Goal: Task Accomplishment & Management: Complete application form

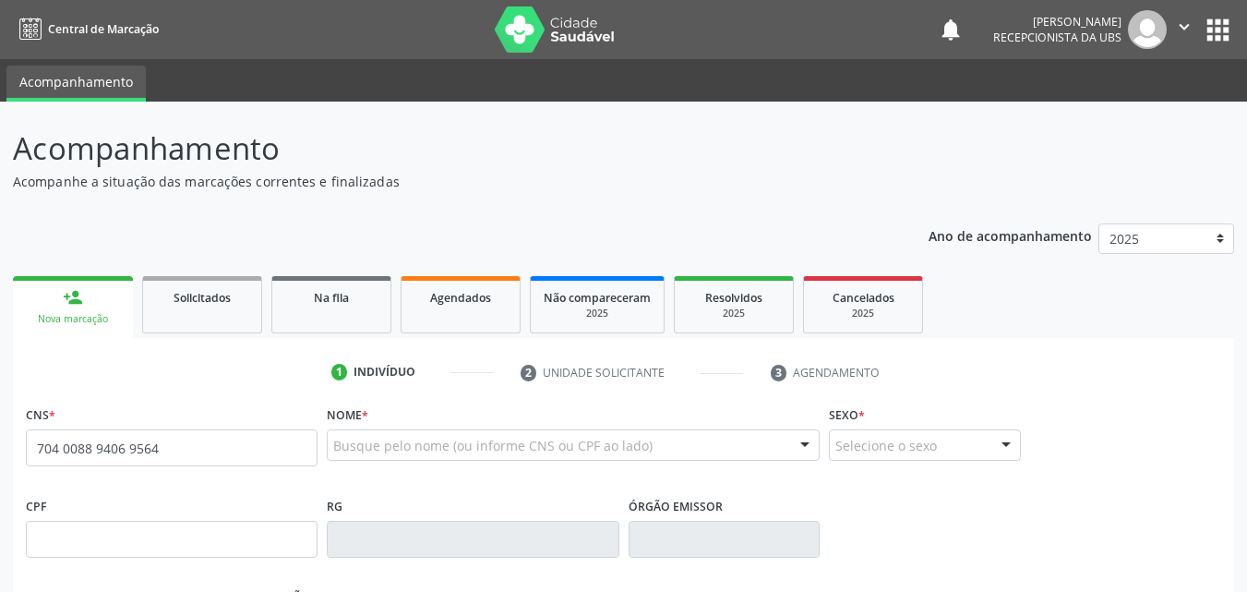
type input "704 0088 9406 9564"
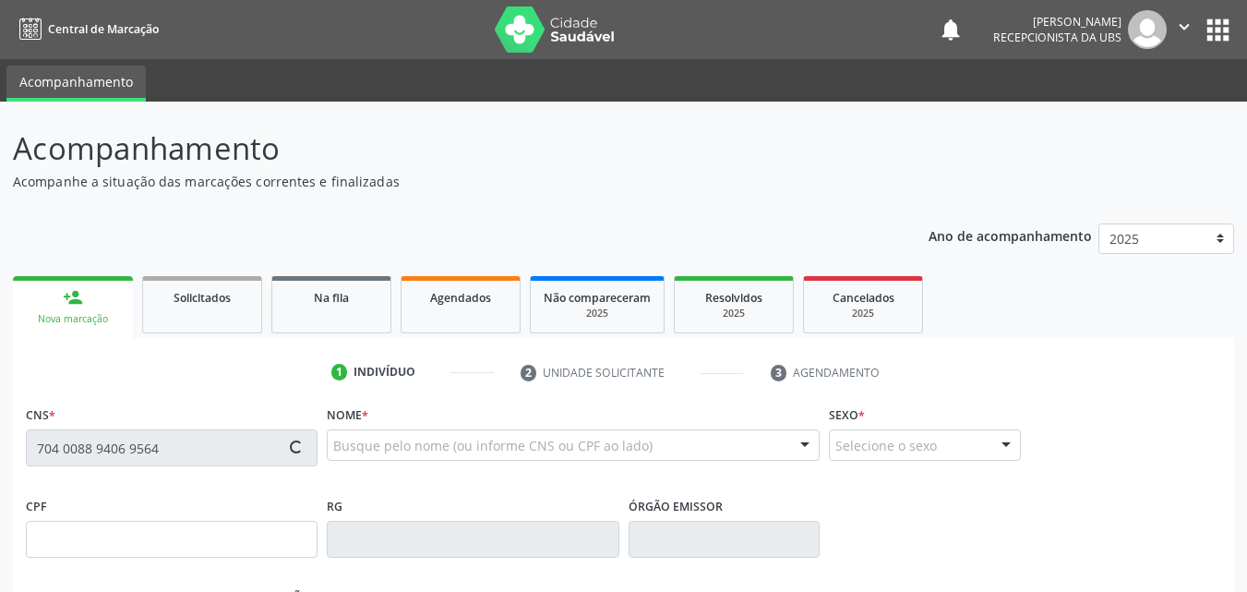
type input "027.732.234-03"
type input "2[DATE]"
type input "[PERSON_NAME]"
type input "[PHONE_NUMBER]"
type input "1060"
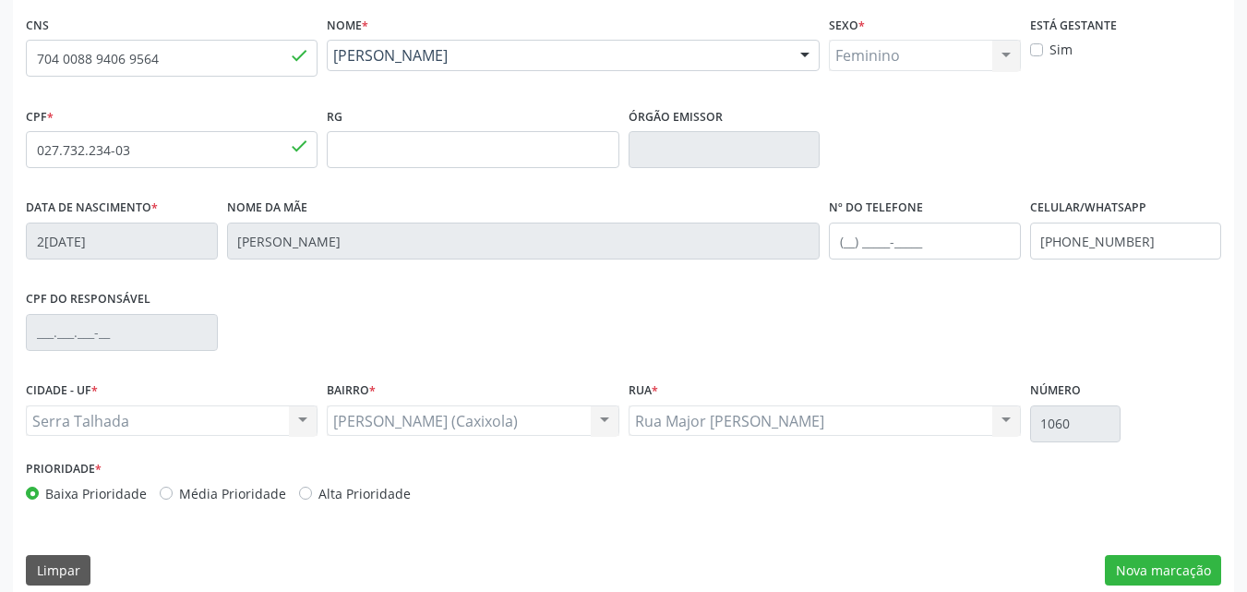
scroll to position [409, 0]
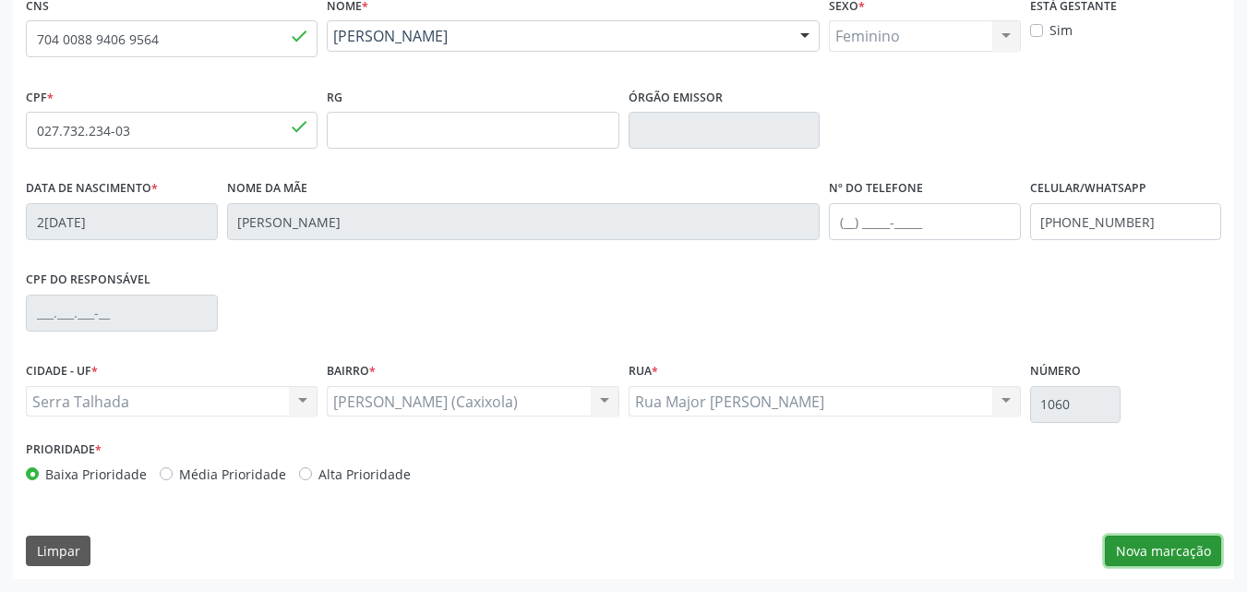
click at [1176, 546] on button "Nova marcação" at bounding box center [1163, 550] width 116 height 31
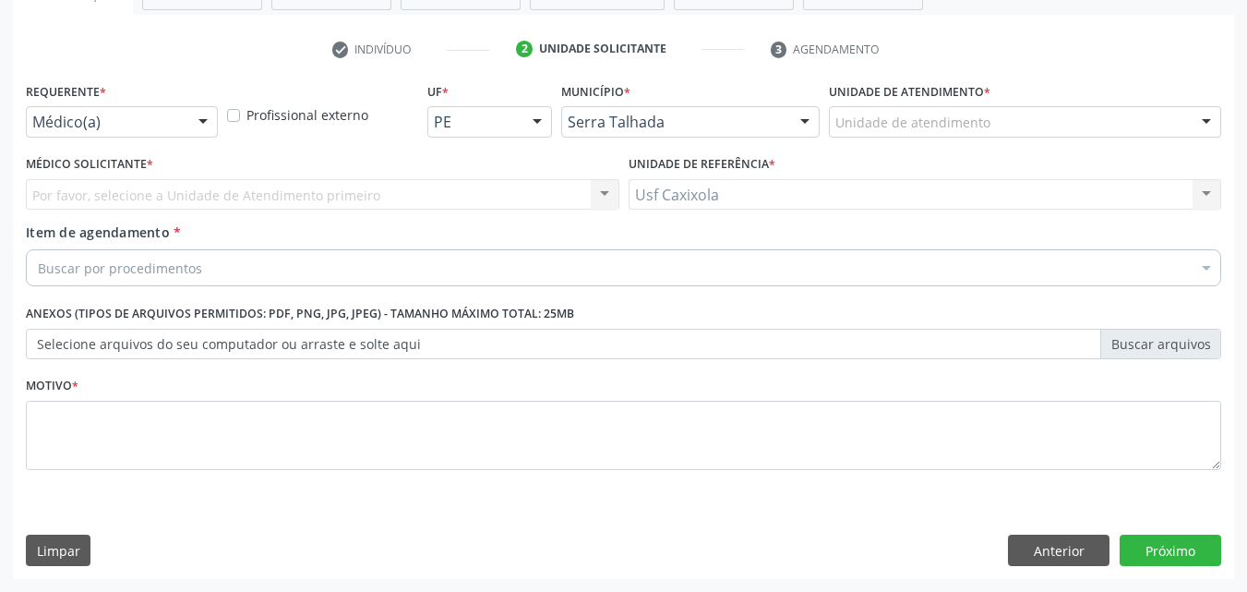
scroll to position [323, 0]
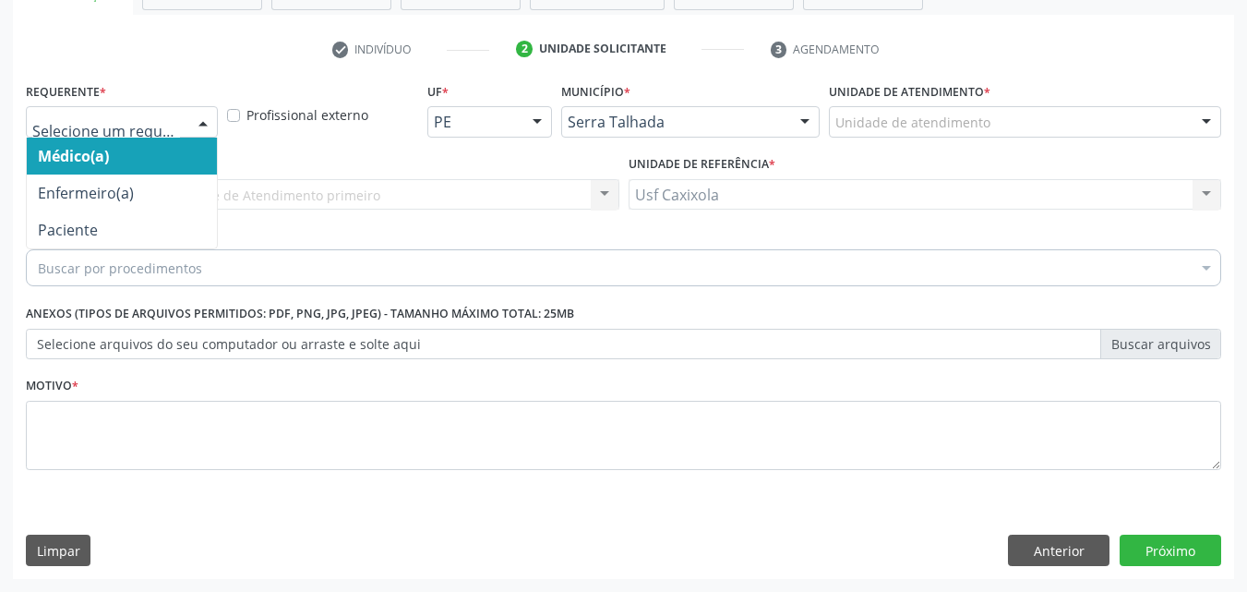
click at [203, 111] on div at bounding box center [203, 122] width 28 height 31
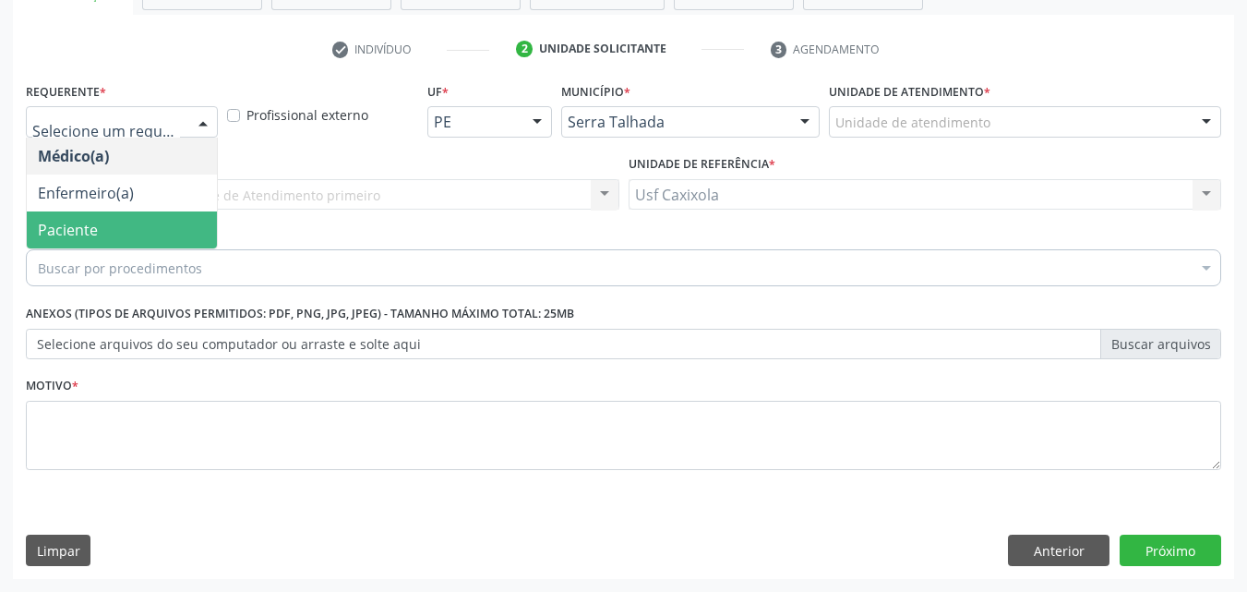
click at [186, 228] on span "Paciente" at bounding box center [122, 229] width 190 height 37
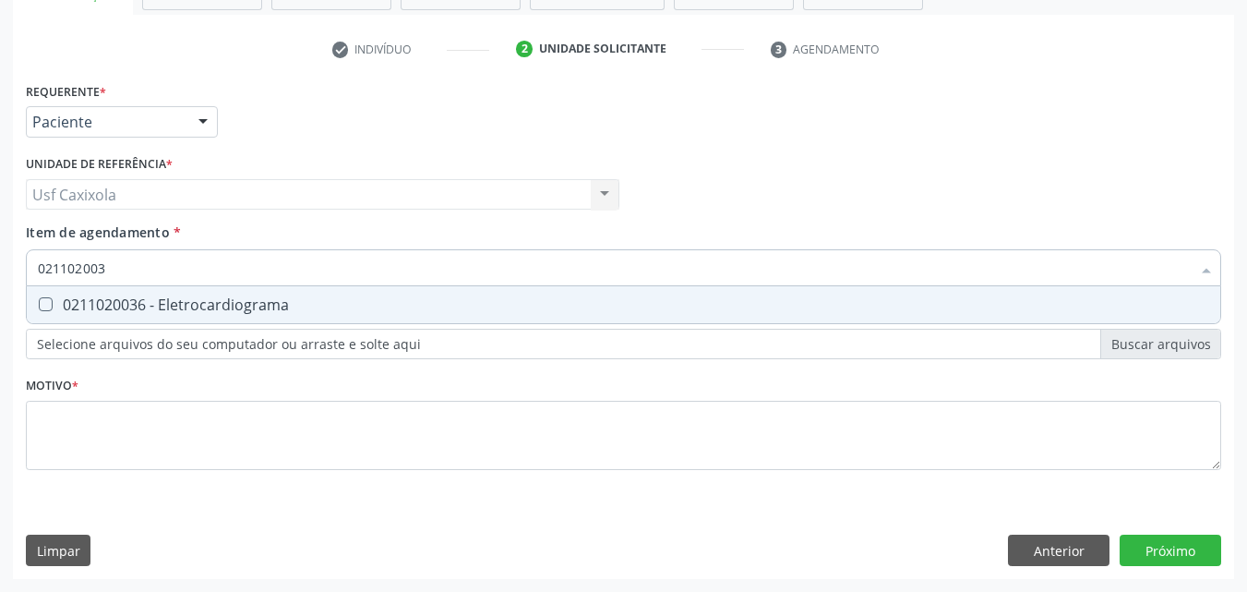
type input "0211020036"
click at [169, 302] on div "0211020036 - Eletrocardiograma" at bounding box center [623, 304] width 1171 height 15
checkbox Eletrocardiograma "true"
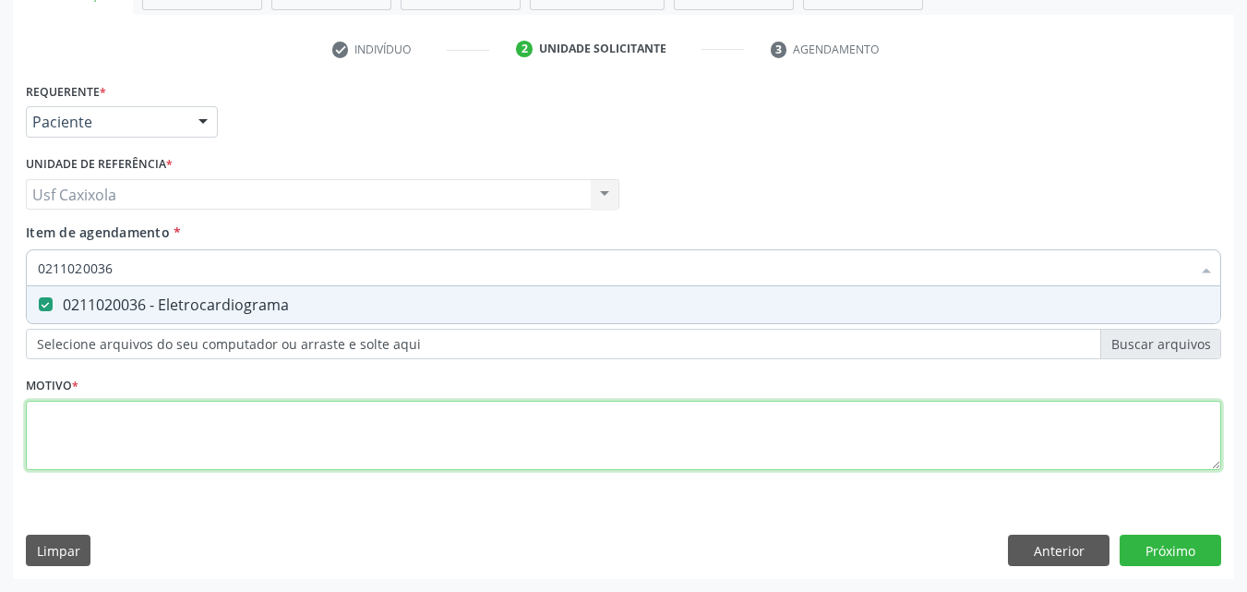
click at [152, 441] on div "Requerente * Paciente Médico(a) Enfermeiro(a) Paciente Nenhum resultado encontr…" at bounding box center [623, 287] width 1195 height 418
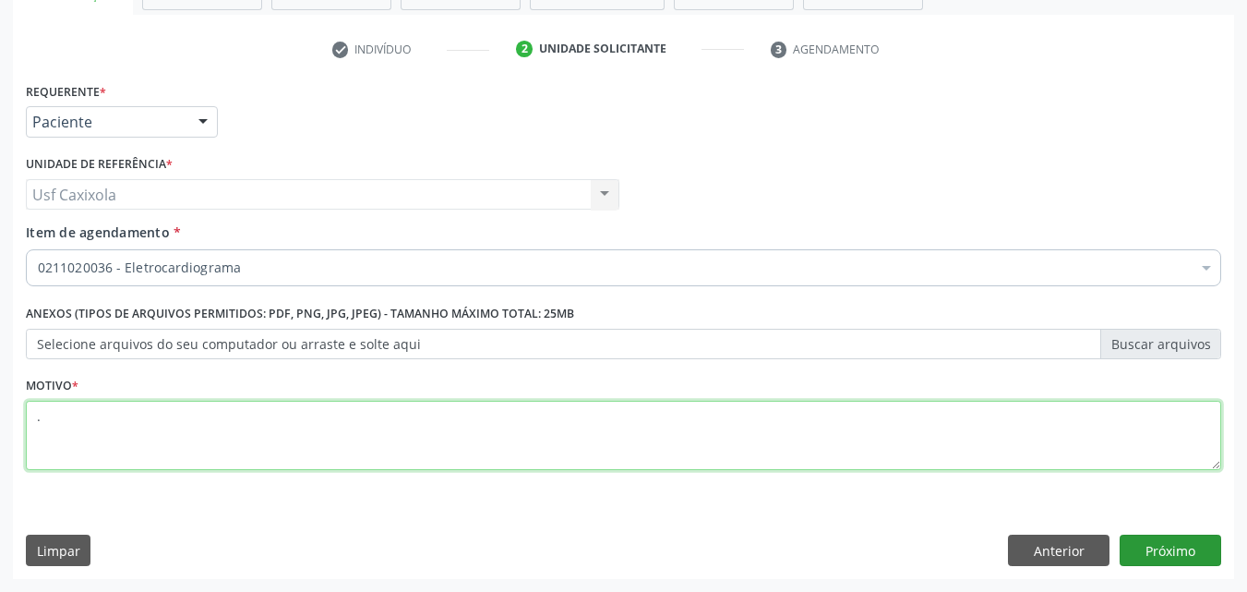
type textarea "."
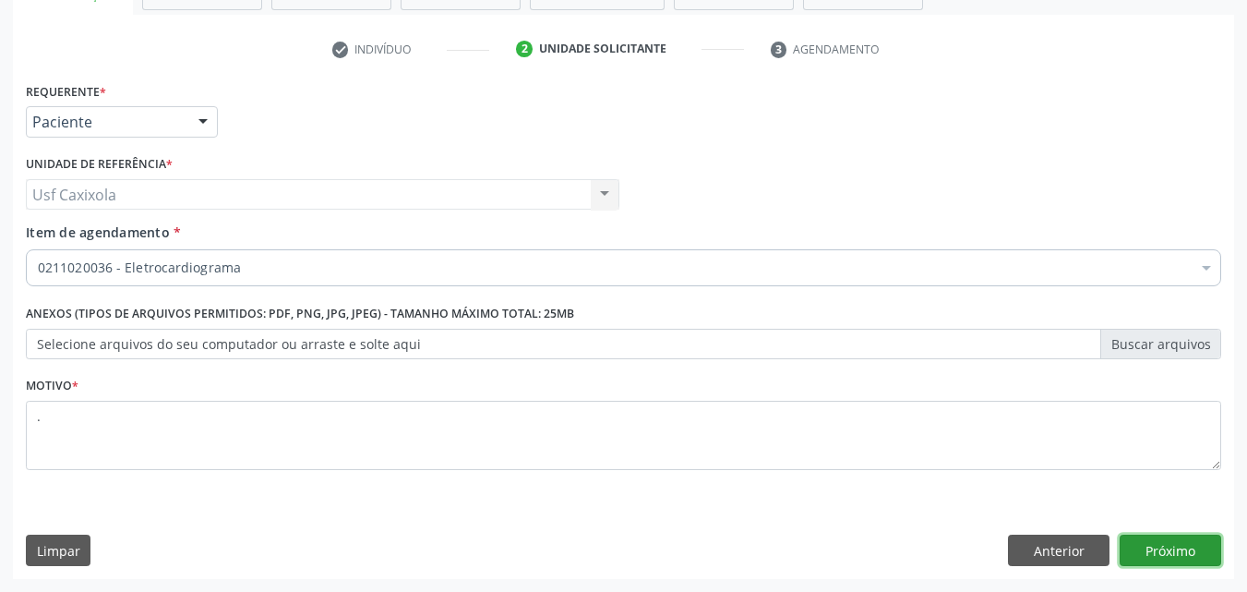
click at [1160, 550] on button "Próximo" at bounding box center [1171, 549] width 102 height 31
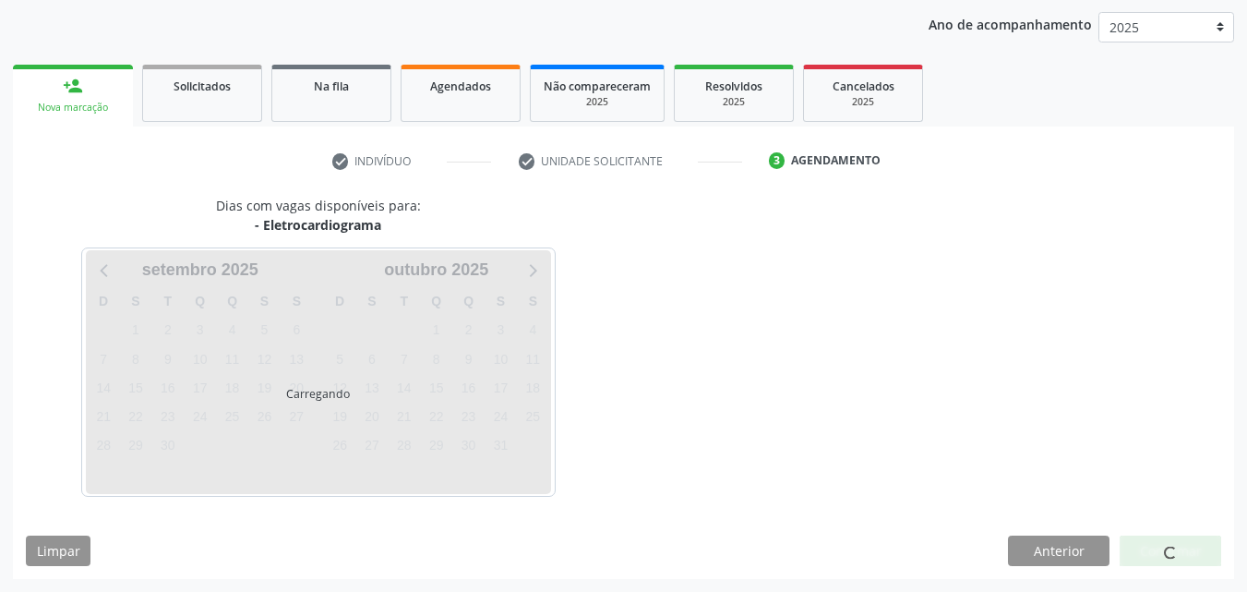
scroll to position [211, 0]
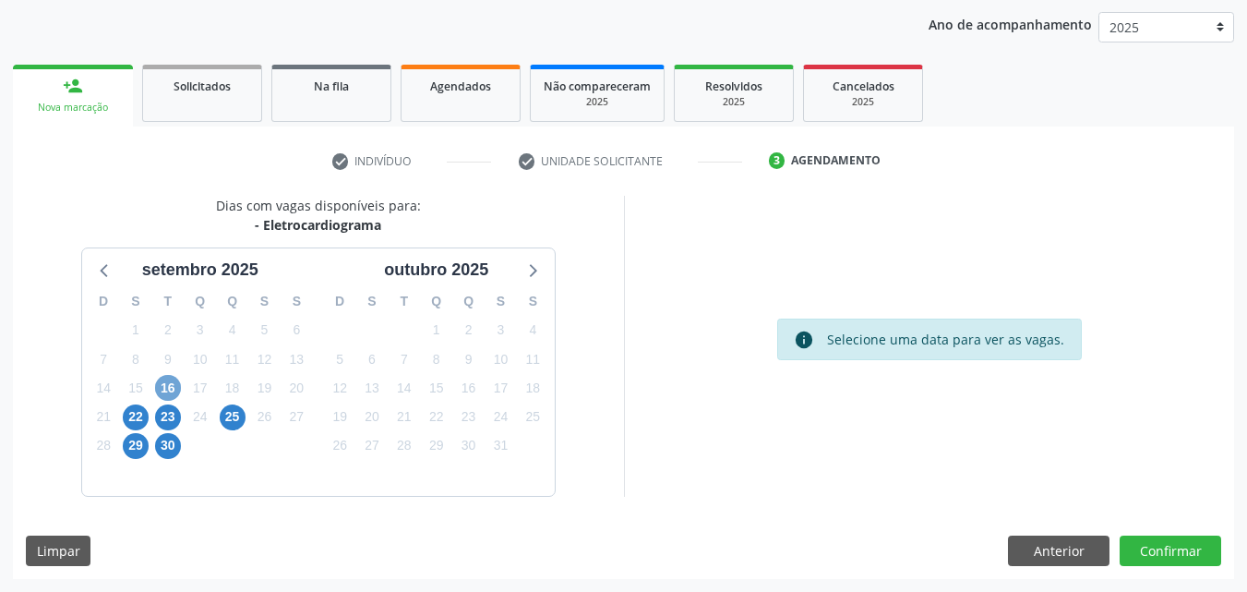
click at [168, 390] on span "16" at bounding box center [168, 388] width 26 height 26
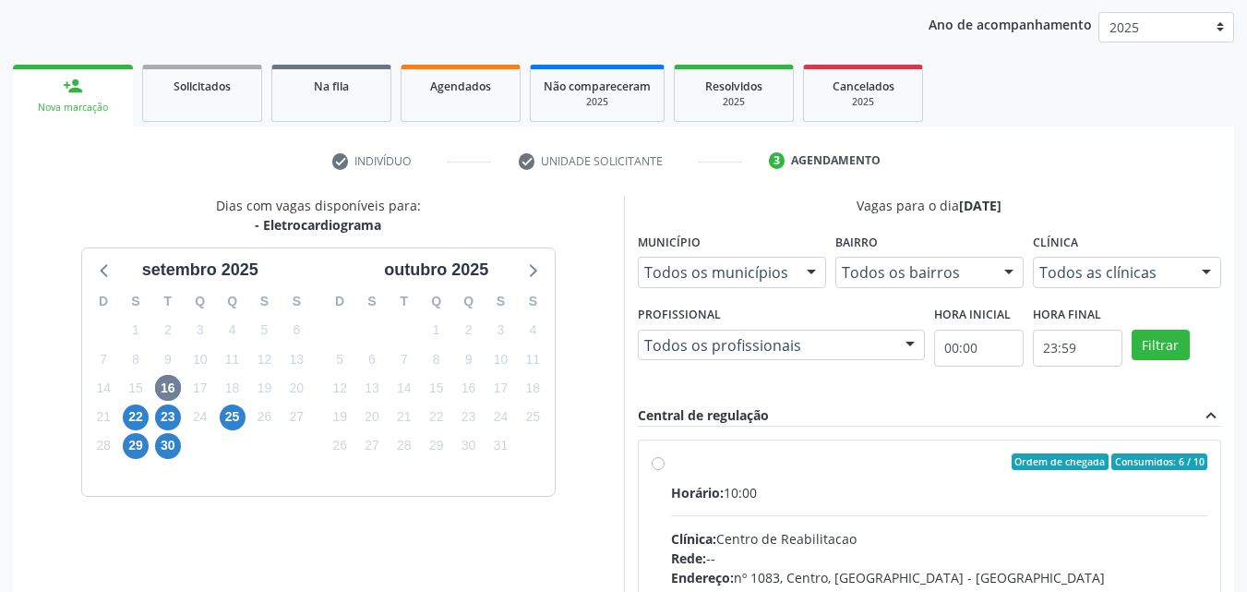
click at [671, 462] on label "Ordem de chegada Consumidos: 6 / 10 Horário: 10:00 Clínica: Centro de Reabilita…" at bounding box center [939, 594] width 537 height 283
click at [662, 462] on input "Ordem de chegada Consumidos: 6 / 10 Horário: 10:00 Clínica: Centro de Reabilita…" at bounding box center [658, 461] width 13 height 17
radio input "true"
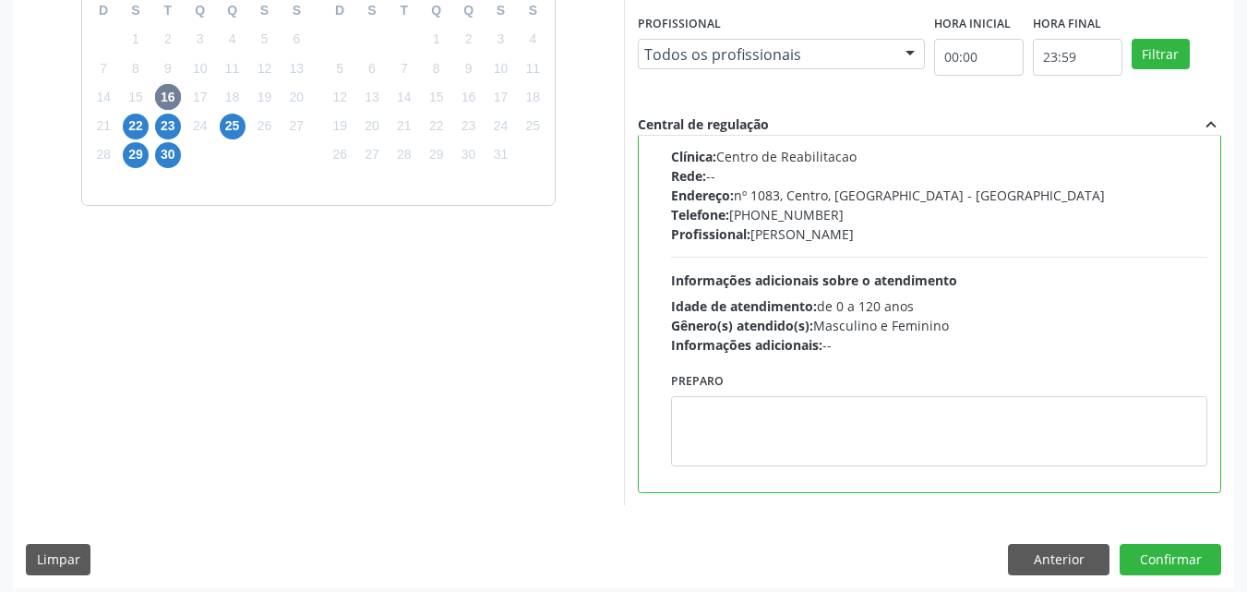
scroll to position [511, 0]
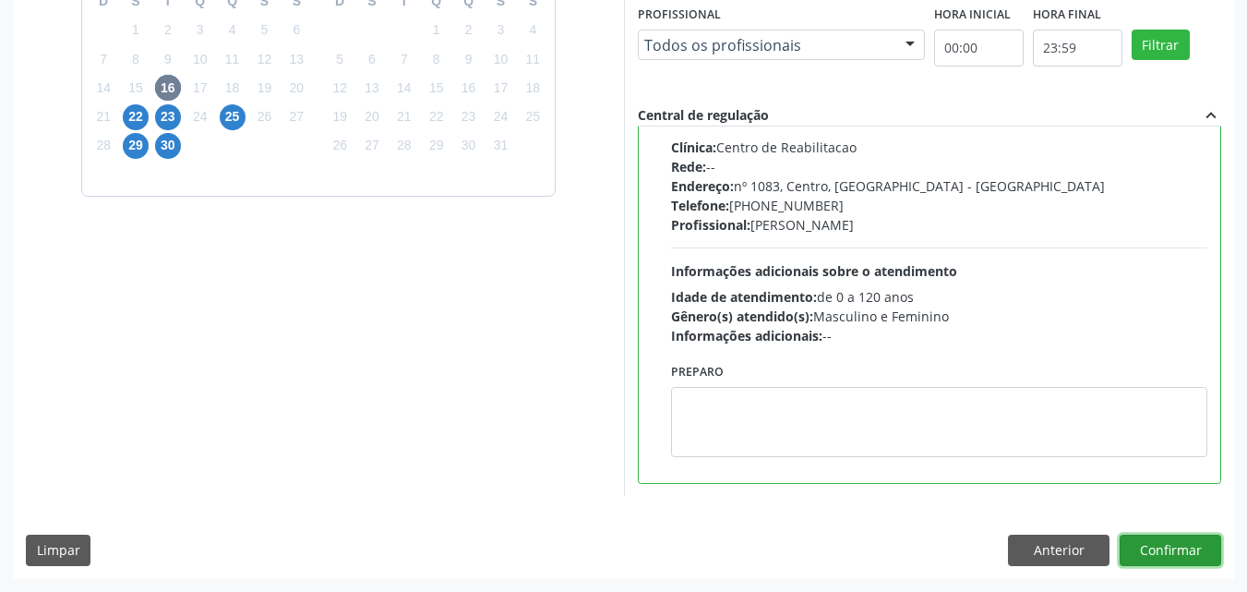
click at [1129, 542] on button "Confirmar" at bounding box center [1171, 549] width 102 height 31
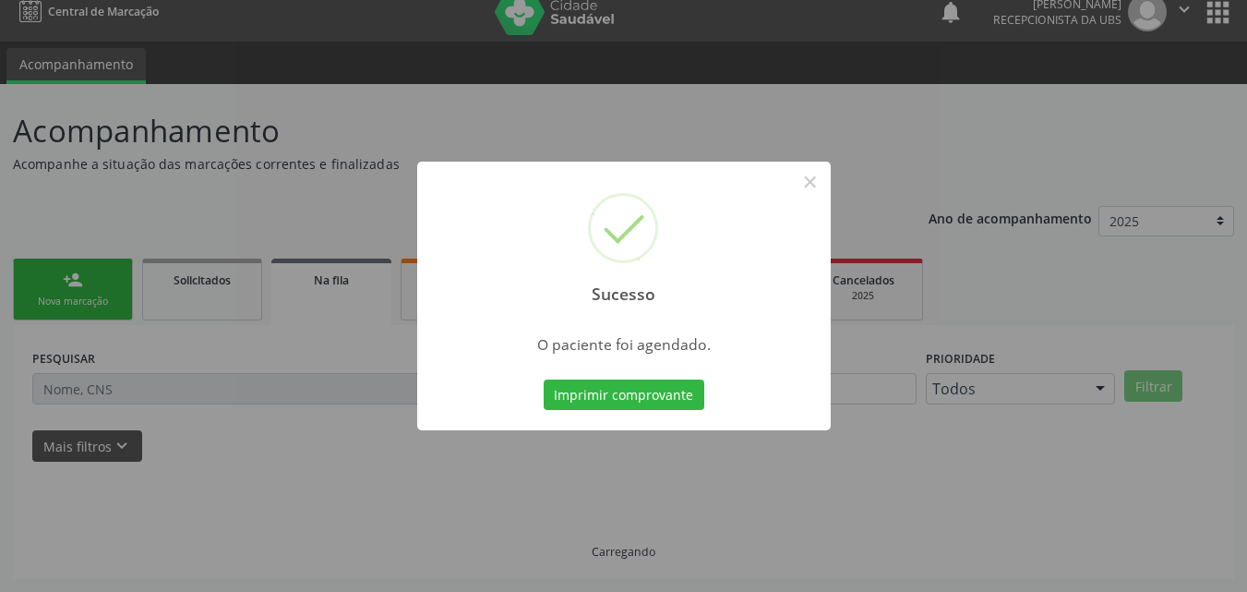
scroll to position [0, 0]
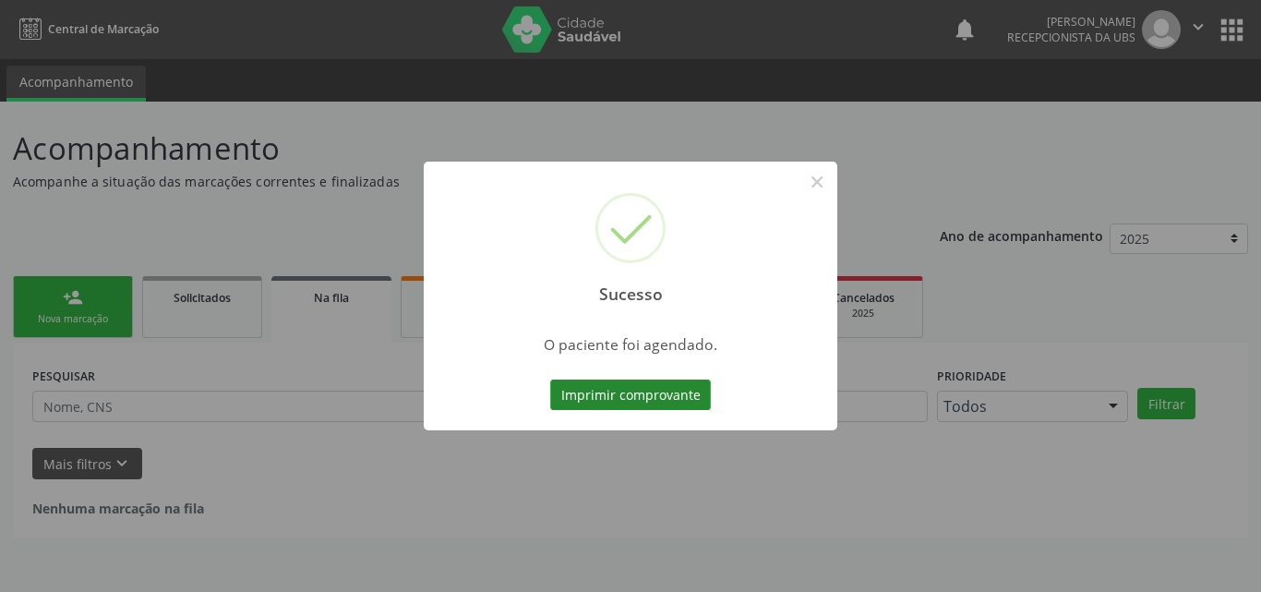
click at [620, 399] on button "Imprimir comprovante" at bounding box center [630, 394] width 161 height 31
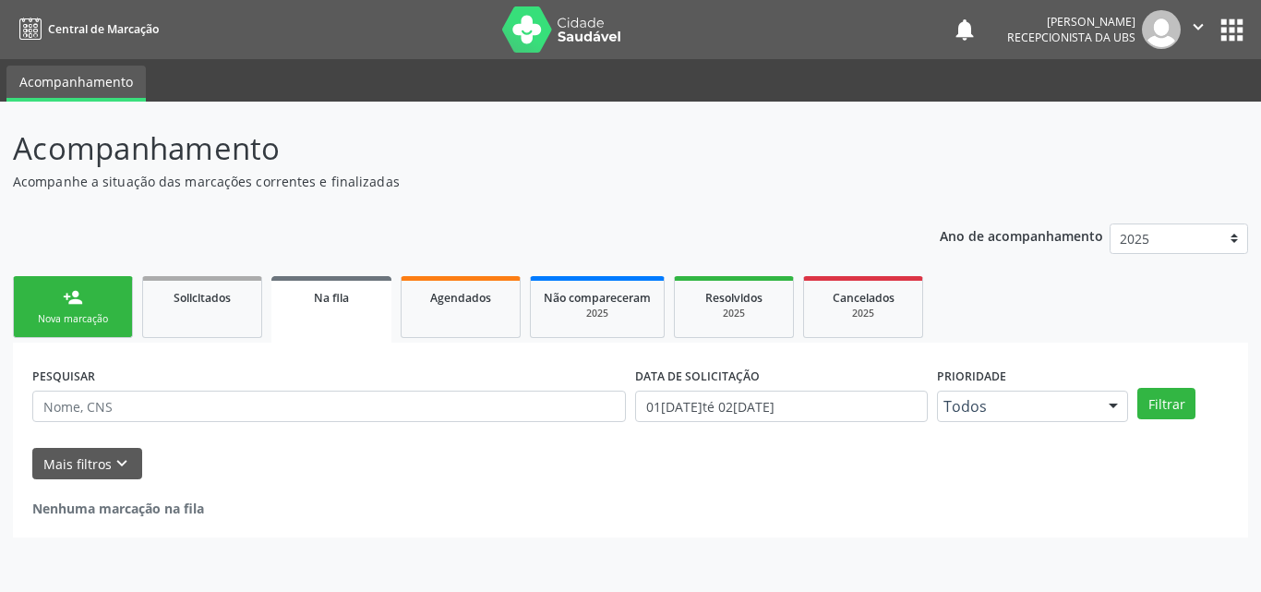
click at [67, 326] on div "Nova marcação" at bounding box center [73, 319] width 92 height 14
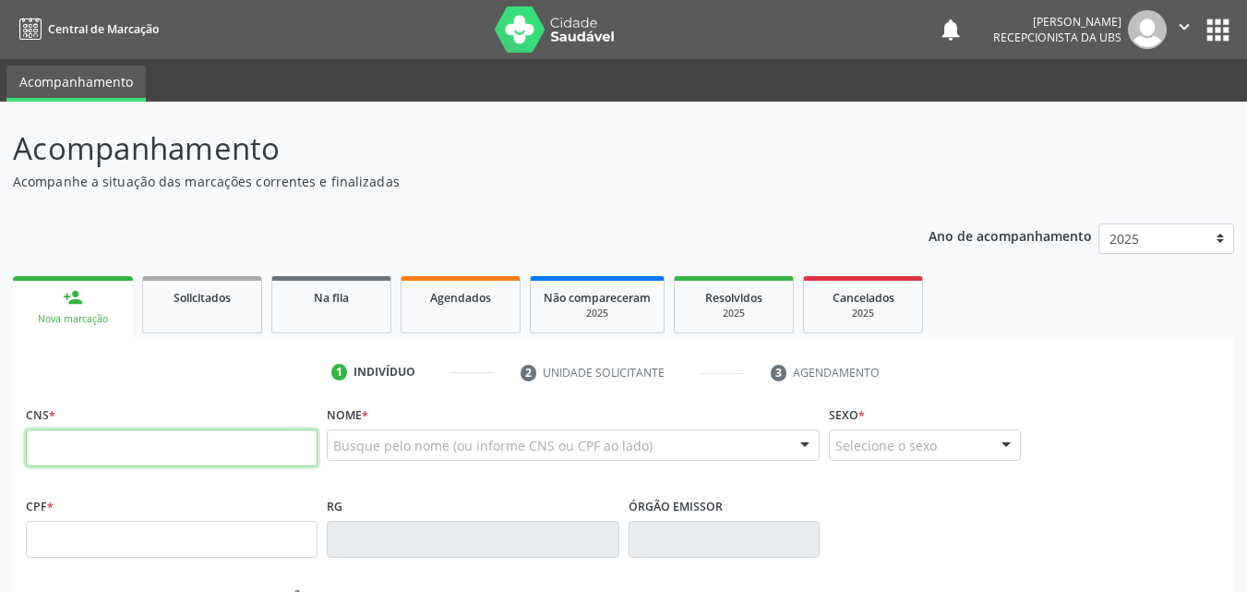
click at [100, 437] on input "text" at bounding box center [172, 447] width 292 height 37
type input "898 0037 1651 1414"
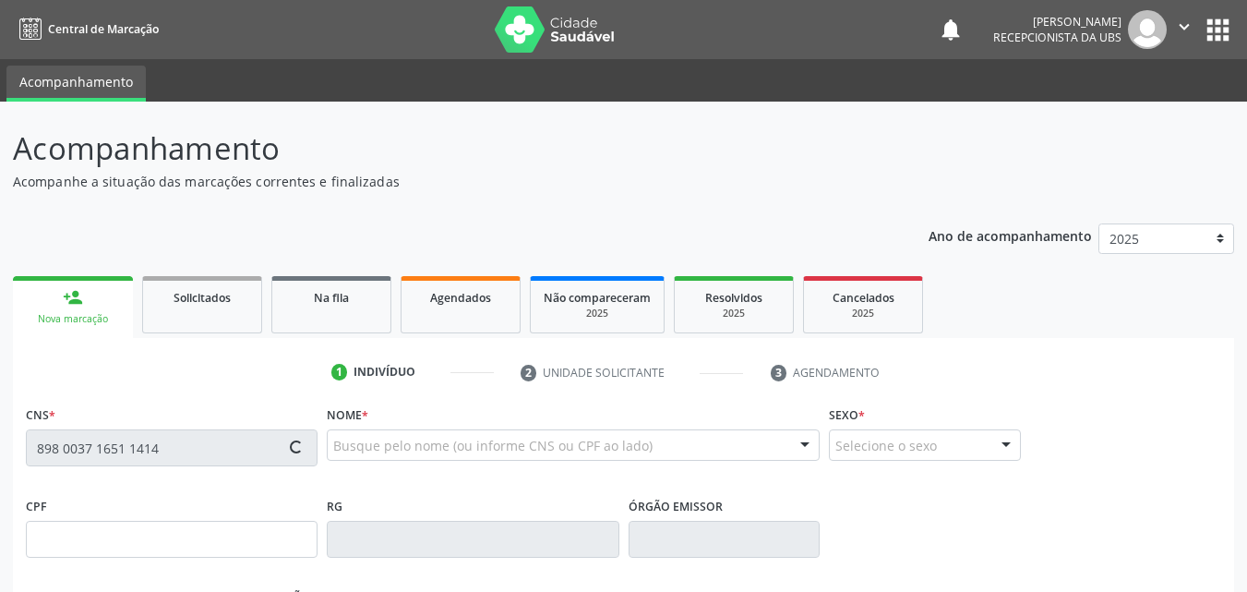
type input "162.231.884-63"
type input "[DATE]"
type input "[PERSON_NAME]"
type input "[PHONE_NUMBER]"
type input "141.595.074-17"
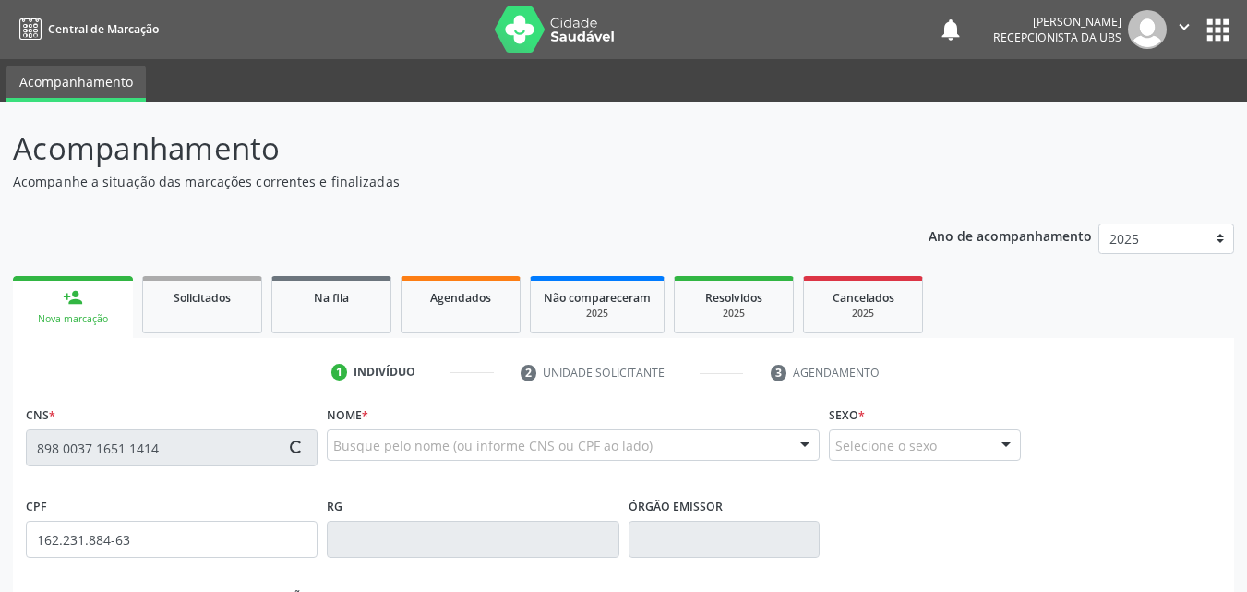
type input "1274"
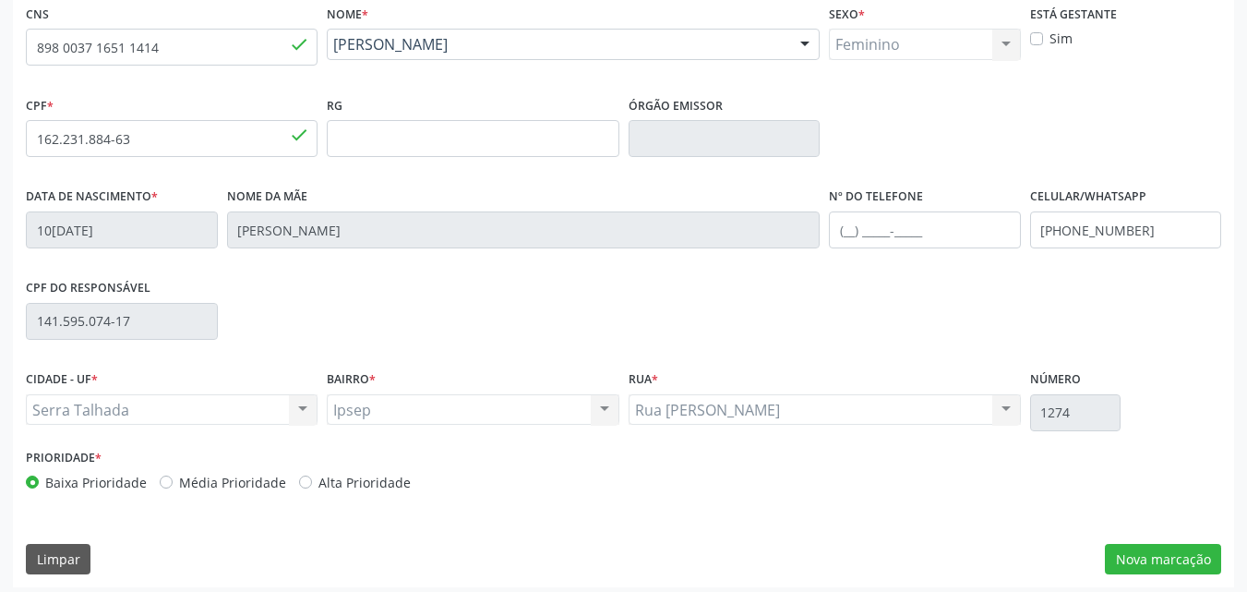
scroll to position [409, 0]
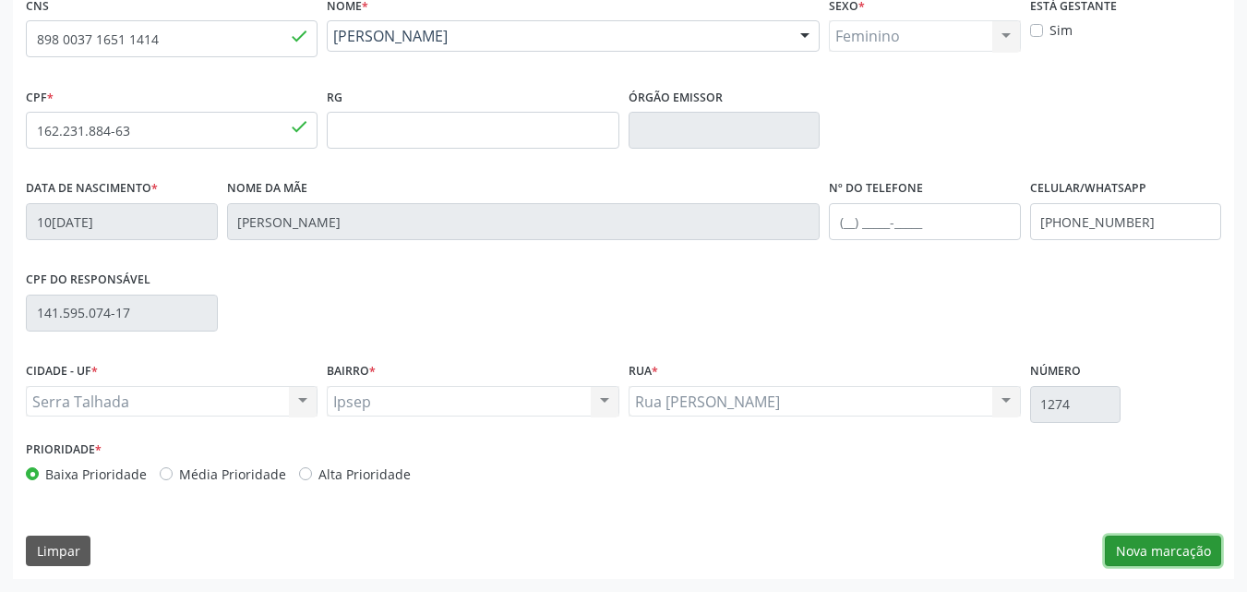
click at [1198, 557] on button "Nova marcação" at bounding box center [1163, 550] width 116 height 31
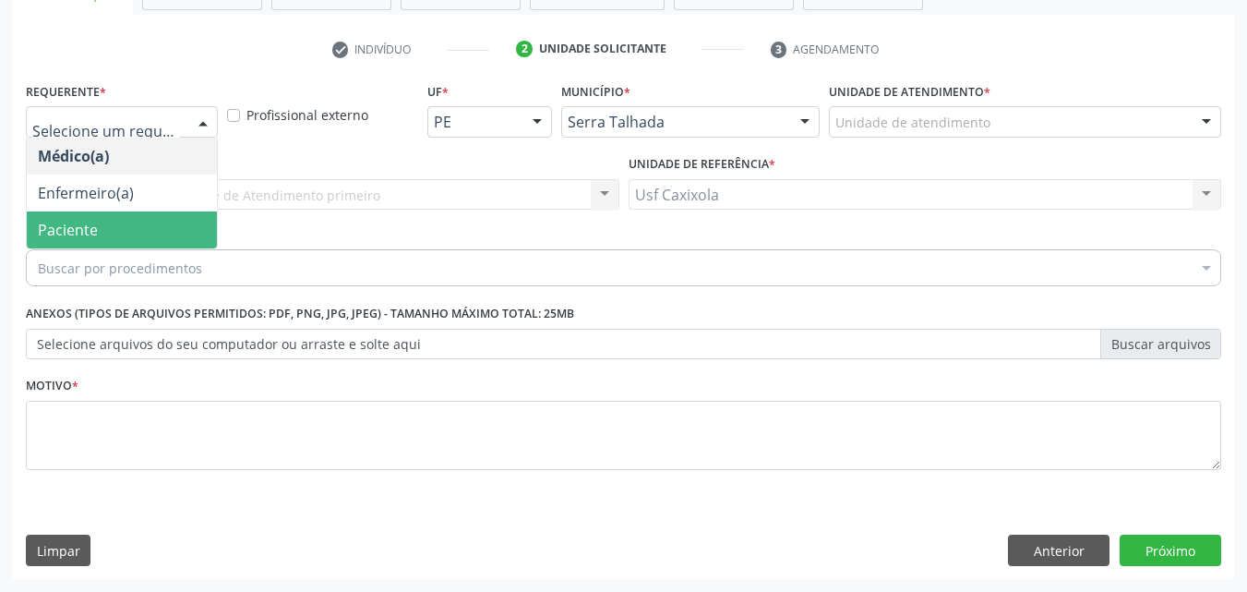
click at [118, 239] on span "Paciente" at bounding box center [122, 229] width 190 height 37
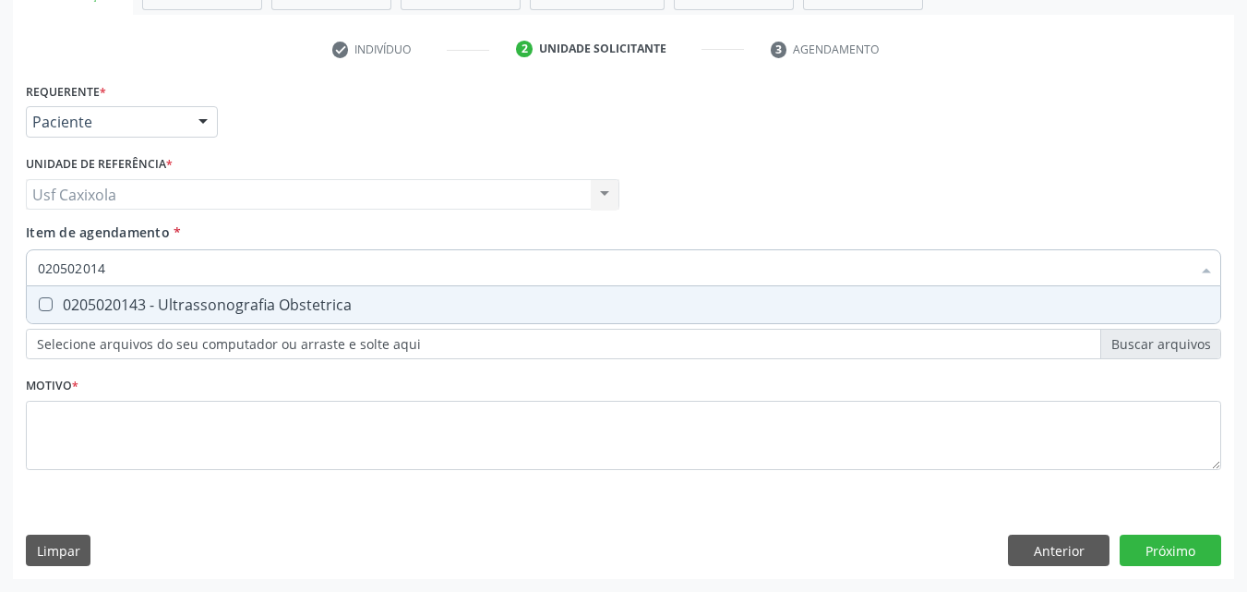
type input "0205020143"
click at [140, 312] on div "0205020143 - Ultrassonografia Obstetrica" at bounding box center [623, 304] width 1171 height 15
checkbox Obstetrica "true"
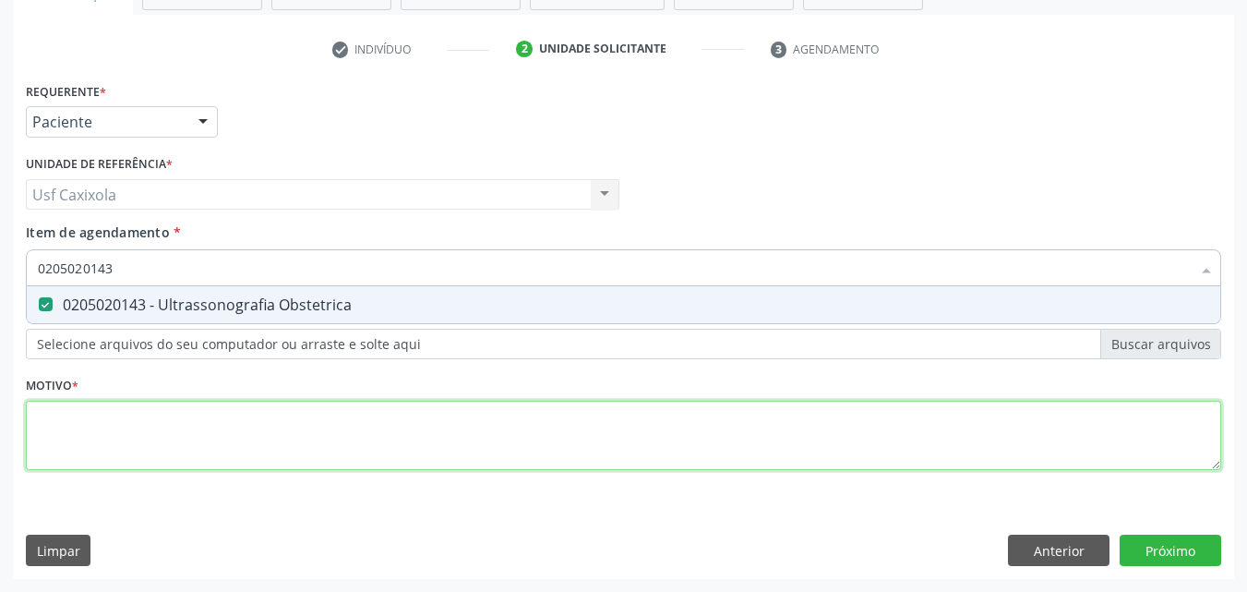
click at [174, 427] on div "Requerente * Paciente Médico(a) Enfermeiro(a) Paciente Nenhum resultado encontr…" at bounding box center [623, 287] width 1195 height 418
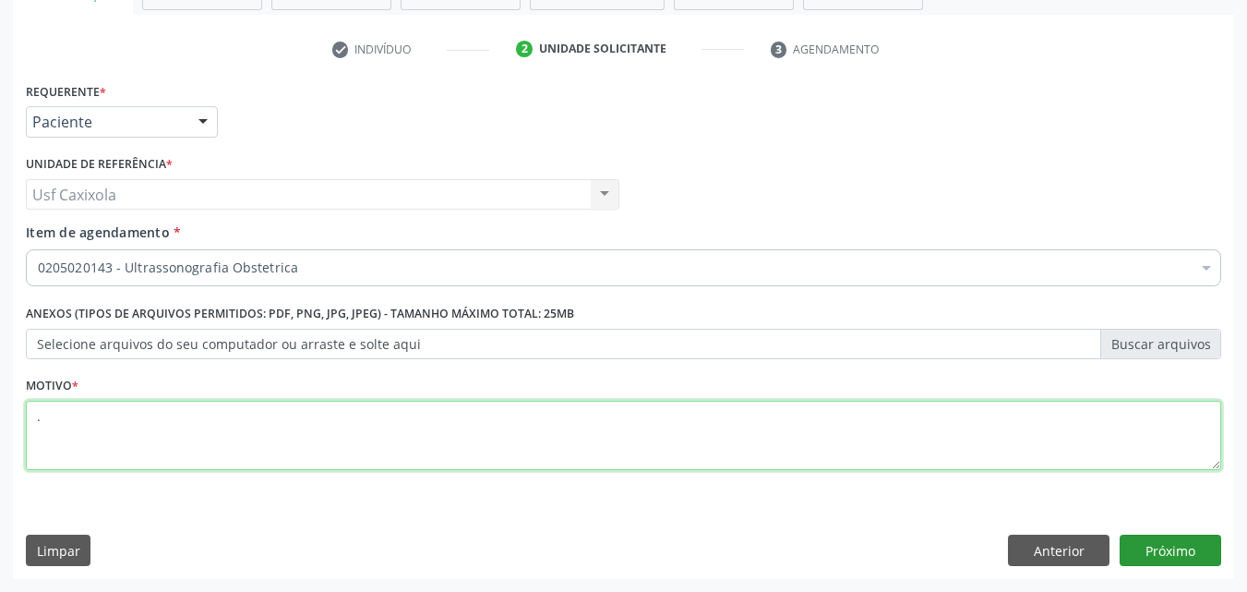
type textarea "."
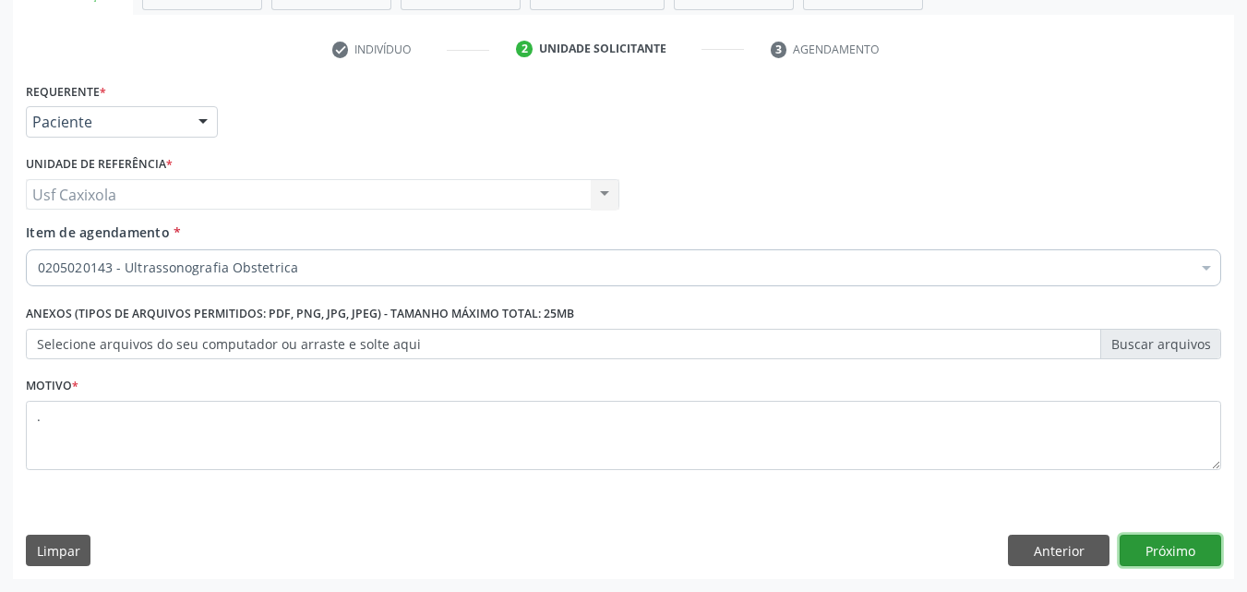
click at [1154, 543] on button "Próximo" at bounding box center [1171, 549] width 102 height 31
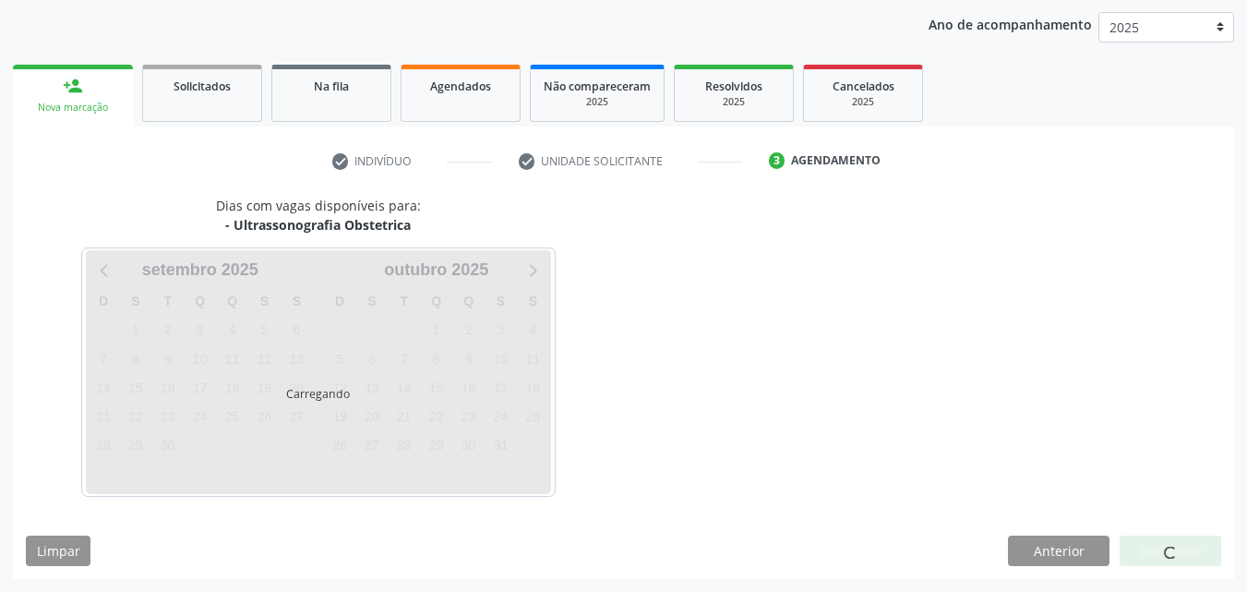
scroll to position [211, 0]
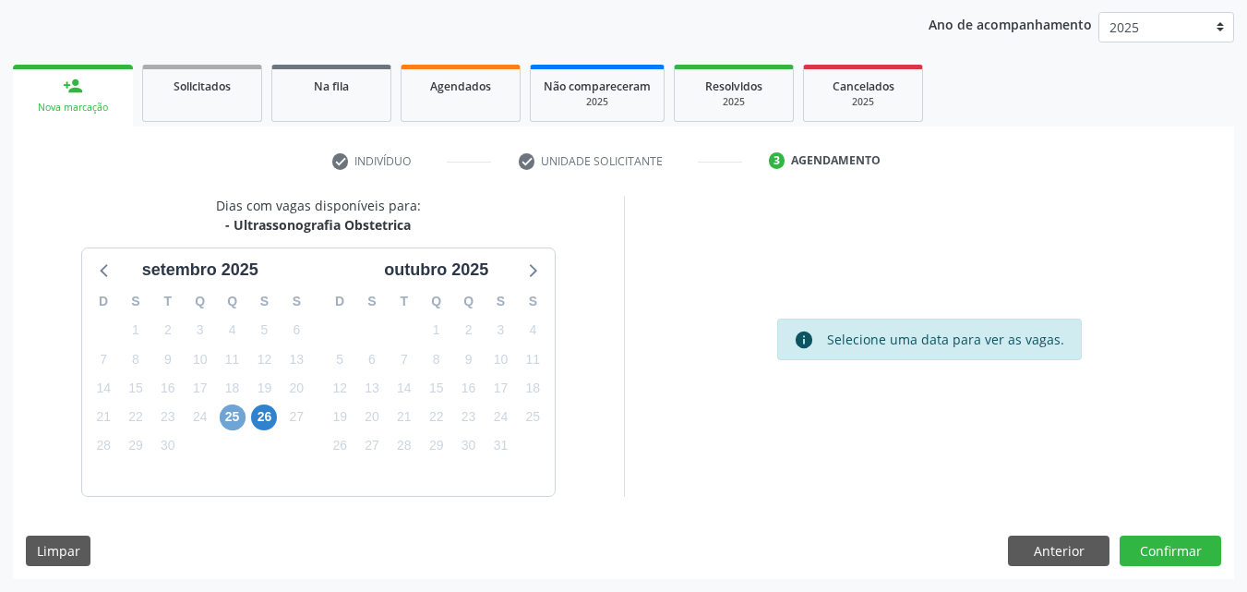
click at [226, 418] on span "25" at bounding box center [233, 417] width 26 height 26
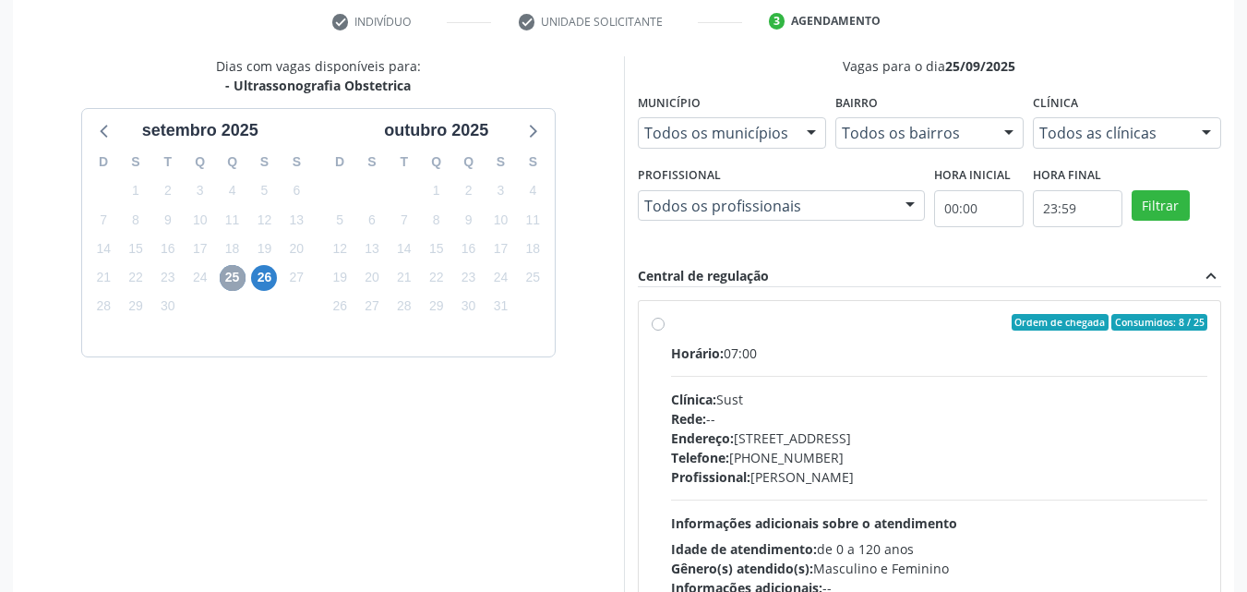
scroll to position [396, 0]
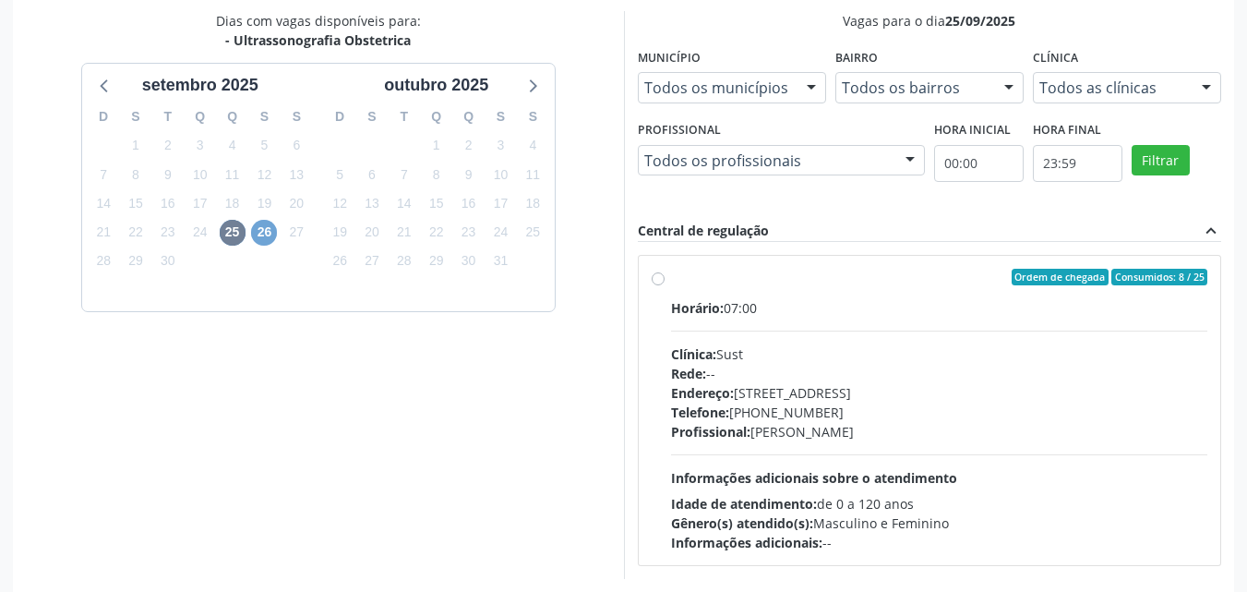
click at [270, 227] on span "26" at bounding box center [264, 233] width 26 height 26
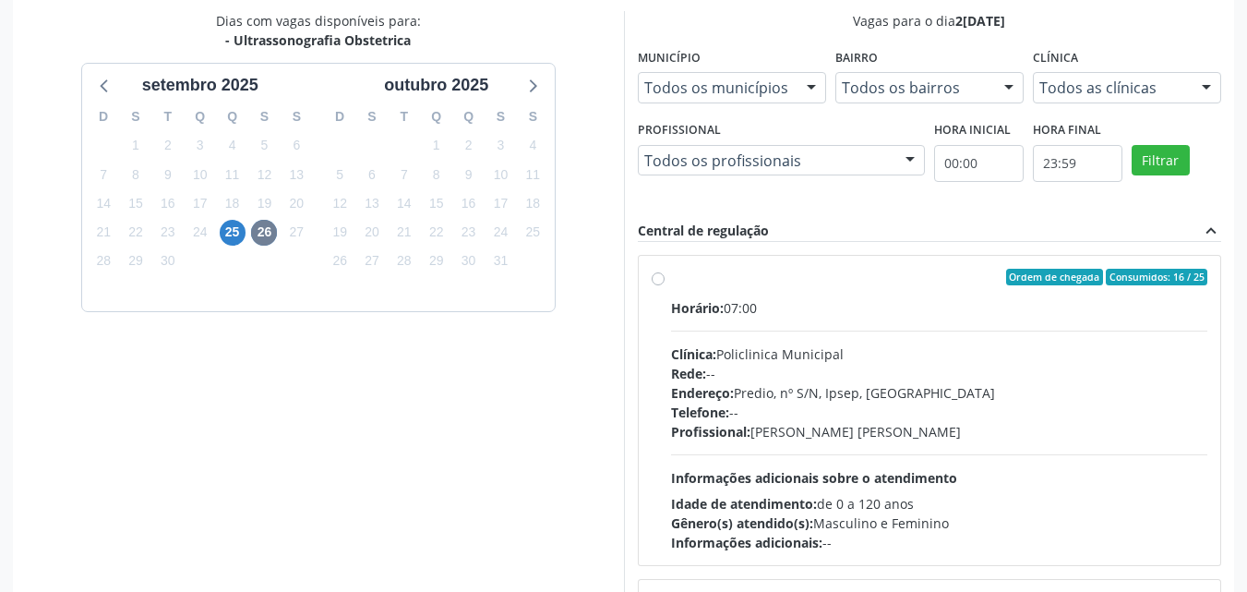
click at [671, 284] on label "Ordem de chegada Consumidos: 16 / 25 Horário: 07:00 Clínica: Policlinica Munici…" at bounding box center [939, 410] width 537 height 283
click at [655, 284] on input "Ordem de chegada Consumidos: 16 / 25 Horário: 07:00 Clínica: Policlinica Munici…" at bounding box center [658, 277] width 13 height 17
radio input "true"
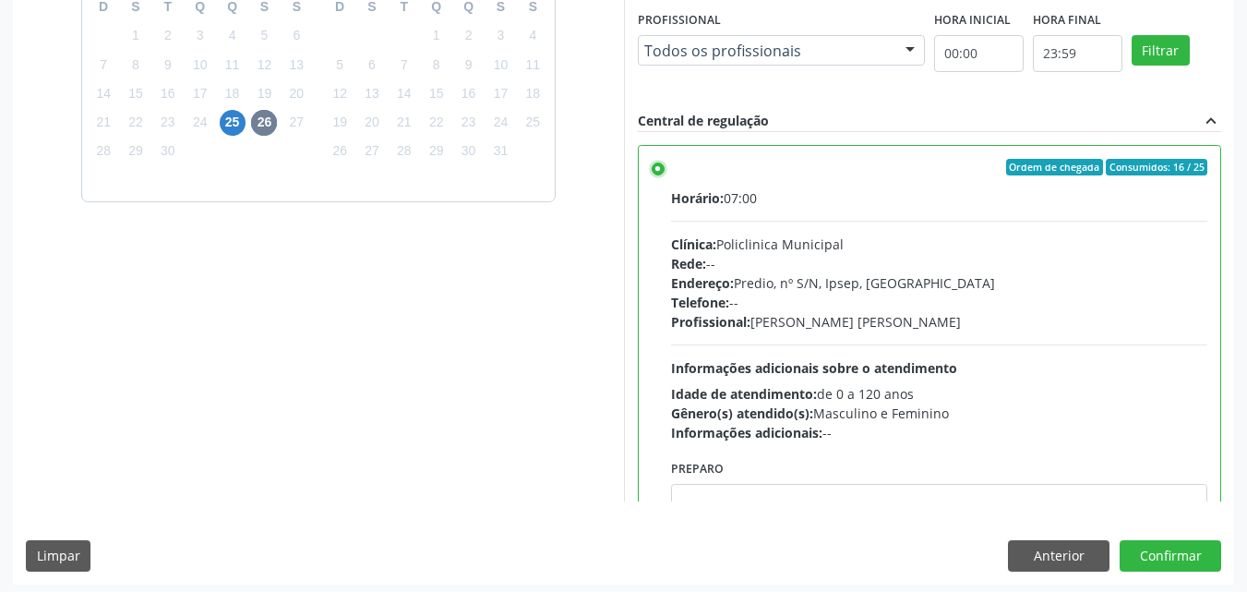
scroll to position [511, 0]
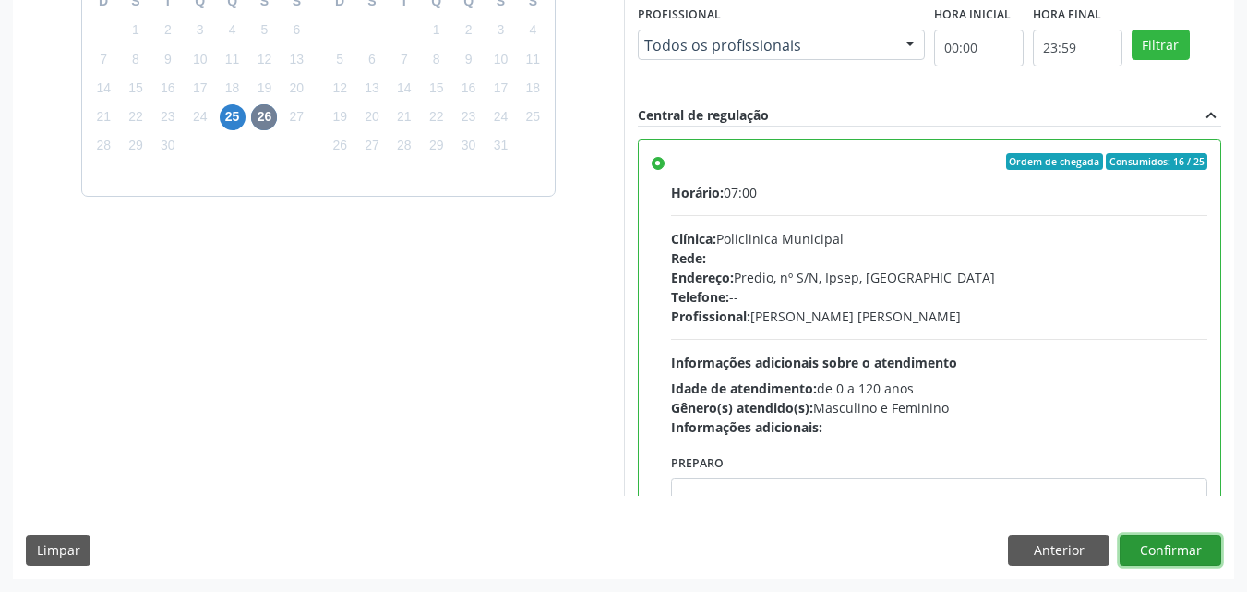
click at [1199, 558] on button "Confirmar" at bounding box center [1171, 549] width 102 height 31
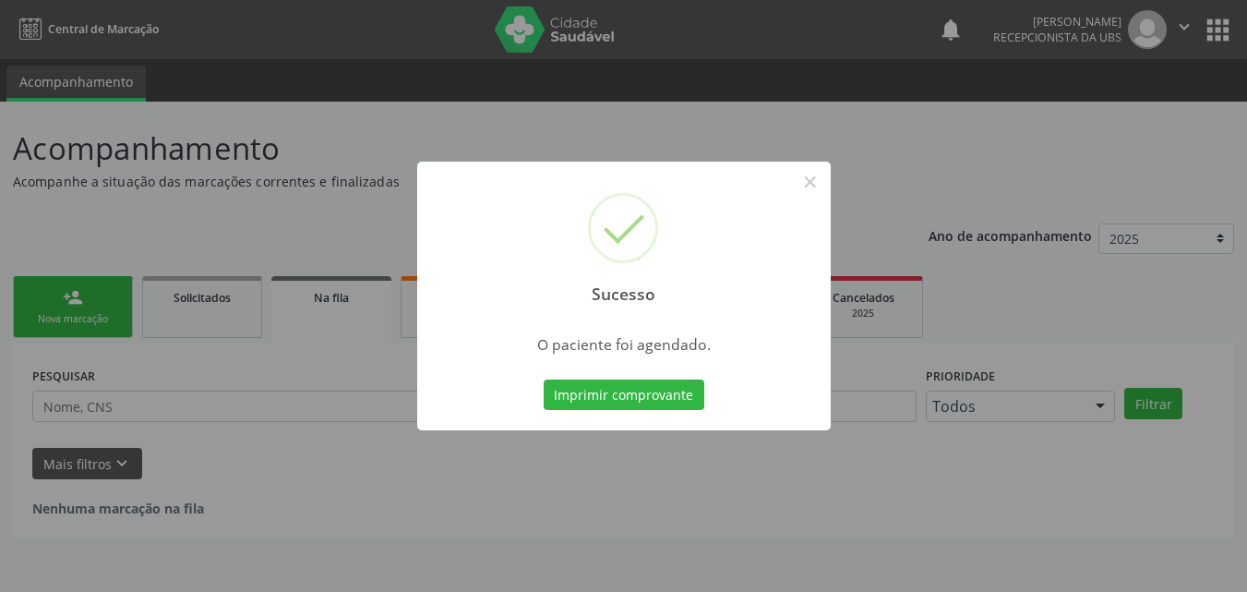
scroll to position [0, 0]
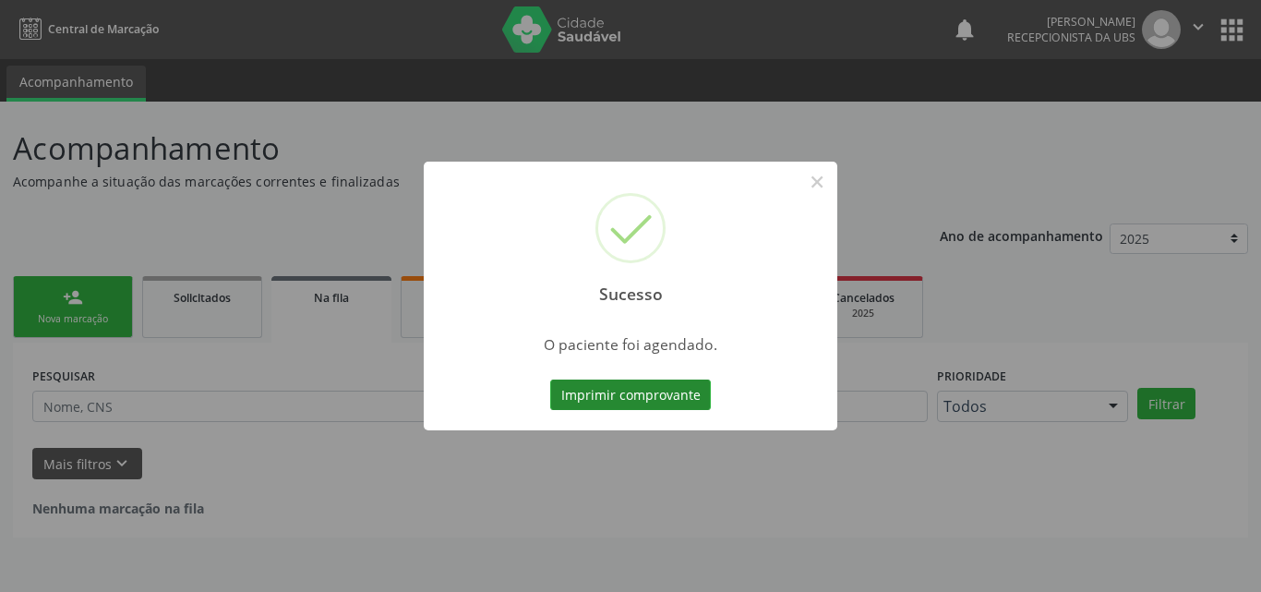
click at [614, 394] on button "Imprimir comprovante" at bounding box center [630, 394] width 161 height 31
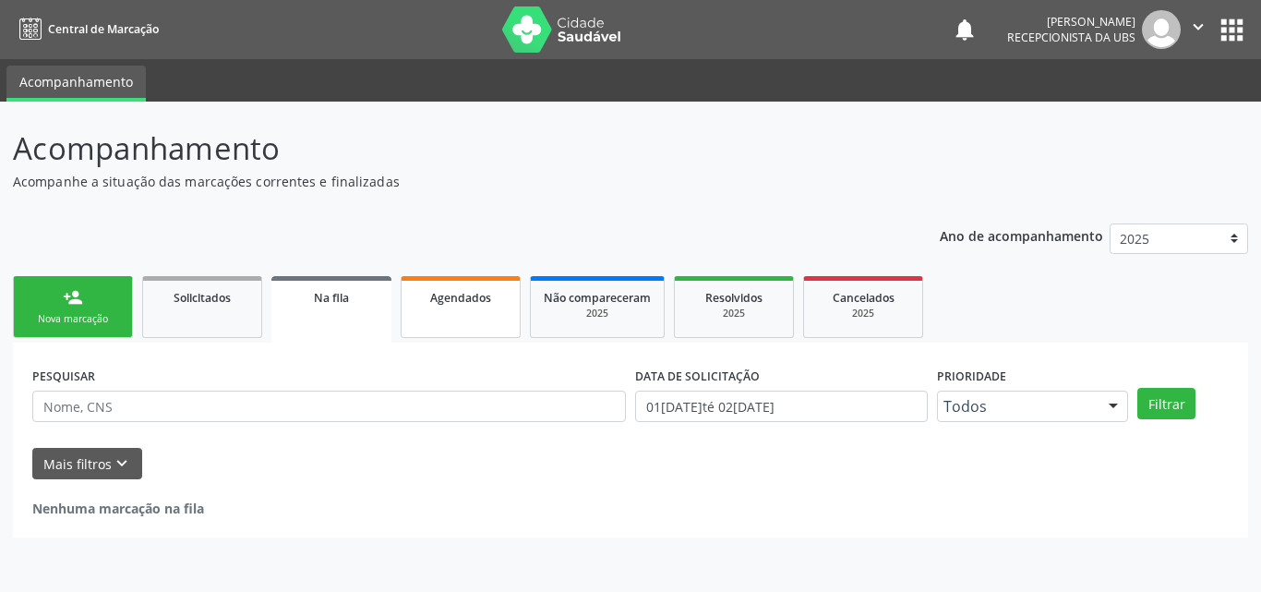
click at [459, 302] on span "Agendados" at bounding box center [460, 298] width 61 height 16
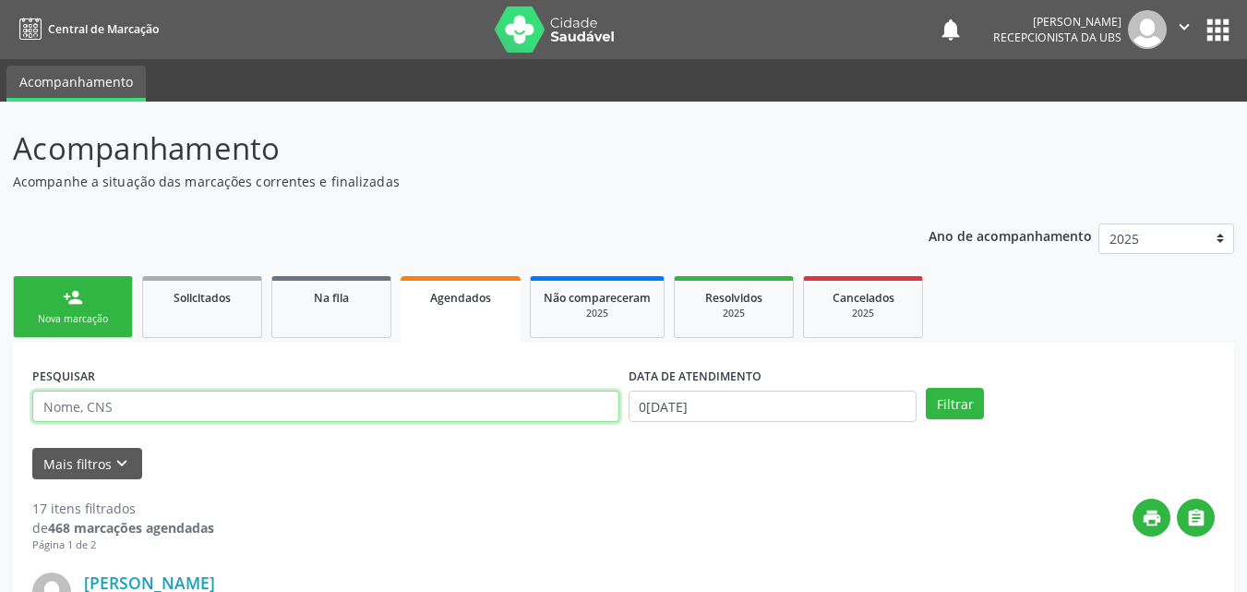
click at [377, 413] on input "text" at bounding box center [325, 405] width 587 height 31
type input "iago silva de alencar"
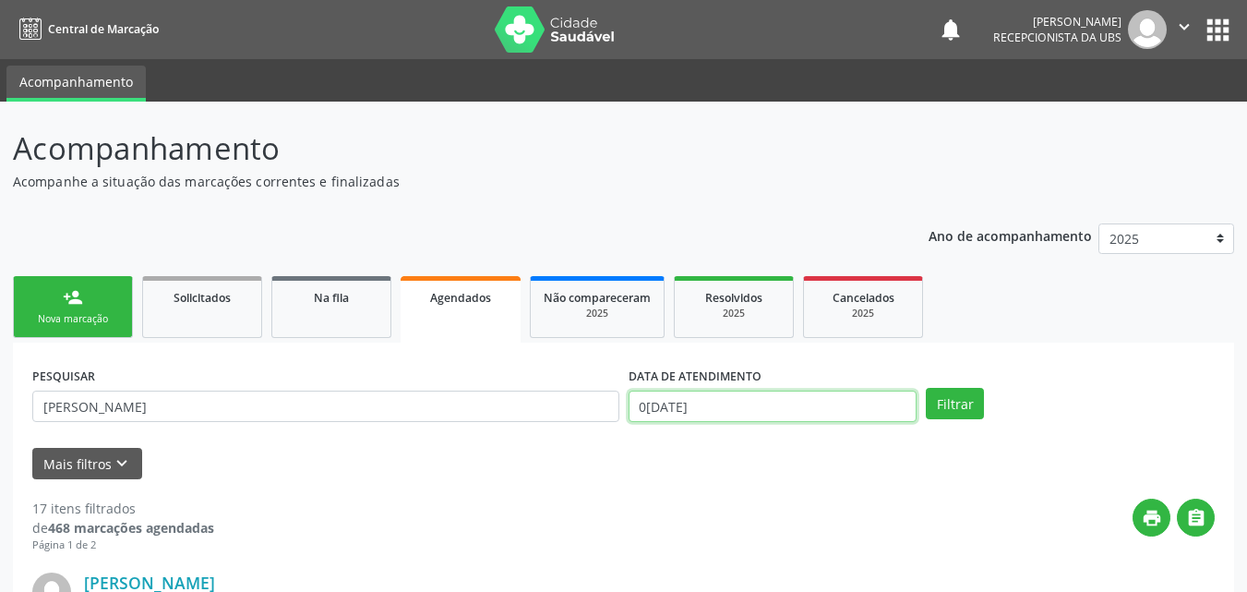
click at [818, 397] on input "02/09/2025" at bounding box center [773, 405] width 289 height 31
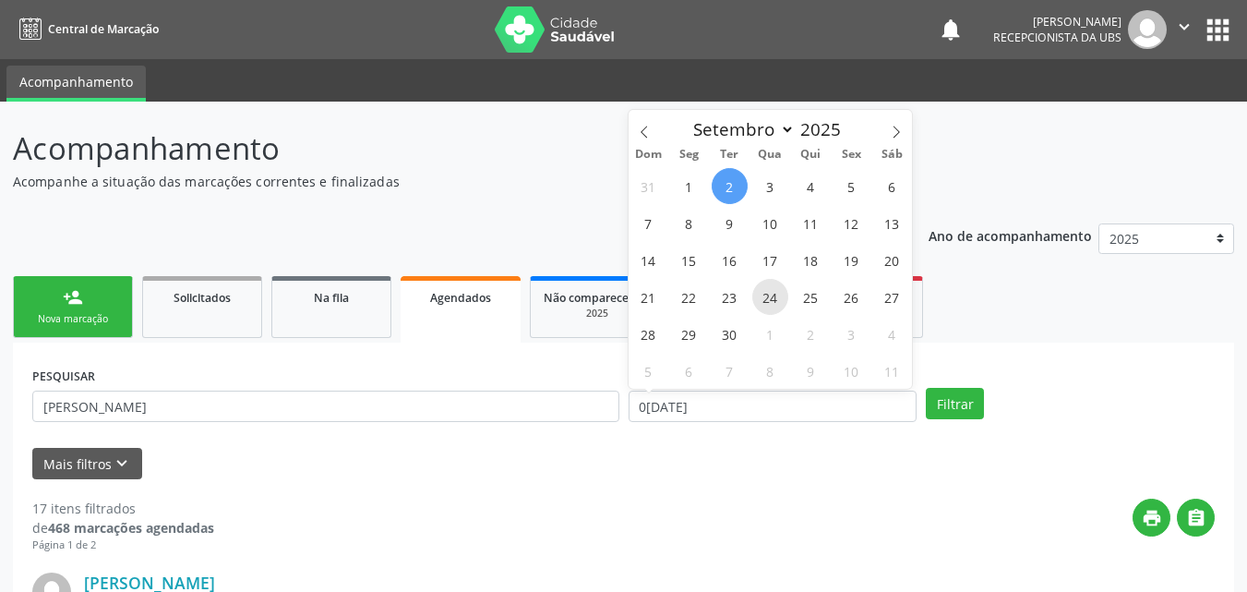
click at [769, 294] on span "24" at bounding box center [770, 297] width 36 height 36
type input "24/09/2025"
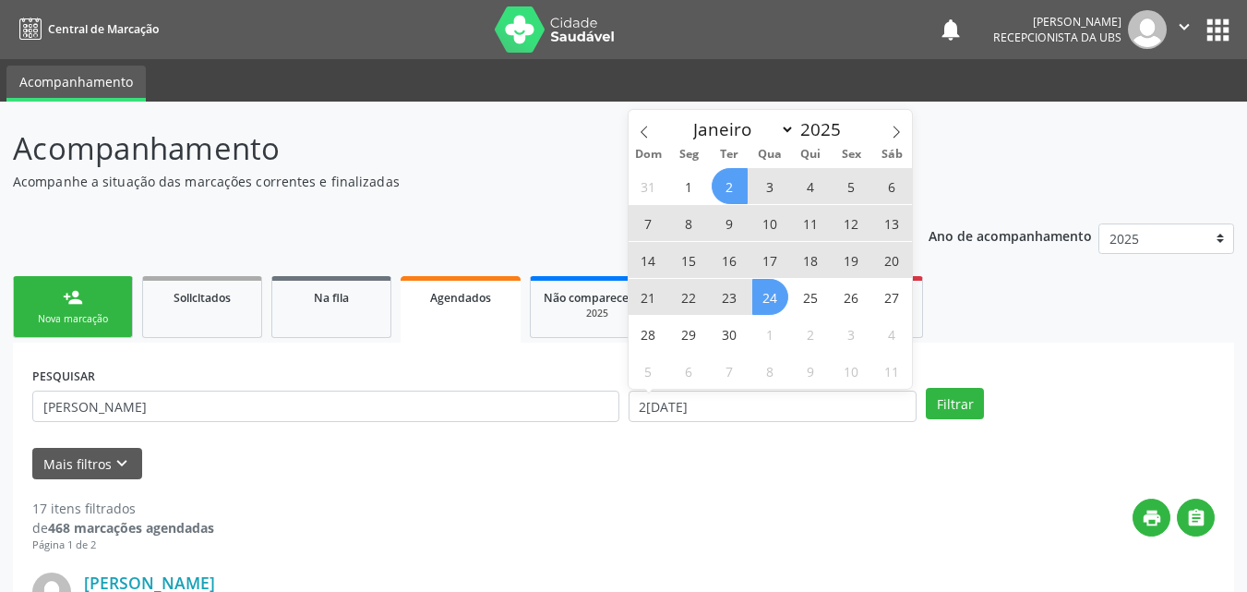
click at [723, 196] on span "2" at bounding box center [730, 186] width 36 height 36
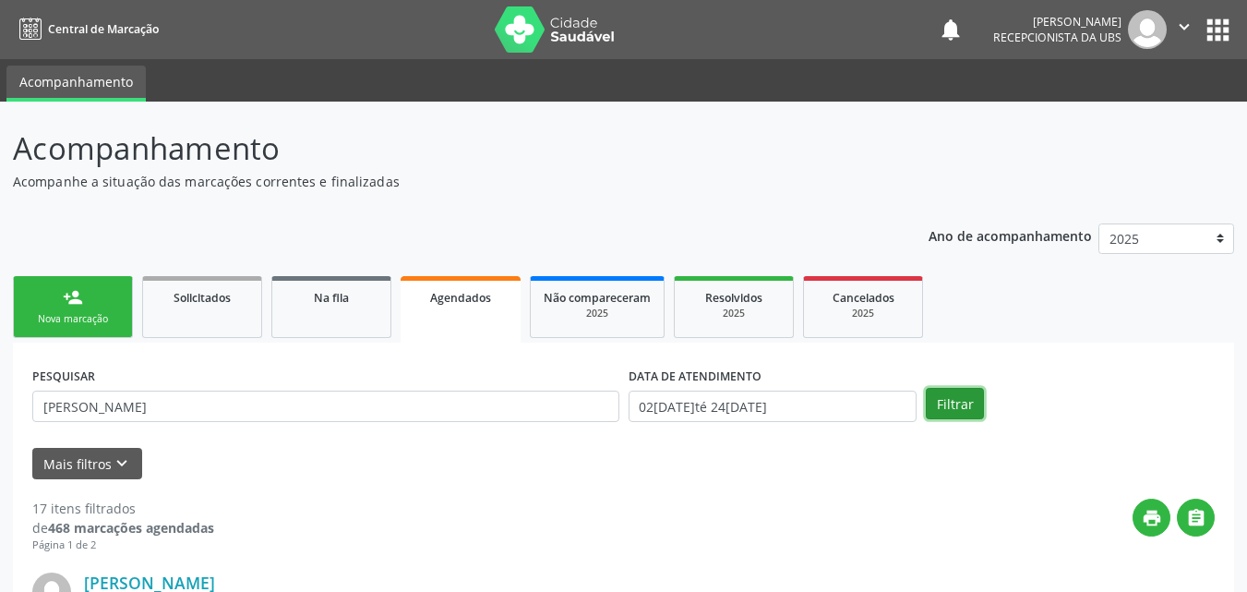
click at [950, 402] on button "Filtrar" at bounding box center [955, 403] width 58 height 31
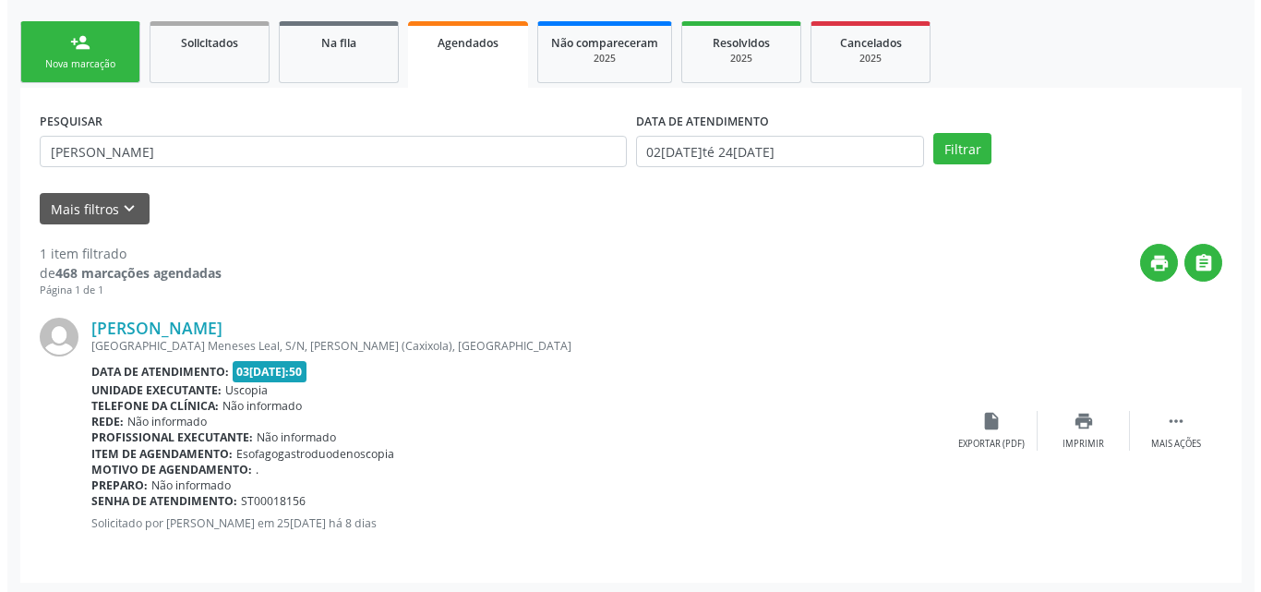
scroll to position [258, 0]
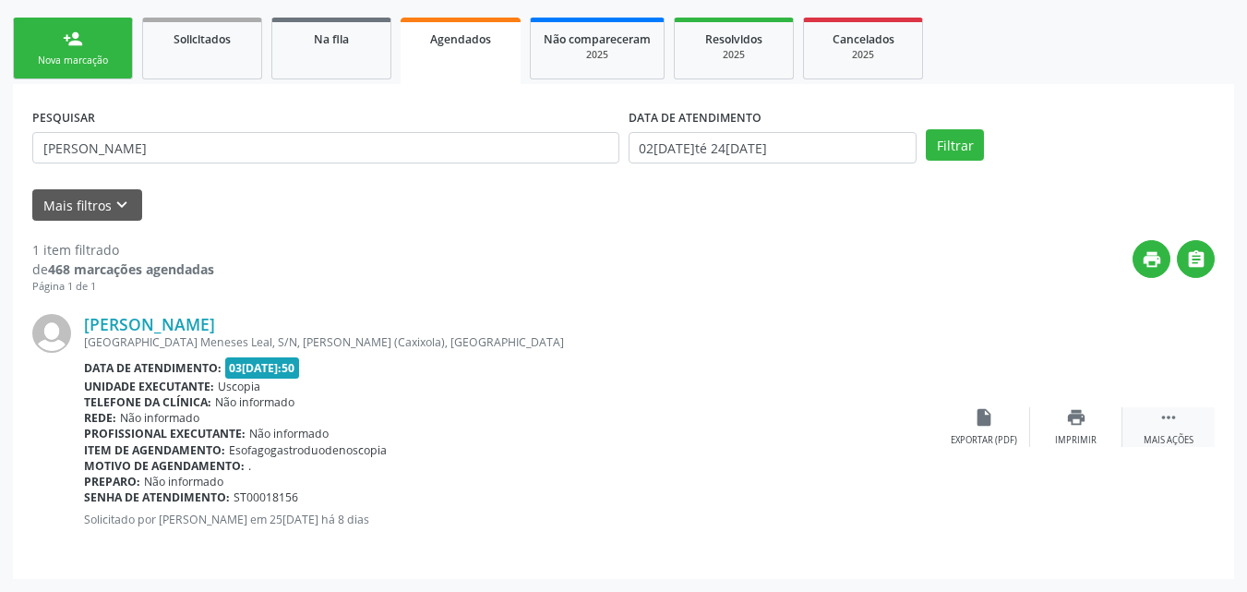
click at [1163, 434] on div "Mais ações" at bounding box center [1169, 440] width 50 height 13
click at [988, 423] on icon "cancel" at bounding box center [984, 417] width 20 height 20
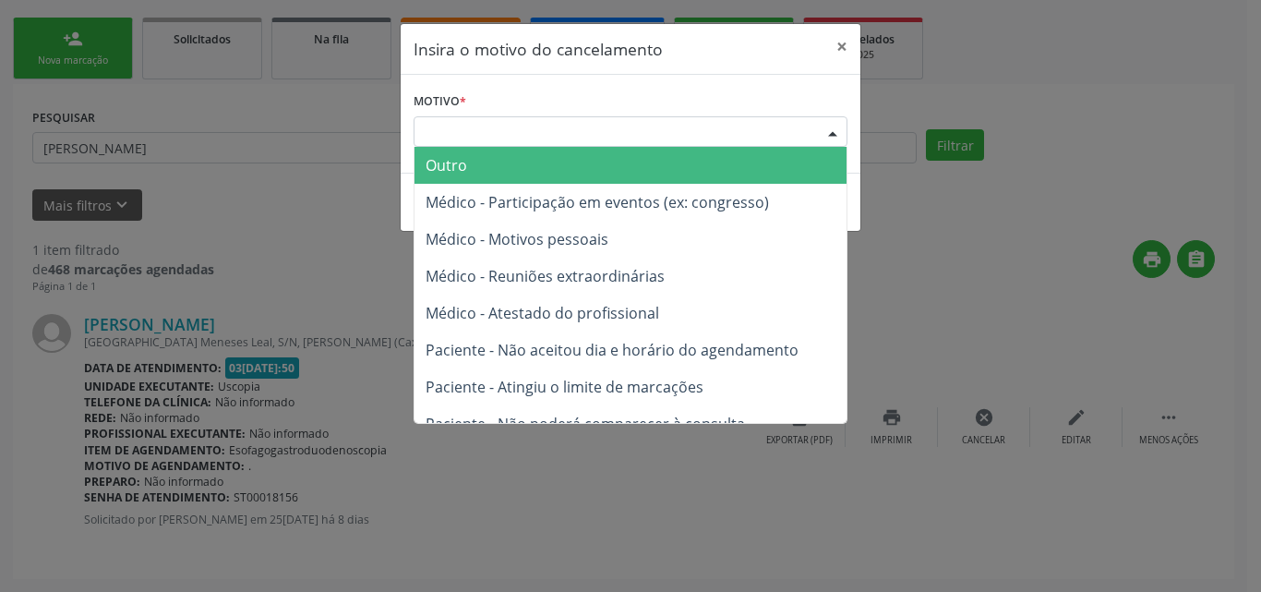
click at [699, 140] on div "Escolha o motivo" at bounding box center [631, 131] width 434 height 31
click at [666, 172] on span "Outro" at bounding box center [630, 165] width 432 height 37
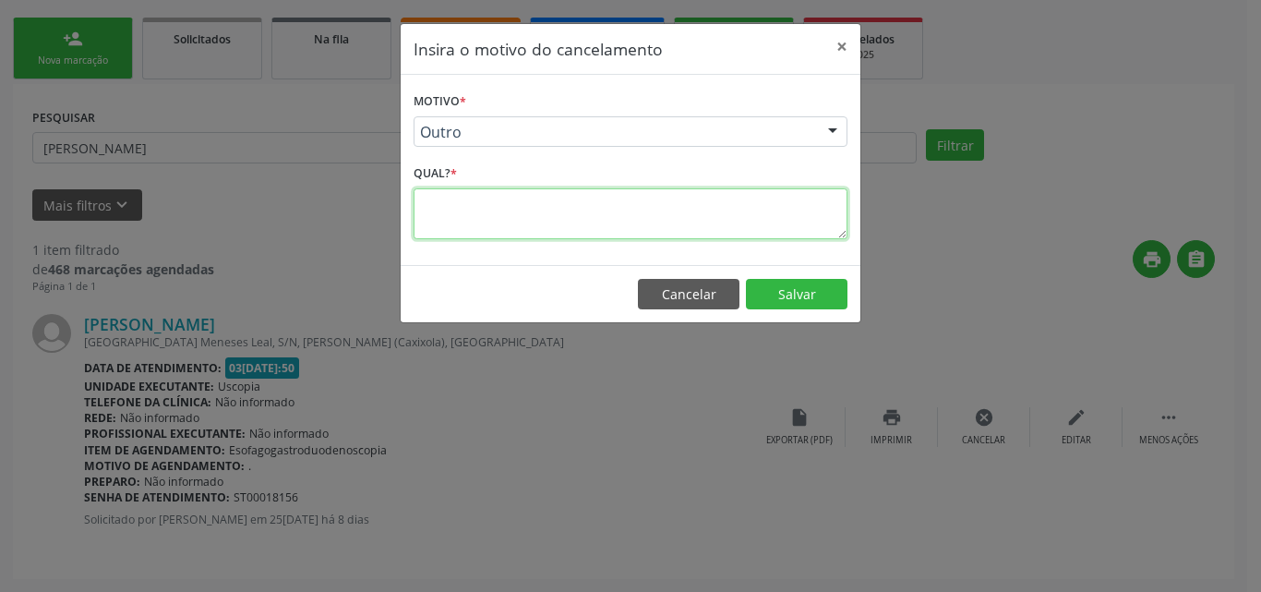
click at [679, 226] on textarea at bounding box center [631, 213] width 434 height 51
type textarea "."
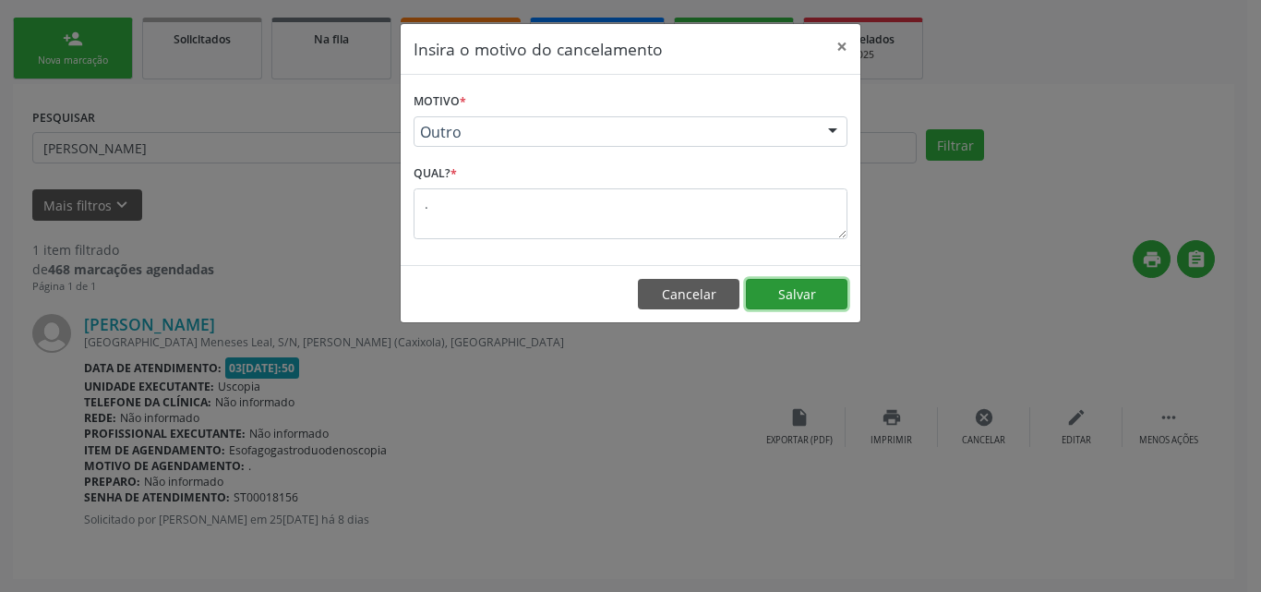
click at [775, 290] on button "Salvar" at bounding box center [797, 294] width 102 height 31
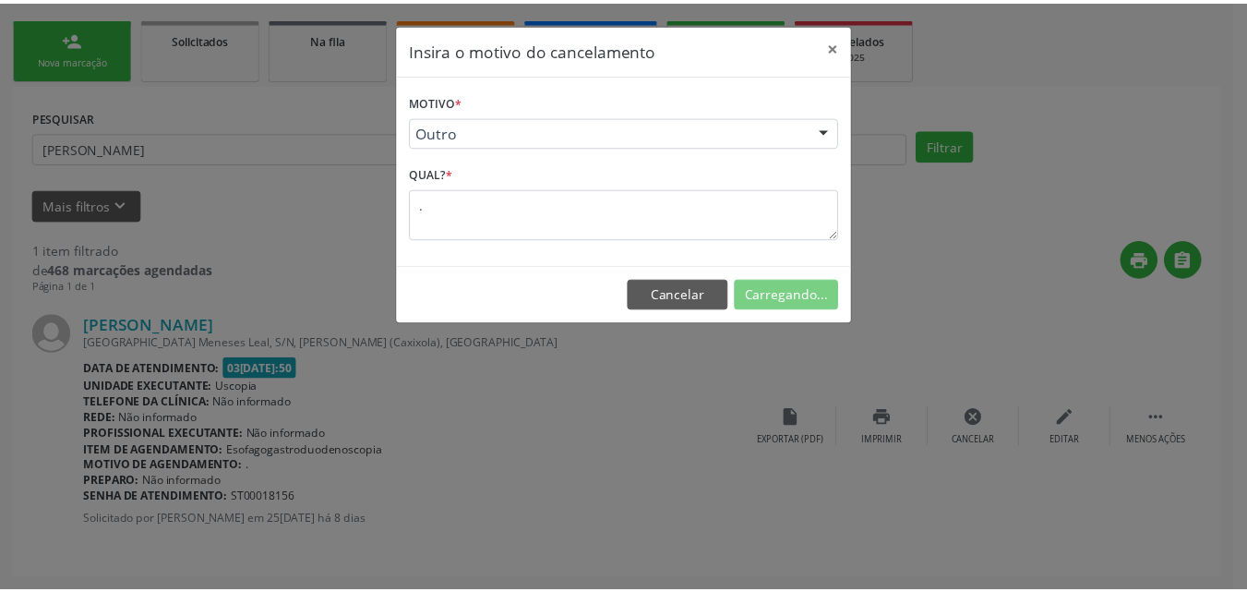
scroll to position [37, 0]
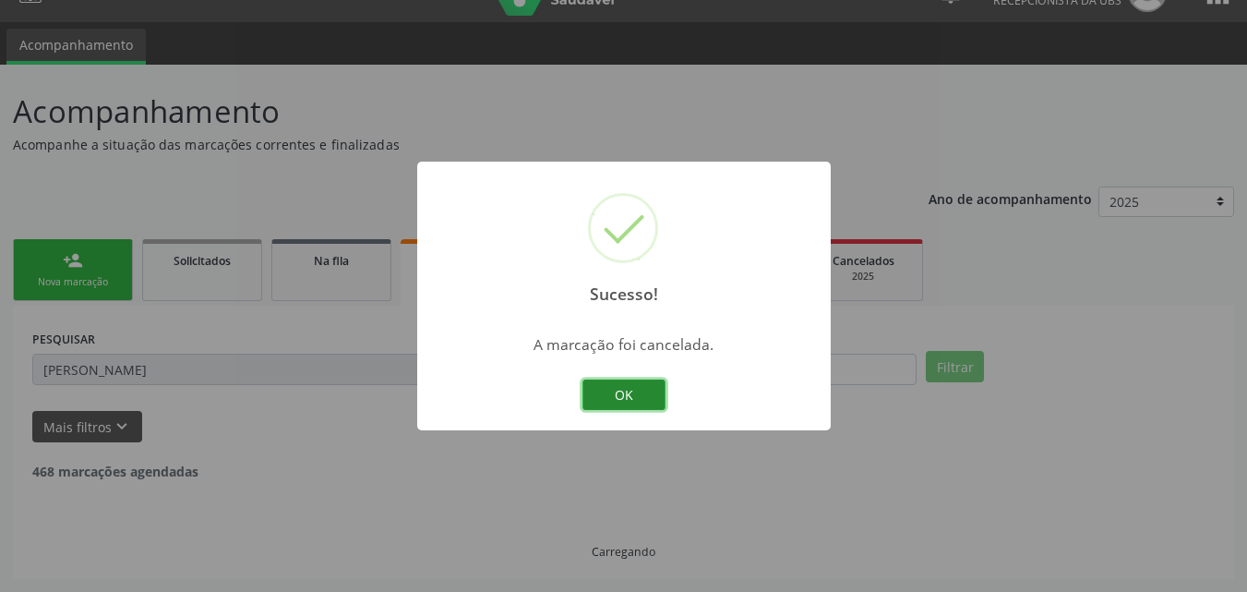
click at [617, 399] on button "OK" at bounding box center [623, 394] width 83 height 31
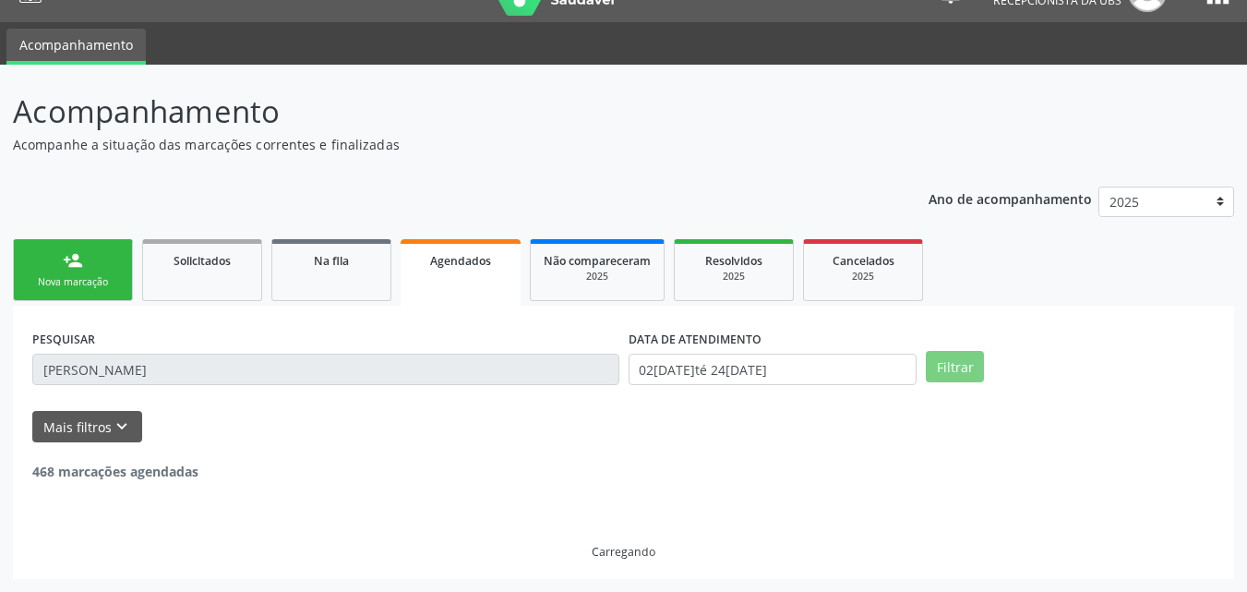
scroll to position [0, 0]
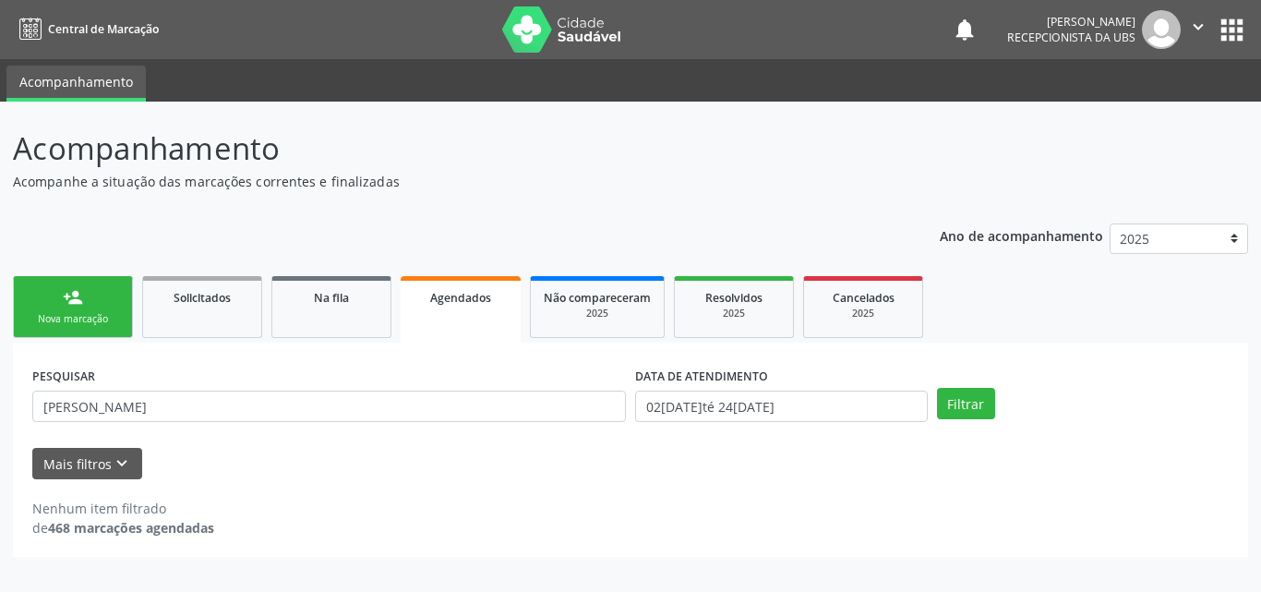
click at [388, 387] on div "PESQUISAR iago silva de alencar" at bounding box center [329, 398] width 603 height 72
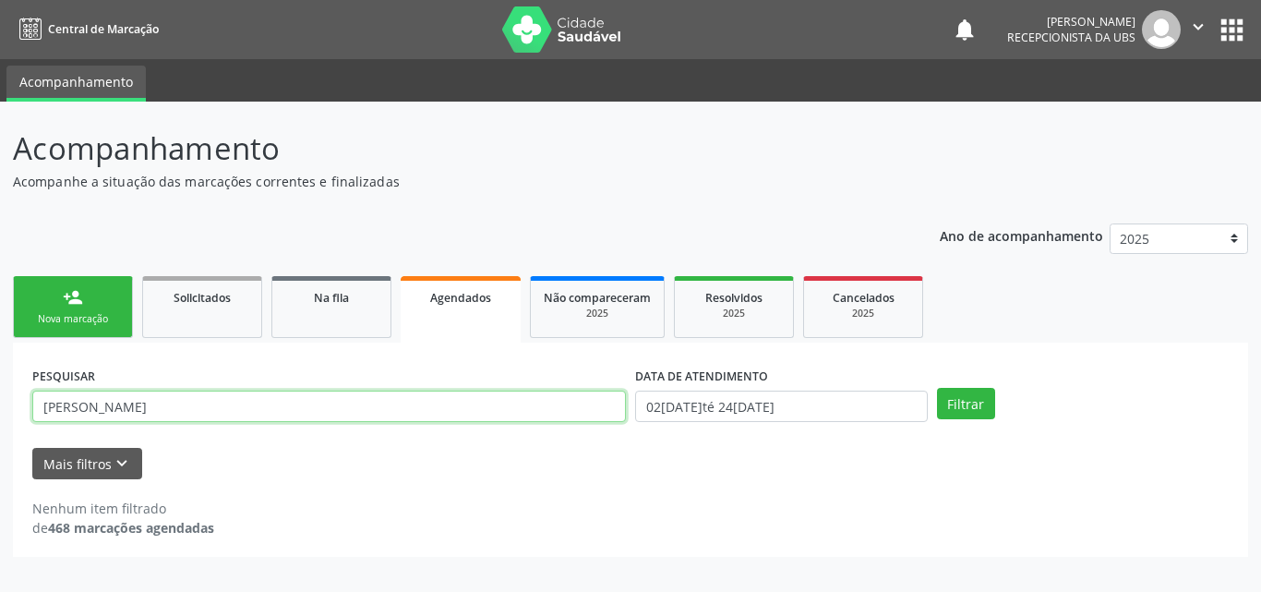
click at [396, 400] on input "iago silva de alencar" at bounding box center [329, 405] width 594 height 31
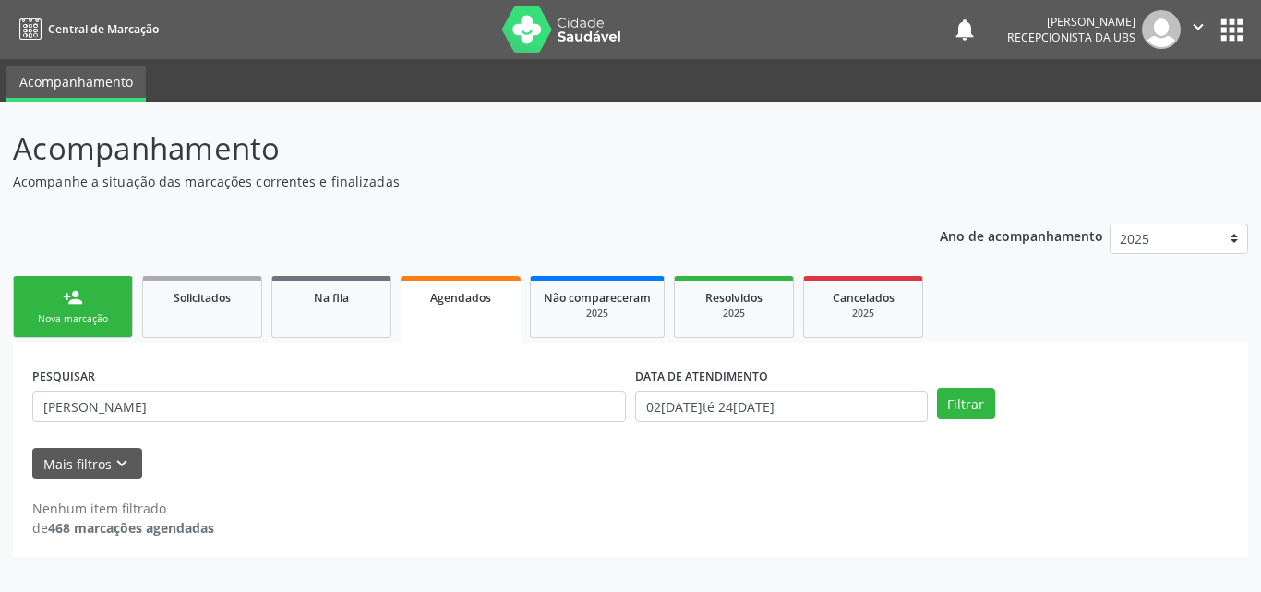
click at [96, 306] on link "person_add Nova marcação" at bounding box center [73, 307] width 120 height 62
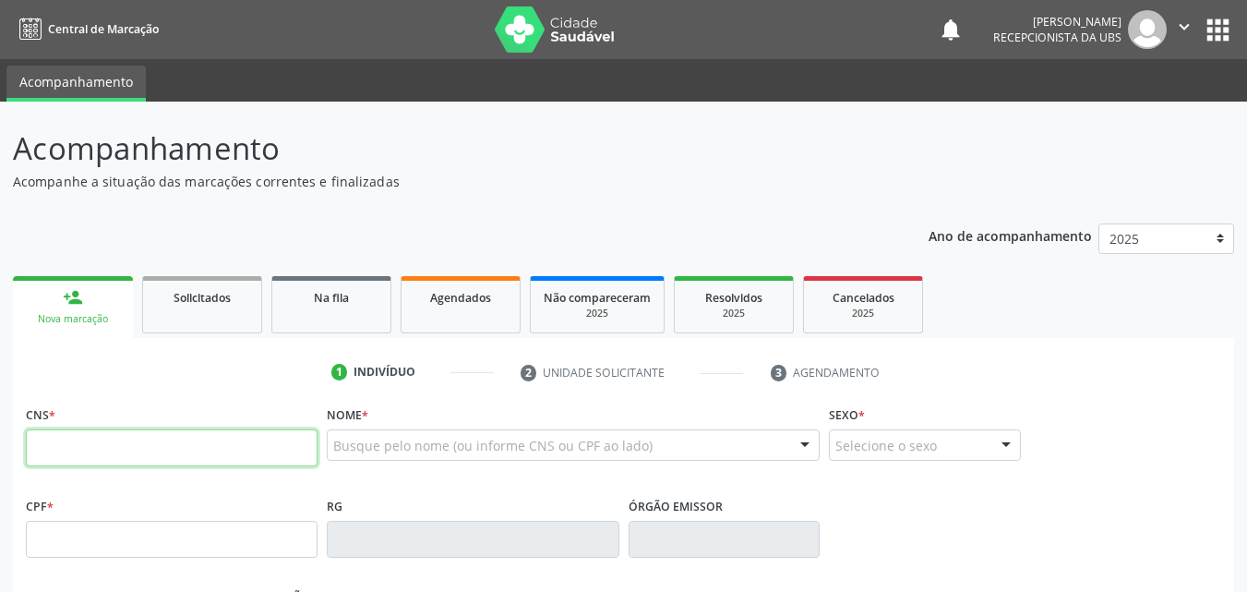
click at [100, 444] on input "text" at bounding box center [172, 447] width 292 height 37
type input "702 8051 0110 8069"
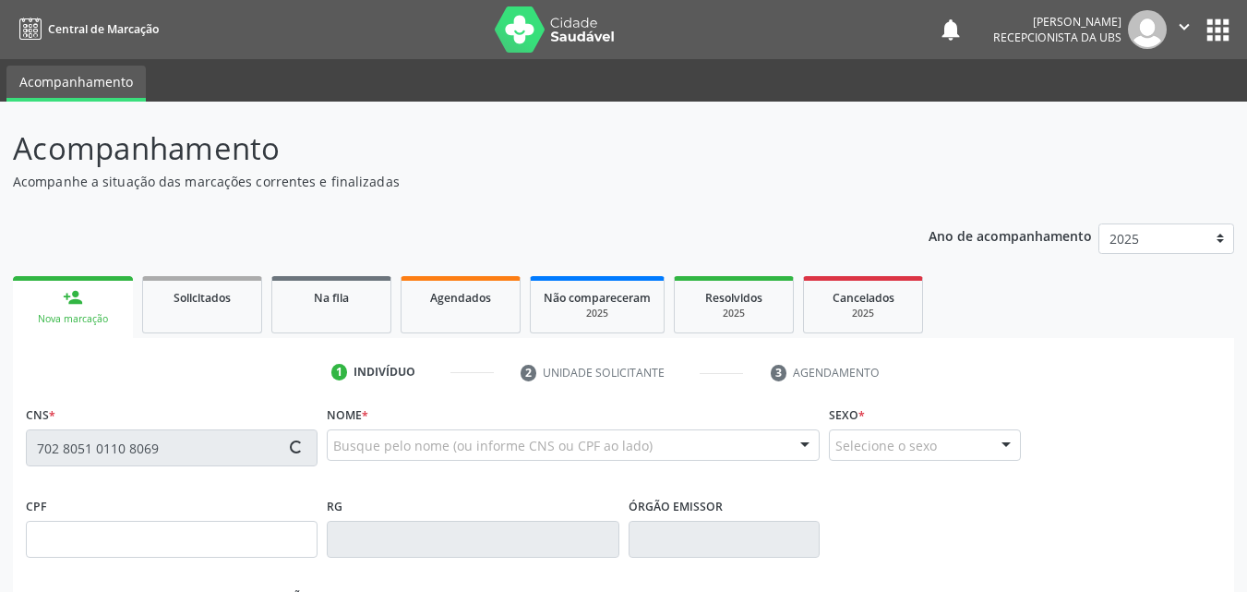
type input "055.756.784-07"
type input "09/04/1982"
type input "Maria Rosenilda de Sa"
type input "(87) 99912-5465"
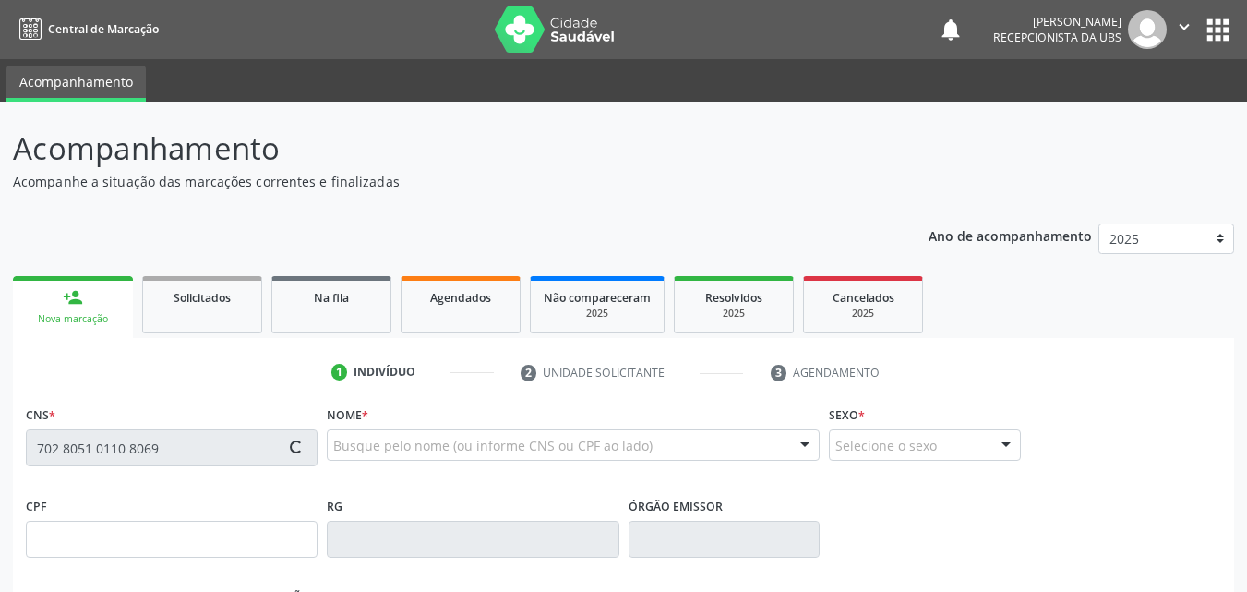
type input "1045"
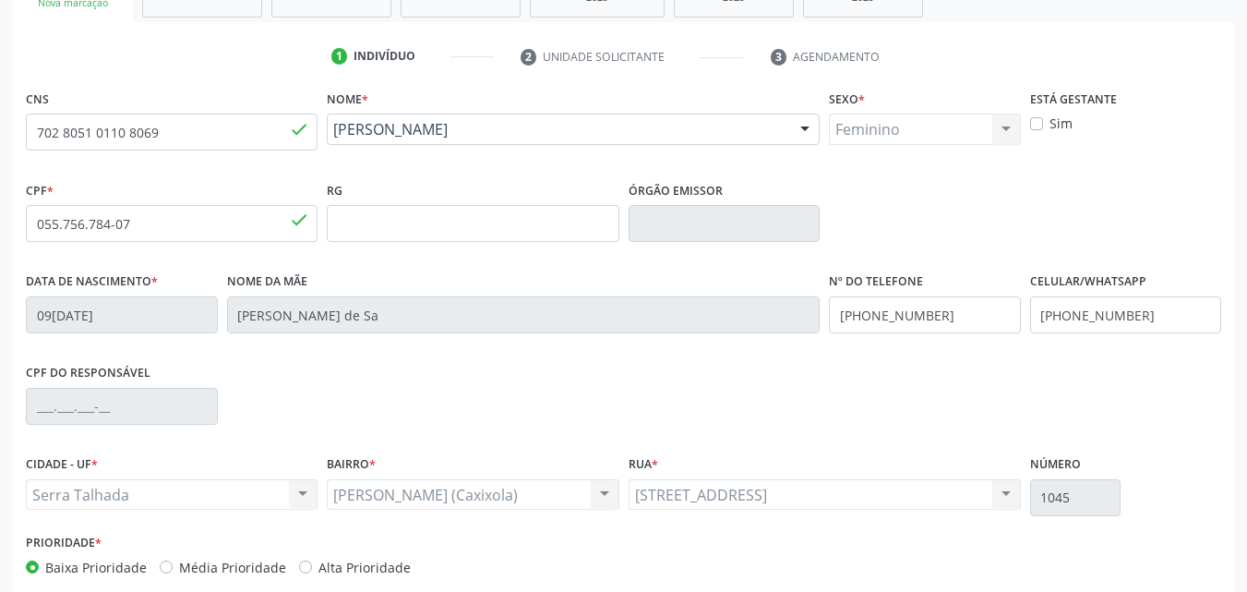
scroll to position [369, 0]
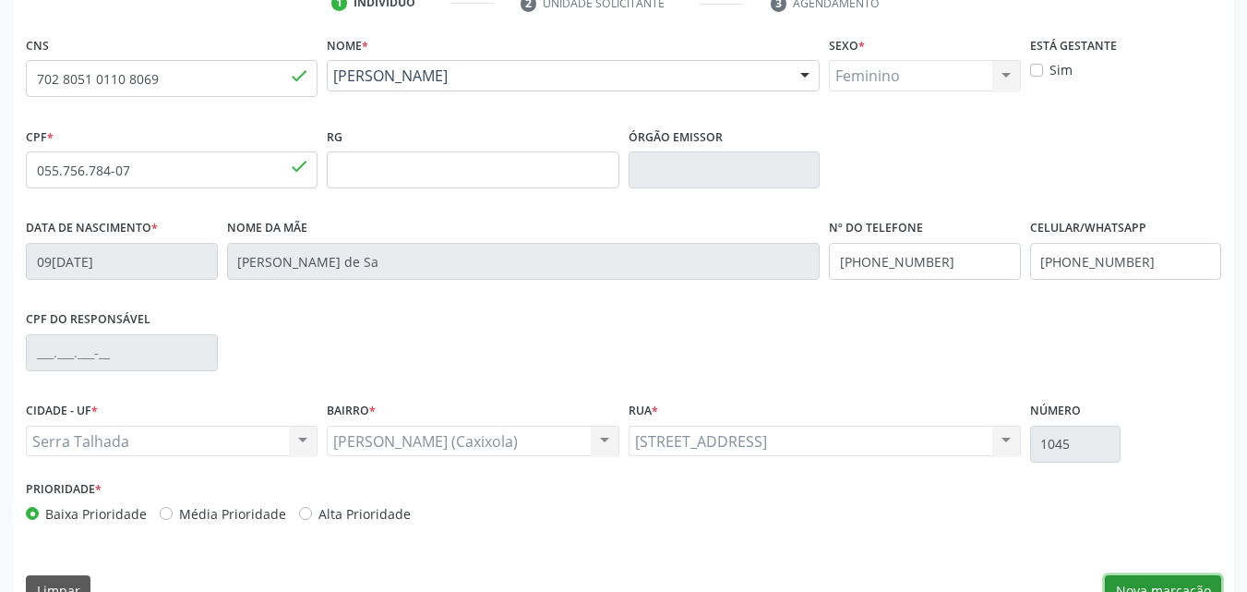
click at [1158, 585] on button "Nova marcação" at bounding box center [1163, 590] width 116 height 31
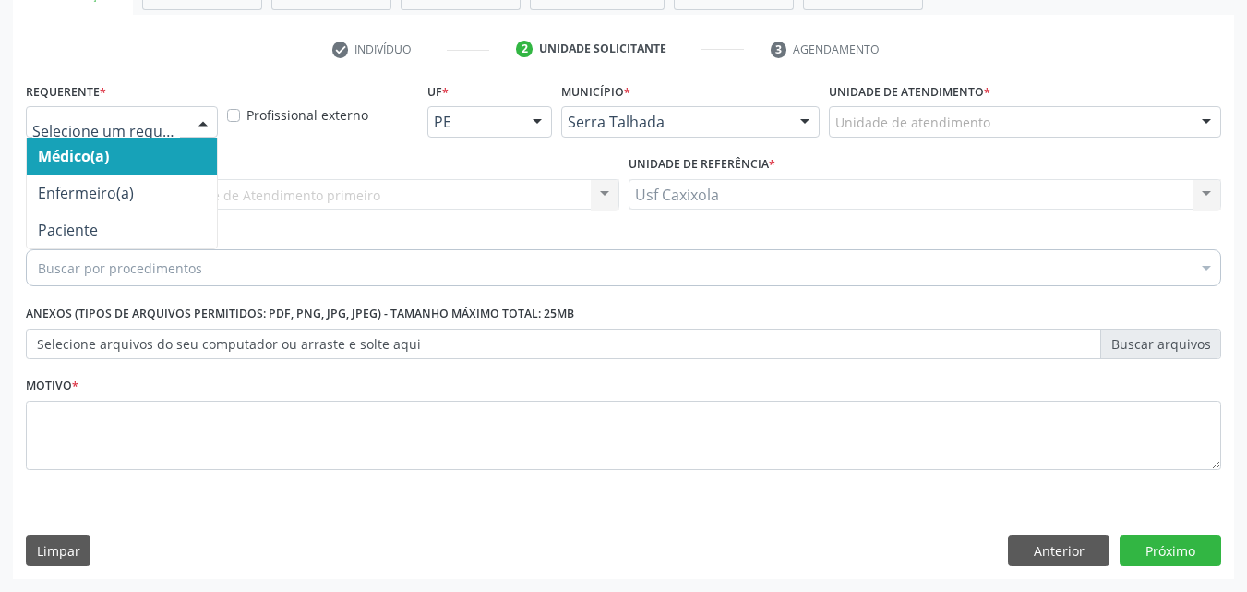
click at [201, 110] on div at bounding box center [203, 122] width 28 height 31
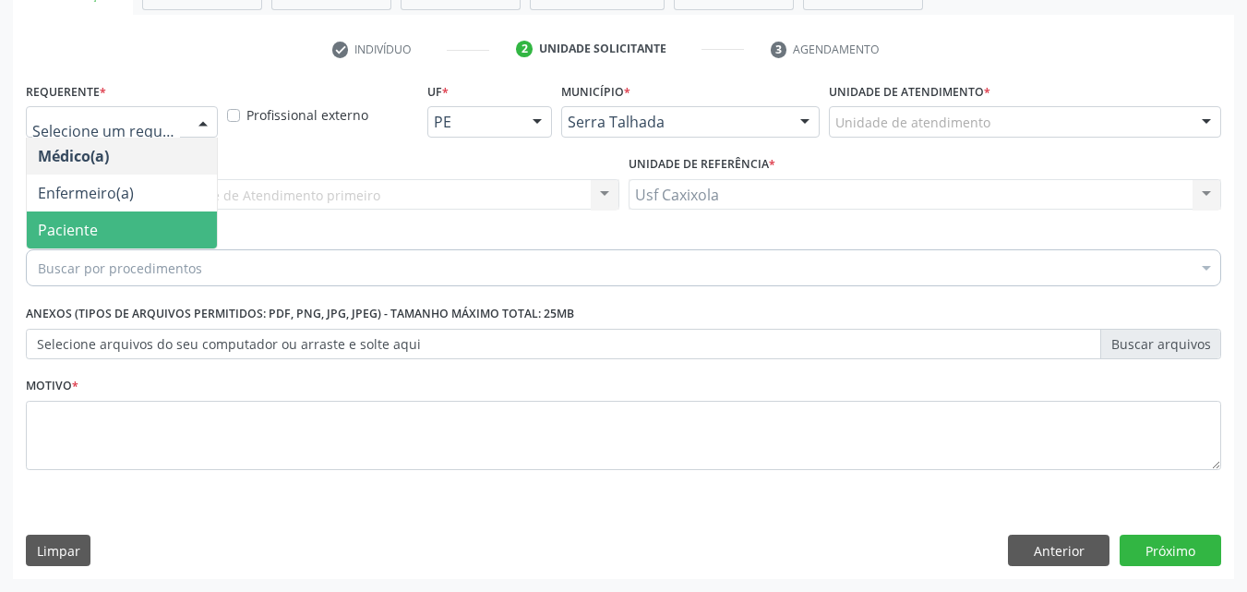
click at [118, 228] on span "Paciente" at bounding box center [122, 229] width 190 height 37
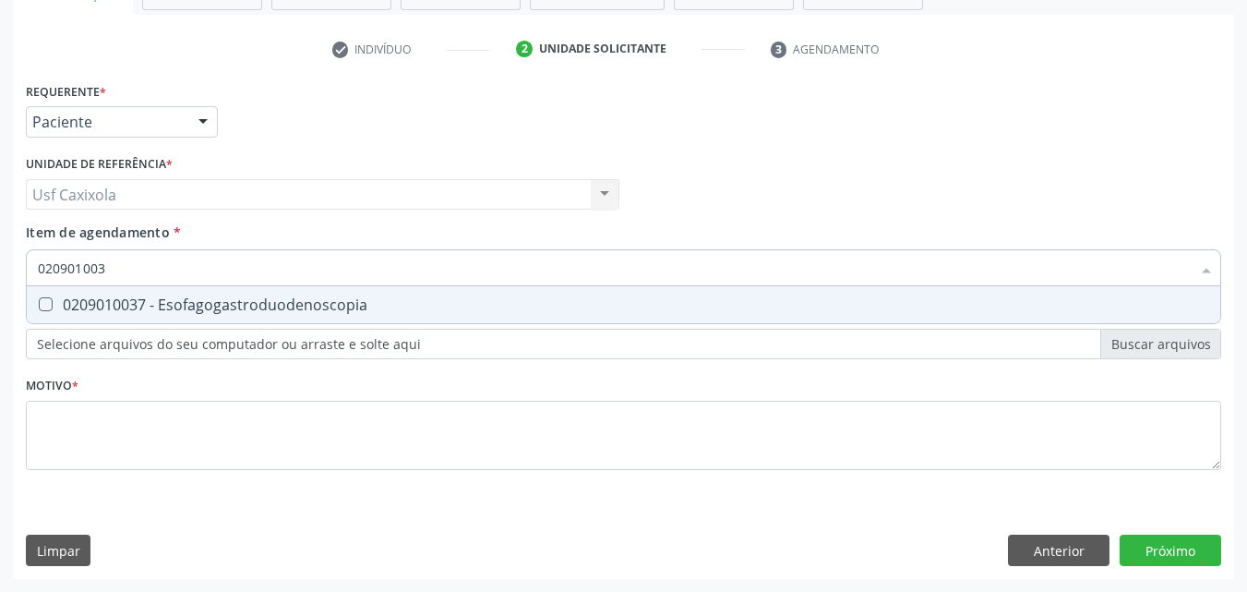
type input "0209010037"
click at [140, 301] on div "0209010037 - Esofagogastroduodenoscopia" at bounding box center [623, 304] width 1171 height 15
checkbox Esofagogastroduodenoscopia "true"
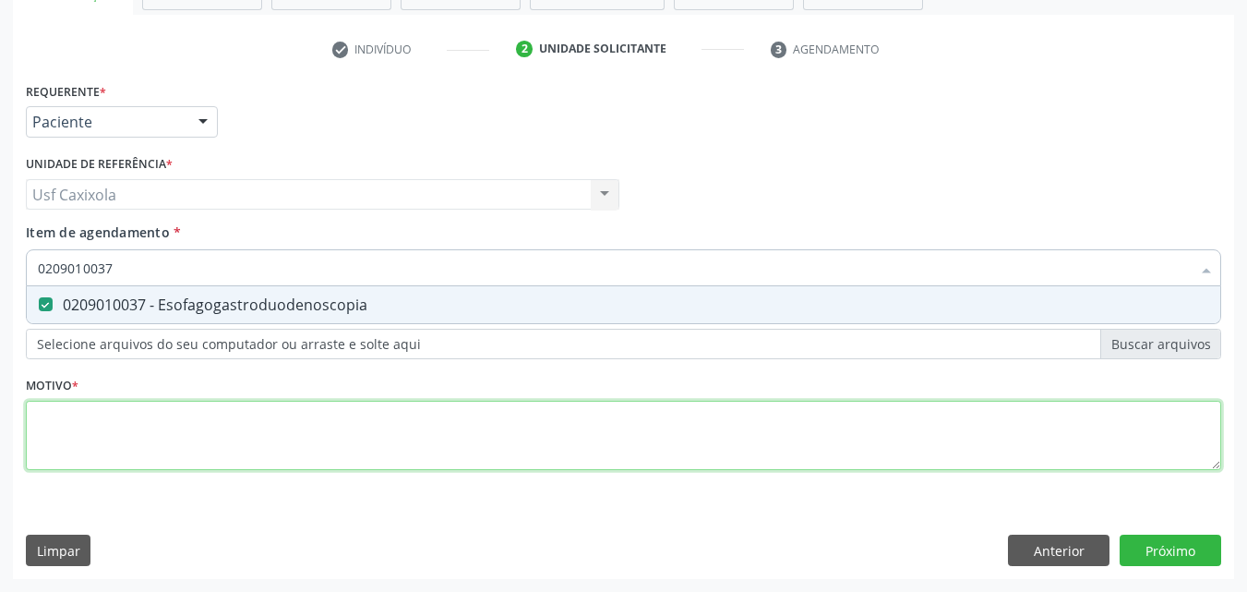
click at [96, 439] on div "Requerente * Paciente Médico(a) Enfermeiro(a) Paciente Nenhum resultado encontr…" at bounding box center [623, 287] width 1195 height 418
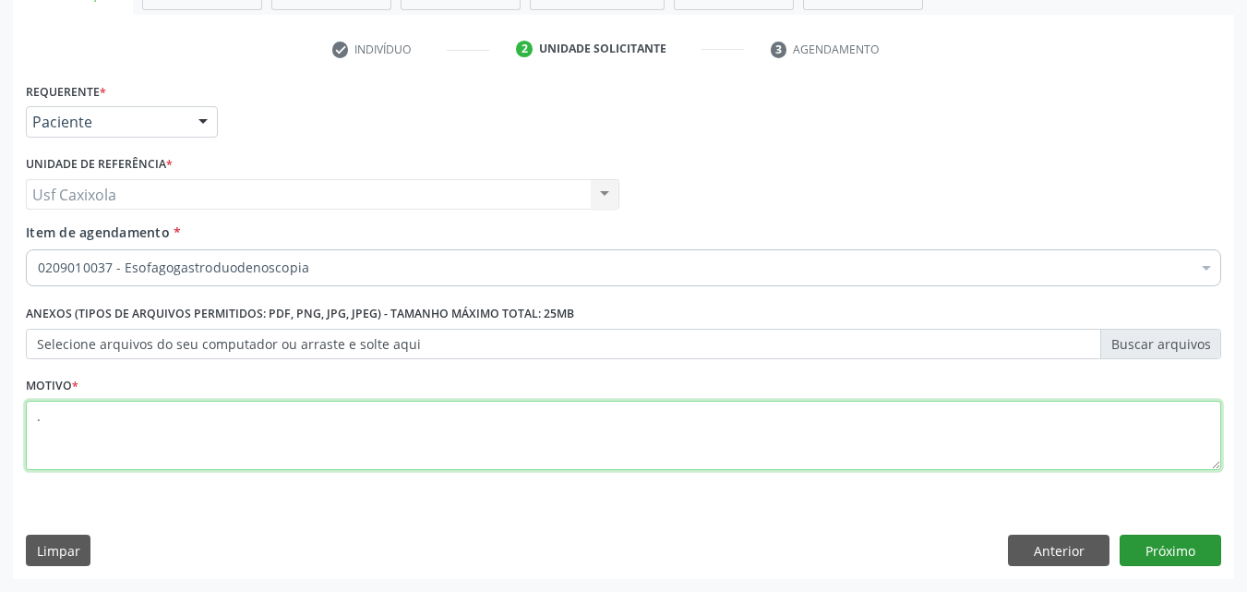
type textarea "."
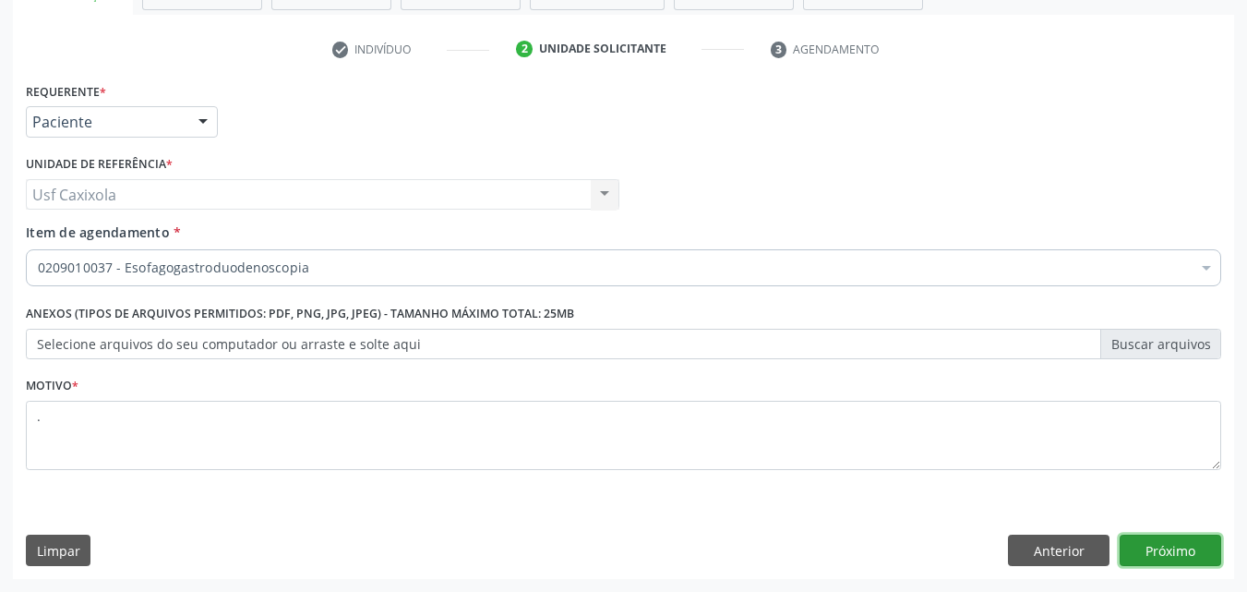
click at [1164, 543] on button "Próximo" at bounding box center [1171, 549] width 102 height 31
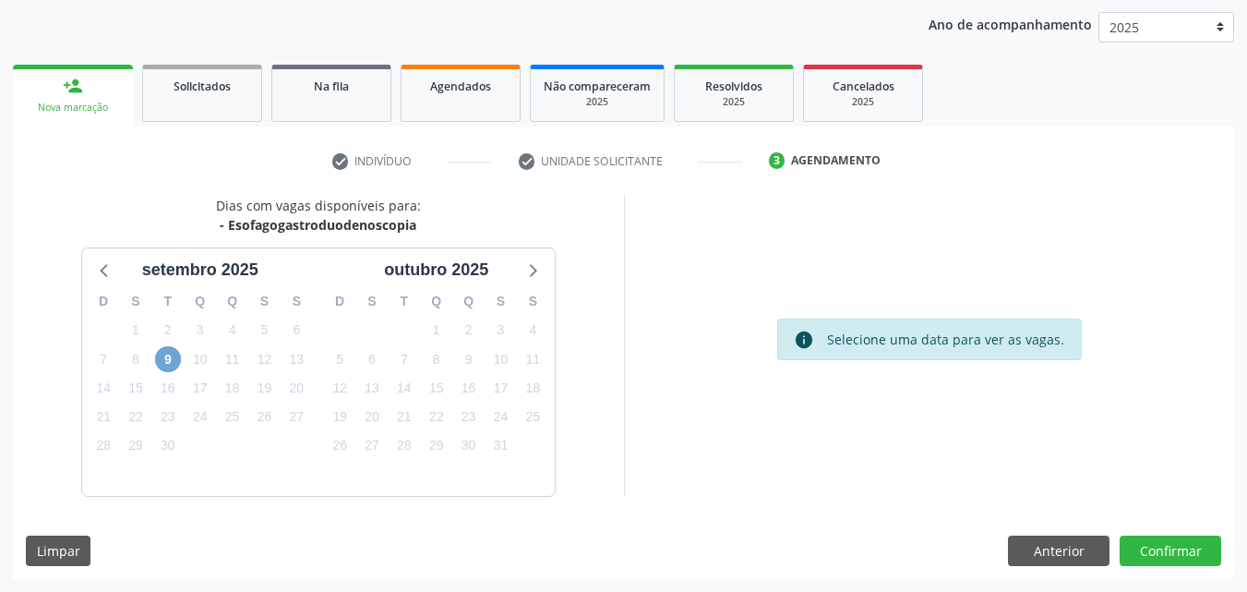
click at [170, 357] on span "9" at bounding box center [168, 359] width 26 height 26
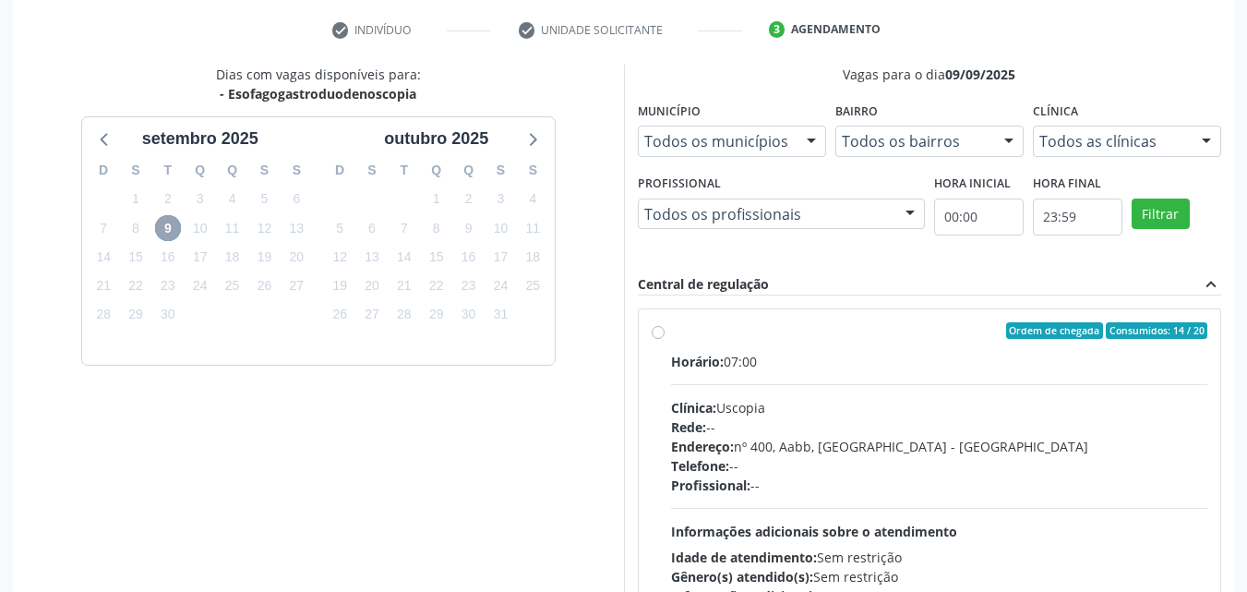
scroll to position [396, 0]
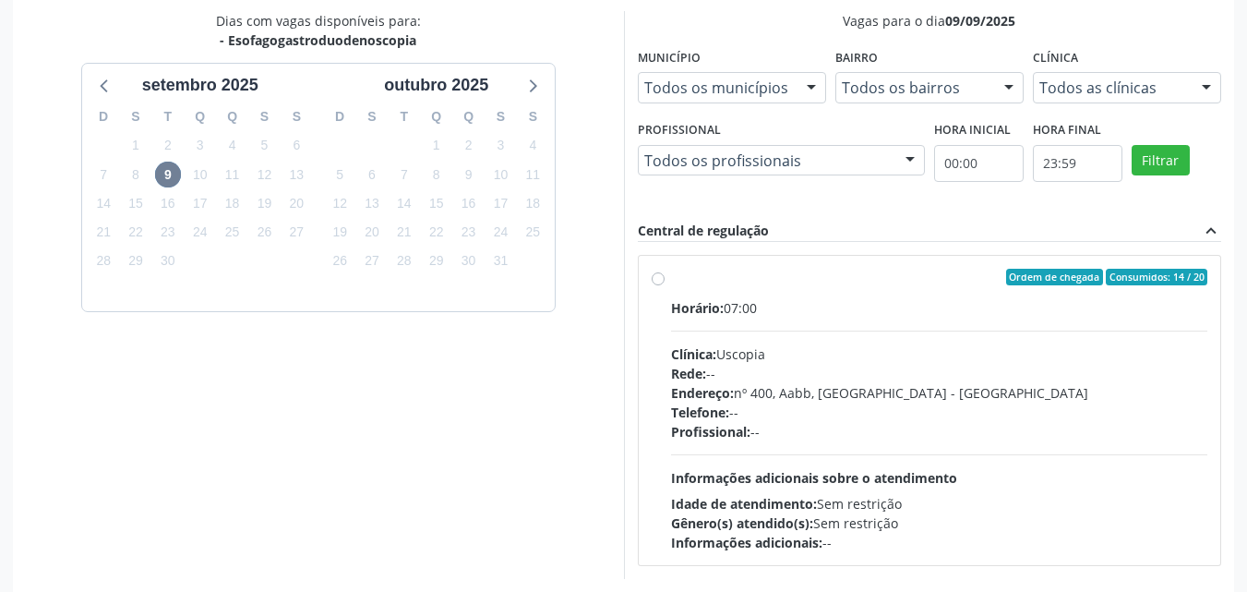
click at [666, 284] on div "Ordem de chegada Consumidos: 14 / 20 Horário: 07:00 Clínica: Uscopia Rede: -- E…" at bounding box center [930, 410] width 557 height 283
radio input "true"
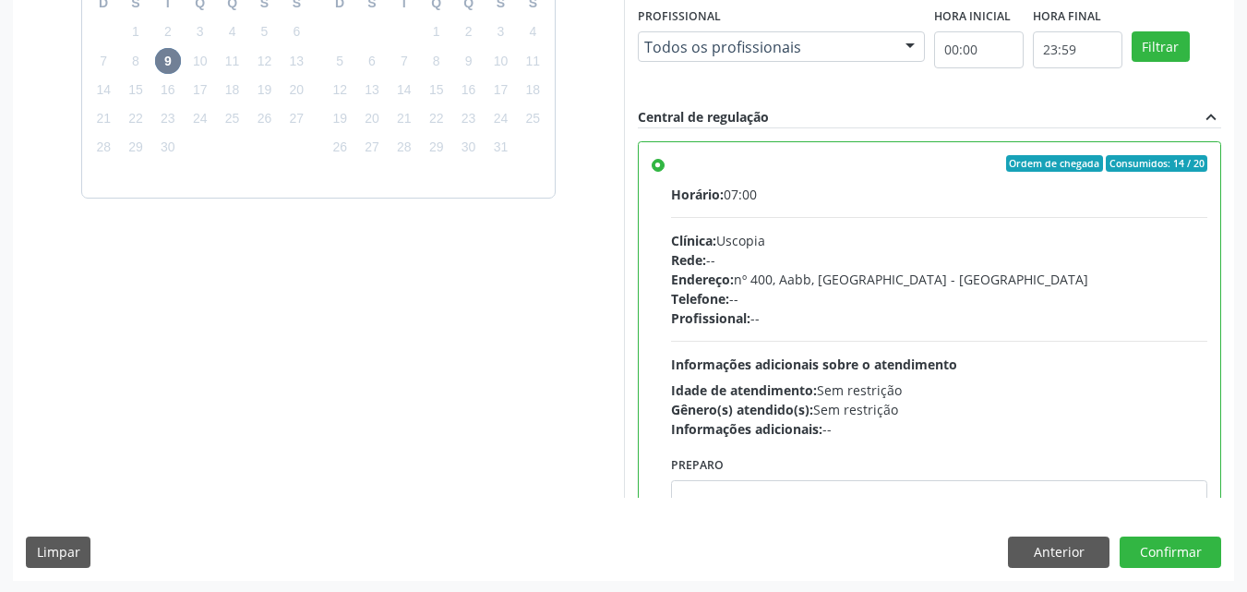
scroll to position [511, 0]
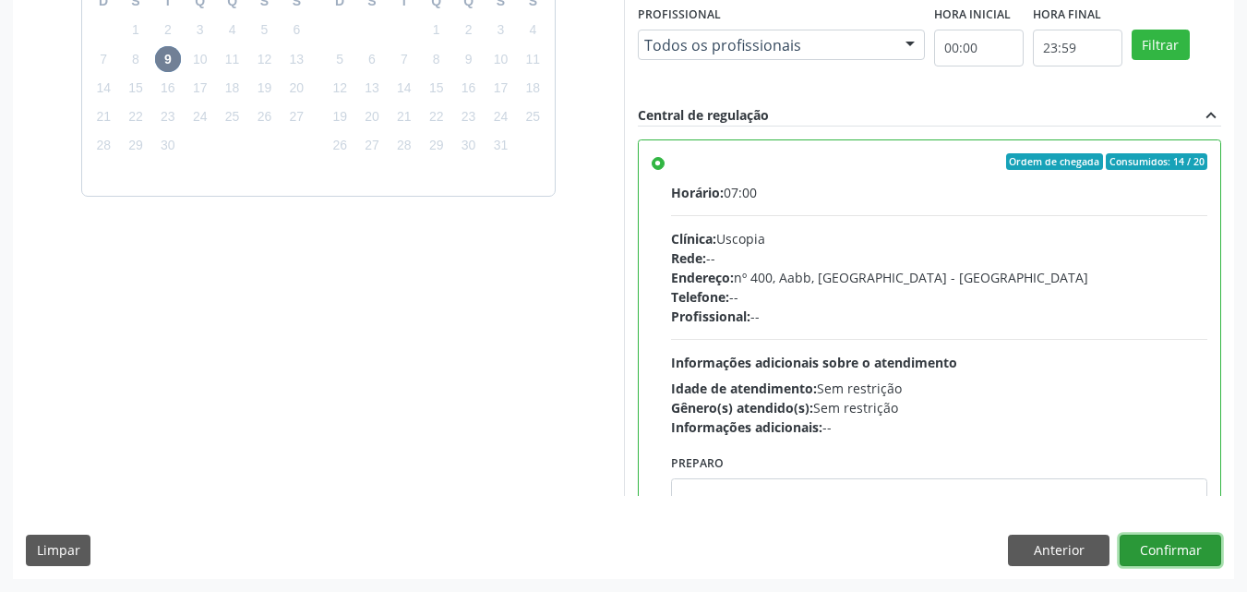
click at [1180, 556] on button "Confirmar" at bounding box center [1171, 549] width 102 height 31
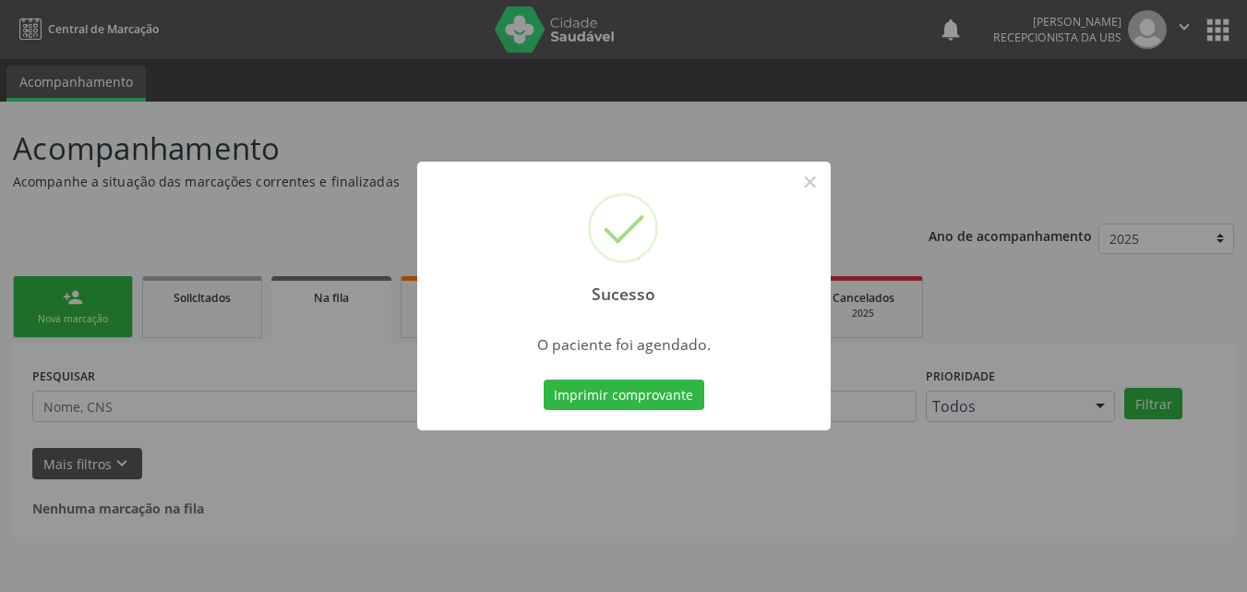
scroll to position [0, 0]
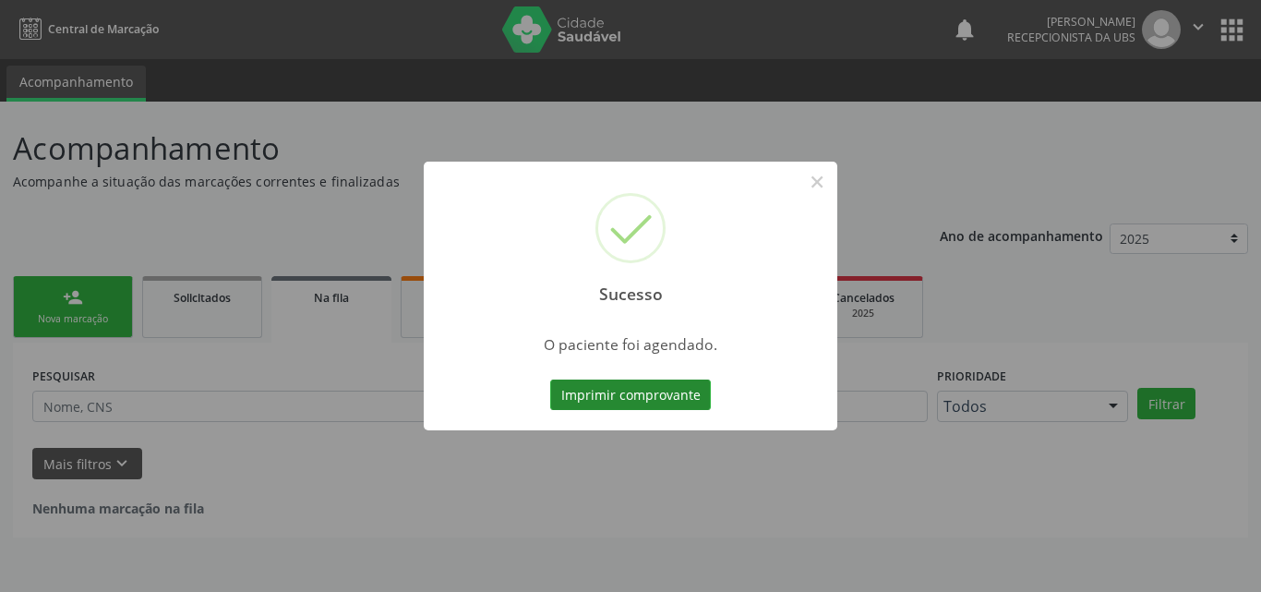
click at [630, 391] on button "Imprimir comprovante" at bounding box center [630, 394] width 161 height 31
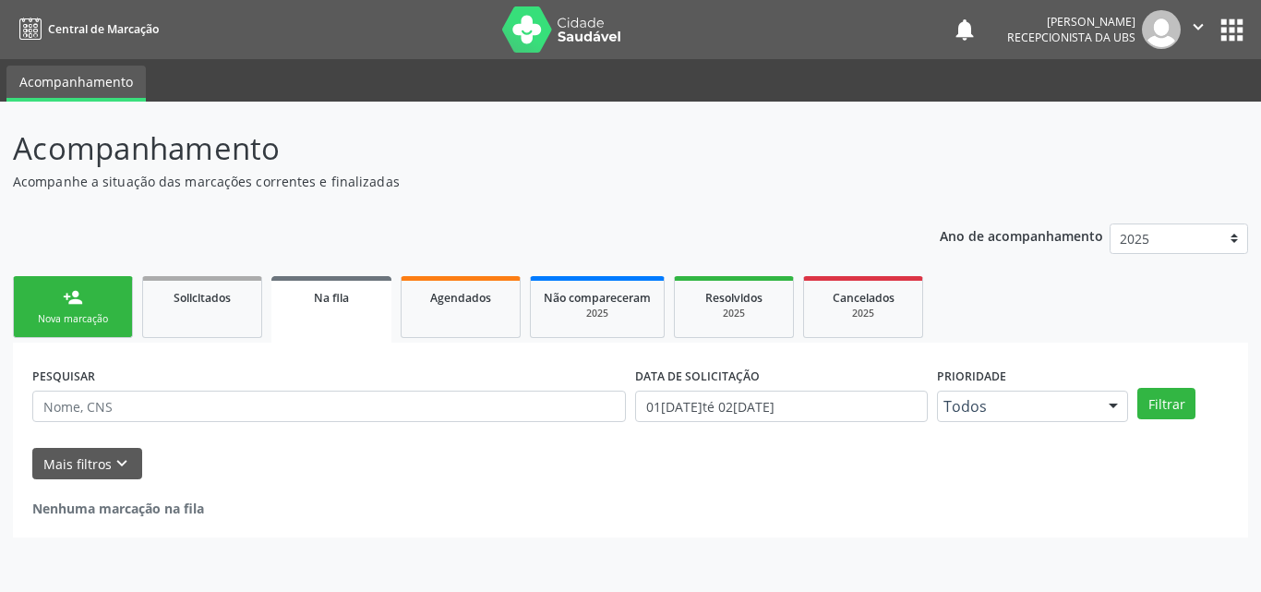
click at [86, 312] on div "Nova marcação" at bounding box center [73, 319] width 92 height 14
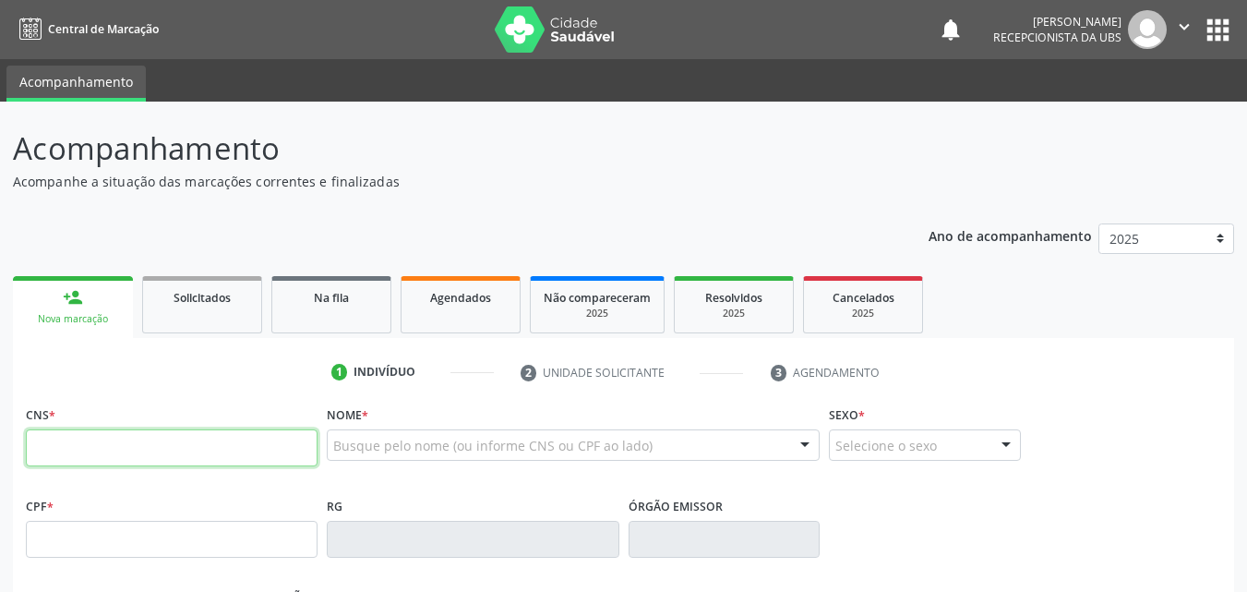
click at [169, 446] on input "text" at bounding box center [172, 447] width 292 height 37
type input "161 2413 5532 0018"
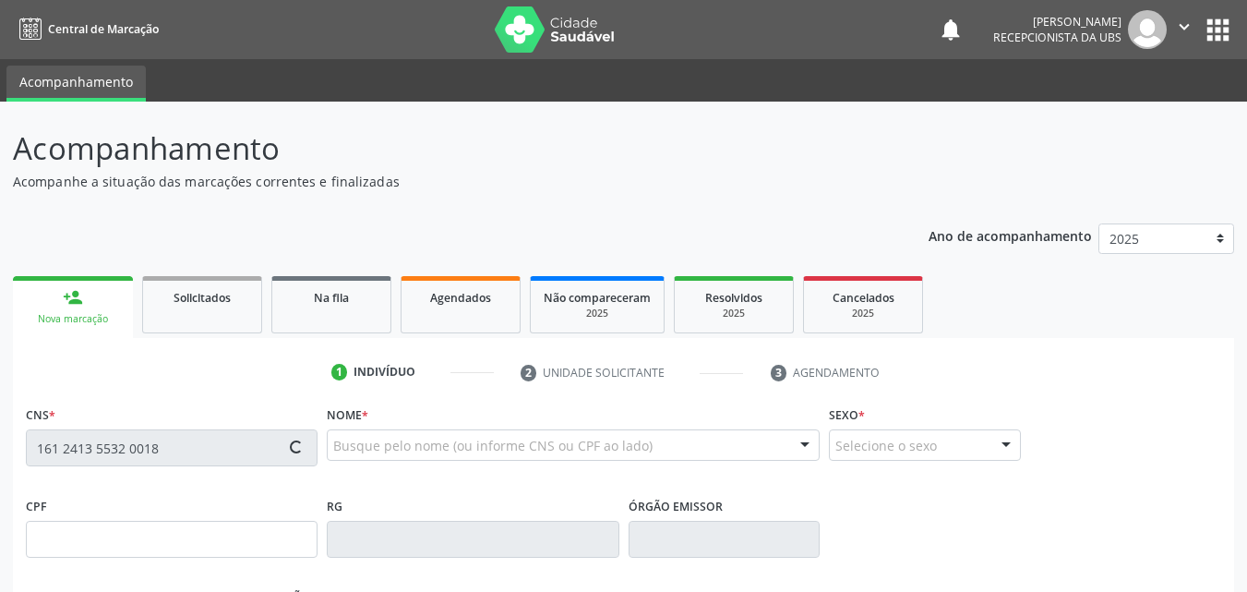
type input "728.894.464-68"
type input "25/10/1969"
type input "Sebastiana Gomes de Souza"
type input "(87) 99959-3679"
type input "9"
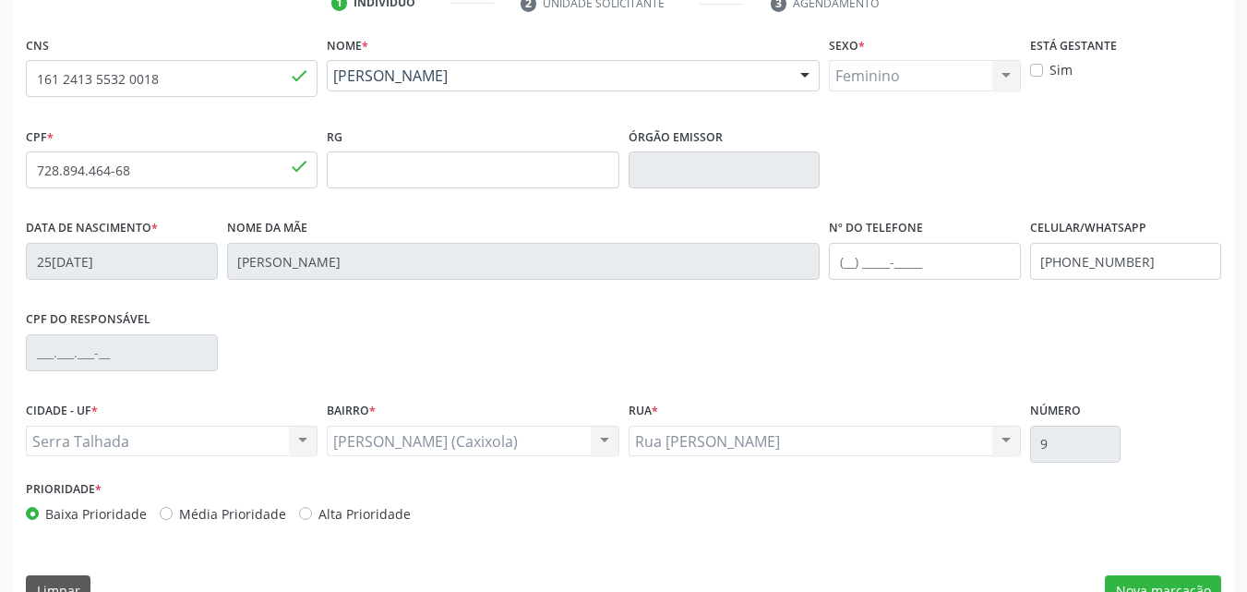
scroll to position [409, 0]
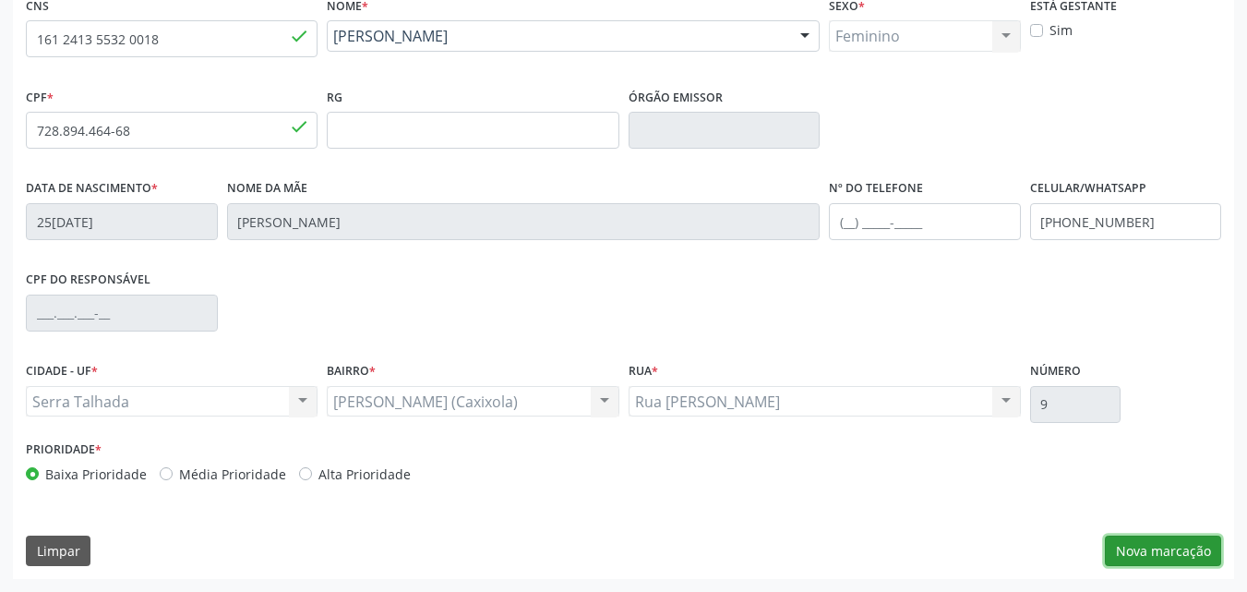
click at [1169, 556] on button "Nova marcação" at bounding box center [1163, 550] width 116 height 31
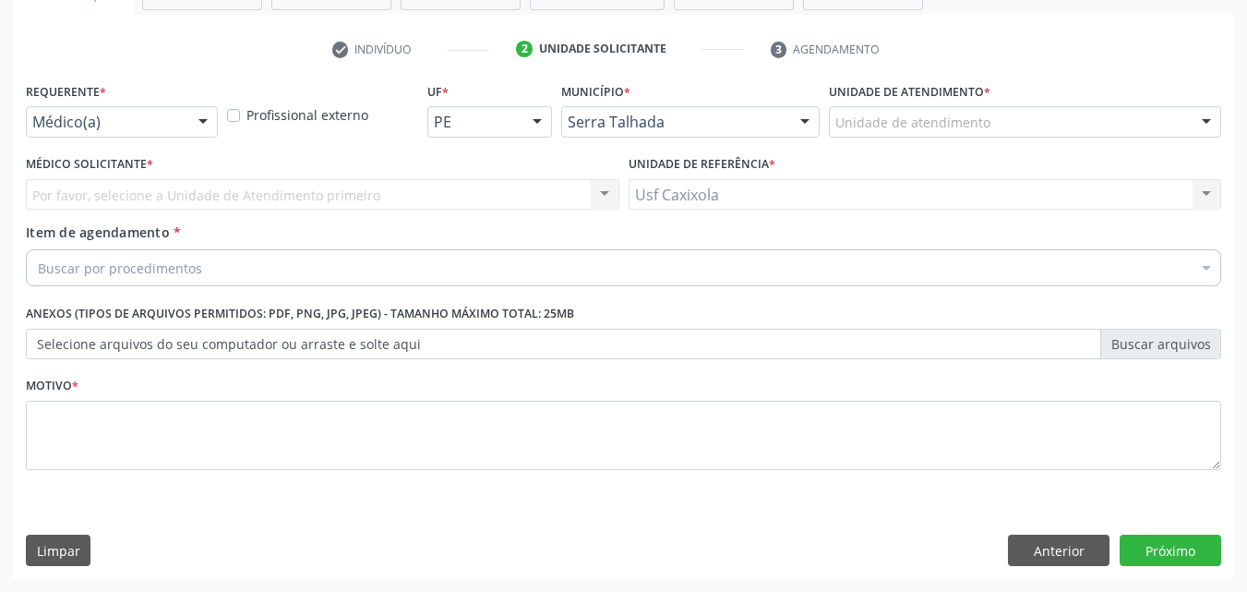
scroll to position [323, 0]
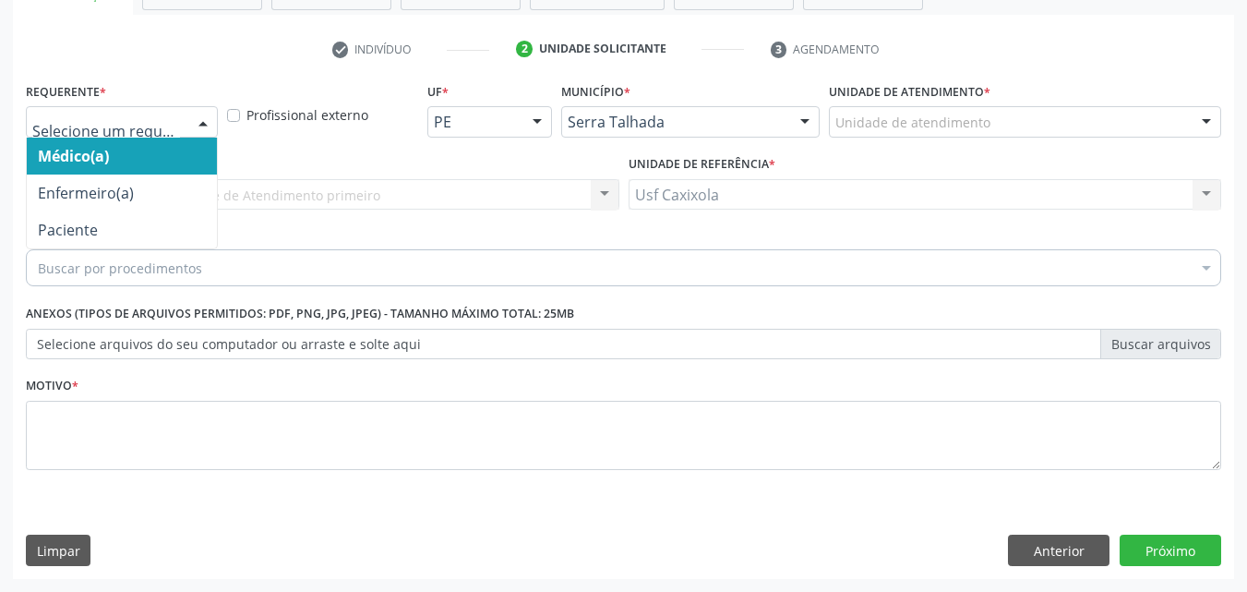
click at [189, 128] on div "Médico(a) Enfermeiro(a) Paciente Nenhum resultado encontrado para: " " Não há n…" at bounding box center [122, 121] width 192 height 31
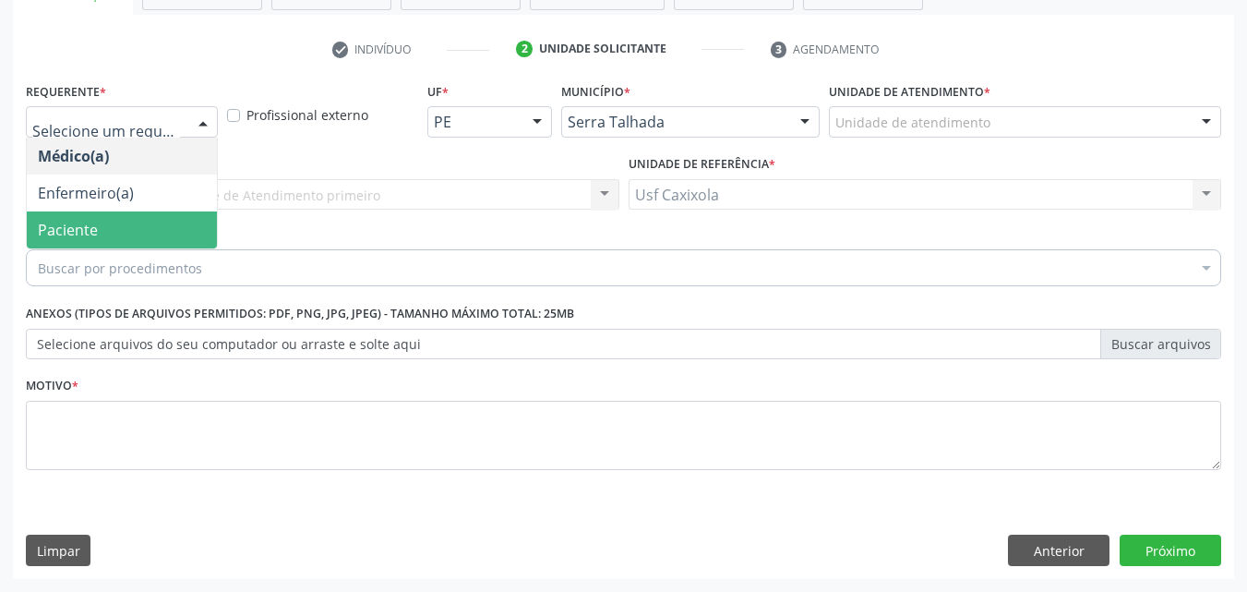
click at [159, 234] on span "Paciente" at bounding box center [122, 229] width 190 height 37
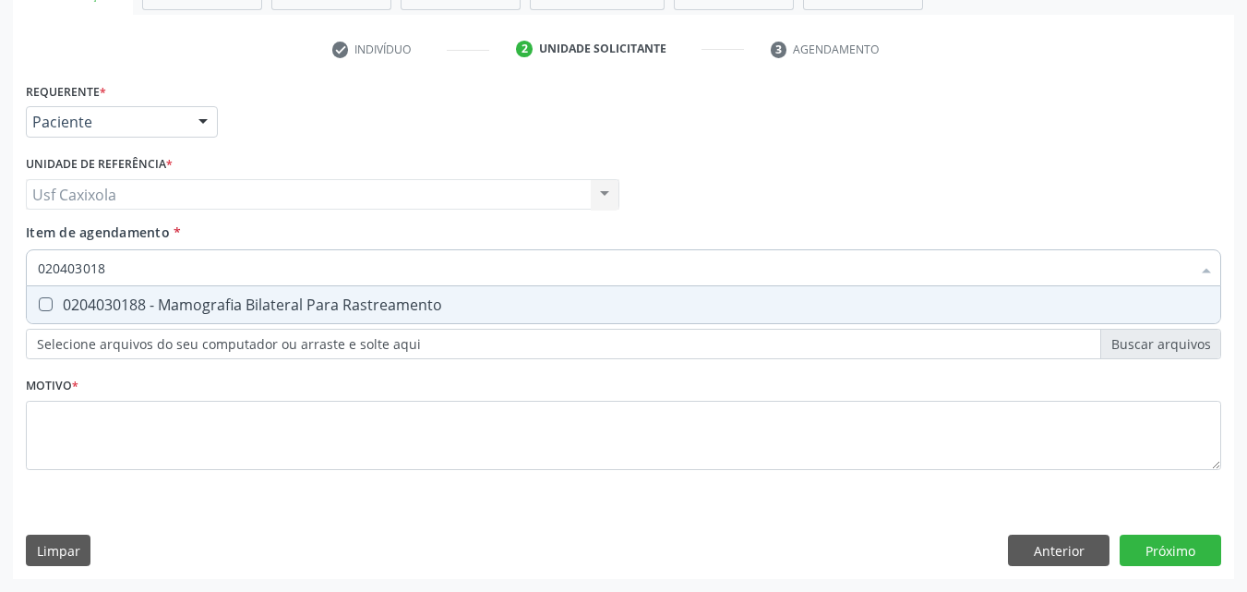
type input "0204030188"
click at [153, 307] on div "0204030188 - Mamografia Bilateral Para Rastreamento" at bounding box center [623, 304] width 1171 height 15
checkbox Rastreamento "true"
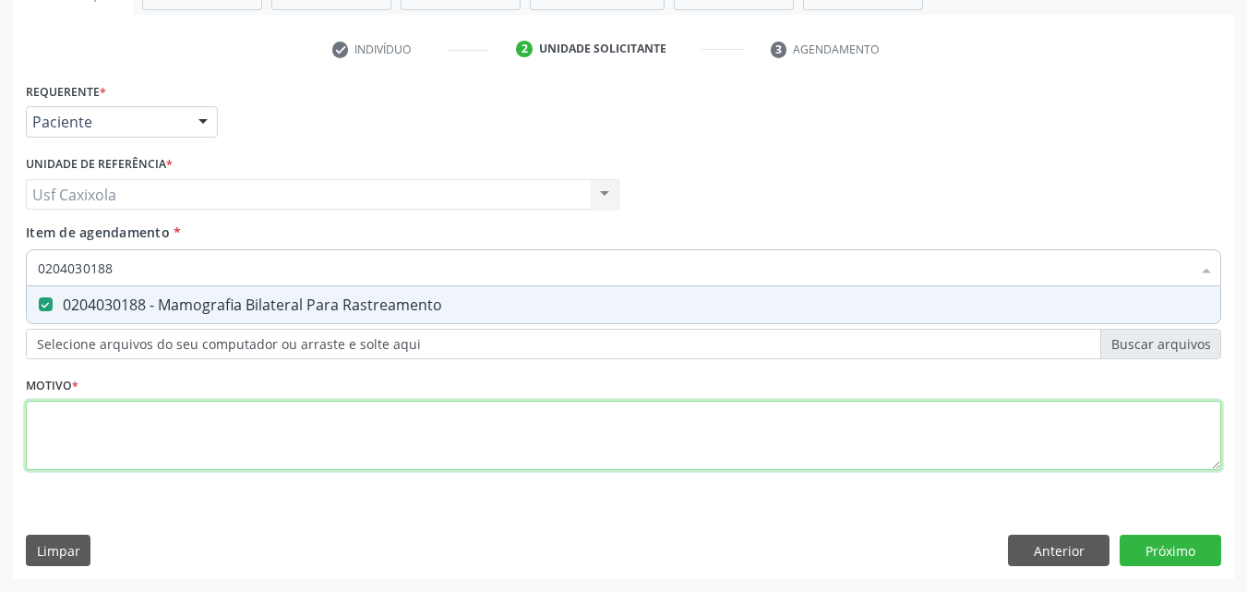
click at [151, 459] on div "Requerente * Paciente Médico(a) Enfermeiro(a) Paciente Nenhum resultado encontr…" at bounding box center [623, 287] width 1195 height 418
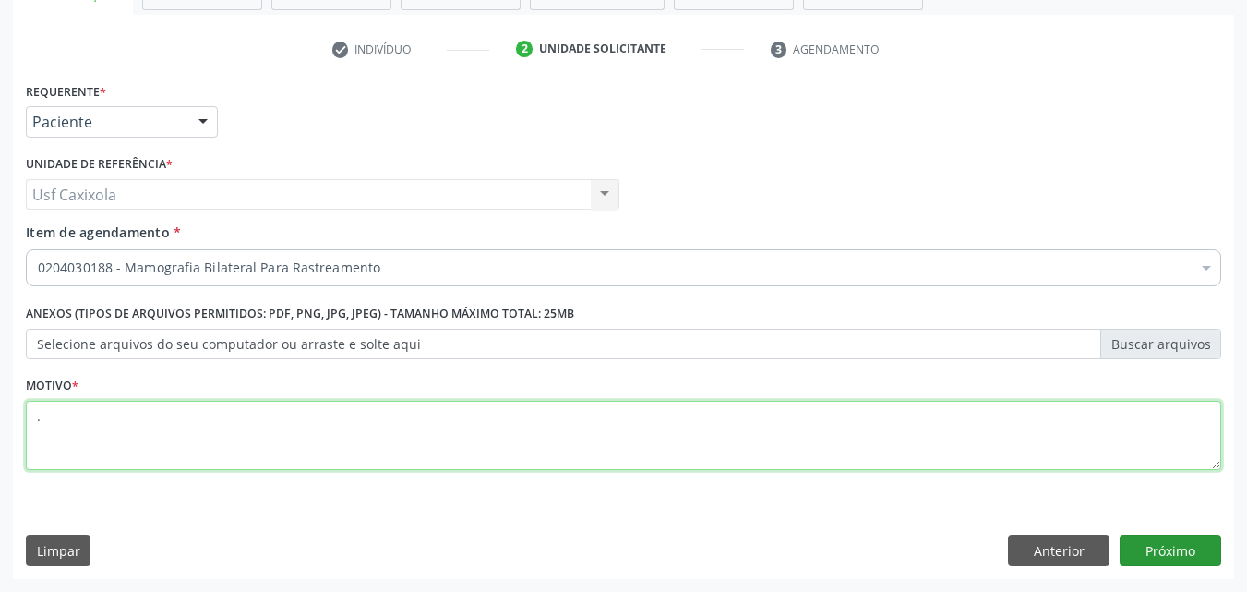
type textarea "."
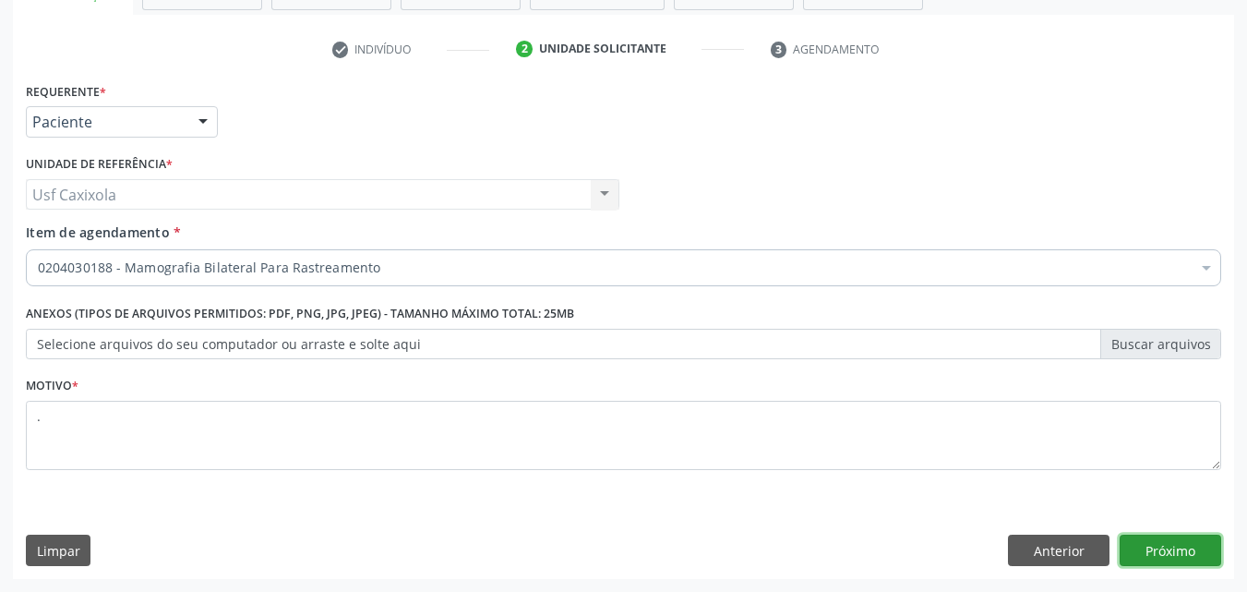
click at [1205, 541] on button "Próximo" at bounding box center [1171, 549] width 102 height 31
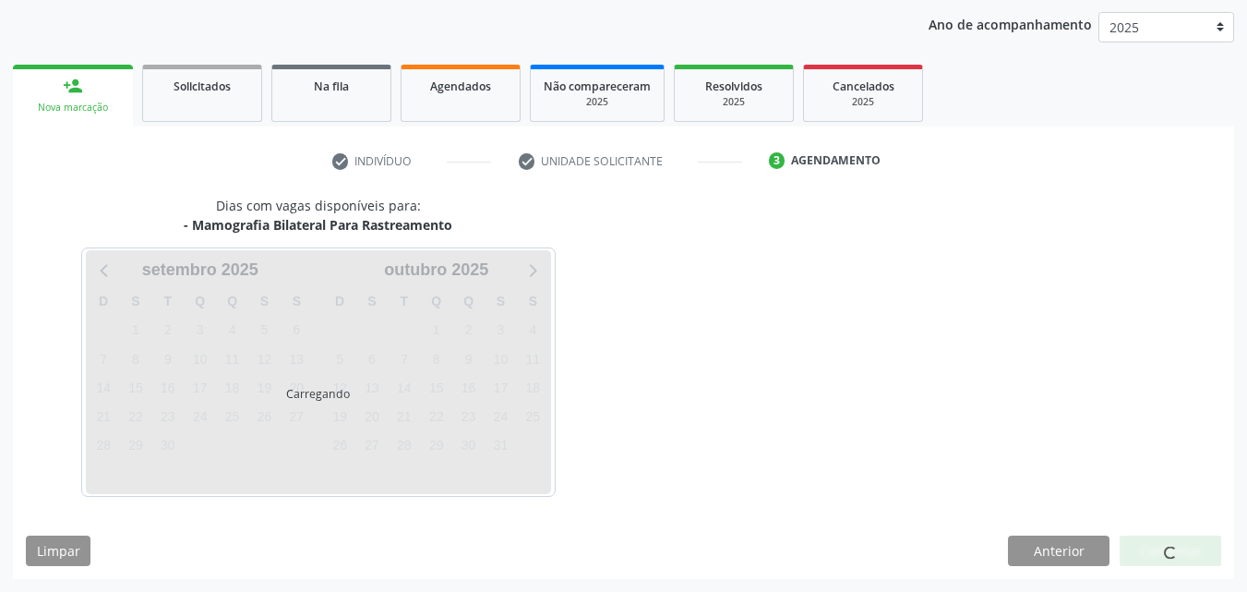
scroll to position [211, 0]
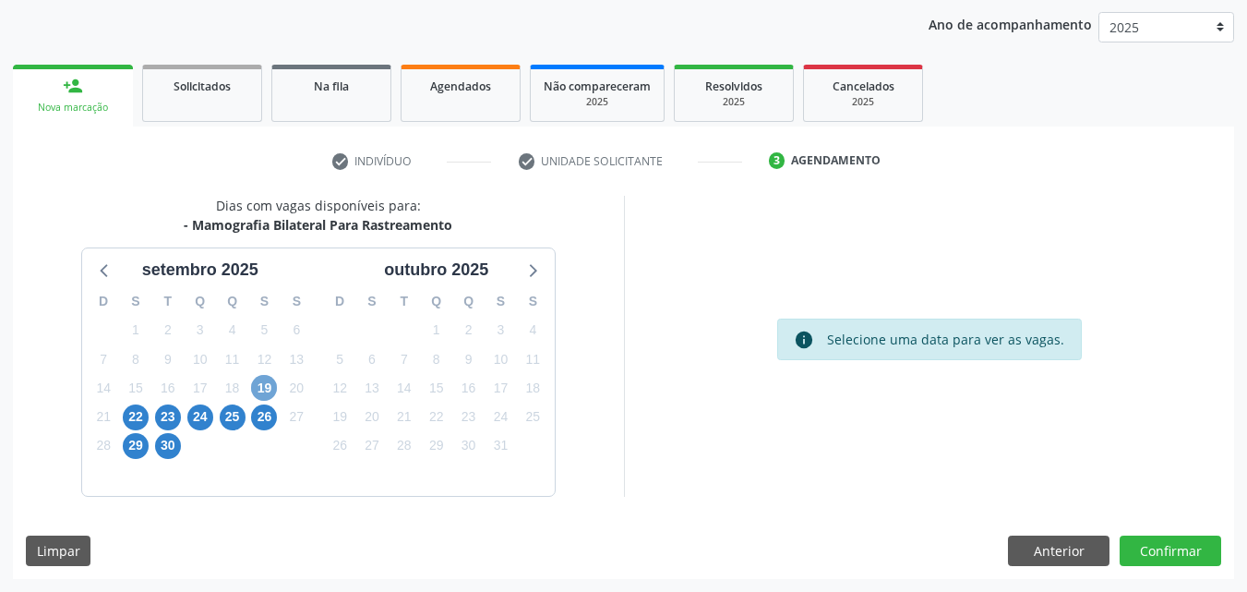
click at [272, 388] on span "19" at bounding box center [264, 388] width 26 height 26
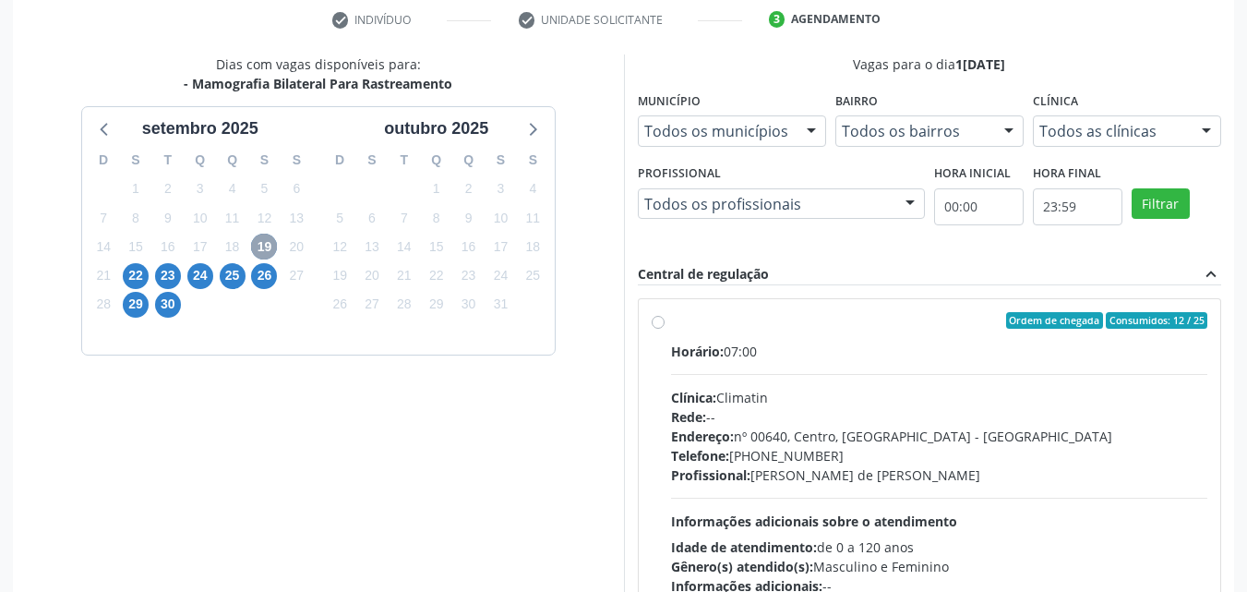
scroll to position [396, 0]
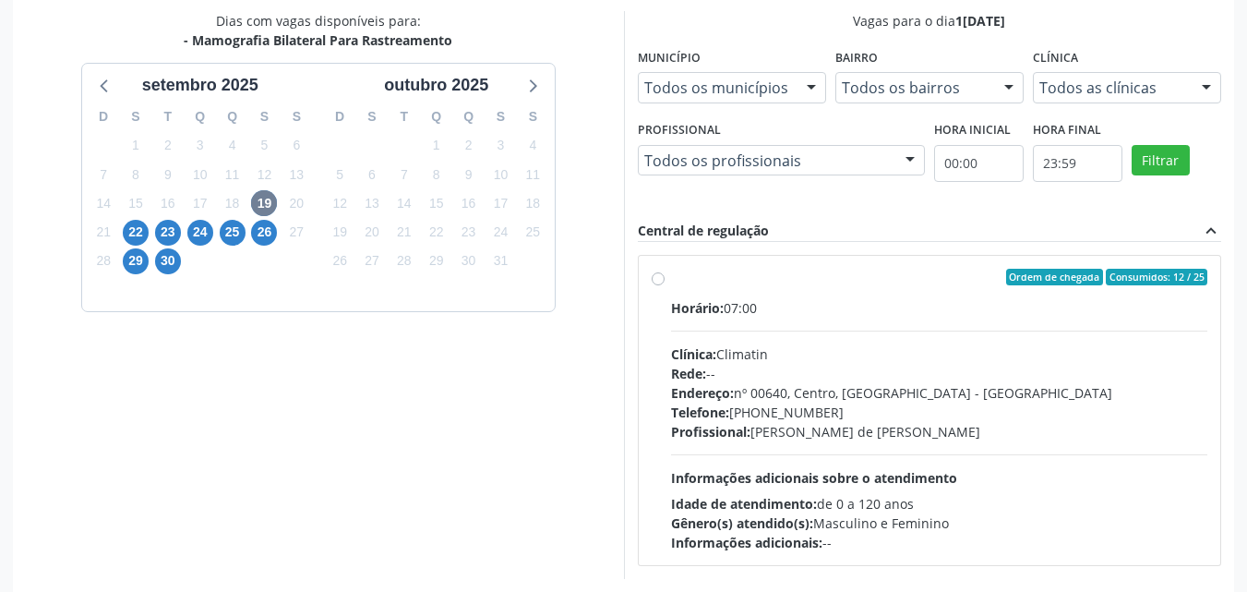
click at [671, 284] on label "Ordem de chegada Consumidos: 12 / 25 Horário: 07:00 Clínica: Climatin Rede: -- …" at bounding box center [939, 410] width 537 height 283
click at [654, 284] on input "Ordem de chegada Consumidos: 12 / 25 Horário: 07:00 Clínica: Climatin Rede: -- …" at bounding box center [658, 277] width 13 height 17
radio input "true"
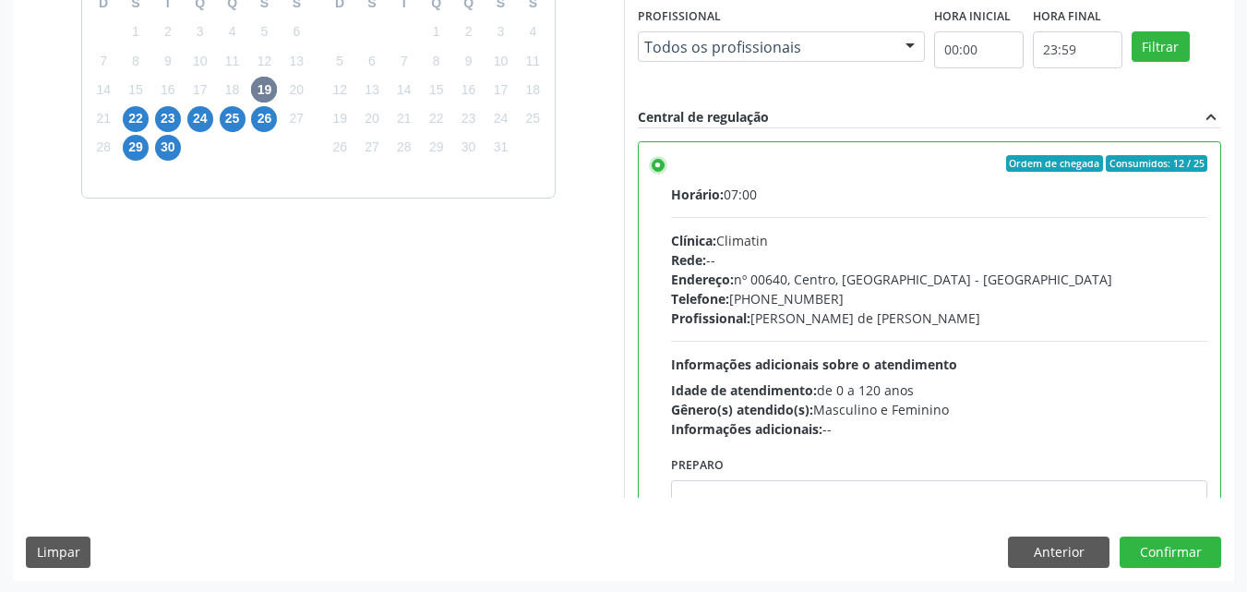
scroll to position [511, 0]
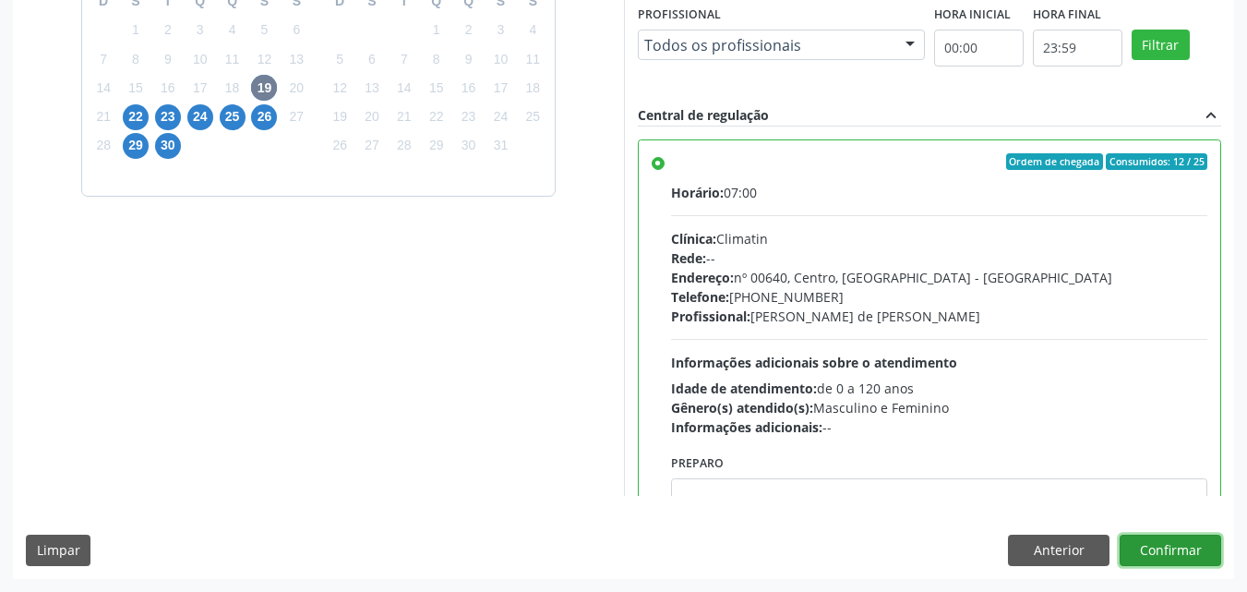
click at [1182, 549] on button "Confirmar" at bounding box center [1171, 549] width 102 height 31
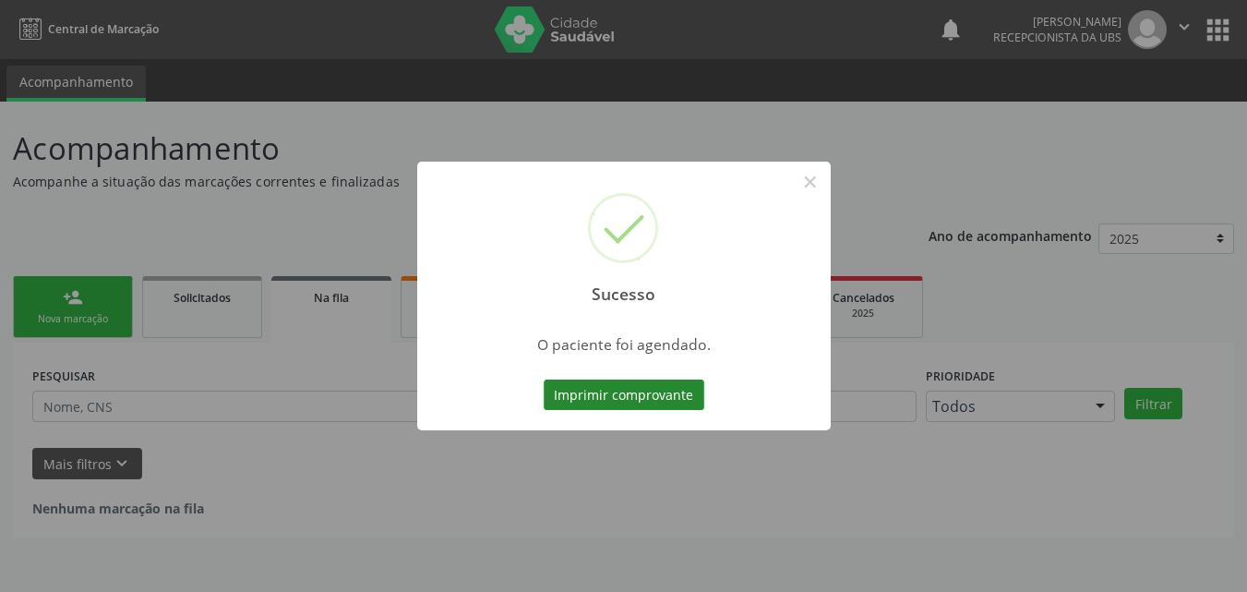
scroll to position [0, 0]
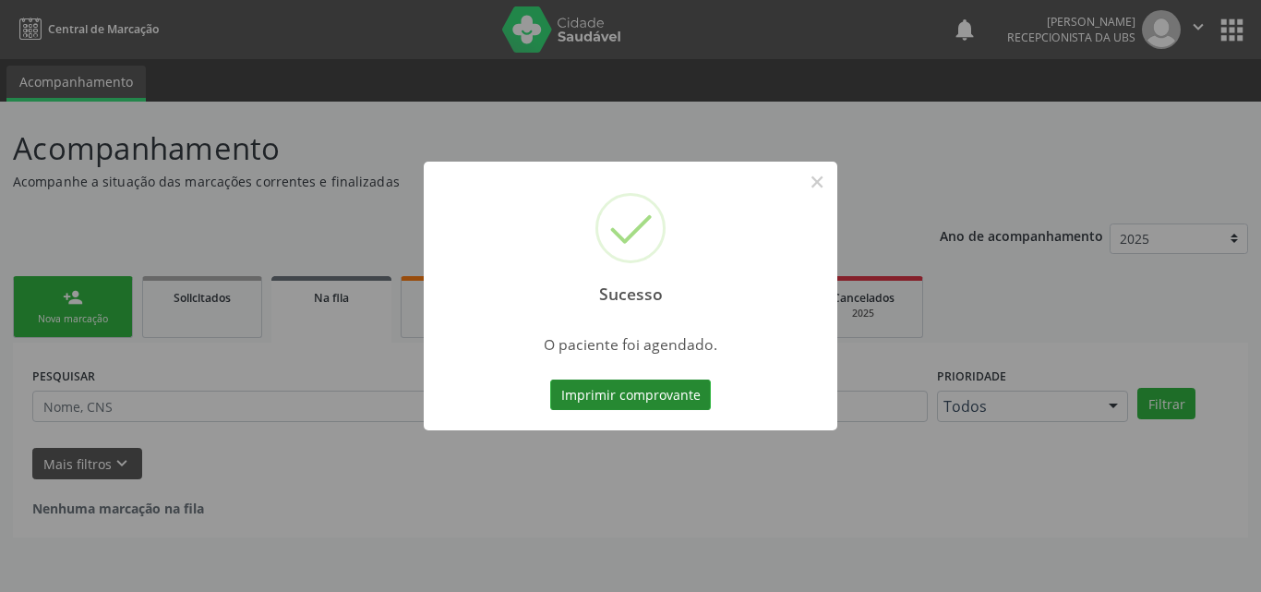
click at [665, 397] on button "Imprimir comprovante" at bounding box center [630, 394] width 161 height 31
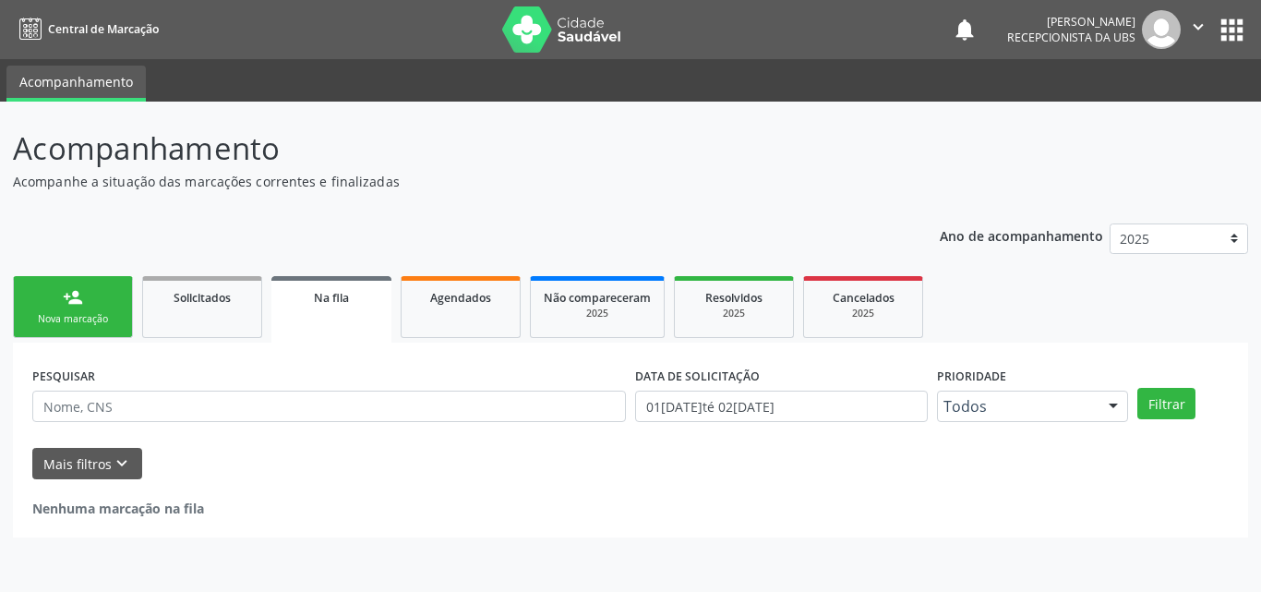
click at [82, 335] on link "person_add Nova marcação" at bounding box center [73, 307] width 120 height 62
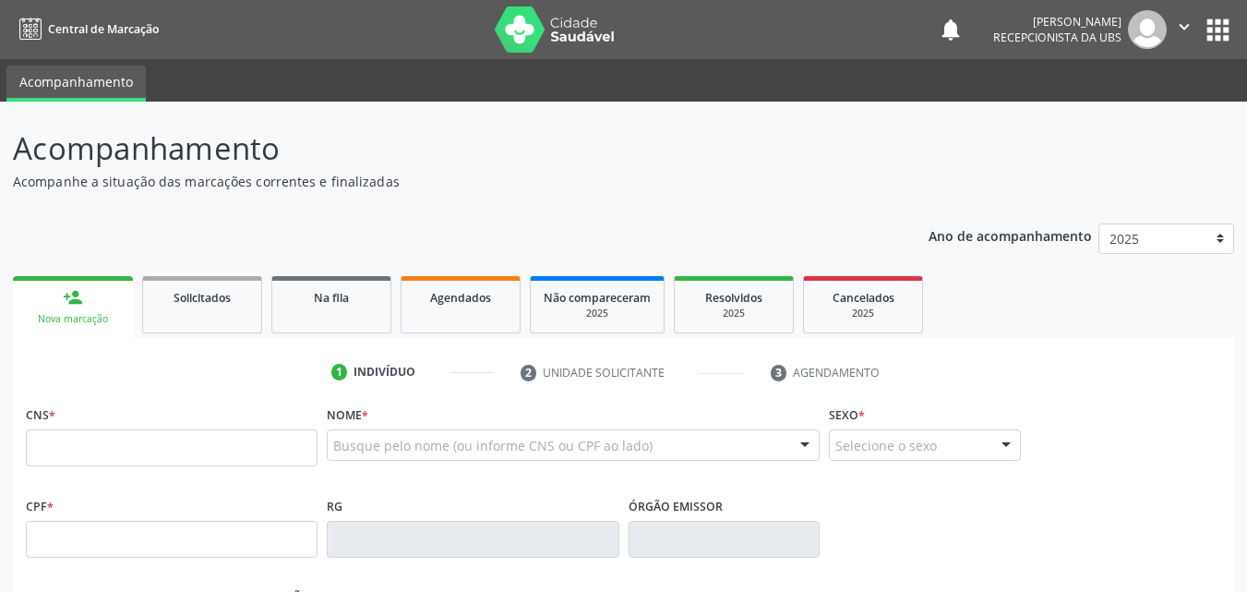
click at [107, 311] on link "person_add Nova marcação" at bounding box center [73, 307] width 120 height 62
click at [113, 466] on input "text" at bounding box center [172, 447] width 292 height 37
type input "702 6097 0877 3544"
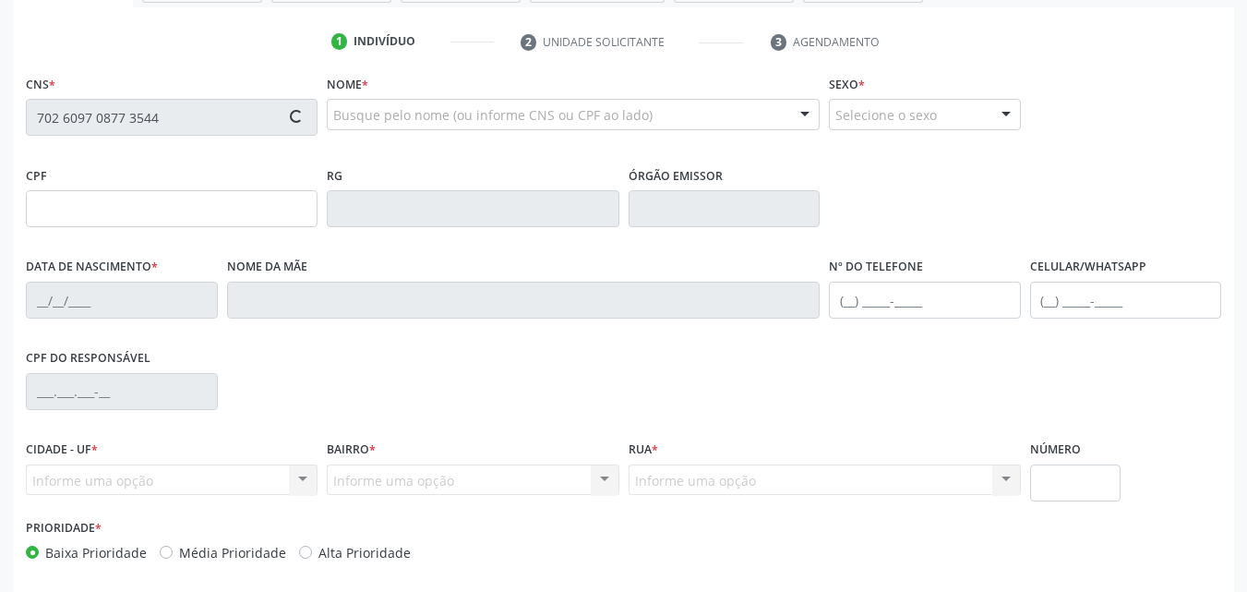
scroll to position [409, 0]
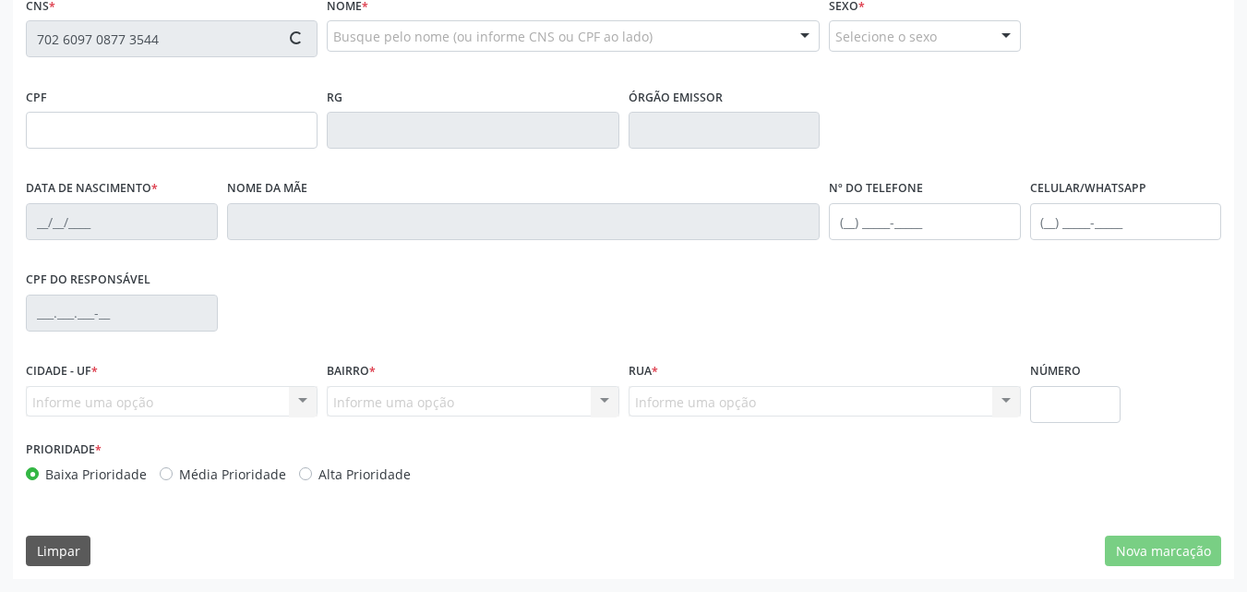
type input "153.060.338-22"
type input "15/02/1968"
type input "Maria de Lurdes Alves"
type input "(87) 99954-9118"
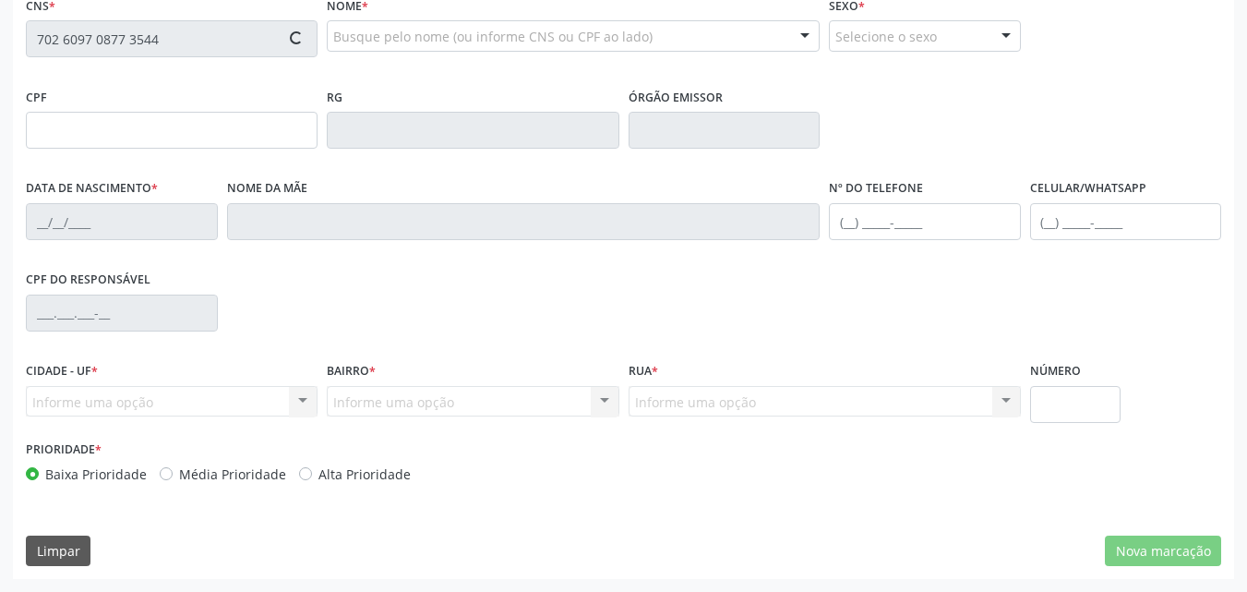
type input "026.572.144-01"
type input "101"
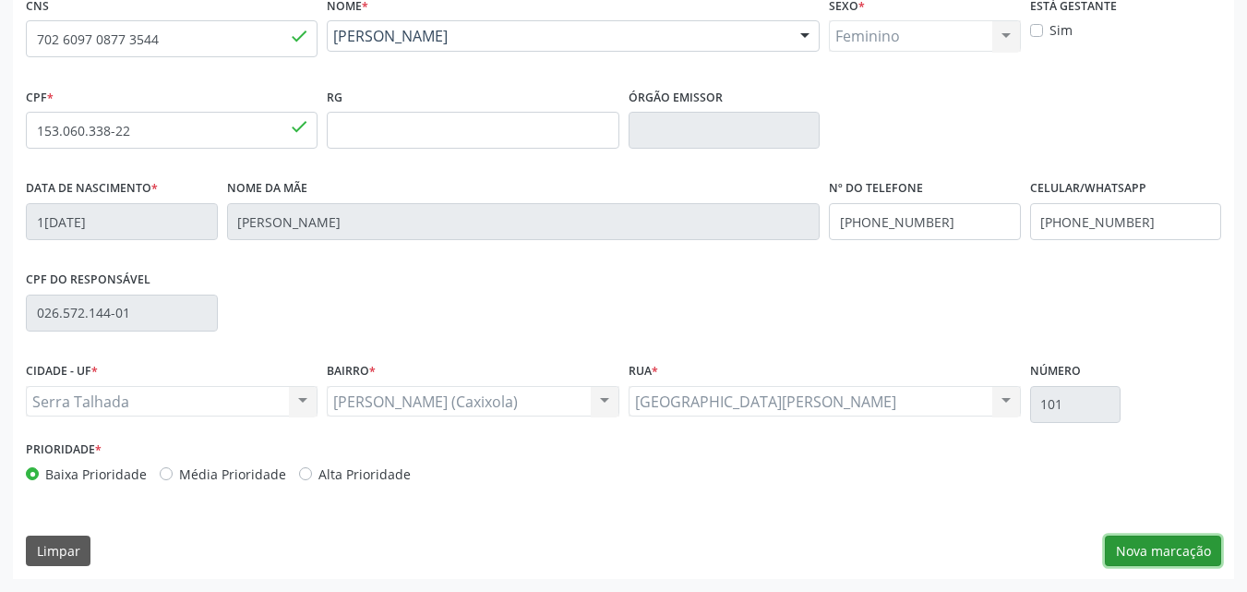
click at [1142, 542] on button "Nova marcação" at bounding box center [1163, 550] width 116 height 31
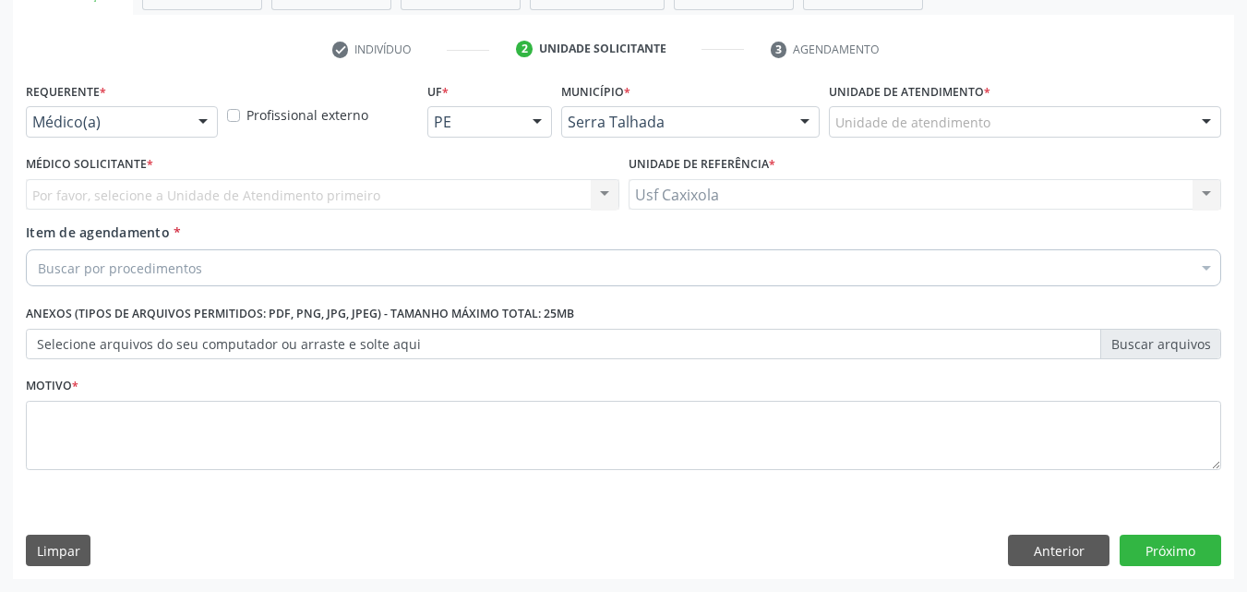
scroll to position [323, 0]
click at [201, 126] on div at bounding box center [203, 122] width 28 height 31
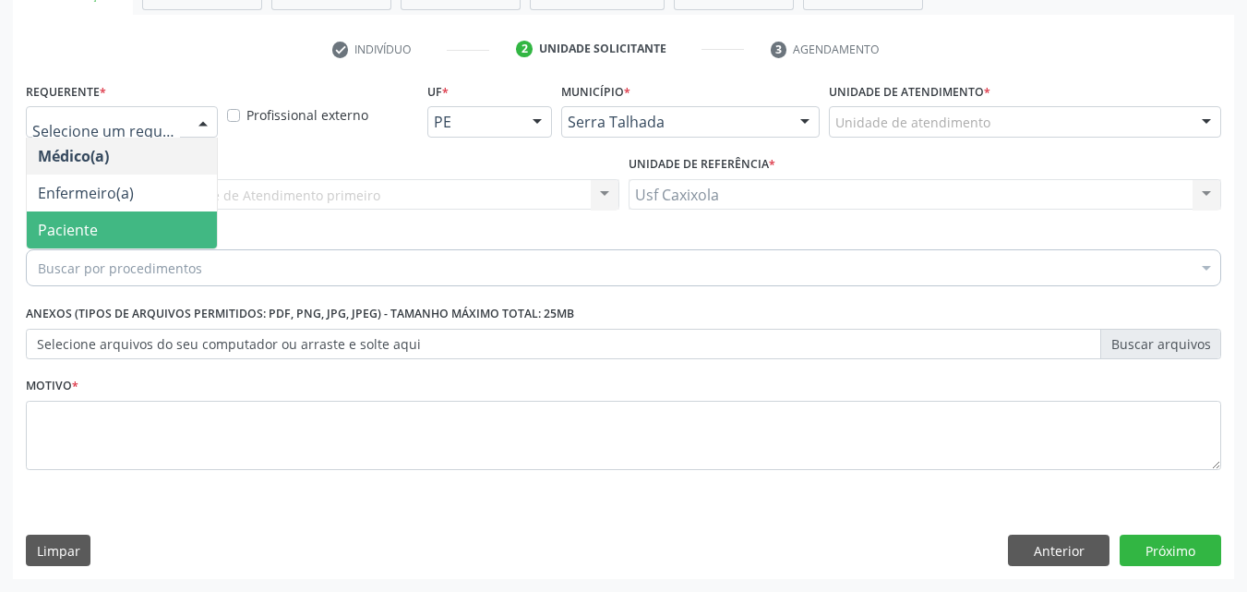
click at [183, 213] on span "Paciente" at bounding box center [122, 229] width 190 height 37
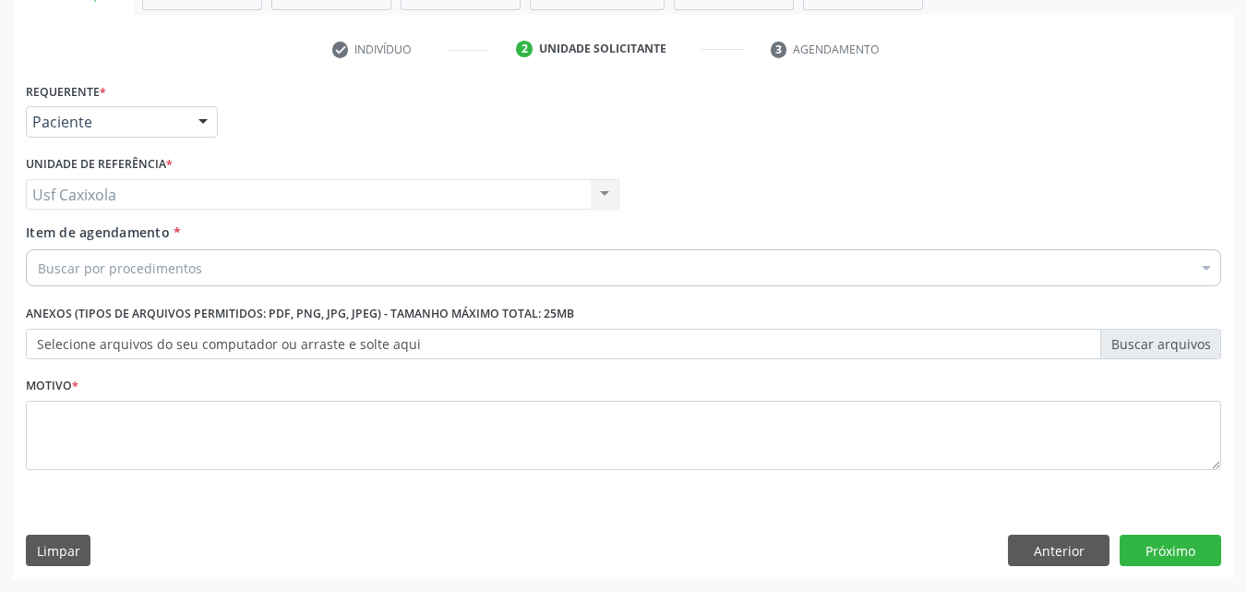
click at [220, 273] on div "Buscar por procedimentos" at bounding box center [623, 267] width 1195 height 37
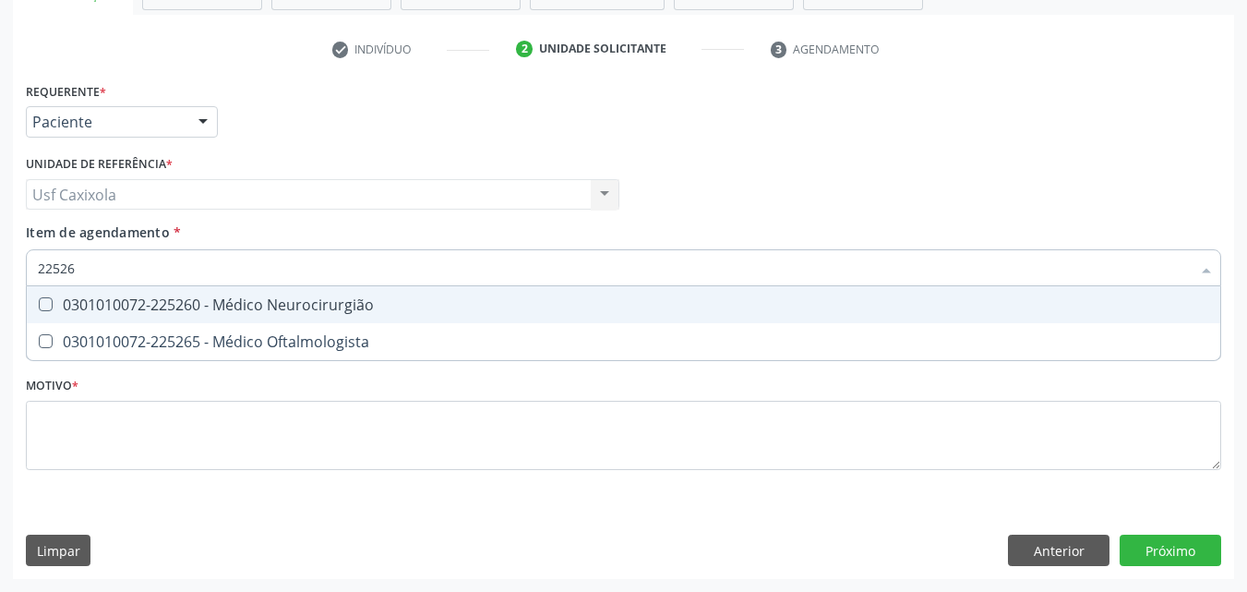
type input "225265"
click at [193, 299] on div "0301010072-225265 - Médico Oftalmologista" at bounding box center [623, 304] width 1171 height 15
checkbox Oftalmologista "true"
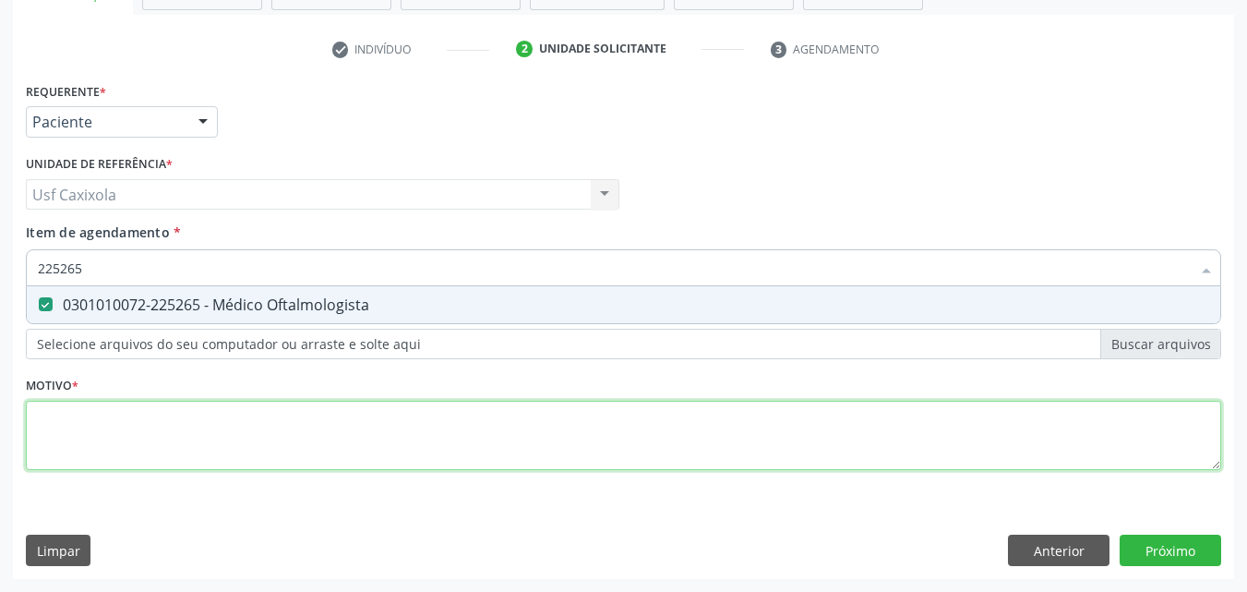
click at [246, 437] on div "Requerente * Paciente Médico(a) Enfermeiro(a) Paciente Nenhum resultado encontr…" at bounding box center [623, 287] width 1195 height 418
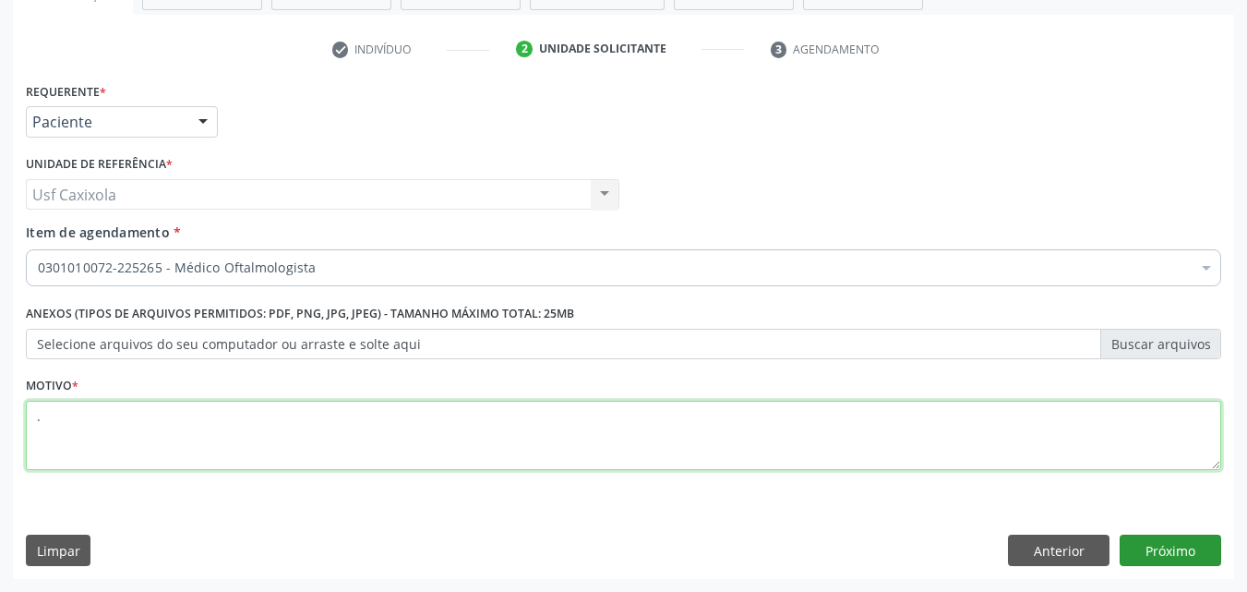
type textarea "."
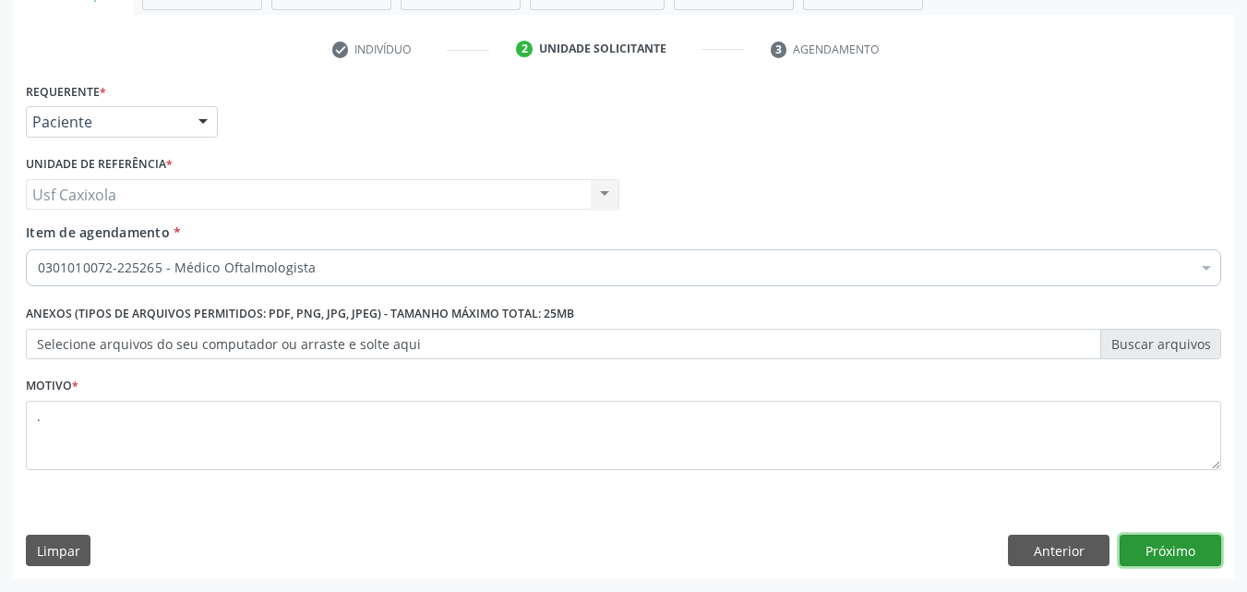
click at [1193, 553] on button "Próximo" at bounding box center [1171, 549] width 102 height 31
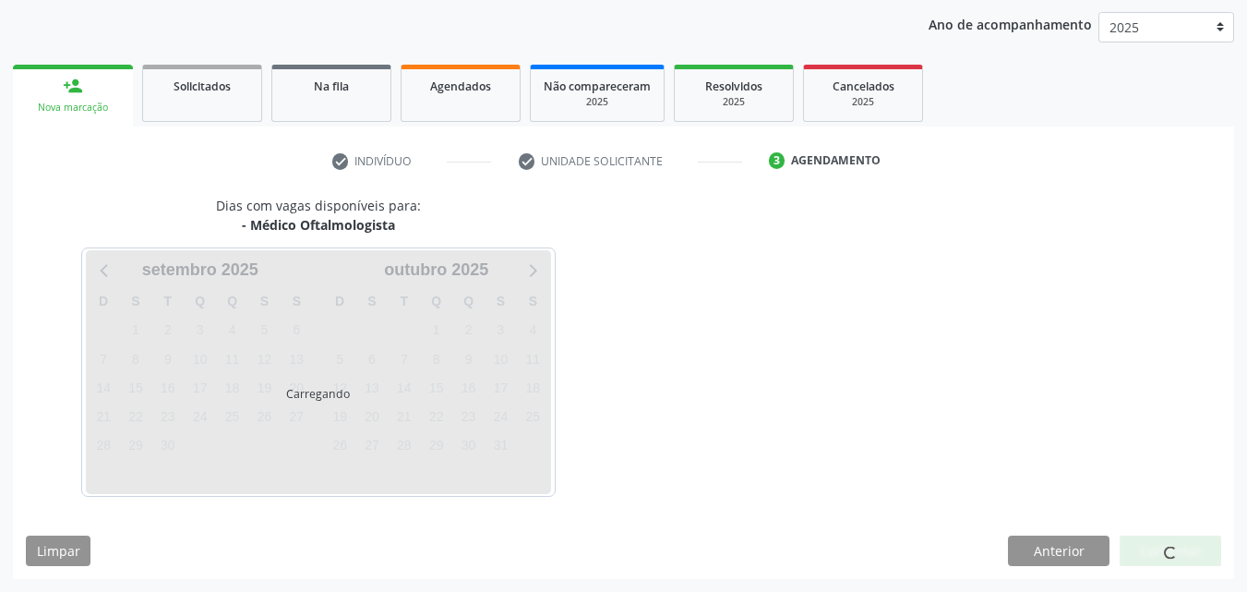
scroll to position [266, 0]
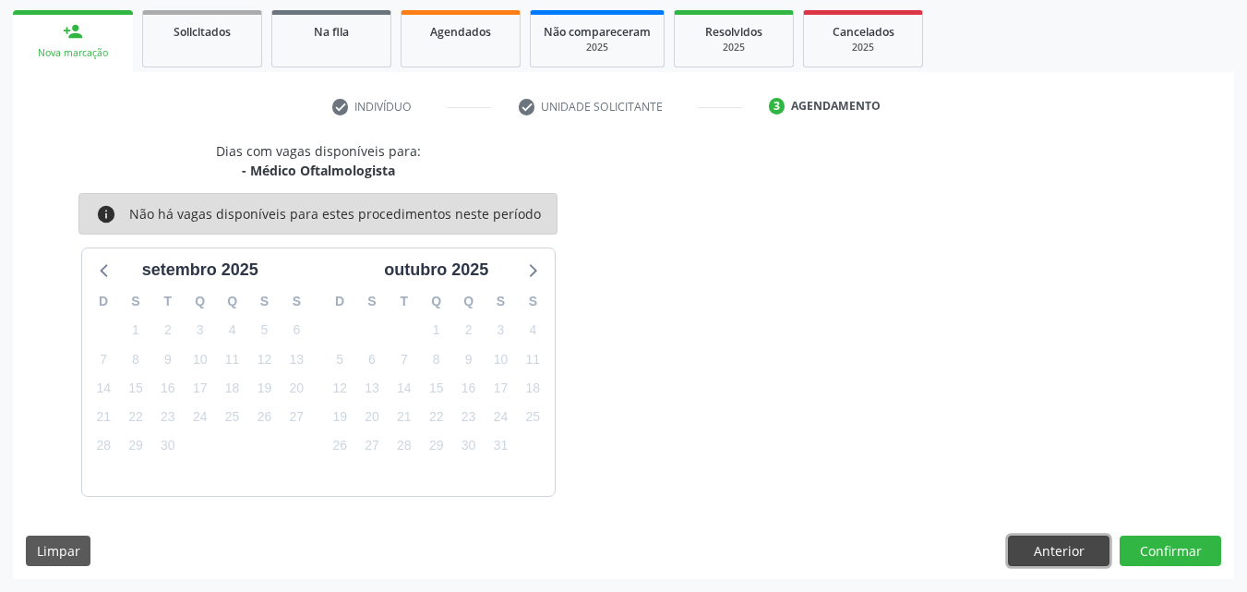
click at [1065, 545] on button "Anterior" at bounding box center [1059, 550] width 102 height 31
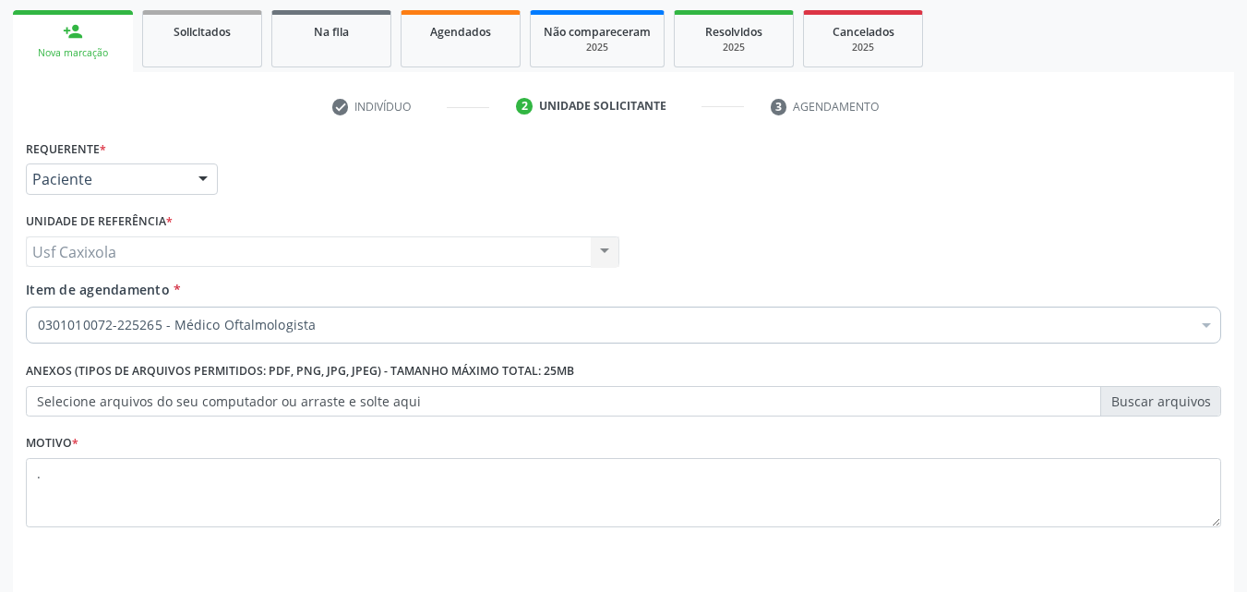
click at [278, 340] on div "0301010072-225265 - Médico Oftalmologista" at bounding box center [623, 324] width 1195 height 37
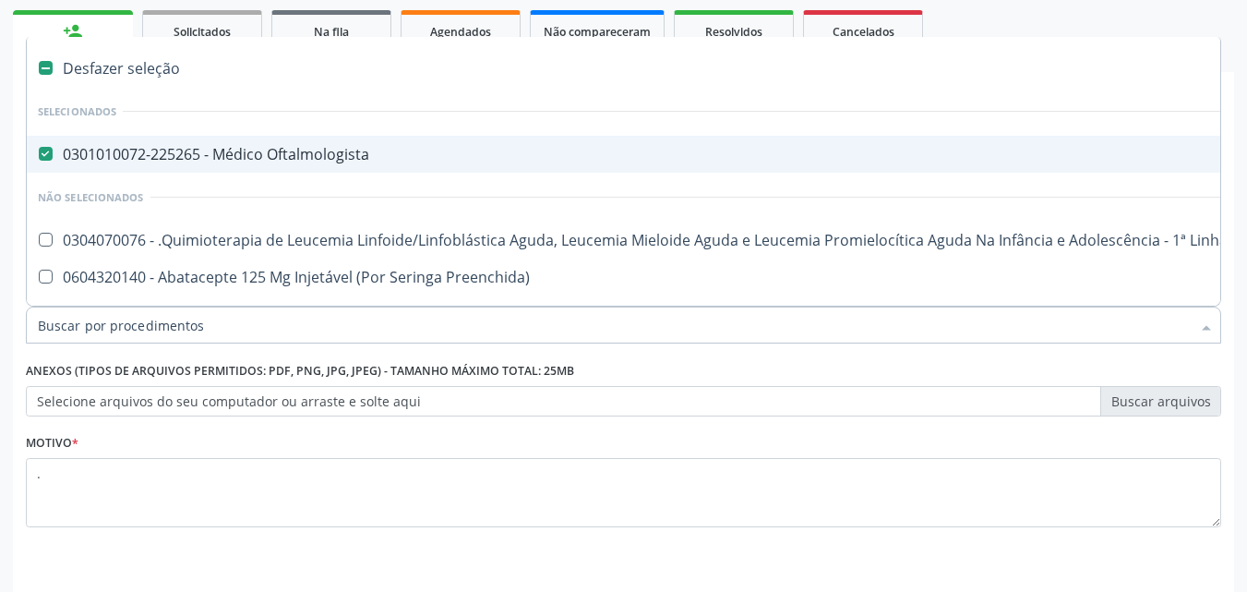
click at [194, 165] on span "0301010072-225265 - Médico Oftalmologista" at bounding box center [756, 154] width 1459 height 37
checkbox Oftalmologista "false"
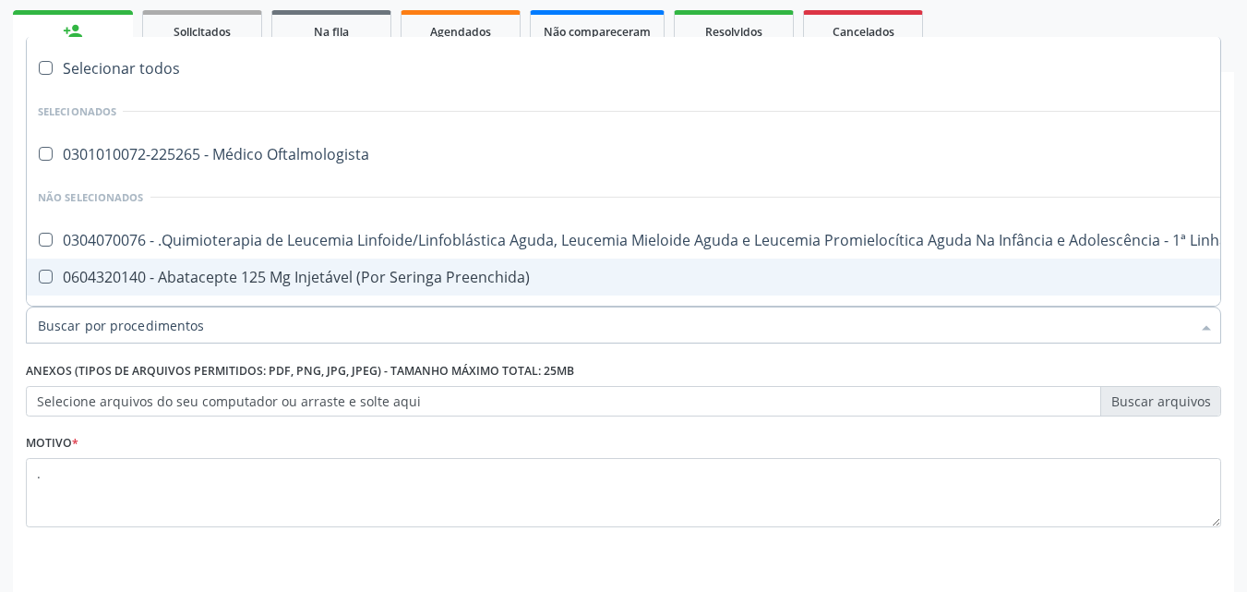
click at [192, 328] on input "Item de agendamento *" at bounding box center [614, 324] width 1153 height 37
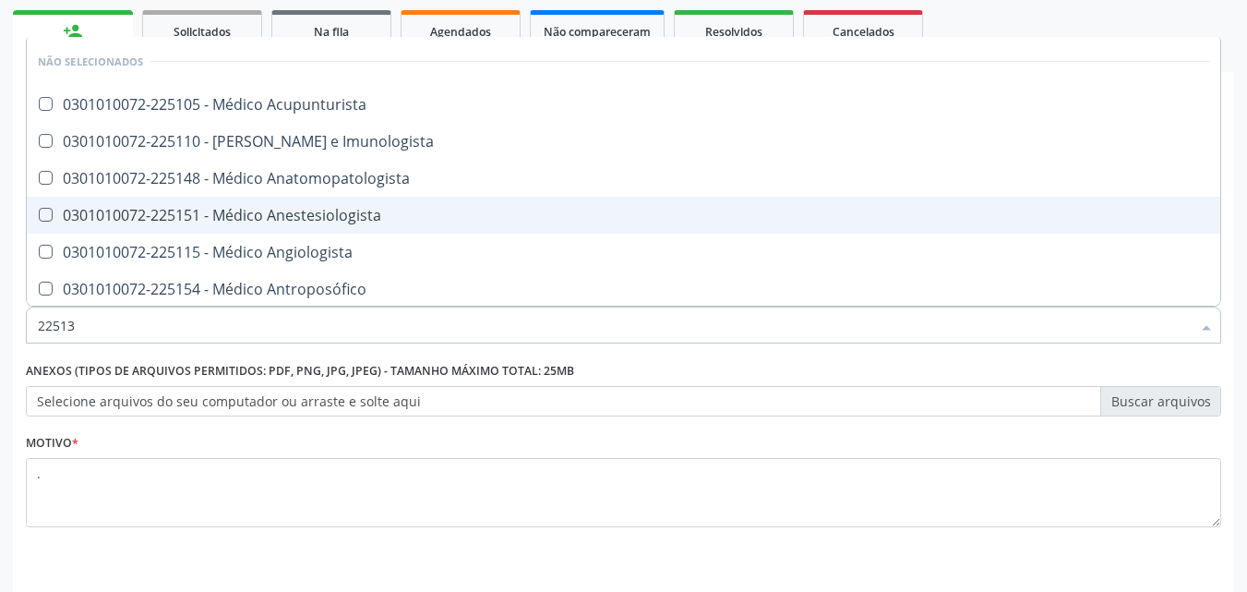
type input "225135"
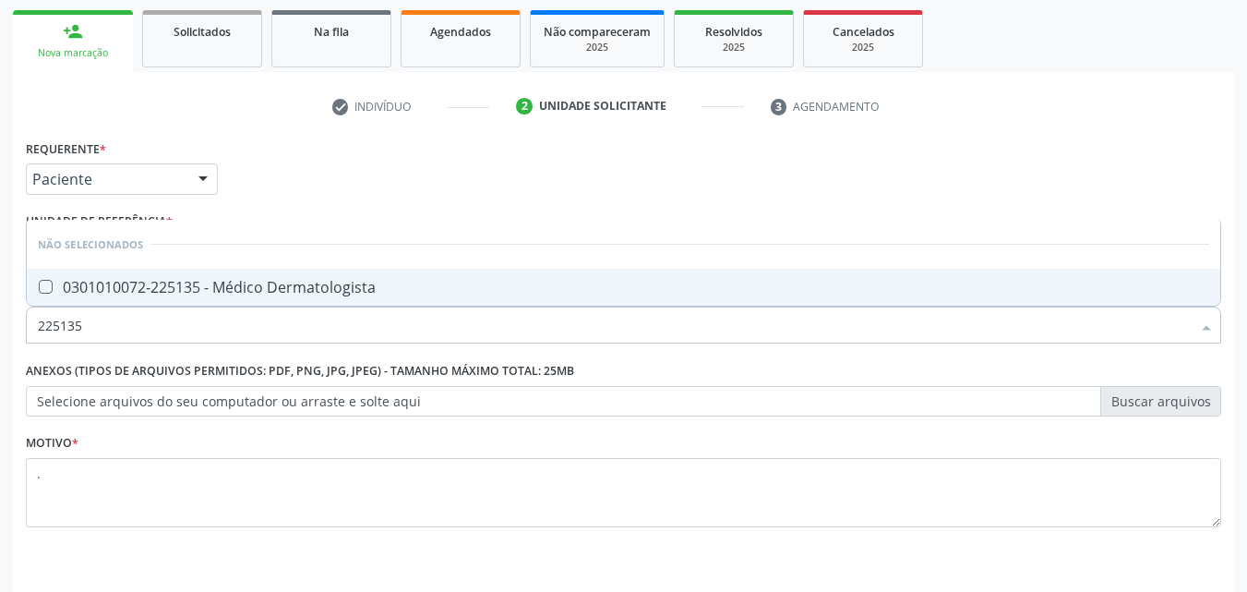
click at [219, 294] on div "0301010072-225135 - Médico Dermatologista" at bounding box center [623, 287] width 1171 height 15
checkbox Dermatologista "true"
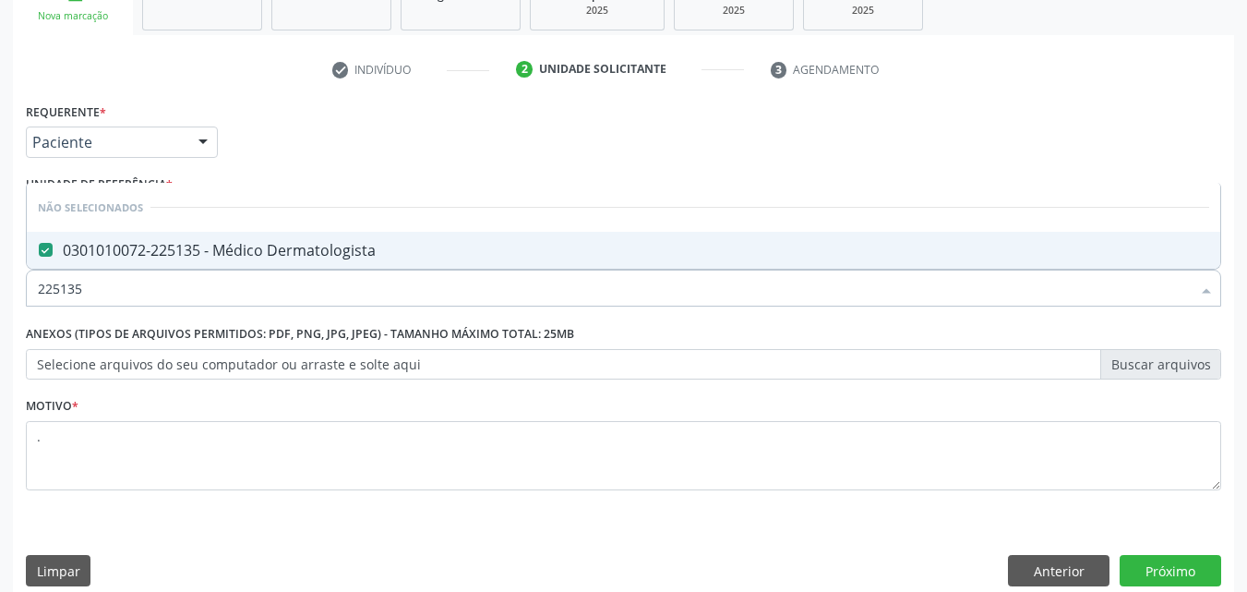
scroll to position [323, 0]
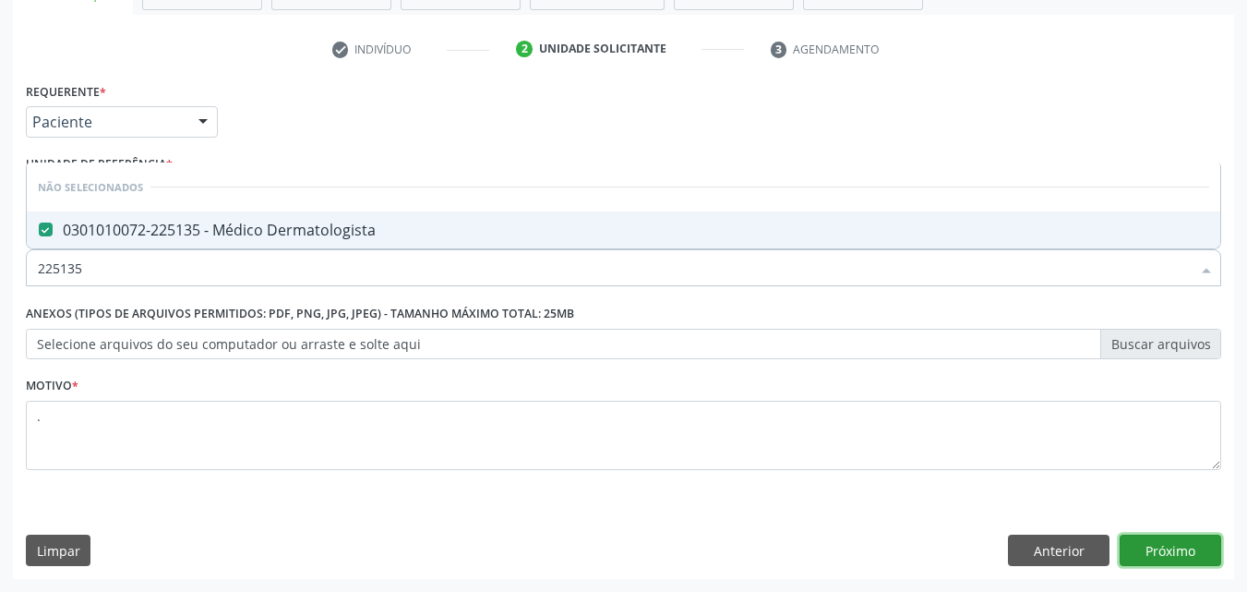
click at [1135, 551] on button "Próximo" at bounding box center [1171, 549] width 102 height 31
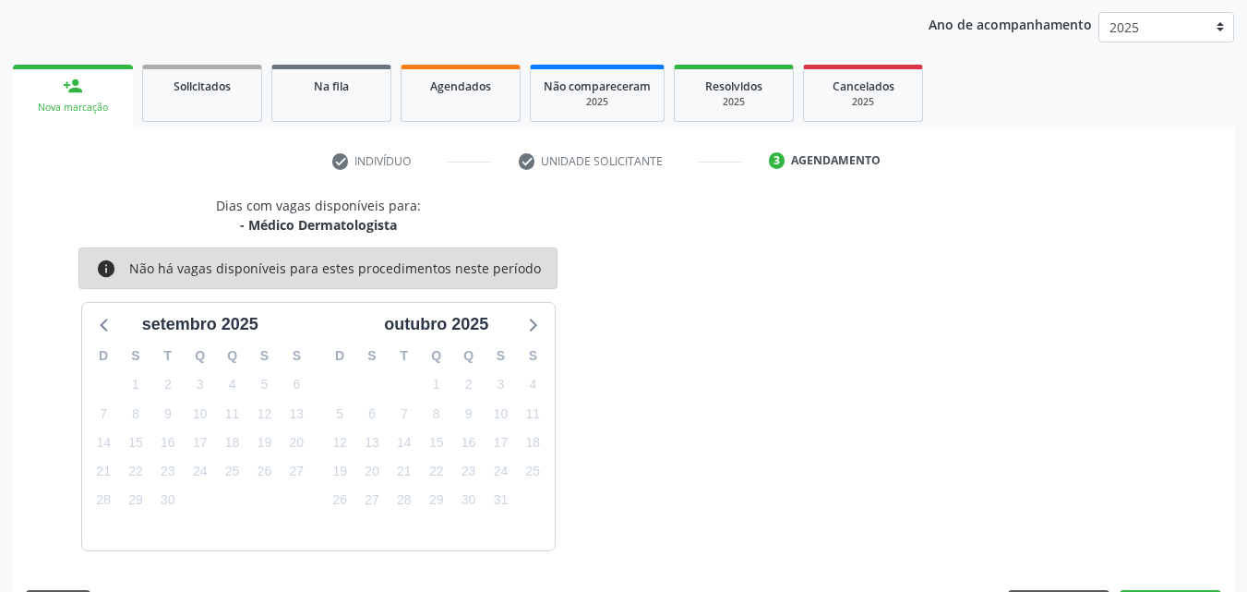
scroll to position [266, 0]
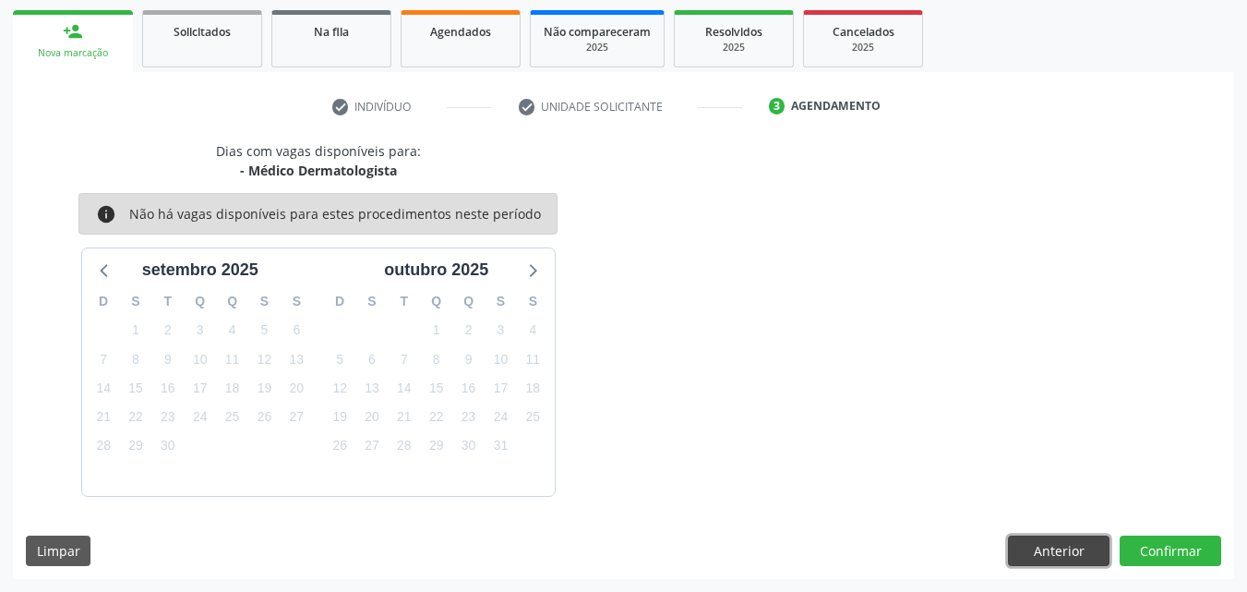
click at [1034, 550] on button "Anterior" at bounding box center [1059, 550] width 102 height 31
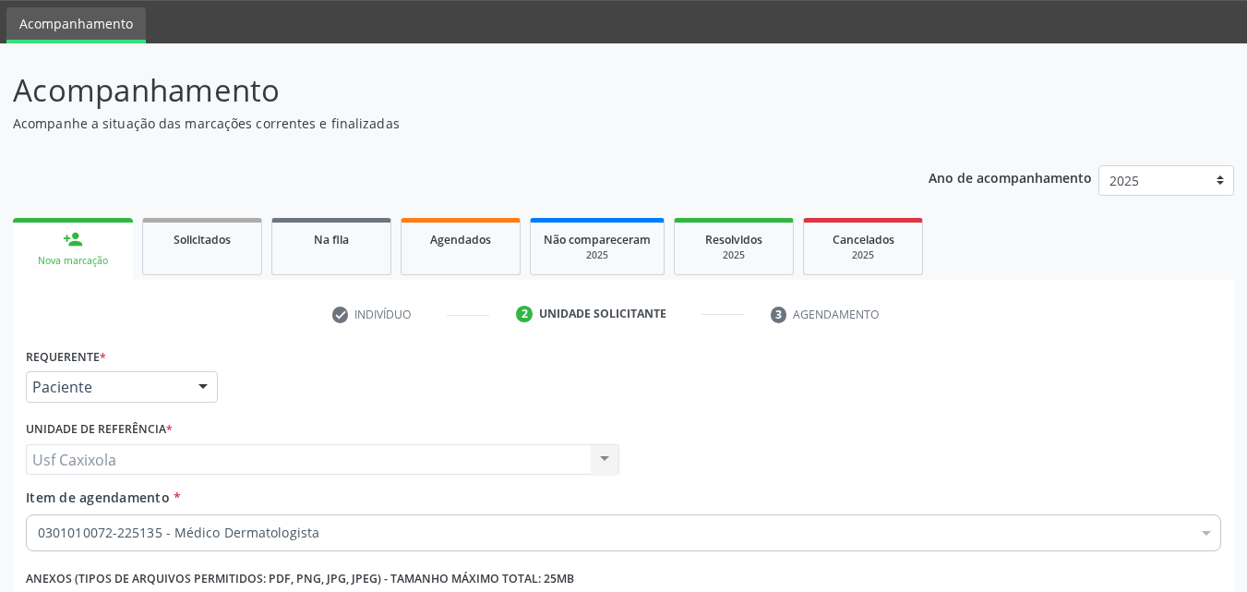
scroll to position [0, 0]
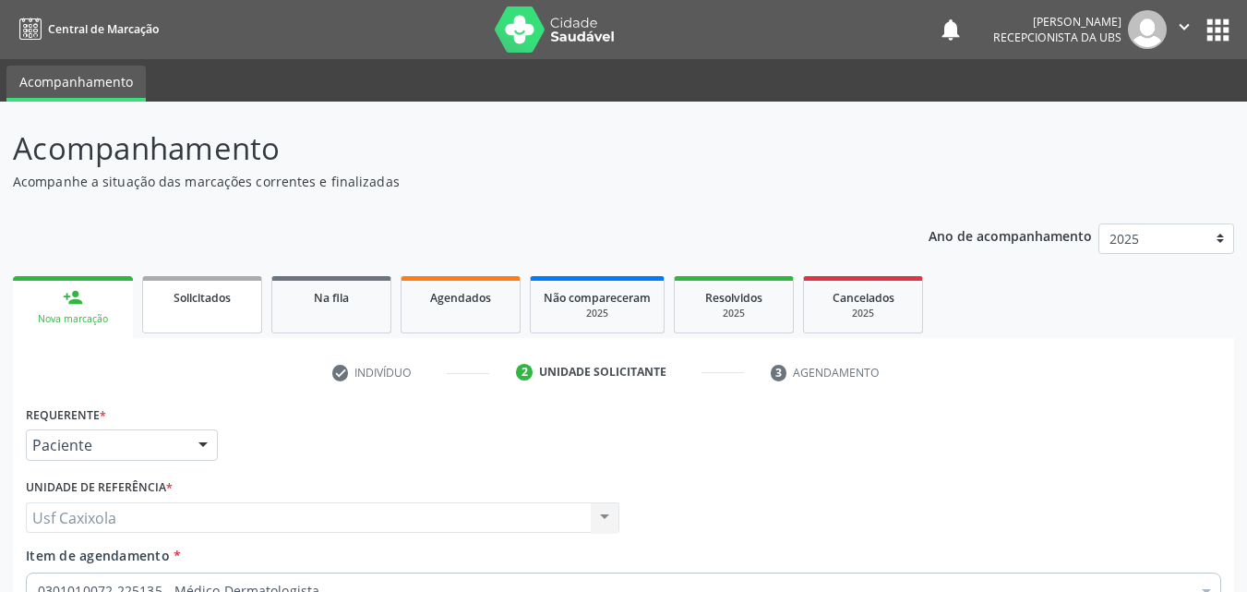
click at [243, 290] on div "Solicitados" at bounding box center [202, 296] width 92 height 19
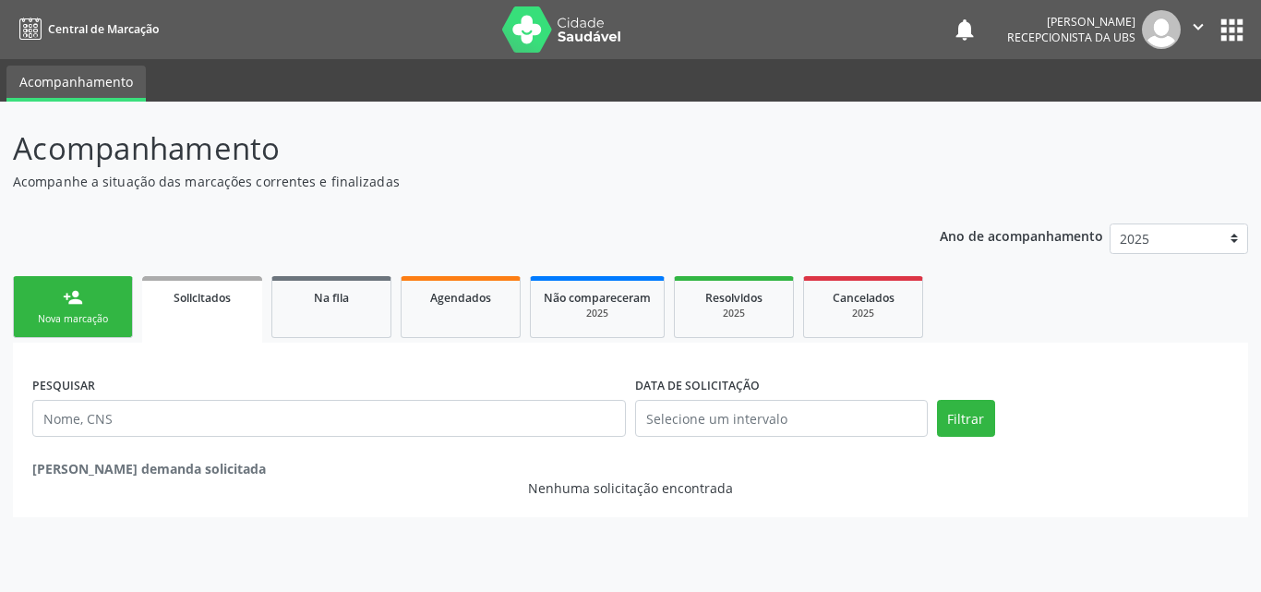
click at [32, 298] on link "person_add Nova marcação" at bounding box center [73, 307] width 120 height 62
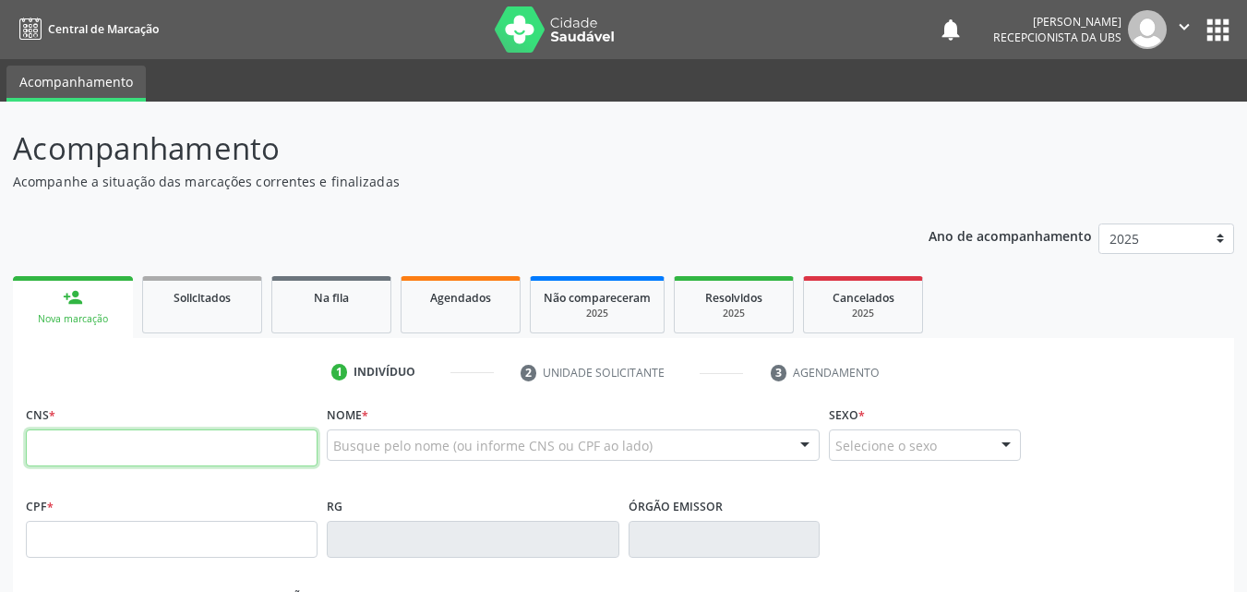
click at [94, 449] on input "text" at bounding box center [172, 447] width 292 height 37
click at [117, 450] on input "text" at bounding box center [172, 447] width 292 height 37
click at [94, 449] on input "text" at bounding box center [172, 447] width 292 height 37
click at [82, 451] on input "text" at bounding box center [172, 447] width 292 height 37
type input "700 0076 5524 1109"
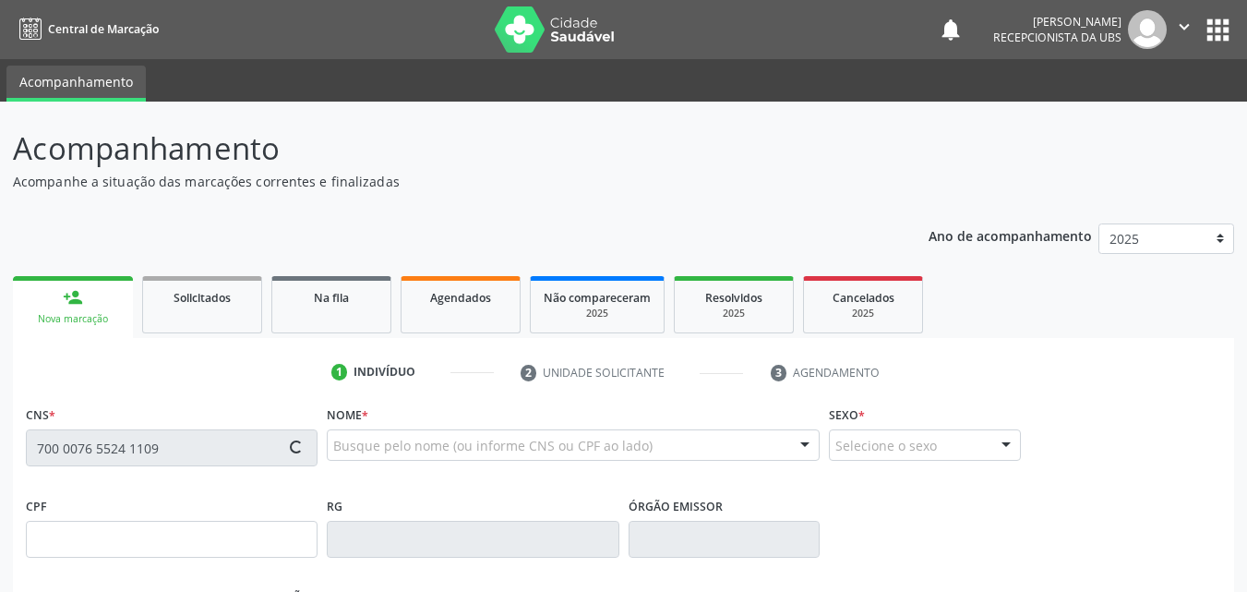
type input "089.509.494-07"
type input "25/06/1992"
type input "Maria Jose de Andrade Lima e Silva"
type input "(87) 99656-1724"
type input "502"
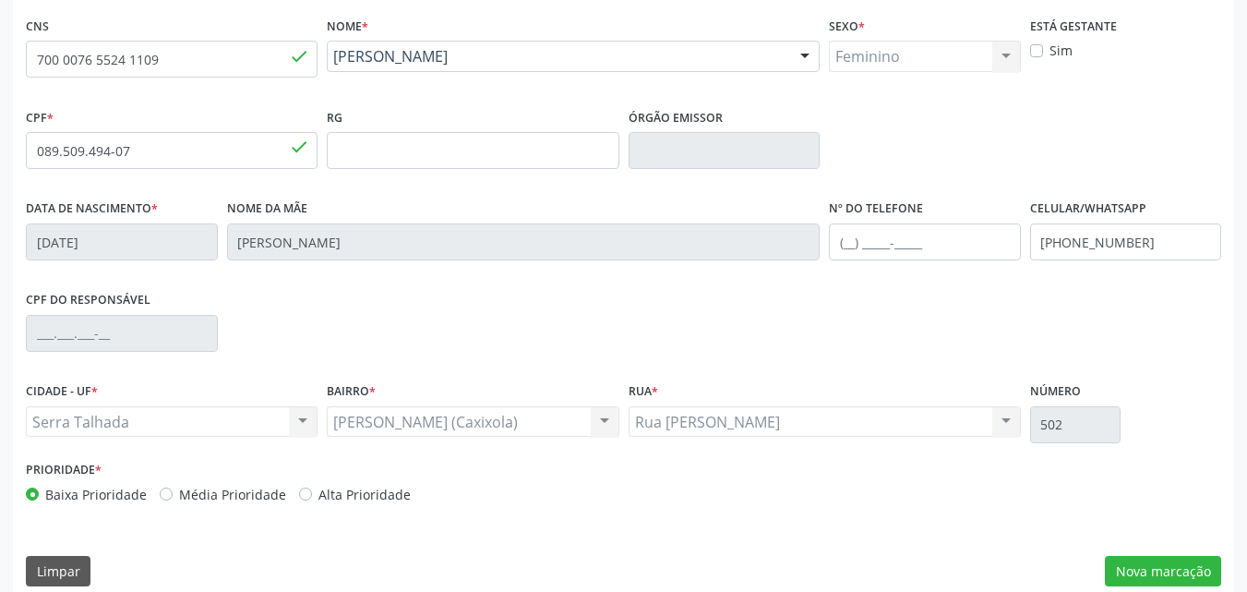
scroll to position [409, 0]
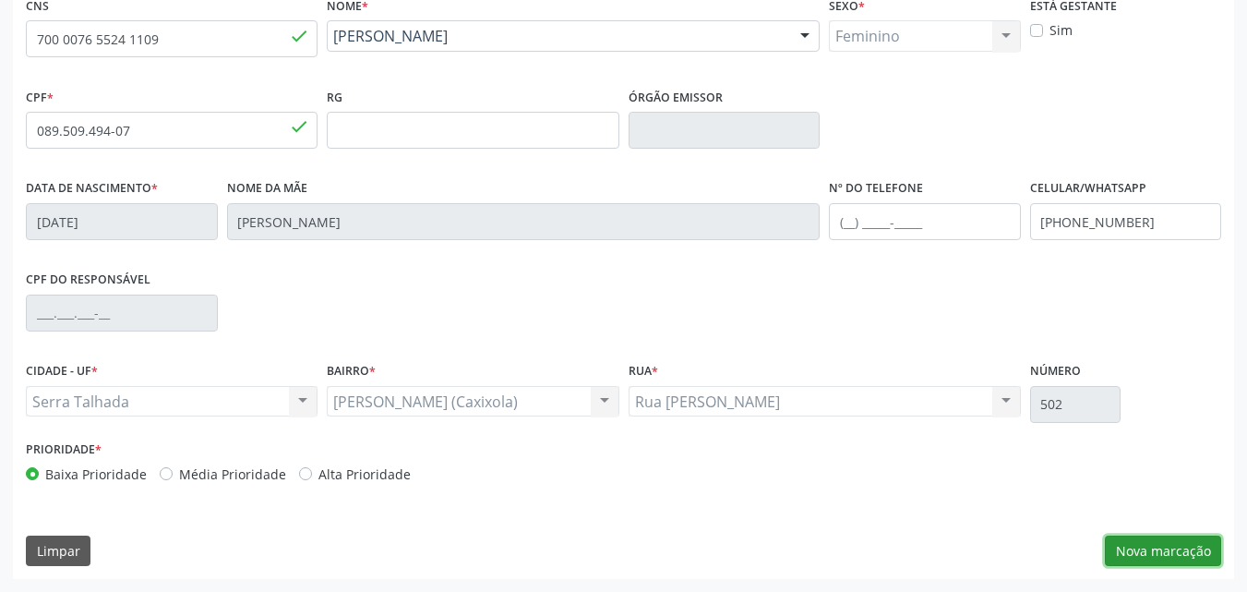
click at [1143, 546] on button "Nova marcação" at bounding box center [1163, 550] width 116 height 31
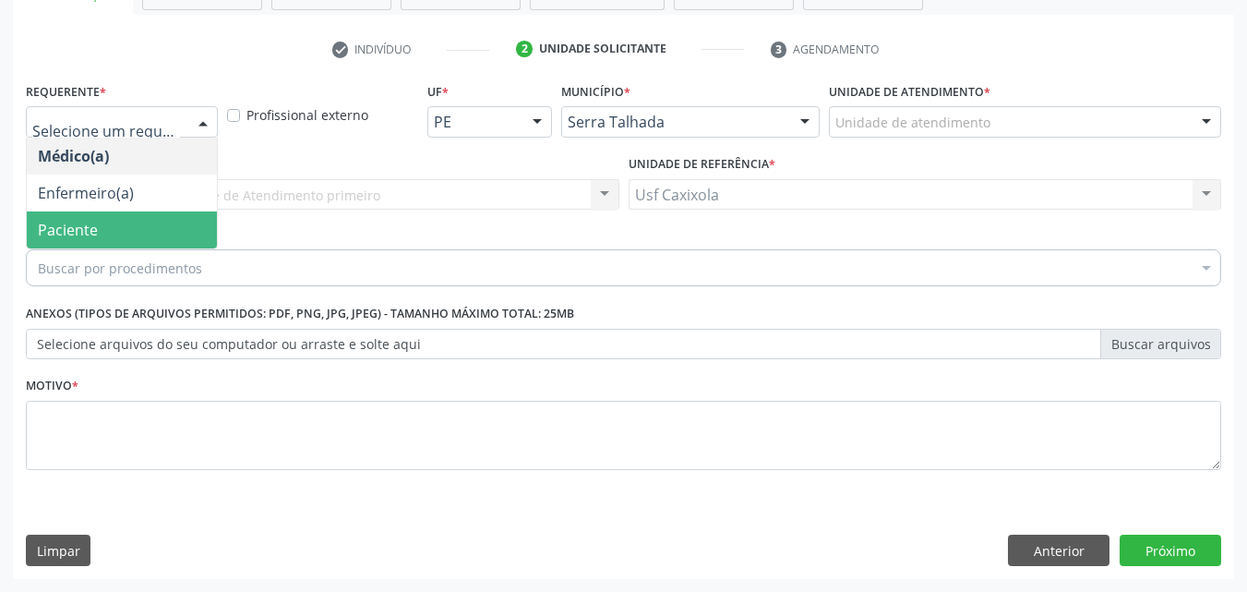
click at [126, 228] on span "Paciente" at bounding box center [122, 229] width 190 height 37
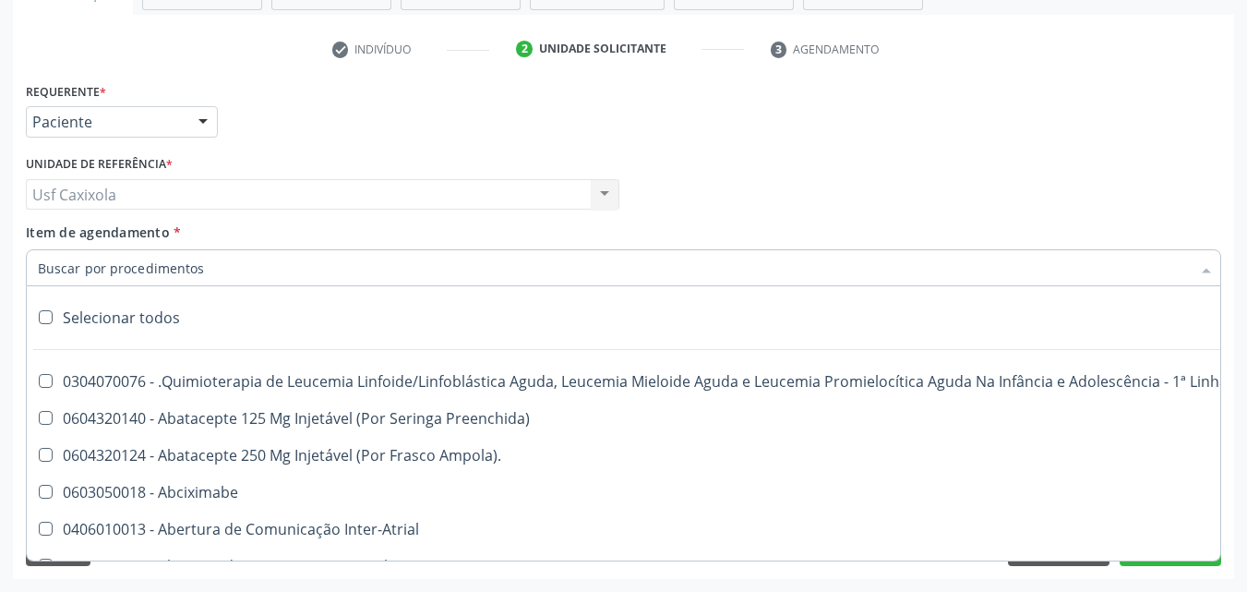
scroll to position [369, 0]
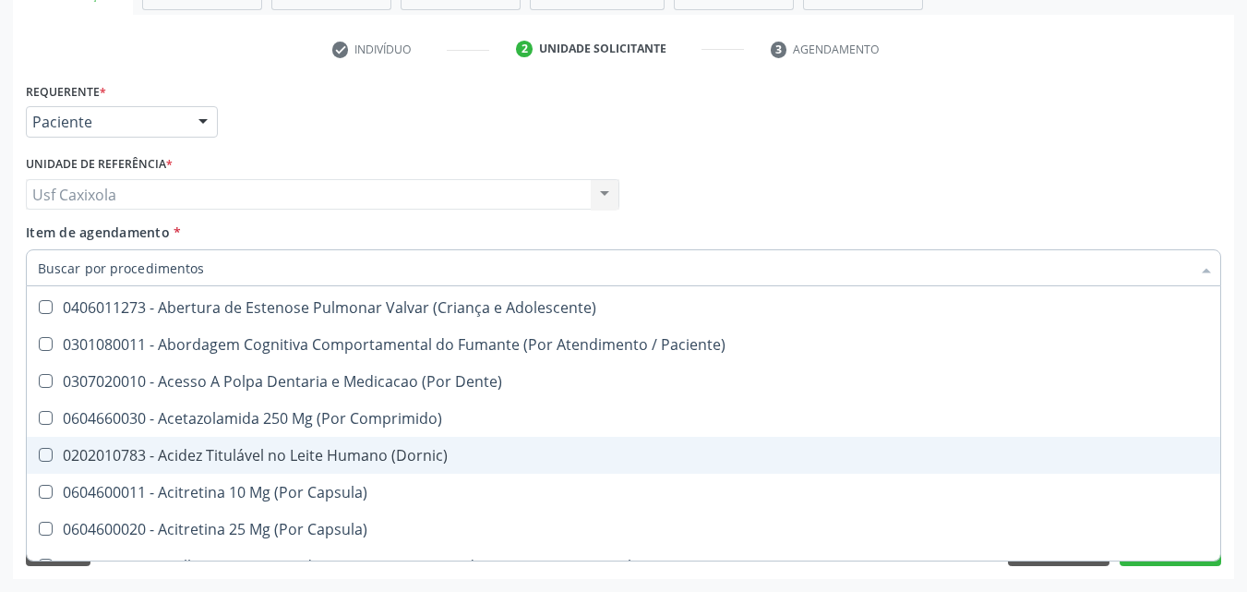
click at [1232, 467] on div "Requerente * Paciente Médico(a) Enfermeiro(a) Paciente Nenhum resultado encontr…" at bounding box center [623, 328] width 1221 height 501
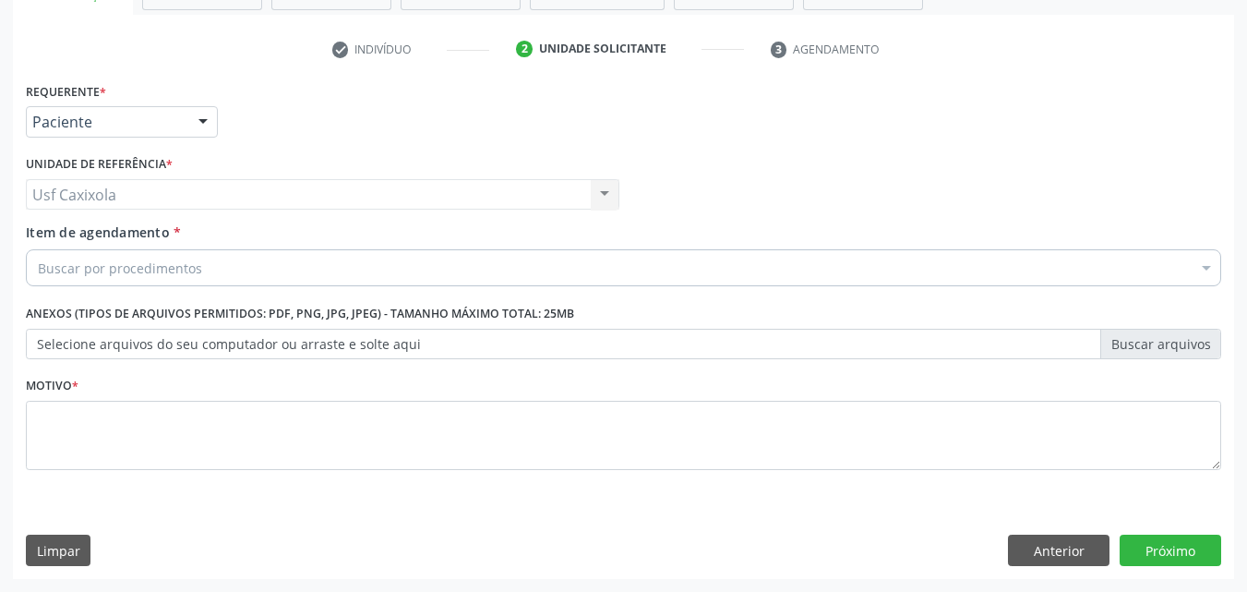
scroll to position [0, 0]
click at [1069, 544] on button "Anterior" at bounding box center [1059, 549] width 102 height 31
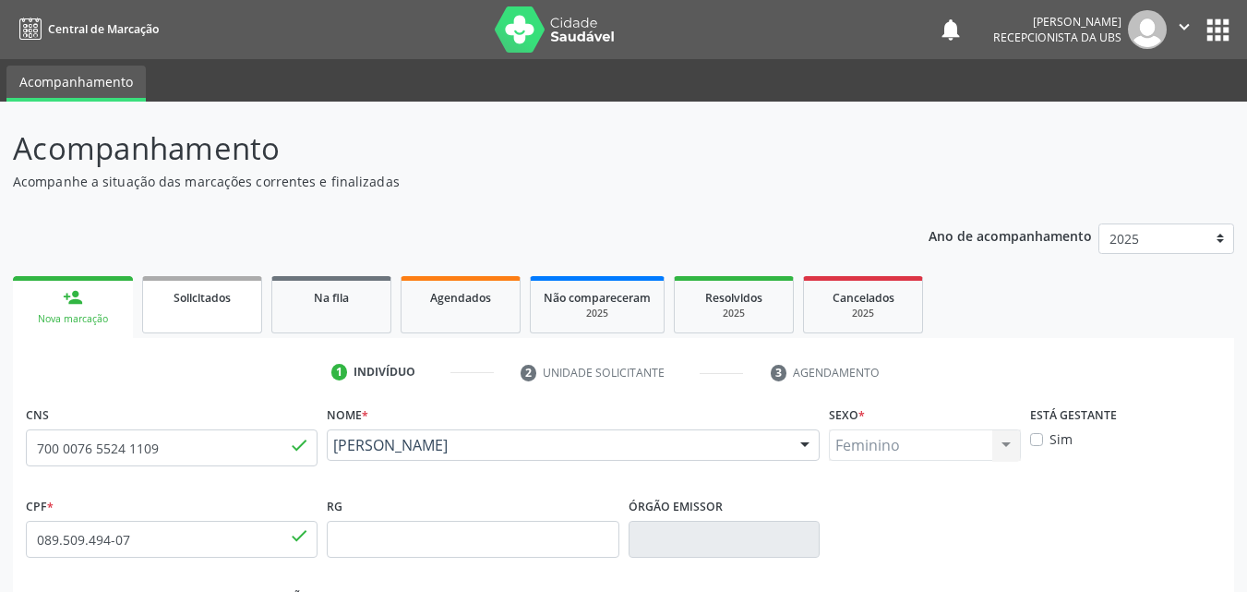
click at [226, 314] on link "Solicitados" at bounding box center [202, 304] width 120 height 57
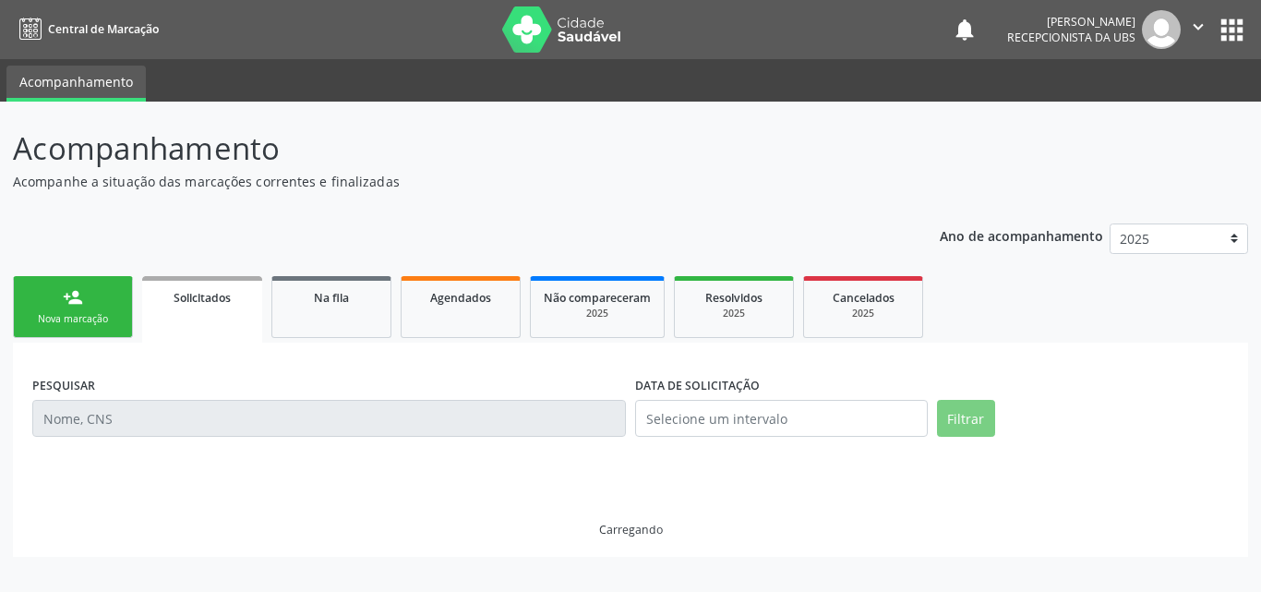
click at [83, 294] on link "person_add Nova marcação" at bounding box center [73, 307] width 120 height 62
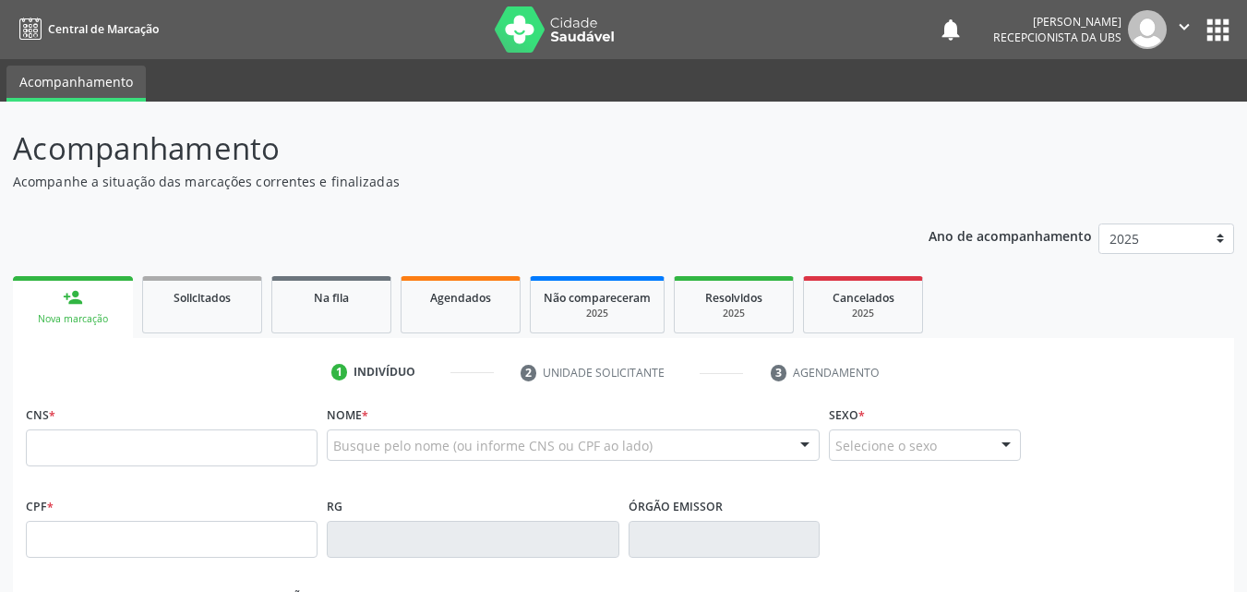
click at [82, 299] on div "person_add" at bounding box center [73, 297] width 20 height 20
click at [82, 431] on input "text" at bounding box center [172, 447] width 292 height 37
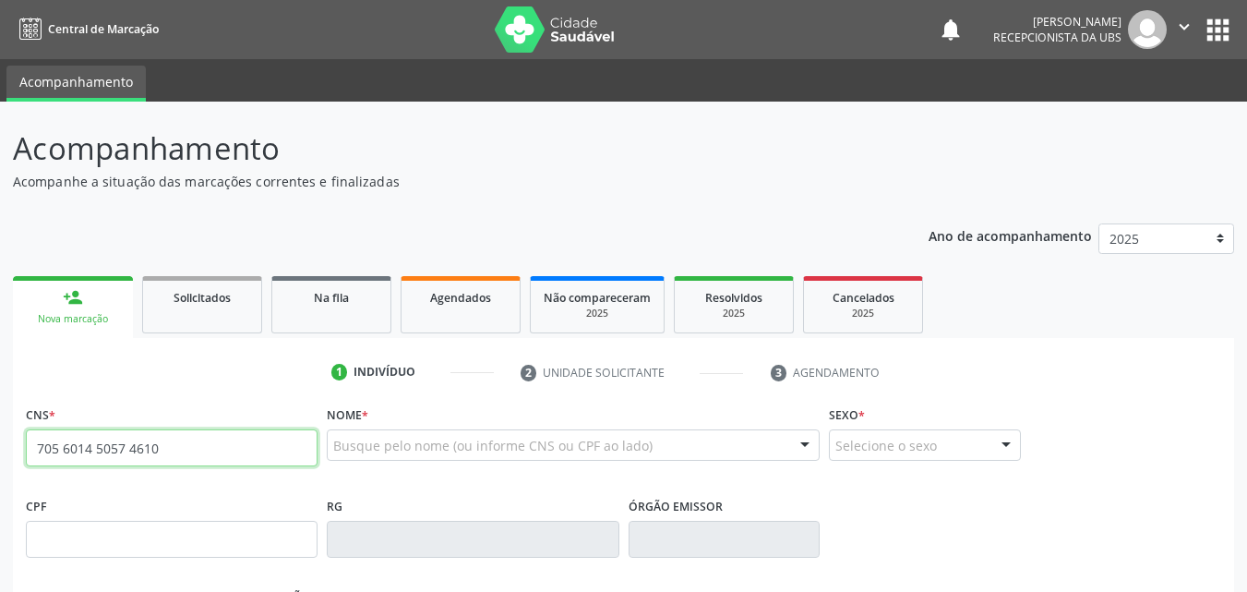
type input "705 6014 5057 4610"
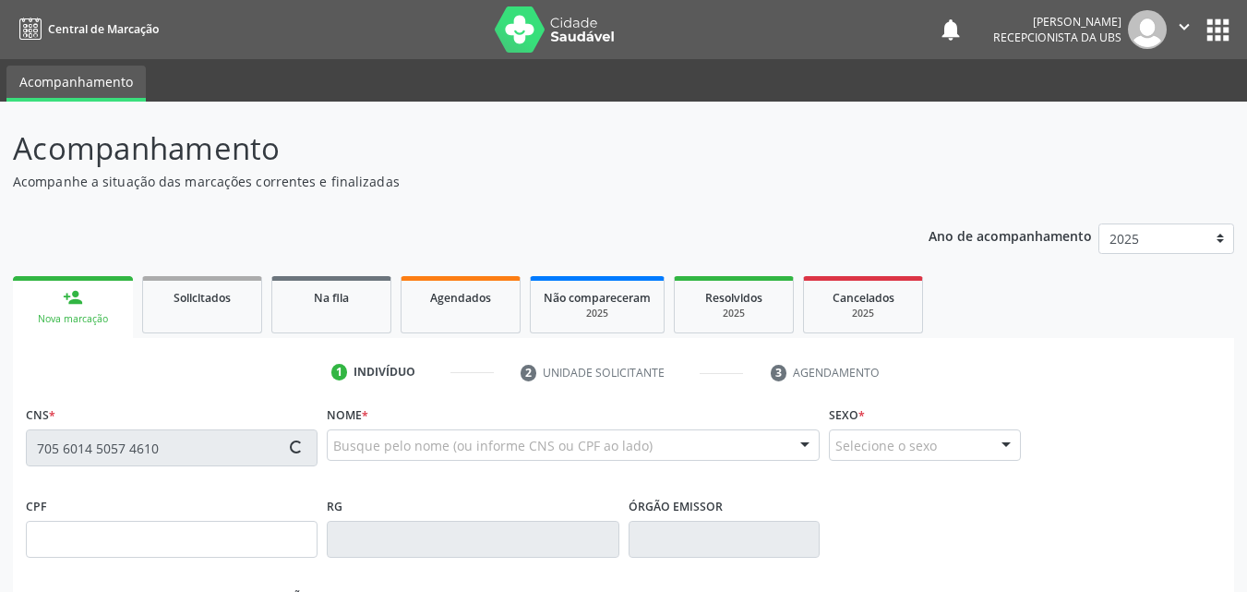
type input "106.685.574-94"
type input "15/09/1991"
type input "Maria da Penha Silva Pereira"
type input "(87) 99939-9976"
type input "1520"
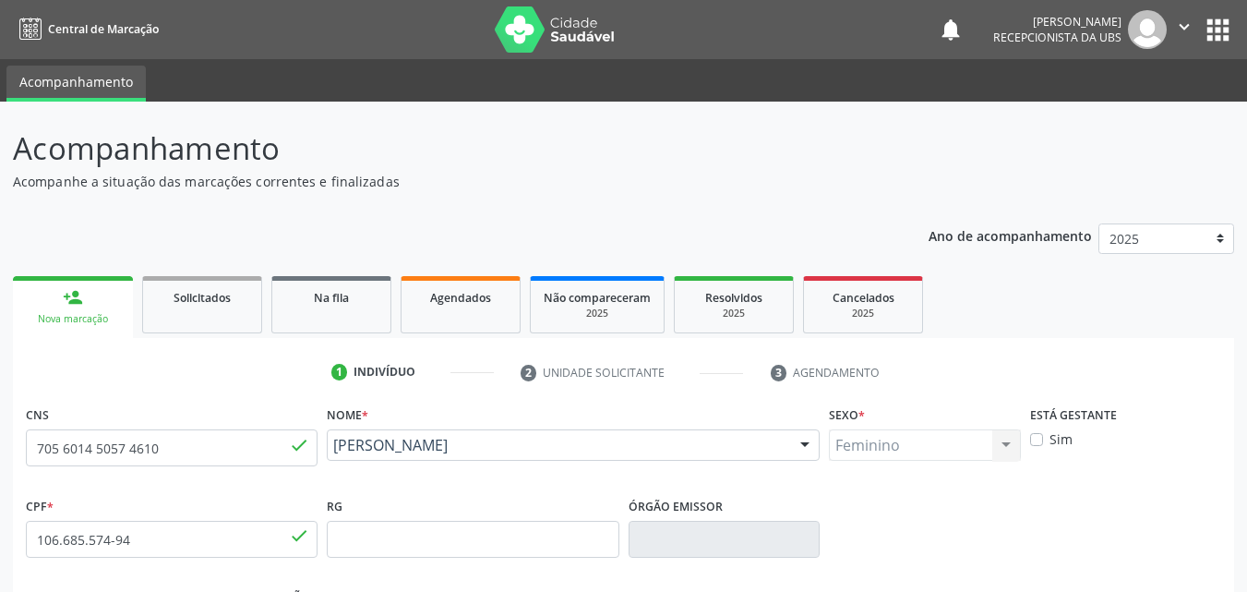
drag, startPoint x: 399, startPoint y: 453, endPoint x: 322, endPoint y: 453, distance: 76.6
click at [322, 453] on div "Nome * Aiane Alves Pereira Aiane Alves Pereira CNS: 705 6014 5057 4610 CPF: 106…" at bounding box center [573, 446] width 502 height 91
copy span "Aiane Alves Pereira"
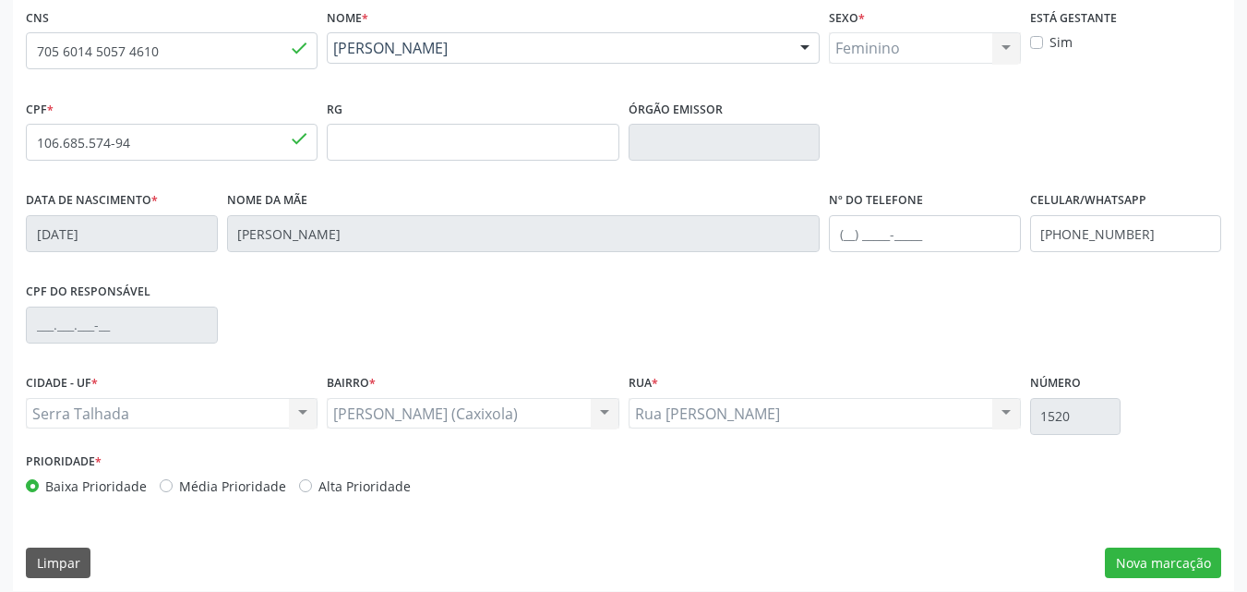
scroll to position [409, 0]
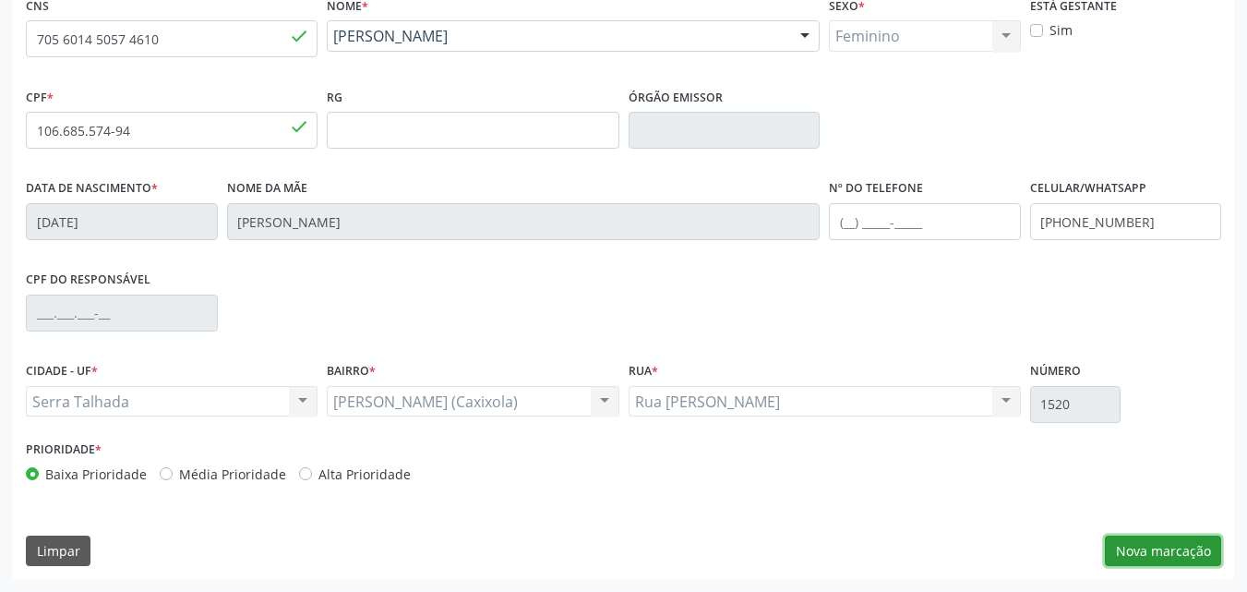
click at [1183, 561] on button "Nova marcação" at bounding box center [1163, 550] width 116 height 31
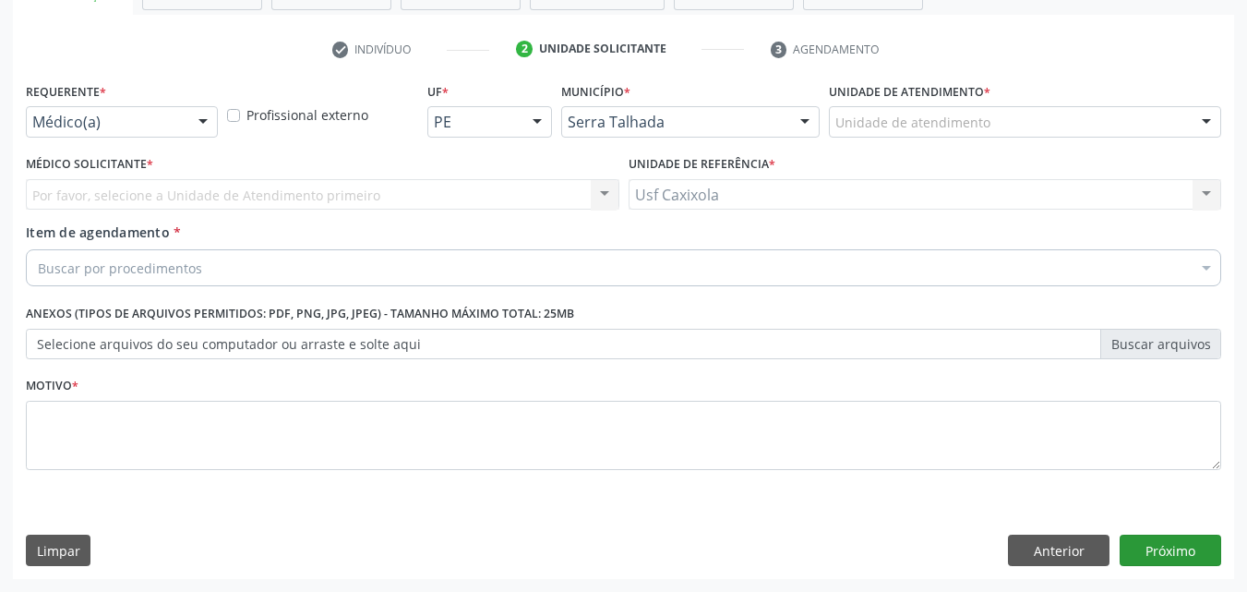
scroll to position [323, 0]
click at [204, 124] on div at bounding box center [203, 122] width 28 height 31
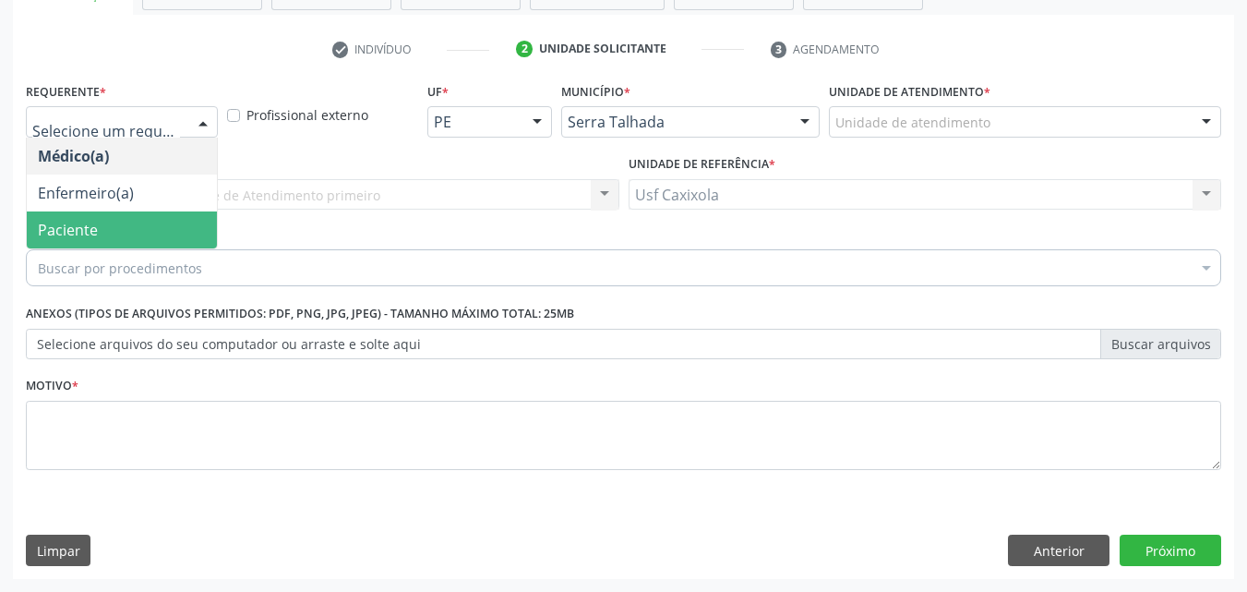
click at [171, 232] on span "Paciente" at bounding box center [122, 229] width 190 height 37
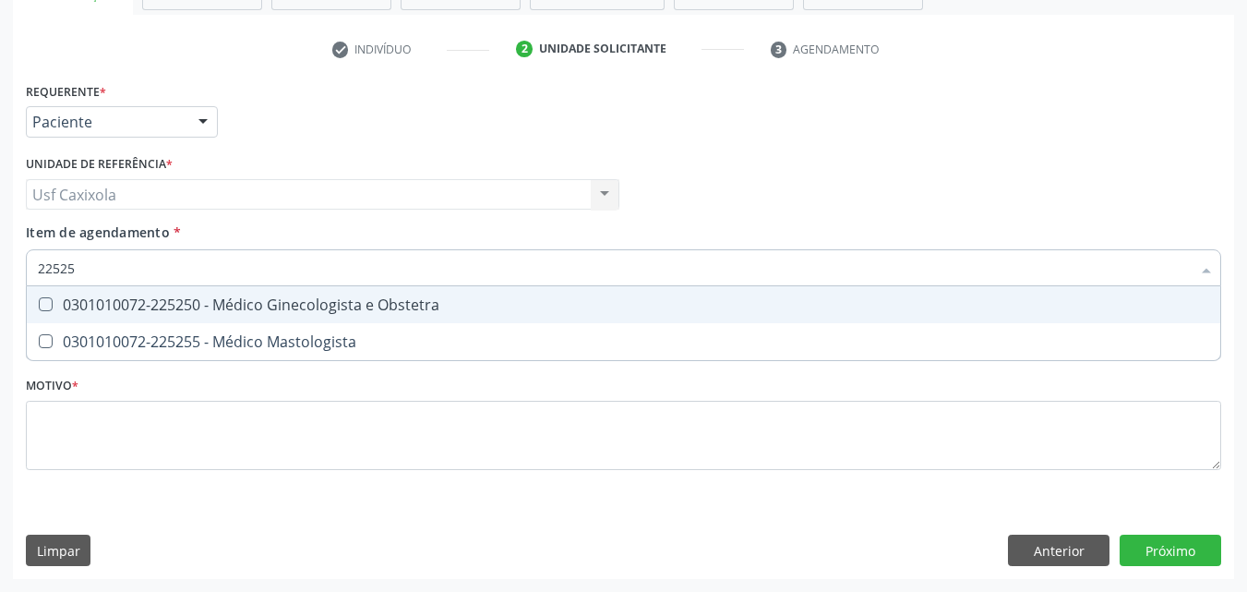
type input "225250"
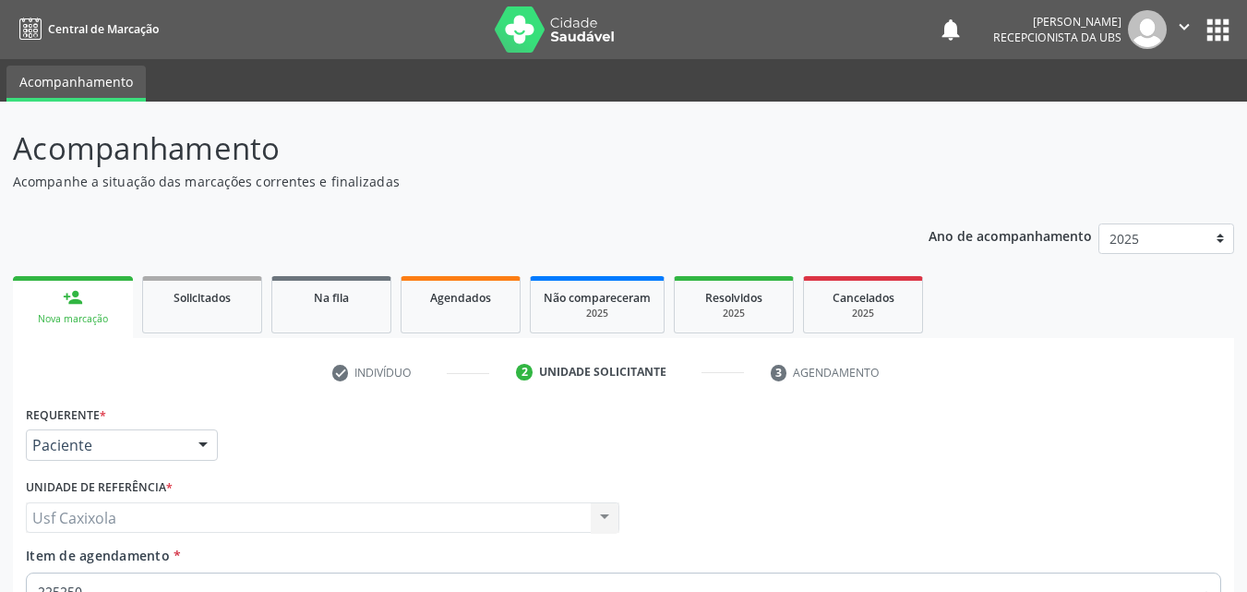
scroll to position [323, 0]
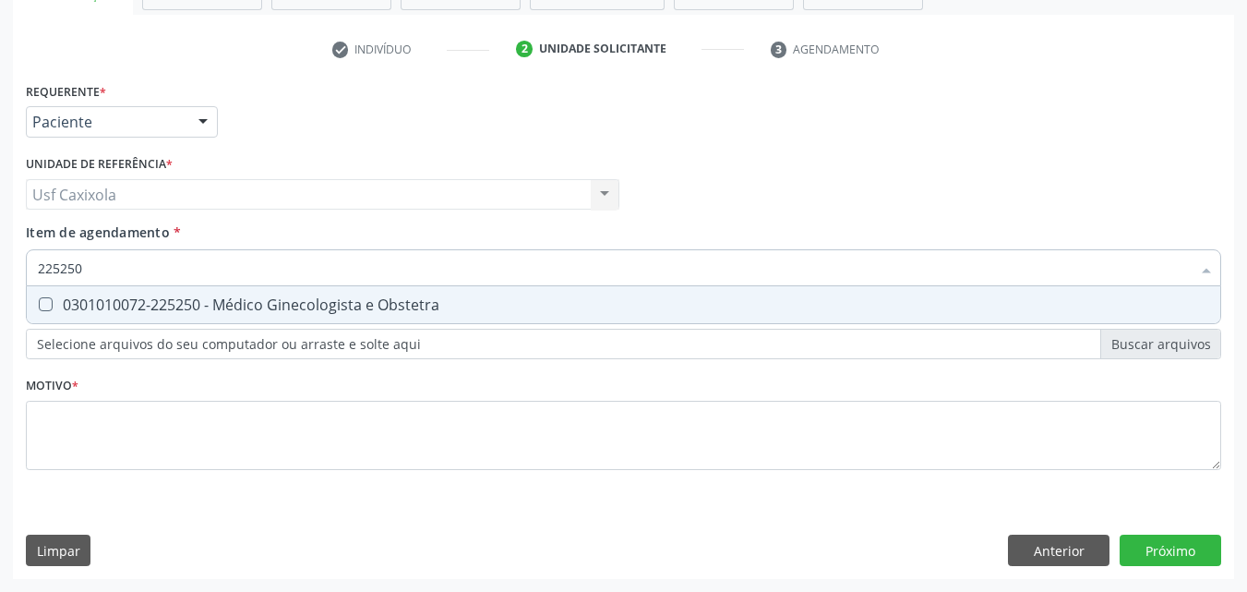
click at [216, 298] on div "0301010072-225250 - Médico Ginecologista e Obstetra" at bounding box center [623, 304] width 1171 height 15
checkbox Obstetra "true"
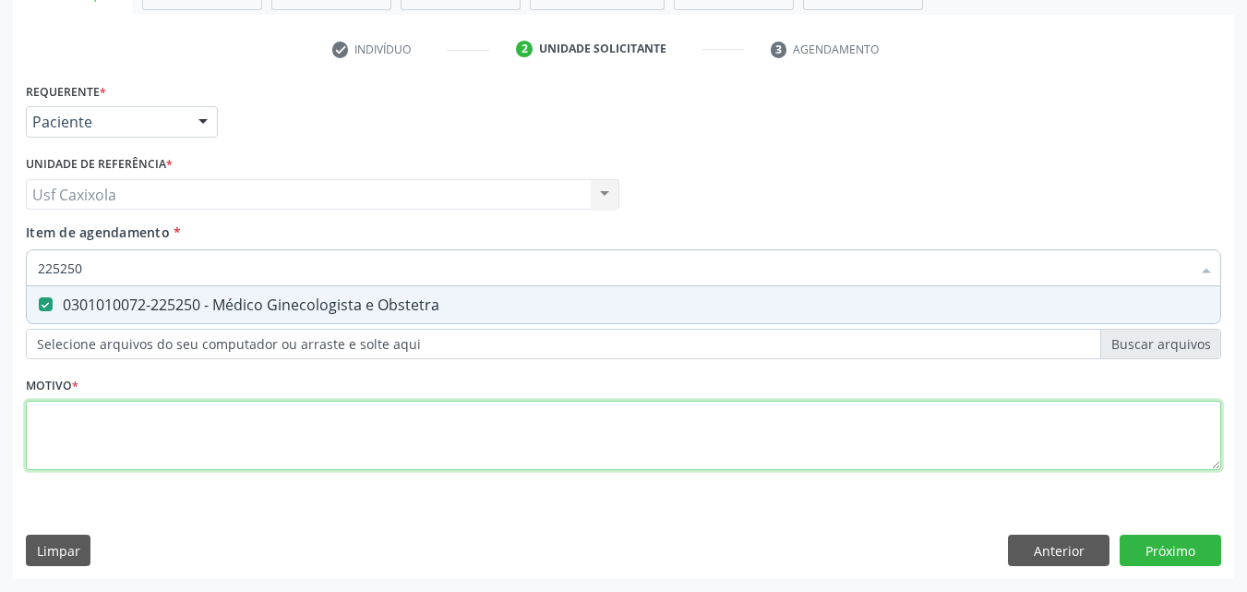
click at [467, 421] on div "Requerente * Paciente Médico(a) Enfermeiro(a) Paciente Nenhum resultado encontr…" at bounding box center [623, 287] width 1195 height 418
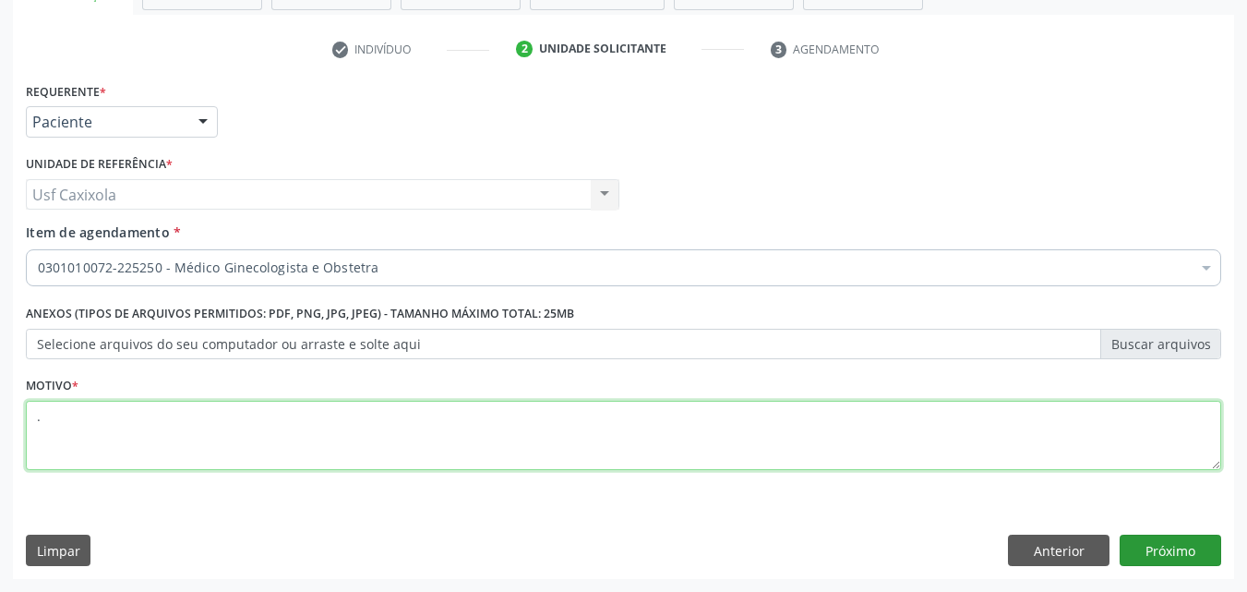
type textarea "."
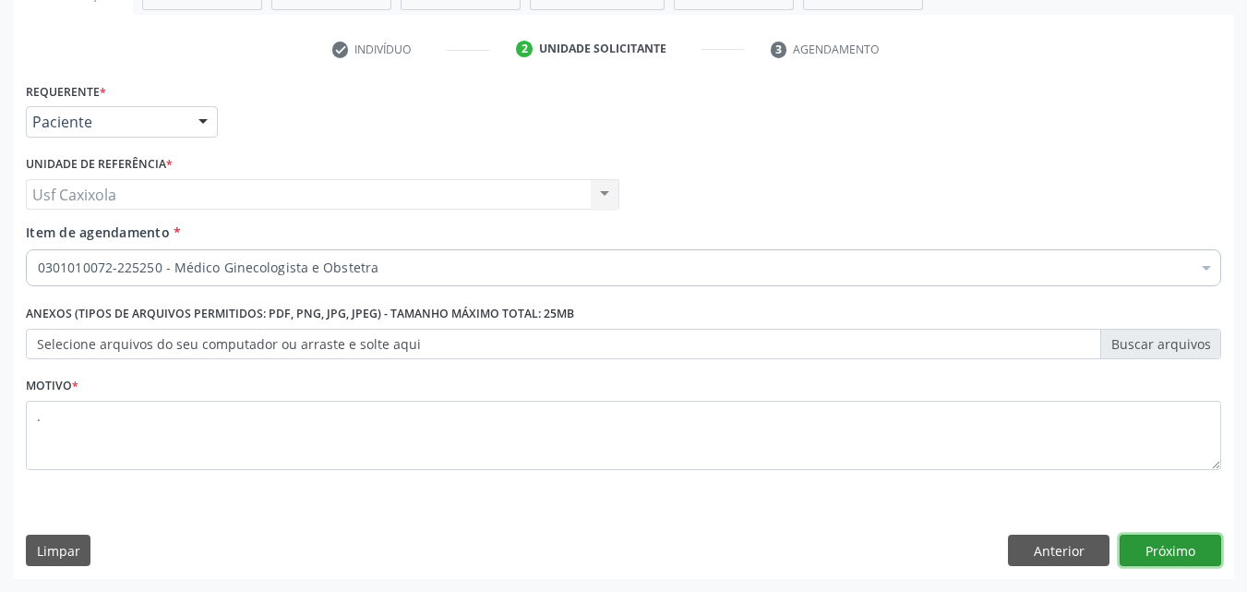
click at [1150, 548] on button "Próximo" at bounding box center [1171, 549] width 102 height 31
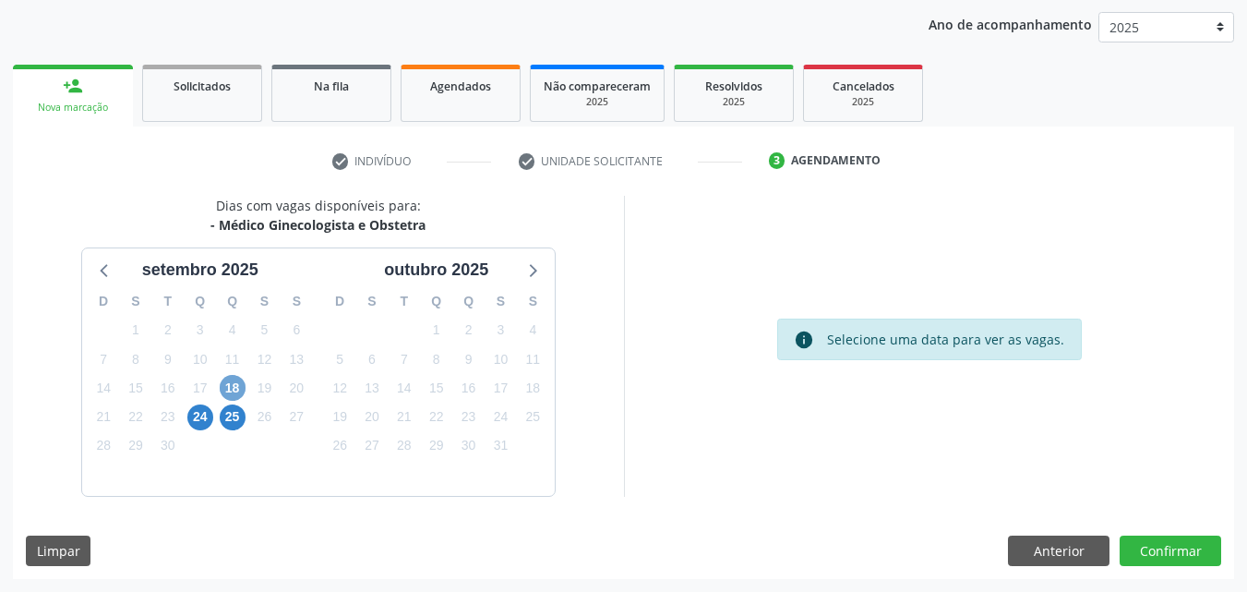
click at [235, 390] on span "18" at bounding box center [233, 388] width 26 height 26
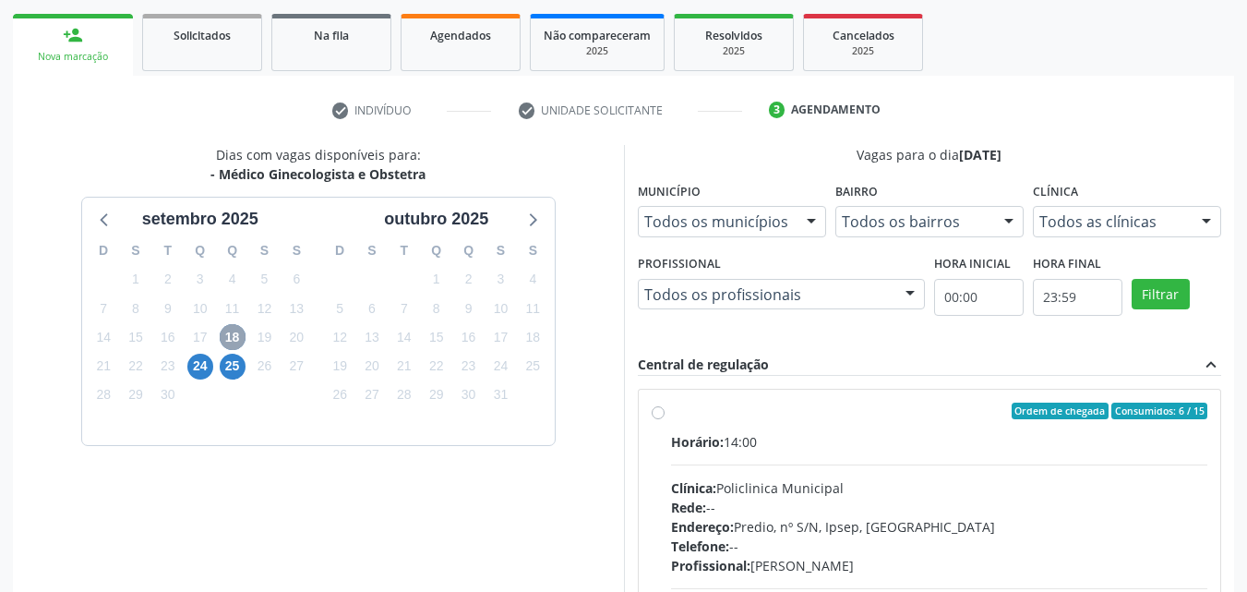
scroll to position [304, 0]
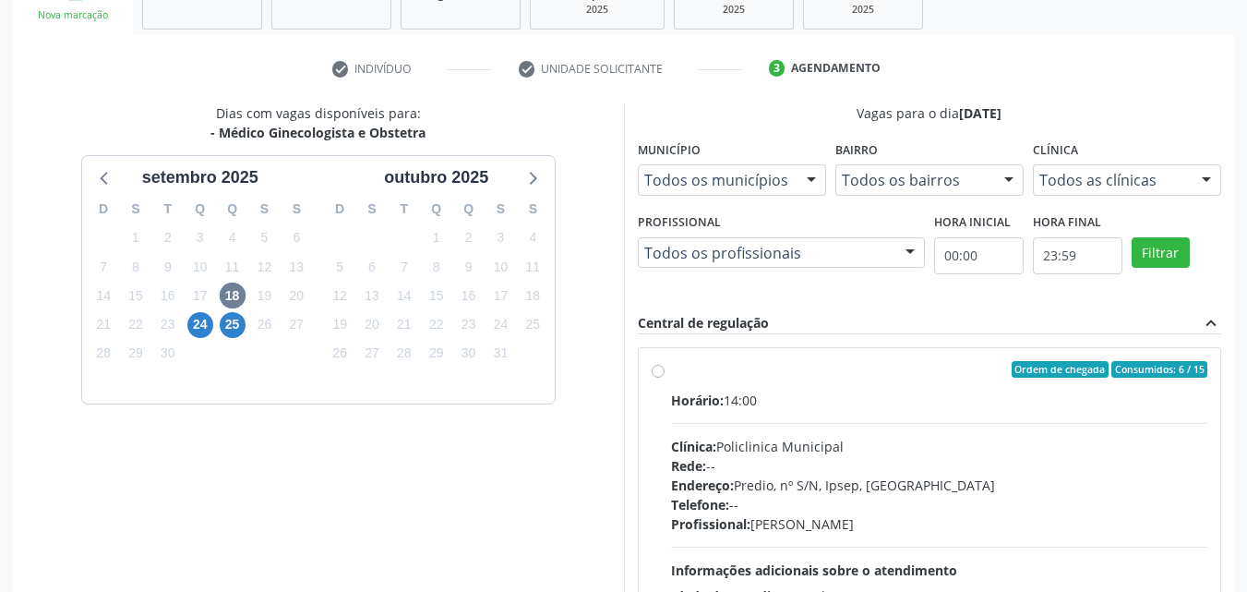
click at [671, 377] on label "Ordem de chegada Consumidos: 6 / 15 Horário: 14:00 Clínica: Policlinica Municip…" at bounding box center [939, 502] width 537 height 283
click at [658, 377] on input "Ordem de chegada Consumidos: 6 / 15 Horário: 14:00 Clínica: Policlinica Municip…" at bounding box center [658, 369] width 13 height 17
radio input "true"
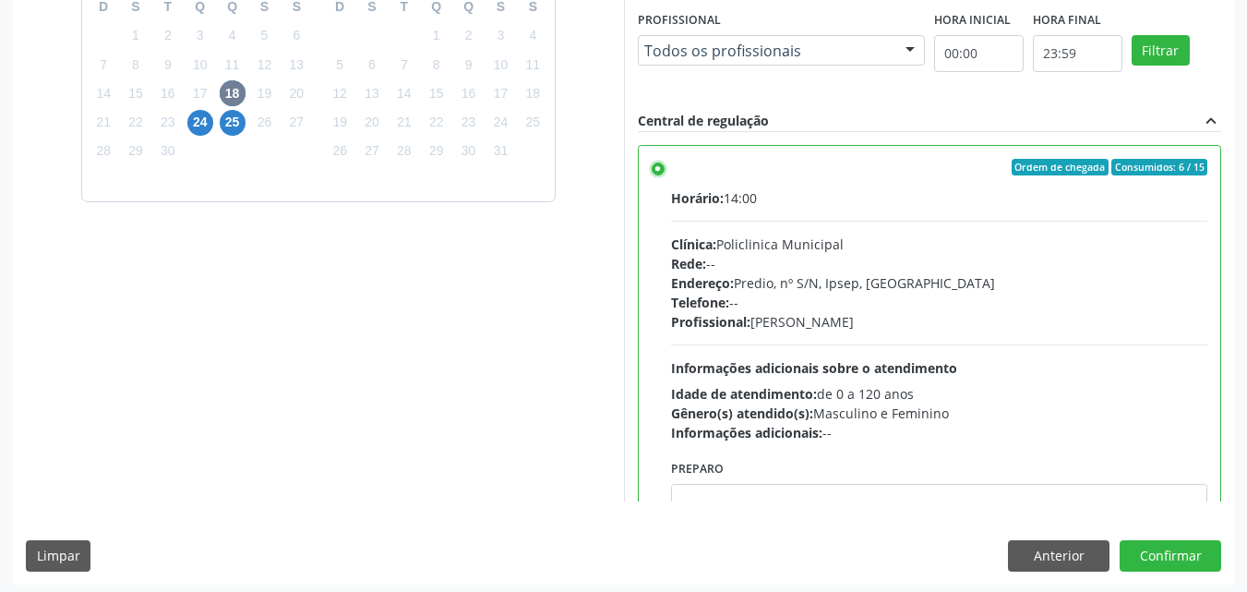
scroll to position [511, 0]
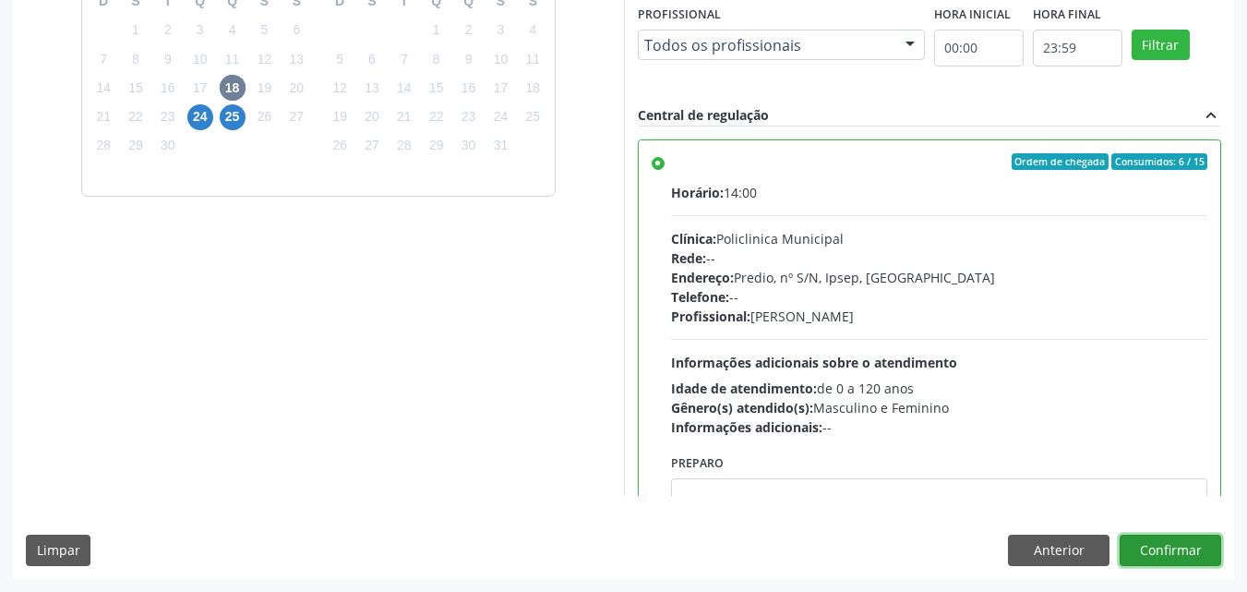
click at [1182, 550] on button "Confirmar" at bounding box center [1171, 549] width 102 height 31
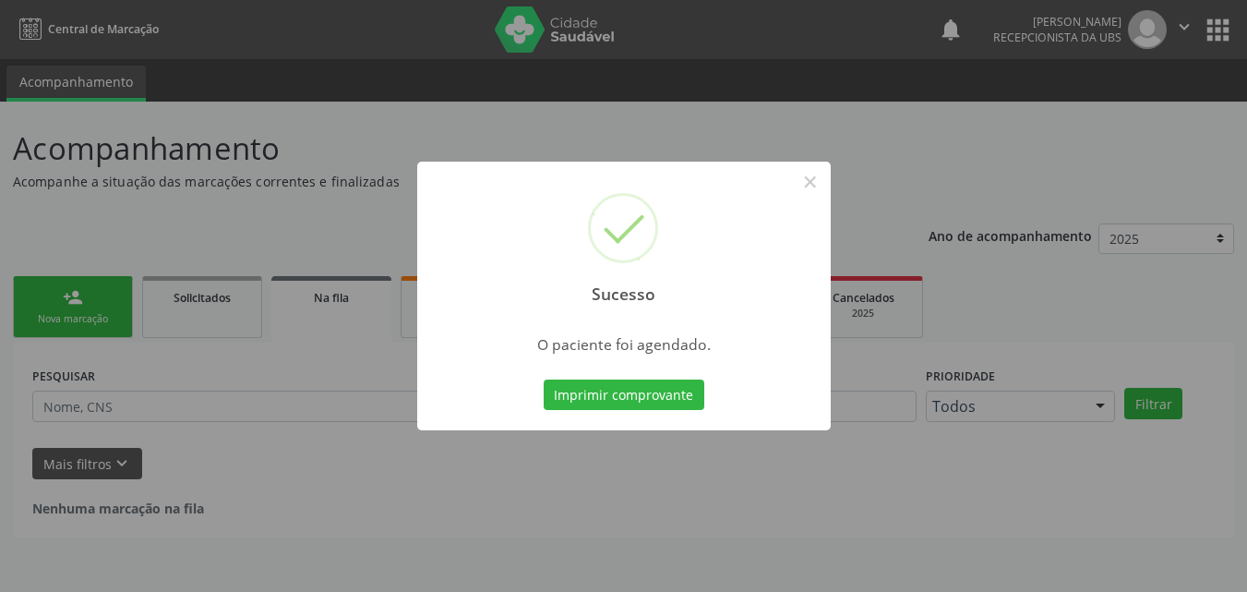
scroll to position [0, 0]
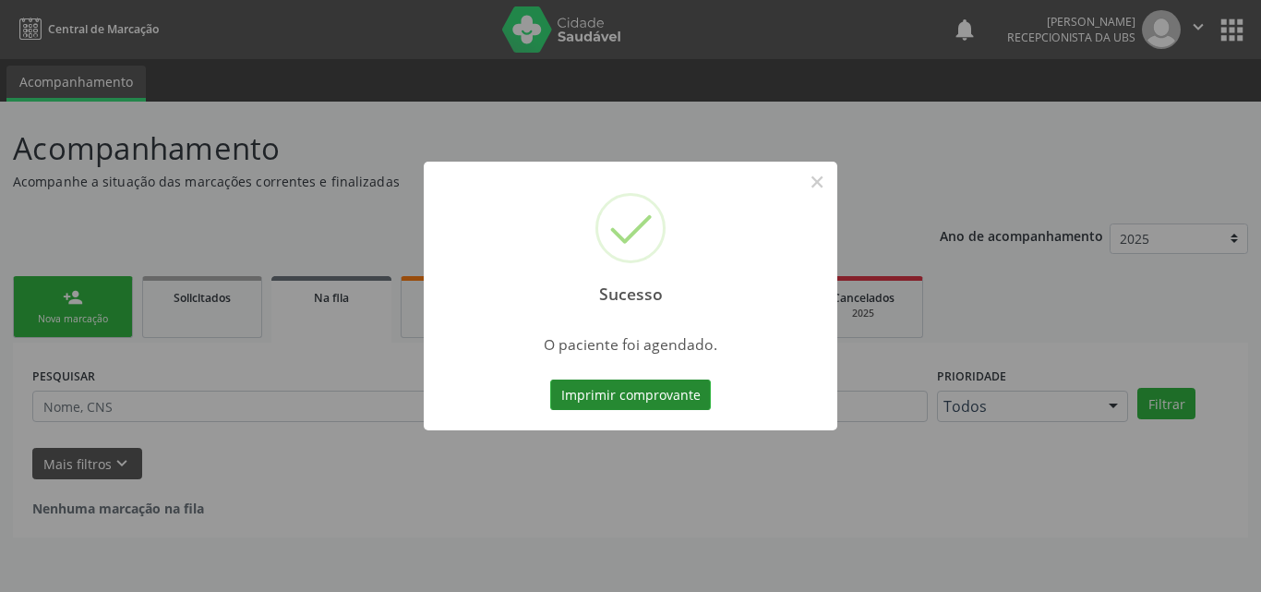
click at [648, 389] on button "Imprimir comprovante" at bounding box center [630, 394] width 161 height 31
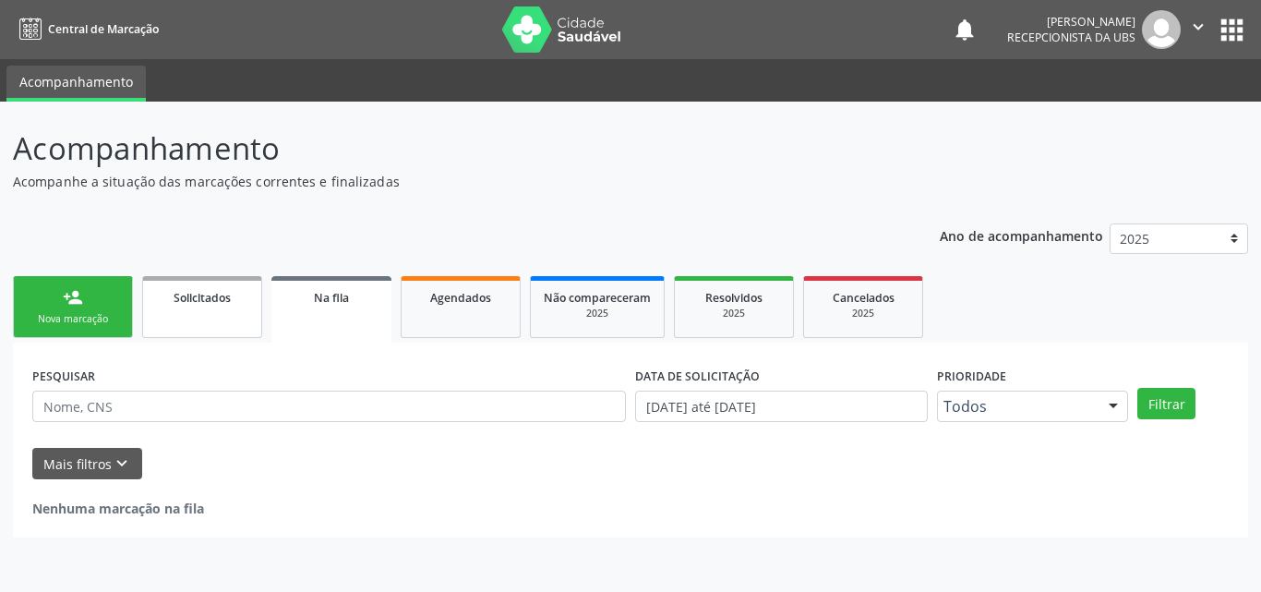
click at [174, 304] on span "Solicitados" at bounding box center [202, 298] width 57 height 16
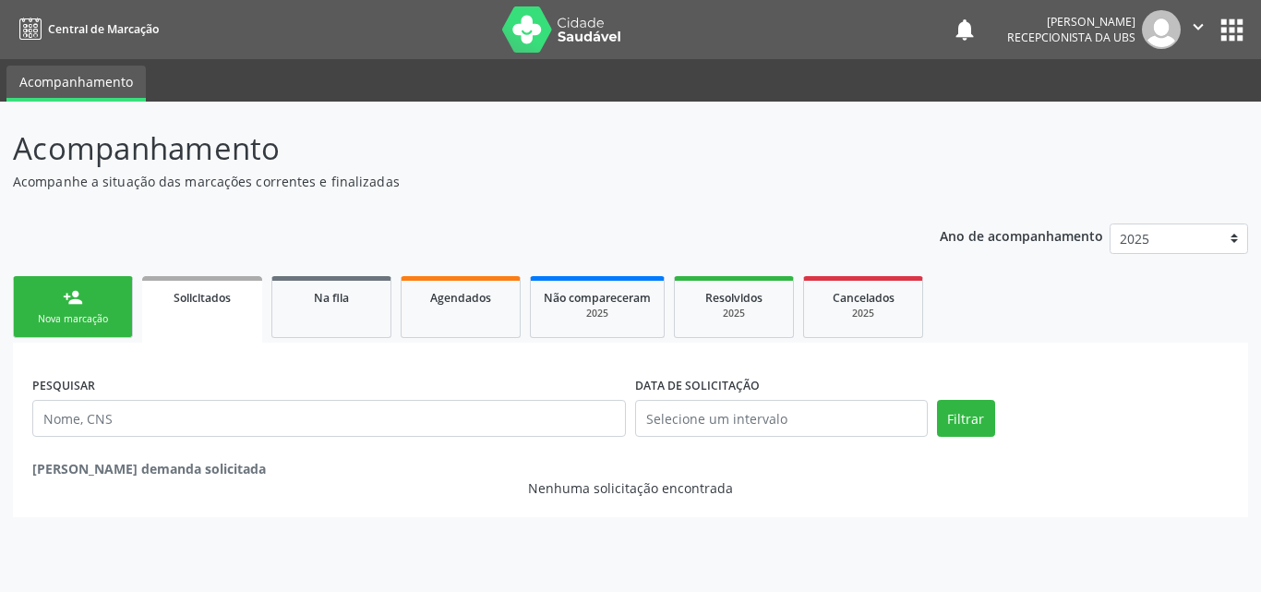
click at [85, 308] on link "person_add Nova marcação" at bounding box center [73, 307] width 120 height 62
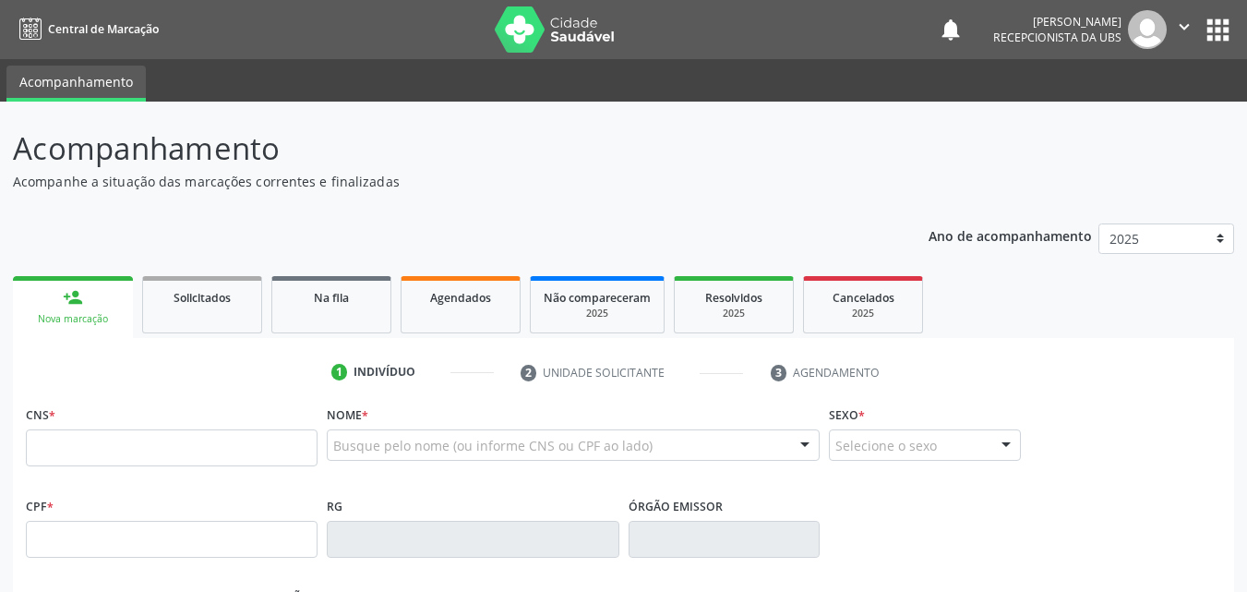
drag, startPoint x: 75, startPoint y: 305, endPoint x: 128, endPoint y: 408, distance: 116.4
click at [78, 306] on div "person_add" at bounding box center [73, 297] width 20 height 20
click at [138, 456] on input "text" at bounding box center [172, 447] width 292 height 37
click at [527, 160] on p "Acompanhamento" at bounding box center [440, 149] width 855 height 46
click at [89, 439] on input "text" at bounding box center [172, 447] width 292 height 37
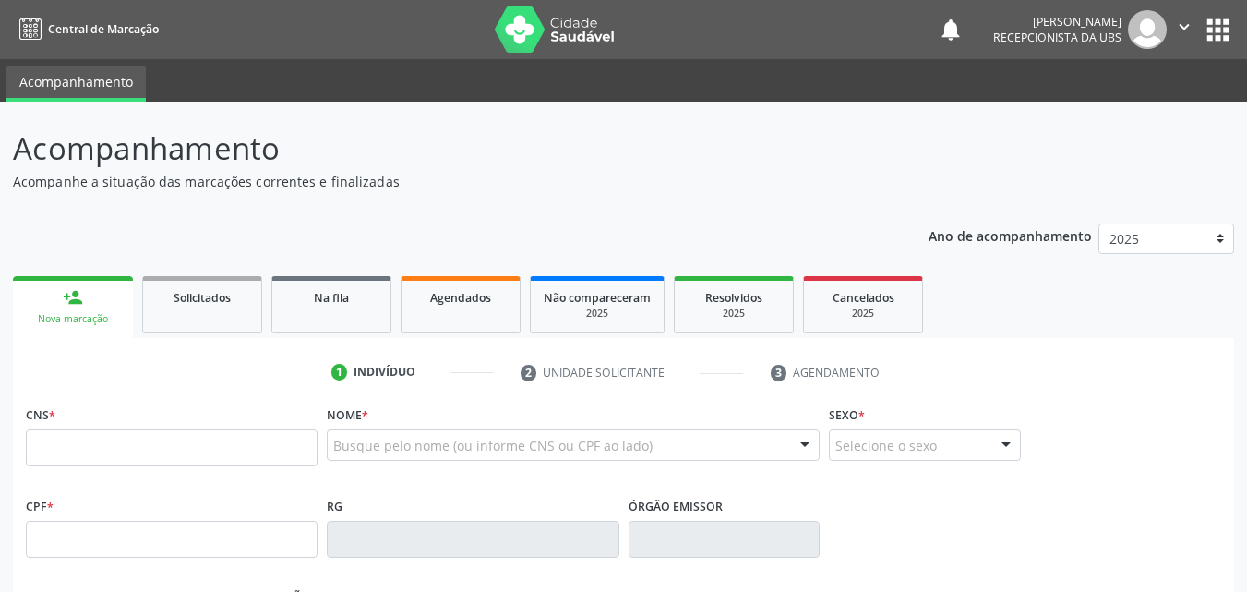
click at [344, 222] on div "Ano de acompanhamento 2025 2024 person_add Nova marcação Solicitados Na fila Ag…" at bounding box center [623, 599] width 1221 height 778
click at [86, 437] on input "text" at bounding box center [172, 447] width 292 height 37
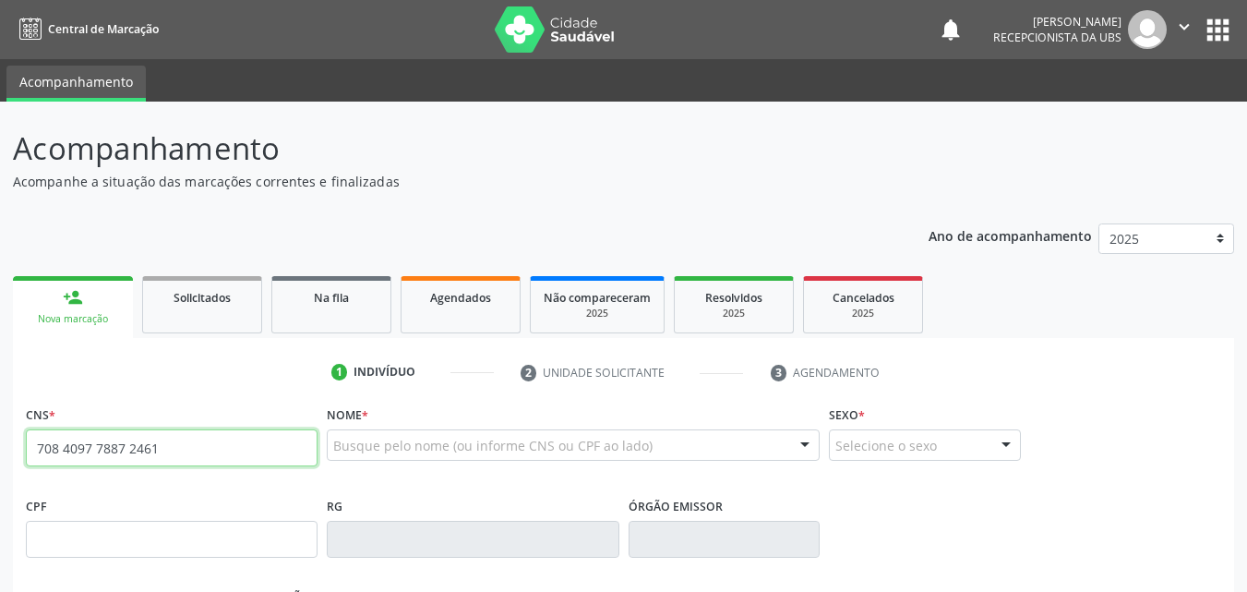
type input "708 4097 7887 2461"
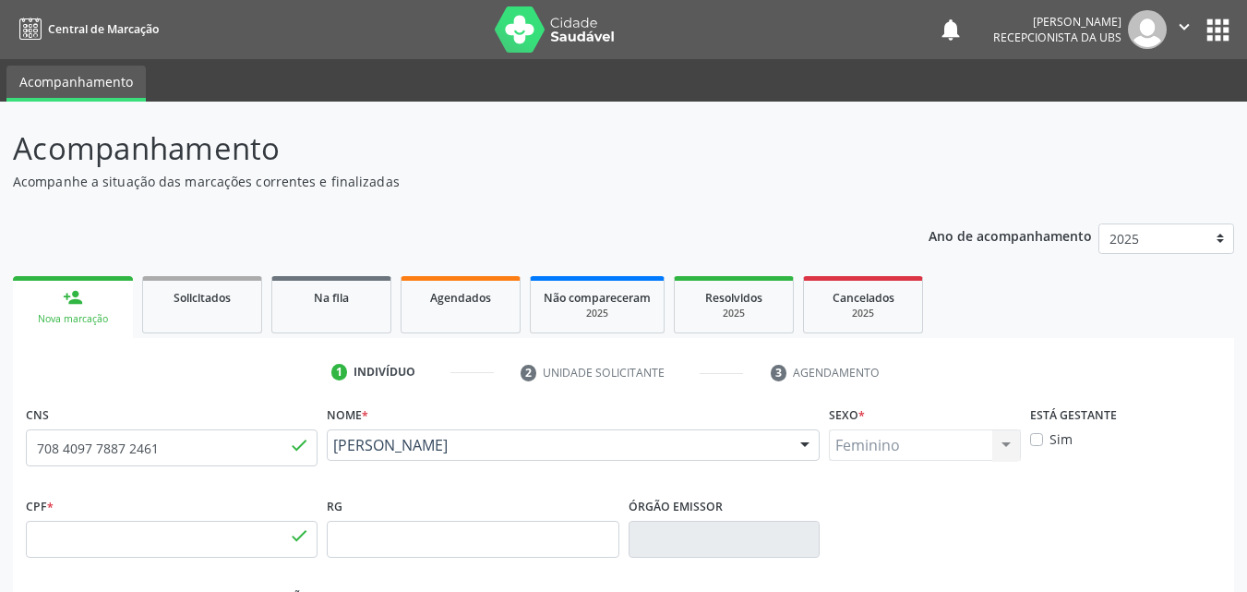
type input "084.161.724-47"
type input "10/02/1989"
type input "Maria de Fatima de Souza Santos"
type input "(87) 99620-5810"
type input "76"
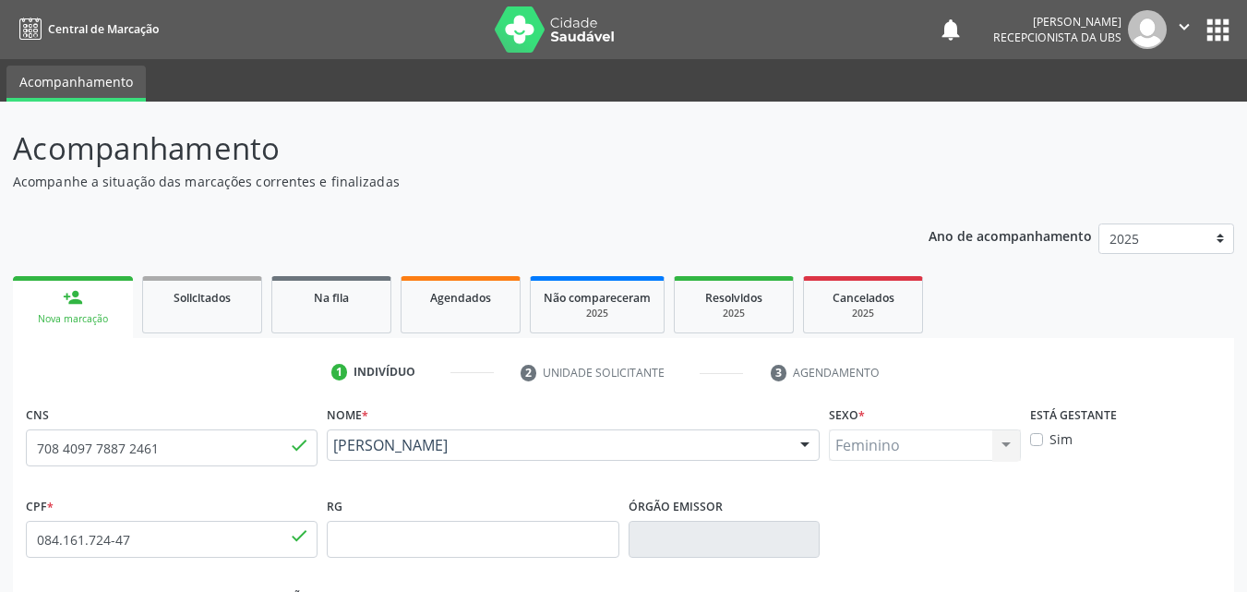
drag, startPoint x: 505, startPoint y: 479, endPoint x: 342, endPoint y: 429, distance: 169.9
click at [342, 429] on div "Nome * Angra de Souza Santos Angra de Souza Santos CNS: 708 4097 7887 2461 CPF:…" at bounding box center [573, 446] width 502 height 91
copy span "Angra de Souza Santos"
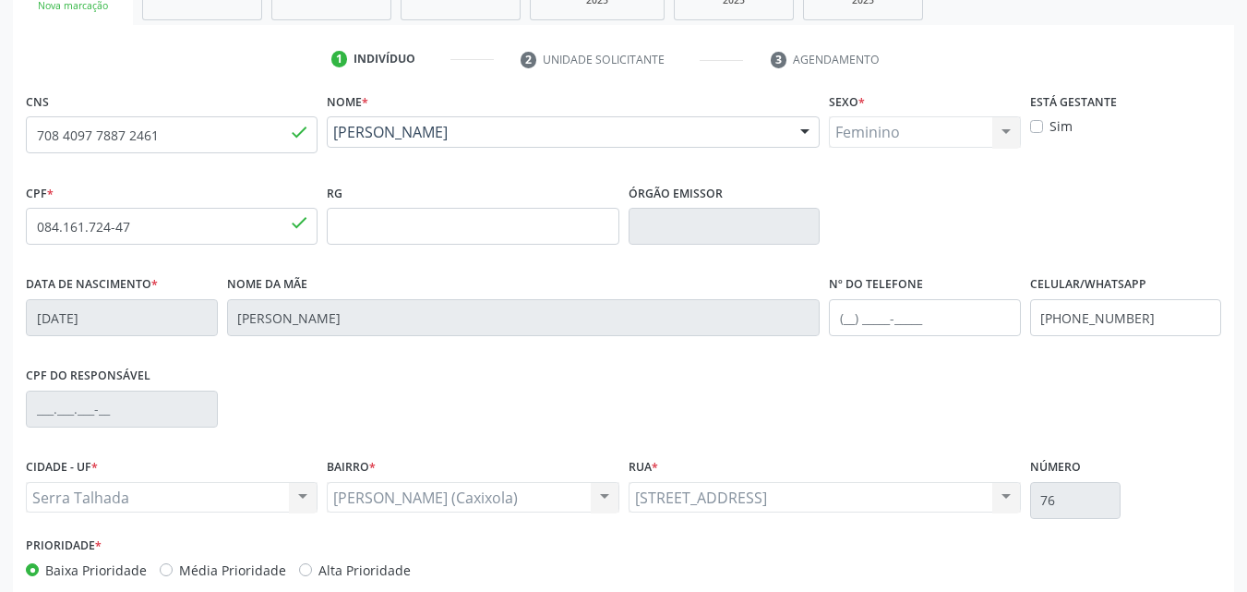
scroll to position [409, 0]
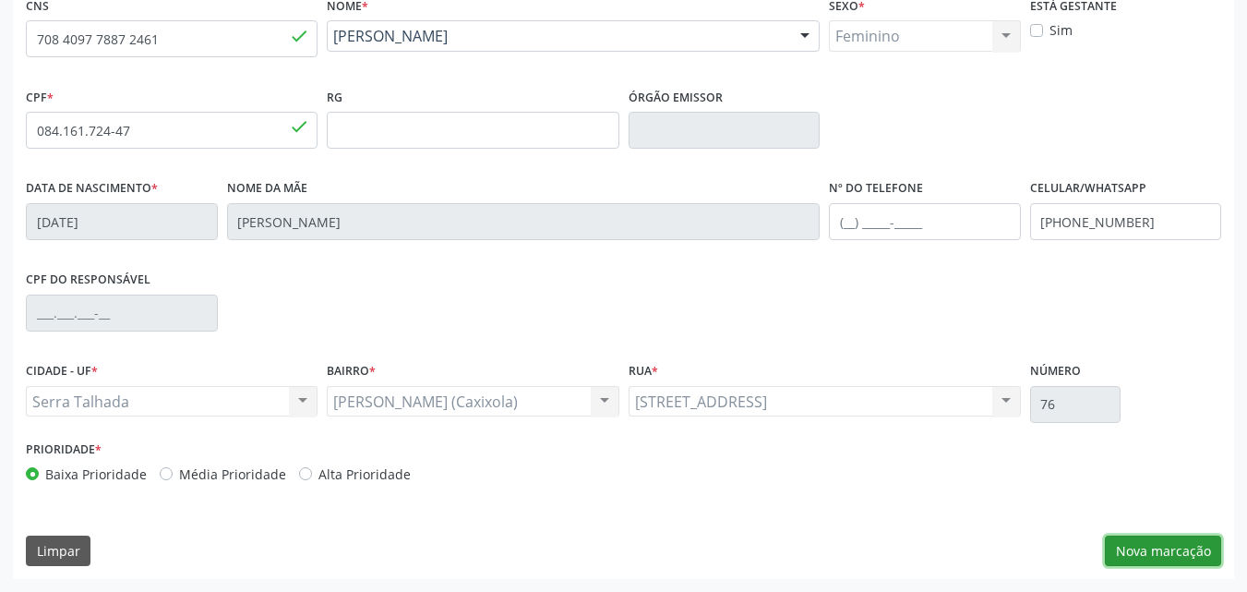
click at [1144, 550] on button "Nova marcação" at bounding box center [1163, 550] width 116 height 31
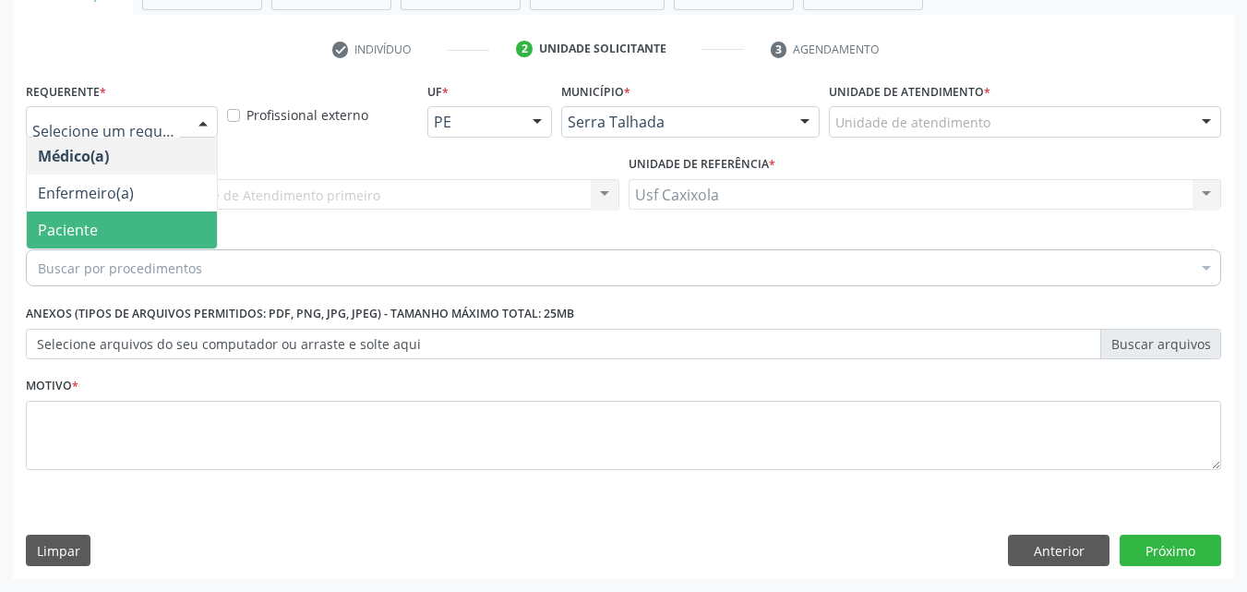
click at [146, 242] on span "Paciente" at bounding box center [122, 229] width 190 height 37
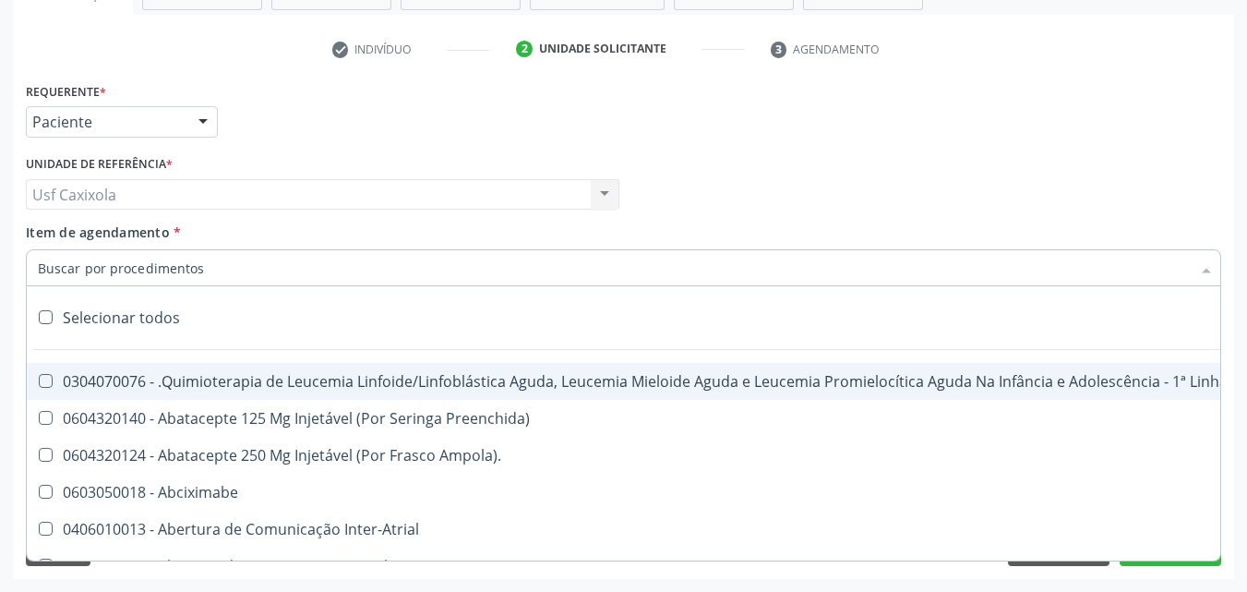
click at [248, 258] on div at bounding box center [623, 267] width 1195 height 37
click at [248, 258] on input "Item de agendamento *" at bounding box center [614, 267] width 1153 height 37
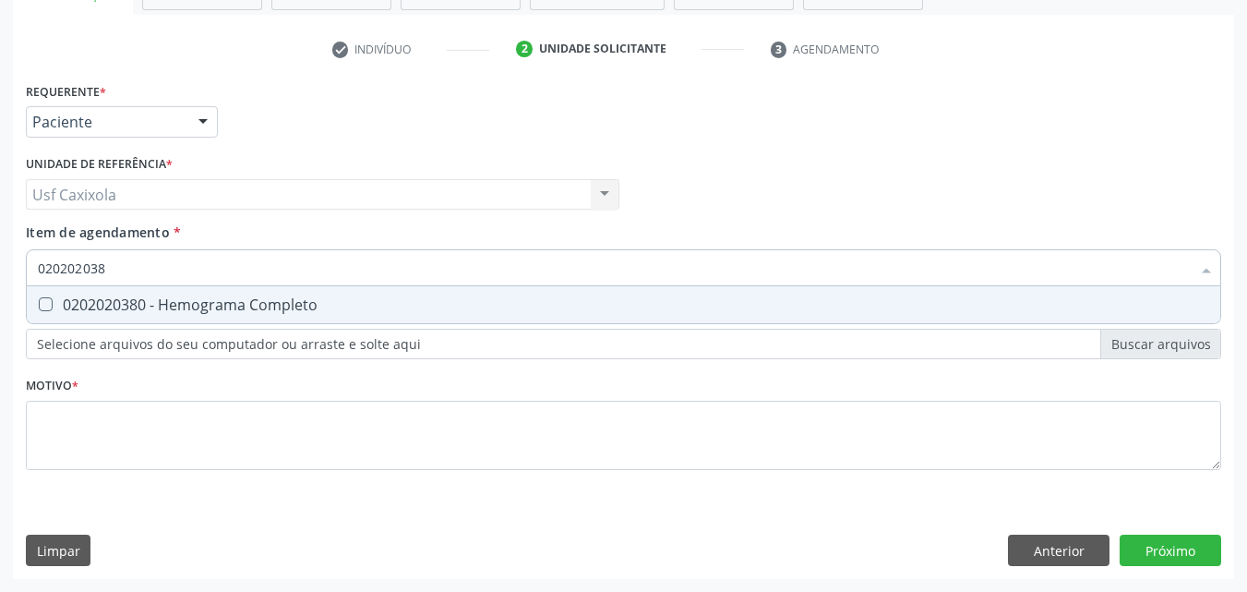
type input "0202020380"
click at [257, 302] on div "0202020380 - Hemograma Completo" at bounding box center [623, 304] width 1171 height 15
checkbox Completo "true"
drag, startPoint x: 143, startPoint y: 262, endPoint x: 15, endPoint y: 268, distance: 128.4
click at [15, 268] on div "Requerente * Paciente Médico(a) Enfermeiro(a) Paciente Nenhum resultado encontr…" at bounding box center [623, 328] width 1221 height 501
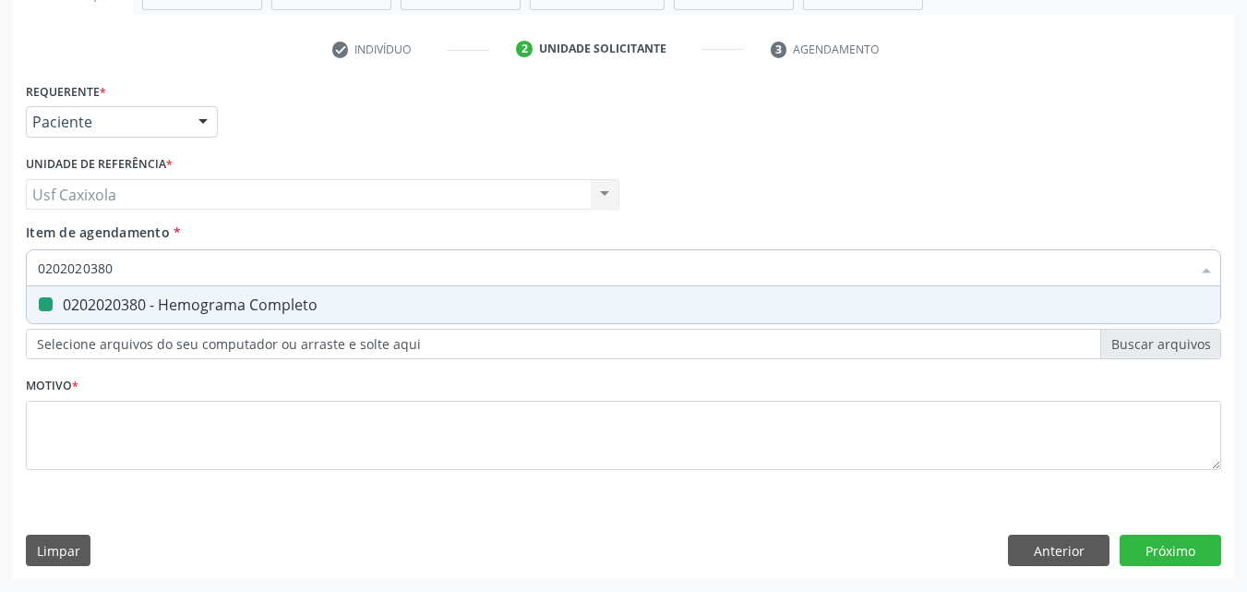
type input "0"
checkbox Completo "false"
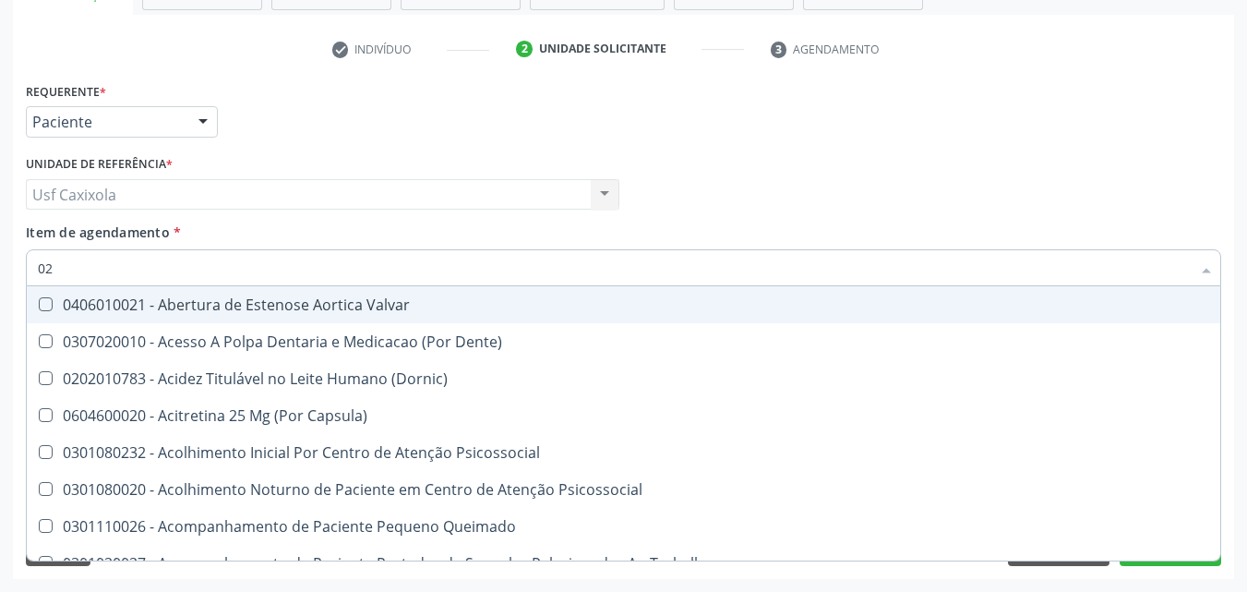
type input "020"
checkbox \(T3\) "true"
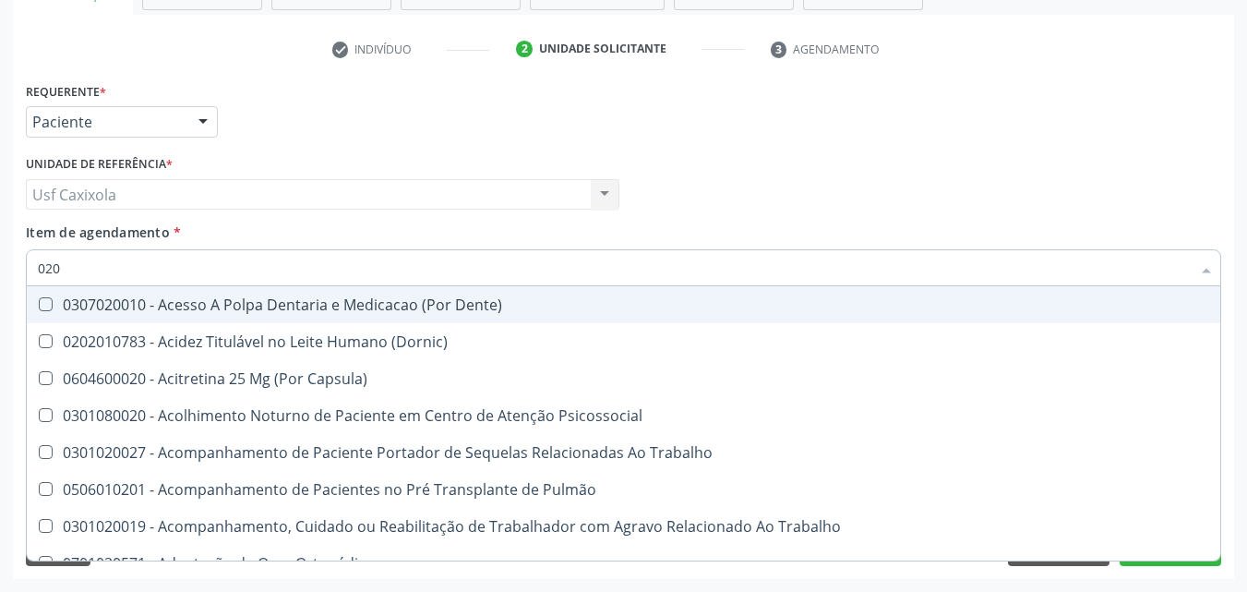
type input "0202"
checkbox Biologica "true"
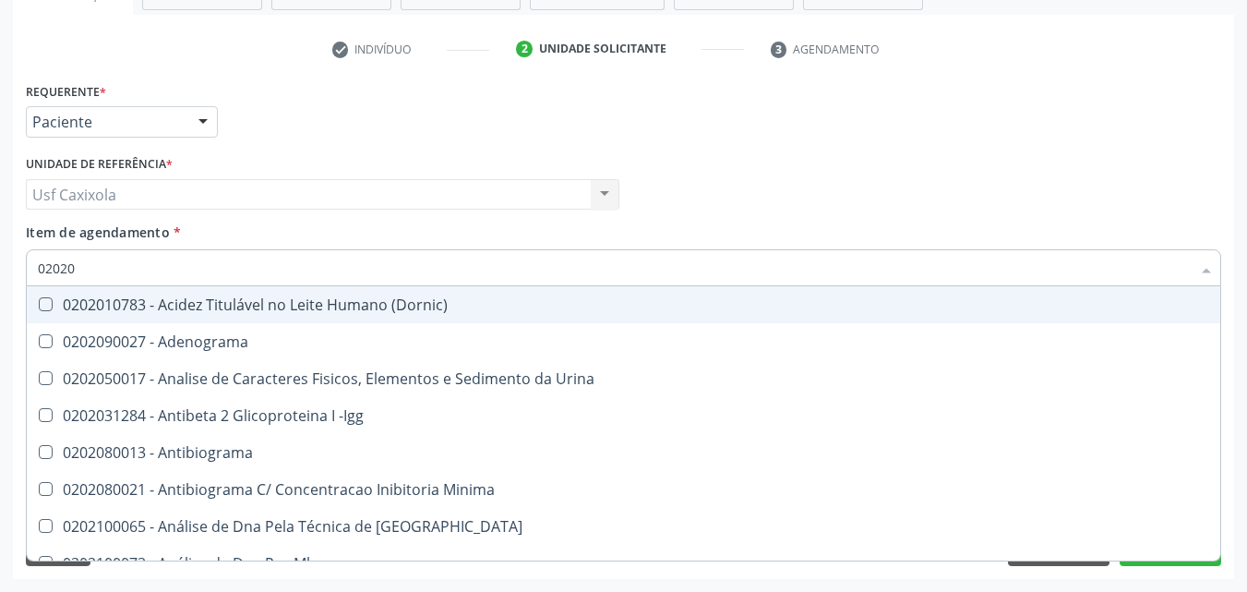
type input "020202"
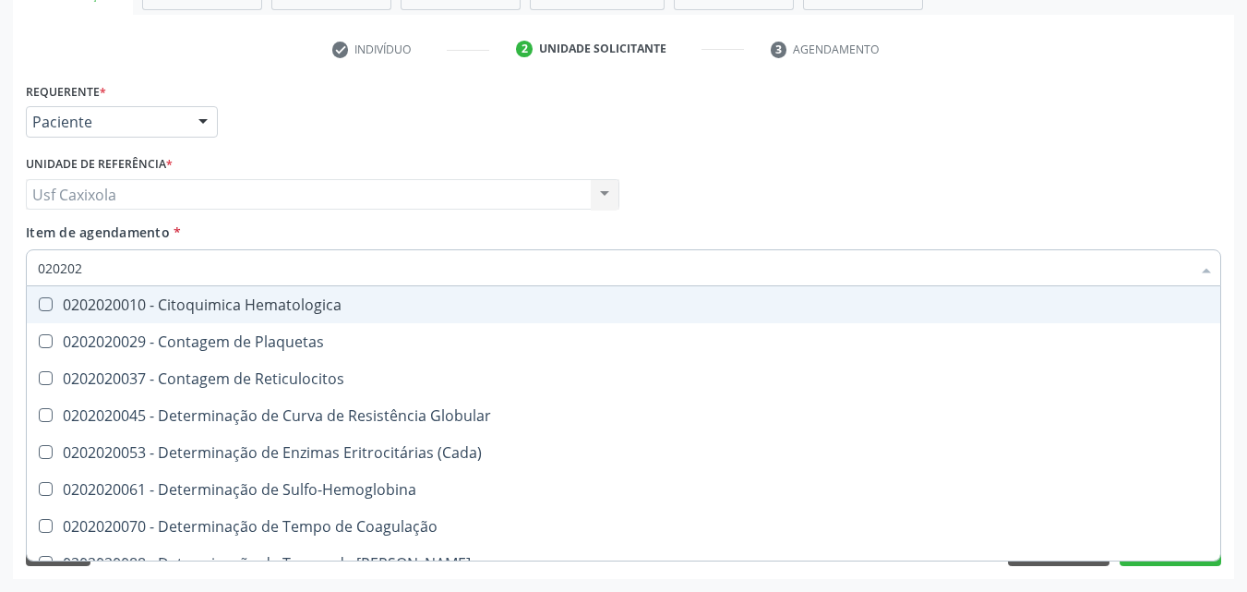
checkbox Completo "true"
type input "0202020"
checkbox Hematocrito "true"
checkbox Completo "false"
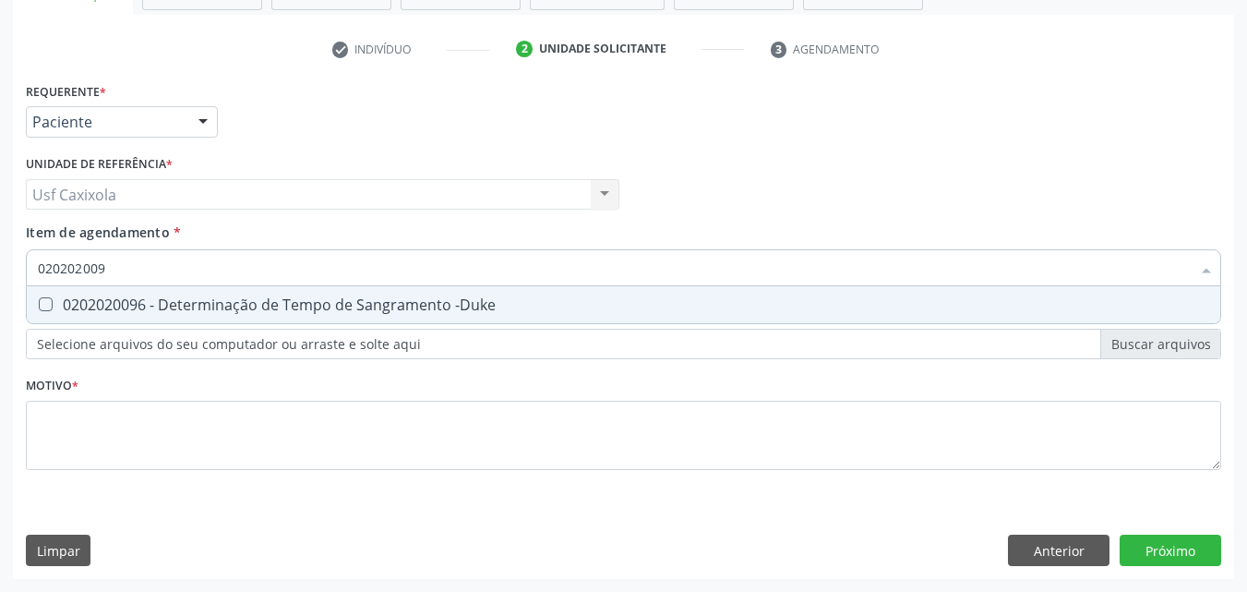
type input "0202020096"
click at [54, 302] on div "0202020096 - Determinação de Tempo de Sangramento -Duke" at bounding box center [623, 304] width 1171 height 15
checkbox -Duke "true"
drag, startPoint x: 83, startPoint y: 276, endPoint x: 31, endPoint y: 276, distance: 51.7
click at [31, 276] on div "0202020096" at bounding box center [623, 267] width 1195 height 37
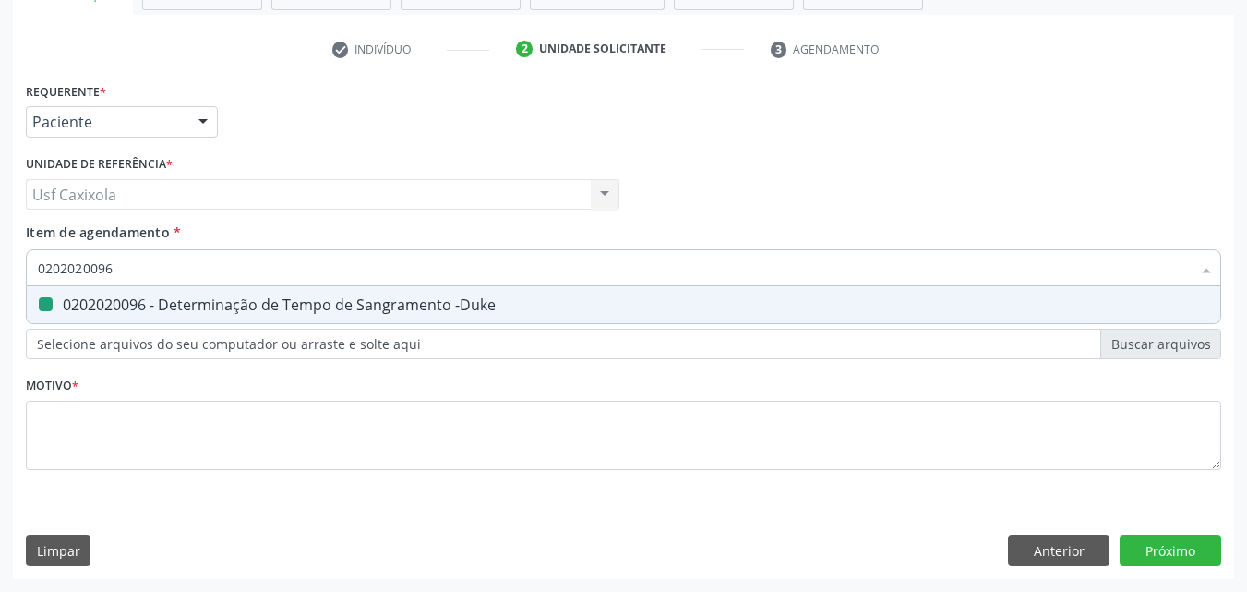
type input "0"
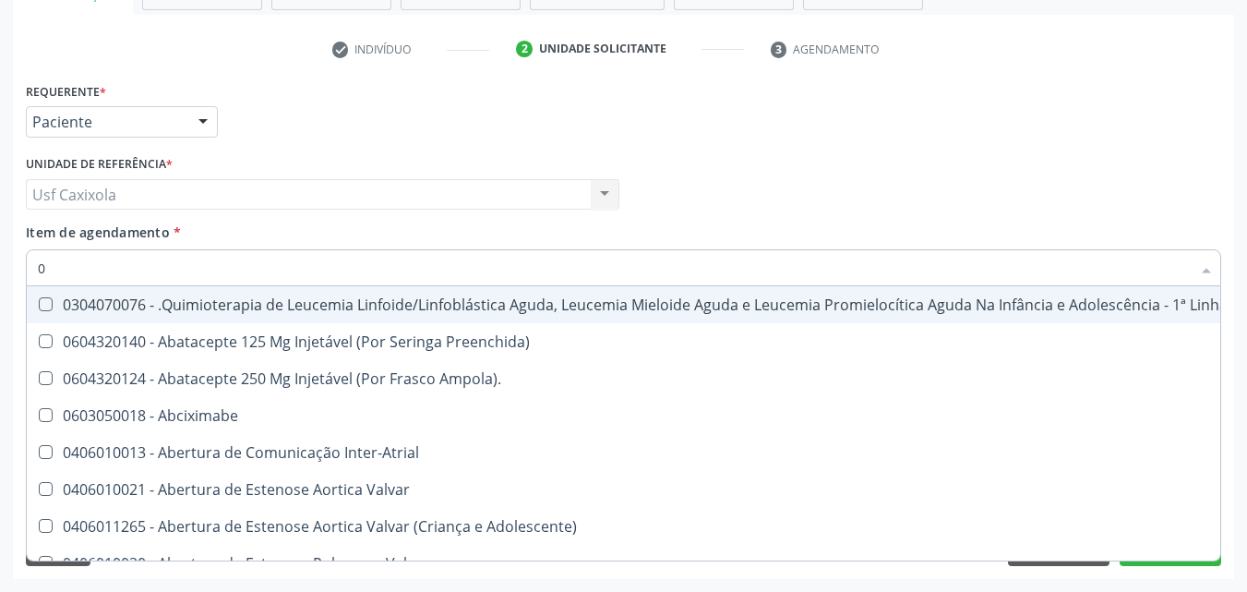
checkbox Manutenção "false"
type input "02"
checkbox \(Frasco-Ampola\) "true"
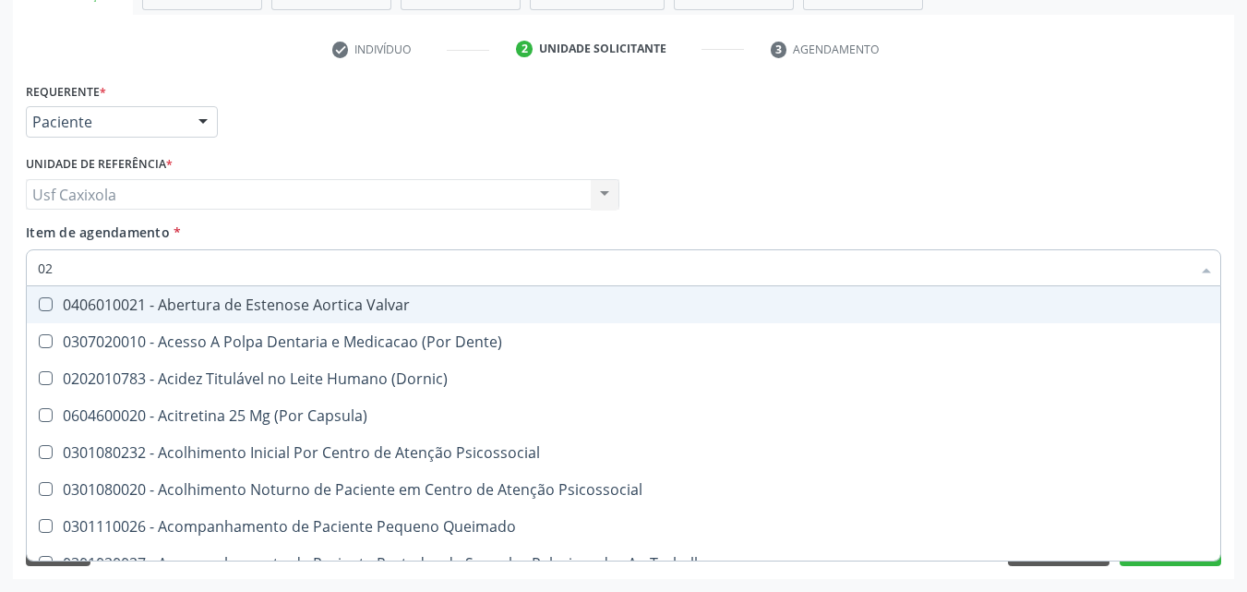
type input "020"
checkbox Comprimido\) "true"
checkbox -Duke "false"
checkbox \(T3\) "true"
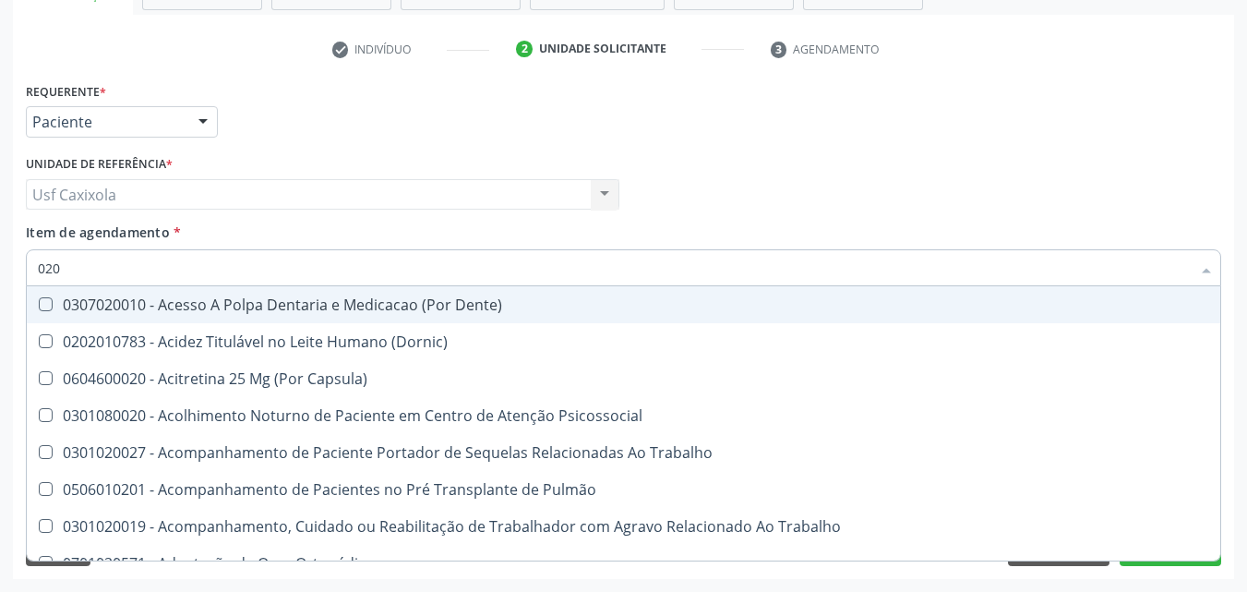
type input "0202"
checkbox Cognitivo "true"
checkbox Biologica "true"
checkbox -Duke "false"
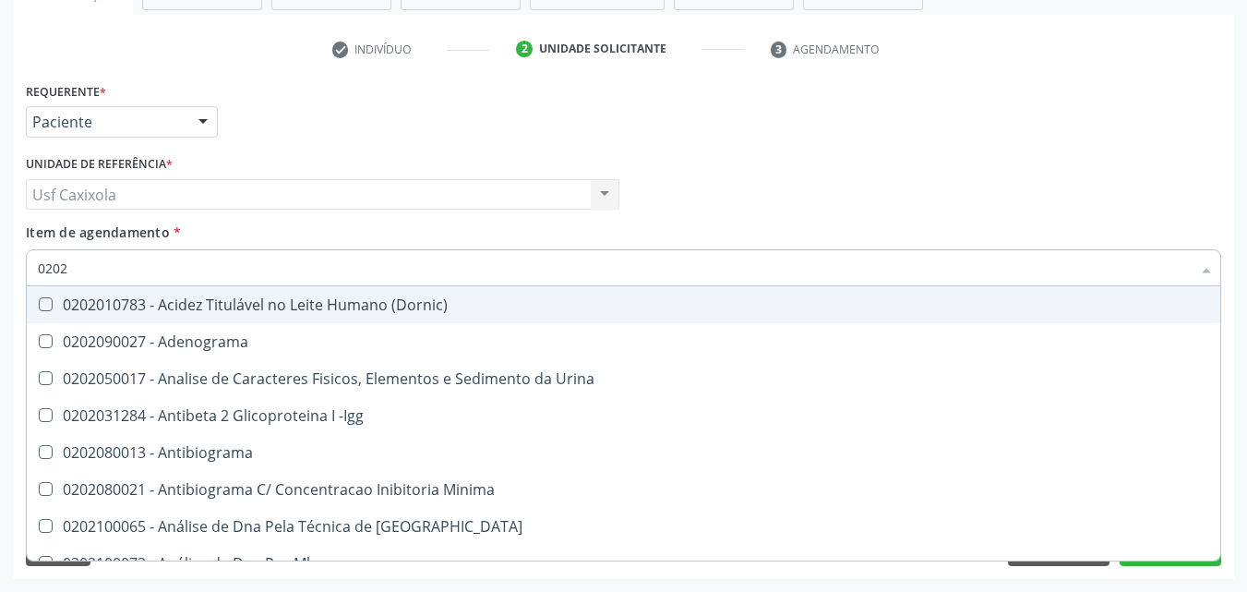
type input "02020"
checkbox Ordenhado "true"
checkbox -Duke "false"
checkbox Zinco "true"
checkbox Completo "false"
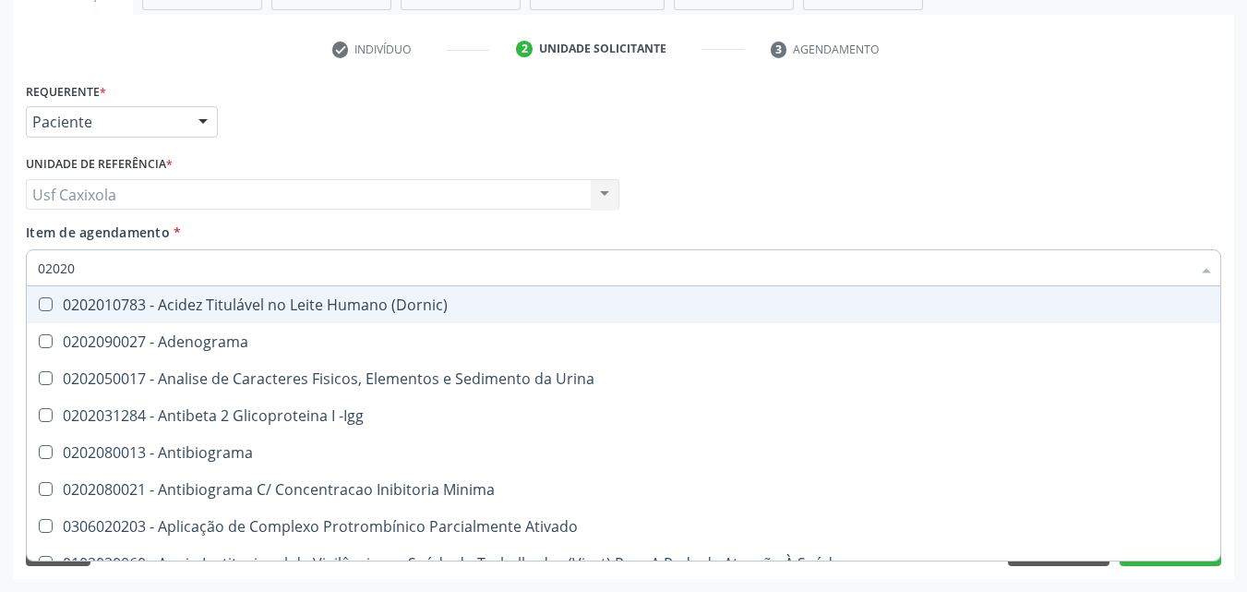
type input "020202"
checkbox Clínico "true"
checkbox Molecular "true"
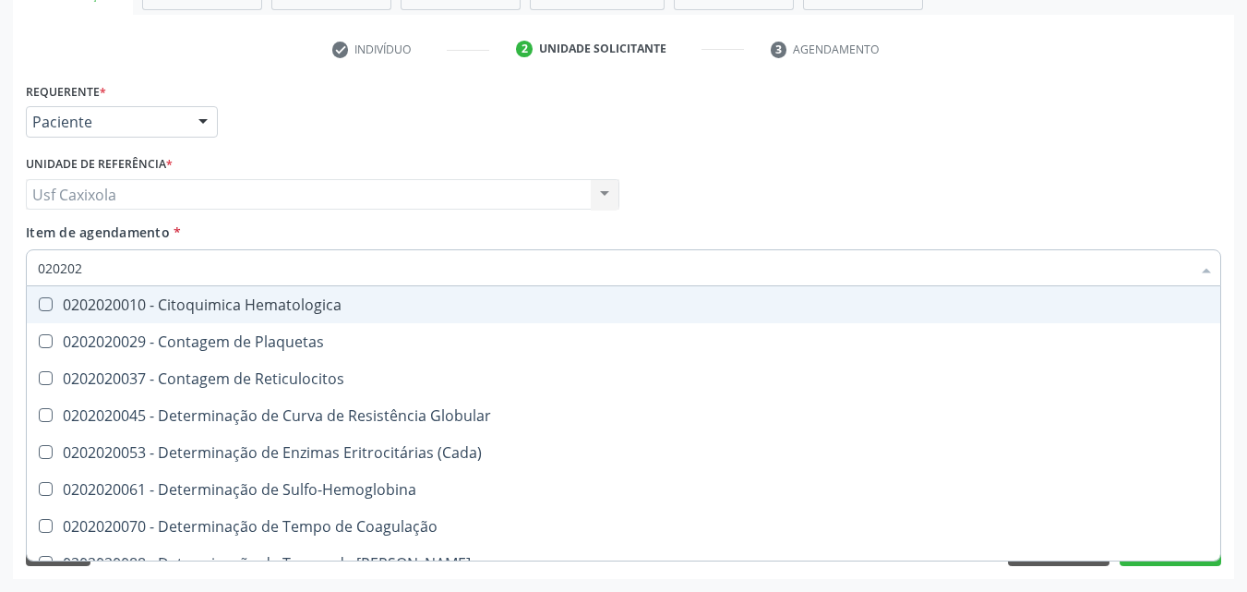
type input "0202020"
checkbox Hematocrito "true"
checkbox Completo "false"
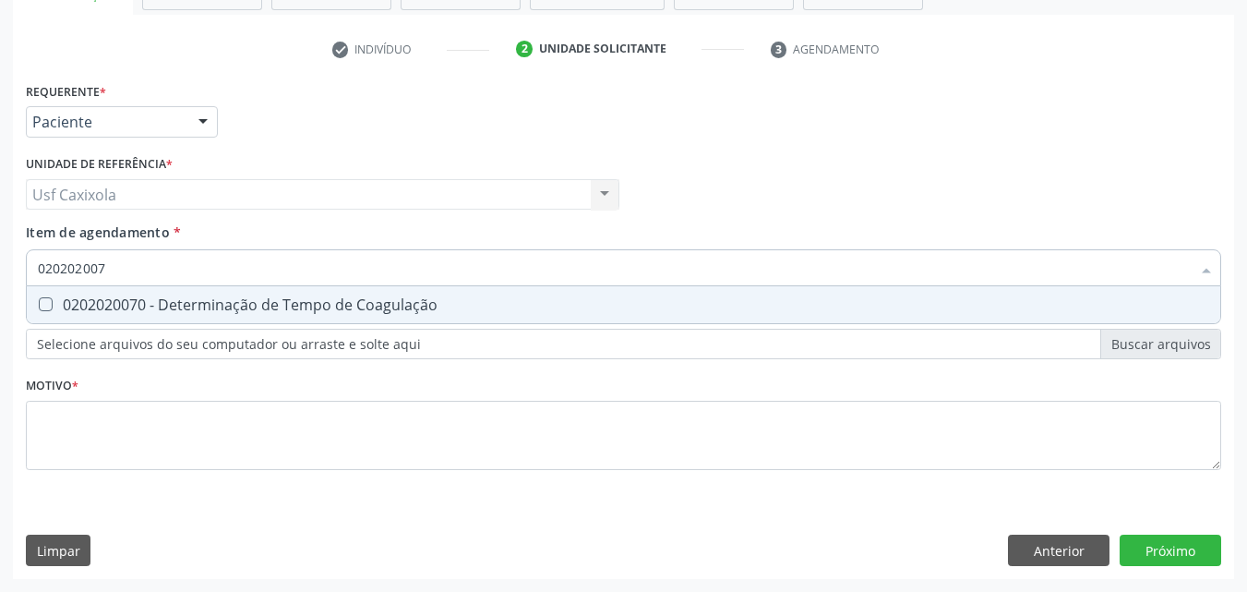
type input "0202020070"
click at [64, 298] on div "0202020070 - Determinação de Tempo de Coagulação" at bounding box center [623, 304] width 1171 height 15
checkbox Coagulação "true"
drag, startPoint x: 113, startPoint y: 274, endPoint x: 27, endPoint y: 270, distance: 85.9
click at [27, 270] on div "0202020070" at bounding box center [623, 267] width 1195 height 37
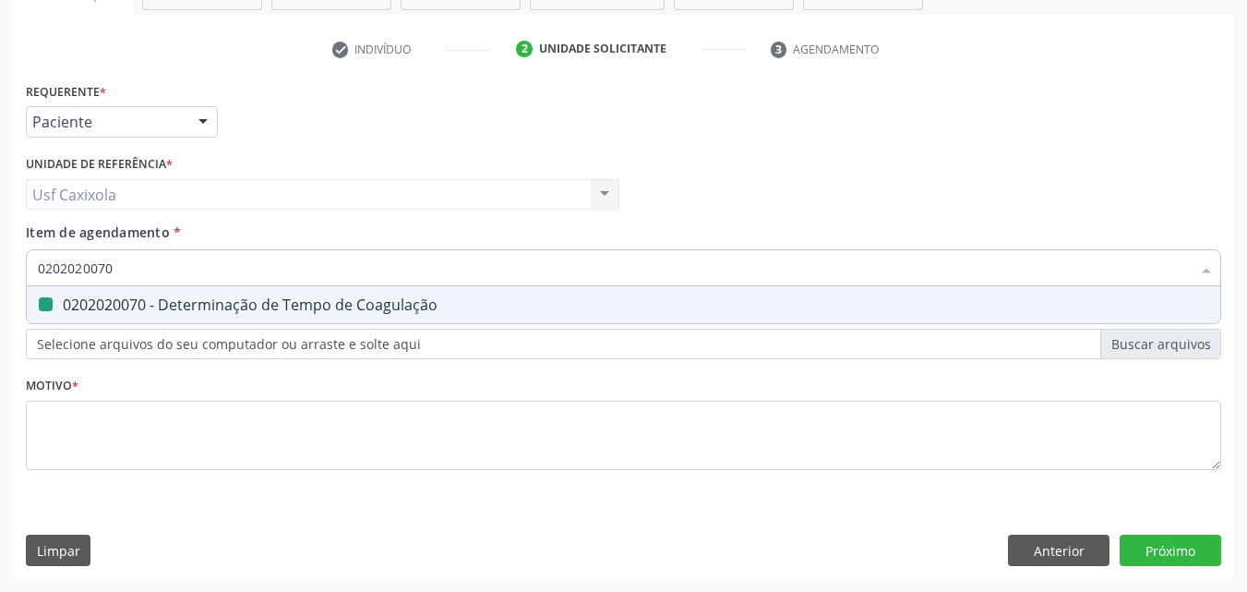
type input "0"
checkbox Coagulação "false"
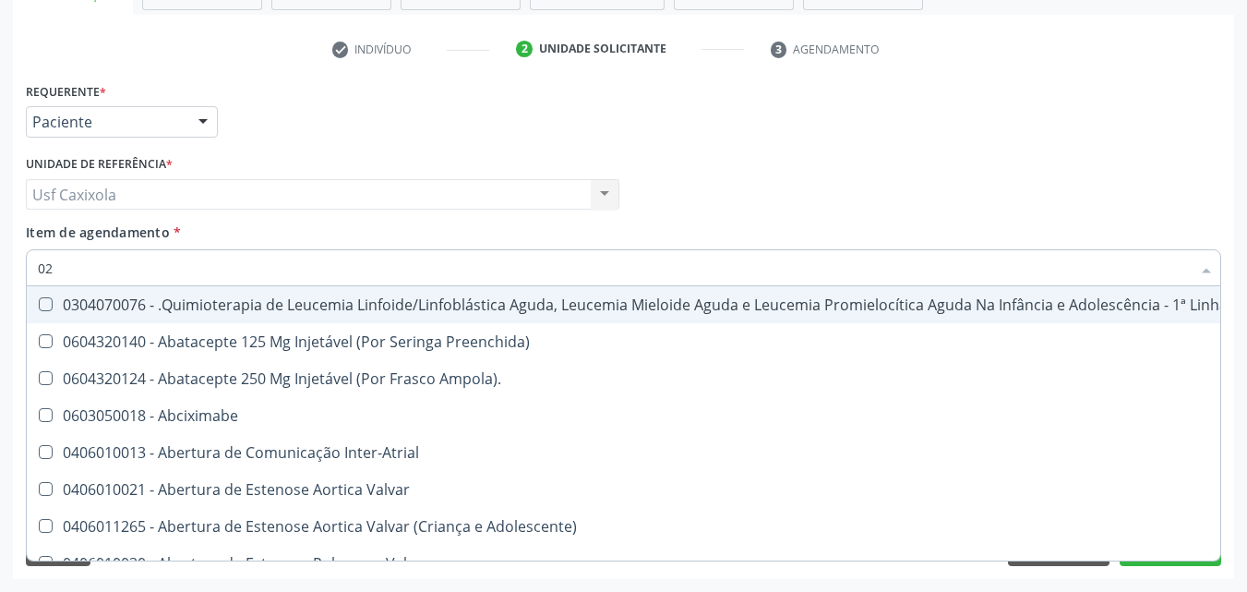
type input "020"
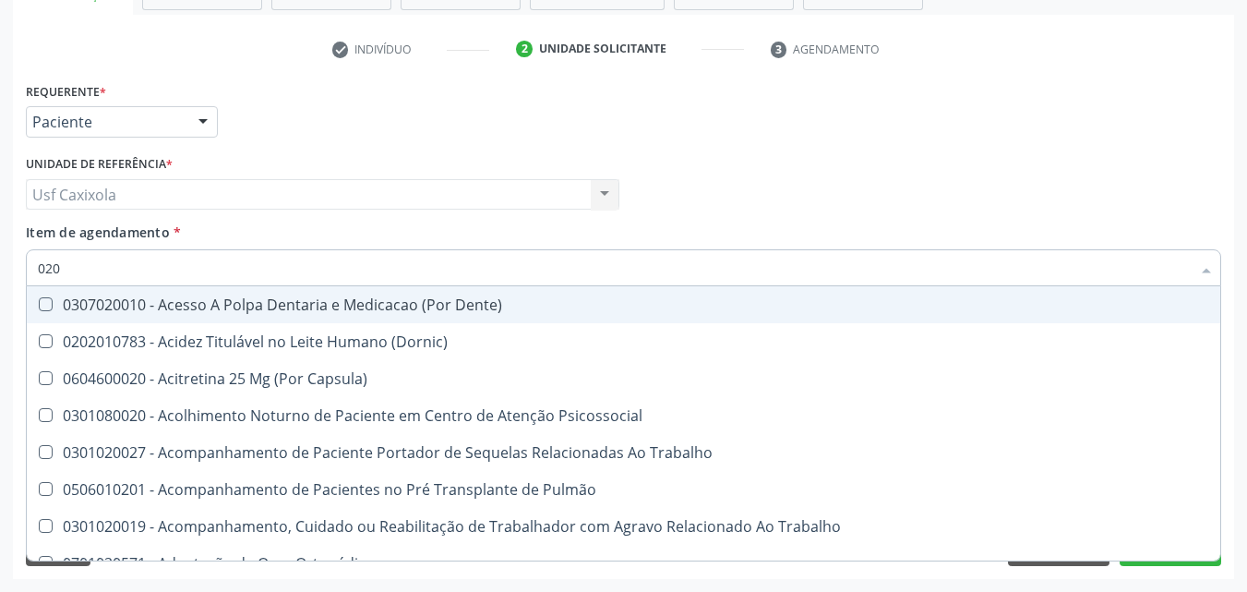
checkbox Coagulação "true"
checkbox -Duke "true"
type input "0202"
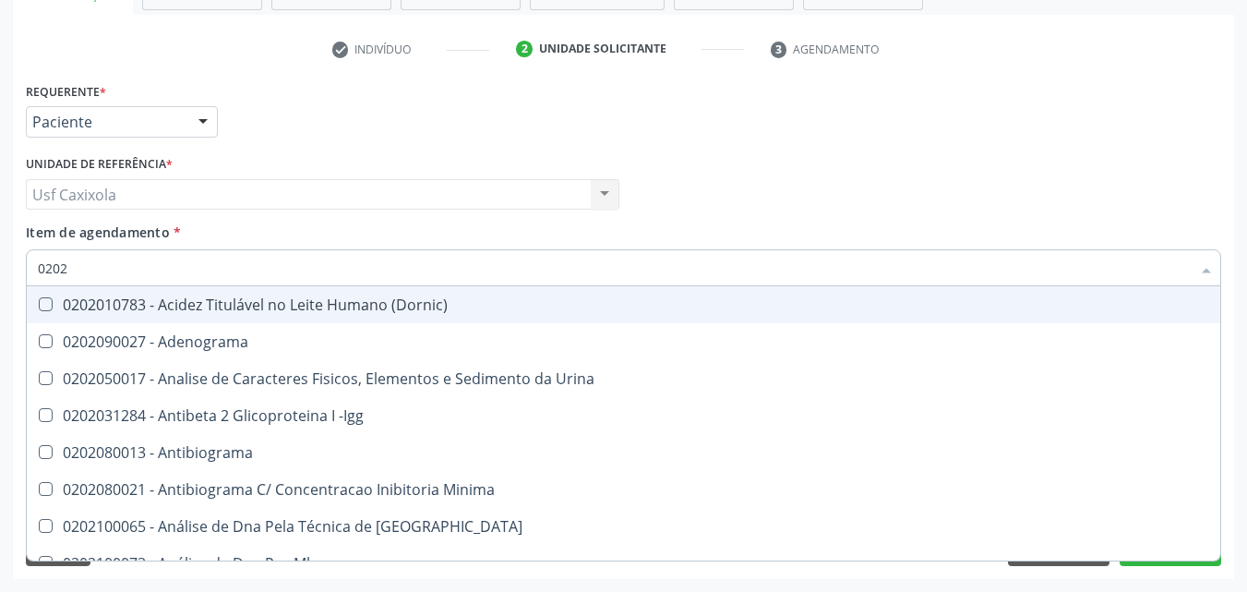
checkbox Coagulação "true"
checkbox -Duke "true"
checkbox Completo "true"
checkbox Antileishmanias "false"
checkbox Cruzi "false"
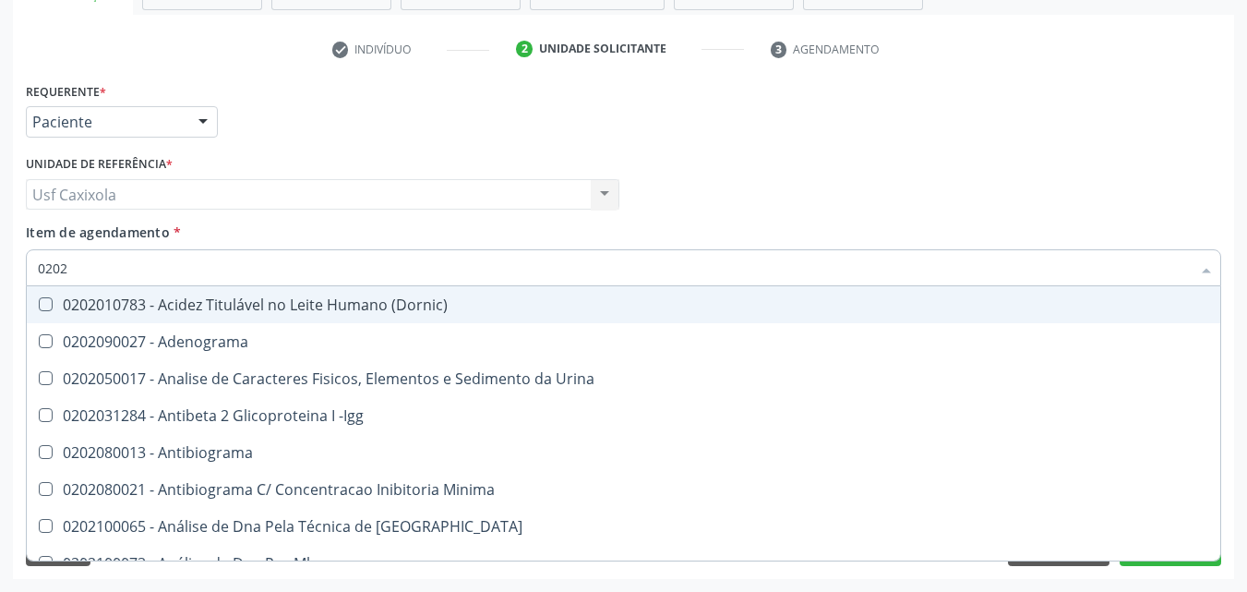
type input "02020"
checkbox Reativa "true"
checkbox Ordenhado "true"
checkbox Coagulação "false"
checkbox -Duke "false"
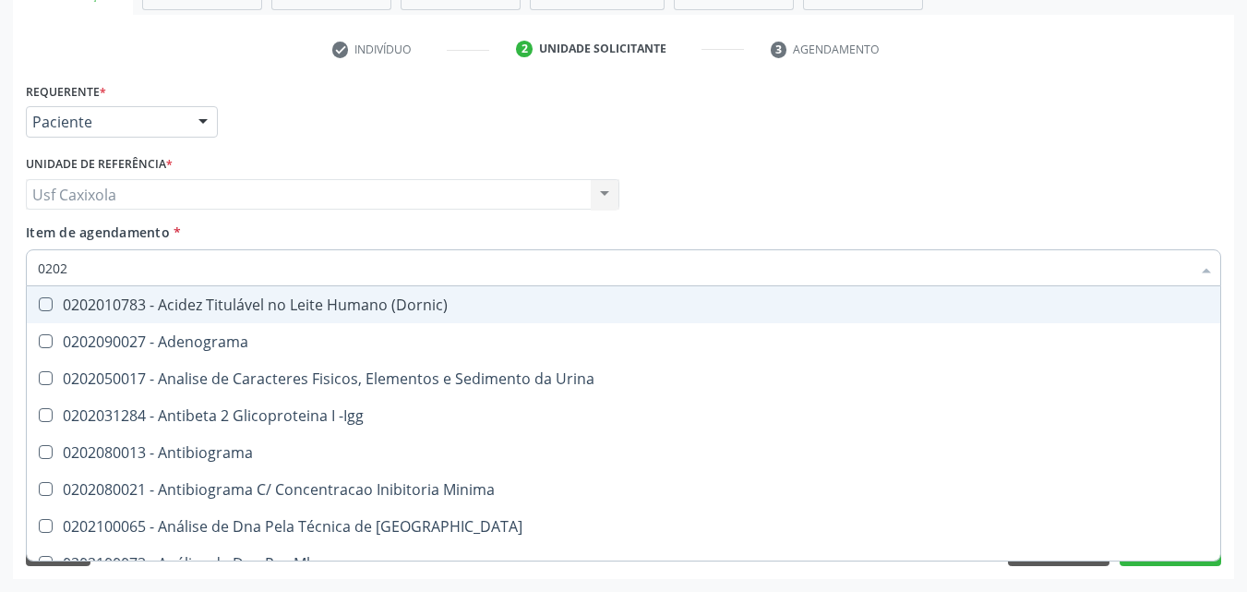
checkbox Zinco "true"
checkbox Completo "false"
type input "020202"
checkbox Ativado "true"
checkbox Clínico "true"
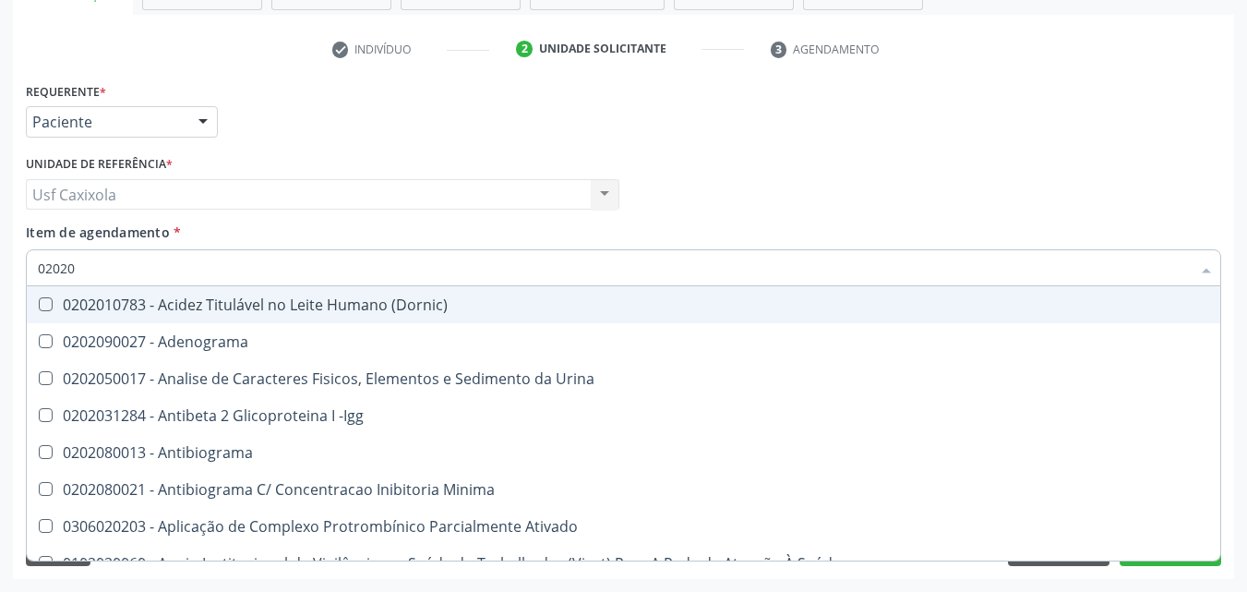
checkbox Molecular "true"
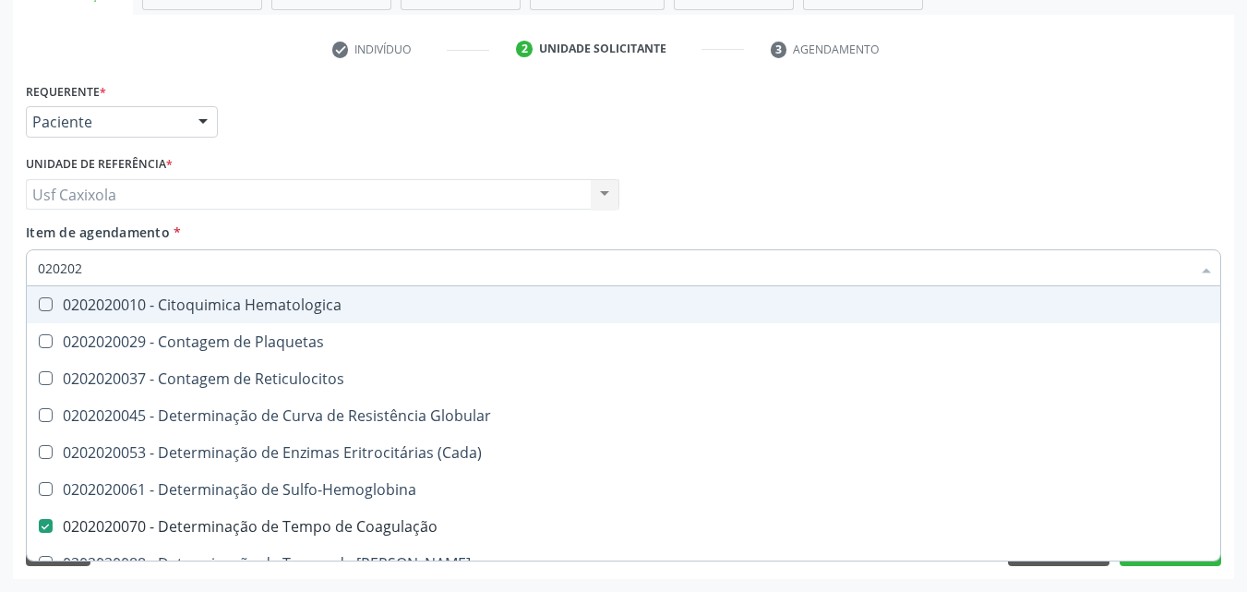
type input "0202020"
checkbox Hematocrito "true"
checkbox Completo "false"
type input "02020201"
checkbox Coagulação "false"
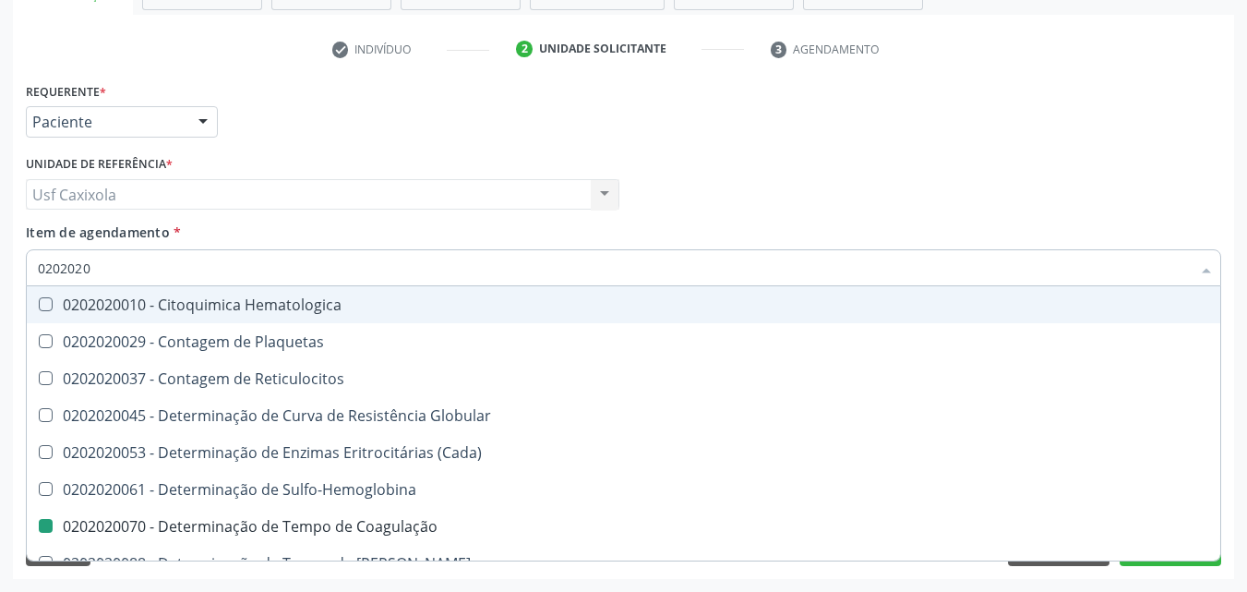
checkbox -Duke "false"
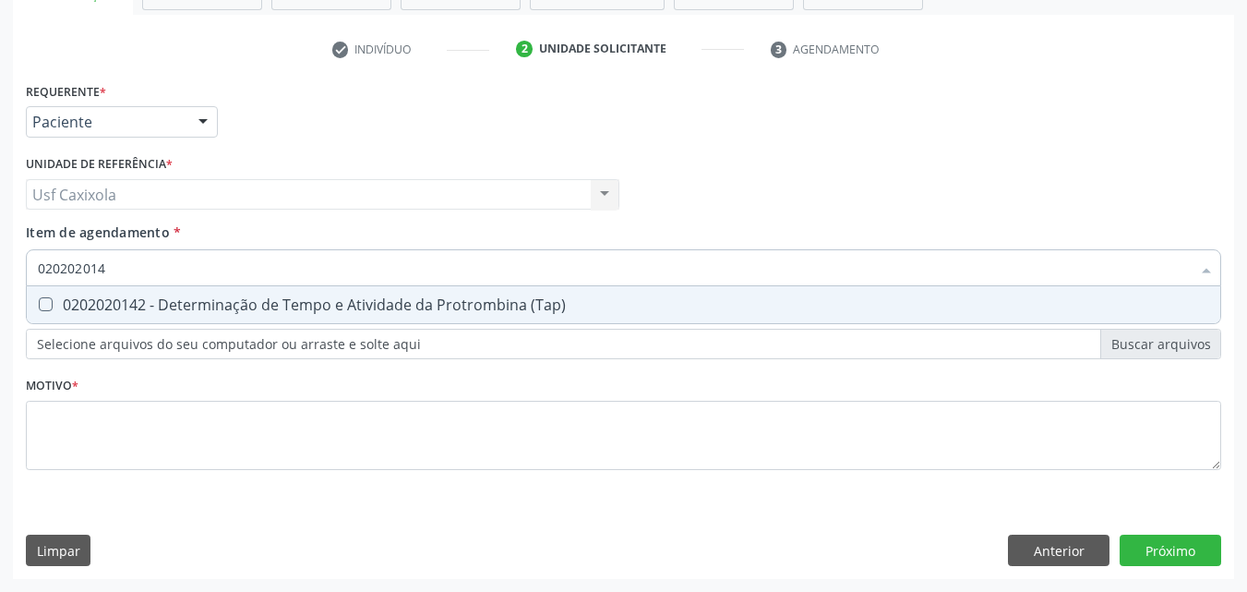
type input "0202020142"
click at [78, 297] on div "0202020142 - Determinação de Tempo e Atividade da Protrombina (Tap)" at bounding box center [623, 304] width 1171 height 15
checkbox \(Tap\) "true"
drag, startPoint x: 116, startPoint y: 270, endPoint x: 35, endPoint y: 270, distance: 81.2
click at [35, 270] on div "0202020142" at bounding box center [623, 267] width 1195 height 37
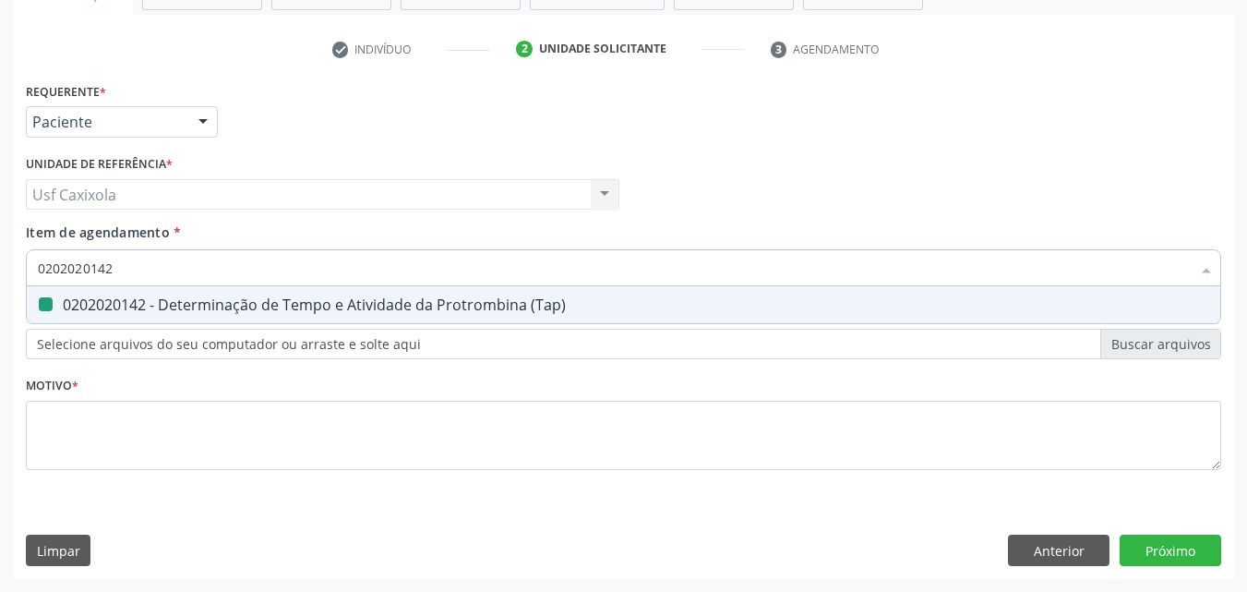
type input "0"
checkbox \(Tap\) "false"
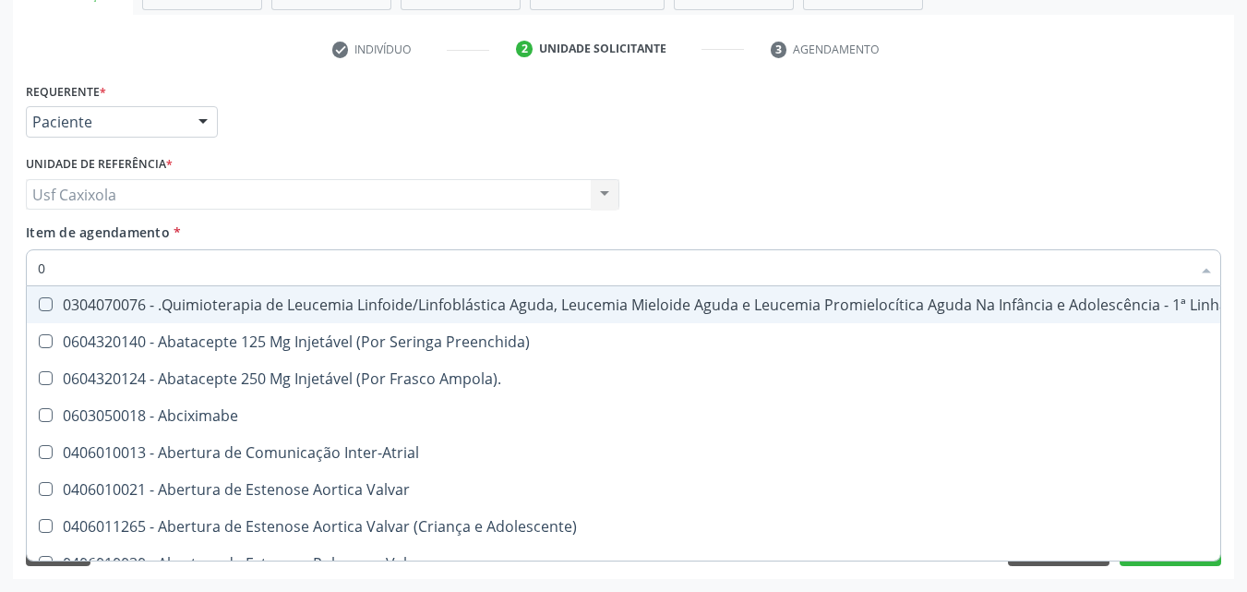
type input "02"
checkbox Inalante\) "true"
checkbox \(Frasco-Ampola\) "true"
checkbox Trabalho "true"
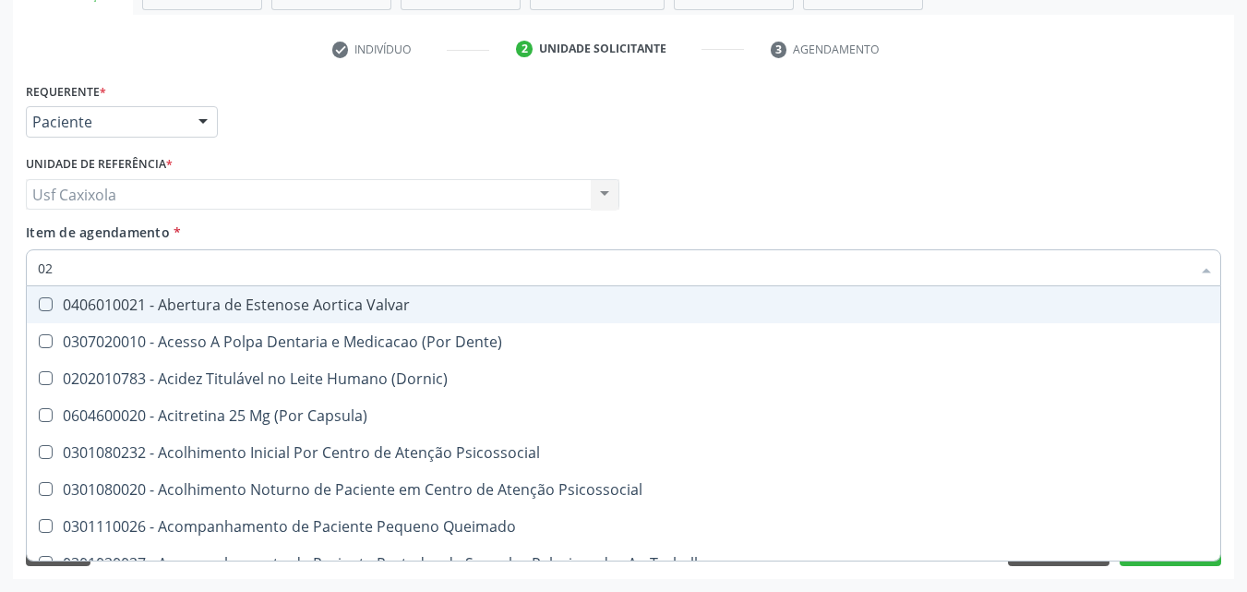
type input "020"
checkbox Comprimido\) "true"
checkbox Pos-Operatoria "true"
checkbox Coagulação "false"
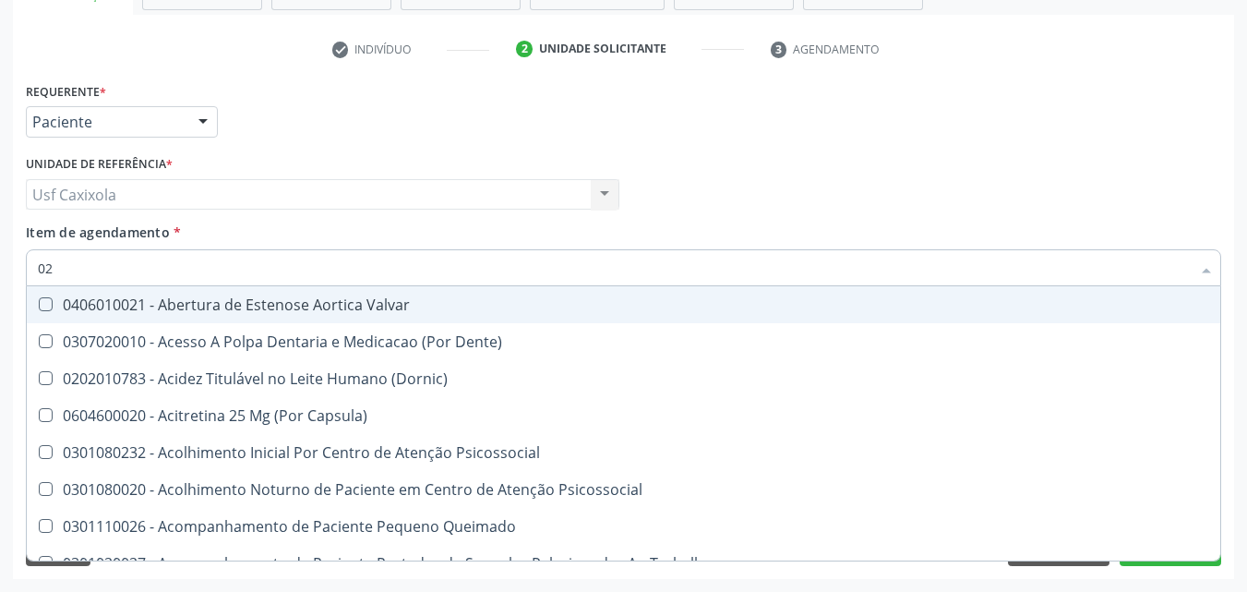
checkbox -Duke "false"
checkbox \(Tap\) "false"
checkbox \(T3\) "true"
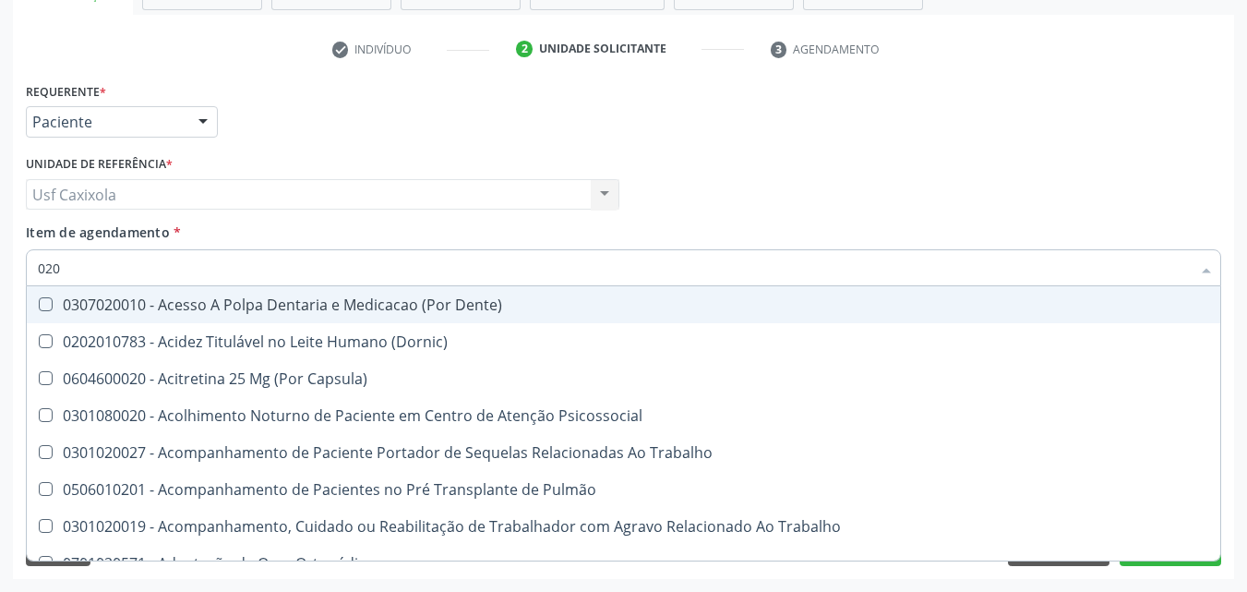
type input "0202"
checkbox Motor "true"
checkbox Cognitivo "true"
checkbox Cardiovascular "true"
checkbox Biologica "true"
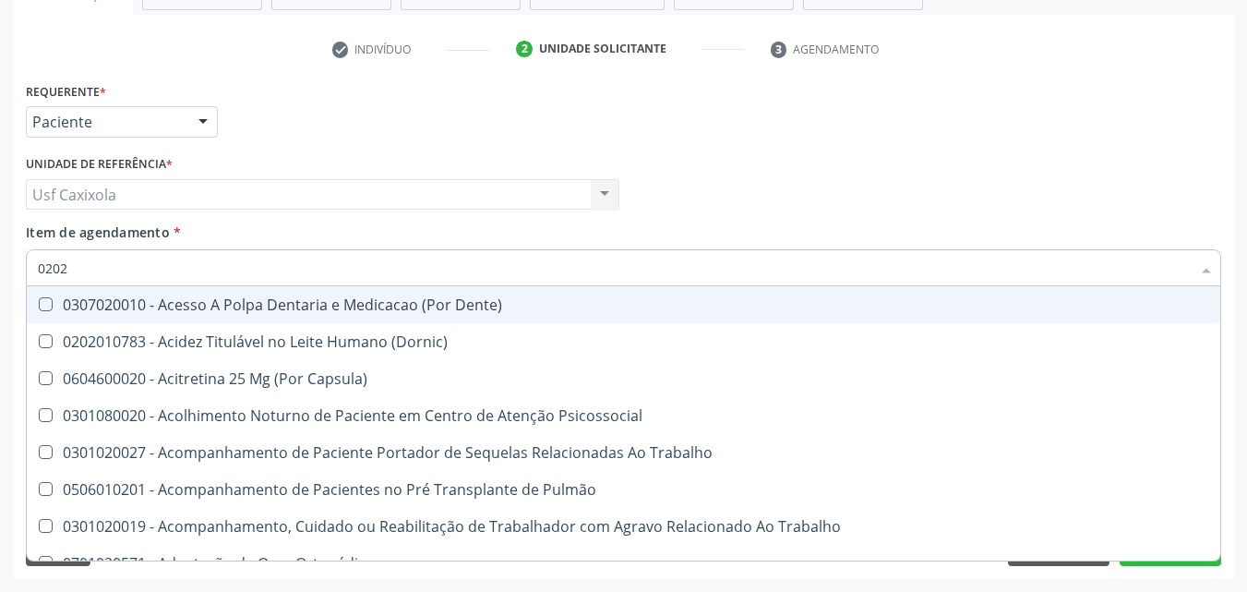
checkbox Coagulação "false"
checkbox -Duke "false"
checkbox \(Tap\) "false"
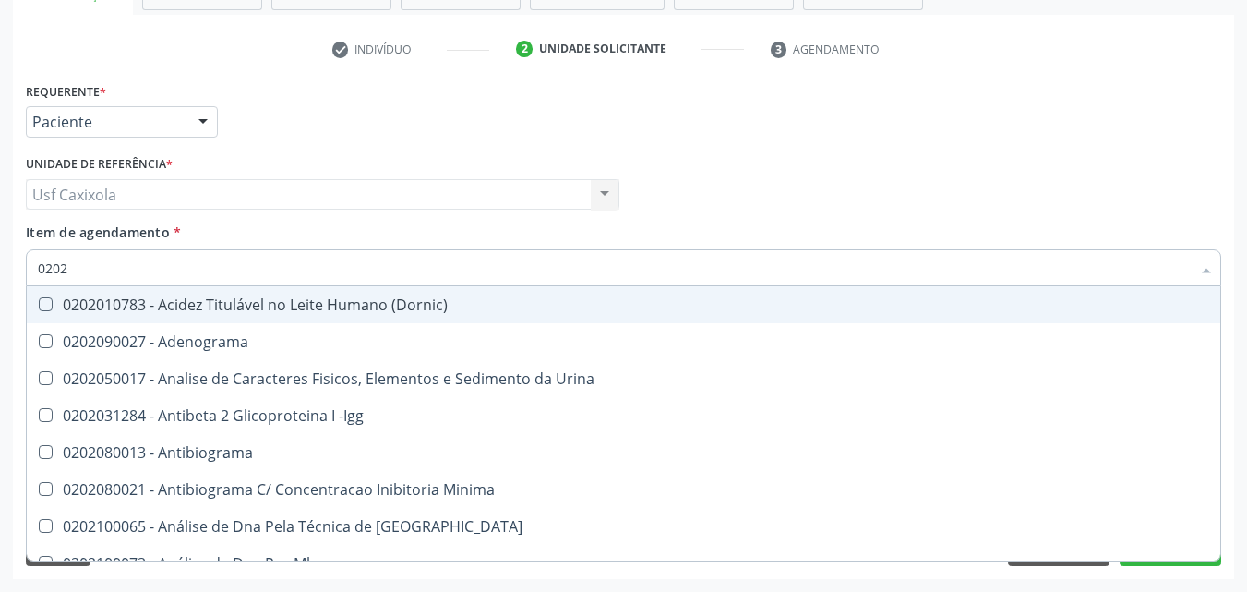
type input "02020"
checkbox Reativa "true"
checkbox Ordenhado "true"
checkbox Reumatoide "true"
checkbox Coagulação "false"
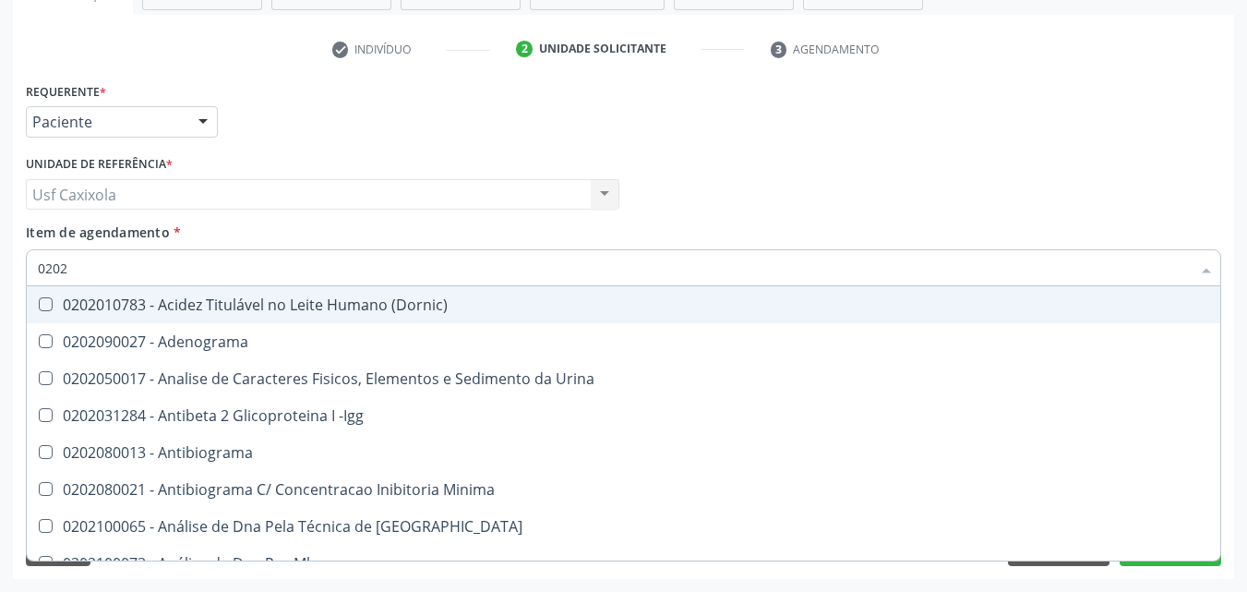
checkbox -Duke "false"
checkbox \(Tap\) "false"
checkbox Zinco "true"
checkbox Completo "false"
type input "020201"
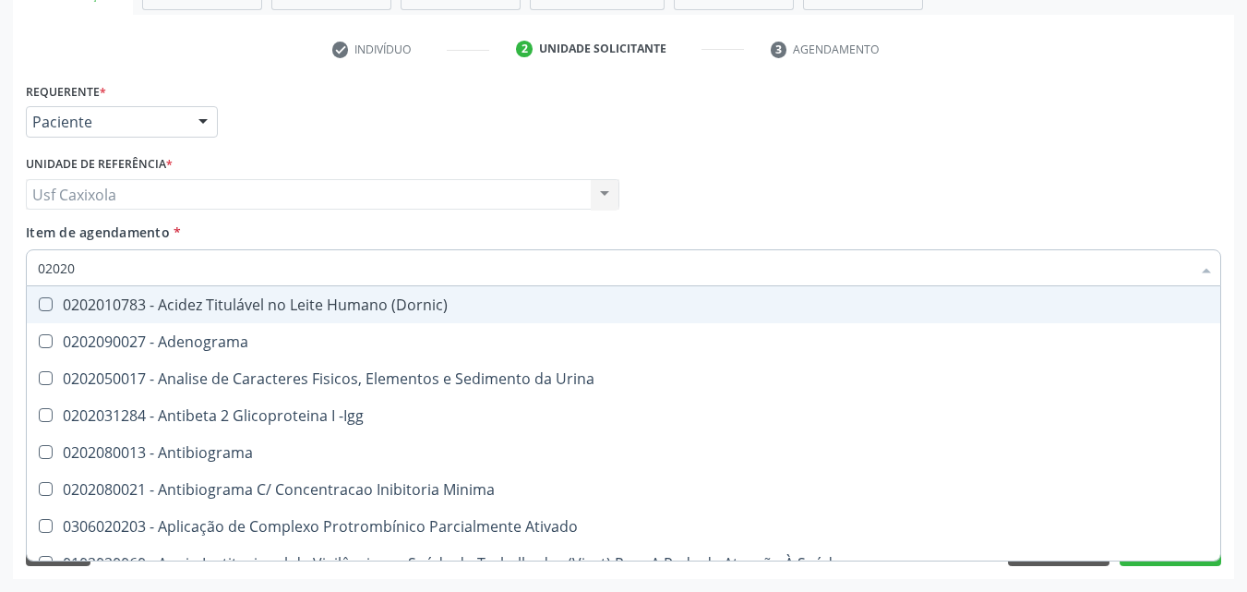
checkbox \(Diagnóstica\) "true"
checkbox Coagulação "false"
checkbox -Duke "false"
checkbox \(Tap\) "false"
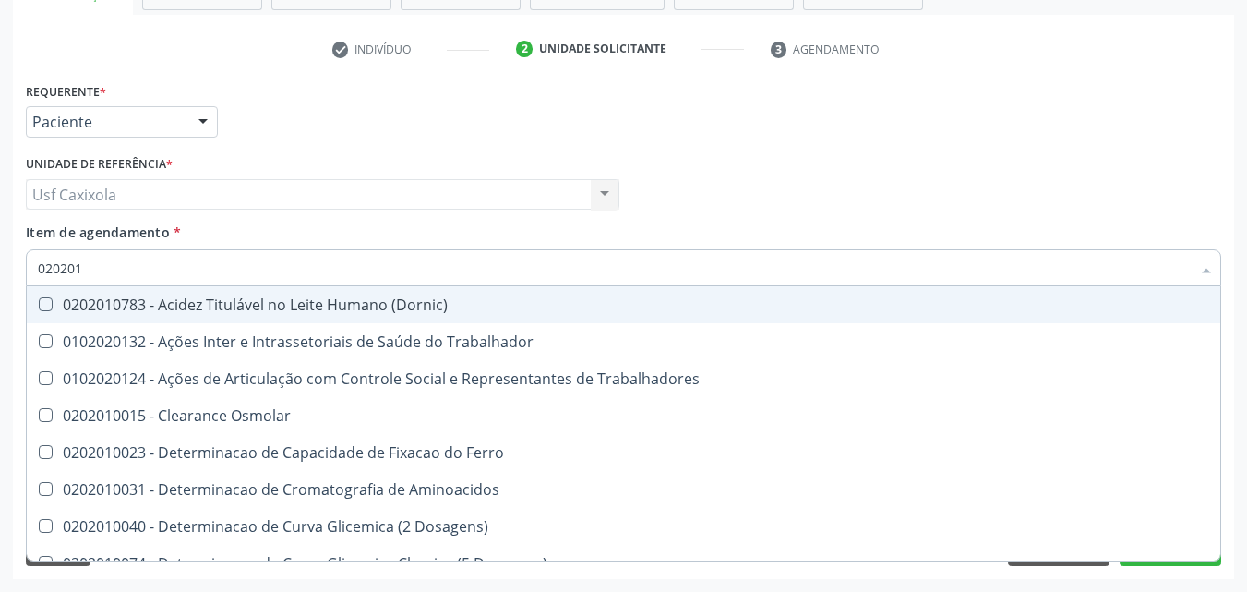
type input "0202010"
checkbox \(Tap\) "false"
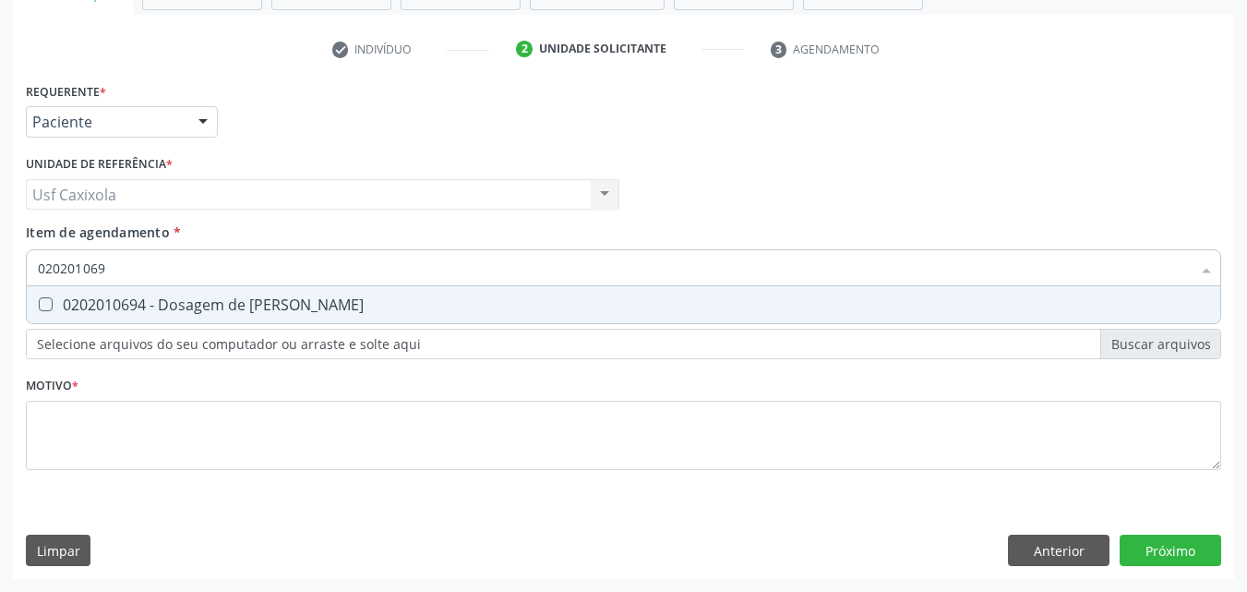
type input "0202010694"
click at [54, 304] on div "0202010694 - Dosagem de [PERSON_NAME]" at bounding box center [623, 304] width 1171 height 15
checkbox Ureia "true"
drag, startPoint x: 138, startPoint y: 258, endPoint x: 24, endPoint y: 261, distance: 114.5
click at [24, 261] on div "Item de agendamento * 0202010694 Desfazer seleção 0202010694 - Dosagem de Ureia…" at bounding box center [623, 257] width 1205 height 71
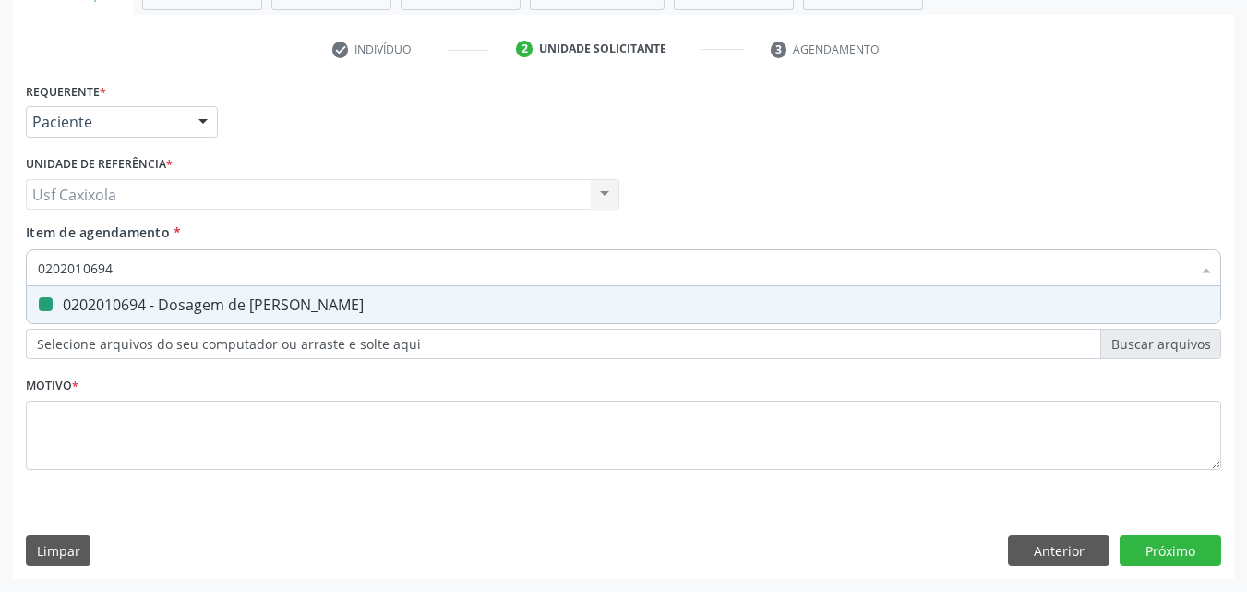
type input "0"
checkbox Ureia "false"
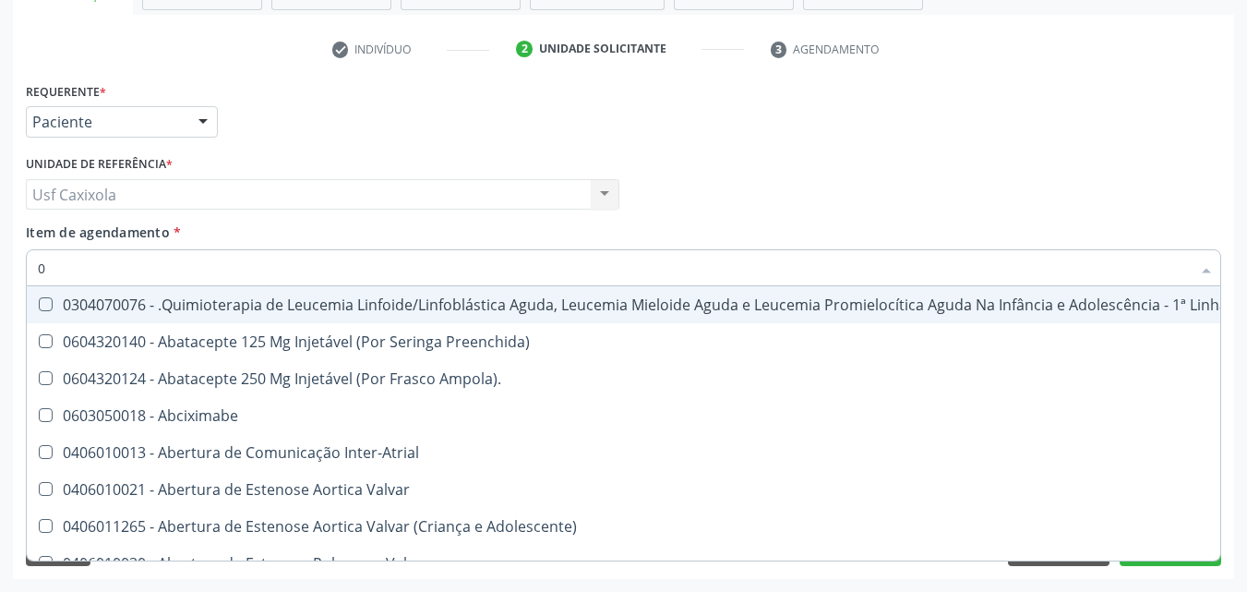
type input "02"
checkbox Inalante\) "true"
checkbox \(Frasco-Ampola\) "true"
checkbox Trabalho "true"
checkbox Transplante "true"
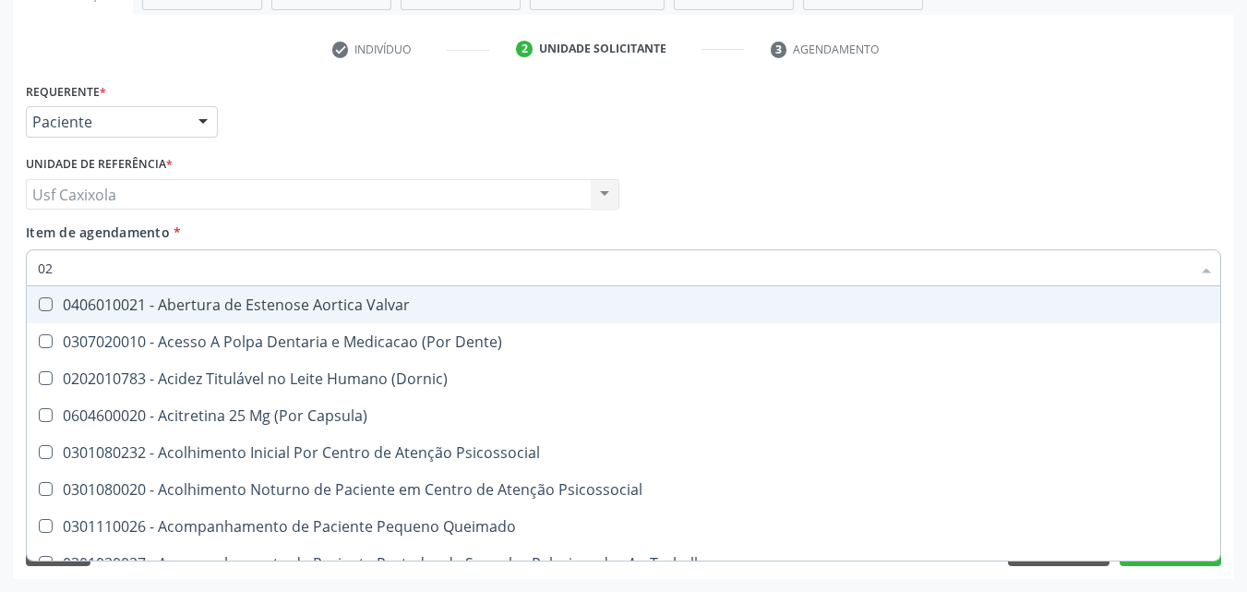
type input "020"
checkbox Comprimido\) "true"
checkbox Pos-Operatoria "true"
checkbox Coagulação "false"
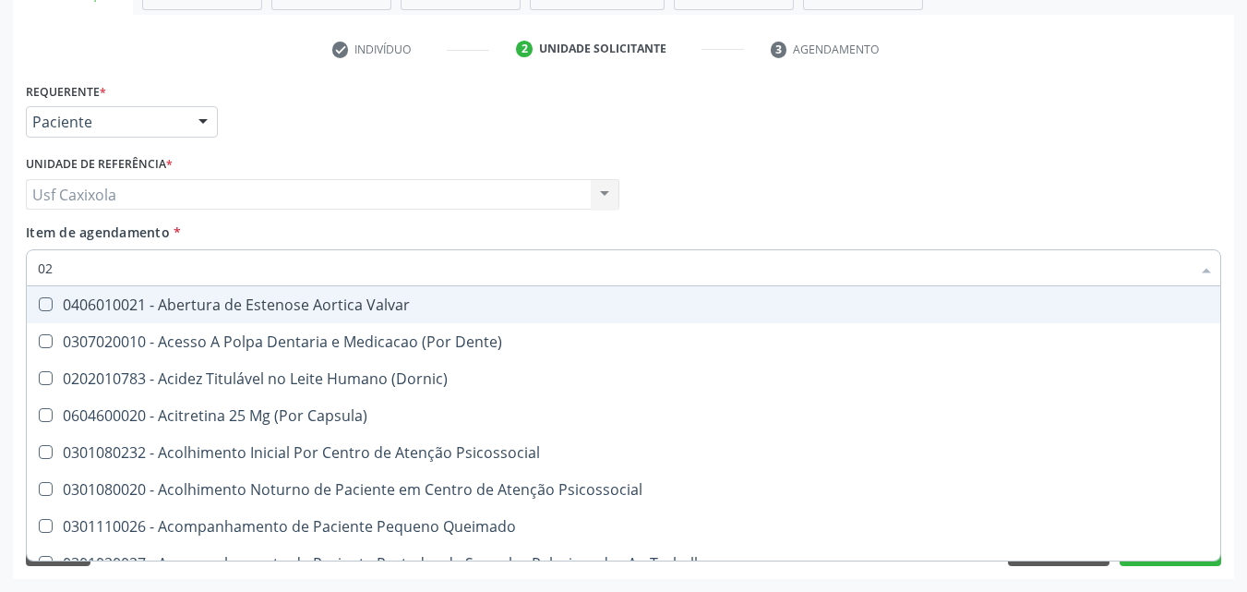
checkbox -Duke "false"
checkbox \(Tap\) "false"
checkbox Ii\) "true"
checkbox \(T3\) "true"
checkbox Ureia "false"
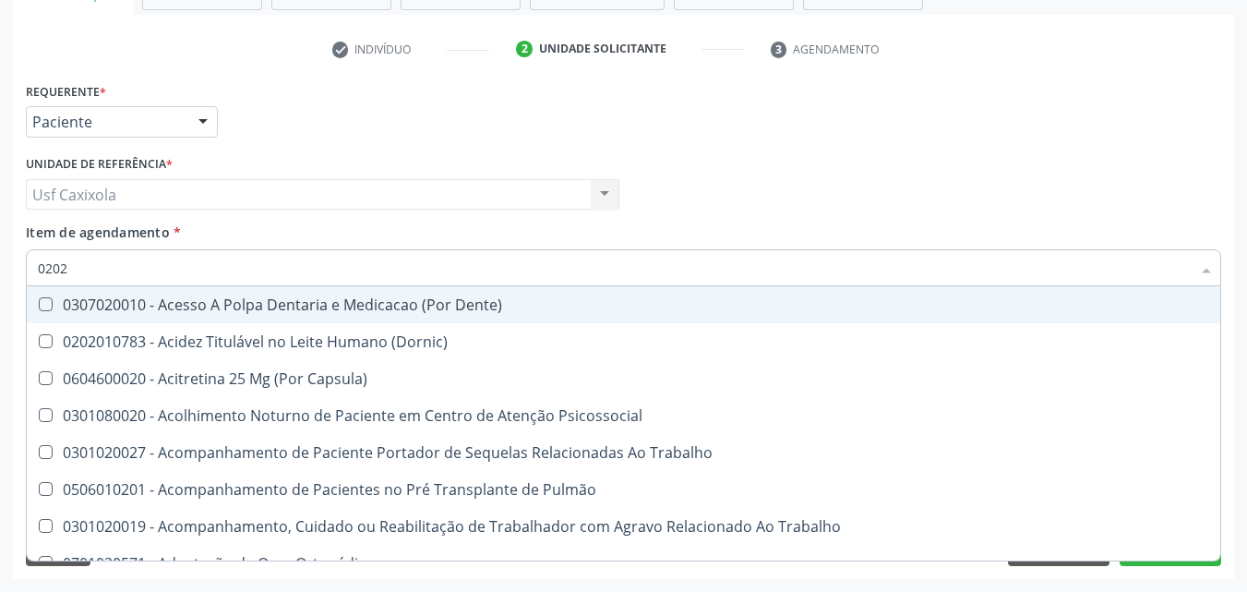
type input "02020"
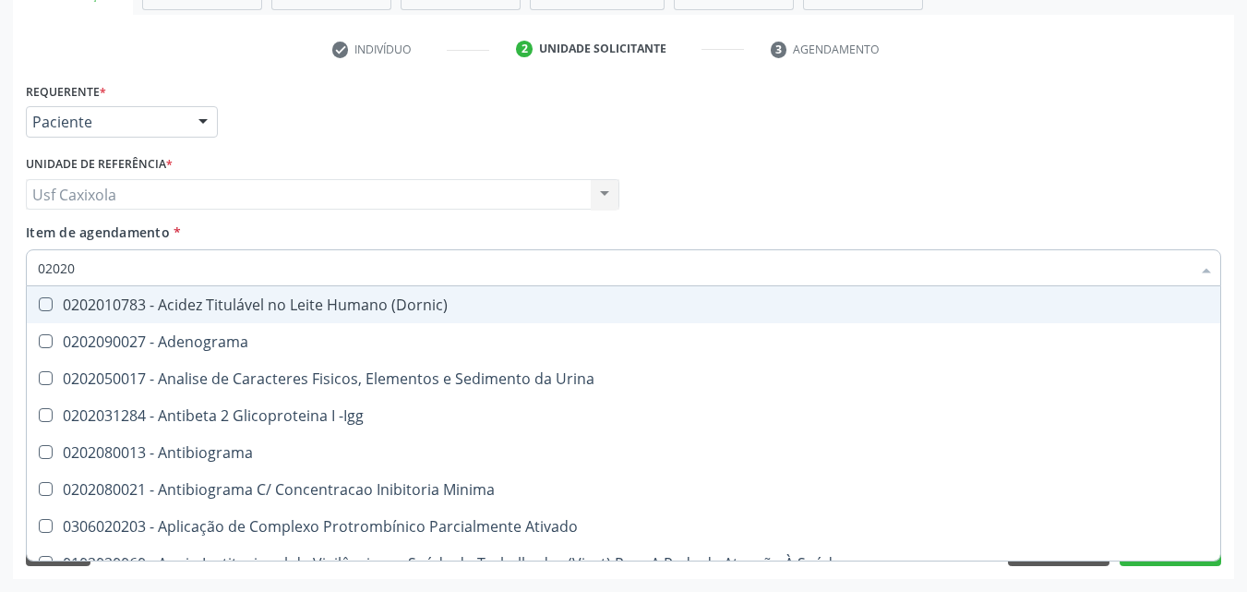
checkbox Coagulação "true"
checkbox -Duke "true"
checkbox \(Tap\) "true"
checkbox 17-Alfa-Hidroxiprogesterona "false"
checkbox 17-Hidroxicorticosteroides "false"
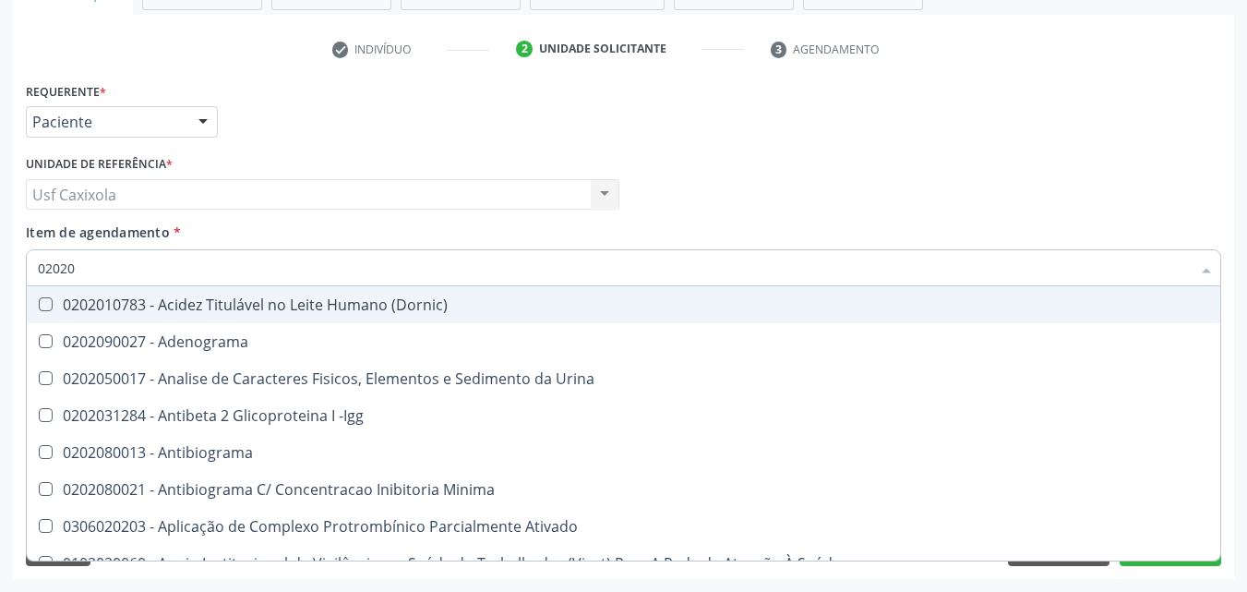
checkbox Ascorbico "false"
type input "020201"
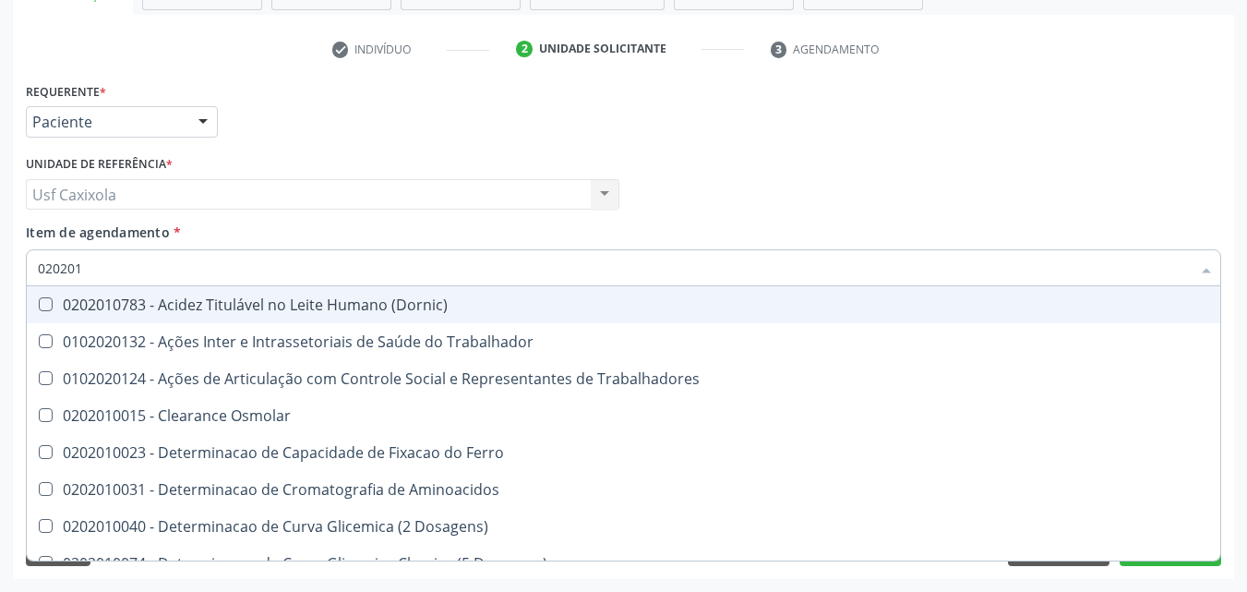
checkbox \(Tap\) "true"
checkbox Glicosilada "false"
checkbox Isomerase-Fosfohexose "false"
checkbox Muco-Proteinas "false"
checkbox Ureia "true"
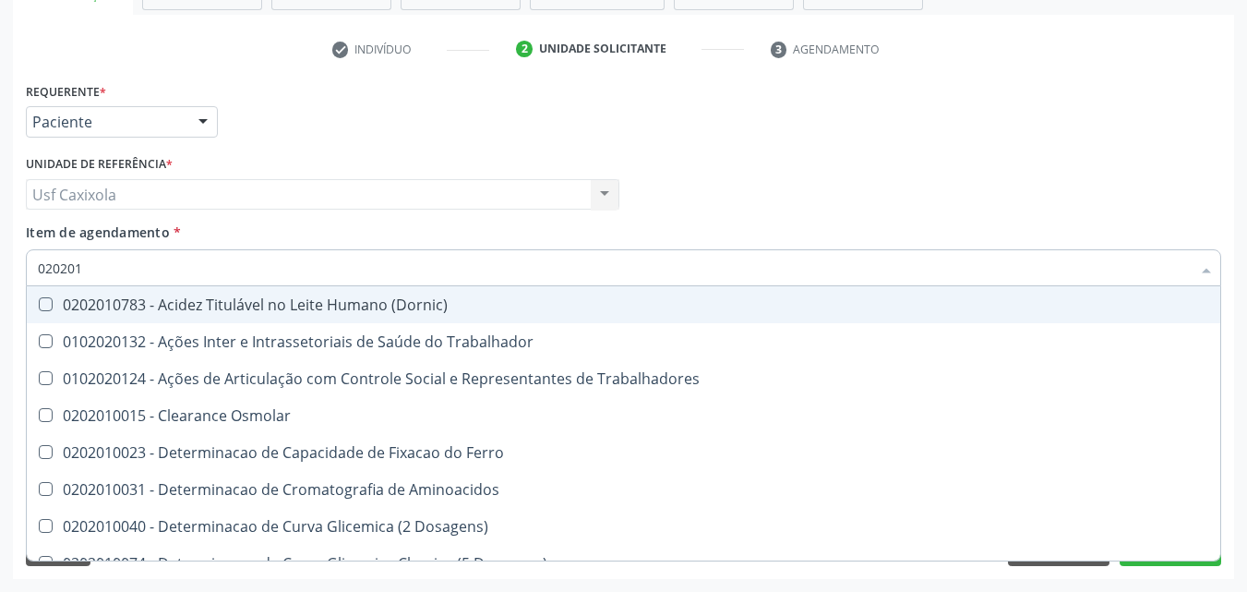
type input "0202010"
checkbox \(Tap\) "false"
checkbox Piruvato "true"
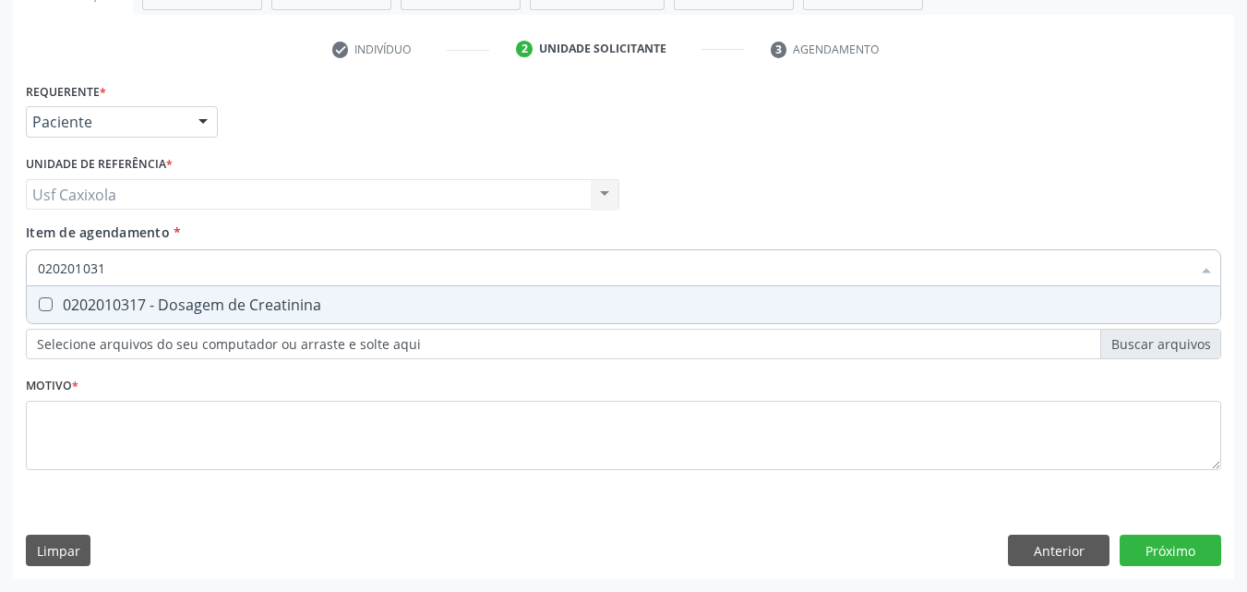
type input "0202010317"
click at [55, 304] on div "0202010317 - Dosagem de Creatinina" at bounding box center [623, 304] width 1171 height 15
checkbox Creatinina "true"
drag, startPoint x: 122, startPoint y: 270, endPoint x: 23, endPoint y: 272, distance: 98.8
click at [23, 272] on div "Item de agendamento * 0202010317 Desfazer seleção 0202010317 - Dosagem de Creat…" at bounding box center [623, 257] width 1205 height 71
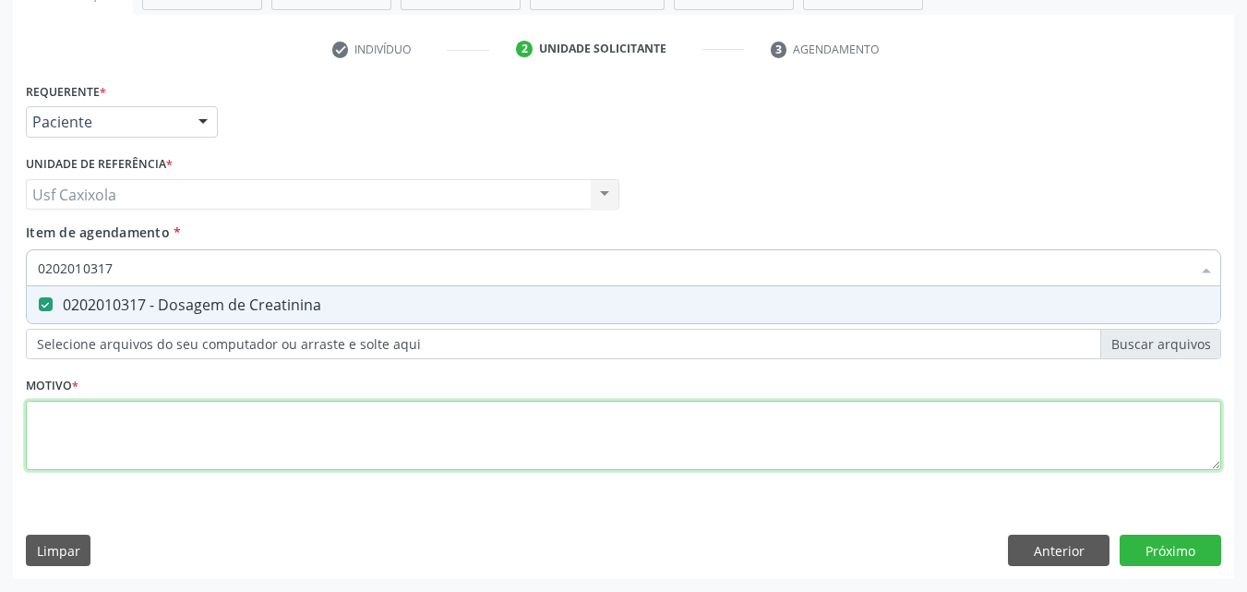
click at [71, 431] on div "Requerente * Paciente Médico(a) Enfermeiro(a) Paciente Nenhum resultado encontr…" at bounding box center [623, 287] width 1195 height 418
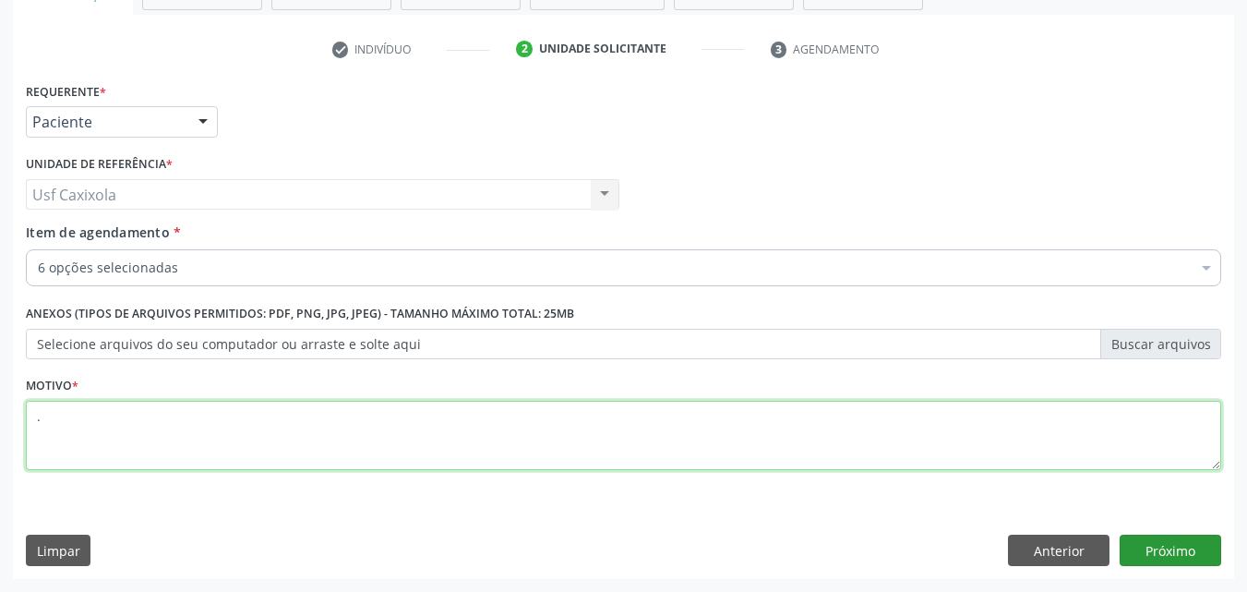
type textarea "."
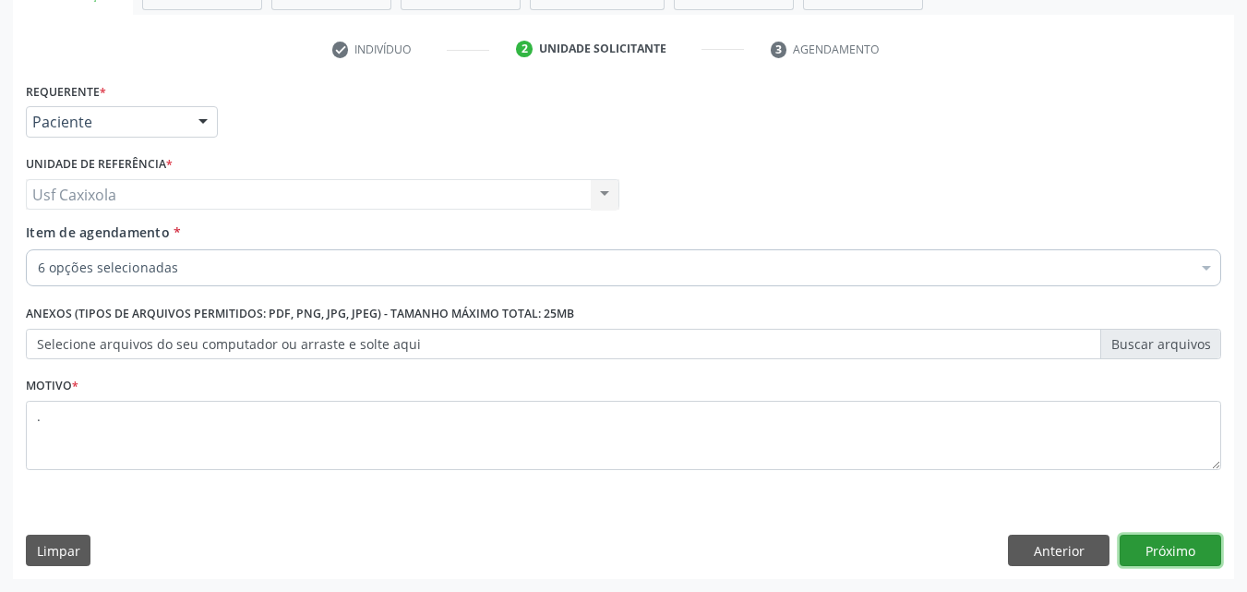
click at [1163, 543] on button "Próximo" at bounding box center [1171, 549] width 102 height 31
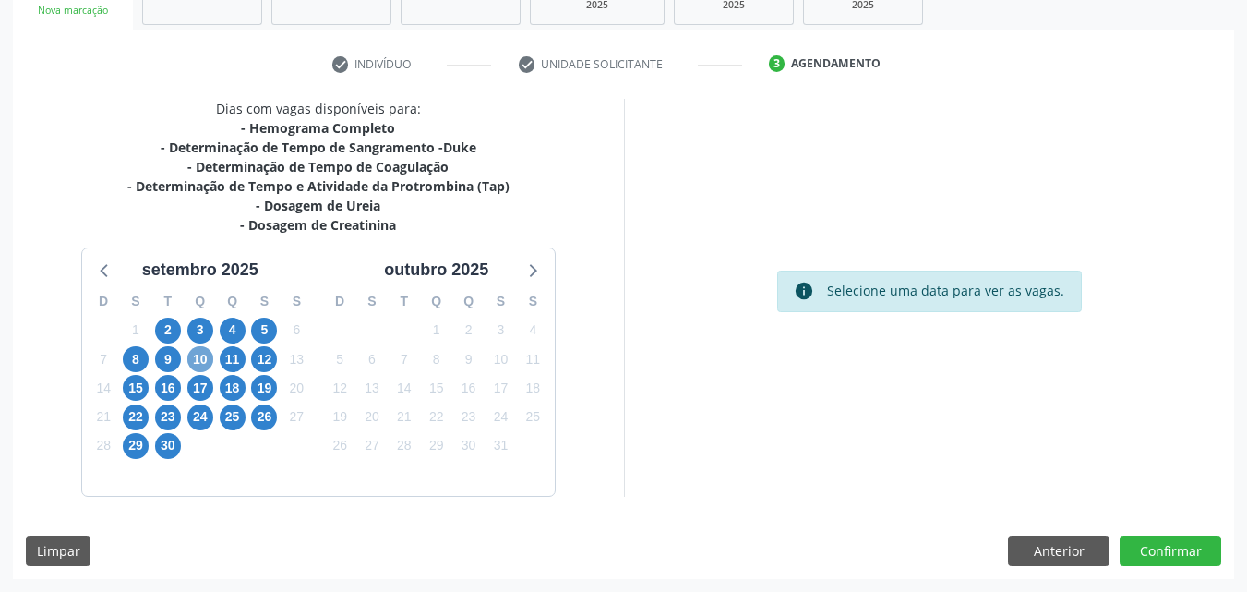
click at [206, 361] on span "10" at bounding box center [200, 359] width 26 height 26
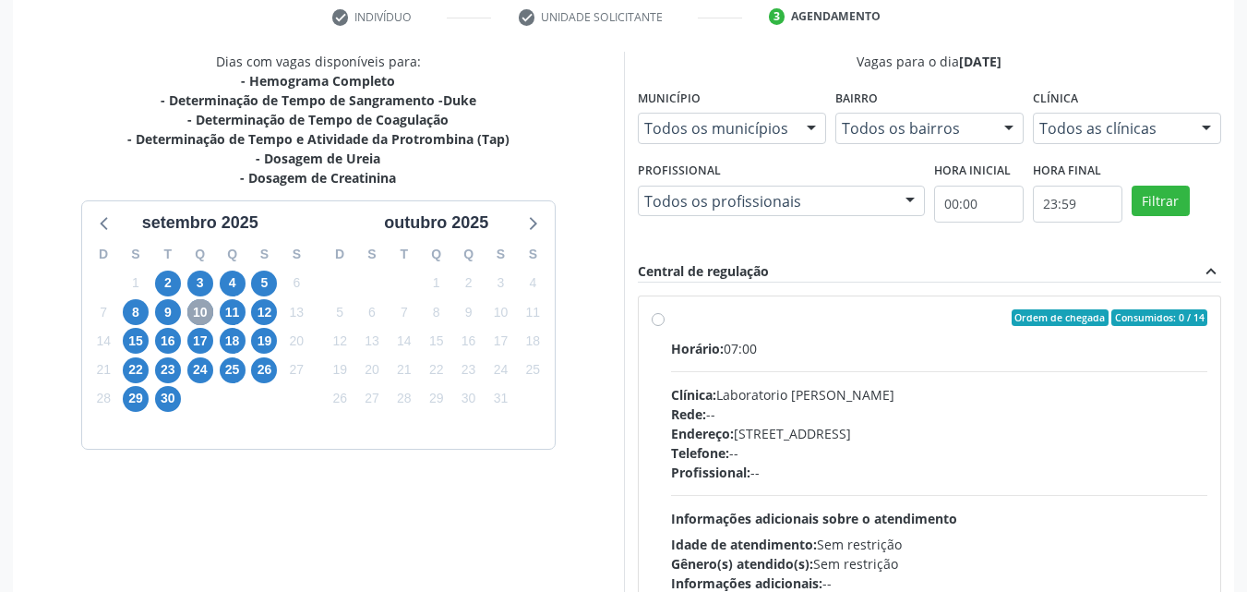
scroll to position [401, 0]
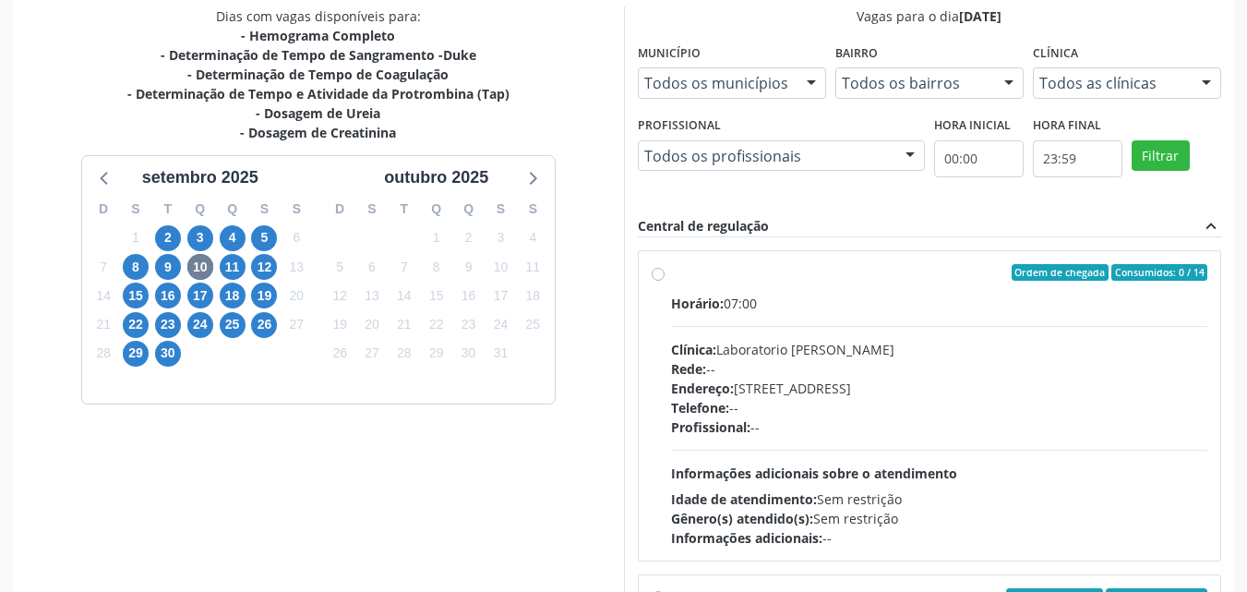
click at [671, 276] on label "Ordem de chegada Consumidos: 0 / 14 Horário: 07:00 Clínica: Laboratorio Jose Pa…" at bounding box center [939, 405] width 537 height 283
click at [658, 276] on input "Ordem de chegada Consumidos: 0 / 14 Horário: 07:00 Clínica: Laboratorio Jose Pa…" at bounding box center [658, 272] width 13 height 17
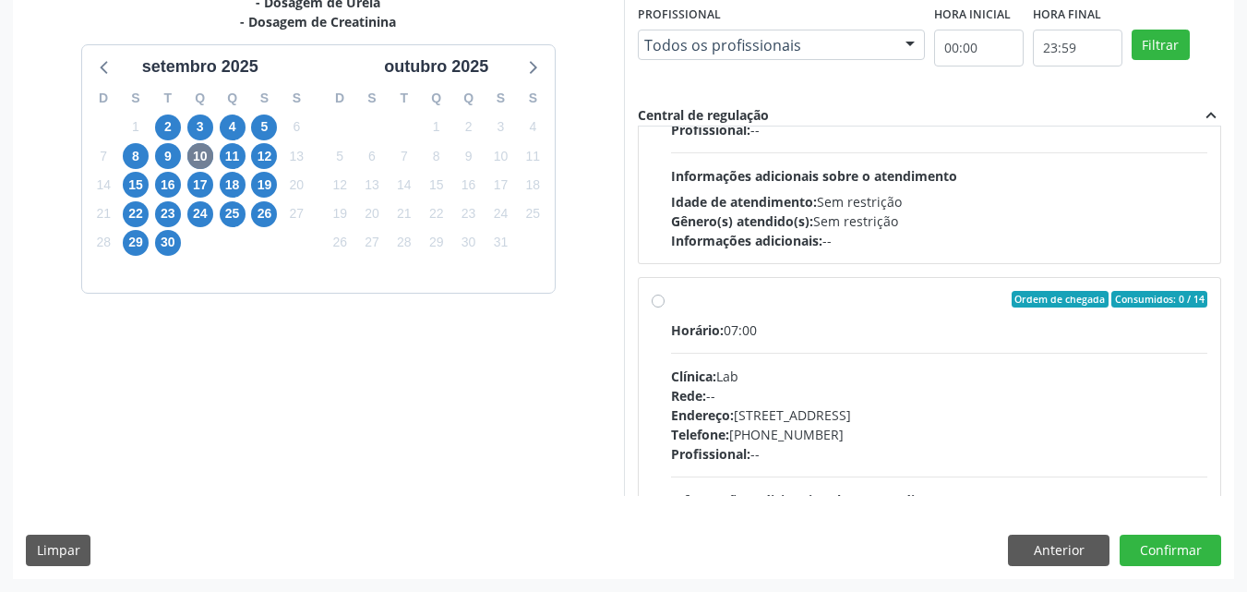
scroll to position [1292, 0]
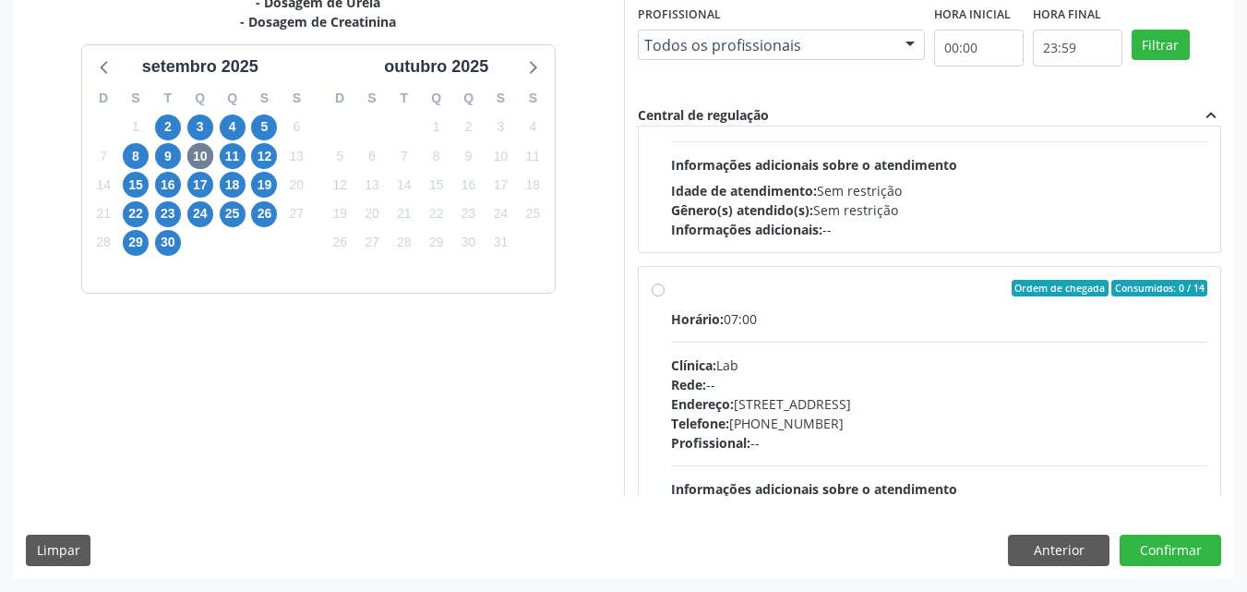
click at [664, 297] on div "Ordem de chegada Consumidos: 0 / 14 Horário: 07:00 Clínica: Lab Rede: -- Endere…" at bounding box center [930, 421] width 557 height 283
radio input "false"
radio input "true"
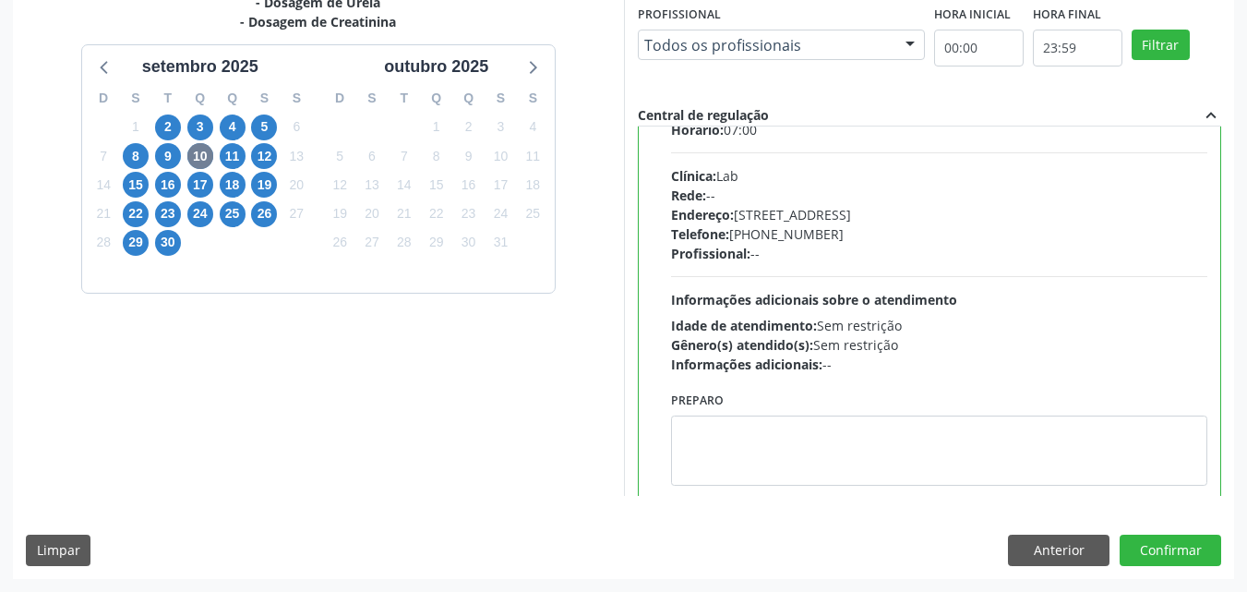
scroll to position [1385, 0]
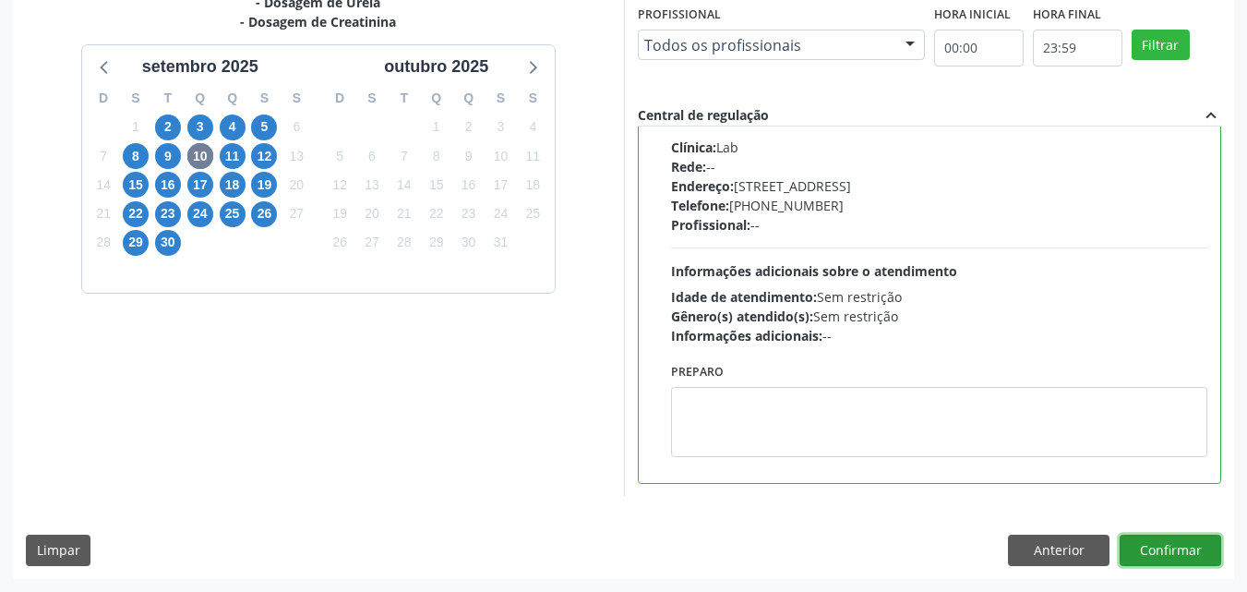
click at [1165, 551] on button "Confirmar" at bounding box center [1171, 549] width 102 height 31
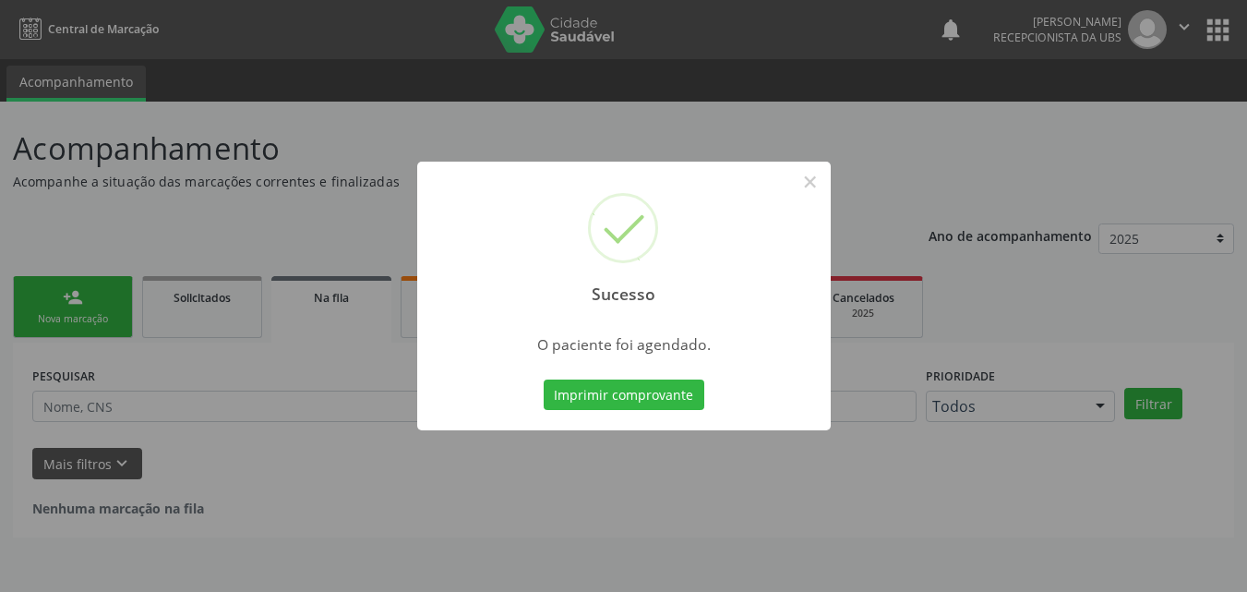
scroll to position [0, 0]
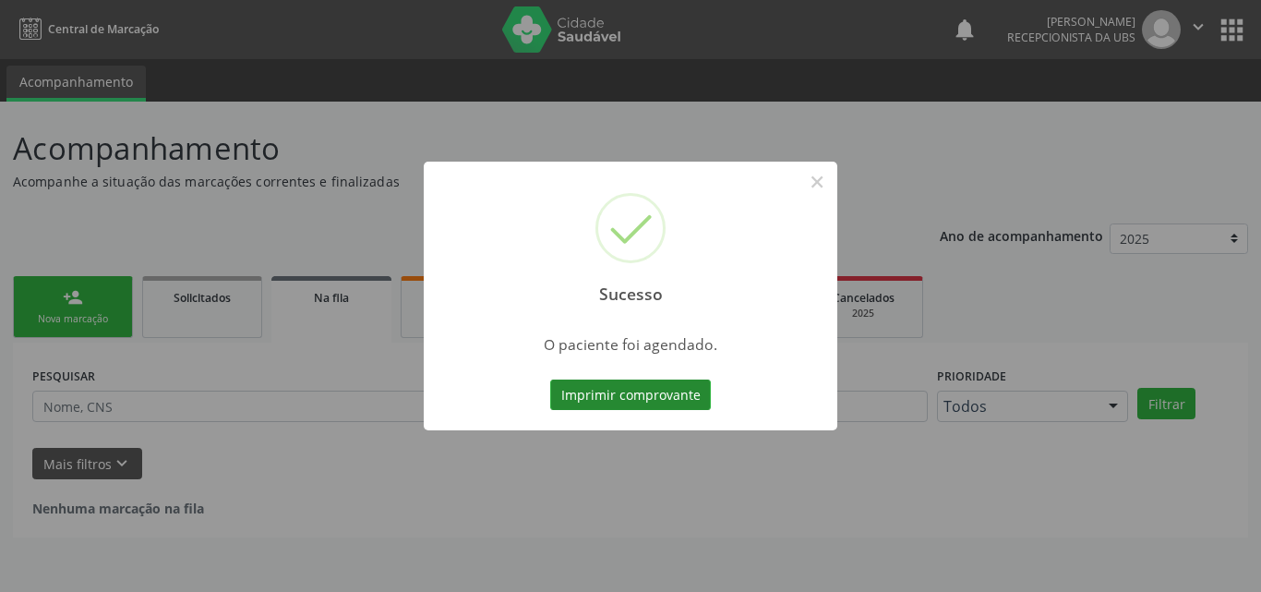
click at [696, 402] on button "Imprimir comprovante" at bounding box center [630, 394] width 161 height 31
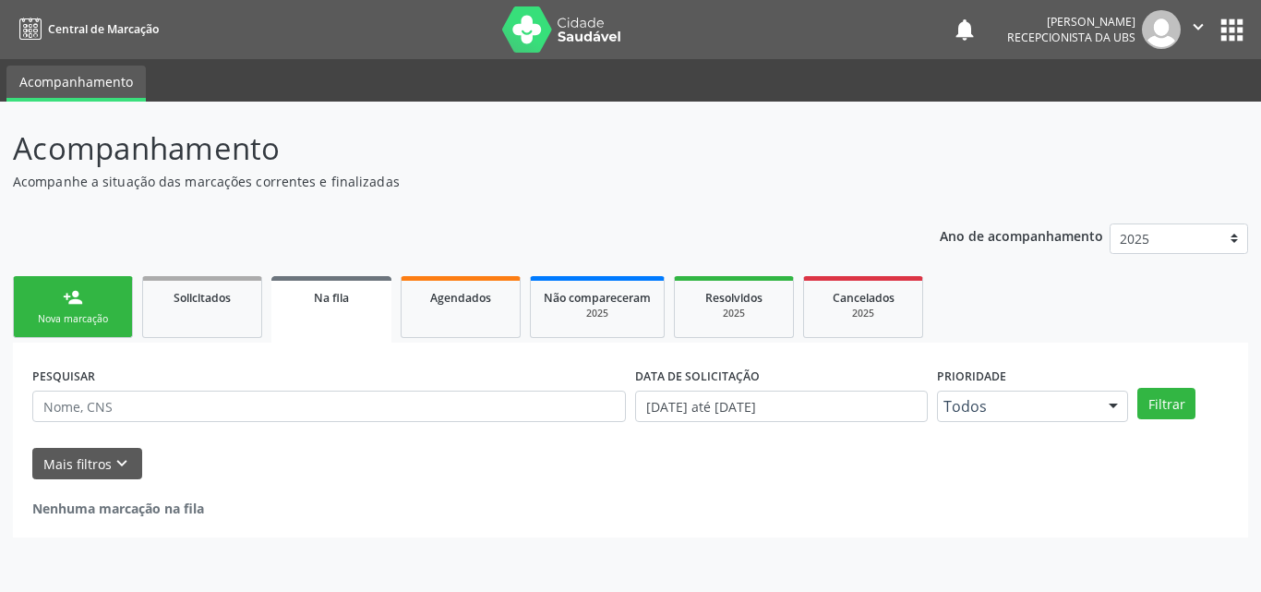
click at [70, 295] on div "person_add" at bounding box center [73, 297] width 20 height 20
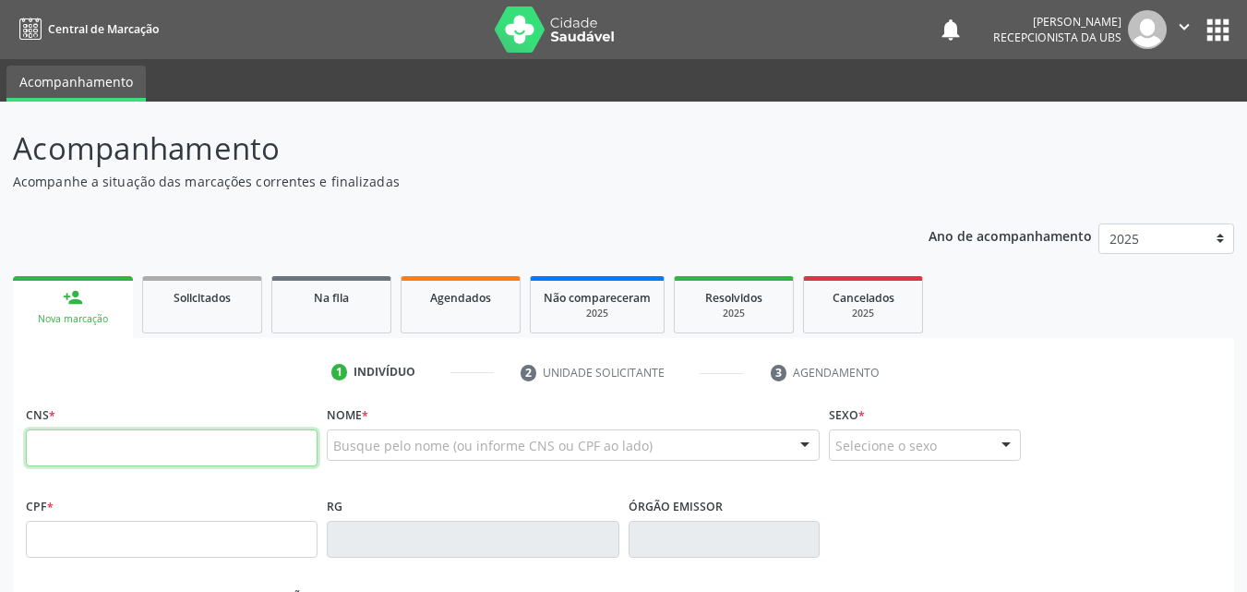
click at [69, 450] on input "text" at bounding box center [172, 447] width 292 height 37
type input "898 0062 2315 6008"
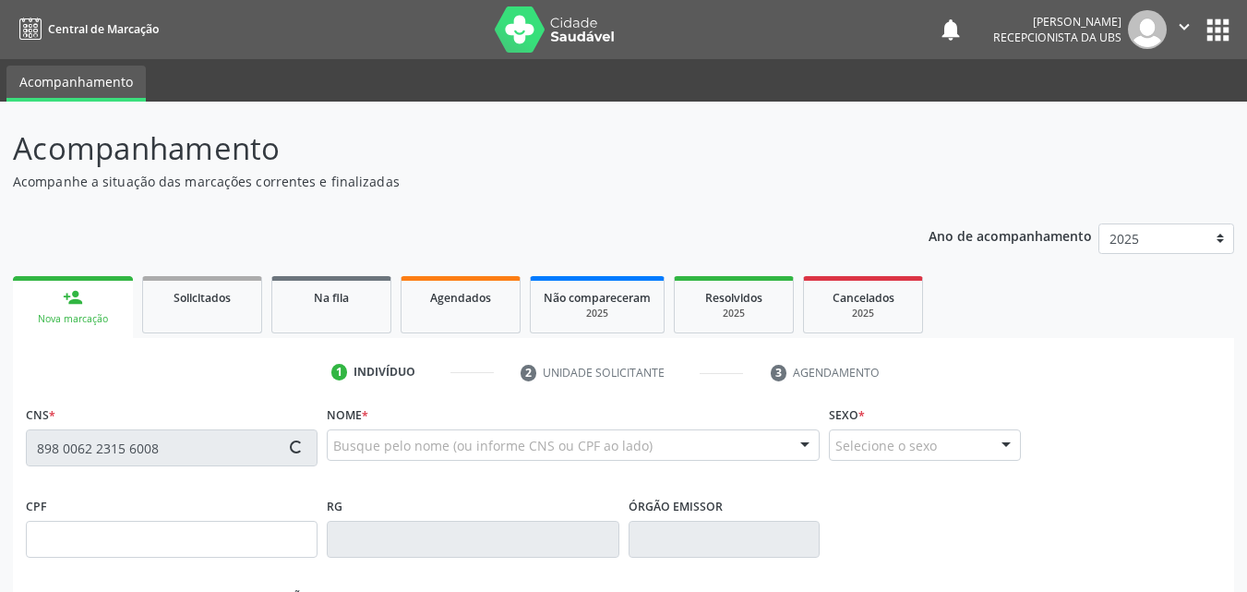
type input "05/11/2020"
type input "Angra de Souza Santos"
type input "(87) 99819-0288"
type input "084.161.724-47"
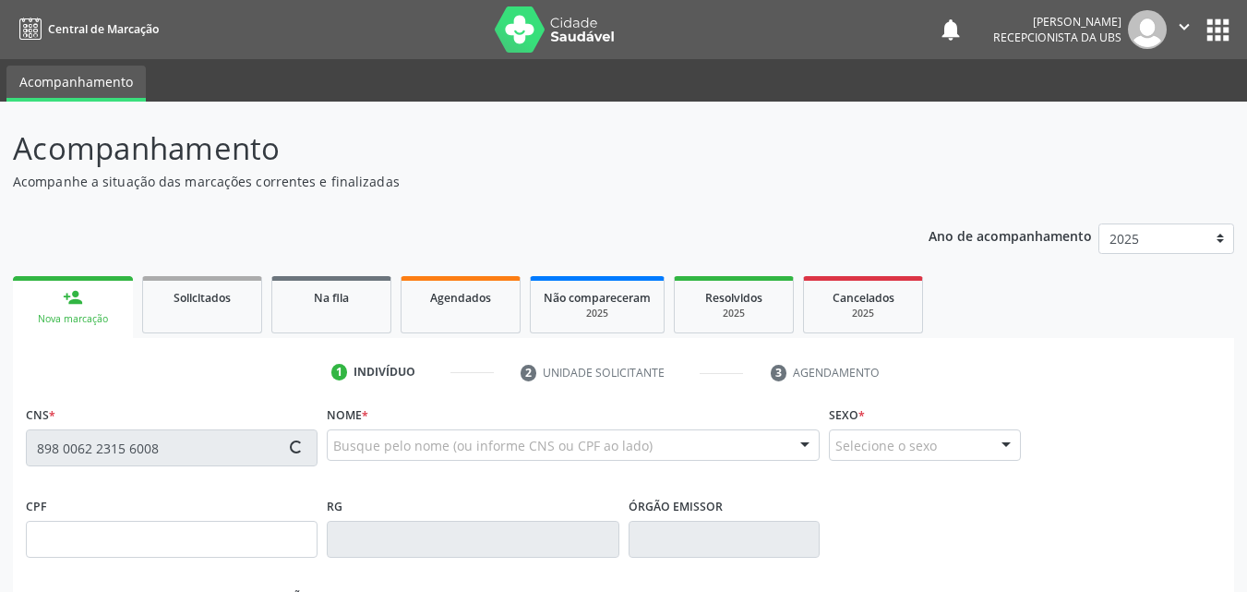
type input "76"
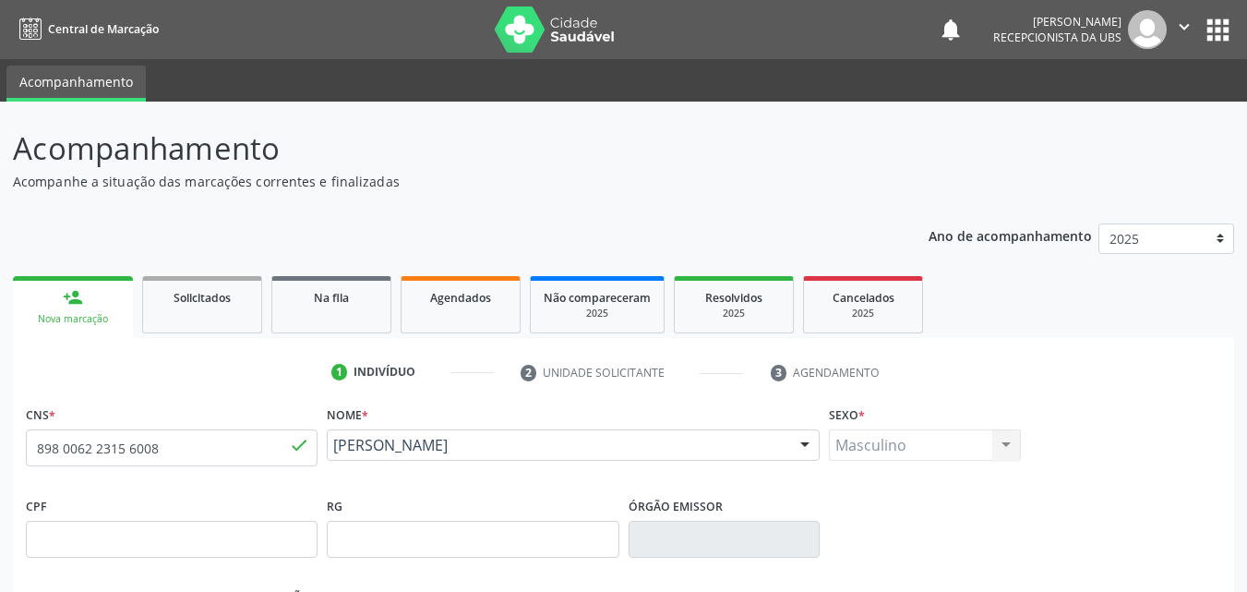
drag, startPoint x: 612, startPoint y: 468, endPoint x: 325, endPoint y: 462, distance: 287.1
click at [325, 462] on div "Nome * Enzo Gabriel de Souza Carvalho Santos Enzo Gabriel de Souza Carvalho San…" at bounding box center [573, 446] width 502 height 91
copy span "Enzo Gabriel de Souza Carvalho Santos"
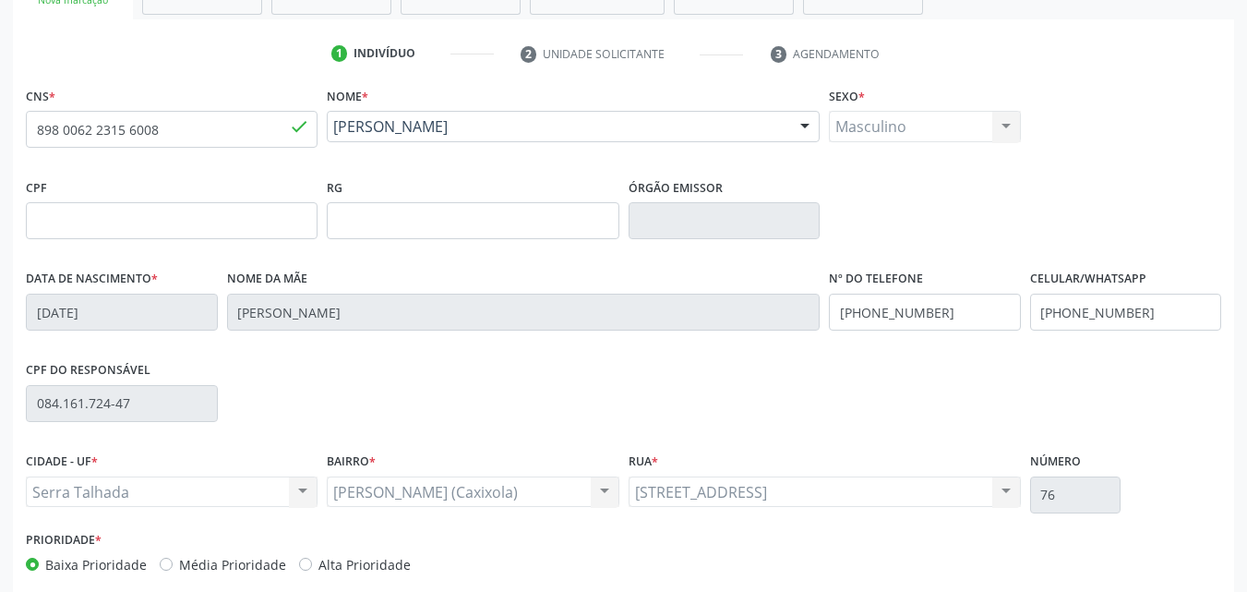
scroll to position [409, 0]
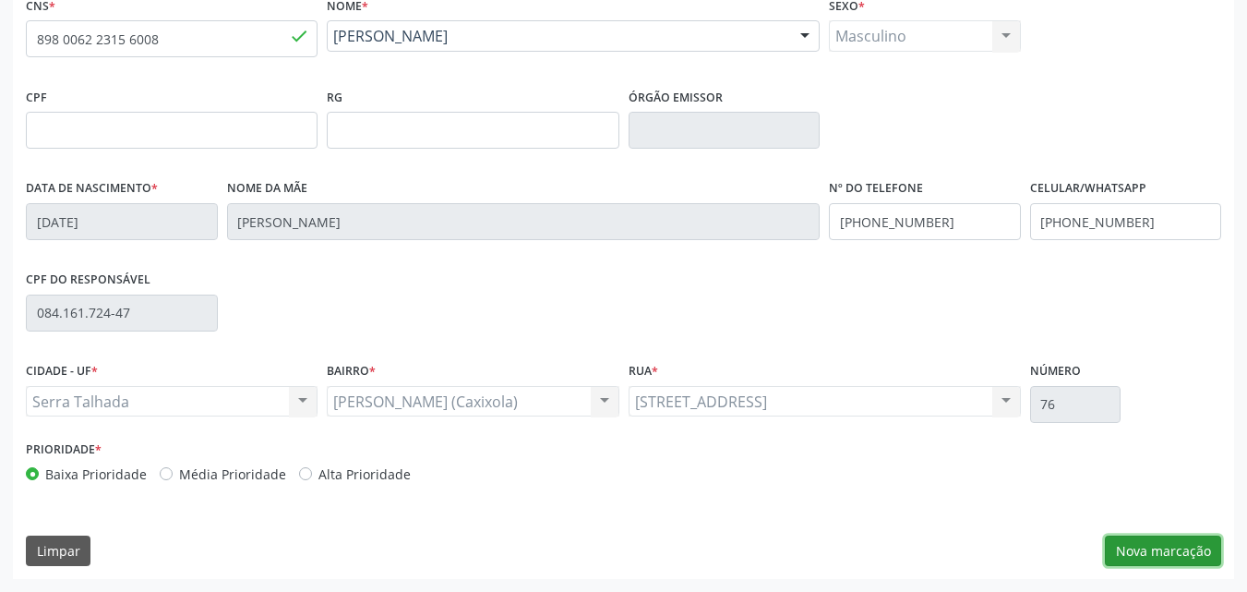
click at [1119, 550] on button "Nova marcação" at bounding box center [1163, 550] width 116 height 31
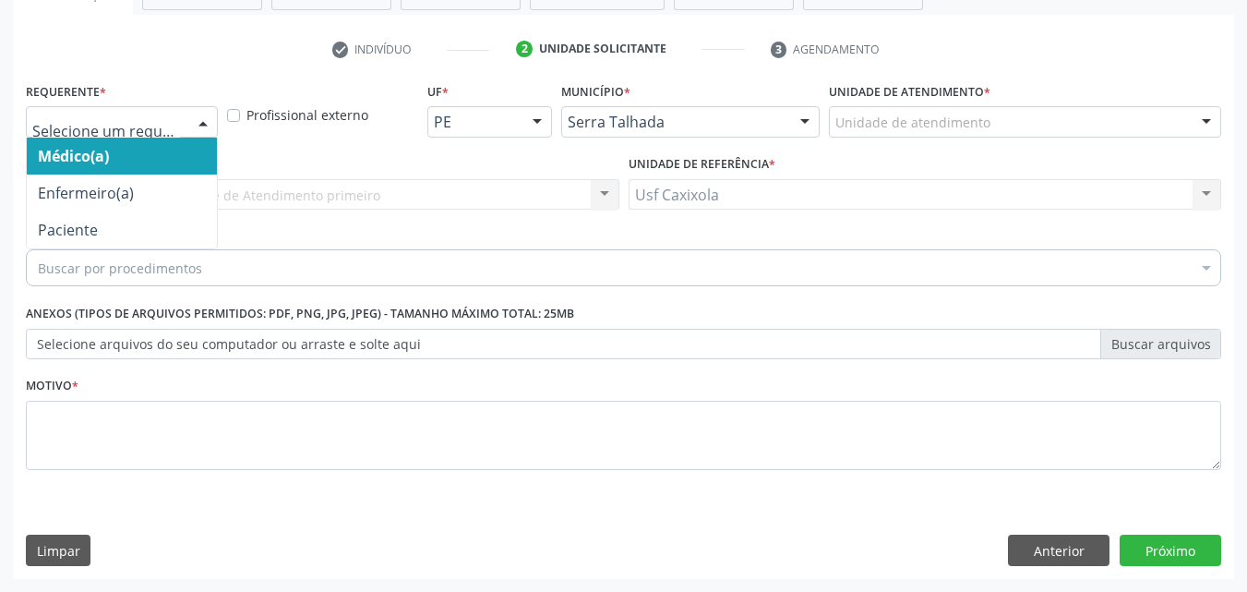
click at [200, 118] on div at bounding box center [203, 122] width 28 height 31
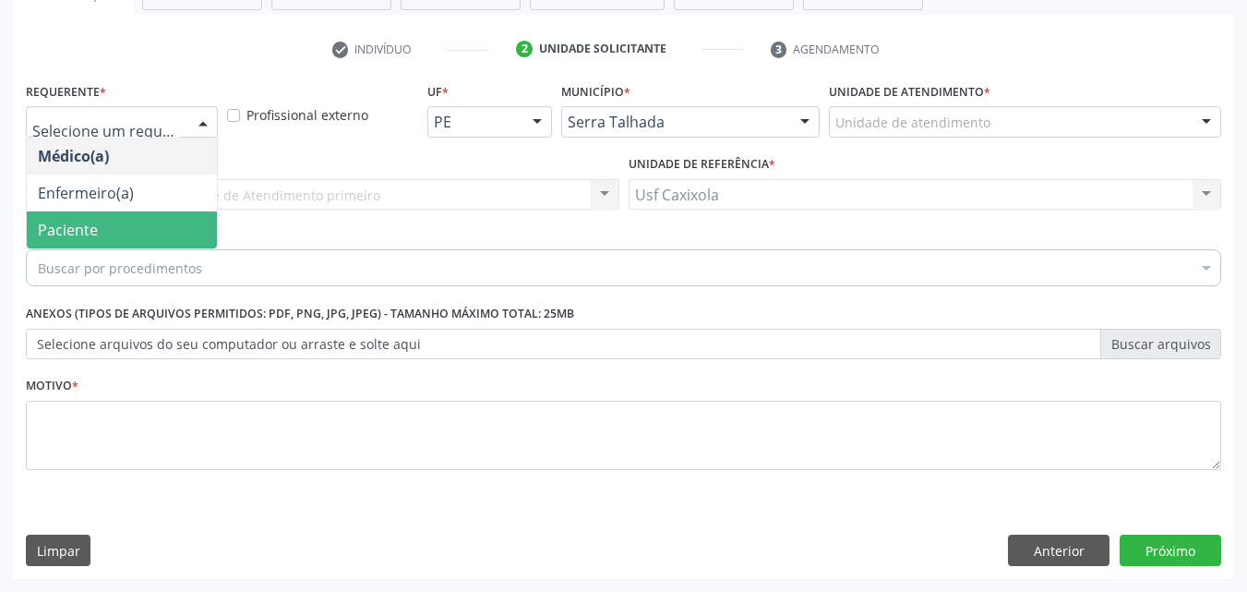
click at [172, 226] on span "Paciente" at bounding box center [122, 229] width 190 height 37
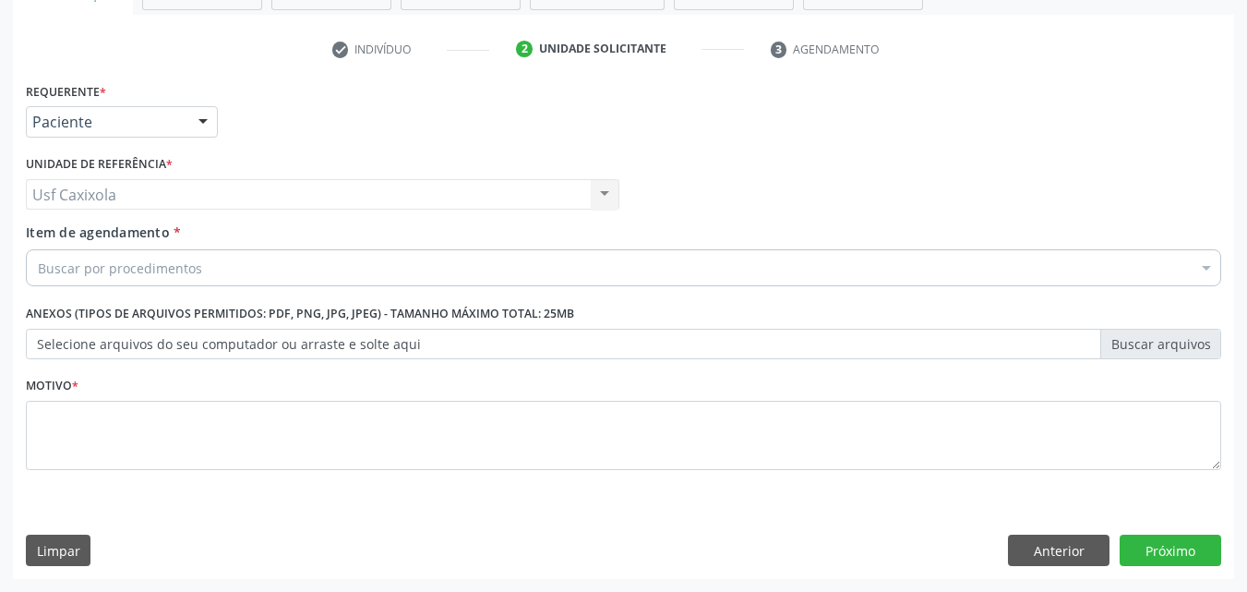
click at [206, 270] on div "Buscar por procedimentos" at bounding box center [623, 267] width 1195 height 37
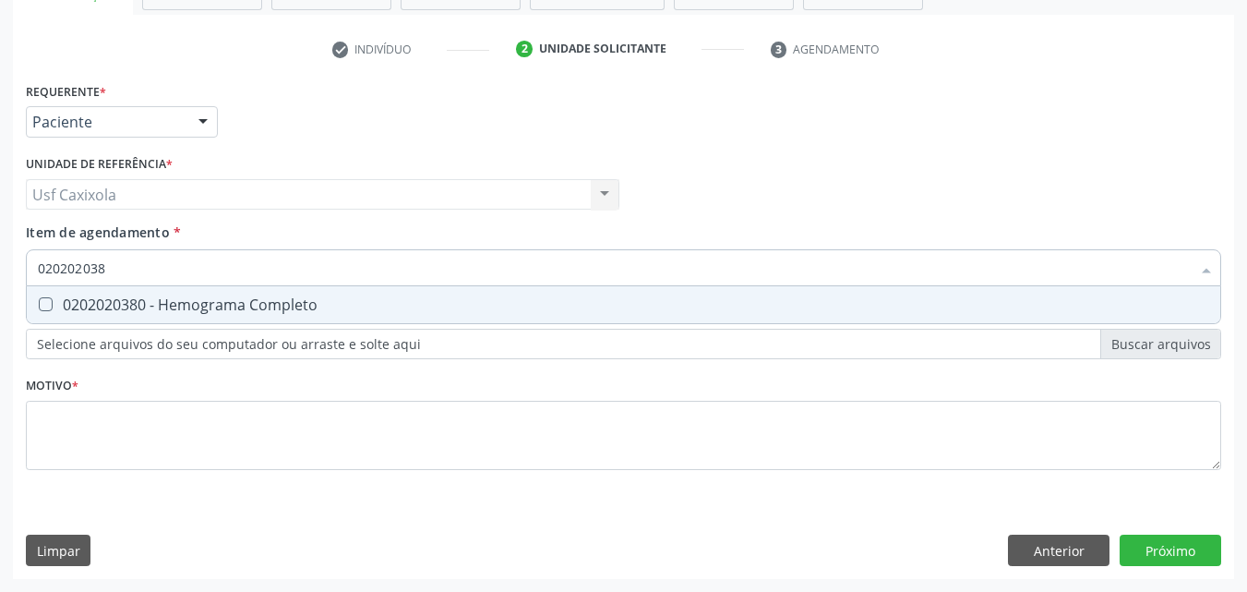
type input "0202020380"
click at [220, 309] on div "0202020380 - Hemograma Completo" at bounding box center [623, 304] width 1171 height 15
checkbox Completo "true"
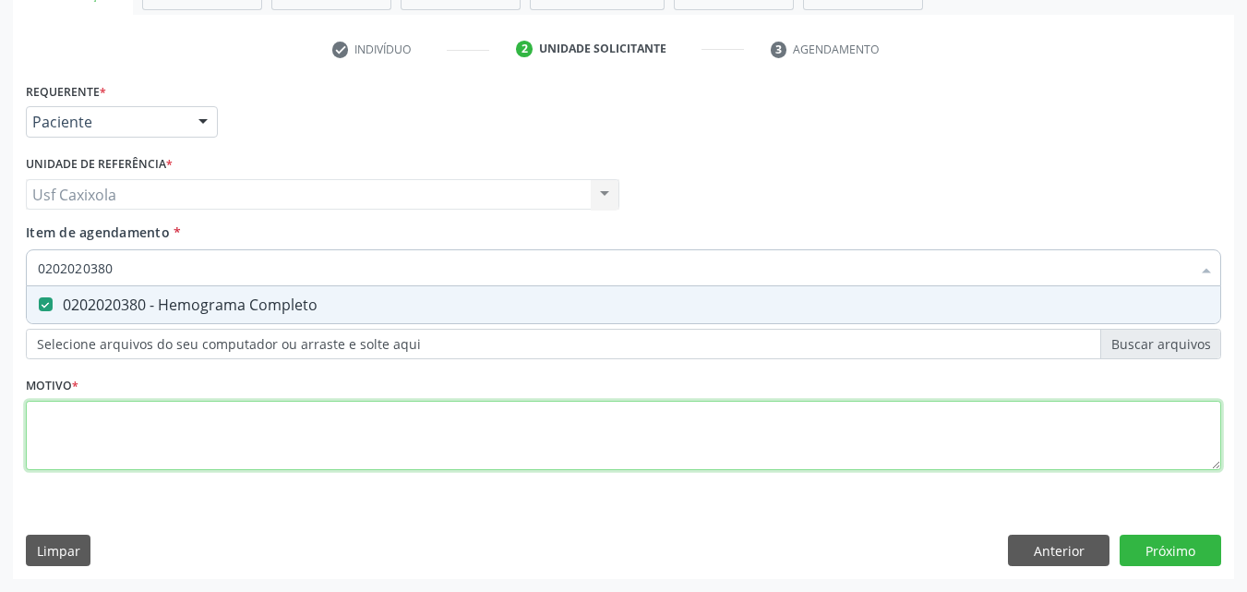
click at [193, 413] on div "Requerente * Paciente Médico(a) Enfermeiro(a) Paciente Nenhum resultado encontr…" at bounding box center [623, 287] width 1195 height 418
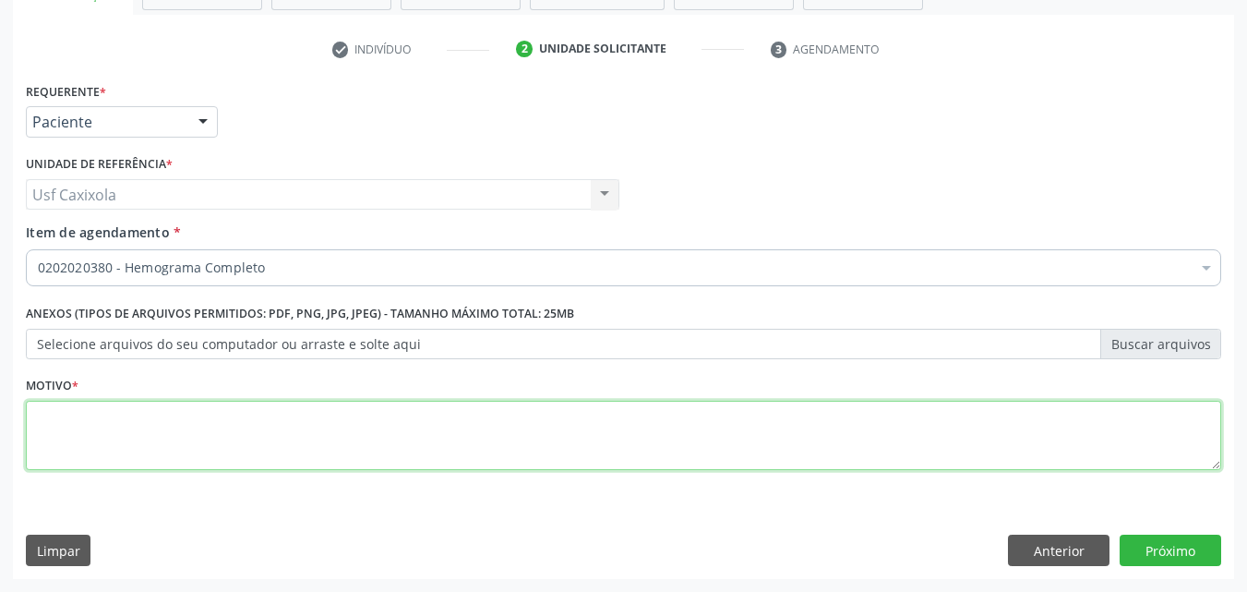
type textarea "."
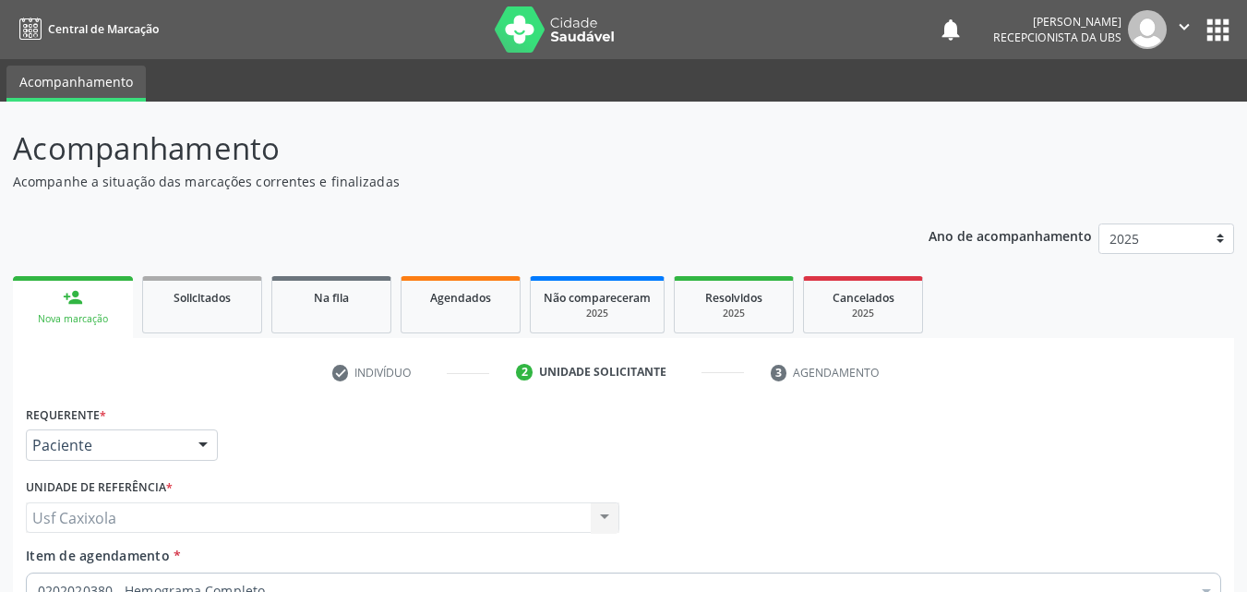
scroll to position [323, 0]
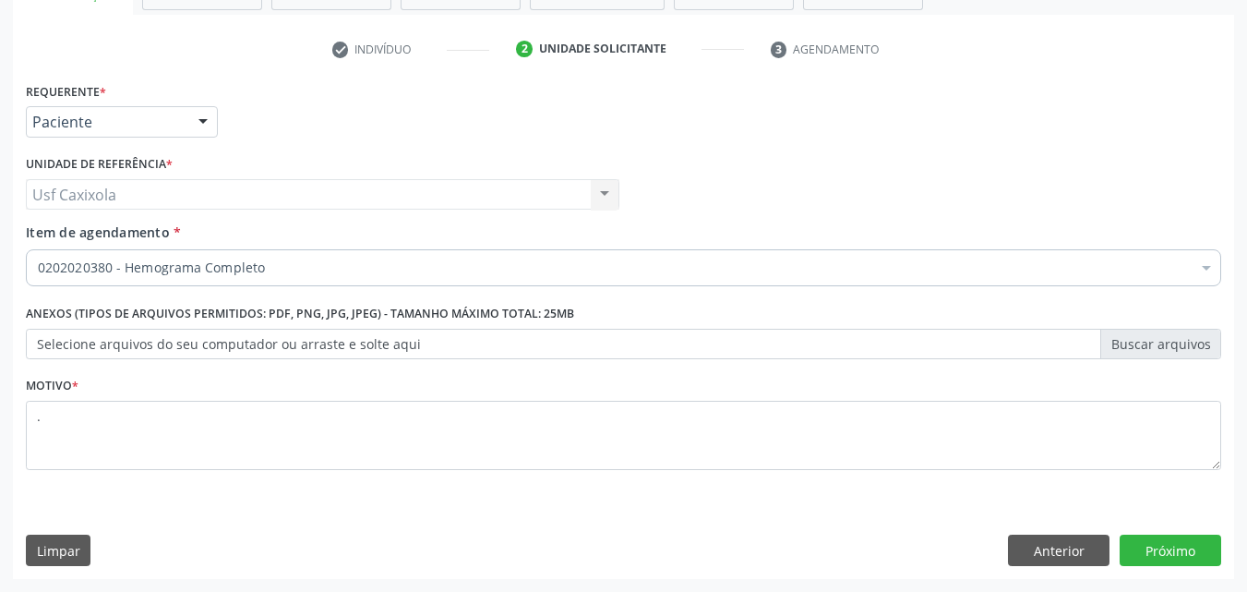
type textarea "."
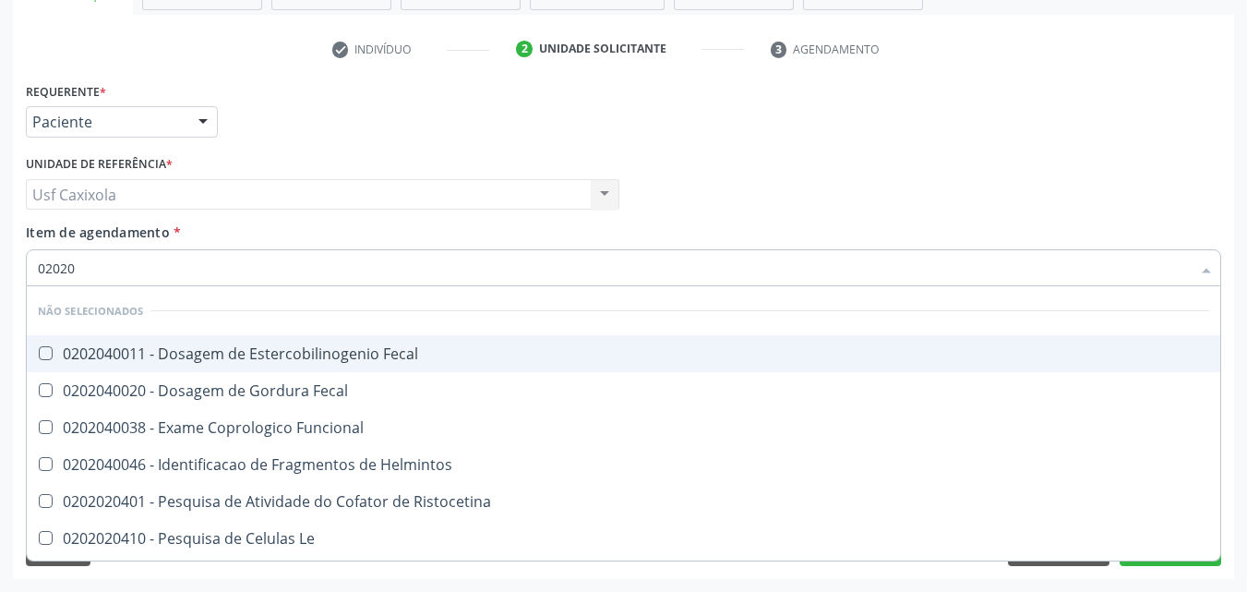
type input "020204"
checkbox Fecal "false"
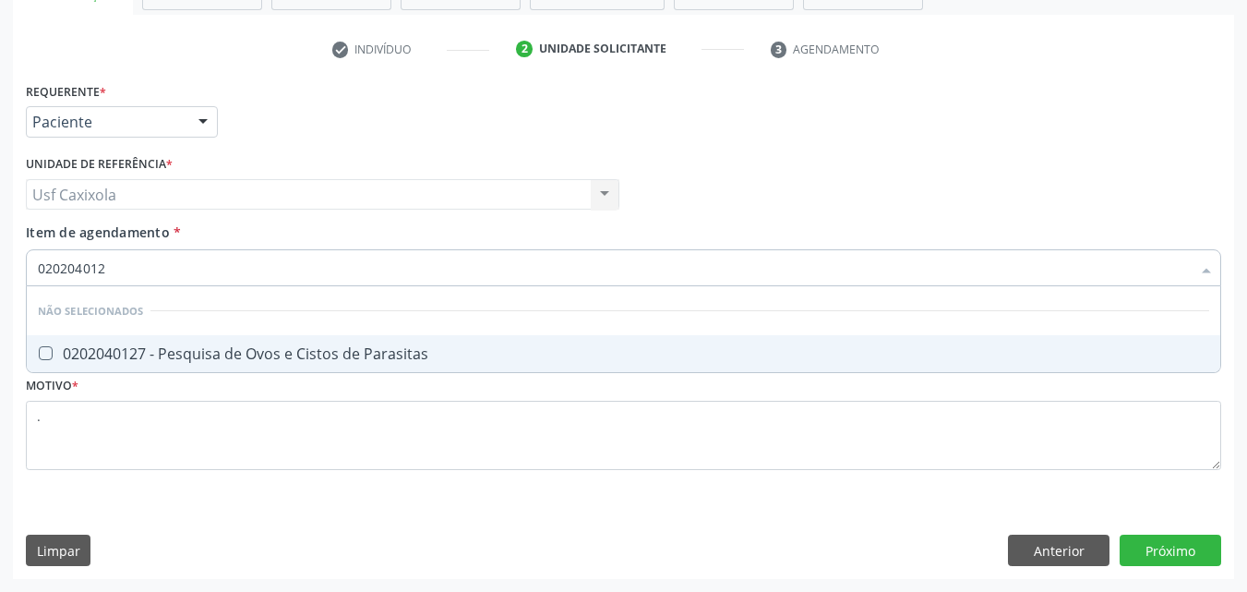
type input "0202040127"
click at [296, 349] on div "0202040127 - Pesquisa de Ovos e Cistos de Parasitas" at bounding box center [623, 353] width 1171 height 15
checkbox Parasitas "true"
click at [812, 553] on div "Requerente * Paciente Médico(a) Enfermeiro(a) Paciente Nenhum resultado encontr…" at bounding box center [623, 328] width 1221 height 501
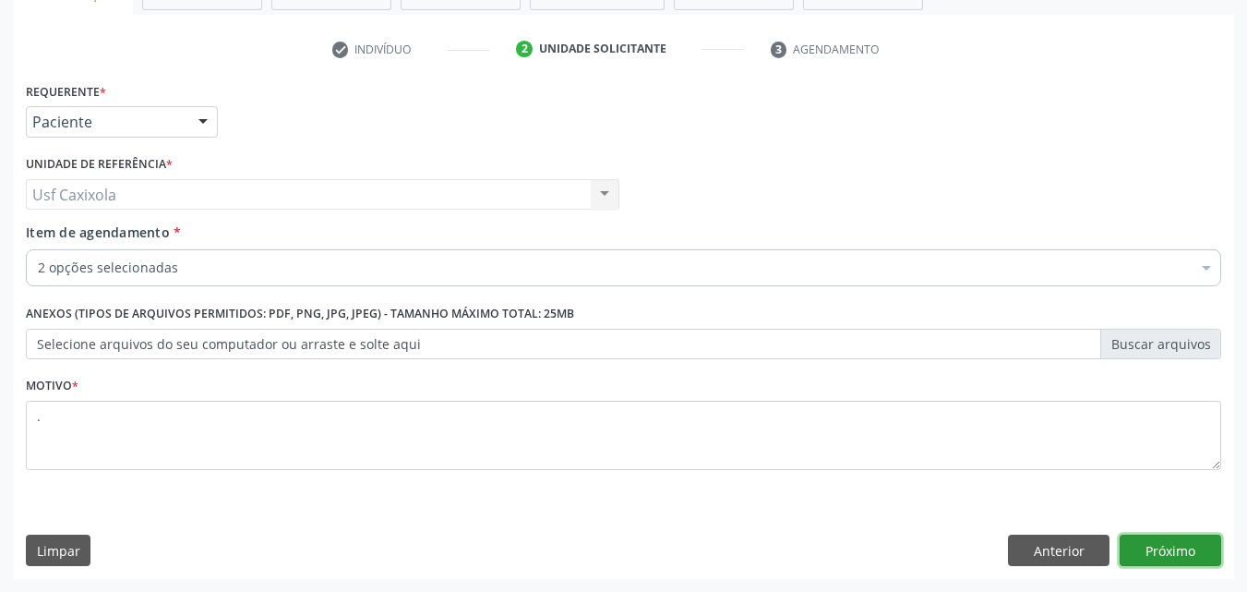
click at [1162, 552] on button "Próximo" at bounding box center [1171, 549] width 102 height 31
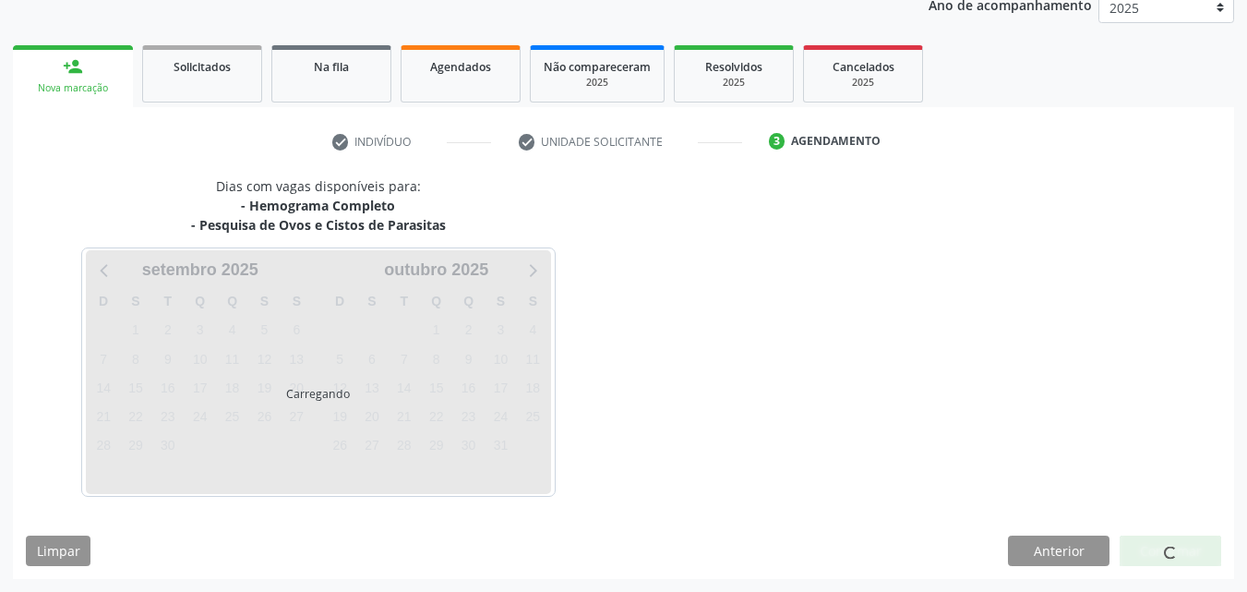
scroll to position [231, 0]
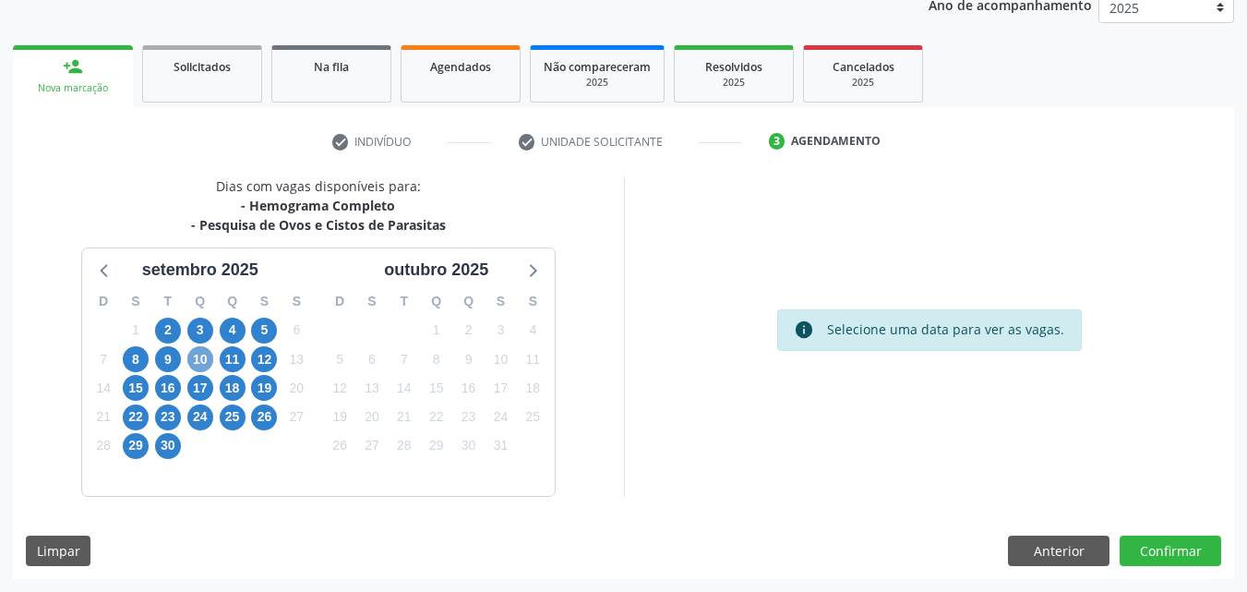
click at [201, 357] on span "10" at bounding box center [200, 359] width 26 height 26
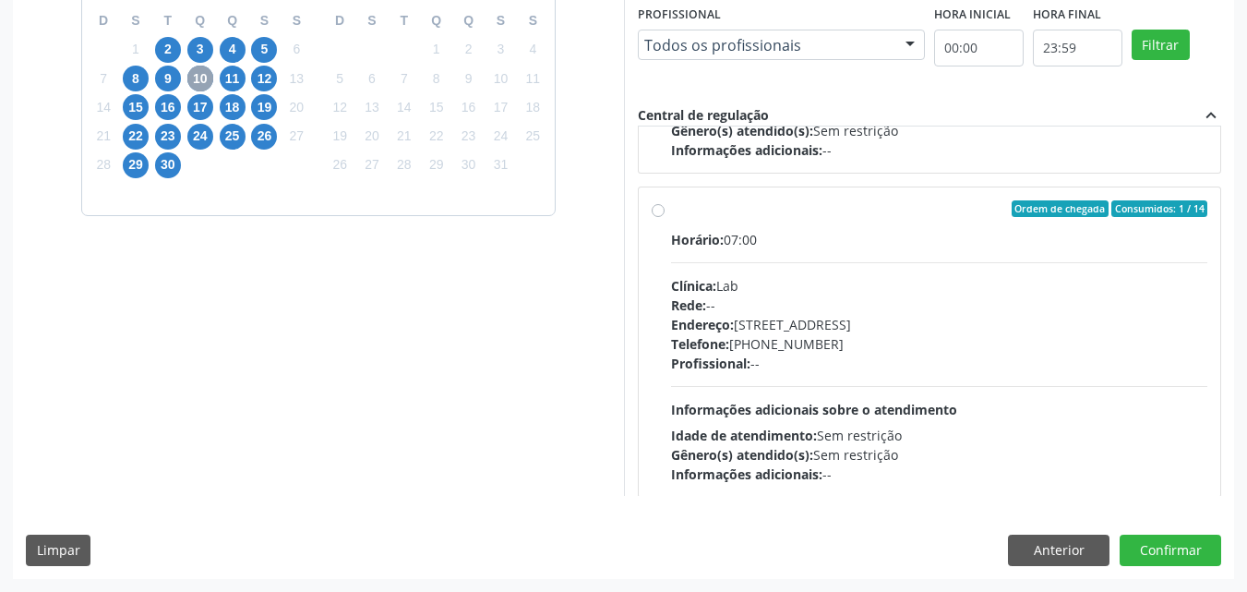
scroll to position [1262, 0]
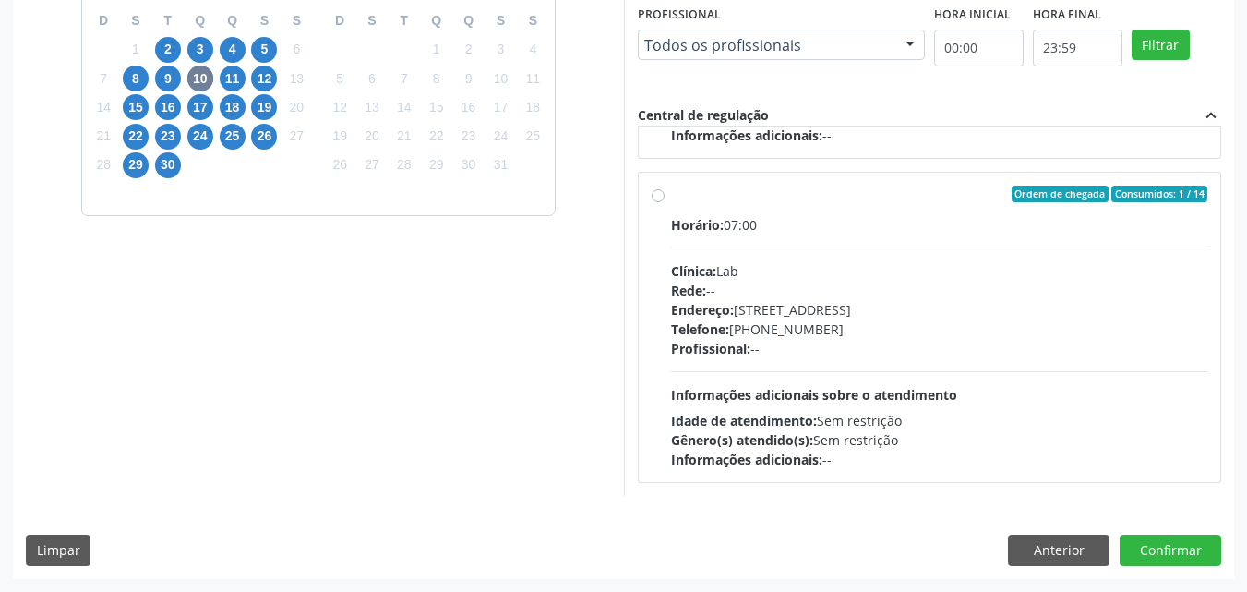
click at [665, 211] on div "Ordem de chegada Consumidos: 1 / 14 Horário: 07:00 Clínica: Lab Rede: -- Endere…" at bounding box center [930, 327] width 557 height 283
radio input "true"
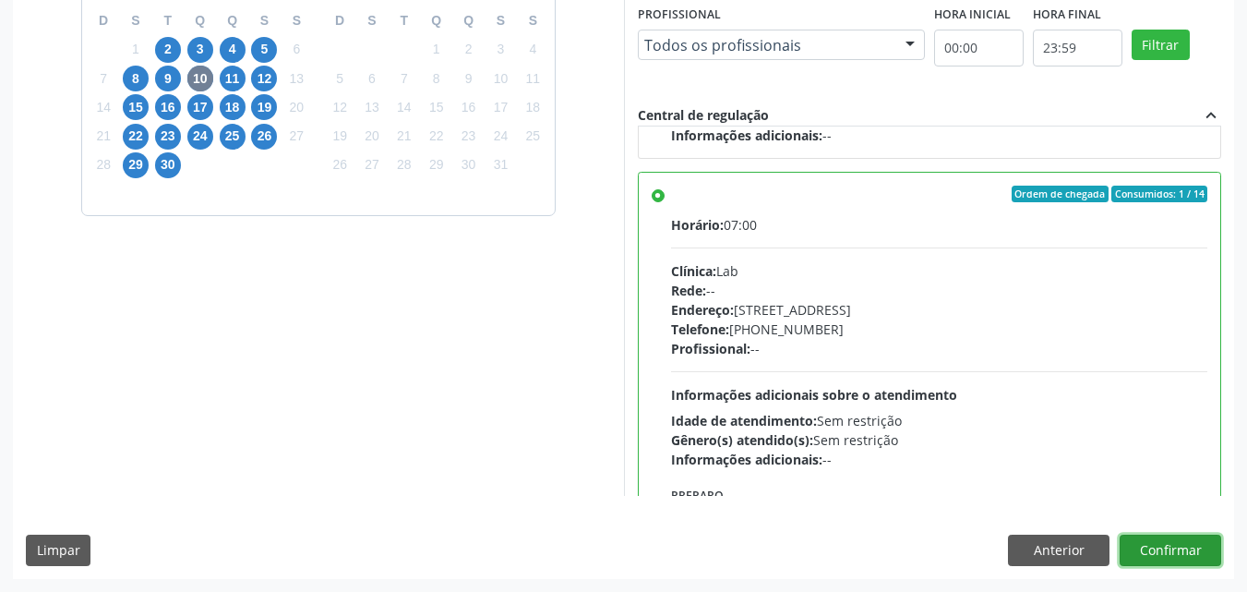
click at [1169, 553] on button "Confirmar" at bounding box center [1171, 549] width 102 height 31
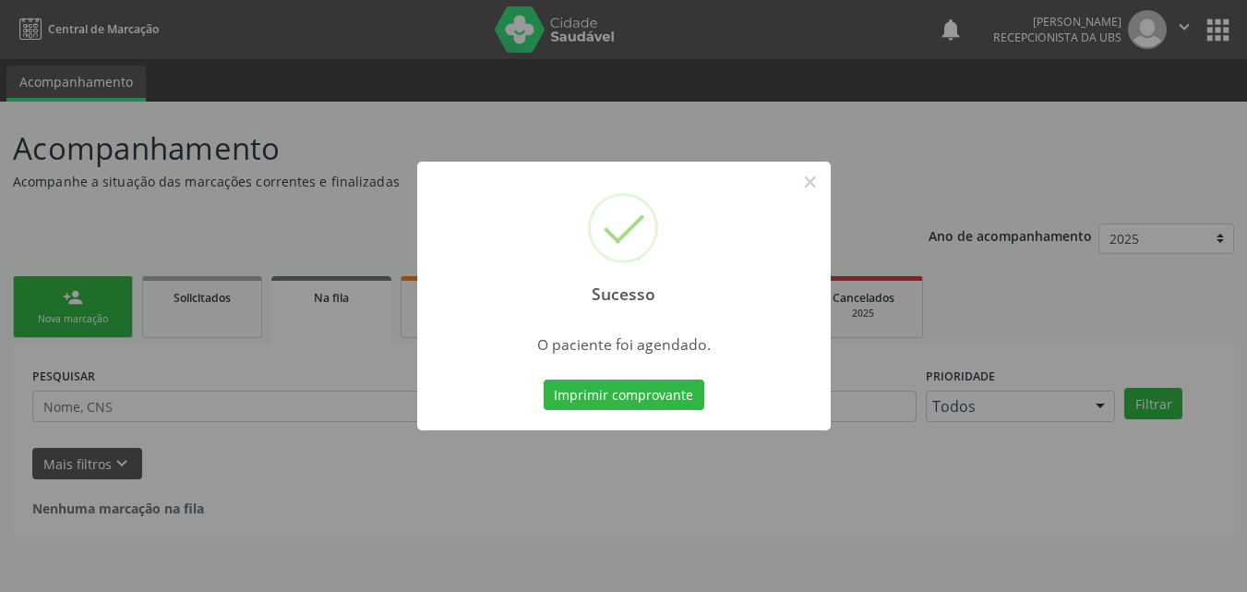
scroll to position [0, 0]
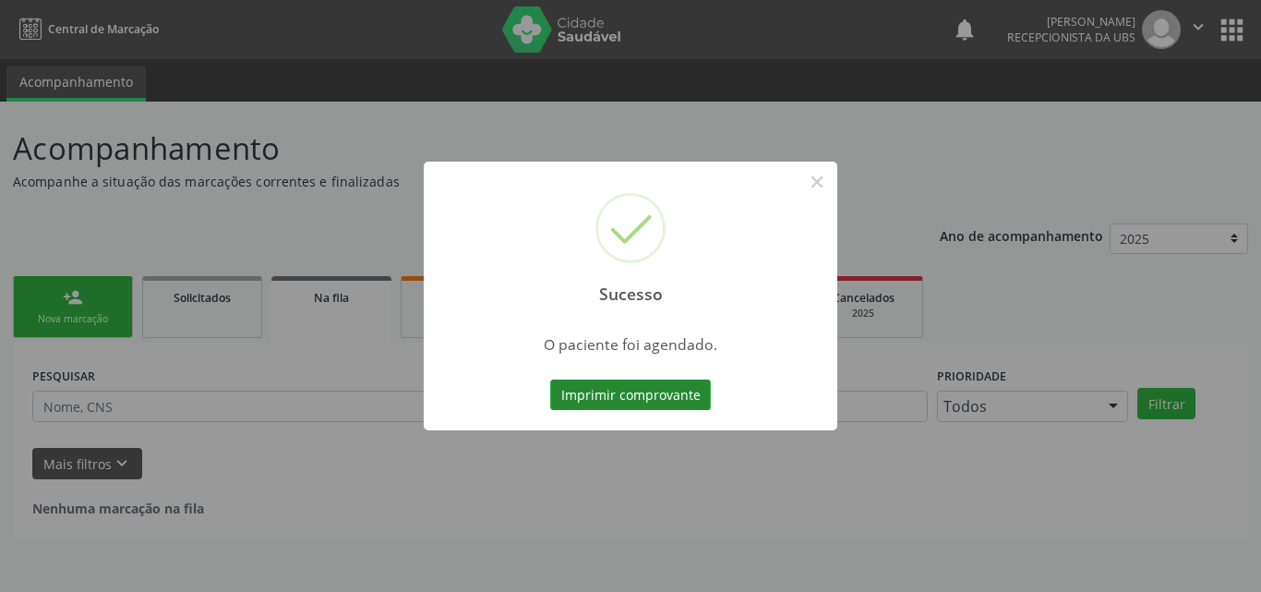
click at [661, 401] on button "Imprimir comprovante" at bounding box center [630, 394] width 161 height 31
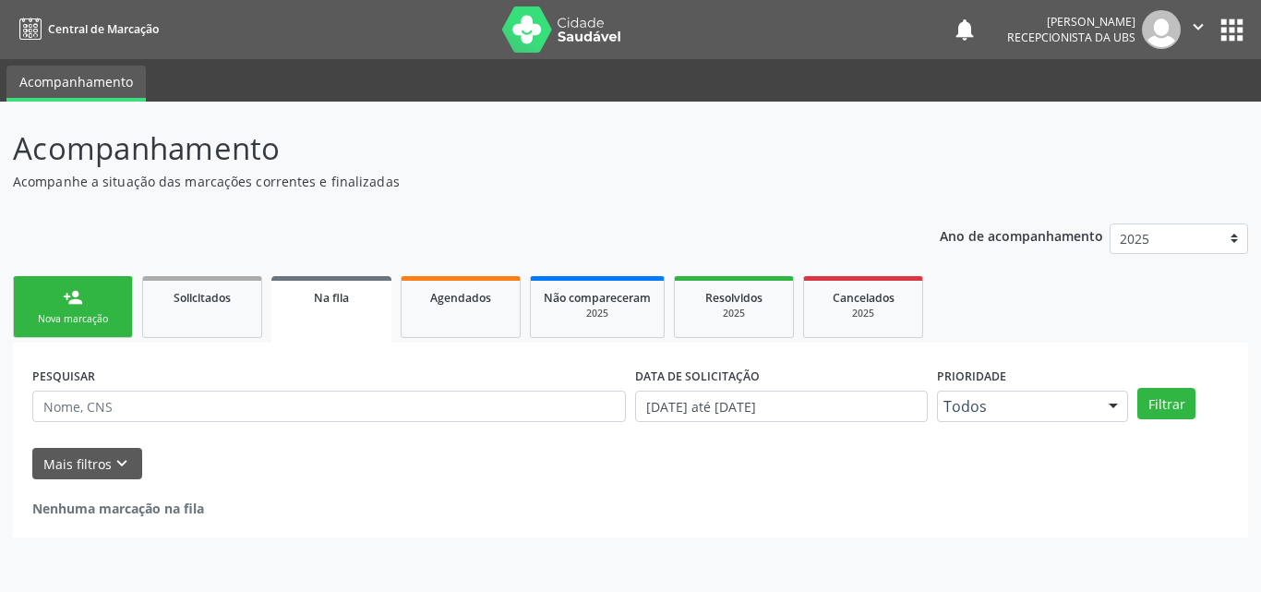
click at [56, 311] on link "person_add Nova marcação" at bounding box center [73, 307] width 120 height 62
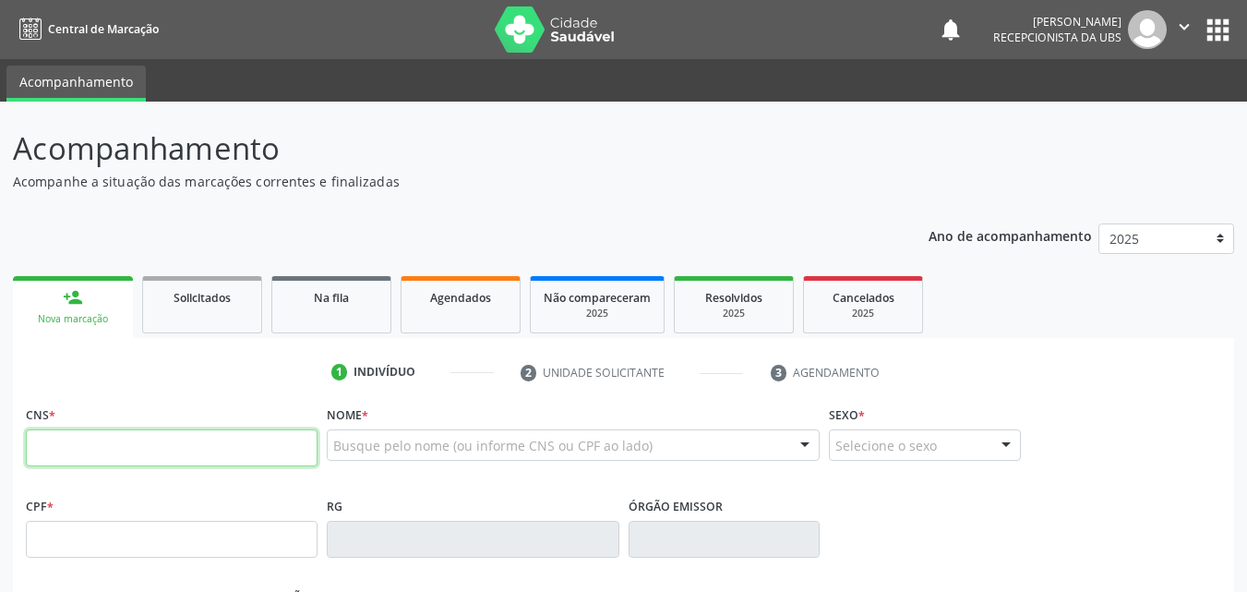
click at [100, 429] on input "text" at bounding box center [172, 447] width 292 height 37
type input "898 0037 1346 9492"
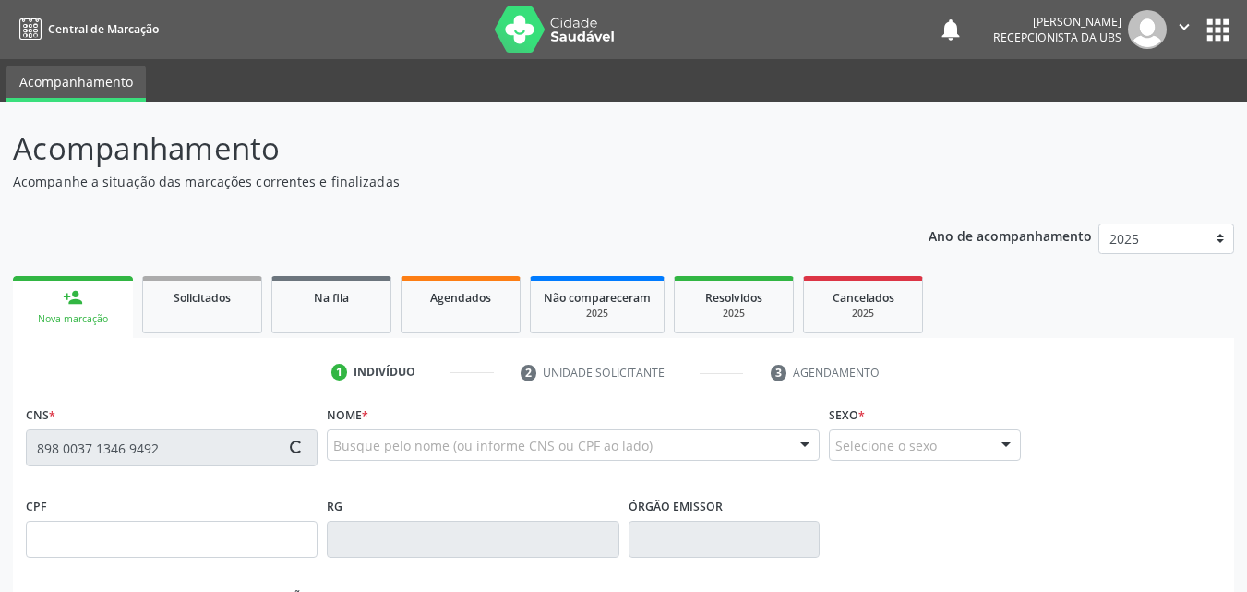
type input "13/09/2011"
type input "Angra de Souza Santos"
type input "(87) 99620-5810"
type input "084.161.724-47"
type input "76"
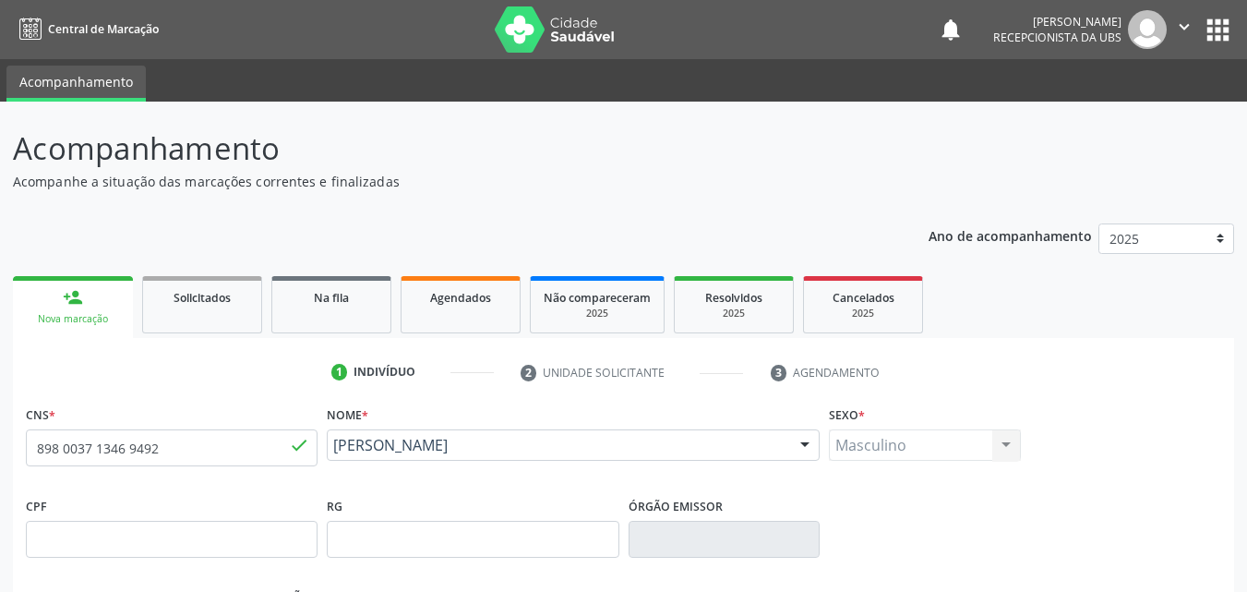
drag, startPoint x: 571, startPoint y: 464, endPoint x: 334, endPoint y: 451, distance: 237.6
click at [334, 451] on div "David Caua de Souza Carvalho Santos David Caua de Souza Carvalho Santos CNS: 89…" at bounding box center [573, 451] width 493 height 44
copy span "David Caua de Souza Carvalho Santos"
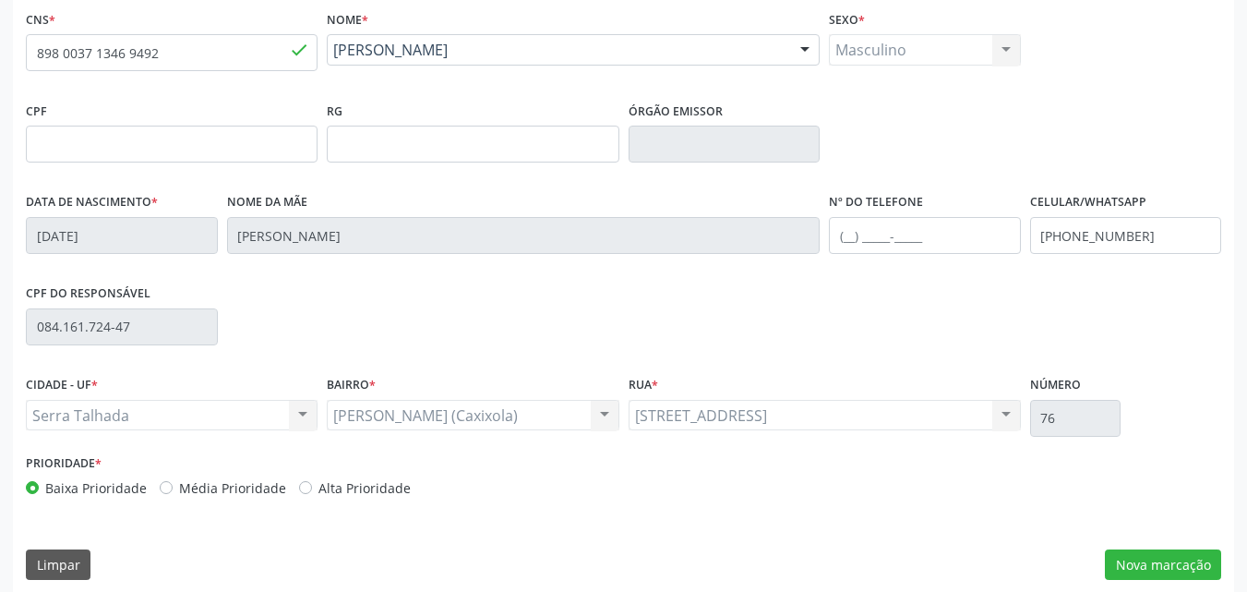
scroll to position [409, 0]
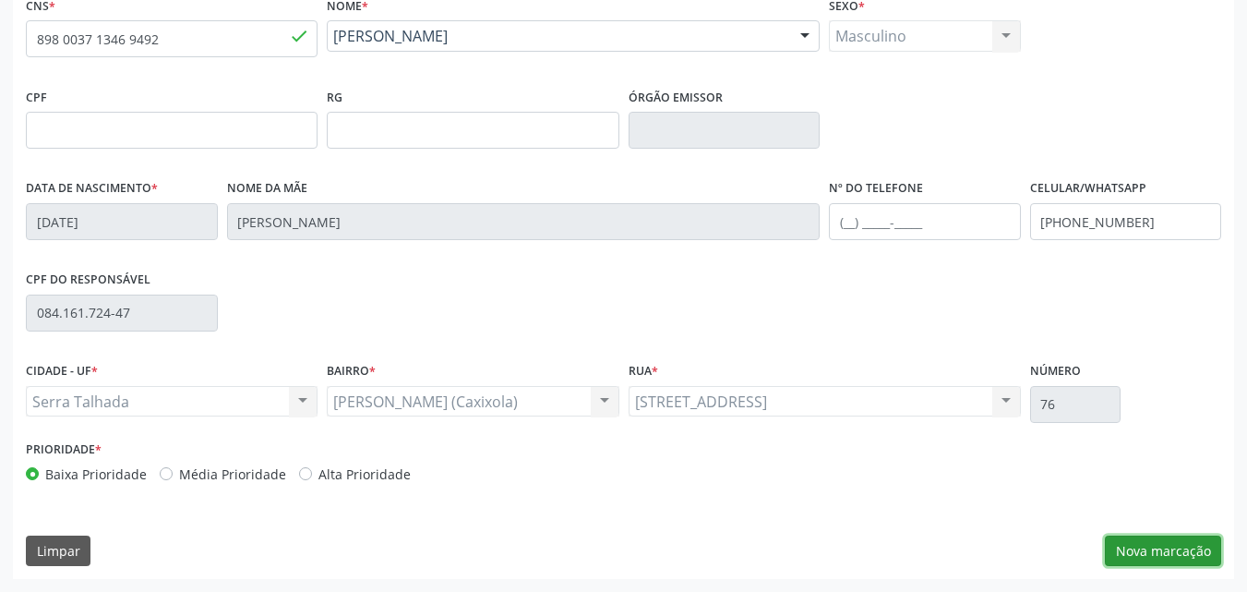
click at [1123, 554] on button "Nova marcação" at bounding box center [1163, 550] width 116 height 31
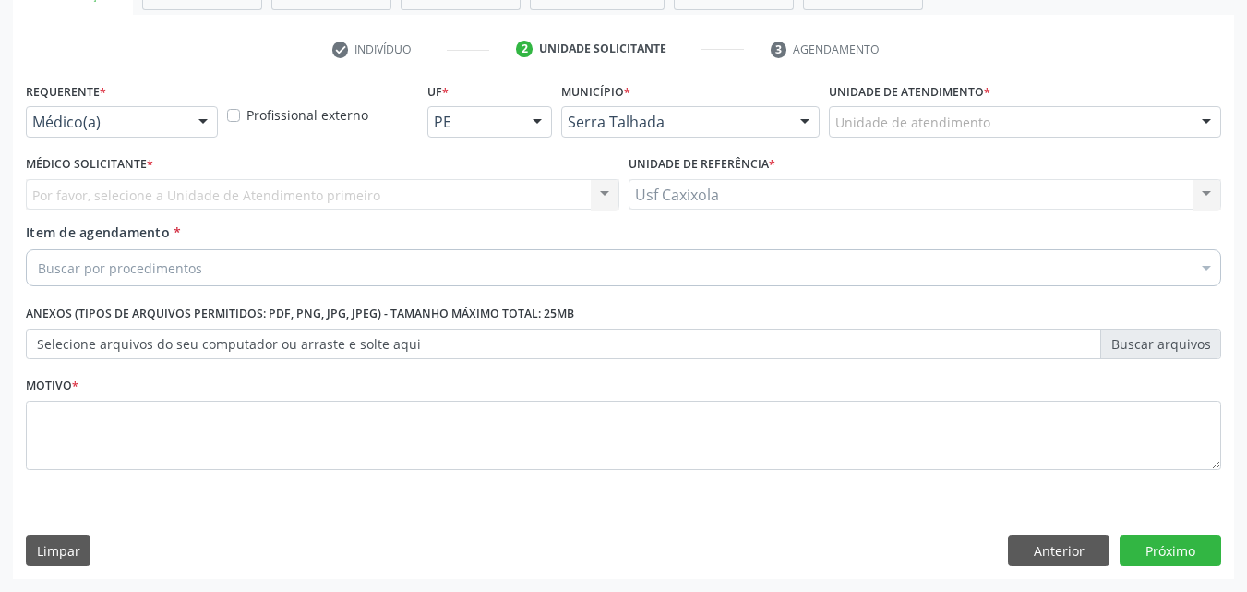
scroll to position [323, 0]
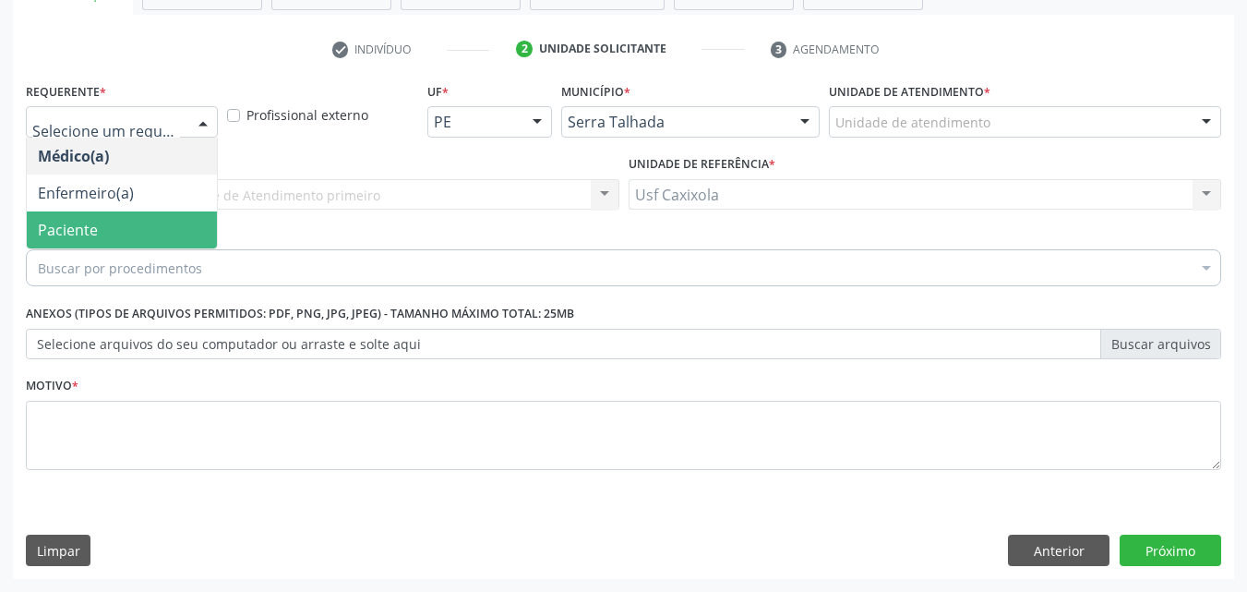
click at [134, 237] on span "Paciente" at bounding box center [122, 229] width 190 height 37
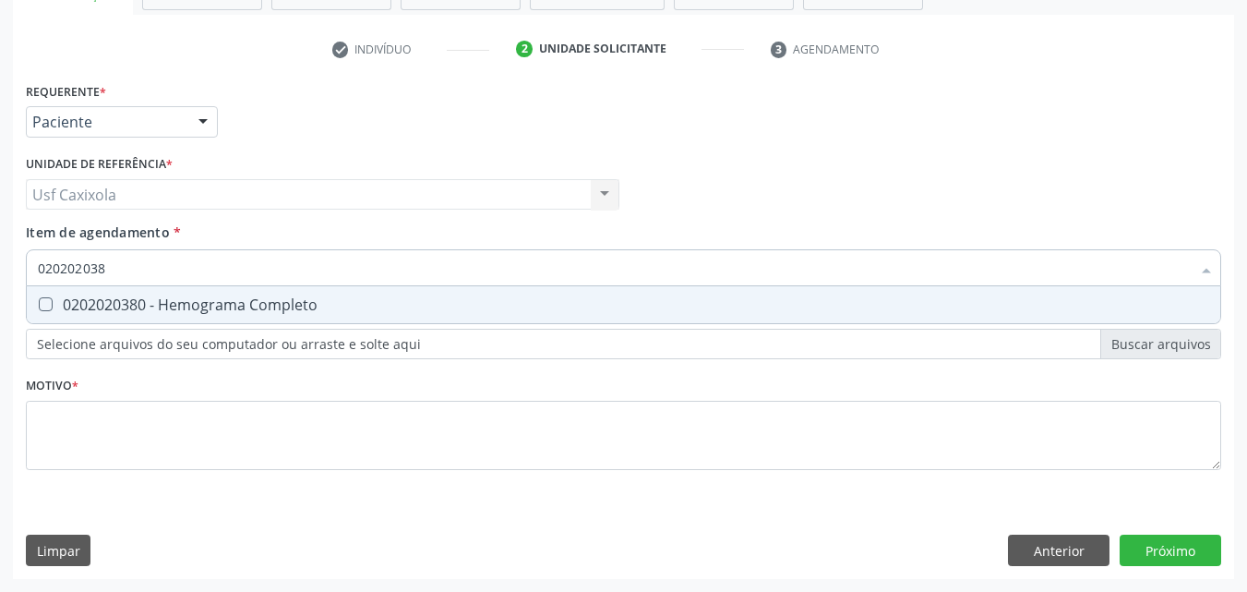
type input "0202020380"
click at [128, 304] on div "0202020380 - Hemograma Completo" at bounding box center [623, 304] width 1171 height 15
checkbox Completo "true"
drag, startPoint x: 144, startPoint y: 265, endPoint x: 0, endPoint y: 270, distance: 144.1
click at [0, 270] on div "Acompanhamento Acompanhe a situação das marcações correntes e finalizadas Relat…" at bounding box center [623, 184] width 1247 height 813
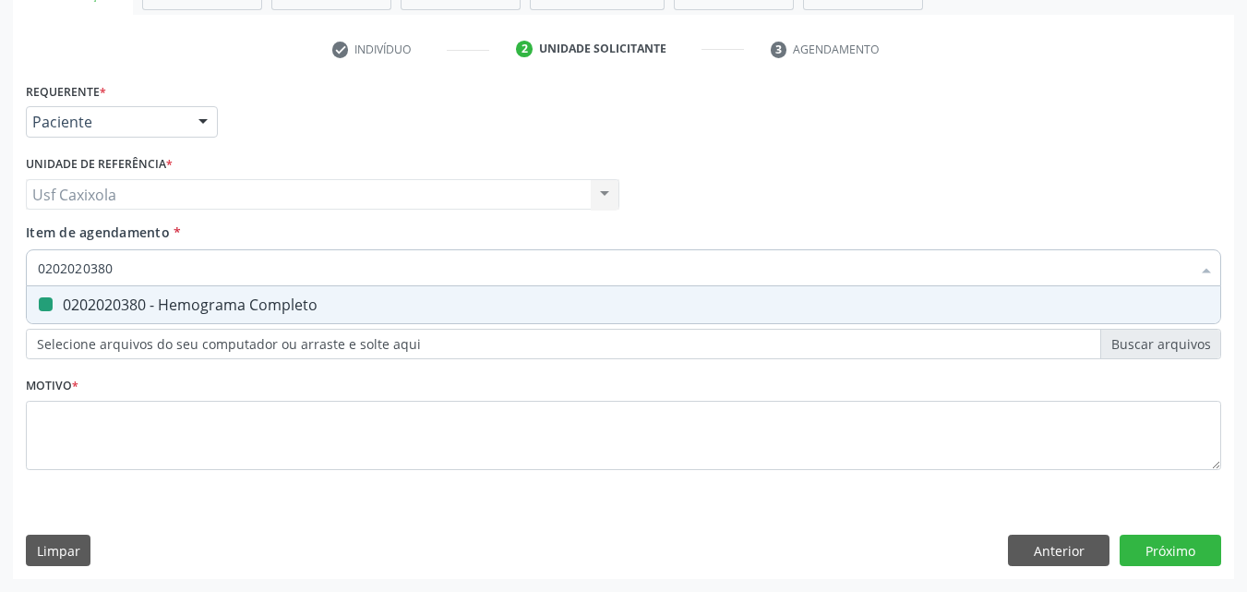
type input "0"
checkbox Completo "false"
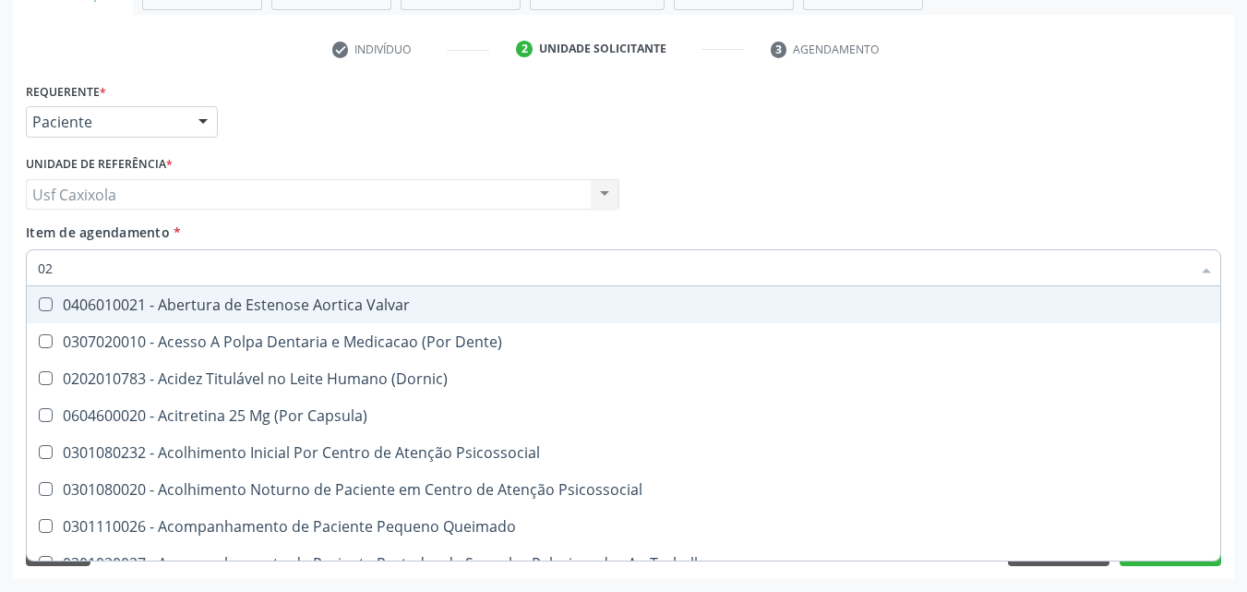
type input "020"
checkbox \(T3\) "true"
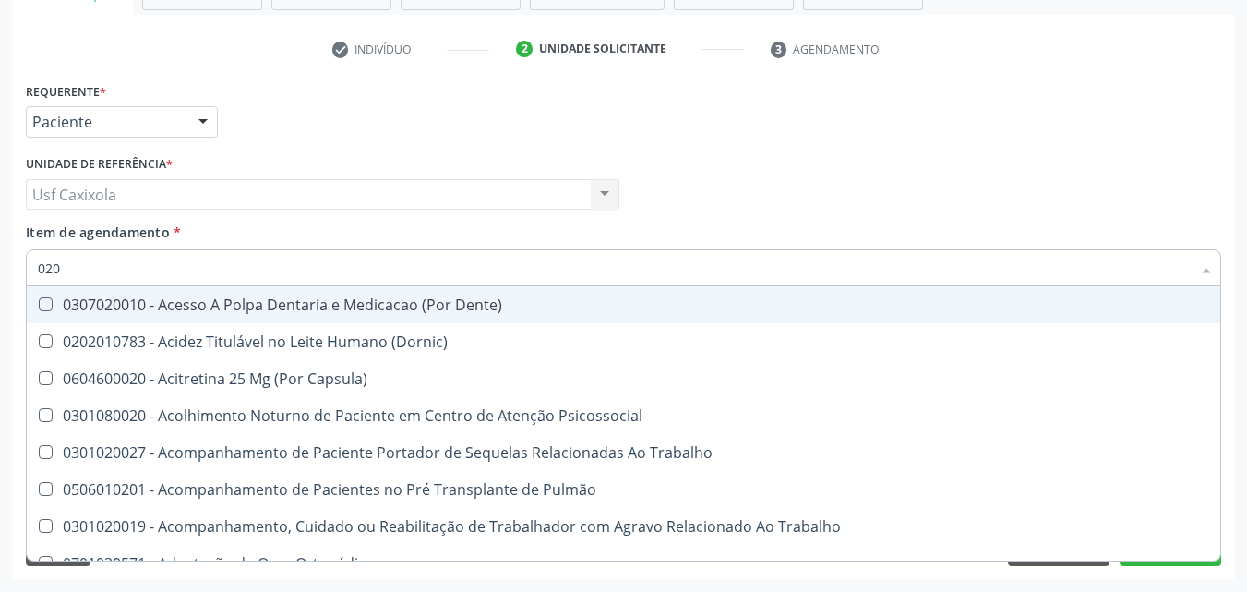
type input "0202"
checkbox Biologica "true"
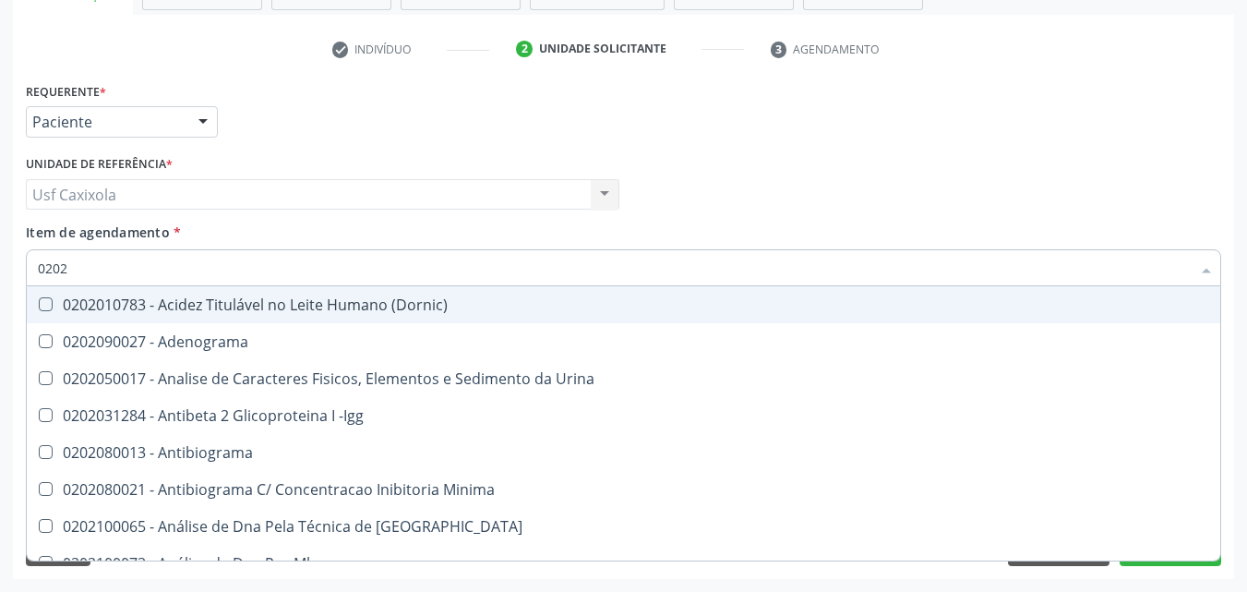
type input "02020"
checkbox Zinco "true"
checkbox Completo "false"
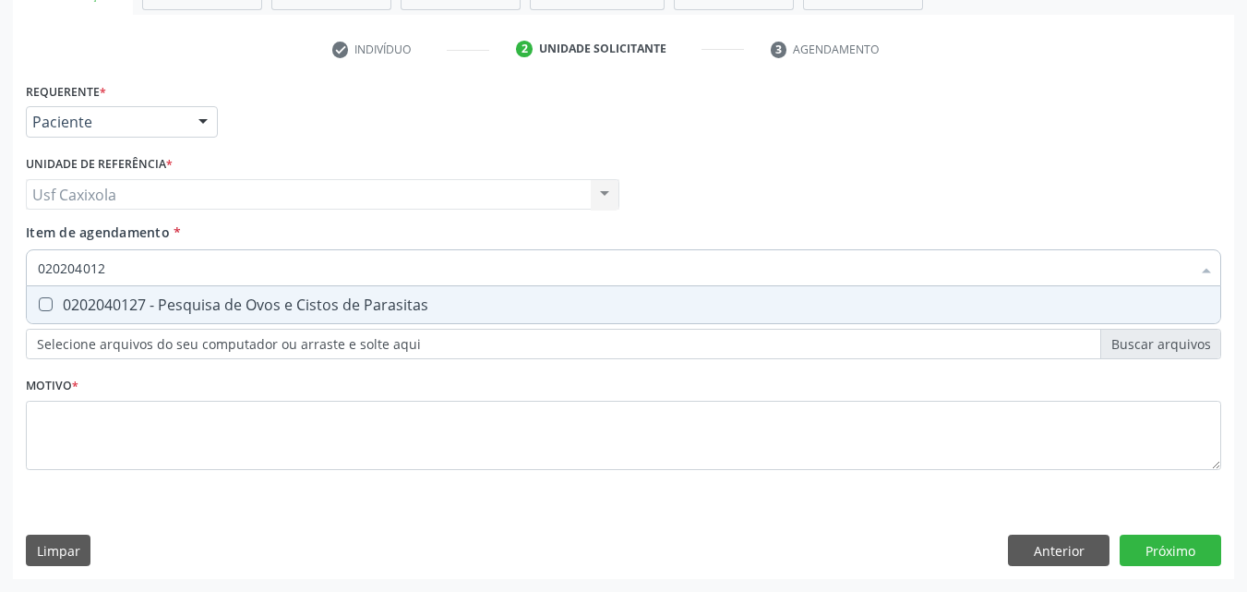
type input "0202040127"
click at [56, 301] on div "0202040127 - Pesquisa de Ovos e Cistos de Parasitas" at bounding box center [623, 304] width 1171 height 15
checkbox Parasitas "true"
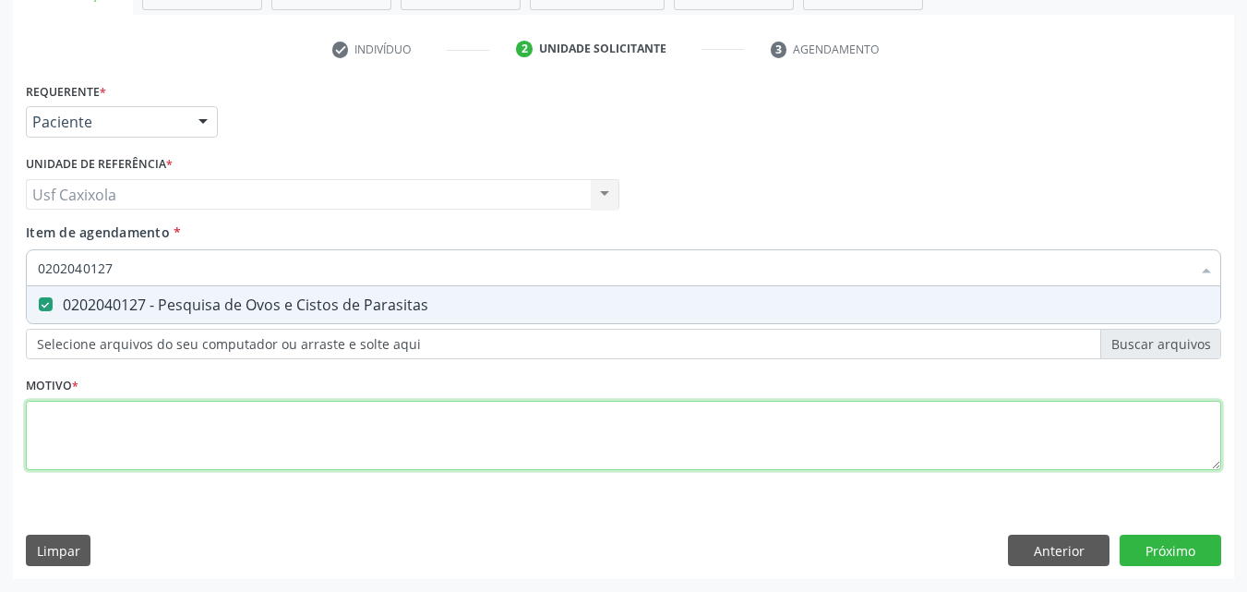
click at [103, 436] on div "Requerente * Paciente Médico(a) Enfermeiro(a) Paciente Nenhum resultado encontr…" at bounding box center [623, 287] width 1195 height 418
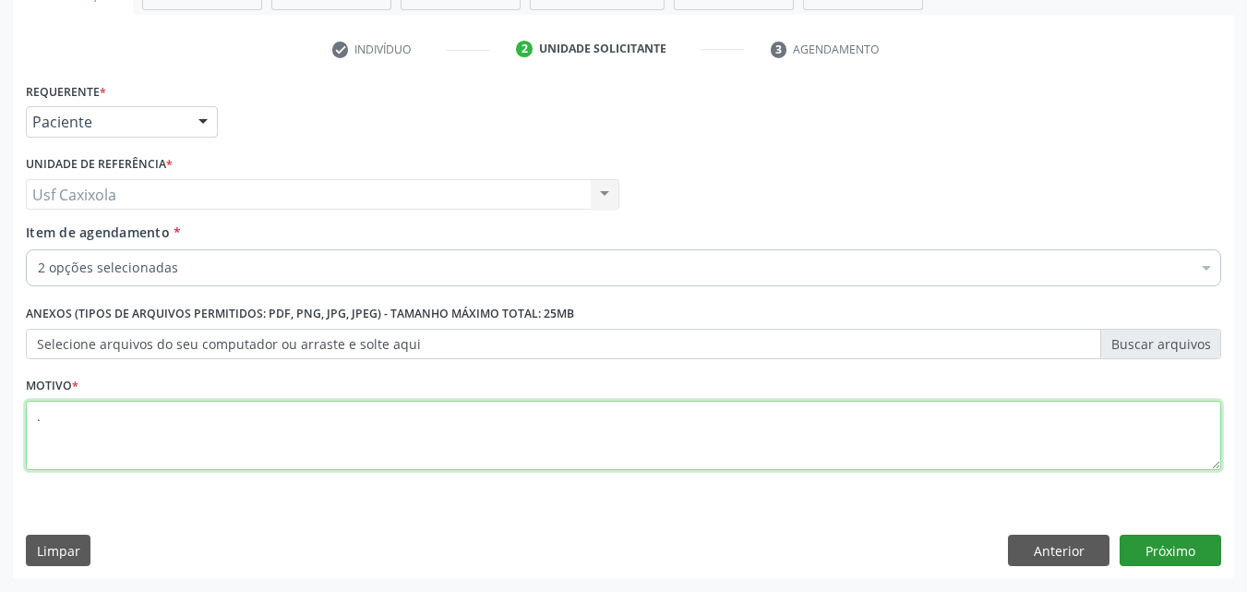
type textarea "."
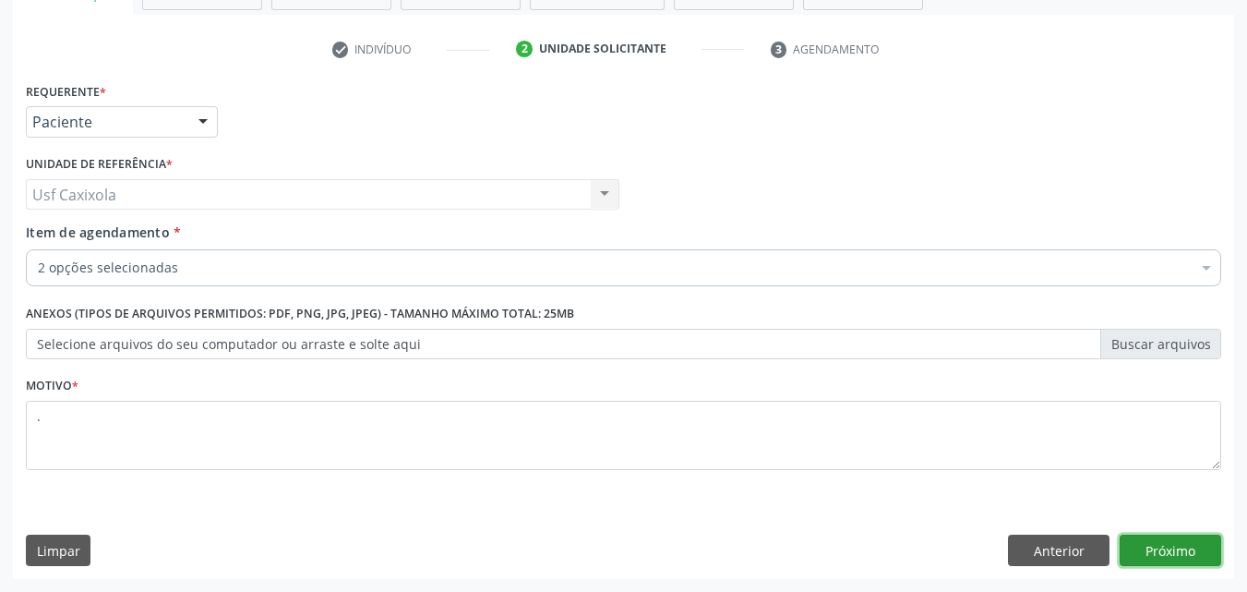
click at [1157, 550] on button "Próximo" at bounding box center [1171, 549] width 102 height 31
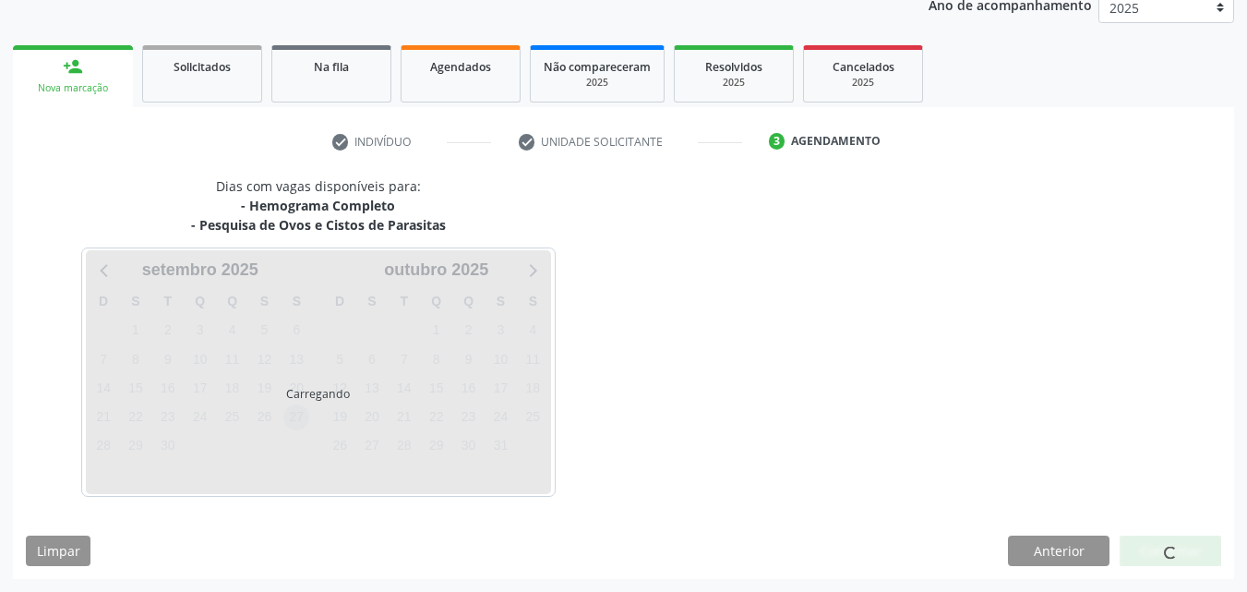
scroll to position [231, 0]
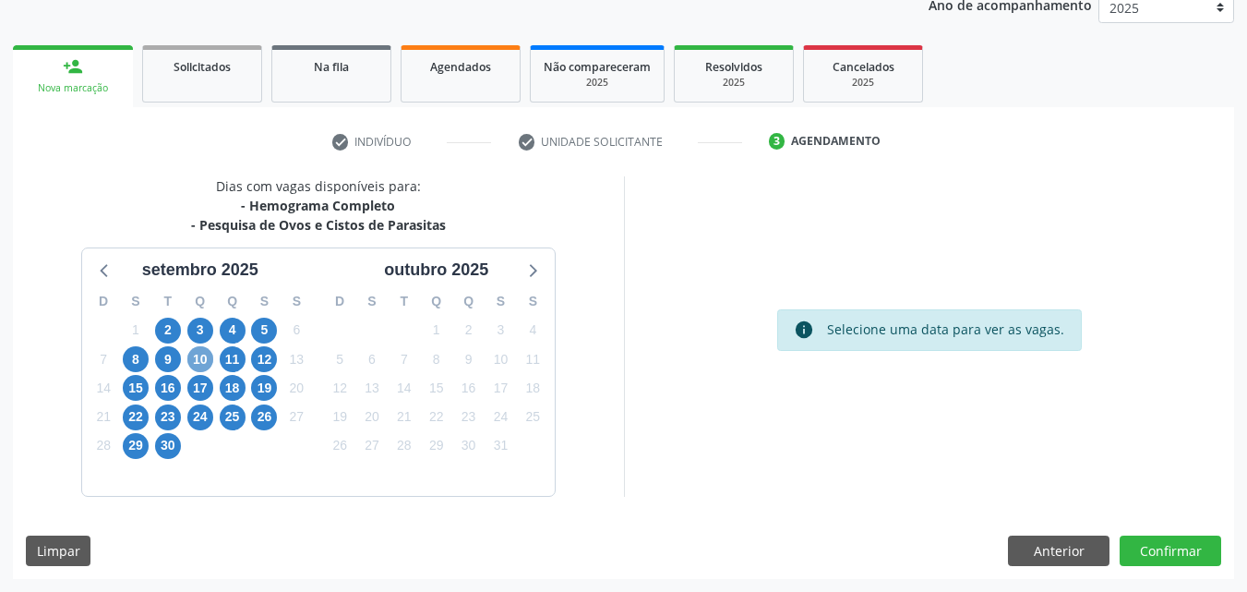
click at [206, 356] on span "10" at bounding box center [200, 359] width 26 height 26
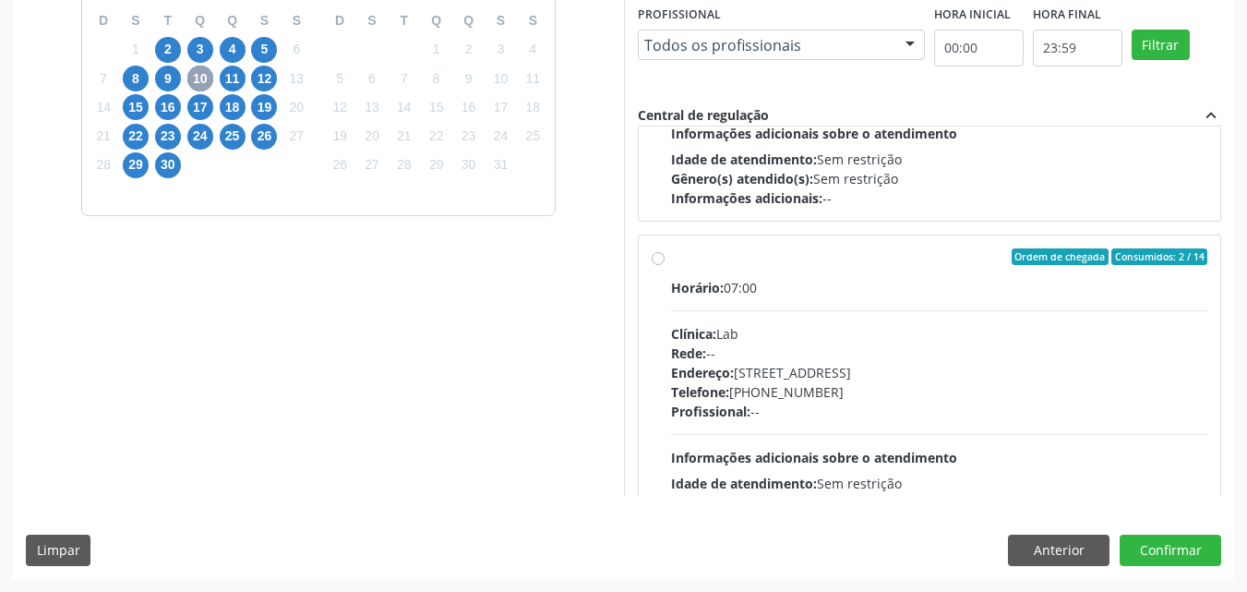
scroll to position [1200, 0]
click at [671, 253] on label "Ordem de chegada Consumidos: 2 / 14 Horário: 07:00 Clínica: Lab Rede: -- Endere…" at bounding box center [939, 388] width 537 height 283
click at [664, 253] on input "Ordem de chegada Consumidos: 2 / 14 Horário: 07:00 Clínica: Lab Rede: -- Endere…" at bounding box center [658, 255] width 13 height 17
radio input "true"
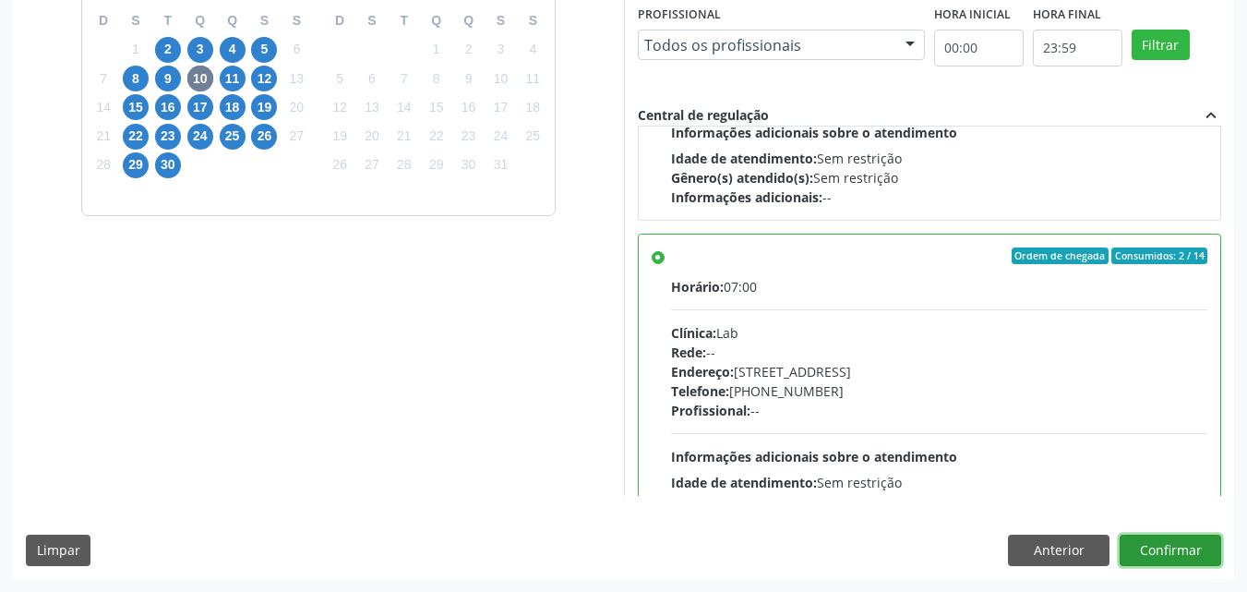
click at [1162, 560] on button "Confirmar" at bounding box center [1171, 549] width 102 height 31
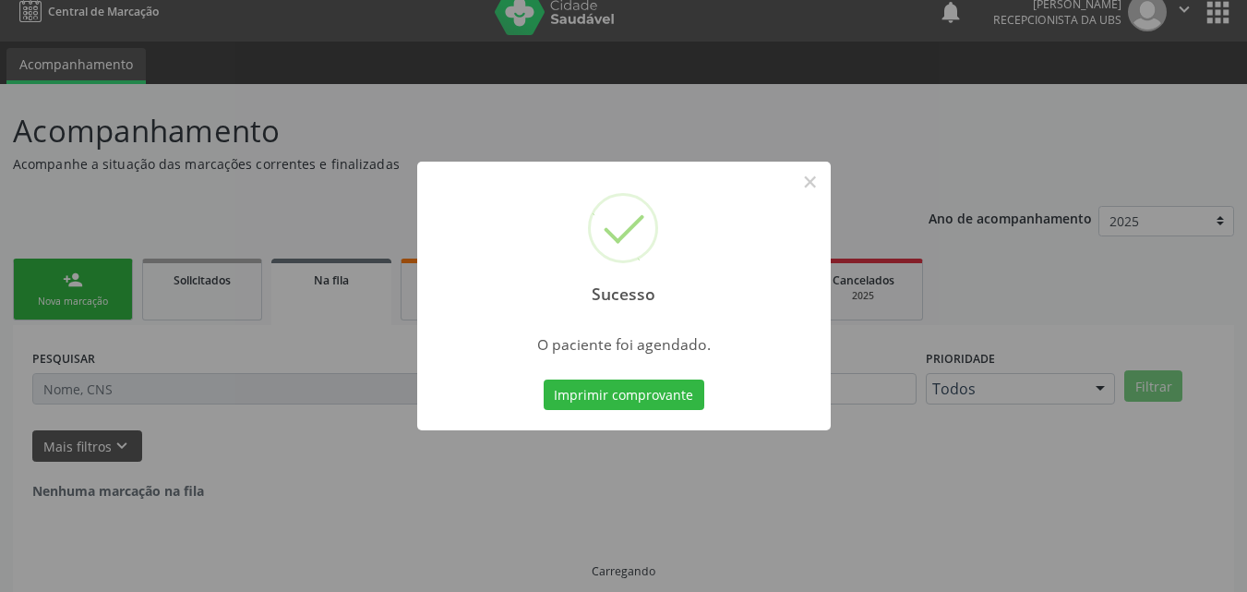
scroll to position [0, 0]
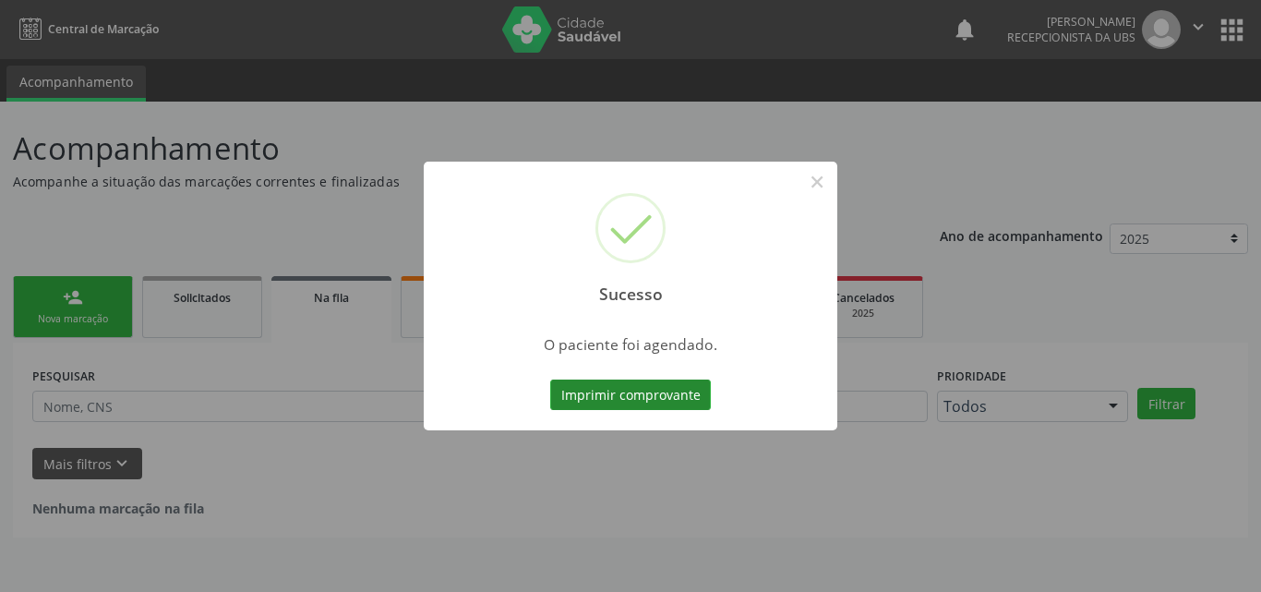
click at [681, 396] on button "Imprimir comprovante" at bounding box center [630, 394] width 161 height 31
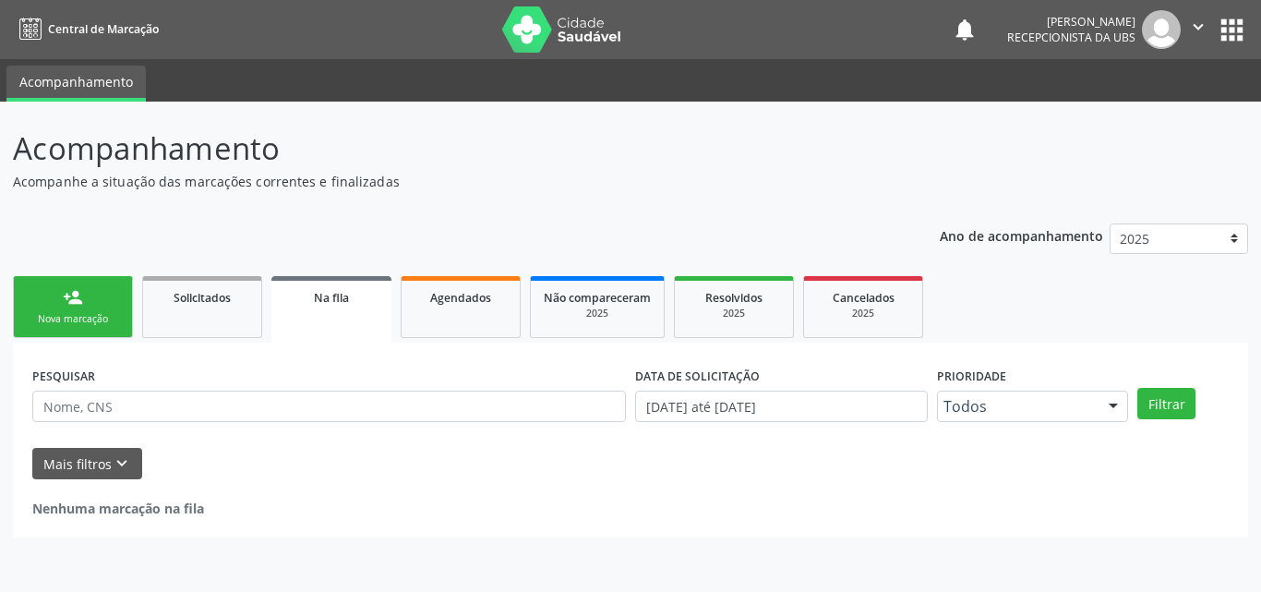
click at [66, 317] on div "Nova marcação" at bounding box center [73, 319] width 92 height 14
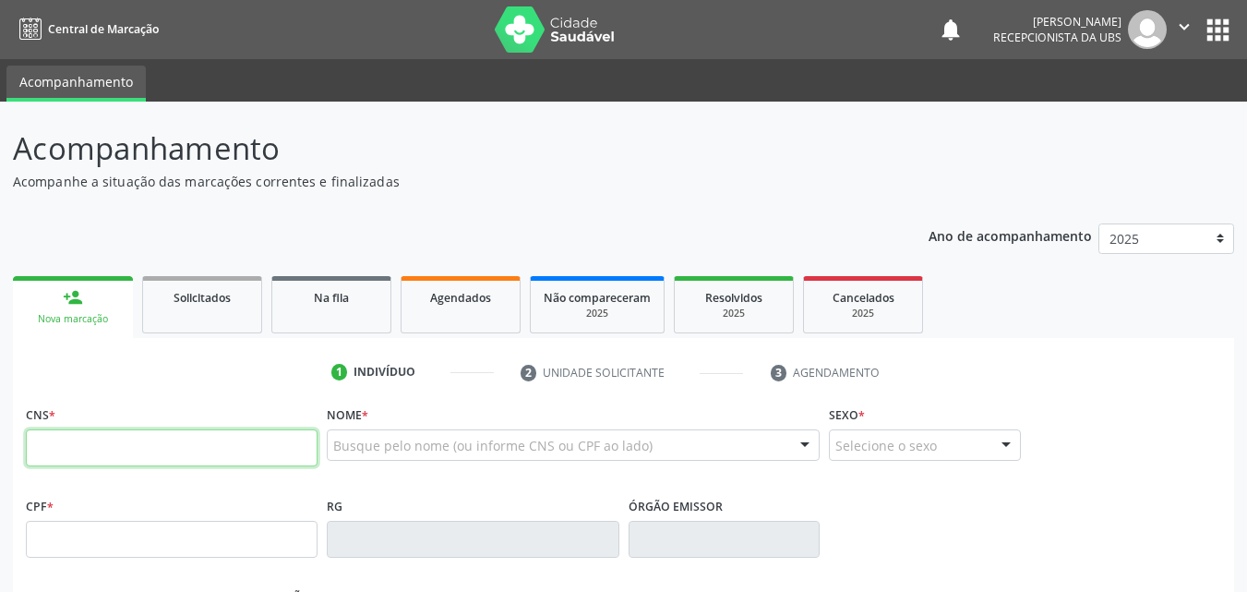
click at [91, 442] on input "text" at bounding box center [172, 447] width 292 height 37
type input "898 0037 1651 1414"
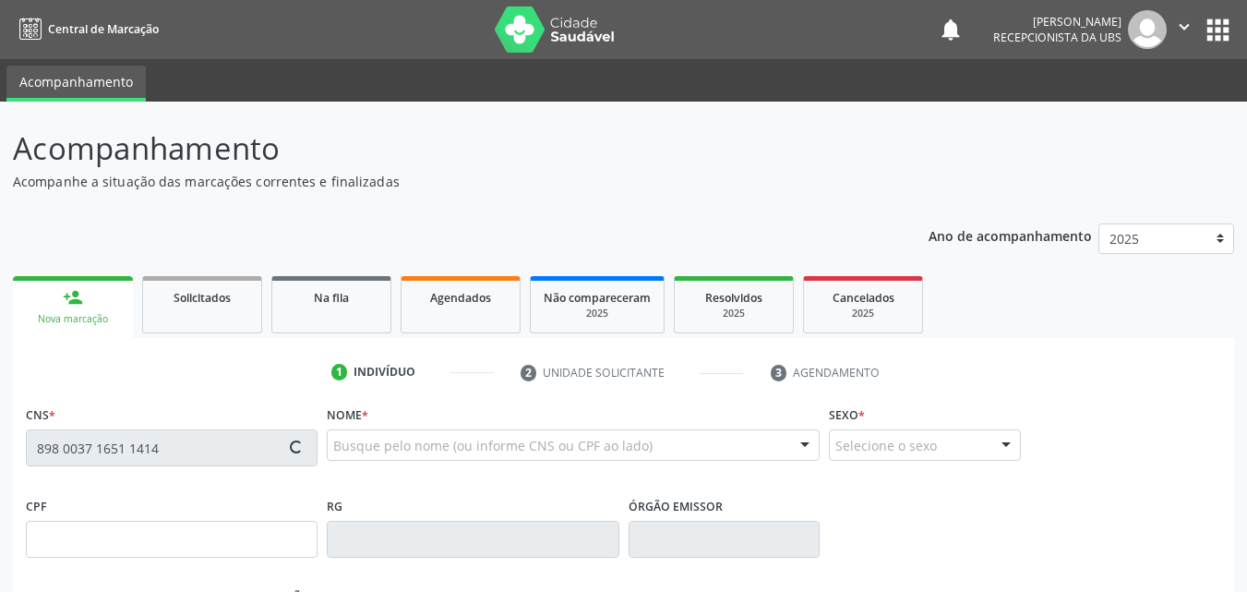
type input "162.231.884-63"
type input "[DATE]"
type input "[PERSON_NAME]"
type input "[PHONE_NUMBER]"
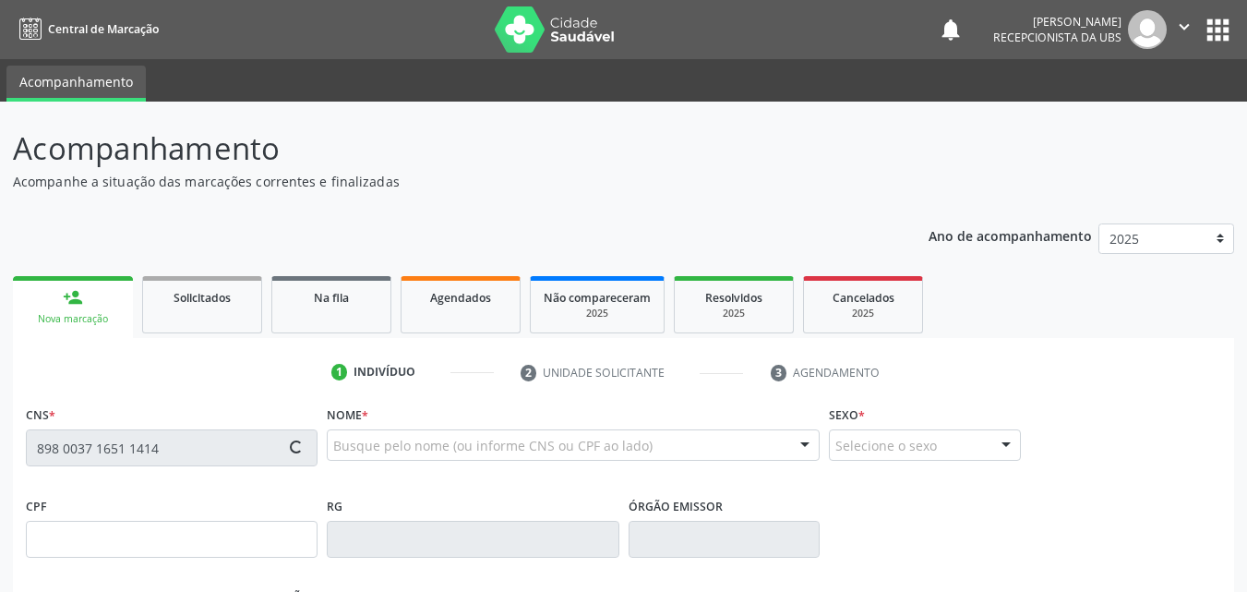
type input "141.595.074-17"
type input "1274"
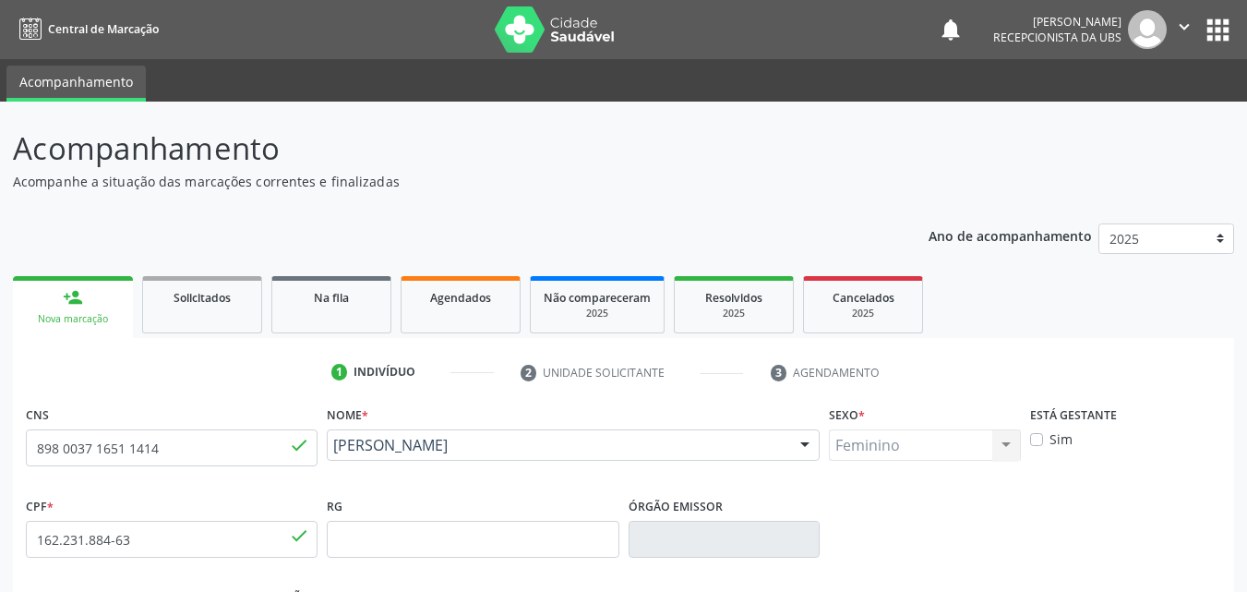
drag, startPoint x: 544, startPoint y: 473, endPoint x: 332, endPoint y: 471, distance: 211.4
click at [332, 471] on div "Jessica Oliveira Domingos Jessica Oliveira Domingos CNS: 898 0037 1651 1414 CPF…" at bounding box center [573, 451] width 493 height 44
copy span "[PERSON_NAME]"
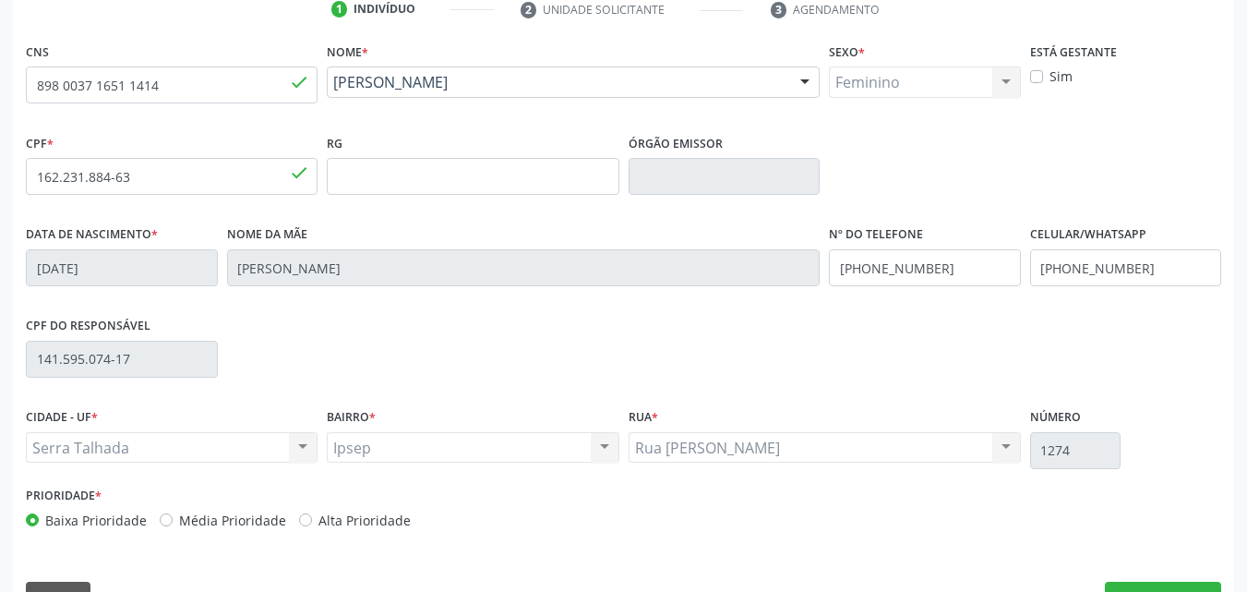
scroll to position [409, 0]
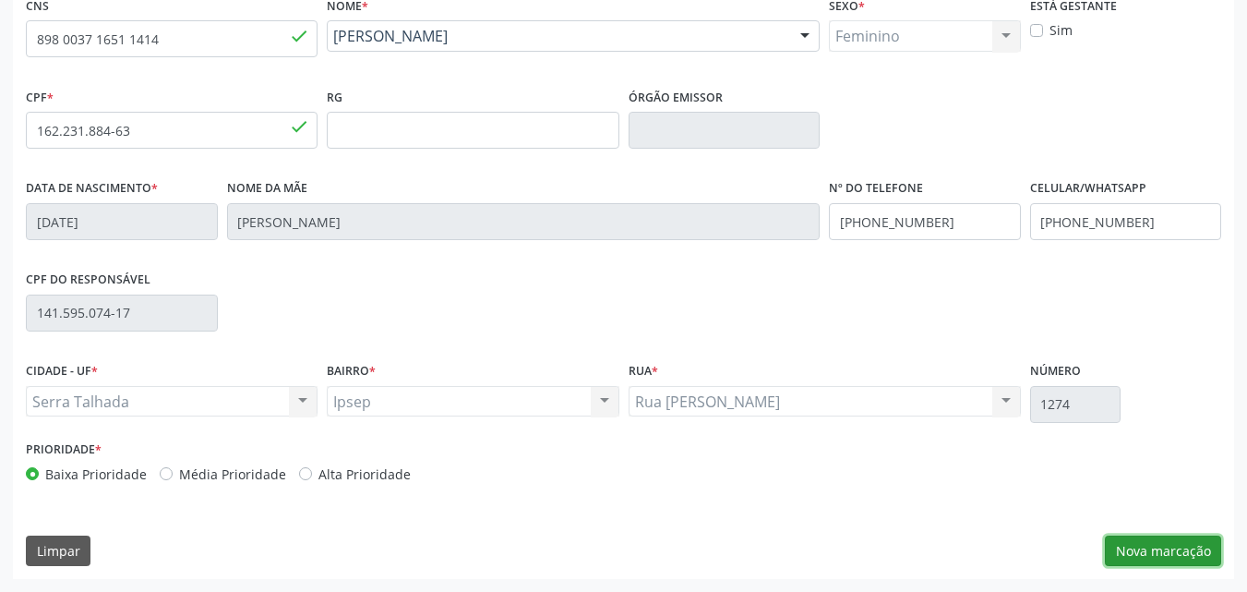
click at [1154, 540] on button "Nova marcação" at bounding box center [1163, 550] width 116 height 31
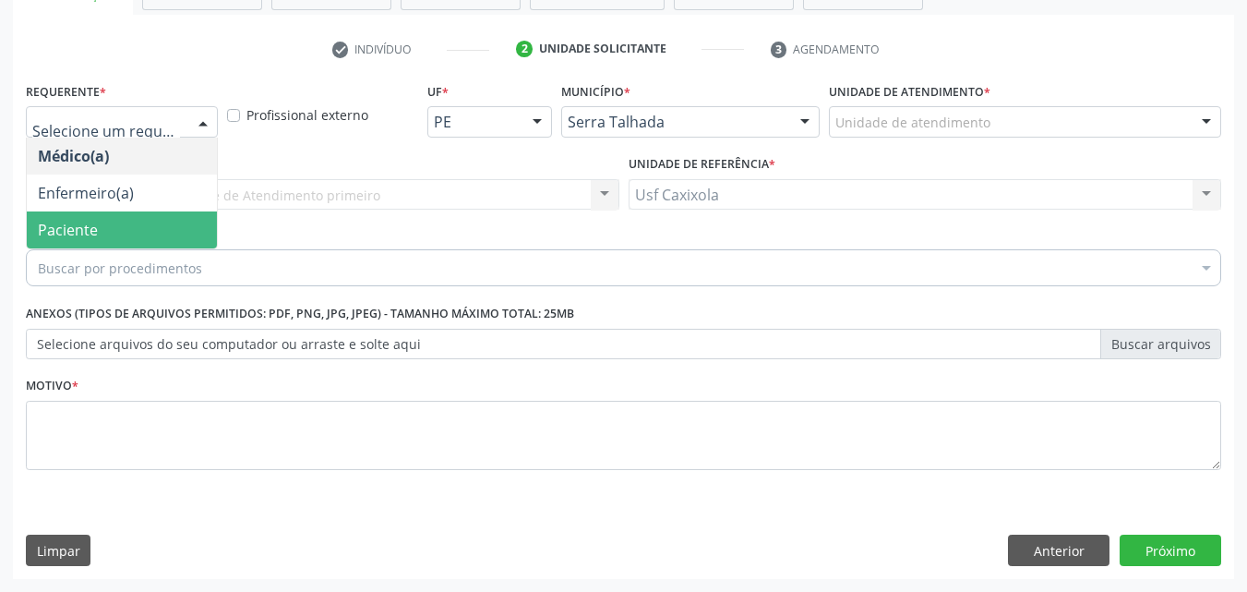
click at [162, 220] on span "Paciente" at bounding box center [122, 229] width 190 height 37
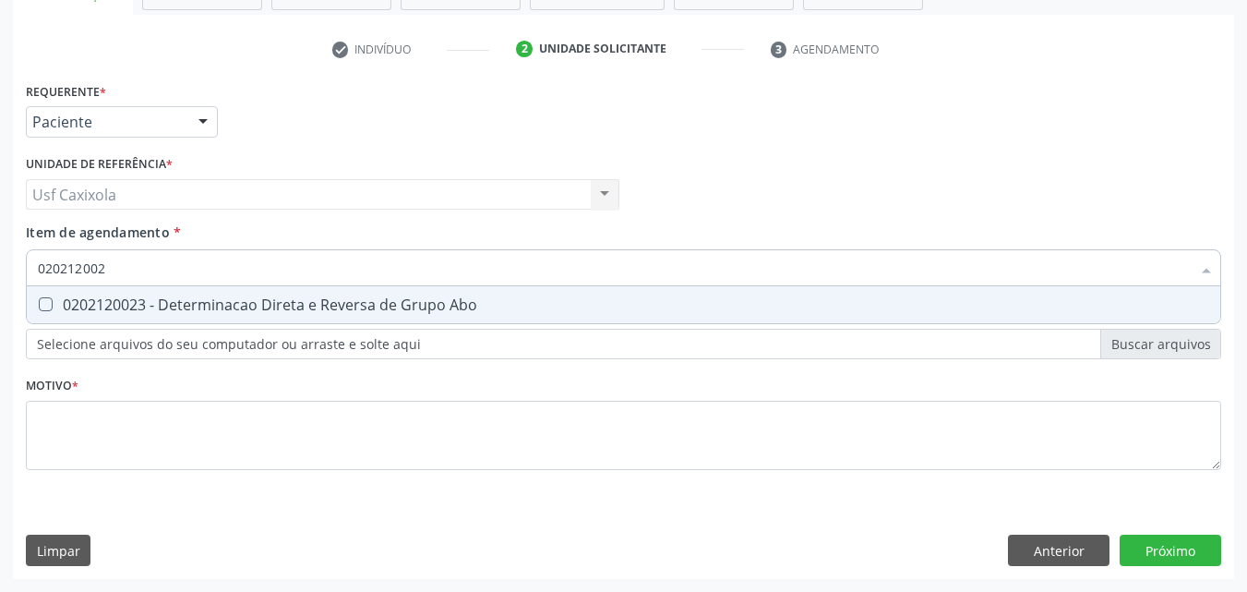
type input "0202120023"
drag, startPoint x: 166, startPoint y: 310, endPoint x: 155, endPoint y: 303, distance: 13.3
click at [163, 310] on div "0202120023 - Determinacao Direta e Reversa de Grupo Abo" at bounding box center [623, 304] width 1171 height 15
checkbox Abo "true"
drag, startPoint x: 26, startPoint y: 264, endPoint x: 11, endPoint y: 264, distance: 14.8
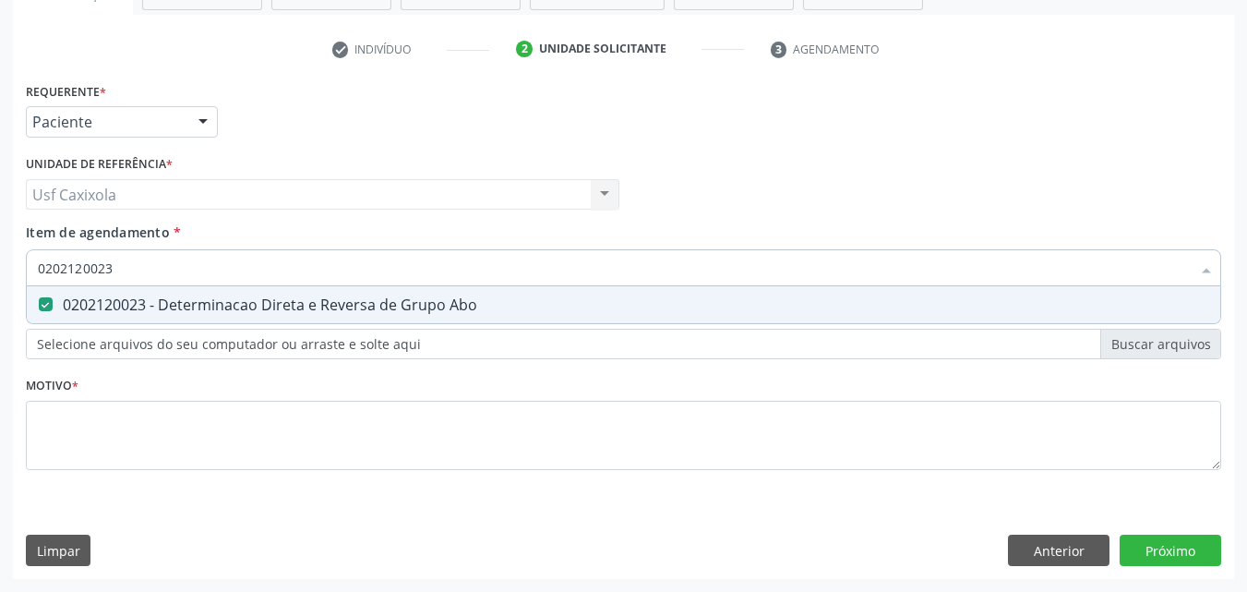
click at [11, 264] on div "Acompanhamento Acompanhe a situação das marcações correntes e finalizadas Relat…" at bounding box center [623, 184] width 1247 height 813
type input "0"
checkbox Abo "false"
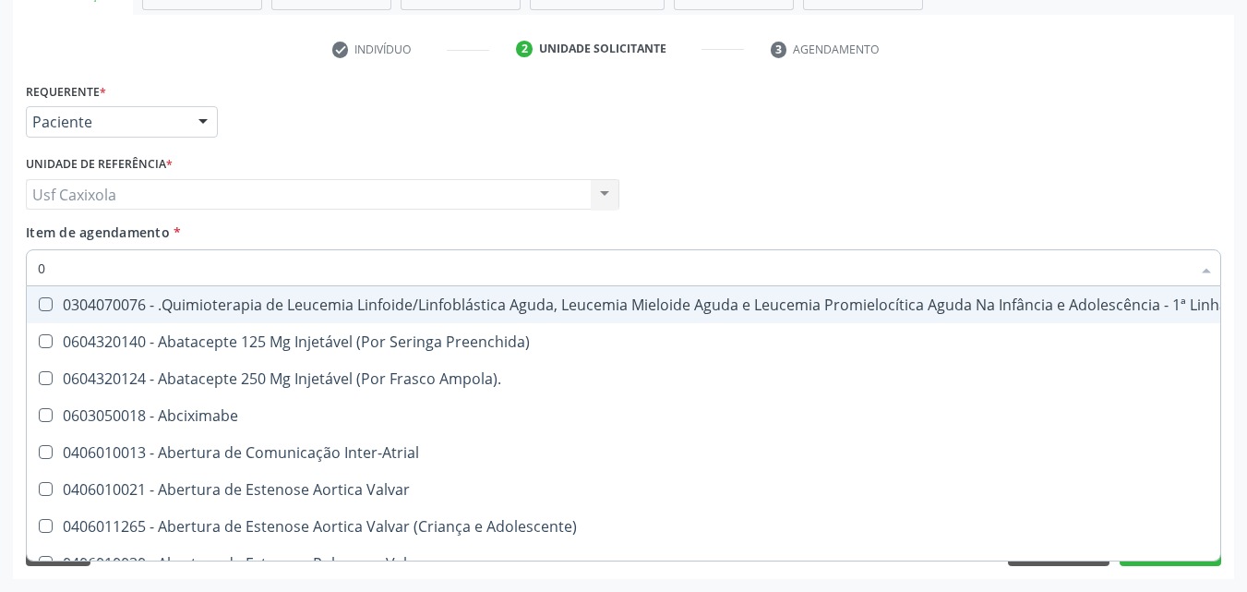
type input "02"
checkbox Vulva "true"
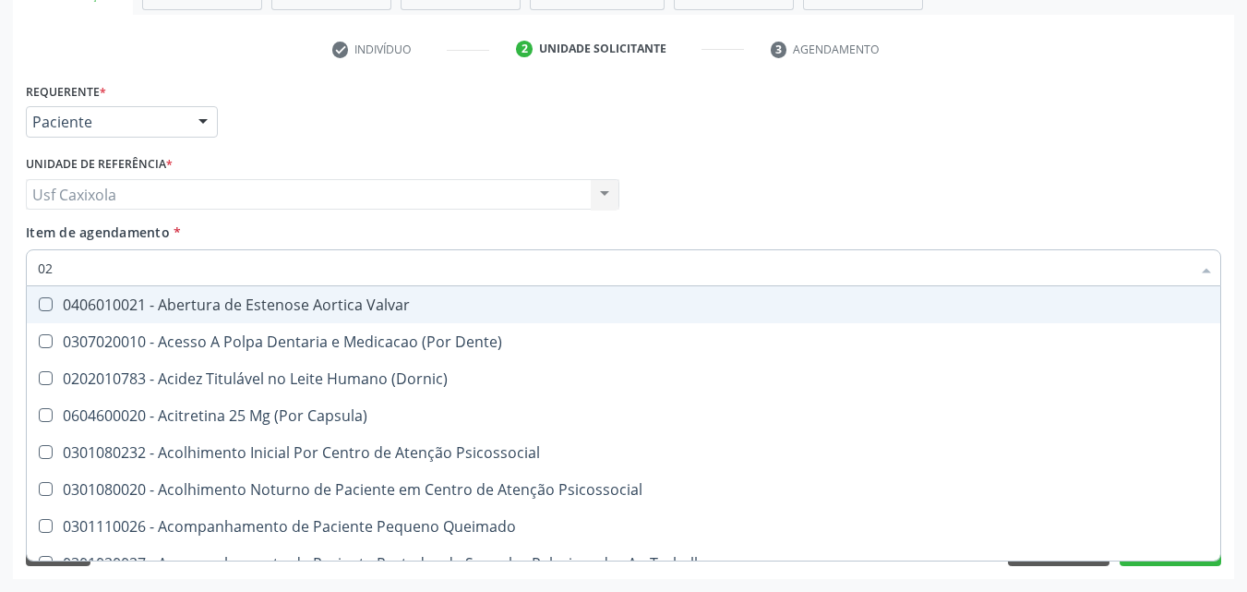
type input "020"
checkbox Projecoes\) "true"
checkbox Abo "false"
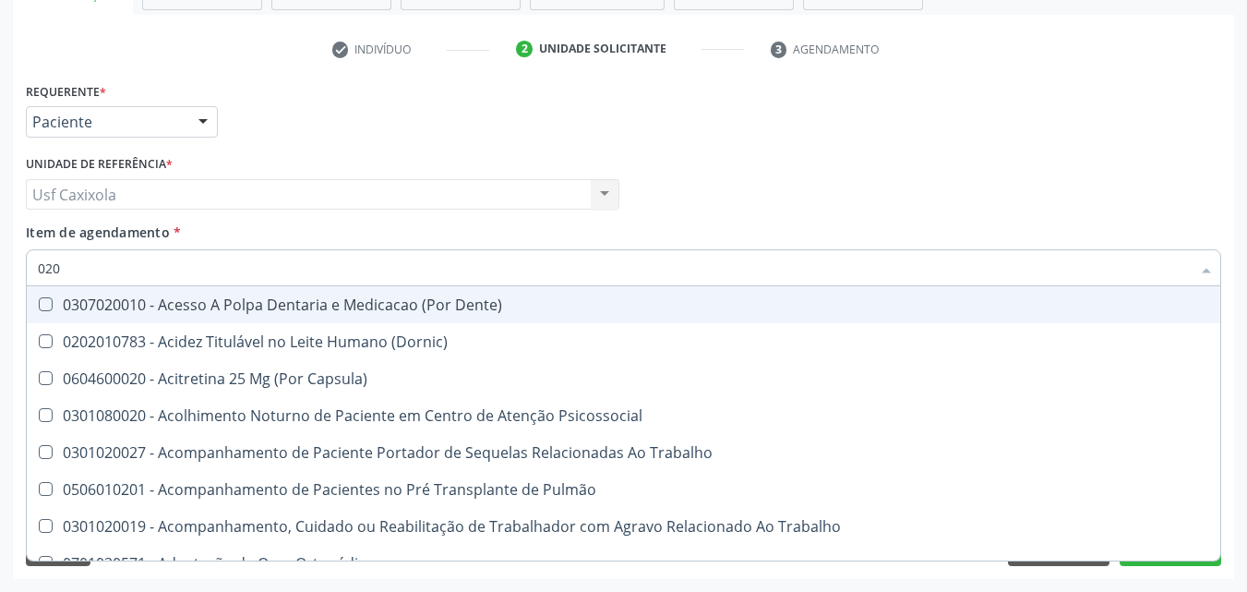
type input "0202"
checkbox Coagulação\ "true"
checkbox Abo "false"
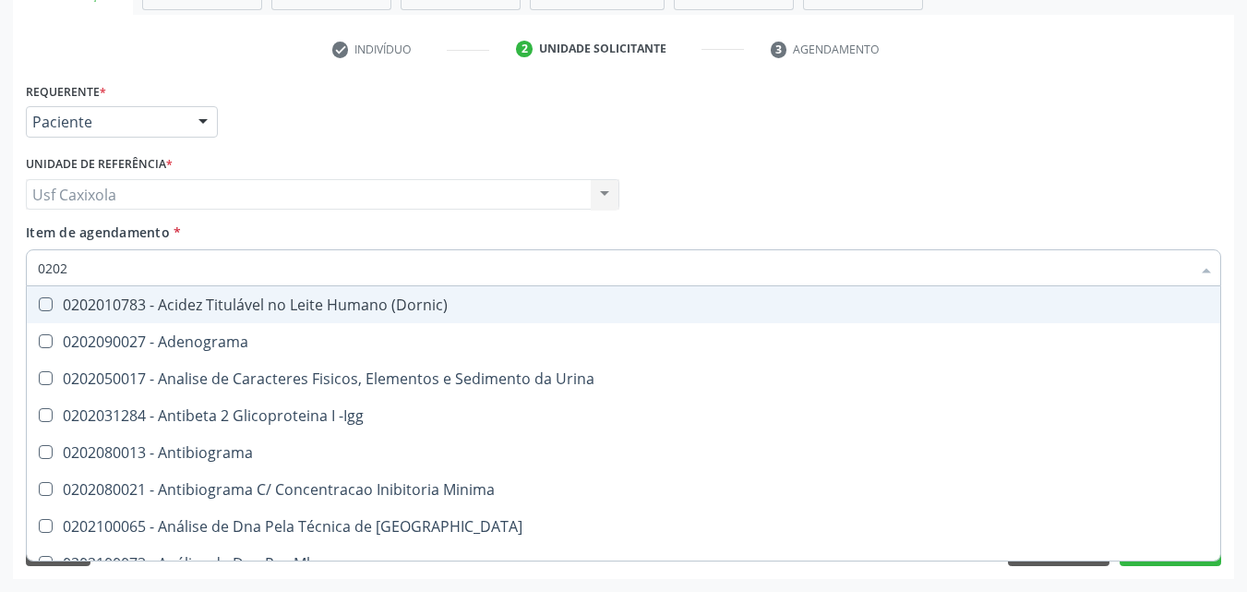
type input "02020"
checkbox Abo "false"
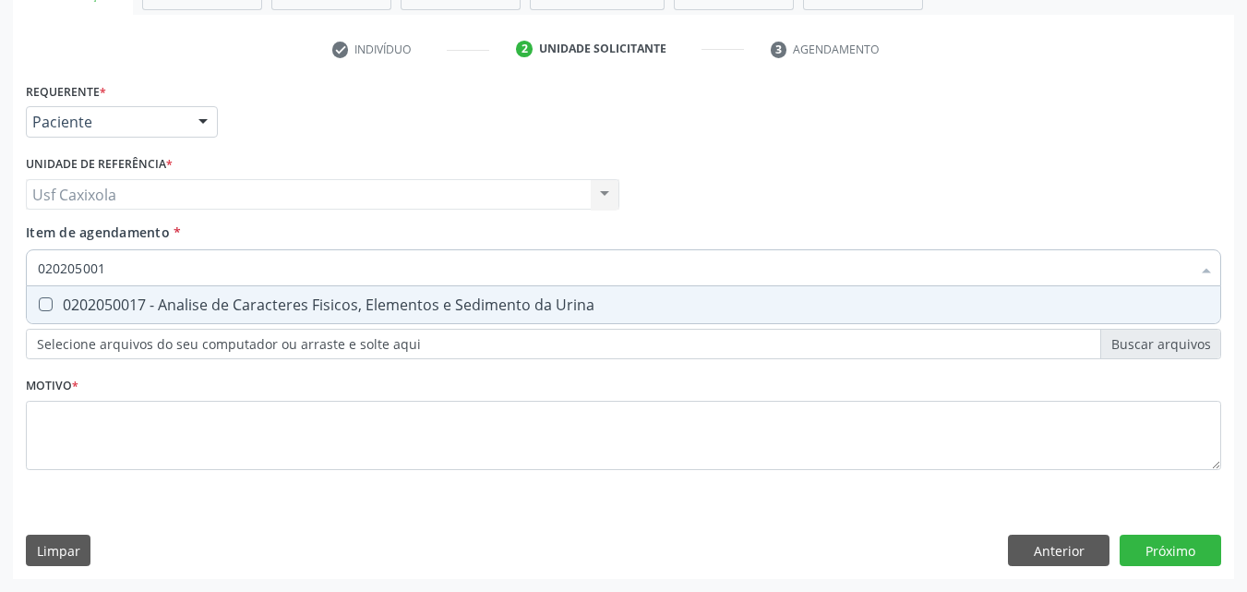
type input "0202050017"
click at [59, 305] on div "0202050017 - Analise de Caracteres Fisicos, Elementos e Sedimento da Urina" at bounding box center [623, 304] width 1171 height 15
checkbox Urina "true"
drag, startPoint x: 125, startPoint y: 269, endPoint x: 30, endPoint y: 269, distance: 94.1
click at [30, 269] on div "0202050017" at bounding box center [623, 267] width 1195 height 37
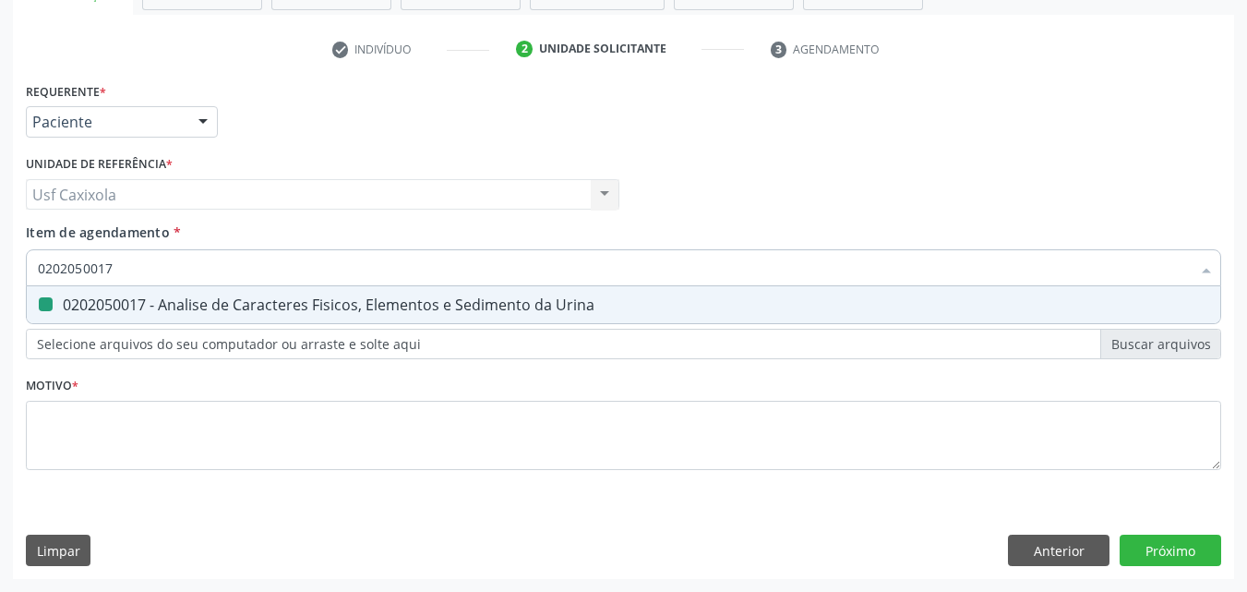
type input "0"
checkbox Urina "false"
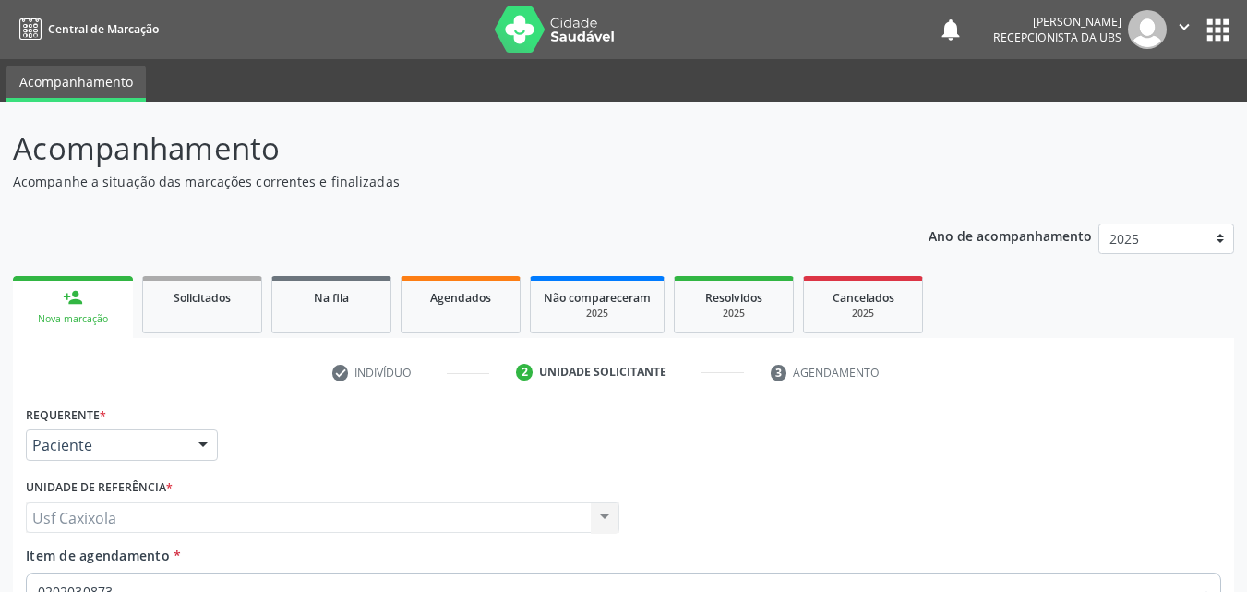
scroll to position [323, 0]
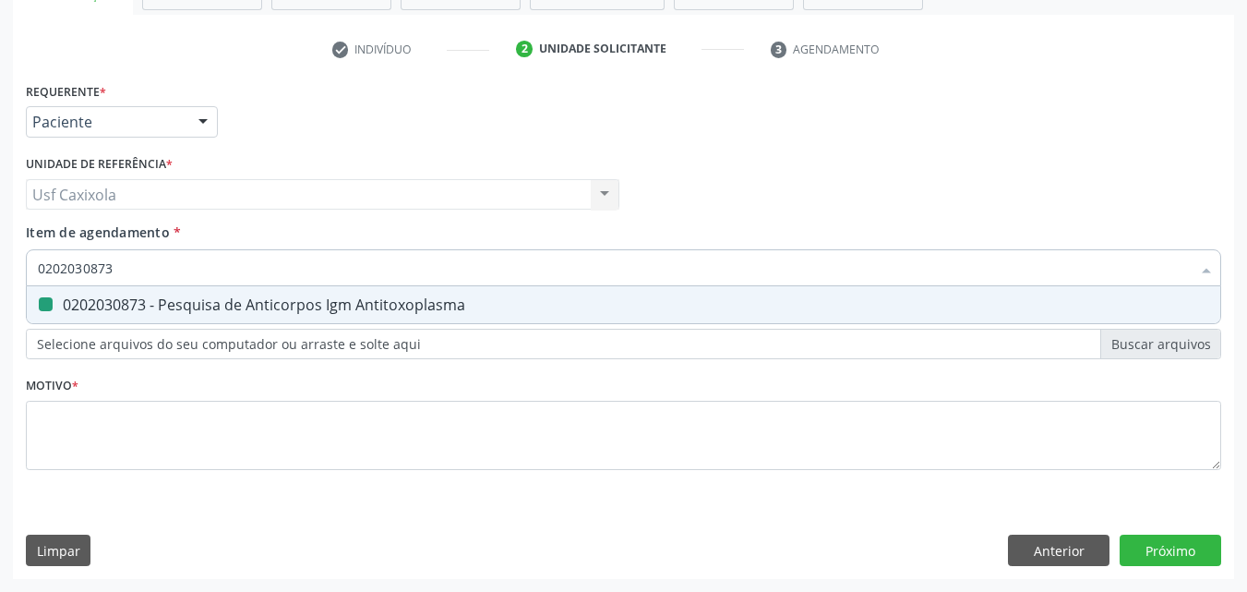
type input "0"
checkbox Antitoxoplasma "false"
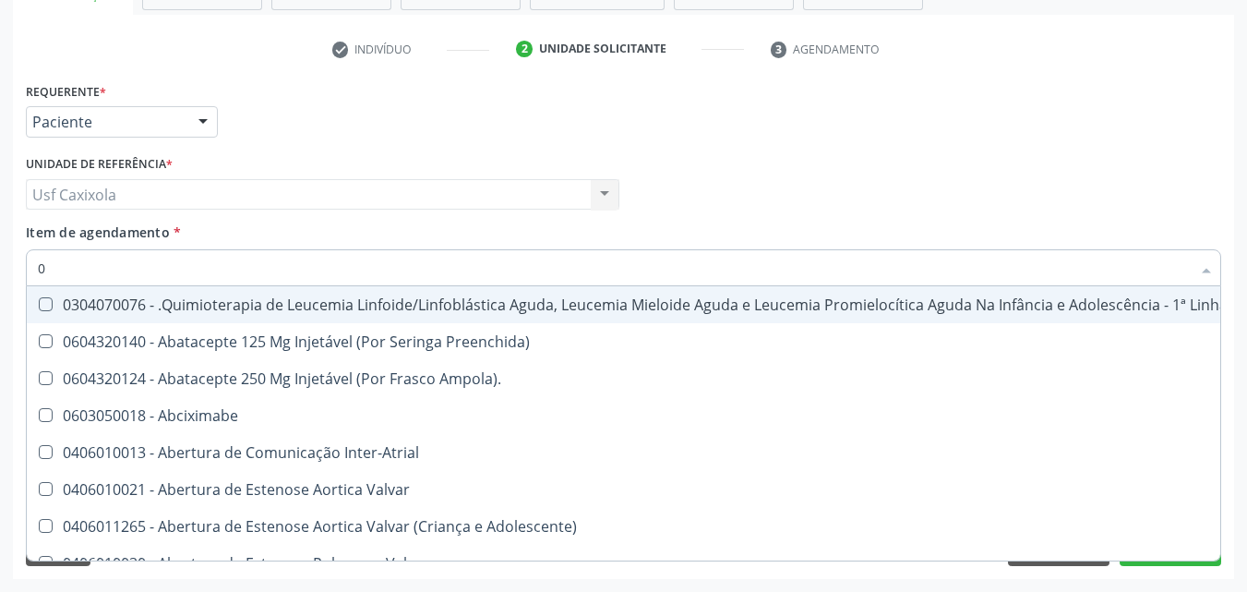
type input "02"
checkbox Coração "true"
checkbox Urina "false"
checkbox Vulva "true"
checkbox Bilateral "true"
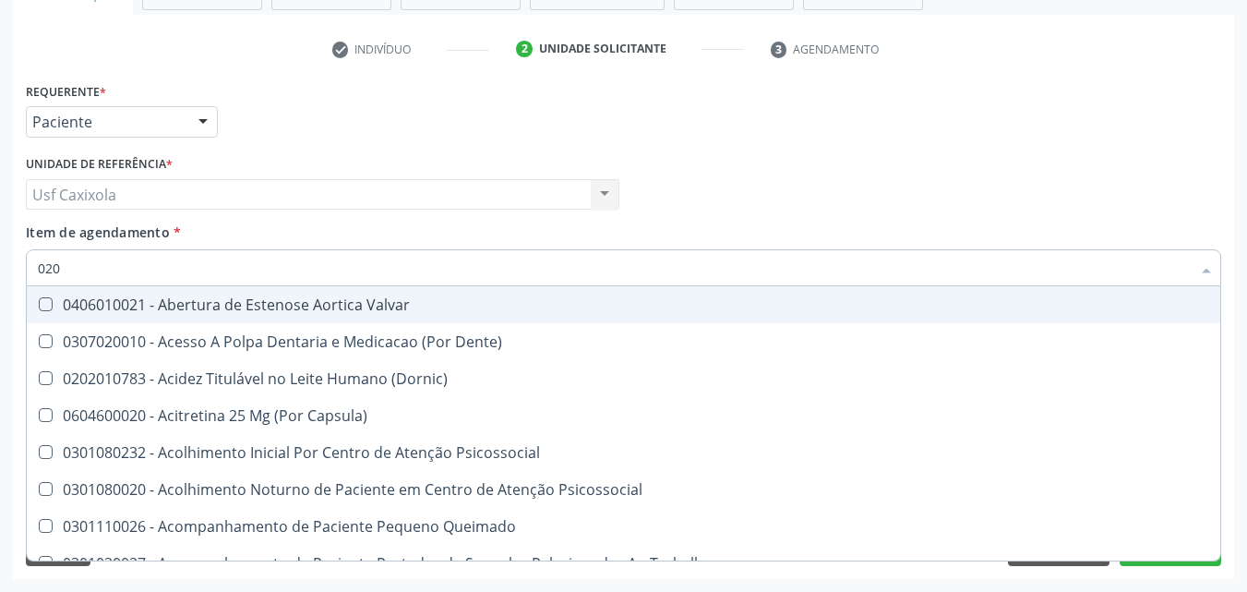
type input "0202"
checkbox \(Dornic\) "true"
checkbox Terapeutica "false"
checkbox Agua "true"
checkbox Urina "false"
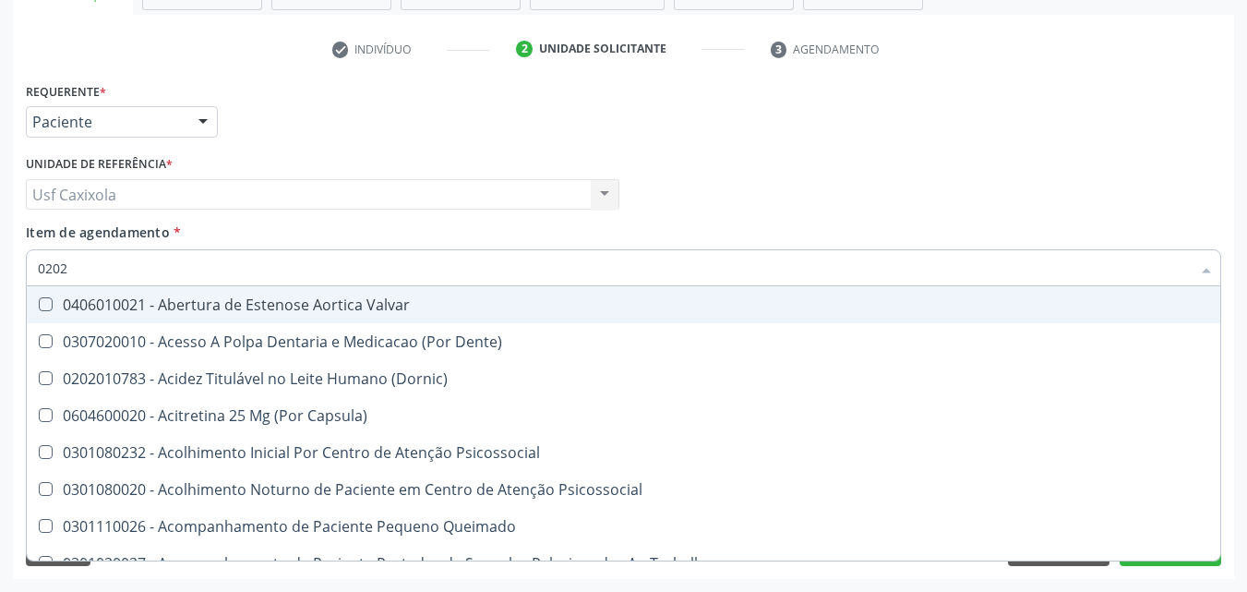
checkbox Auditiva "true"
checkbox Monobloco "true"
checkbox Projecoes\) "false"
checkbox Herpesvirus "true"
checkbox G\) "true"
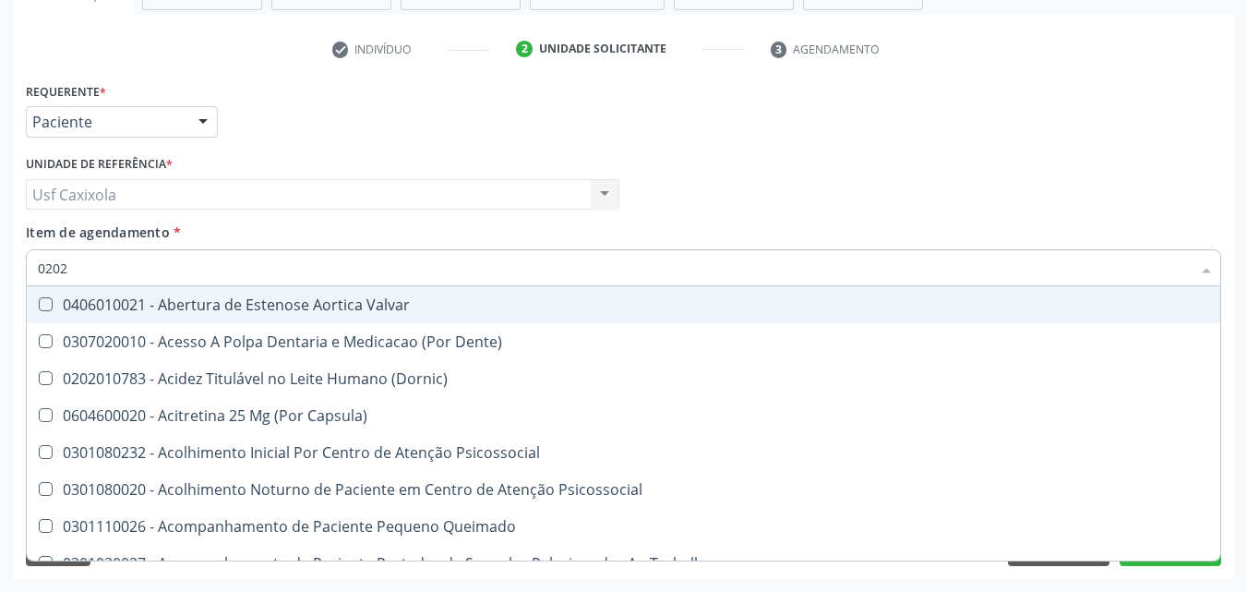
checkbox \(Qualitativo\) "false"
checkbox Abo "false"
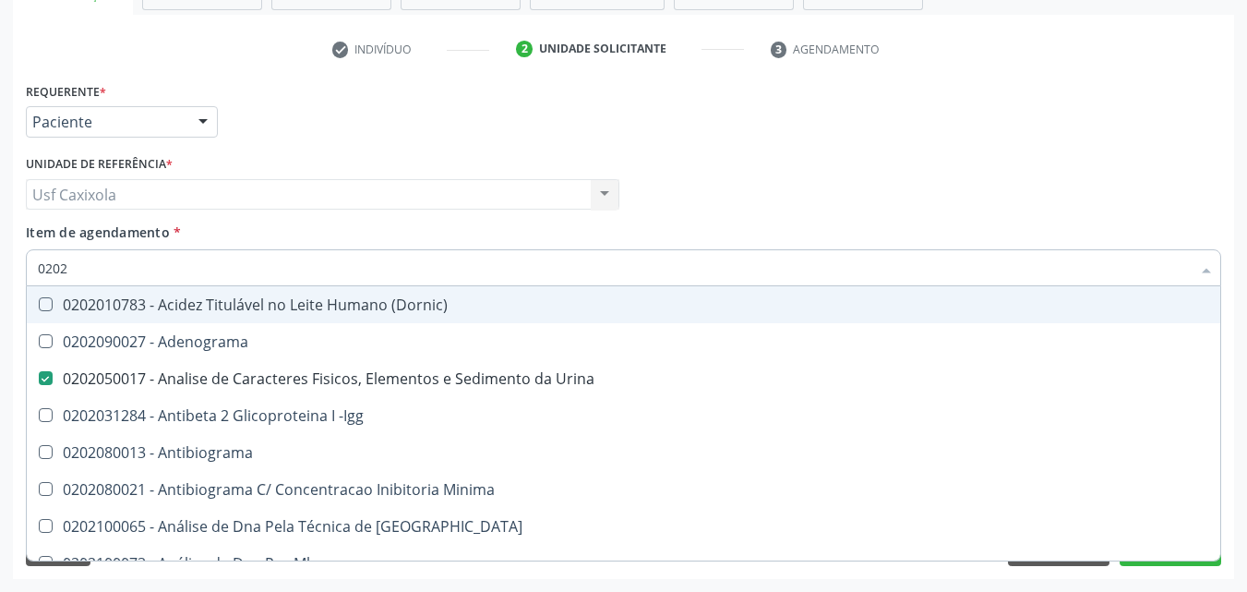
type input "02021"
checkbox Urina "false"
checkbox Ativado "true"
checkbox Abo "false"
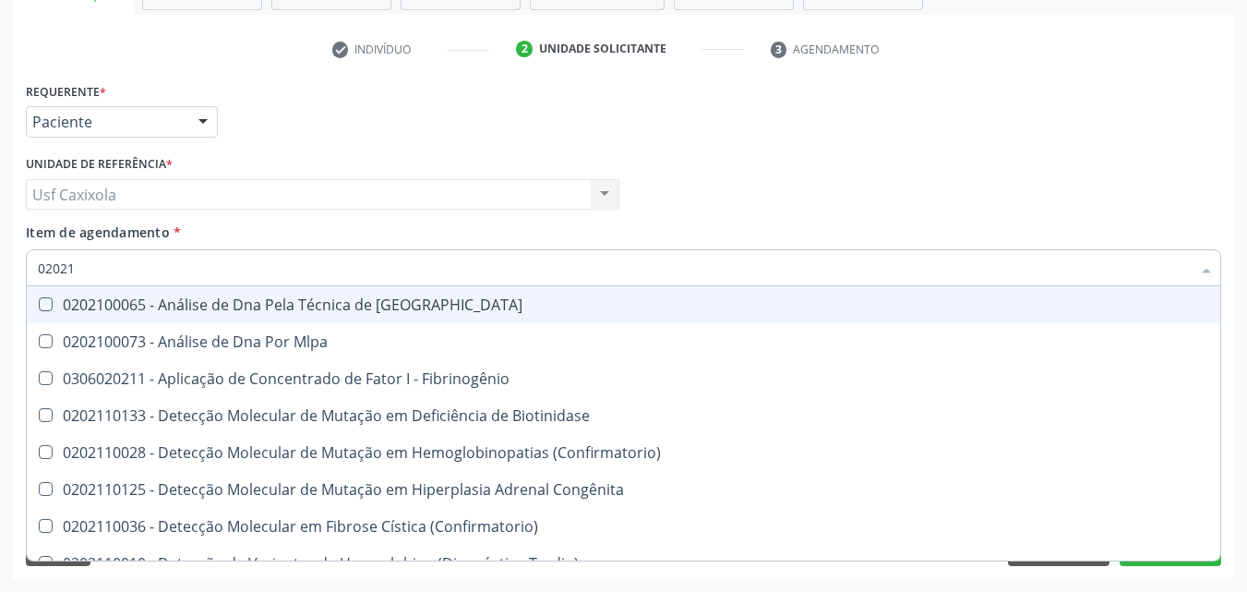
type input "020212"
checkbox Blot "true"
checkbox Abo "false"
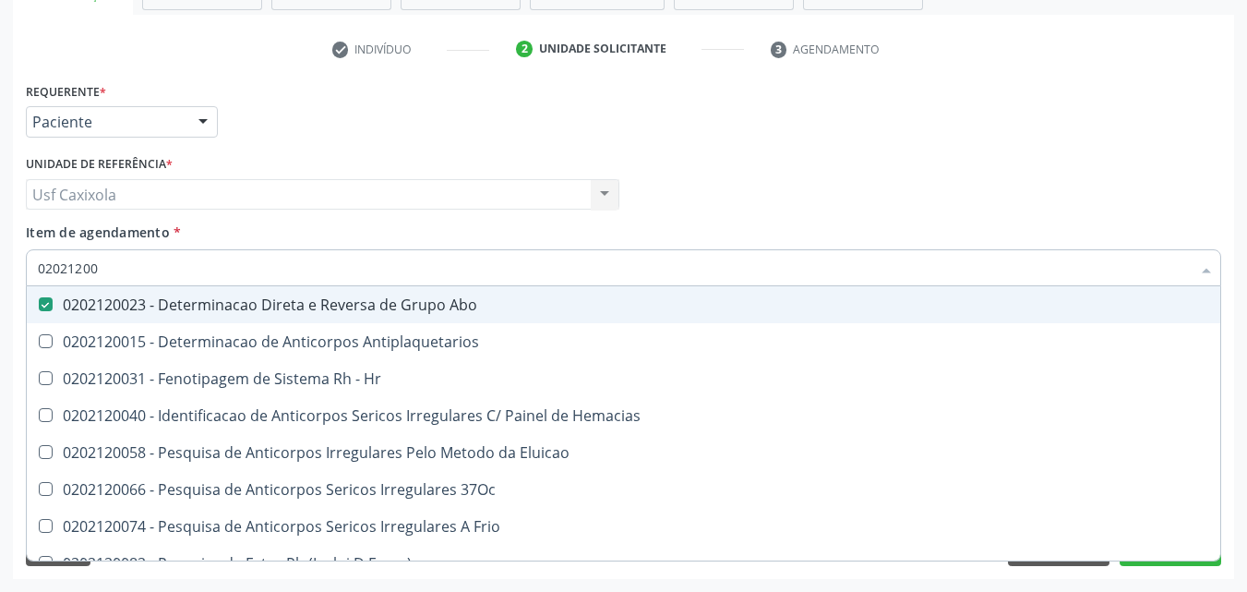
type input "020212008"
checkbox Abo "false"
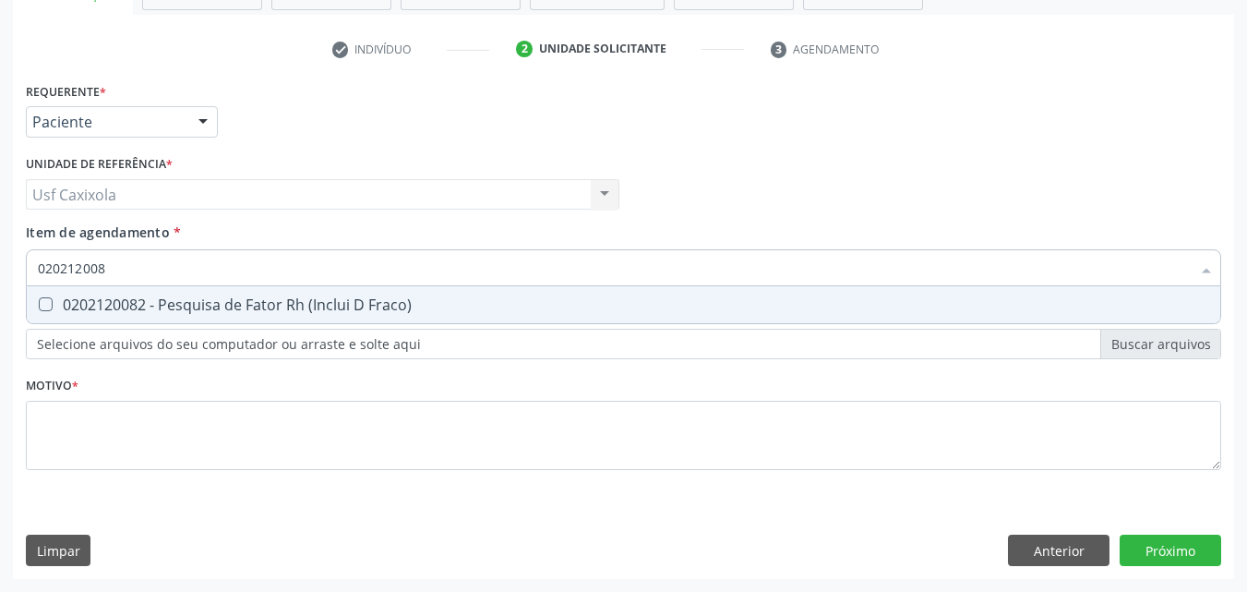
type input "0202120082"
click at [156, 307] on div "0202120082 - Pesquisa de Fator Rh (Inclui D Fraco)" at bounding box center [623, 304] width 1171 height 15
checkbox Fraco\) "true"
drag, startPoint x: 119, startPoint y: 276, endPoint x: 0, endPoint y: 293, distance: 120.2
click at [0, 293] on div "Acompanhamento Acompanhe a situação das marcações correntes e finalizadas Relat…" at bounding box center [623, 184] width 1247 height 813
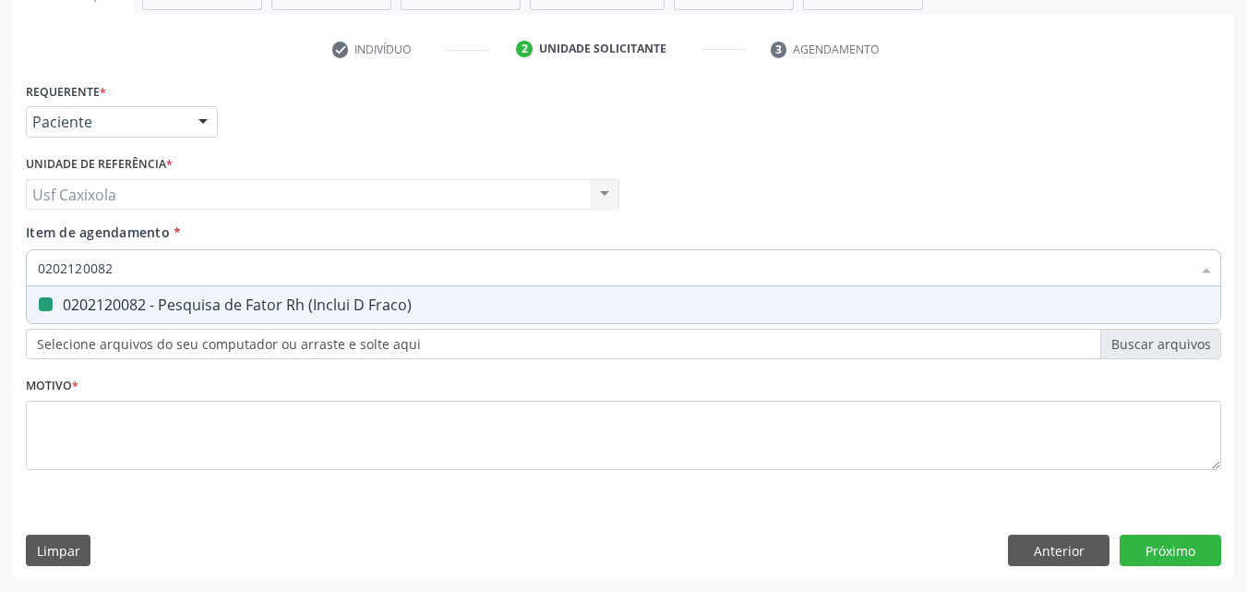
type input "0"
checkbox Fraco\) "false"
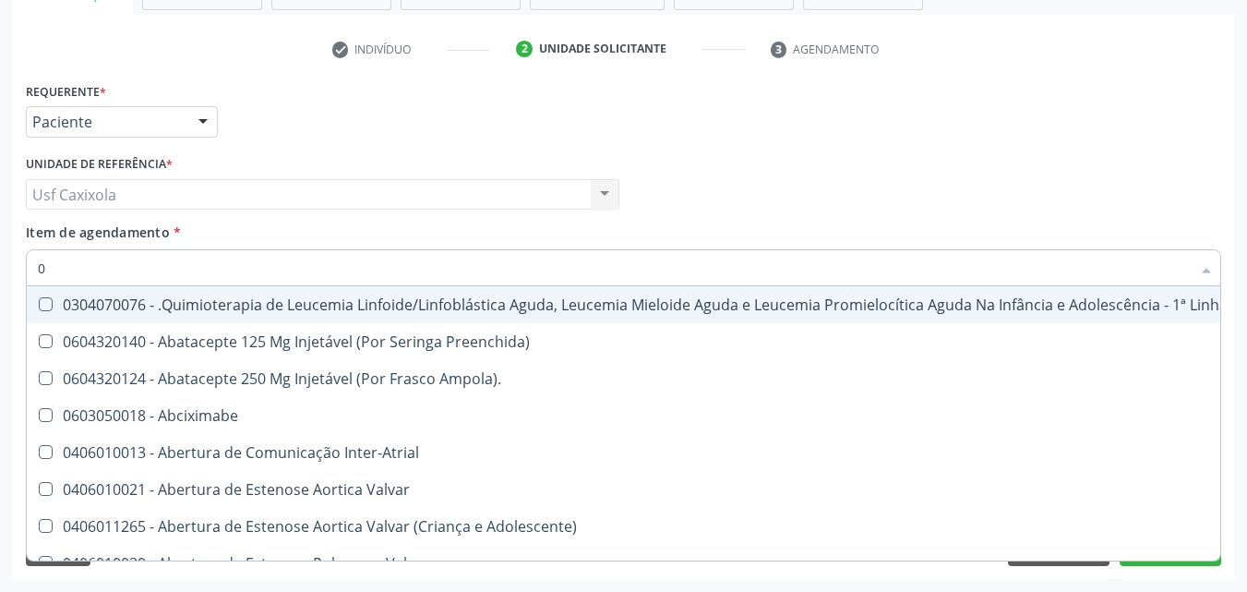
type input "02"
checkbox Coração "true"
checkbox Urina "false"
checkbox Vulva "true"
checkbox Bilateral "true"
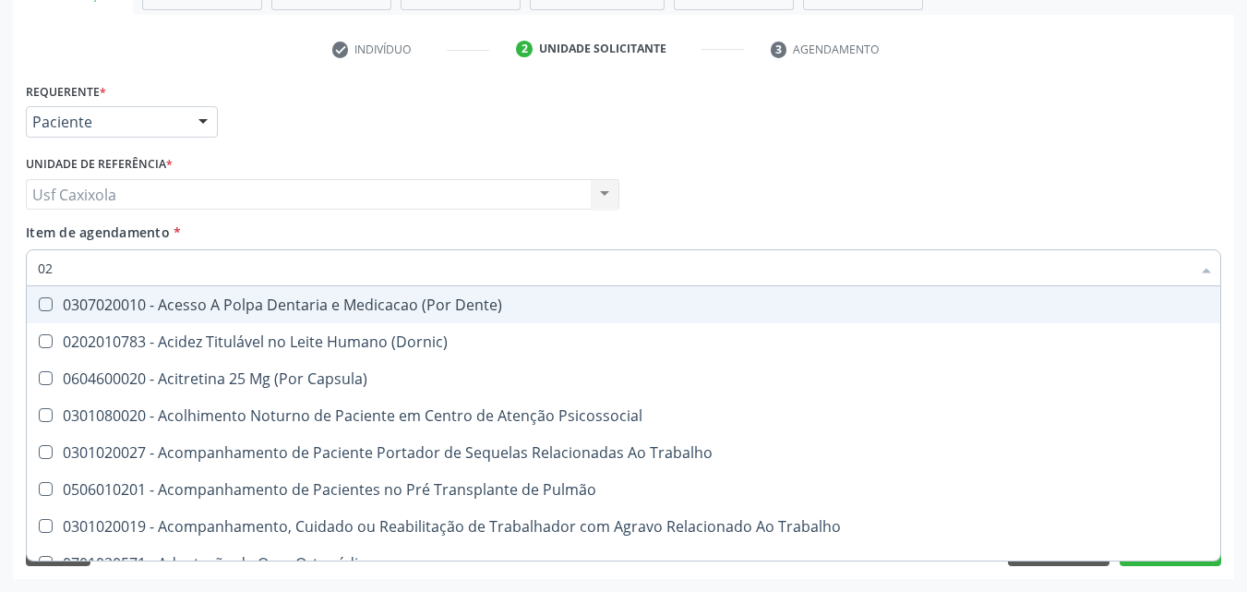
type input "020"
checkbox Urina "true"
checkbox Recombinante "false"
checkbox Abo "true"
checkbox Glicose "true"
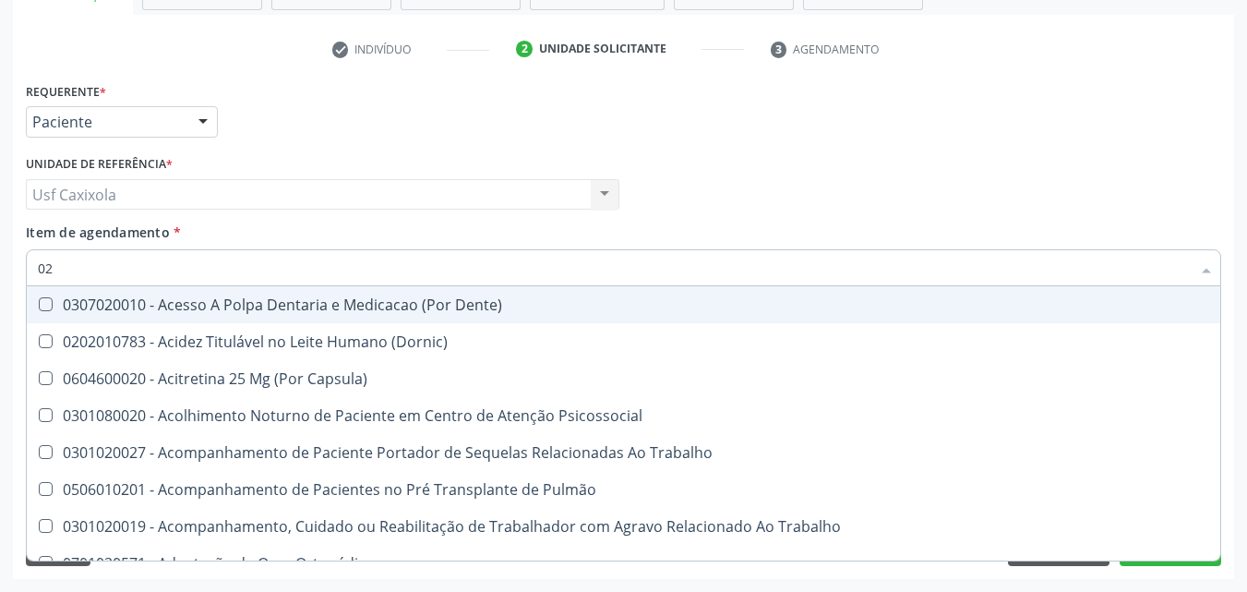
checkbox Derrames "false"
checkbox Segmento\) "false"
checkbox Completo "true"
type input "0202"
checkbox Capsula\) "true"
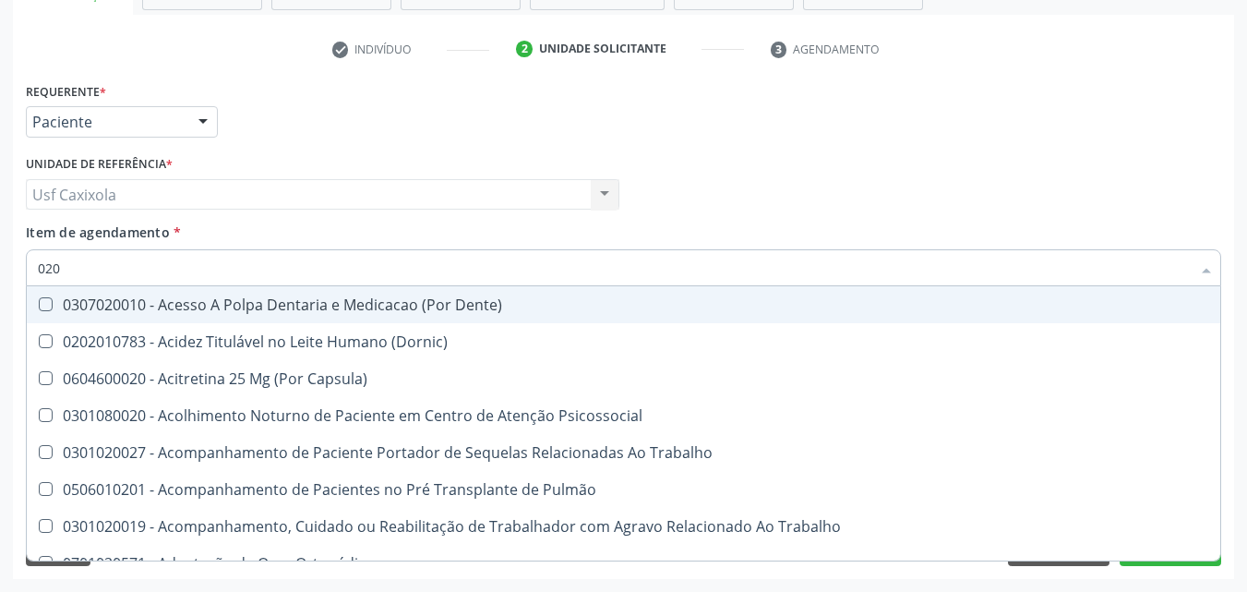
checkbox Urina "false"
checkbox Coagulação\ "true"
checkbox Laser "true"
checkbox Biologica "true"
checkbox Abo "false"
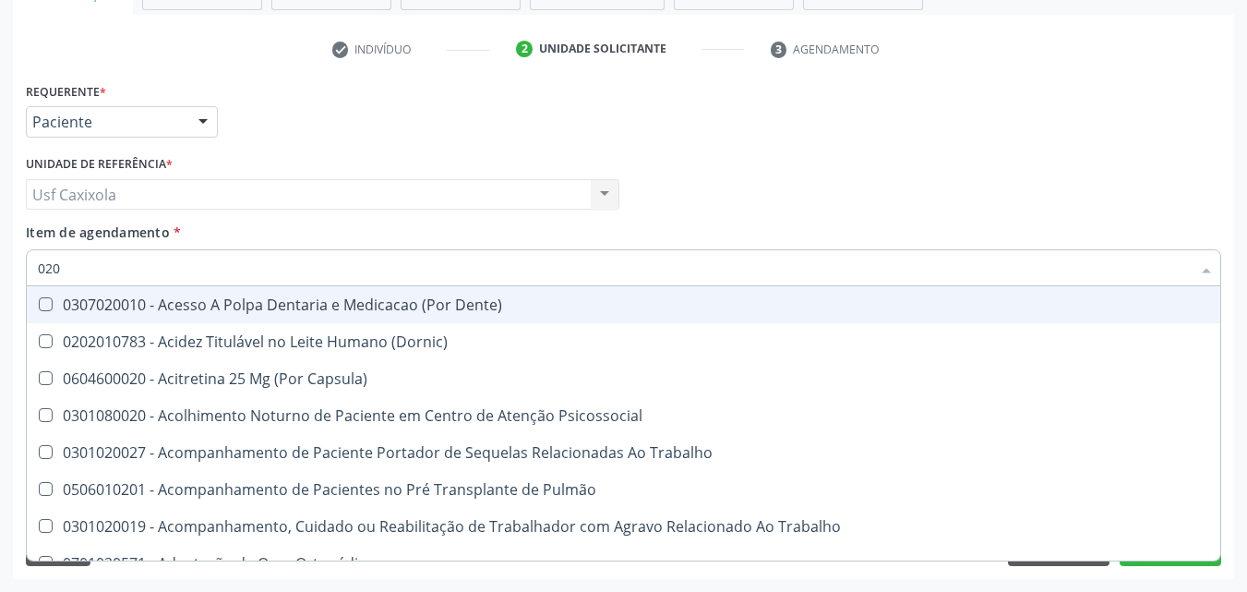
checkbox Dosagens\) "true"
checkbox Euglobulina "true"
checkbox Bloqueio "true"
checkbox Glicose "false"
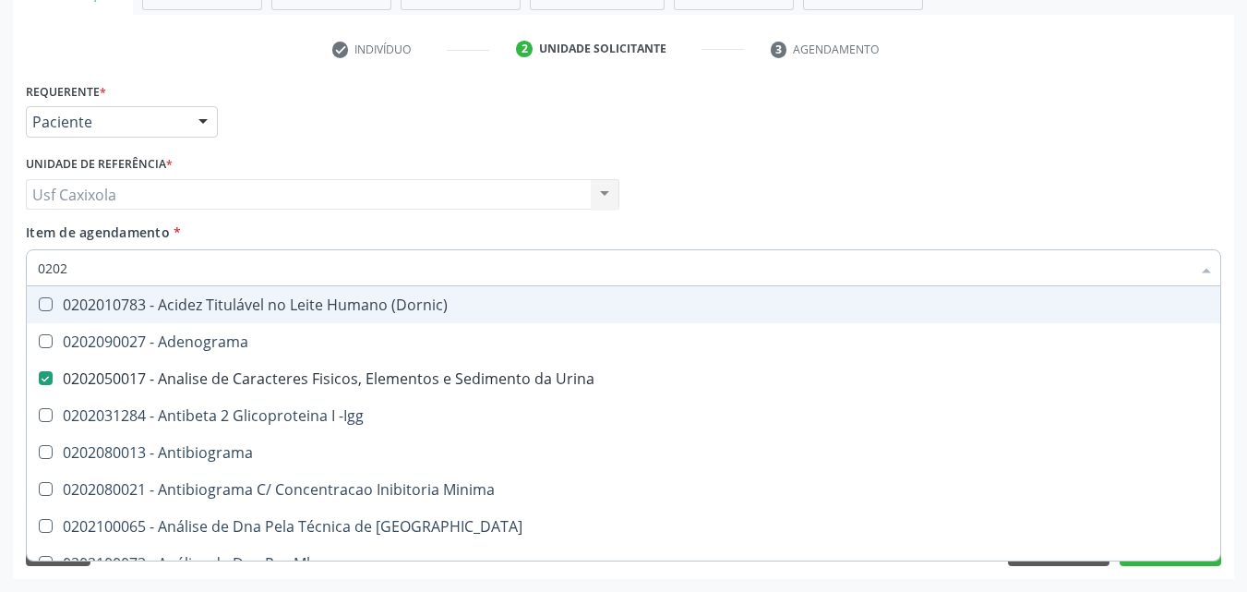
type input "02021"
checkbox Urina "false"
checkbox Ativado "true"
checkbox Molecular "true"
checkbox Abo "false"
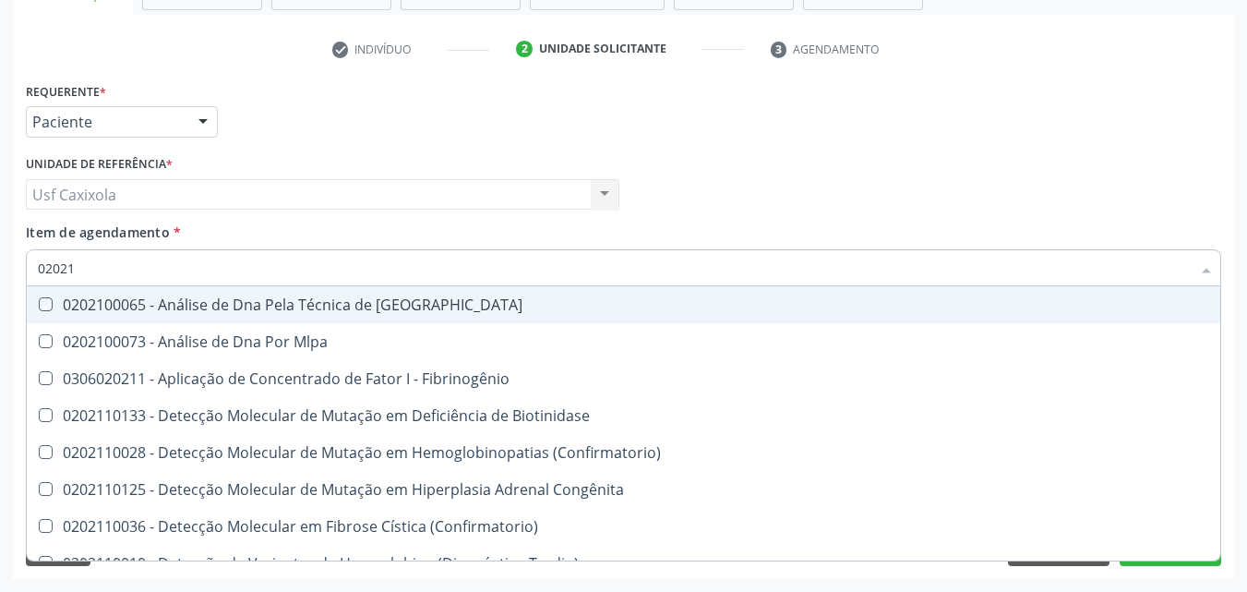
type input "020212"
checkbox Blot "true"
checkbox Tardio\) "true"
checkbox Abo "false"
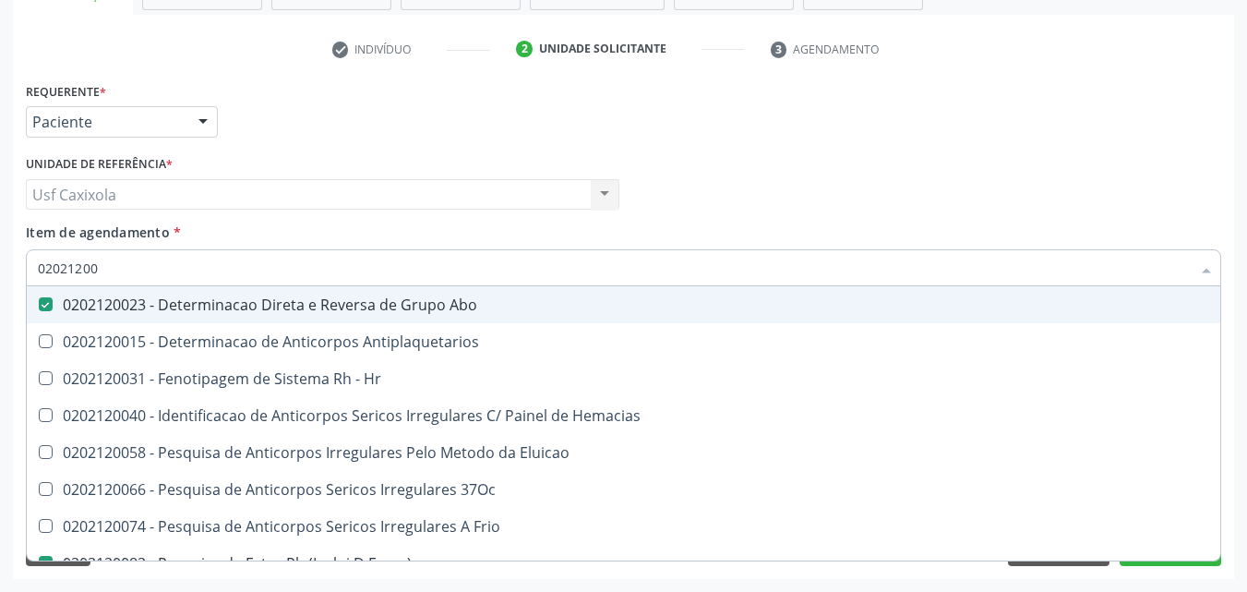
type input "020212009"
checkbox Abo "false"
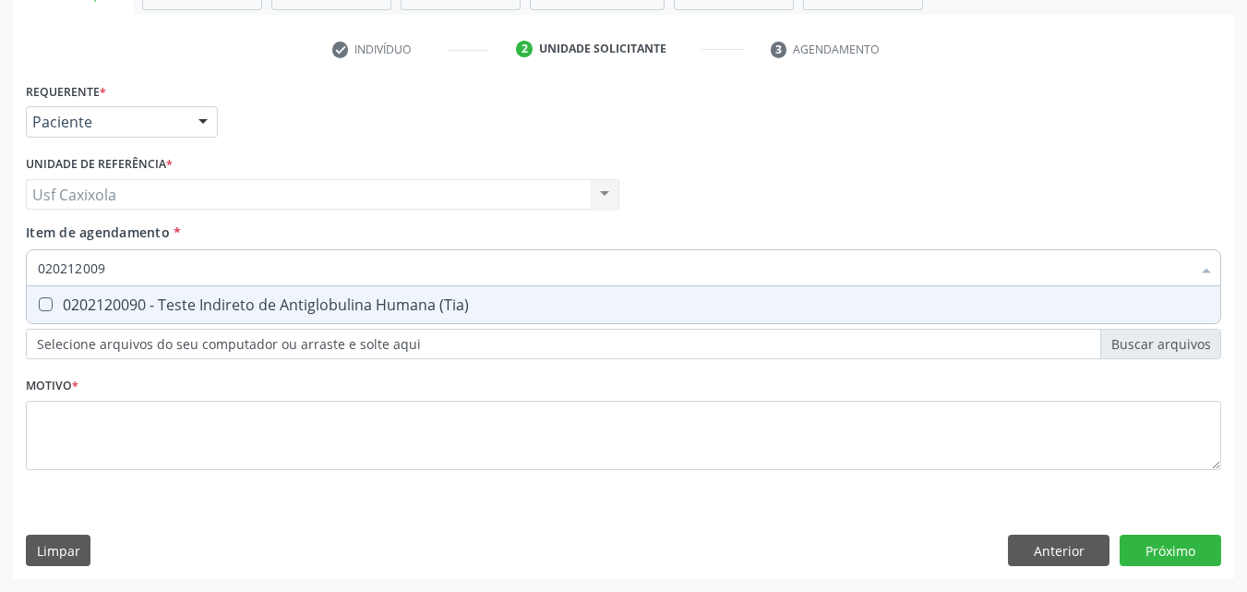
type input "0202120090"
click at [81, 306] on div "0202120090 - Teste Indireto de Antiglobulina Humana (Tia)" at bounding box center [623, 304] width 1171 height 15
checkbox \(Tia\) "true"
drag, startPoint x: 103, startPoint y: 270, endPoint x: 17, endPoint y: 270, distance: 86.8
click at [17, 270] on div "Requerente * Paciente Médico(a) Enfermeiro(a) Paciente Nenhum resultado encontr…" at bounding box center [623, 328] width 1221 height 501
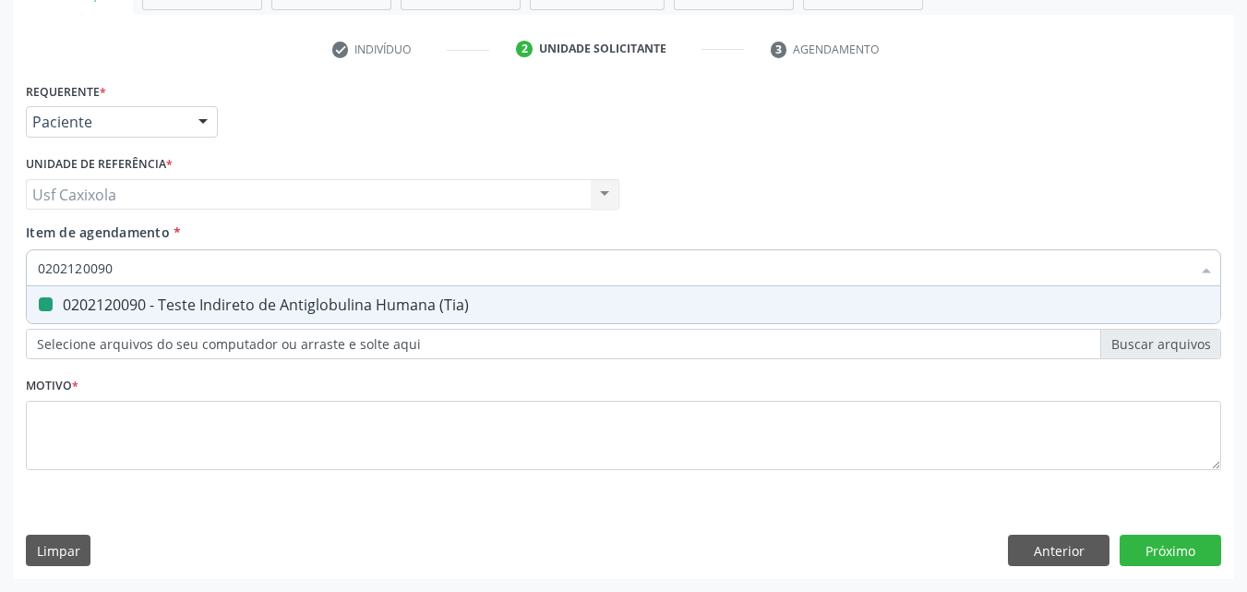
type input "0"
checkbox \(Tia\) "false"
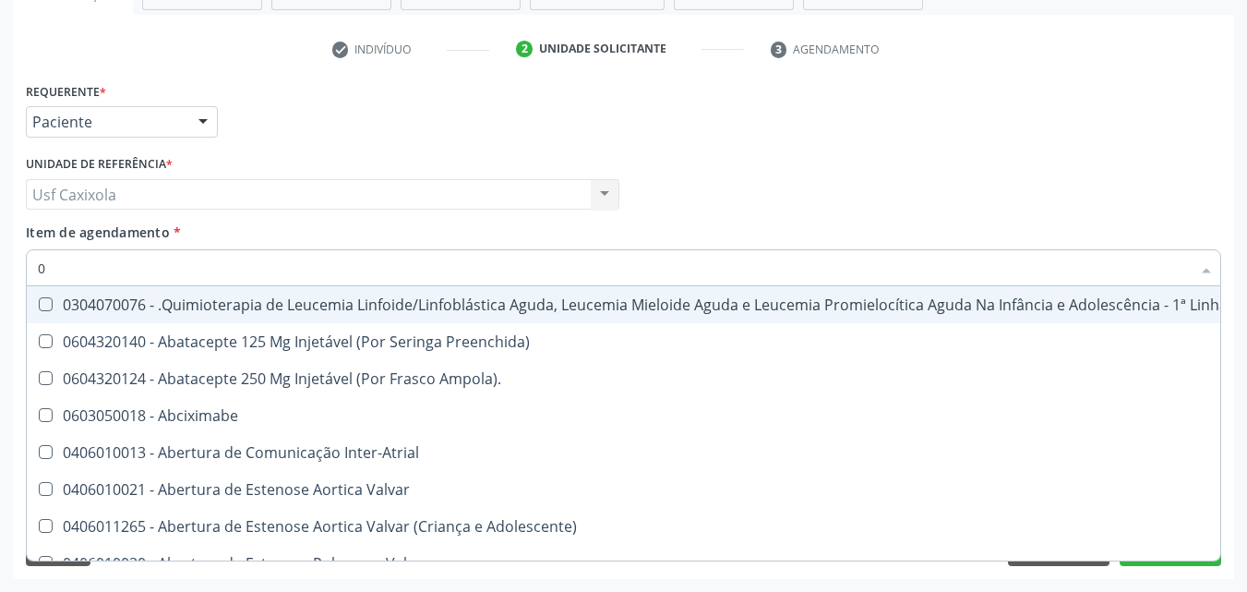
type input "02"
checkbox Coração "true"
checkbox Urina "false"
checkbox Vulva "true"
checkbox Bilateral "true"
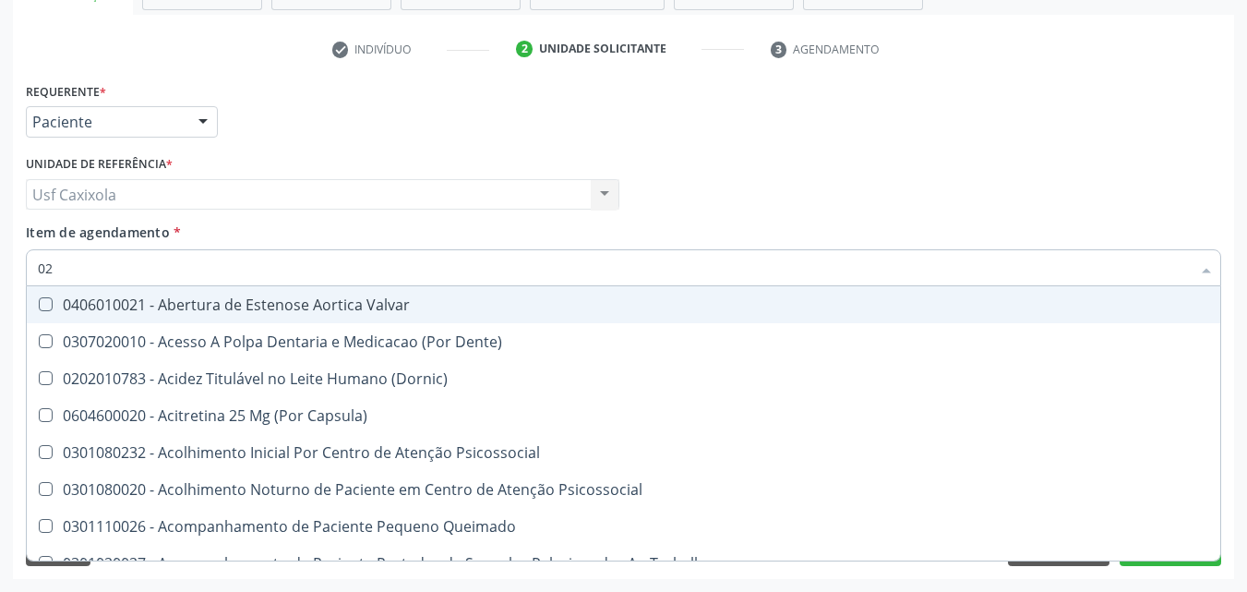
type input "020"
checkbox Terapeutica "true"
checkbox Urina "false"
checkbox Projecoes\) "true"
checkbox \(Qualitativo\) "true"
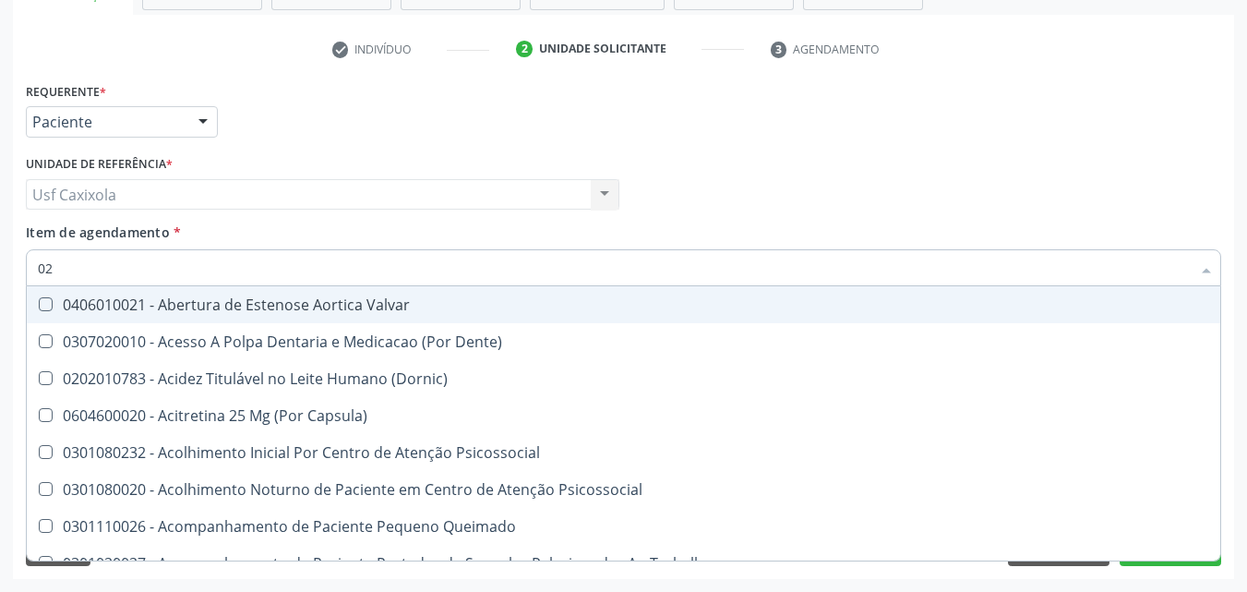
checkbox Abo "false"
checkbox Glicose "false"
checkbox \(T3\) "true"
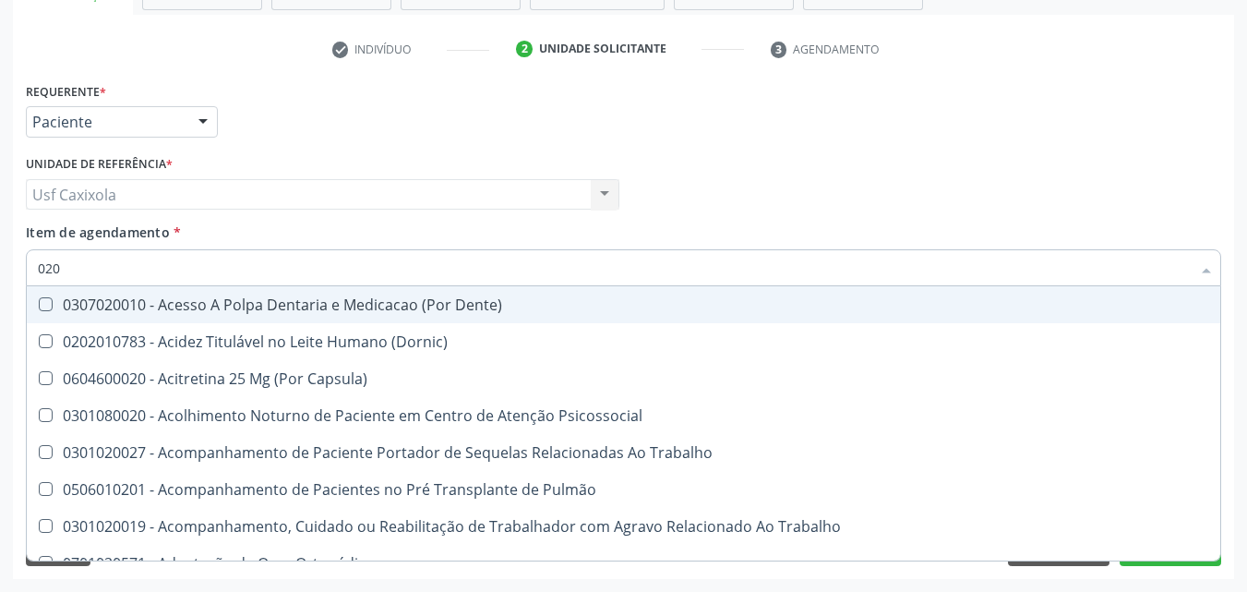
type input "0202"
checkbox Capsula\) "true"
checkbox Urina "false"
checkbox Coagulação\ "true"
checkbox Laser "true"
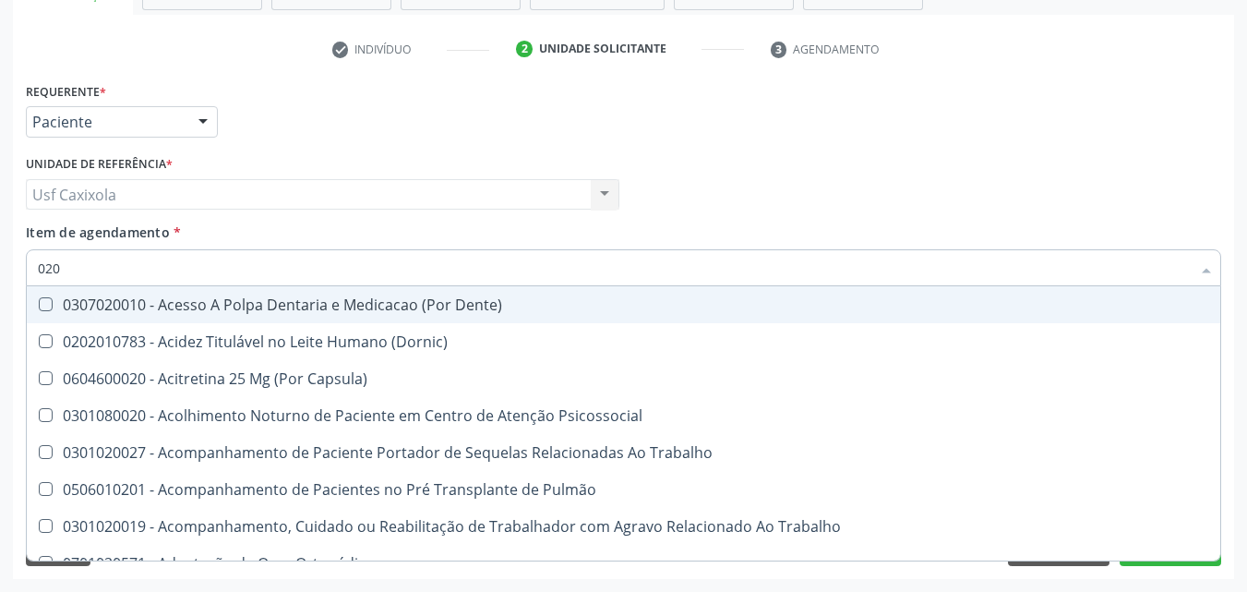
checkbox Biologica "true"
checkbox Abo "false"
checkbox Dosagens\) "true"
checkbox Euglobulina "true"
checkbox Bloqueio "true"
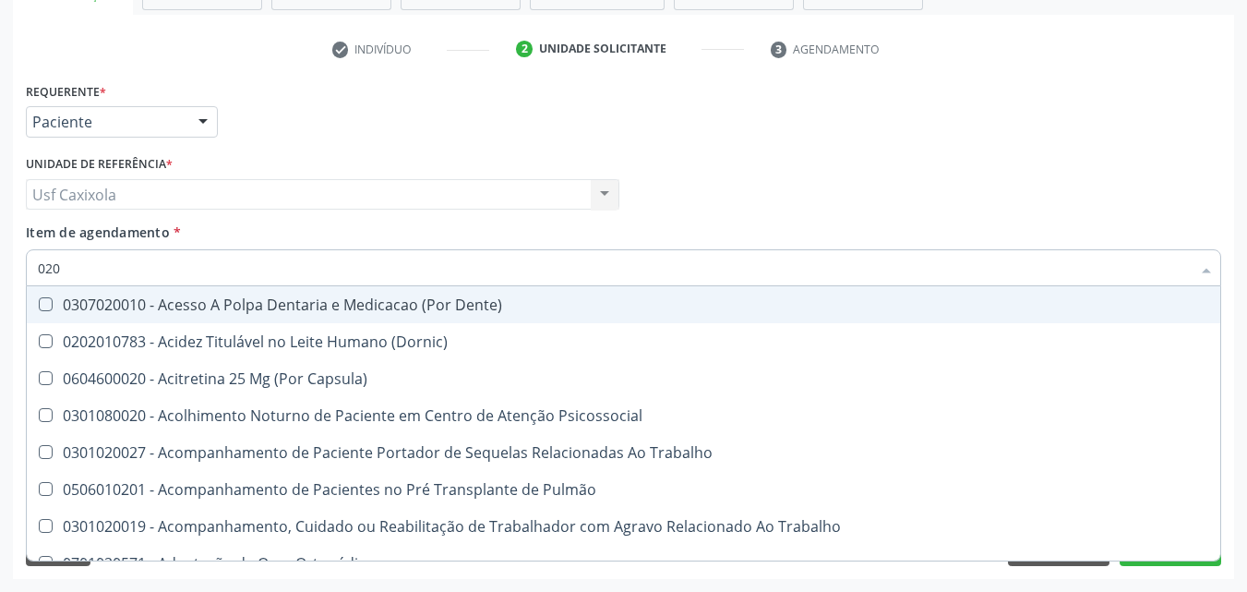
checkbox \(Dht\) "true"
checkbox Glicose "false"
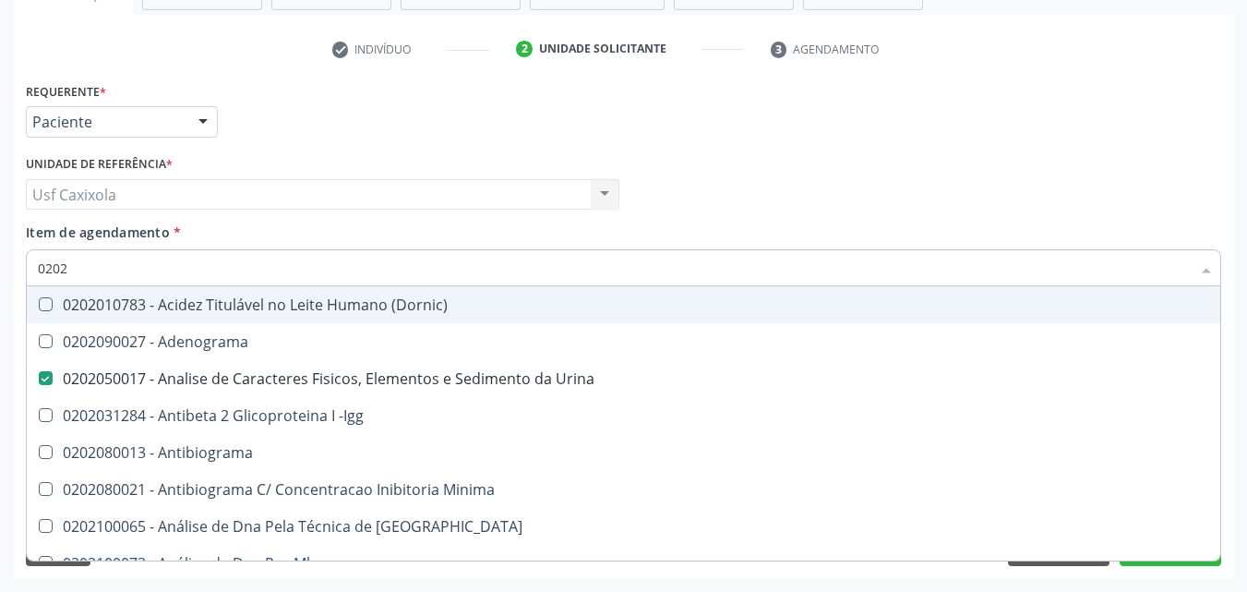
type input "02020"
checkbox Abo "false"
checkbox Xi "true"
checkbox Glicose "false"
checkbox Zinco "true"
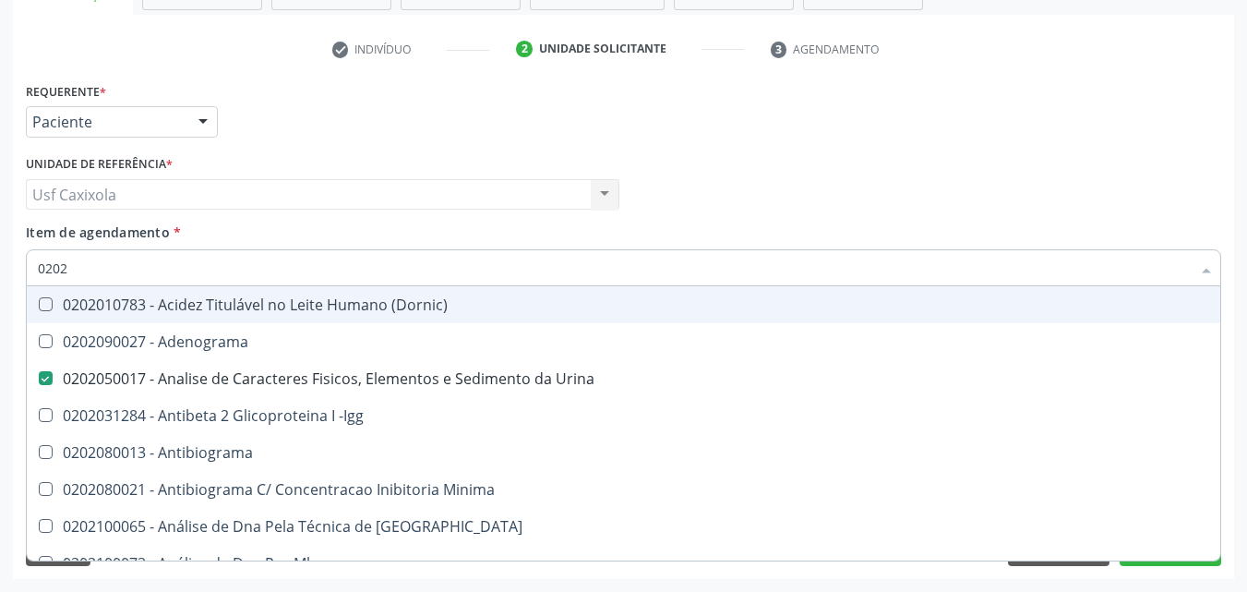
checkbox Completo "false"
checkbox Carini "true"
checkbox Parceria\) "true"
checkbox Antitoxoplasma "false"
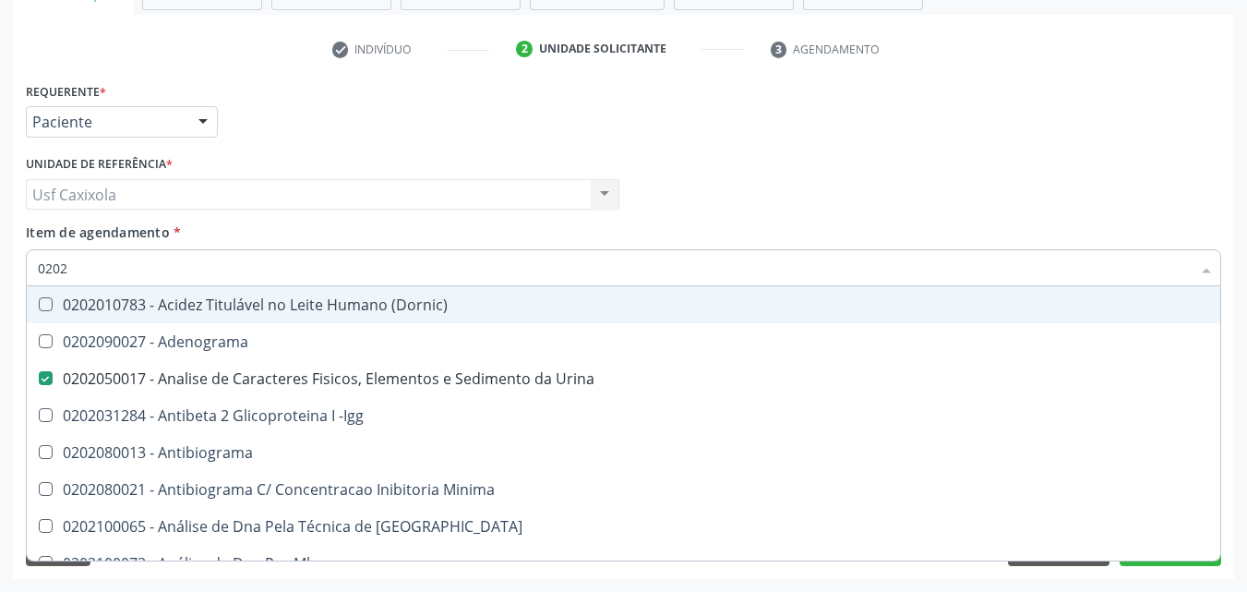
checkbox Fraco\) "false"
type input "020208"
checkbox Urina "false"
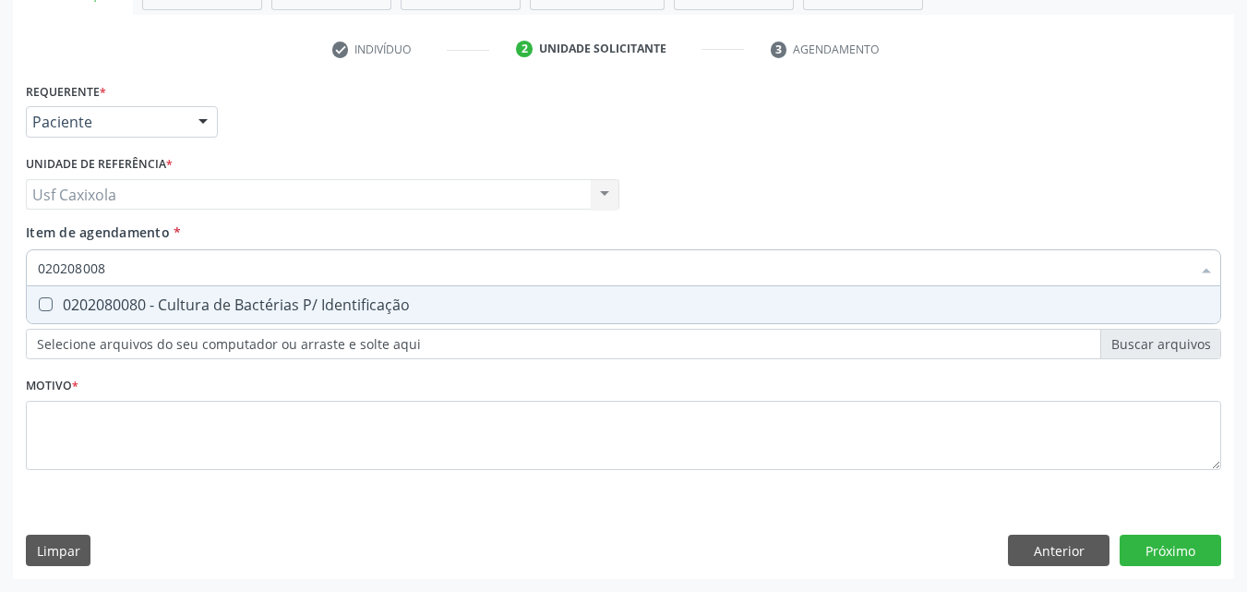
type input "0202080080"
click at [121, 302] on div "0202080080 - Cultura de Bactérias P/ Identificação" at bounding box center [623, 304] width 1171 height 15
checkbox Identificação "true"
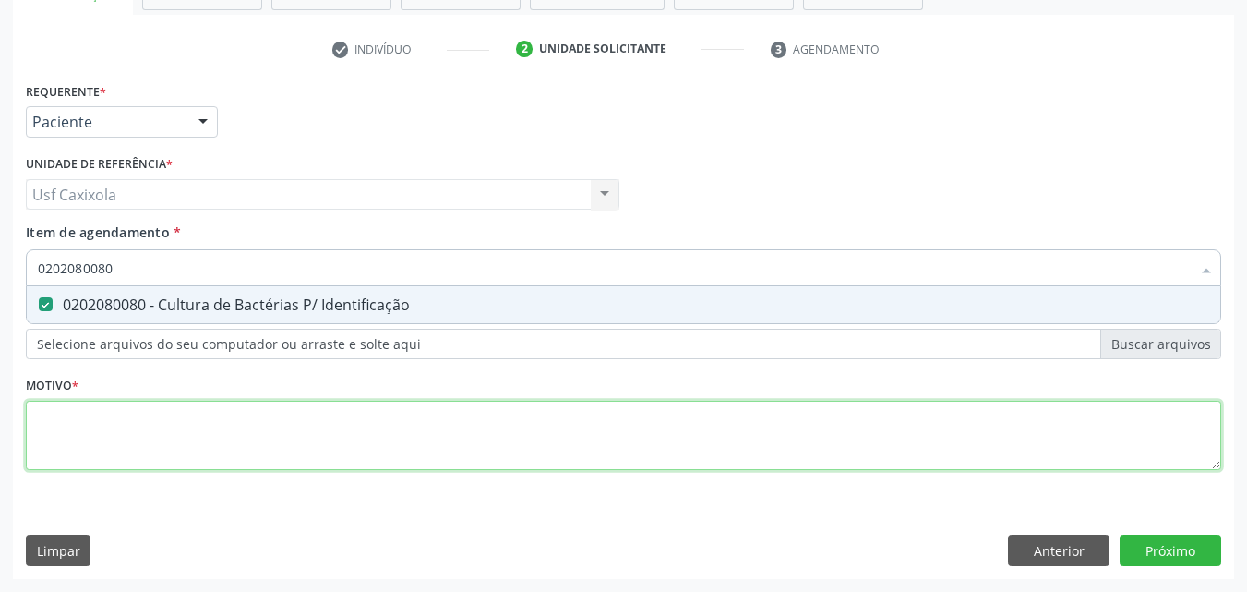
click at [161, 429] on div "Requerente * Paciente Médico(a) Enfermeiro(a) Paciente Nenhum resultado encontr…" at bounding box center [623, 287] width 1195 height 418
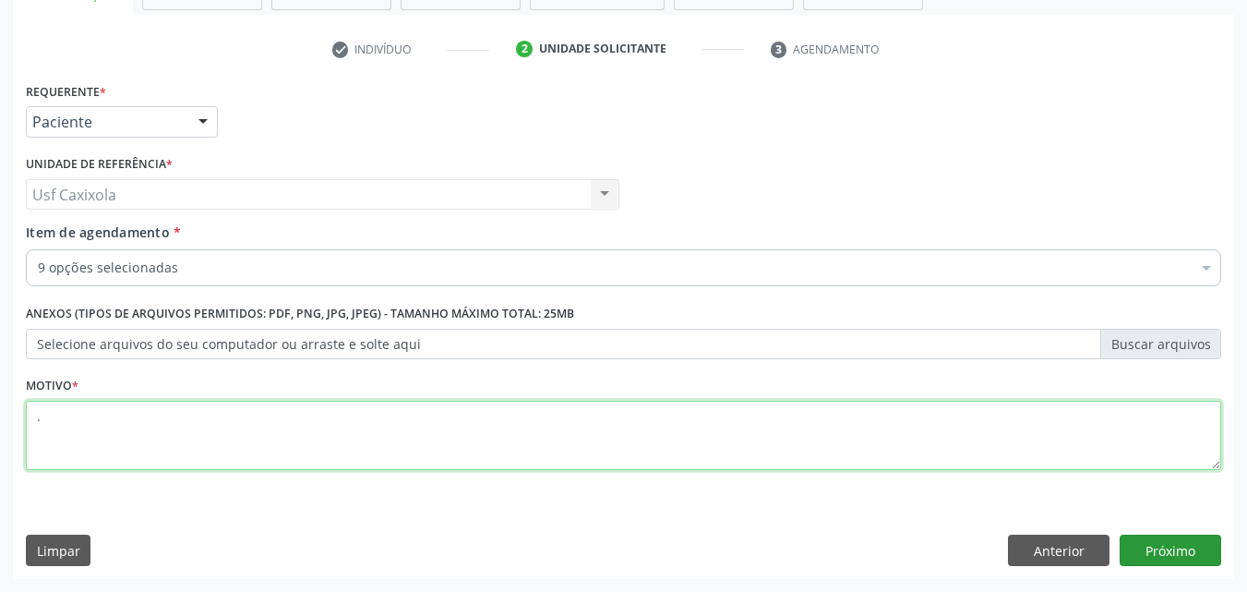
type textarea "."
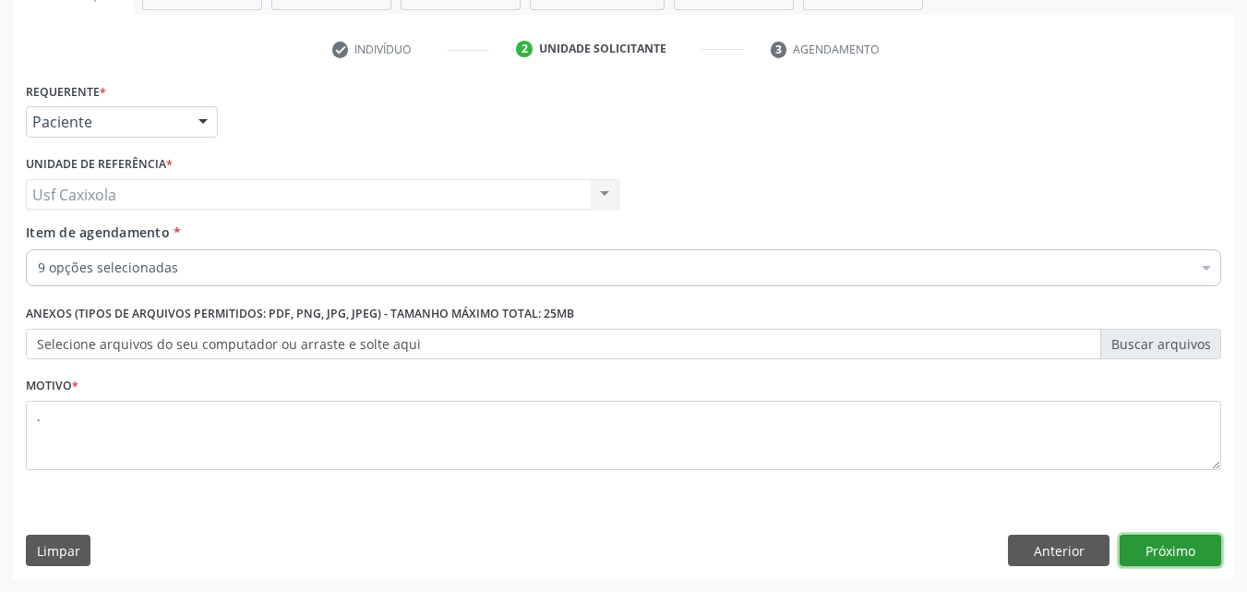
click at [1176, 553] on button "Próximo" at bounding box center [1171, 549] width 102 height 31
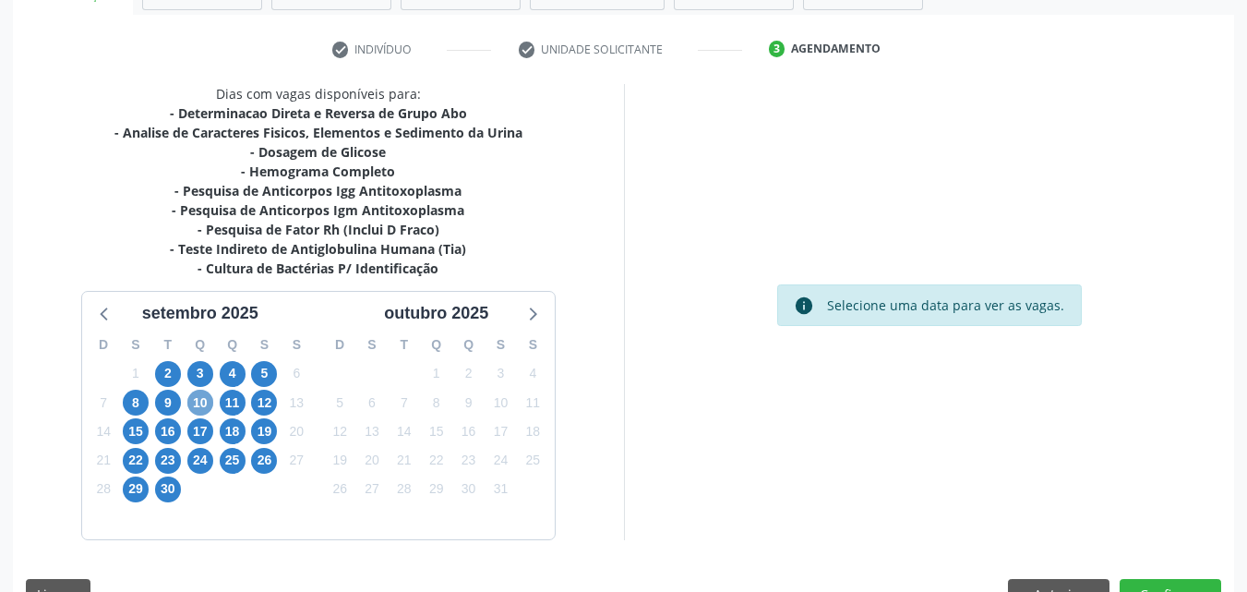
click at [202, 406] on span "10" at bounding box center [200, 403] width 26 height 26
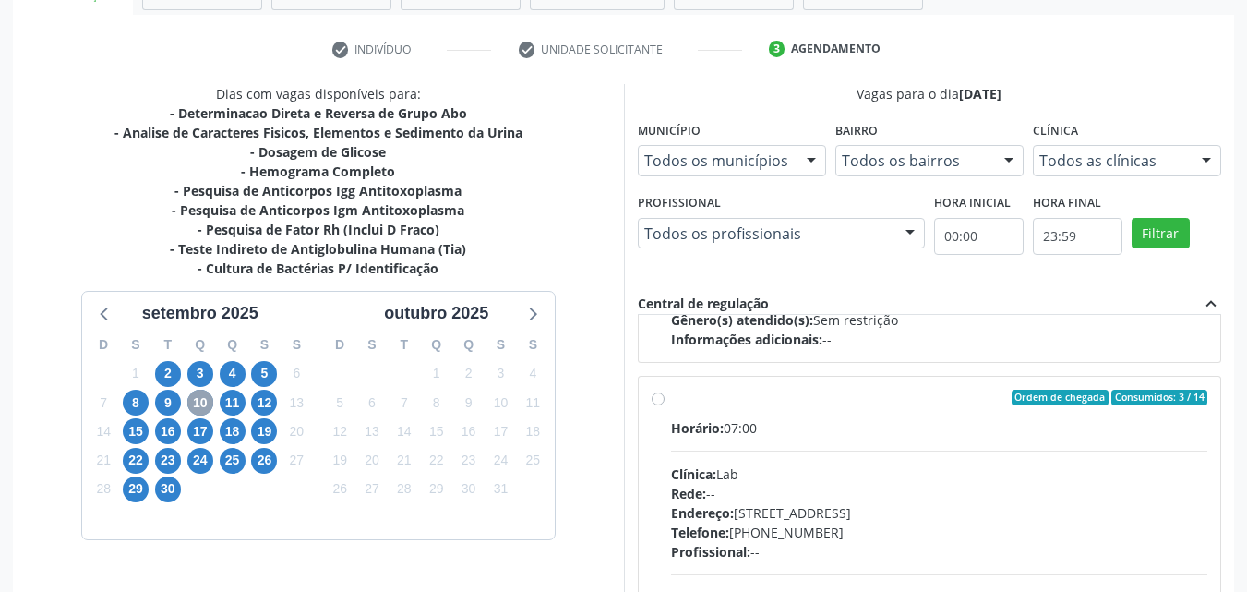
scroll to position [938, 0]
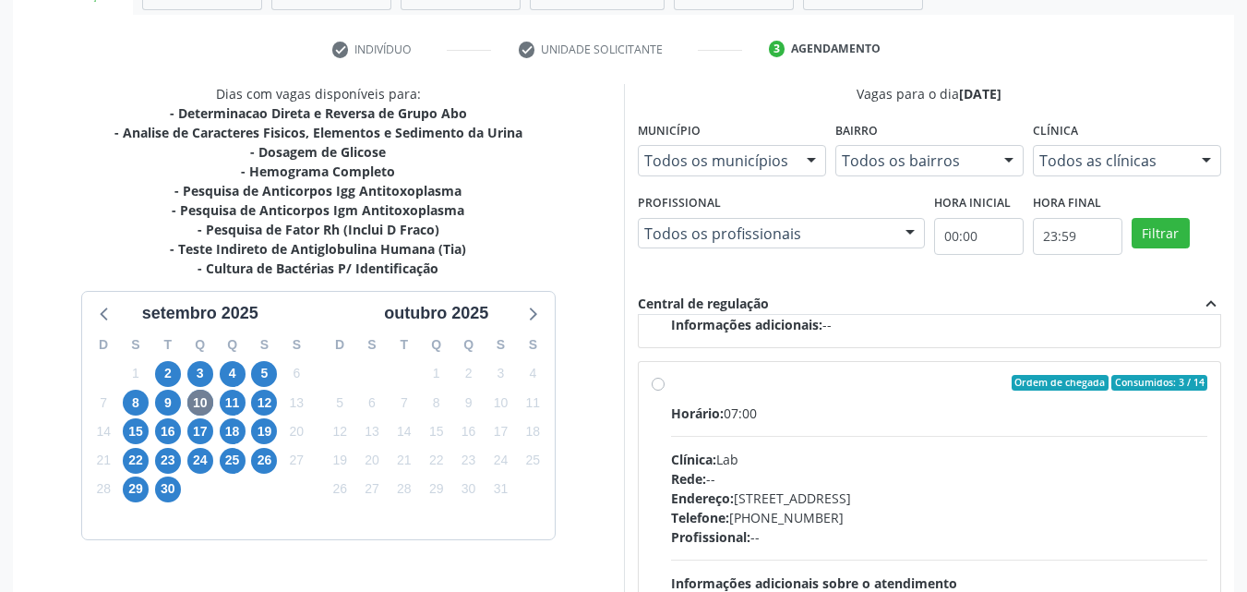
click at [660, 393] on div "Ordem de chegada Consumidos: 3 / 14 Horário: 07:00 Clínica: Lab Rede: -- Endere…" at bounding box center [930, 516] width 557 height 283
radio input "true"
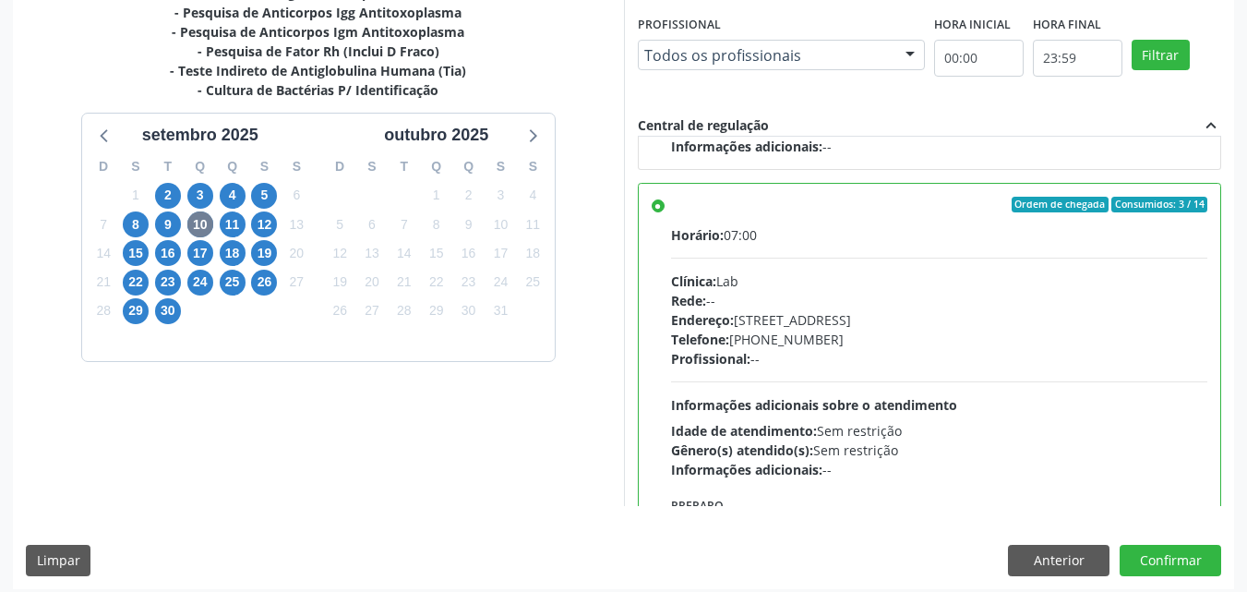
scroll to position [511, 0]
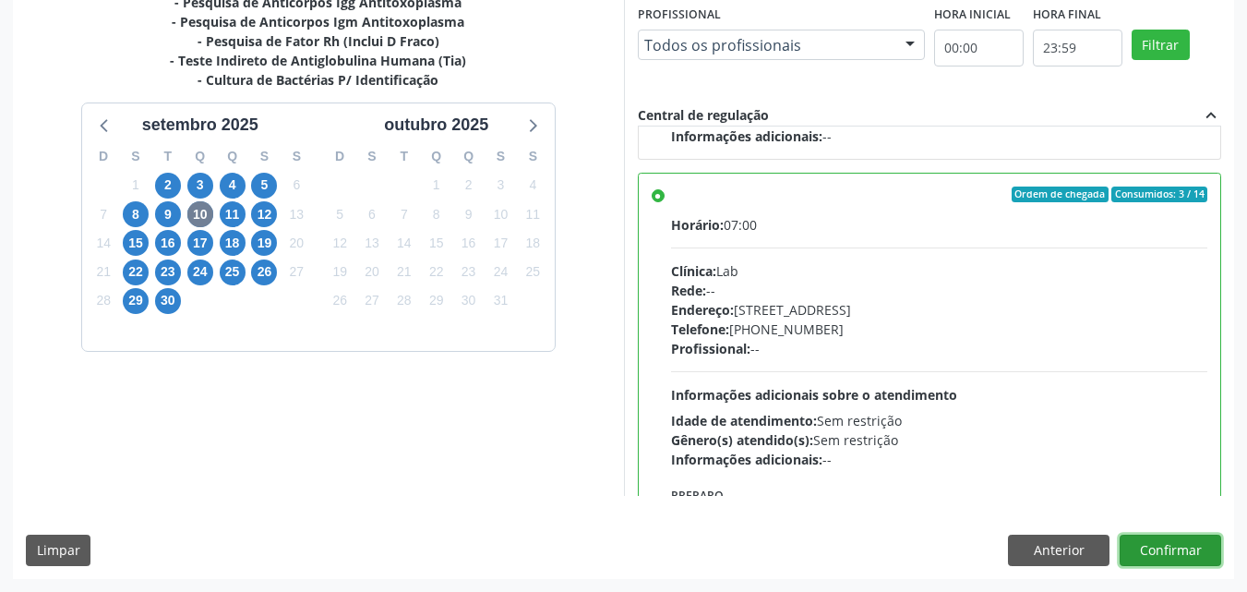
click at [1147, 551] on button "Confirmar" at bounding box center [1171, 549] width 102 height 31
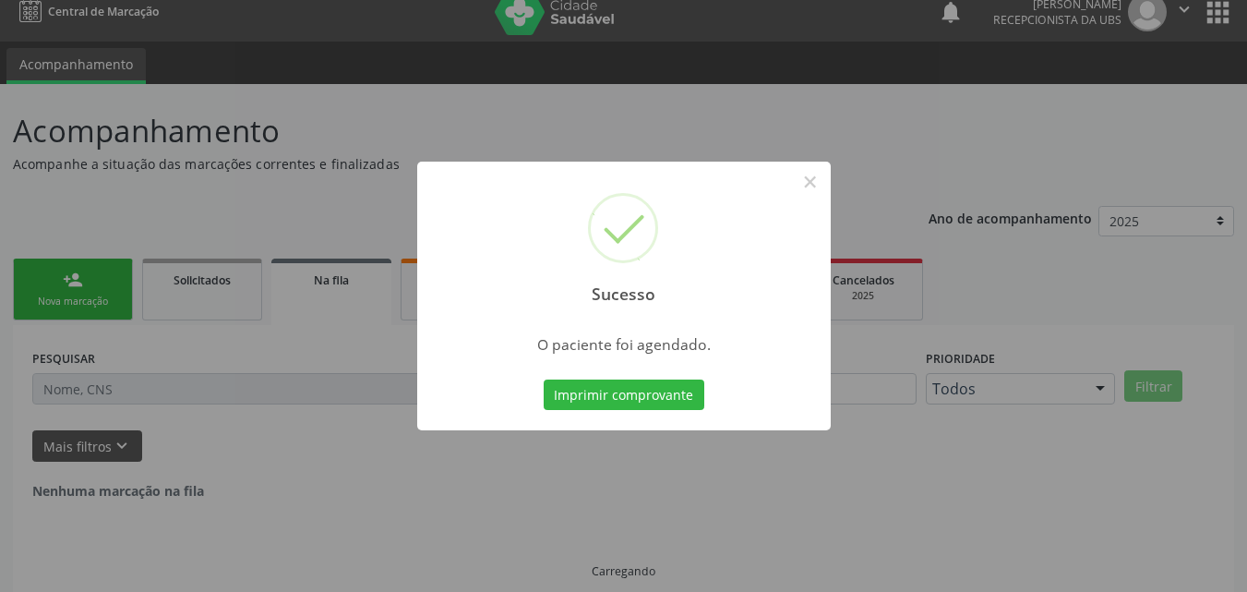
scroll to position [0, 0]
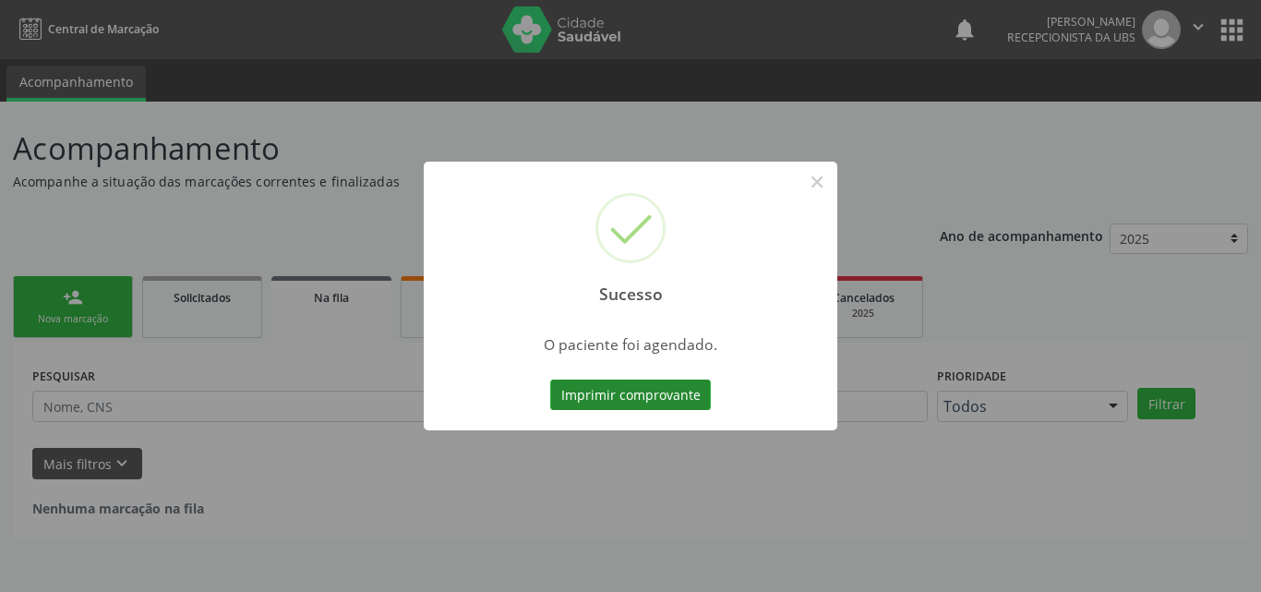
click at [667, 391] on button "Imprimir comprovante" at bounding box center [630, 394] width 161 height 31
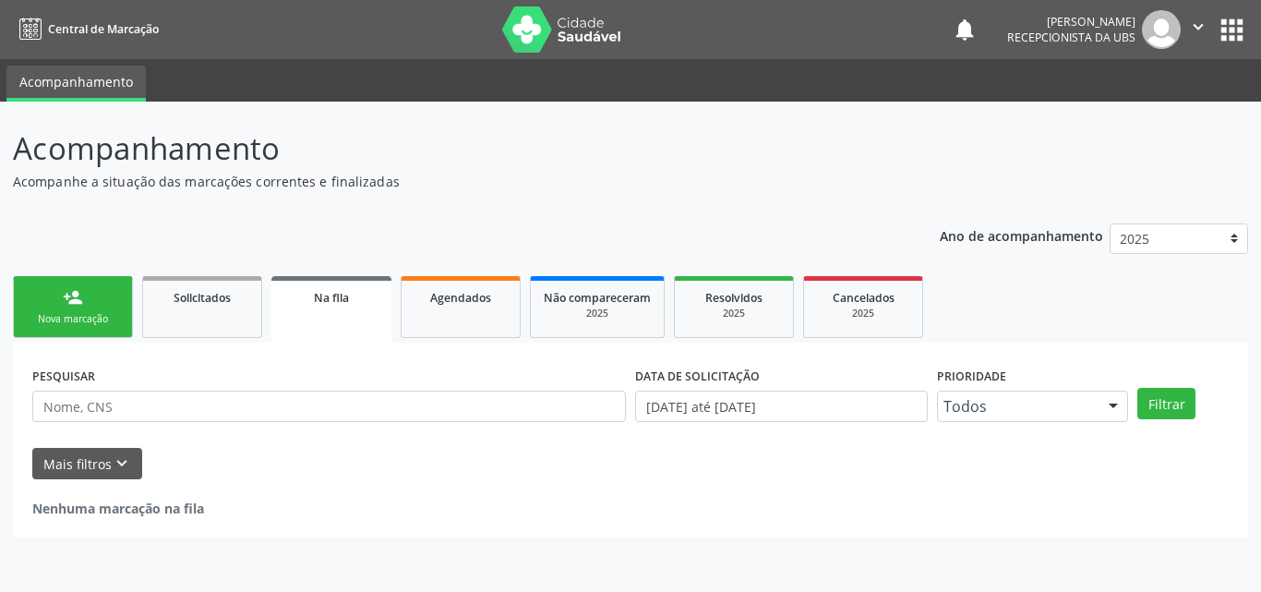
click at [62, 309] on link "person_add Nova marcação" at bounding box center [73, 307] width 120 height 62
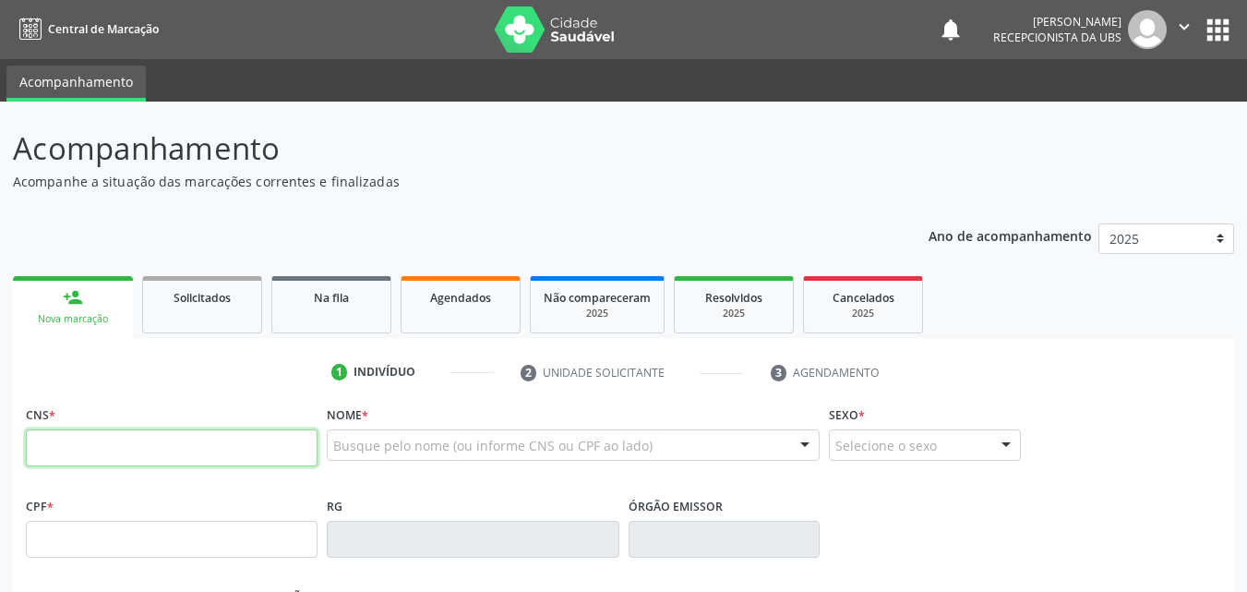
click at [85, 450] on input "text" at bounding box center [172, 447] width 292 height 37
type input "706 7025 9143 9610"
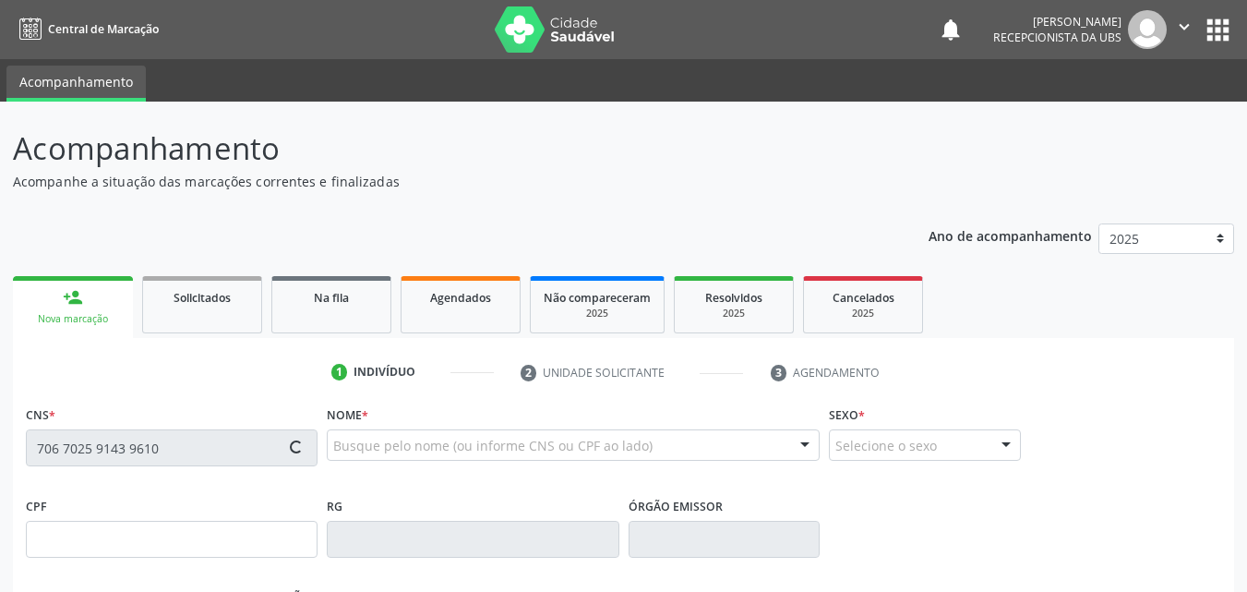
type input "108.713.194-46"
type input "18/06/1996"
type input "Maria do Socorro de Oliveira"
type input "(87) 99654-4554"
type input "101.258.874-26"
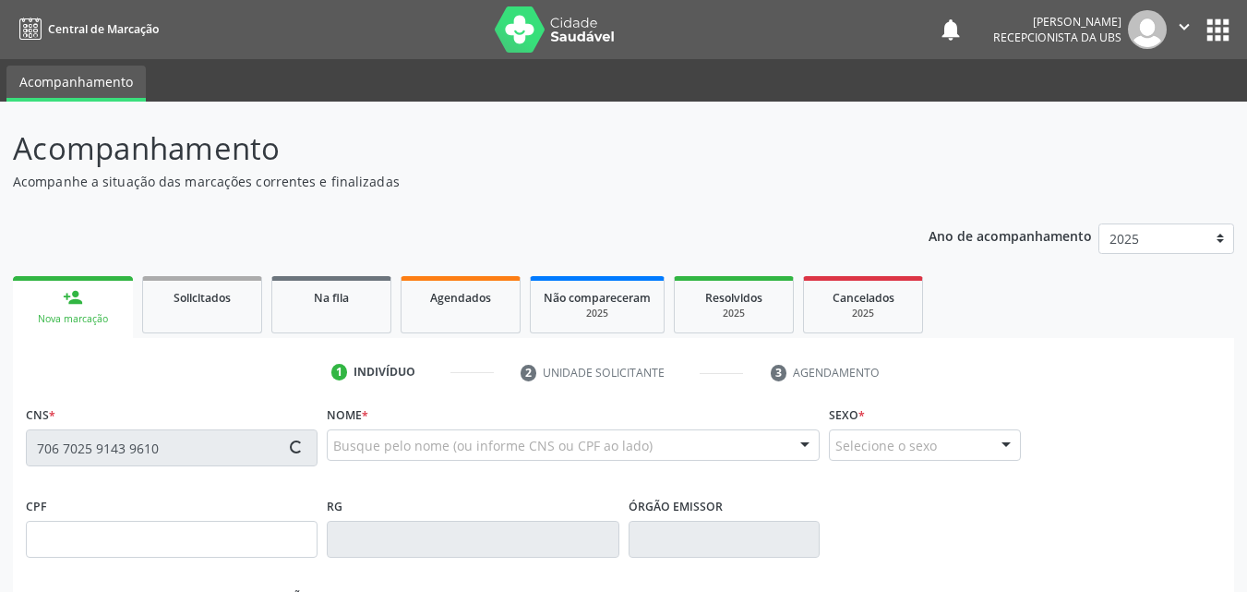
type input "202"
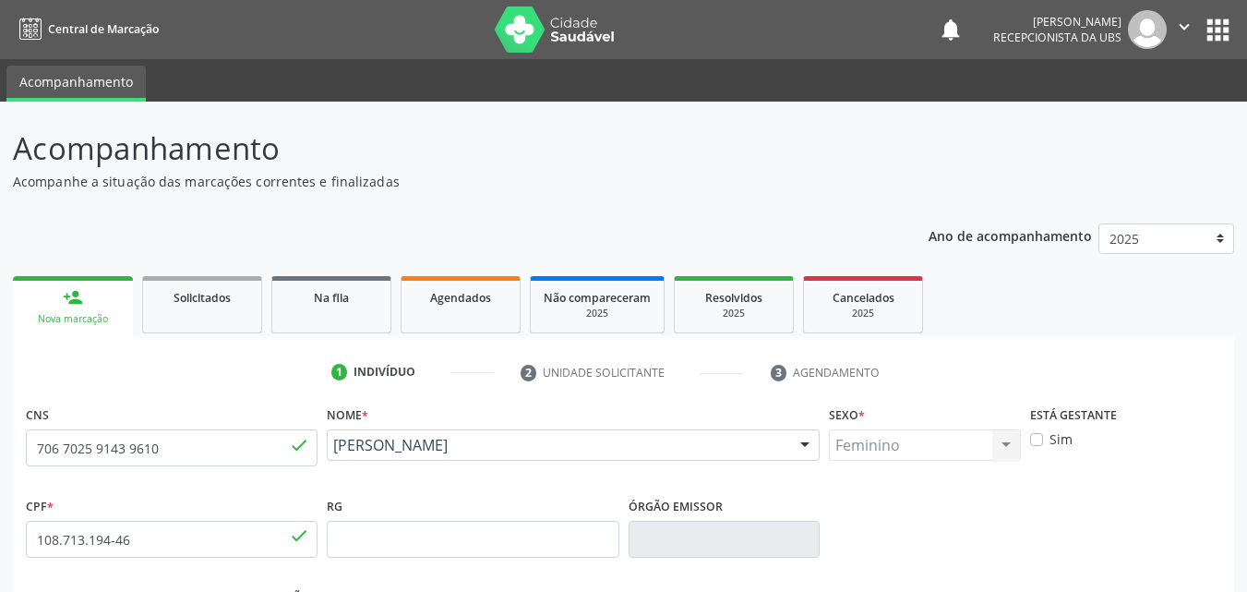
drag, startPoint x: 569, startPoint y: 469, endPoint x: 330, endPoint y: 450, distance: 238.9
click at [330, 450] on div "Edivania de Oliveira Nascimento Edivania de Oliveira Nascimento CNS: 706 7025 9…" at bounding box center [573, 451] width 493 height 44
copy span "Edivania de Oliveira Nascimento"
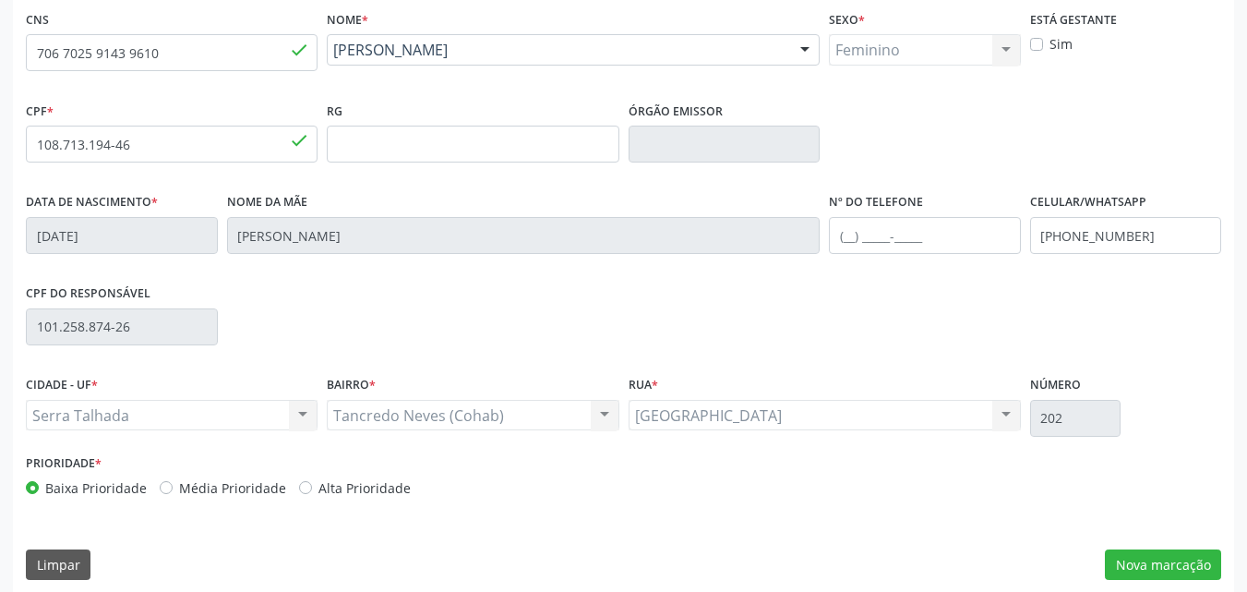
scroll to position [409, 0]
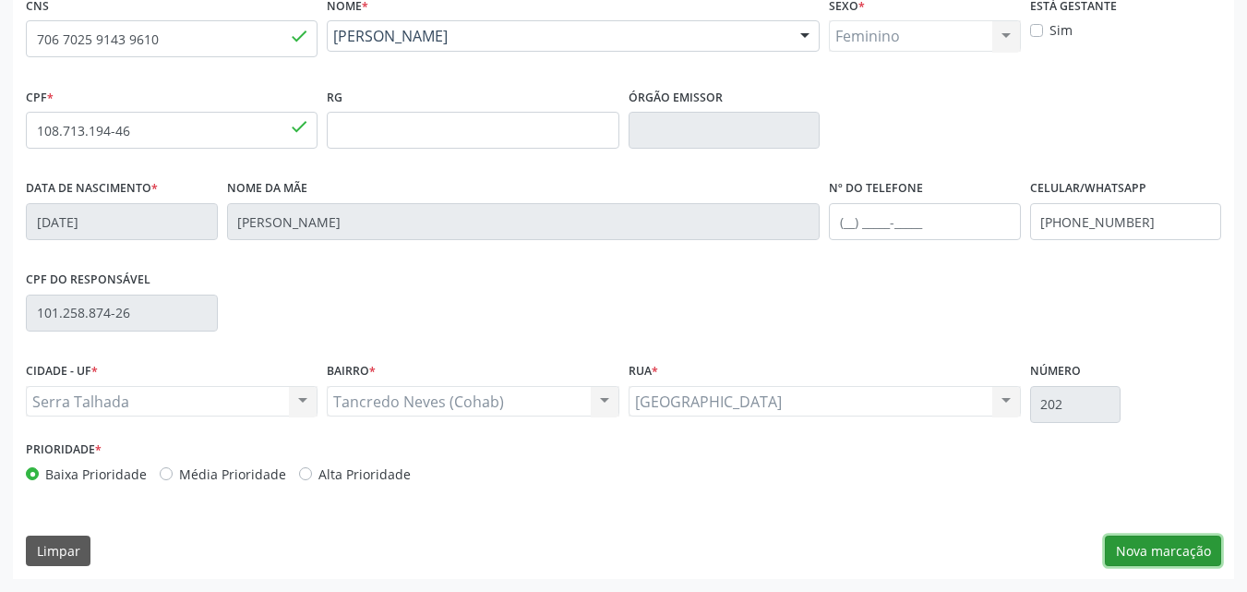
click at [1124, 556] on button "Nova marcação" at bounding box center [1163, 550] width 116 height 31
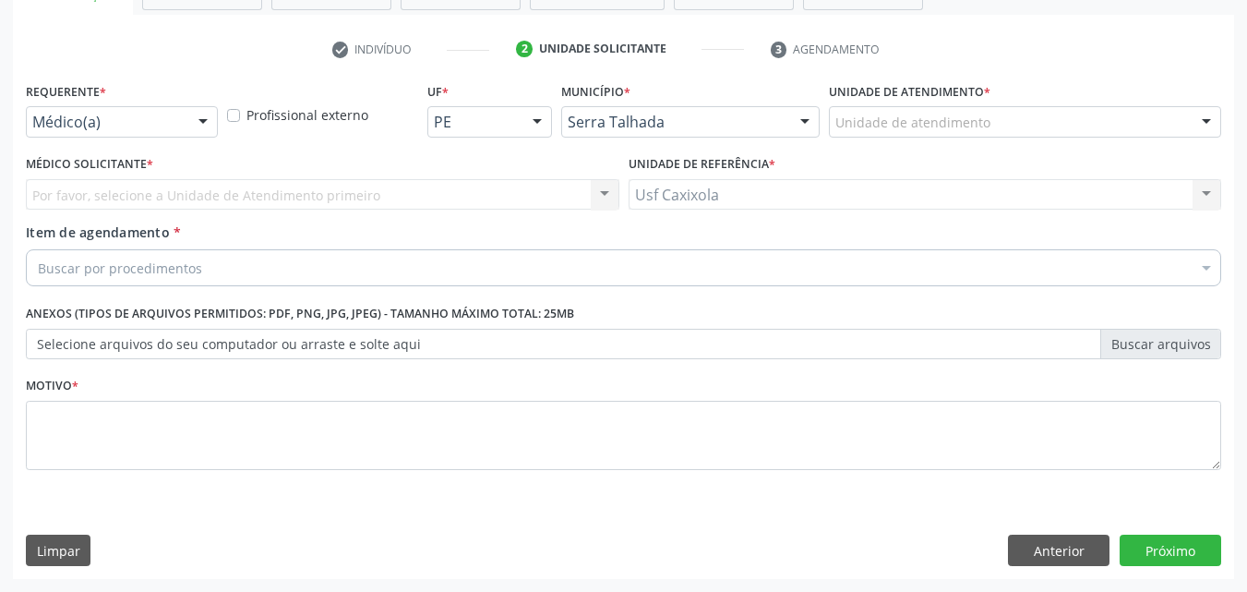
scroll to position [323, 0]
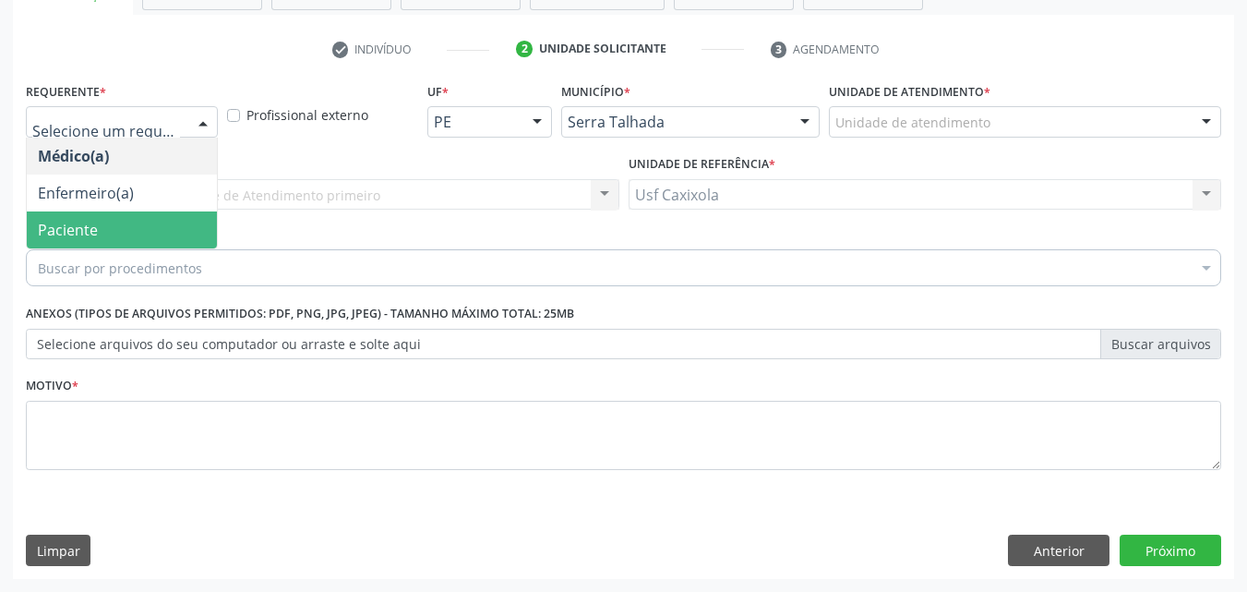
click at [137, 227] on span "Paciente" at bounding box center [122, 229] width 190 height 37
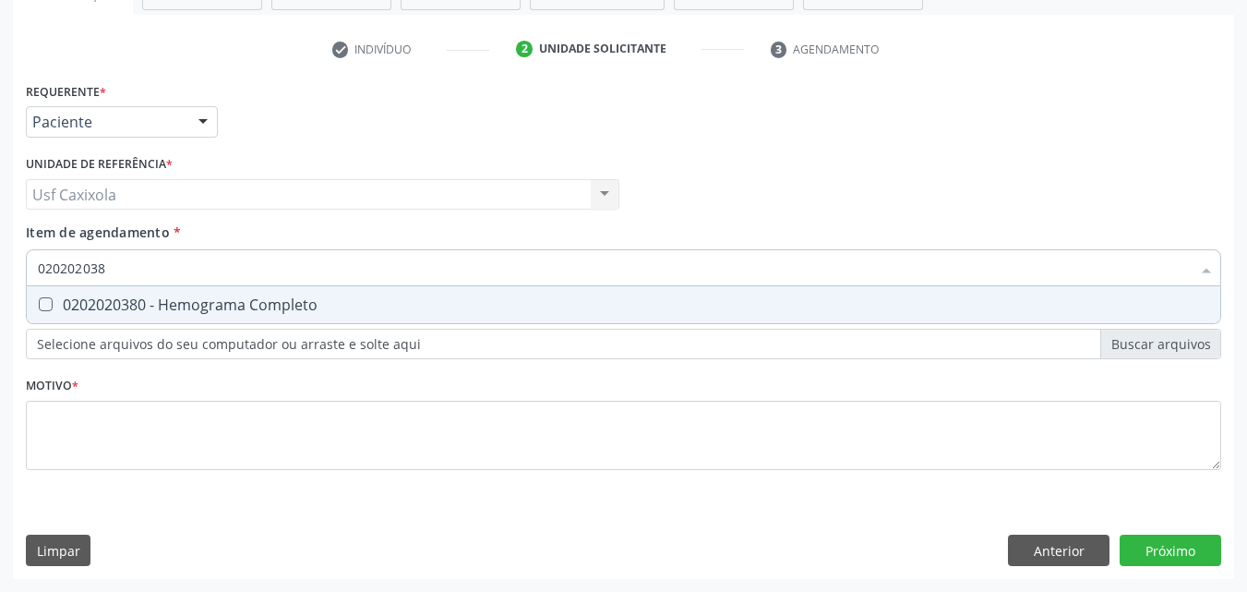
type input "0202020380"
click at [186, 291] on span "0202020380 - Hemograma Completo" at bounding box center [623, 304] width 1193 height 37
checkbox Completo "true"
drag, startPoint x: 50, startPoint y: 268, endPoint x: 18, endPoint y: 265, distance: 31.5
click at [18, 265] on div "Requerente * Paciente Médico(a) Enfermeiro(a) Paciente Nenhum resultado encontr…" at bounding box center [623, 328] width 1221 height 501
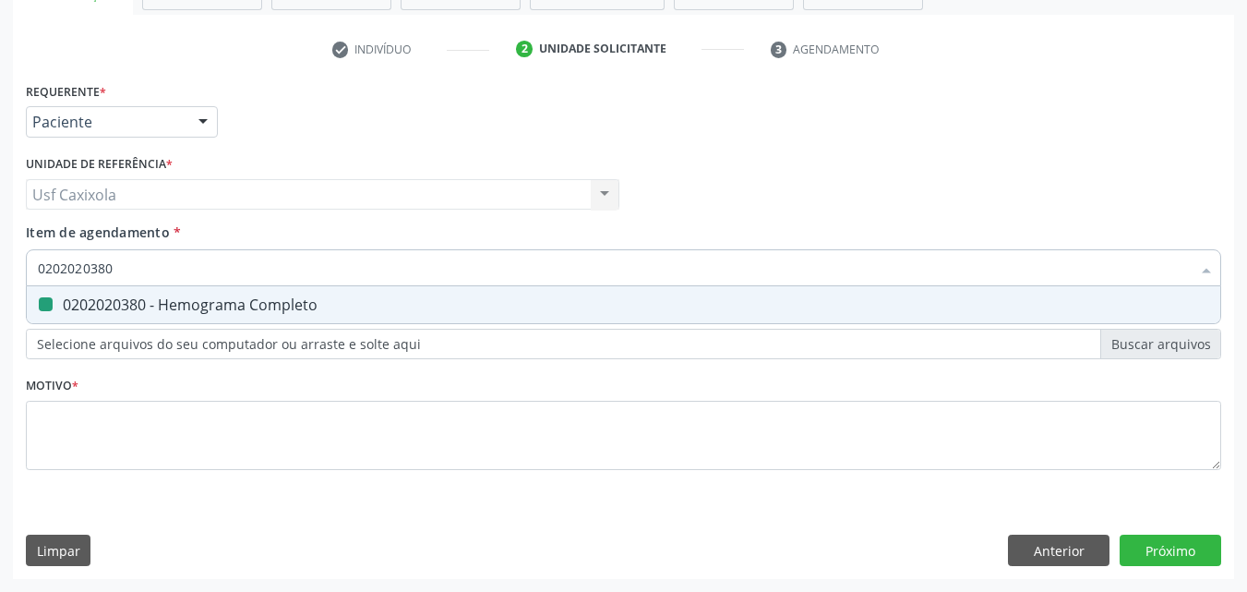
type input "0"
checkbox Completo "false"
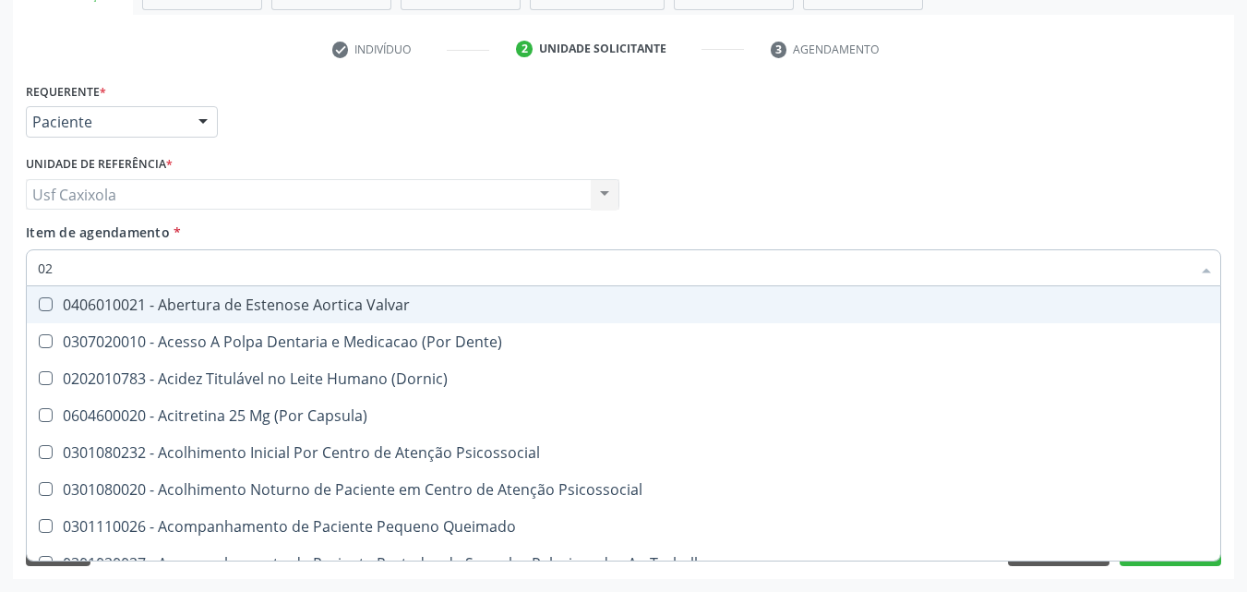
type input "020"
checkbox \(T3\) "true"
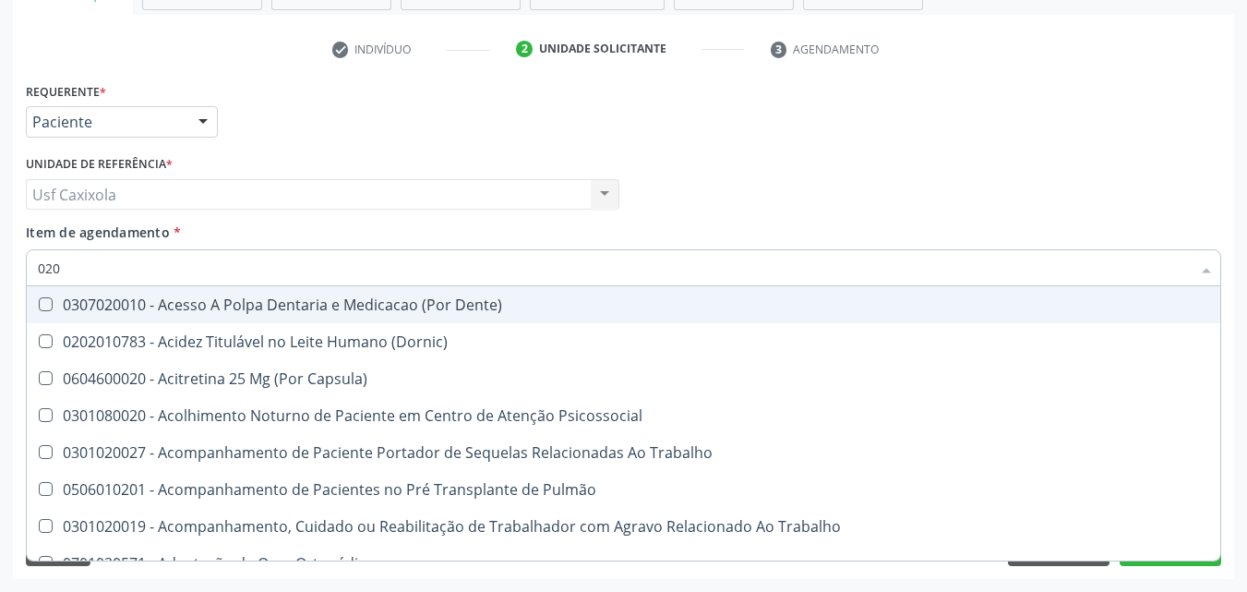
type input "0202"
checkbox Biologica "true"
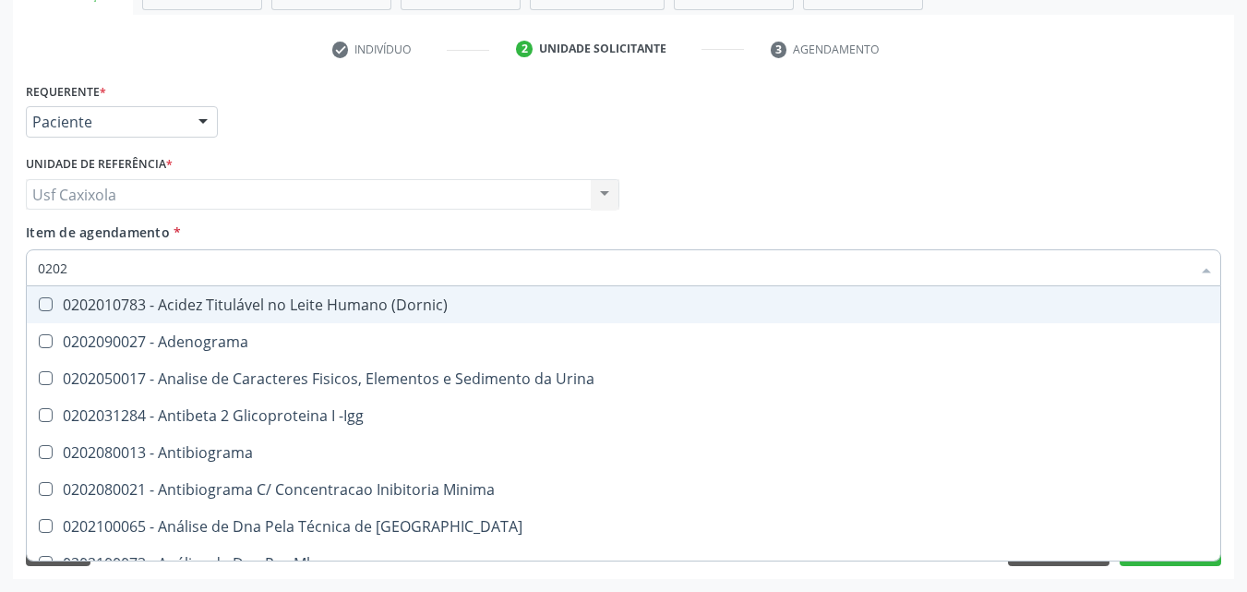
type input "02020"
checkbox Zinco "true"
checkbox Completo "false"
type input "0202"
checkbox Completo "false"
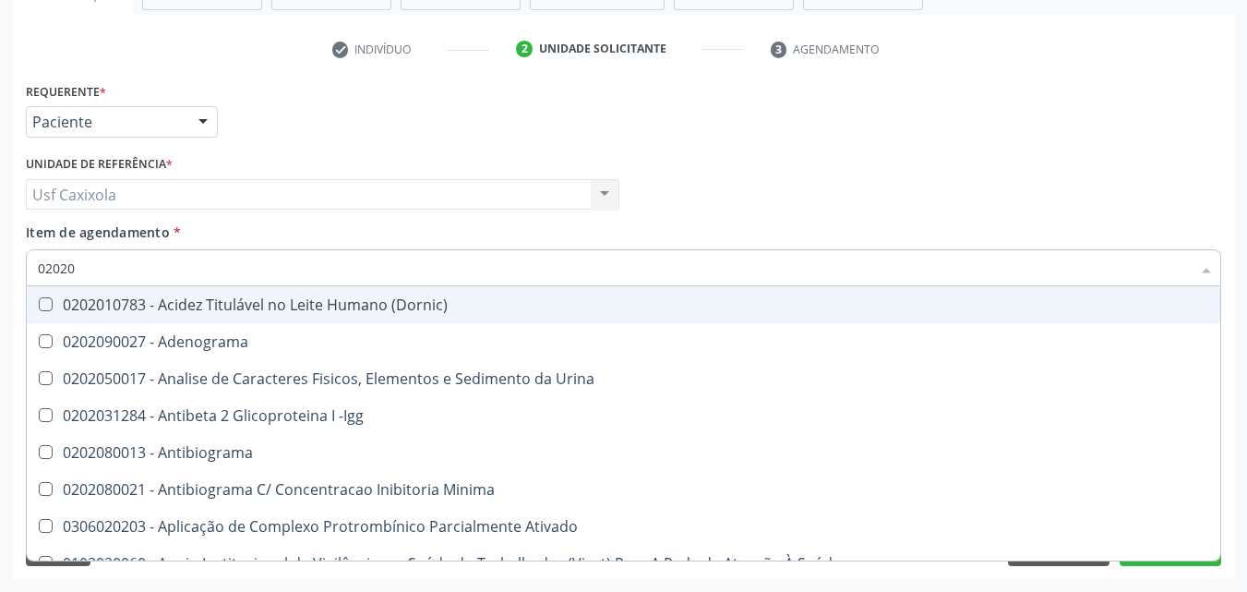
checkbox Pylori "true"
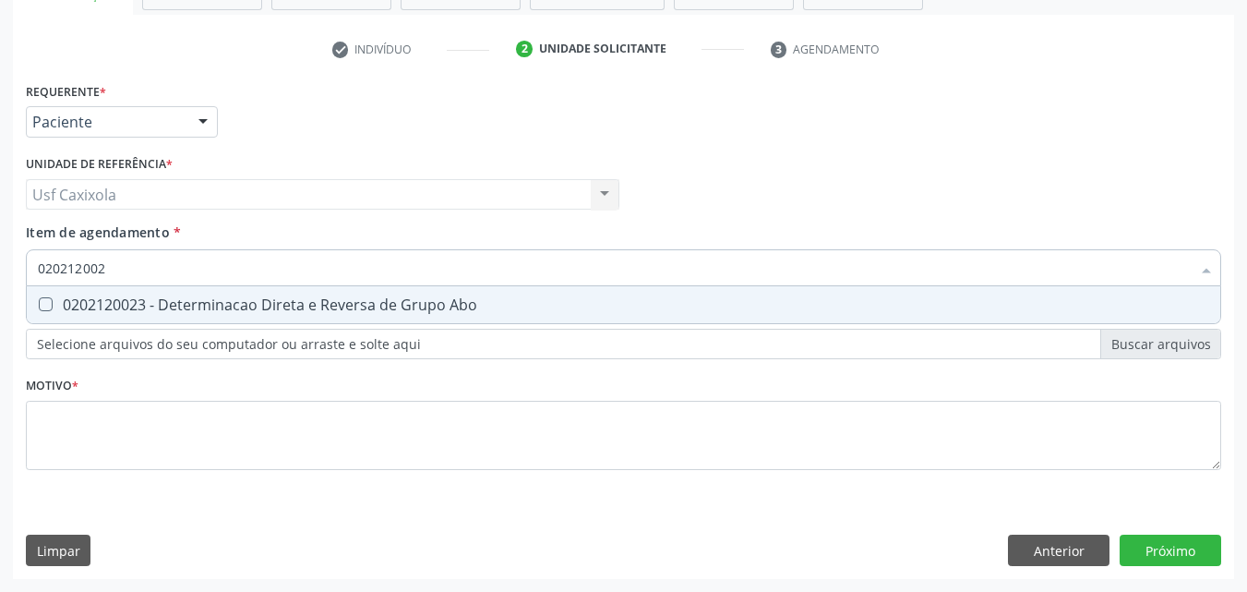
type input "0202120023"
click at [114, 304] on div "0202120023 - Determinacao Direta e Reversa de Grupo Abo" at bounding box center [623, 304] width 1171 height 15
checkbox Abo "true"
drag, startPoint x: 63, startPoint y: 268, endPoint x: 27, endPoint y: 268, distance: 36.0
click at [27, 268] on div "0202120023" at bounding box center [623, 267] width 1195 height 37
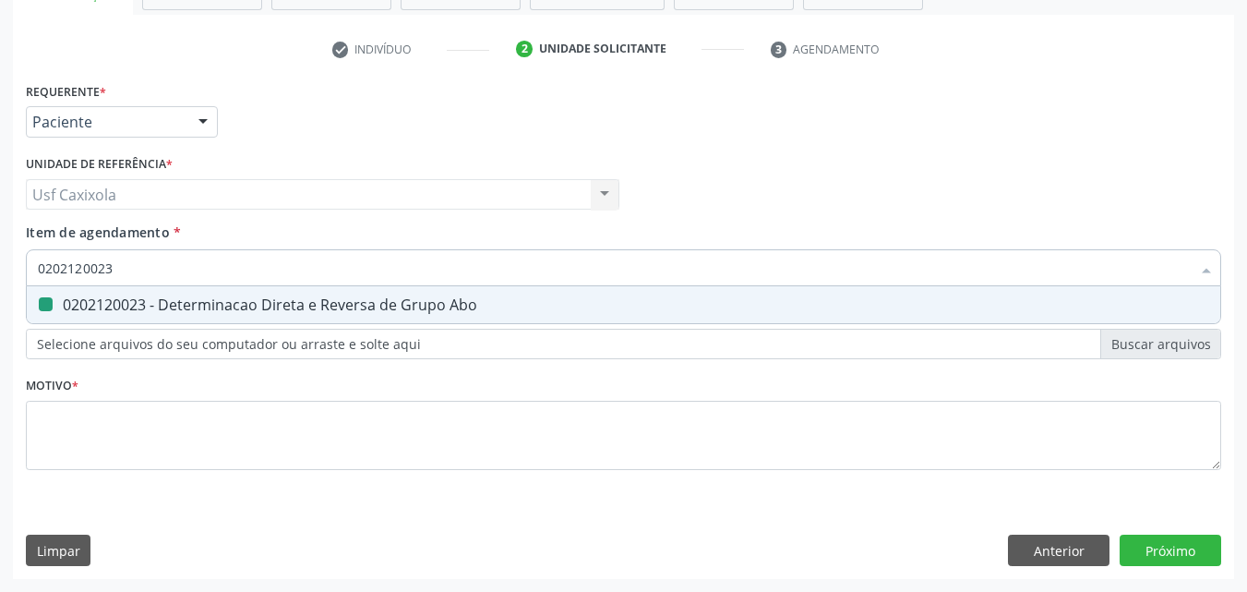
type input "0"
checkbox Abo "false"
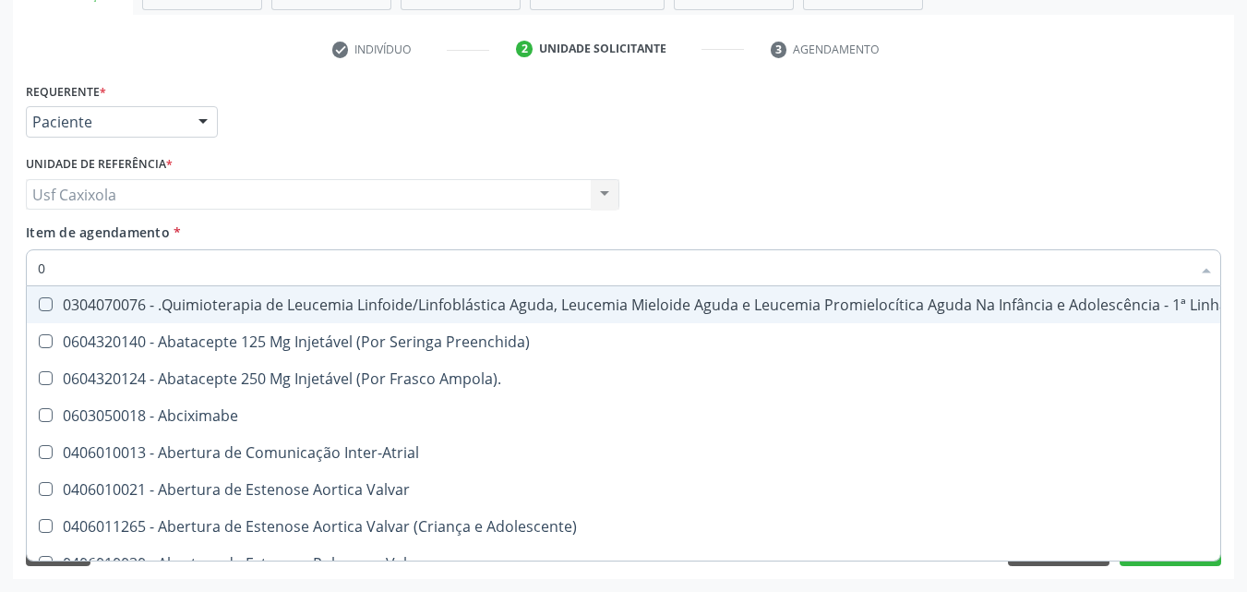
type input "02"
checkbox Vulva "true"
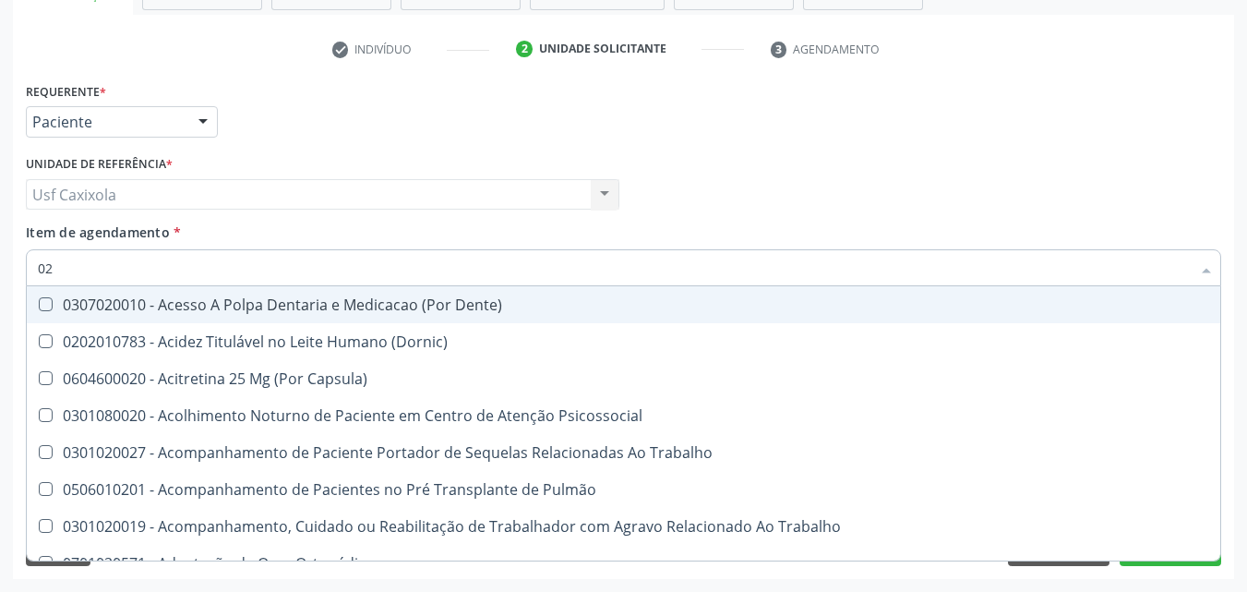
type input "020"
checkbox Abo "true"
checkbox Derrames "false"
checkbox Completo "true"
type input "0202"
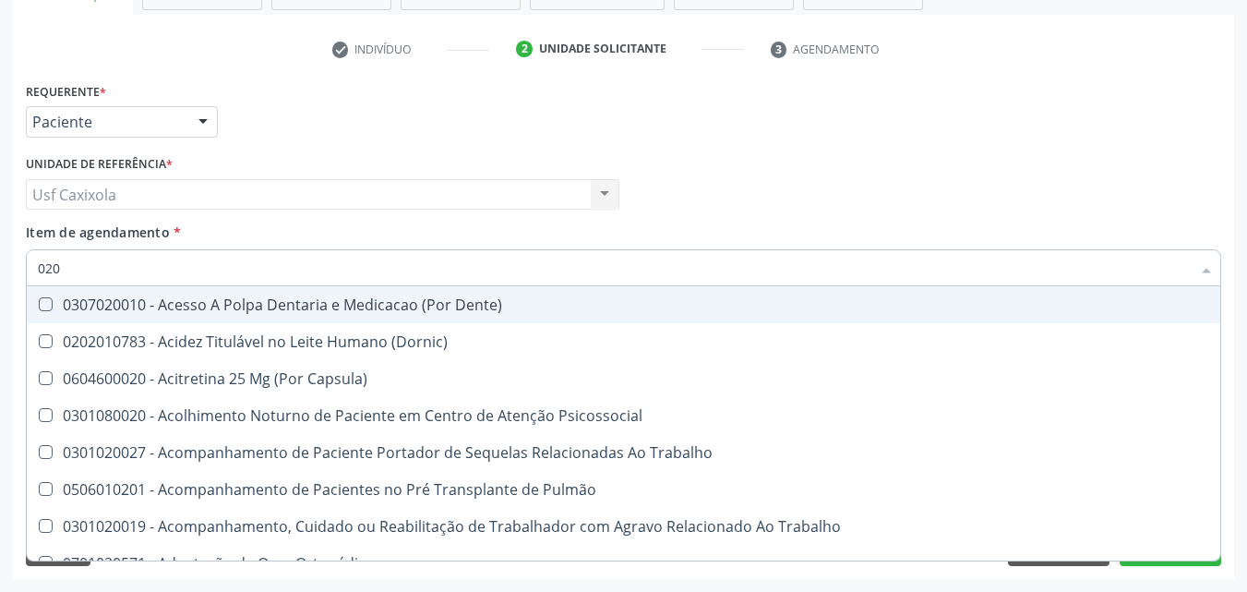
checkbox Coagulação\ "true"
checkbox Biologica "true"
checkbox Abo "false"
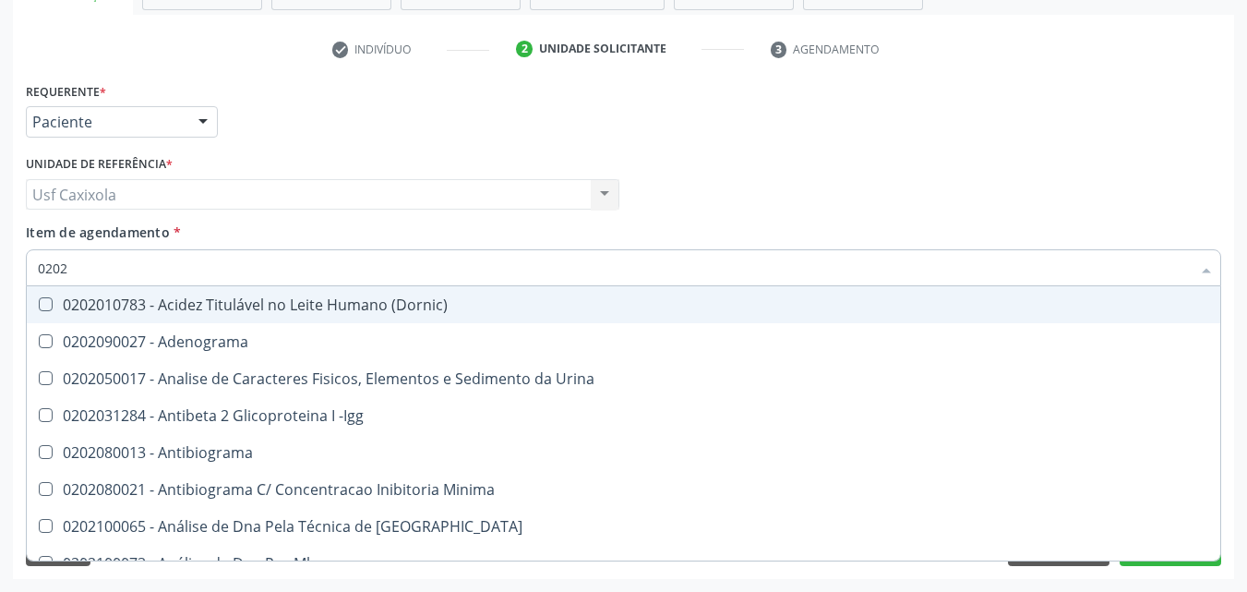
type input "02020"
checkbox Abo "false"
checkbox Zinco "true"
checkbox Completo "false"
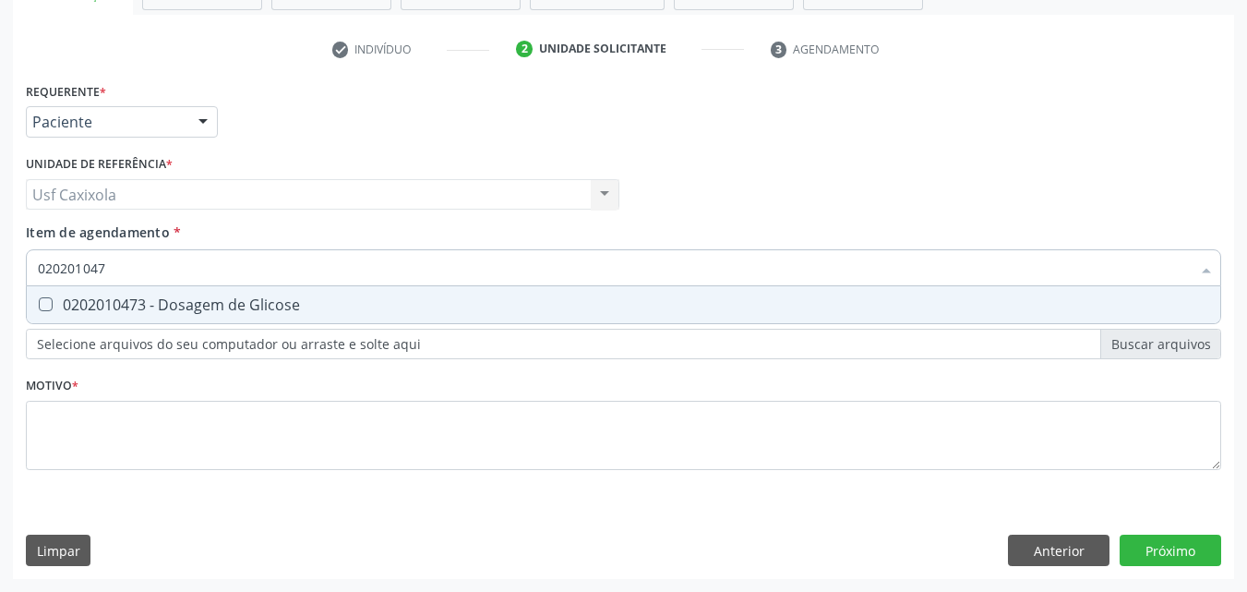
type input "0202010473"
click at [55, 307] on div "0202010473 - Dosagem de Glicose" at bounding box center [623, 304] width 1171 height 15
checkbox Glicose "true"
drag, startPoint x: 90, startPoint y: 265, endPoint x: 15, endPoint y: 264, distance: 74.8
click at [15, 264] on div "Requerente * Paciente Médico(a) Enfermeiro(a) Paciente Nenhum resultado encontr…" at bounding box center [623, 328] width 1221 height 501
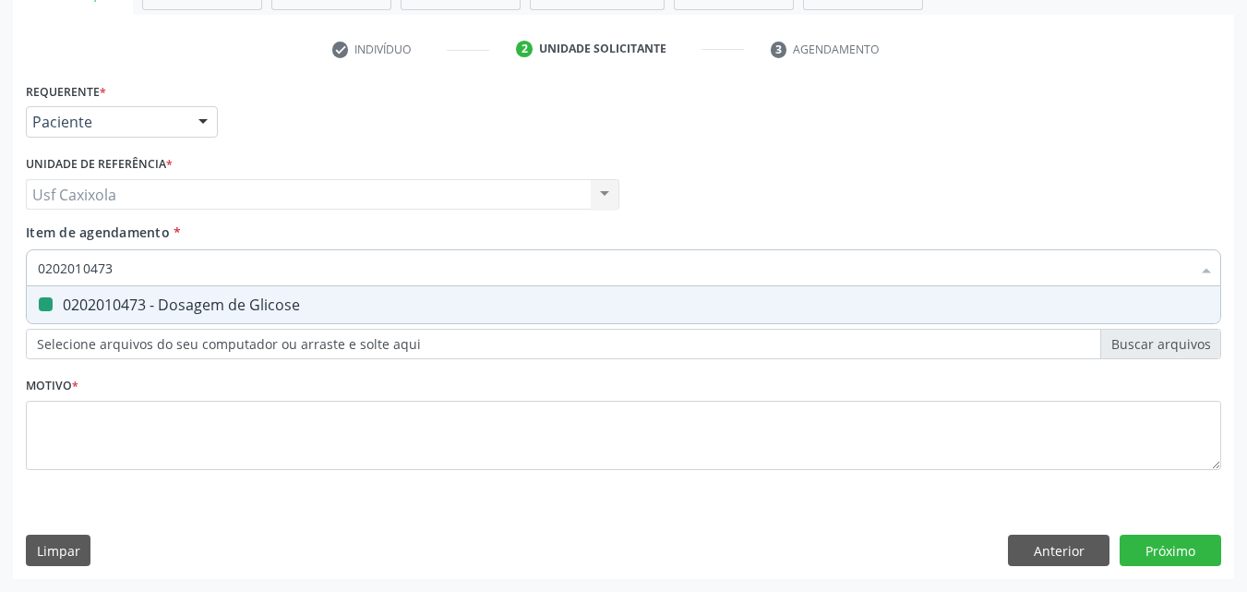
type input "0"
checkbox Glicose "false"
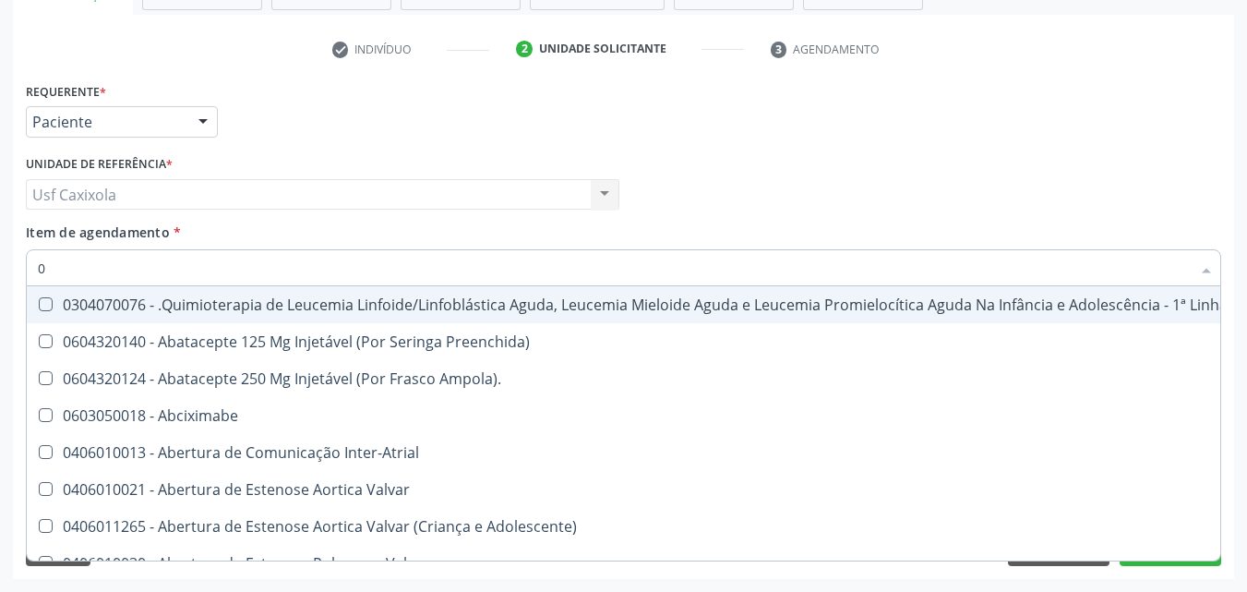
type input "02"
checkbox Vulva "true"
checkbox Bilateral "true"
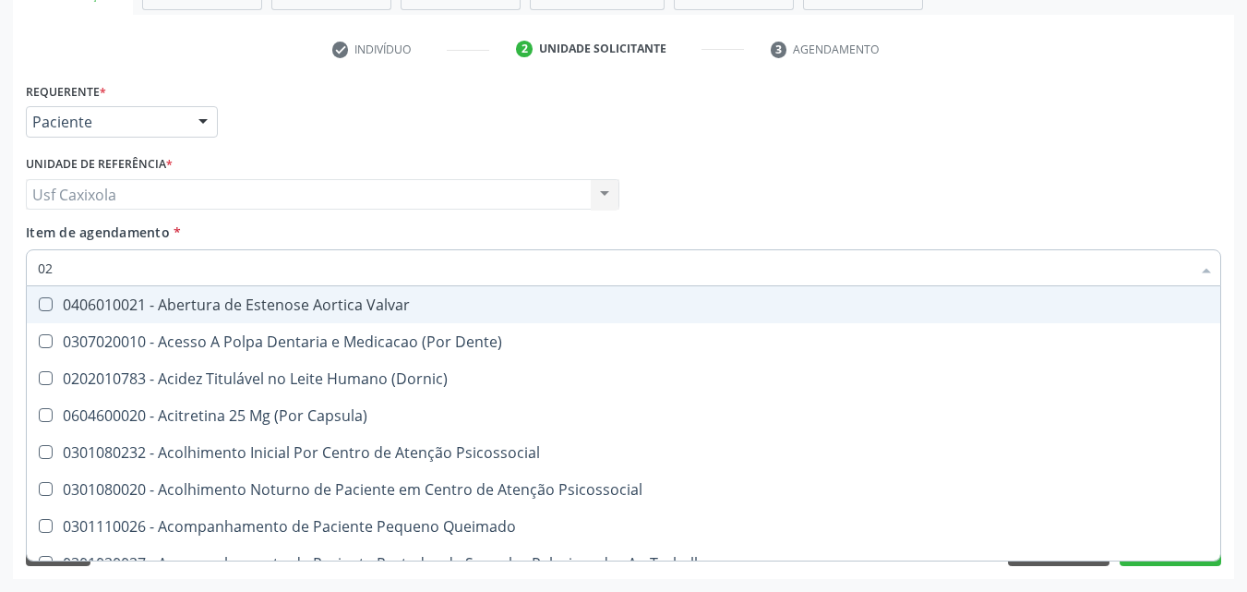
type input "020"
checkbox Projecoes\) "true"
checkbox \(Qualitativo\) "true"
checkbox Abo "false"
checkbox Glicose "false"
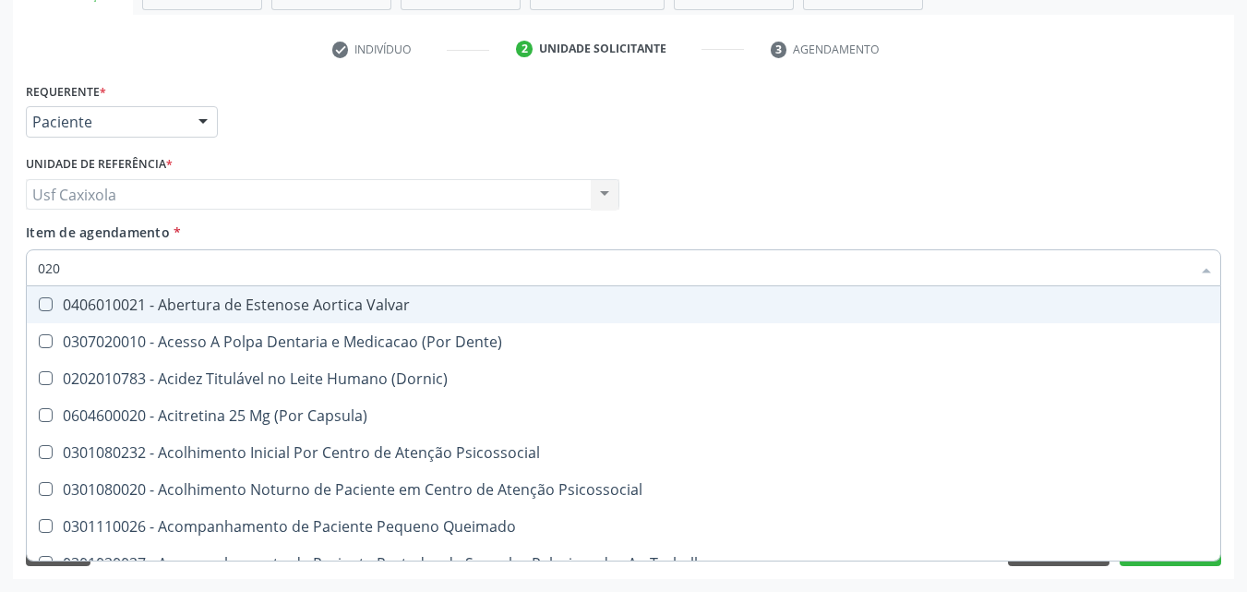
checkbox \(T3\) "true"
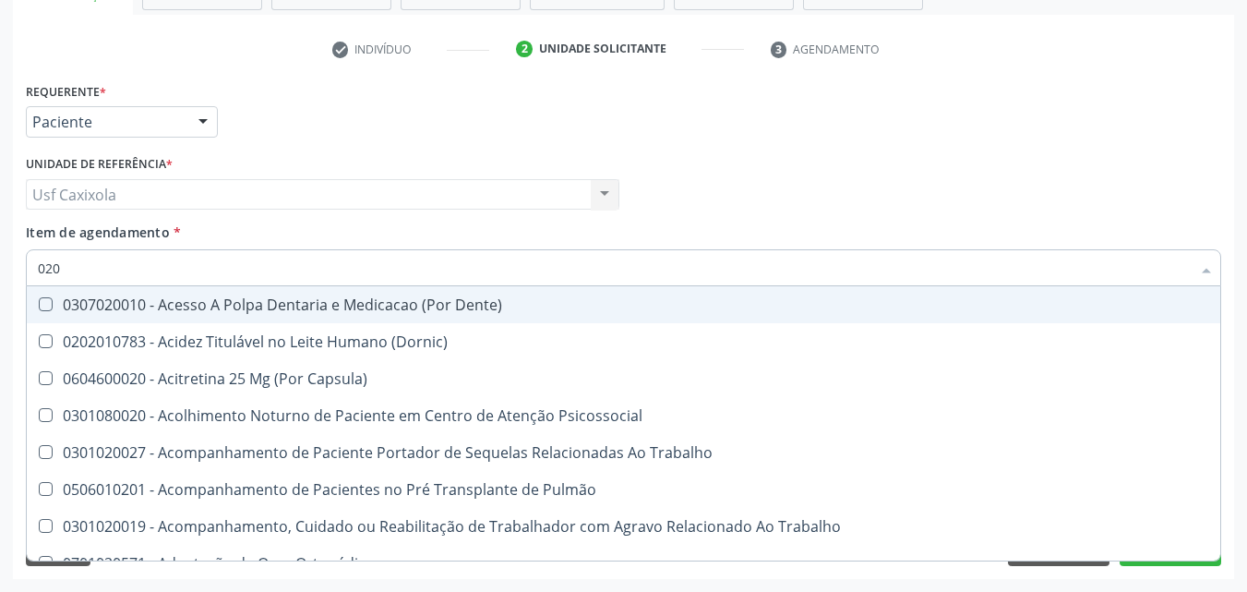
type input "0202"
checkbox Coagulação\ "true"
checkbox Laser "true"
checkbox Biologica "true"
checkbox Abo "false"
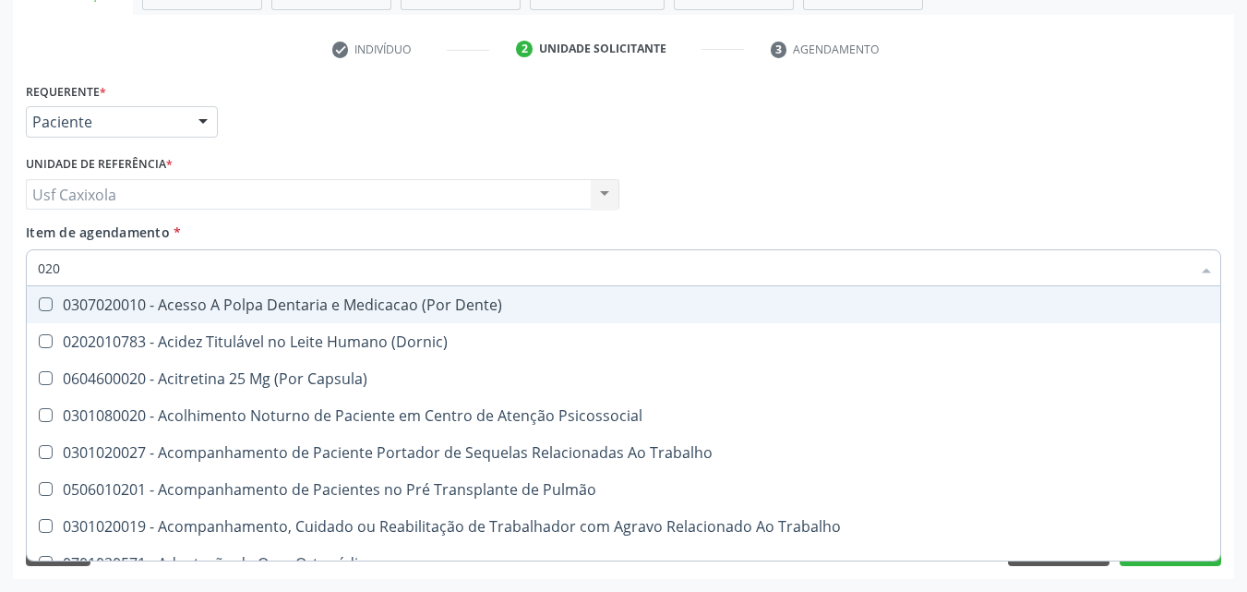
checkbox Glicose "false"
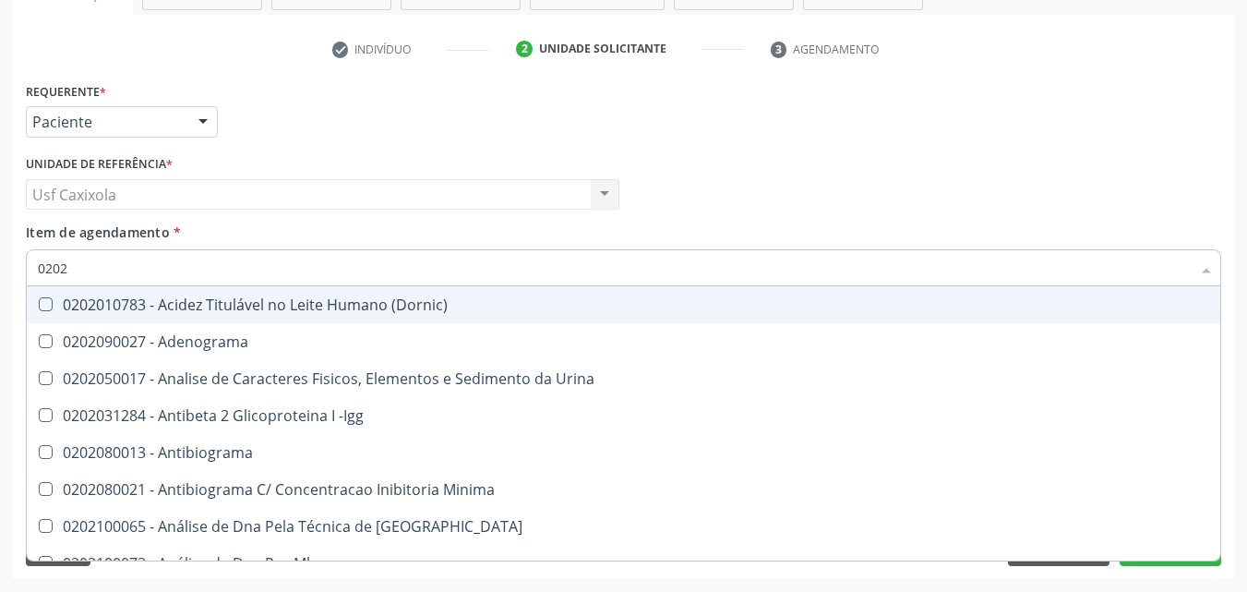
type input "02020"
checkbox Abo "false"
checkbox Xi "true"
checkbox Glicose "false"
checkbox Zinco "true"
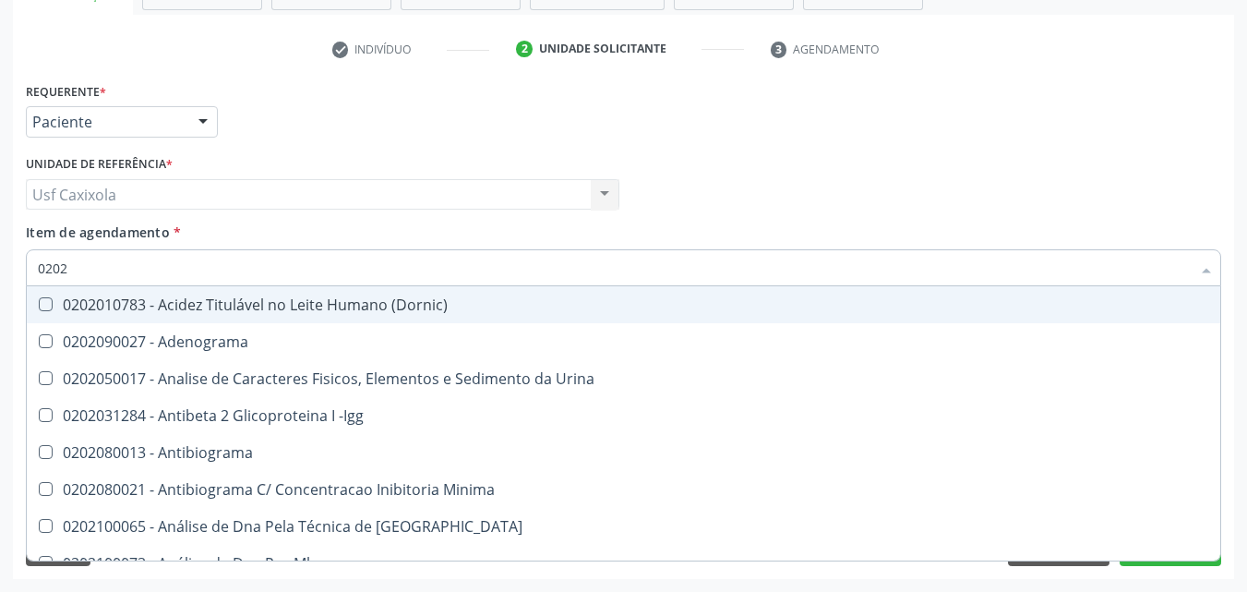
checkbox Completo "false"
type input "020201"
checkbox T3 "true"
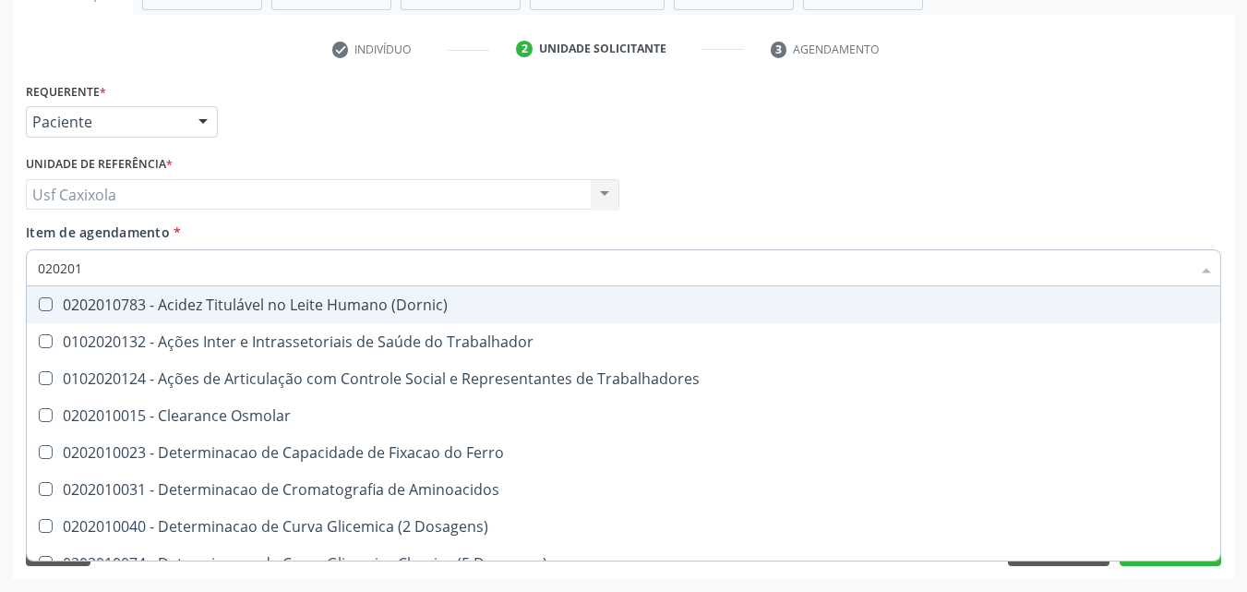
type input "0202010"
checkbox II "true"
checkbox Glicose "false"
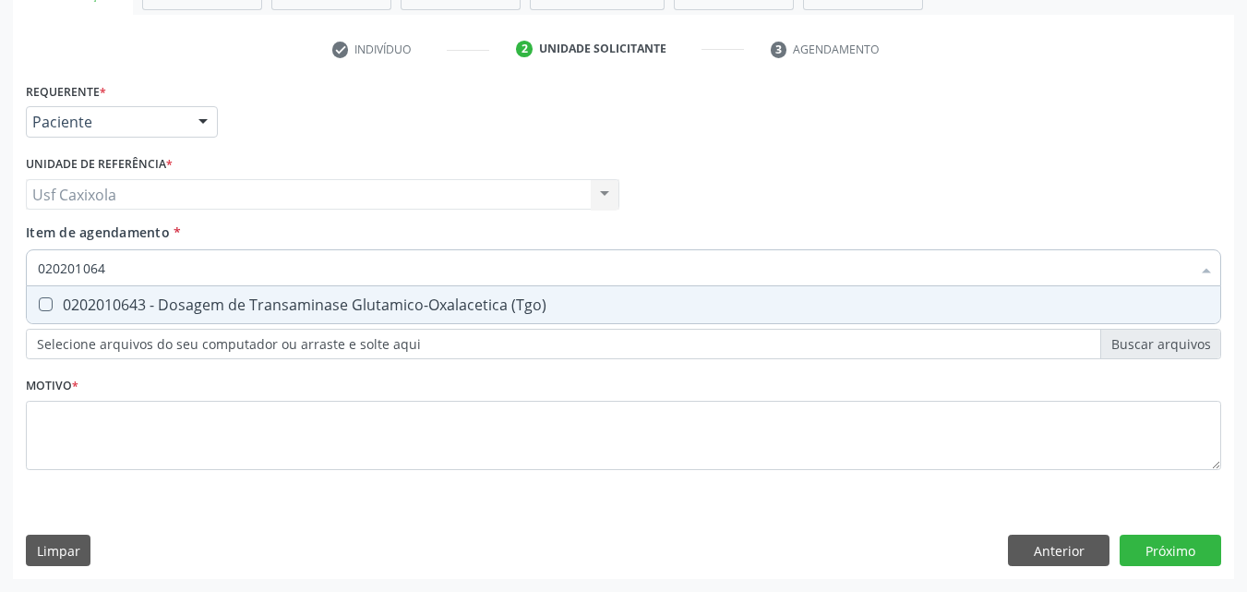
type input "0202010643"
click at [76, 306] on div "0202010643 - Dosagem de Transaminase Glutamico-Oxalacetica (Tgo)" at bounding box center [623, 304] width 1171 height 15
checkbox \(Tgo\) "true"
drag, startPoint x: 119, startPoint y: 268, endPoint x: 30, endPoint y: 267, distance: 88.6
click at [30, 267] on div "0202010643" at bounding box center [623, 267] width 1195 height 37
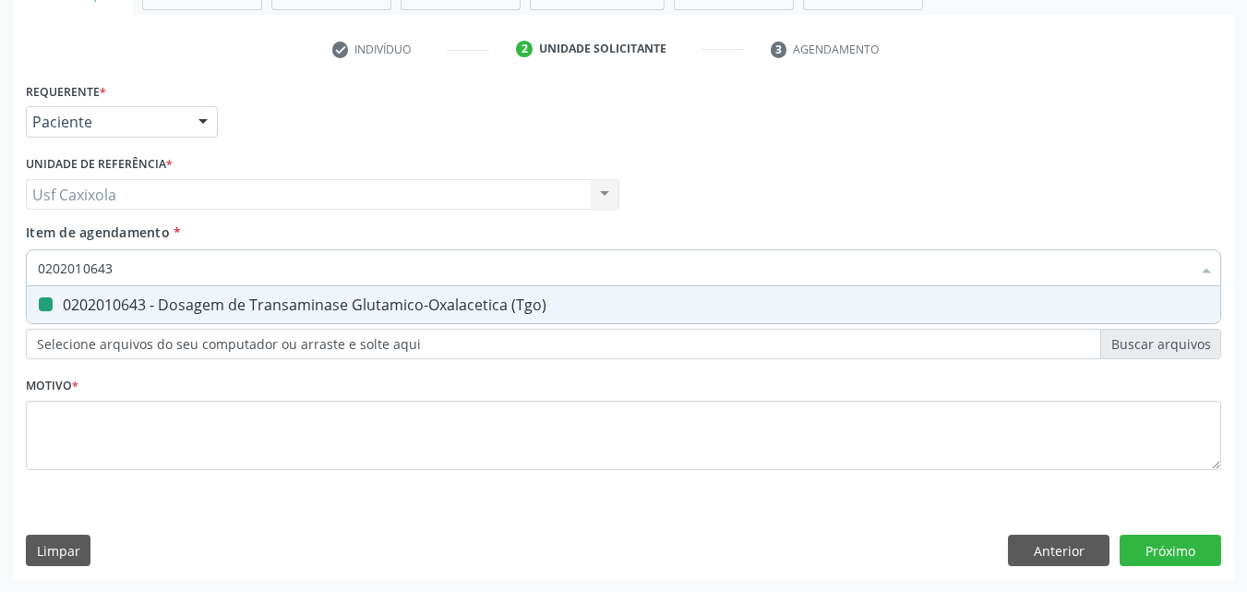
type input "0"
checkbox \(Tgo\) "false"
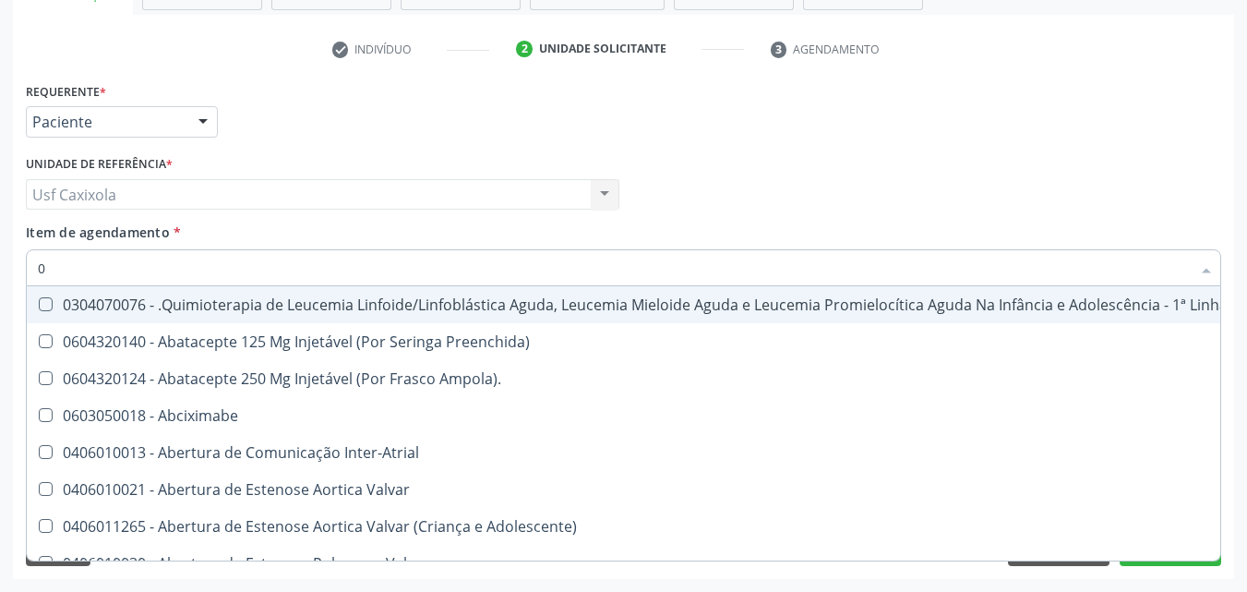
type input "02"
checkbox Vulva "true"
checkbox Bilateral "true"
checkbox Laboratorial "true"
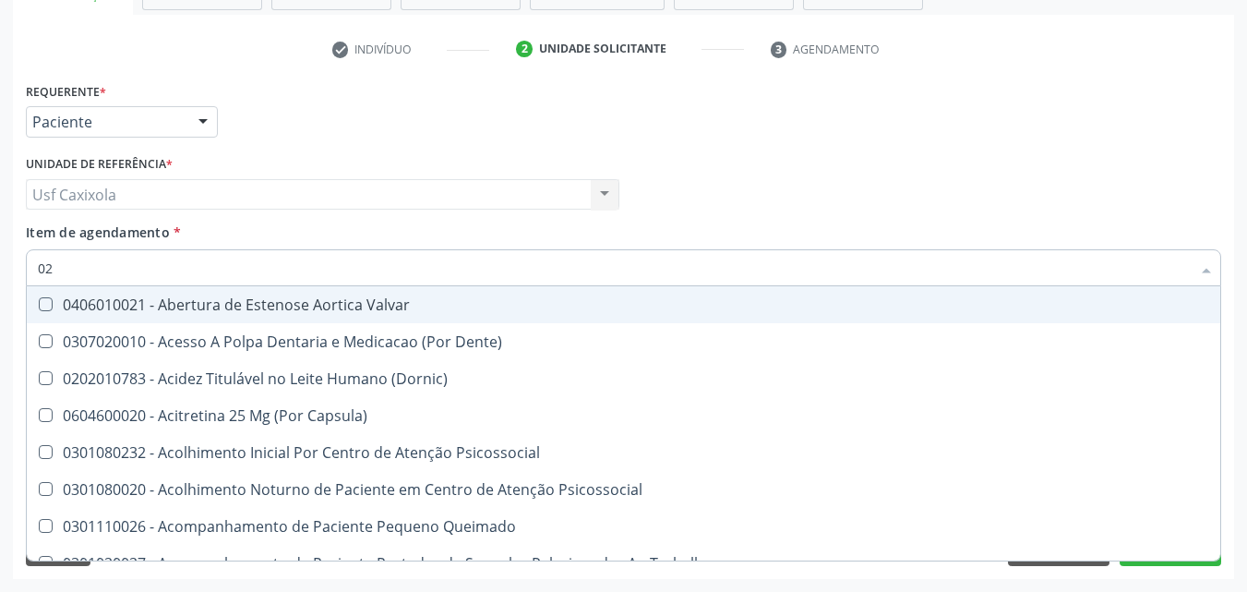
type input "020"
checkbox Projecoes\) "true"
checkbox \(Qualitativo\) "true"
checkbox Abo "false"
checkbox Semana\) "true"
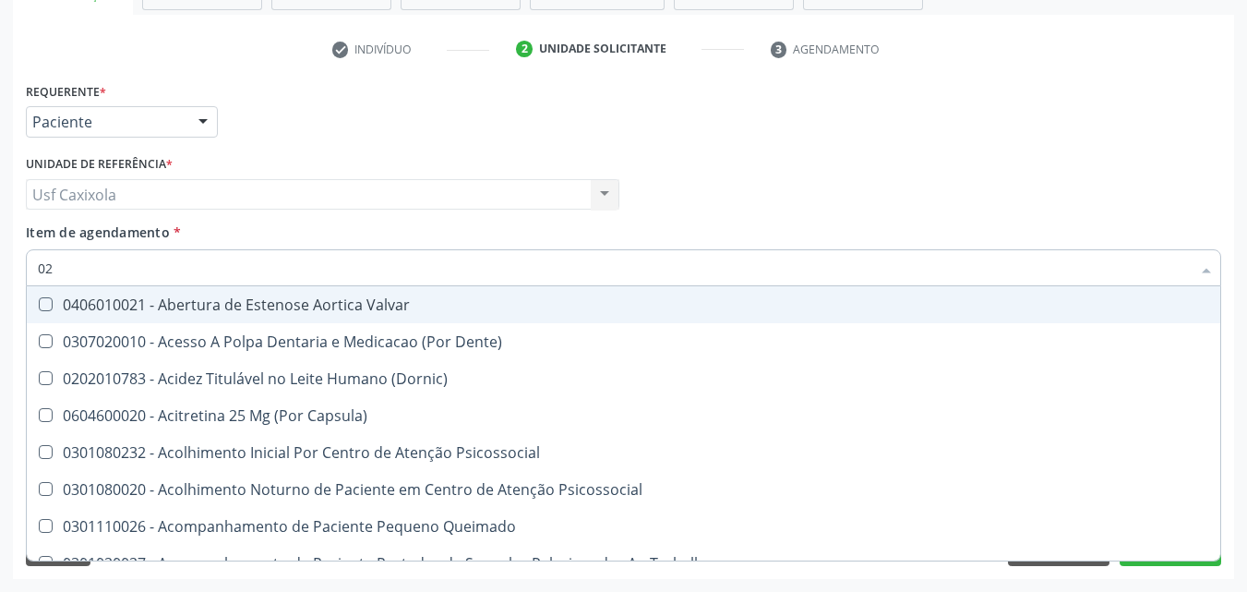
checkbox Glicose "false"
checkbox \(Tgo\) "false"
checkbox \(T3\) "true"
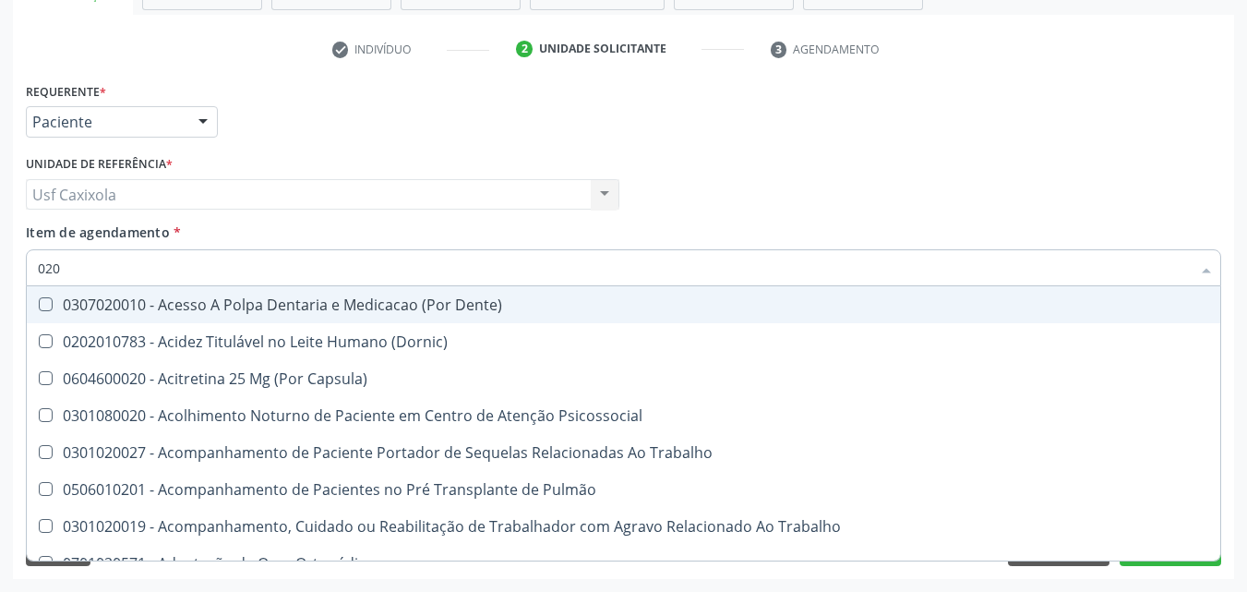
type input "0202"
checkbox Coagulação\ "true"
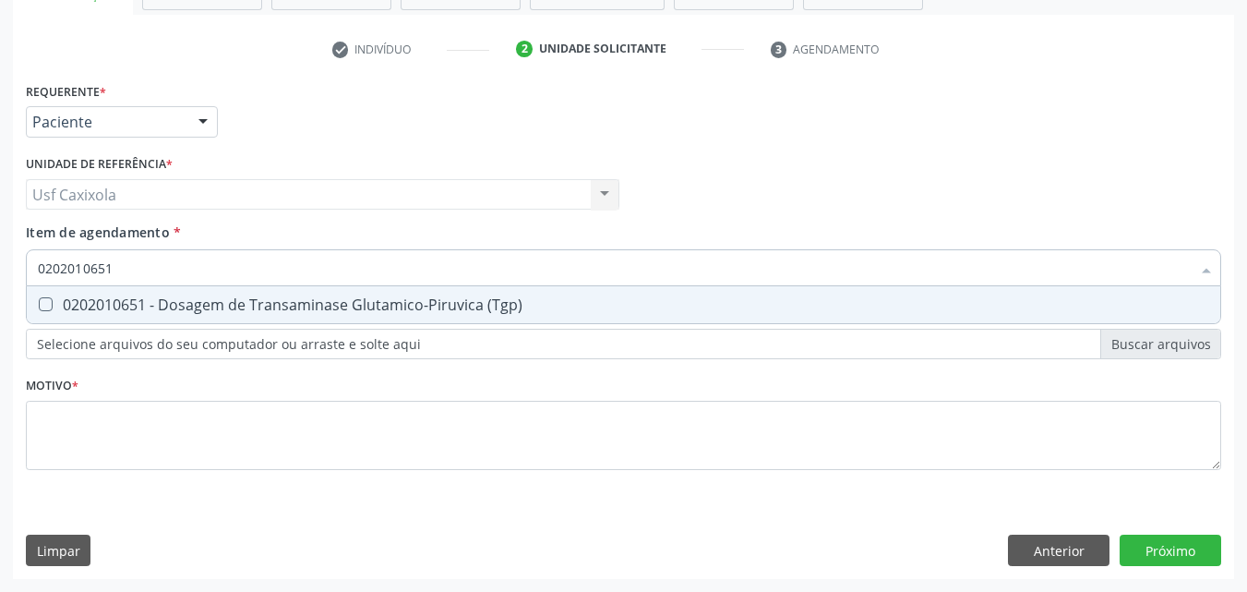
click at [84, 306] on div "0202010651 - Dosagem de Transaminase Glutamico-Piruvica (Tgp)" at bounding box center [623, 304] width 1171 height 15
drag, startPoint x: 109, startPoint y: 273, endPoint x: 10, endPoint y: 273, distance: 98.8
click at [10, 273] on div "Acompanhamento Acompanhe a situação das marcações correntes e finalizadas Relat…" at bounding box center [623, 184] width 1247 height 813
click at [67, 304] on div "0202010295 - Dosagem de Colesterol Total" at bounding box center [623, 304] width 1171 height 15
drag, startPoint x: 116, startPoint y: 275, endPoint x: 22, endPoint y: 276, distance: 94.2
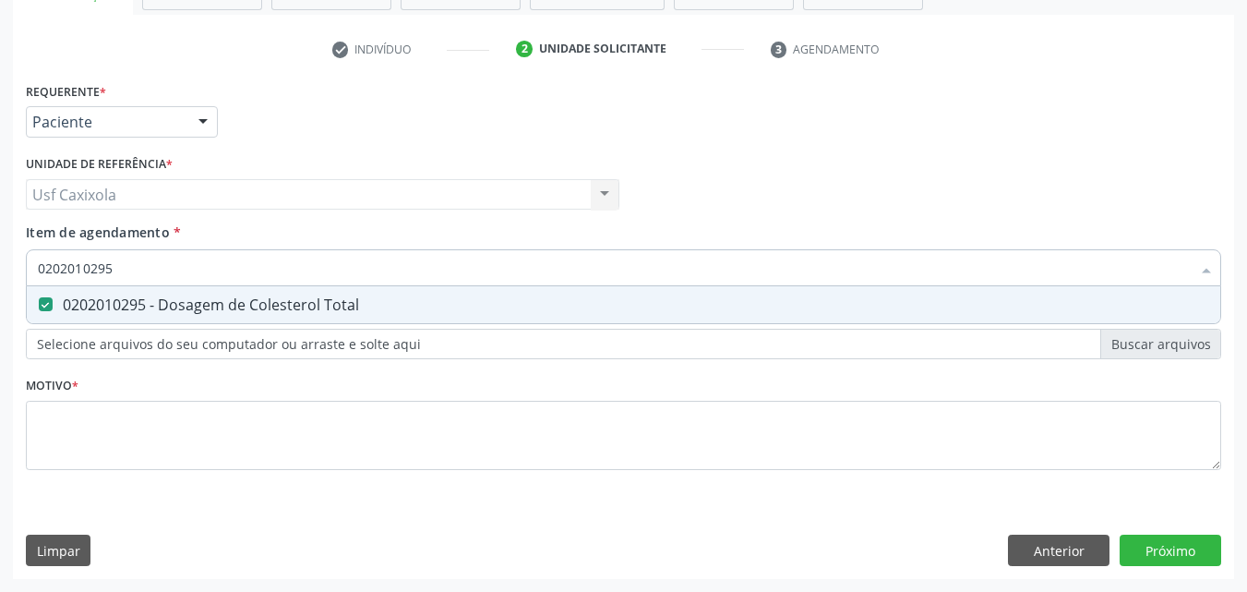
click at [22, 276] on div "Item de agendamento * 0202010295 Desfazer seleção 0202010295 - Dosagem de Coles…" at bounding box center [623, 257] width 1205 height 71
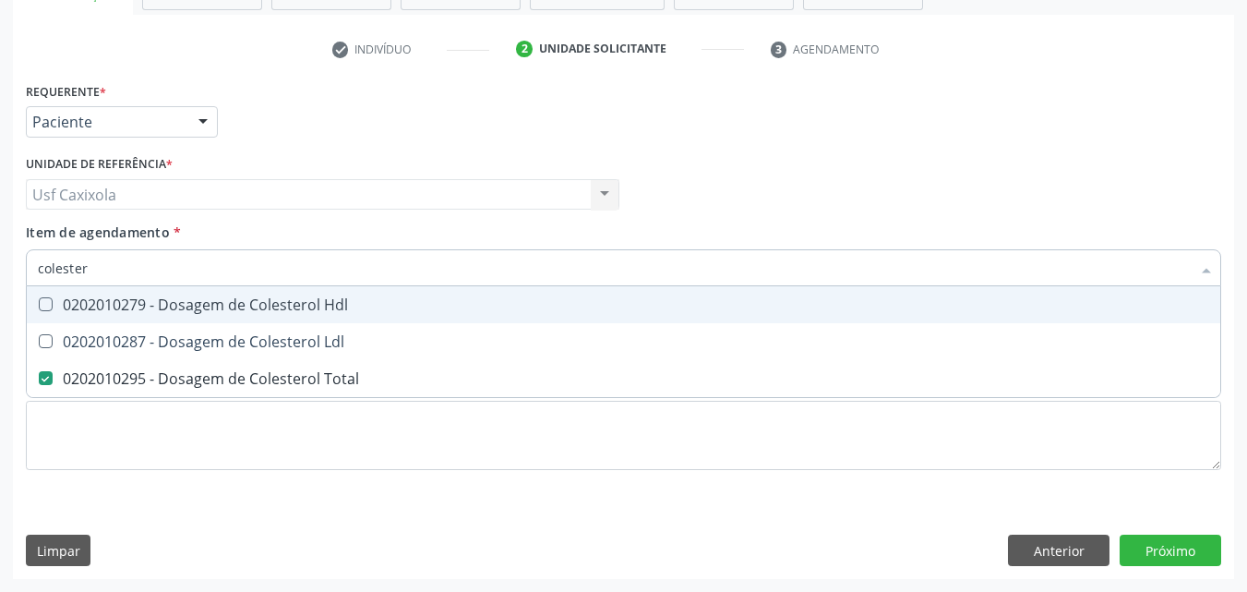
drag, startPoint x: 68, startPoint y: 305, endPoint x: 65, endPoint y: 327, distance: 22.5
click at [69, 306] on div "0202010279 - Dosagem de Colesterol Hdl" at bounding box center [623, 304] width 1171 height 15
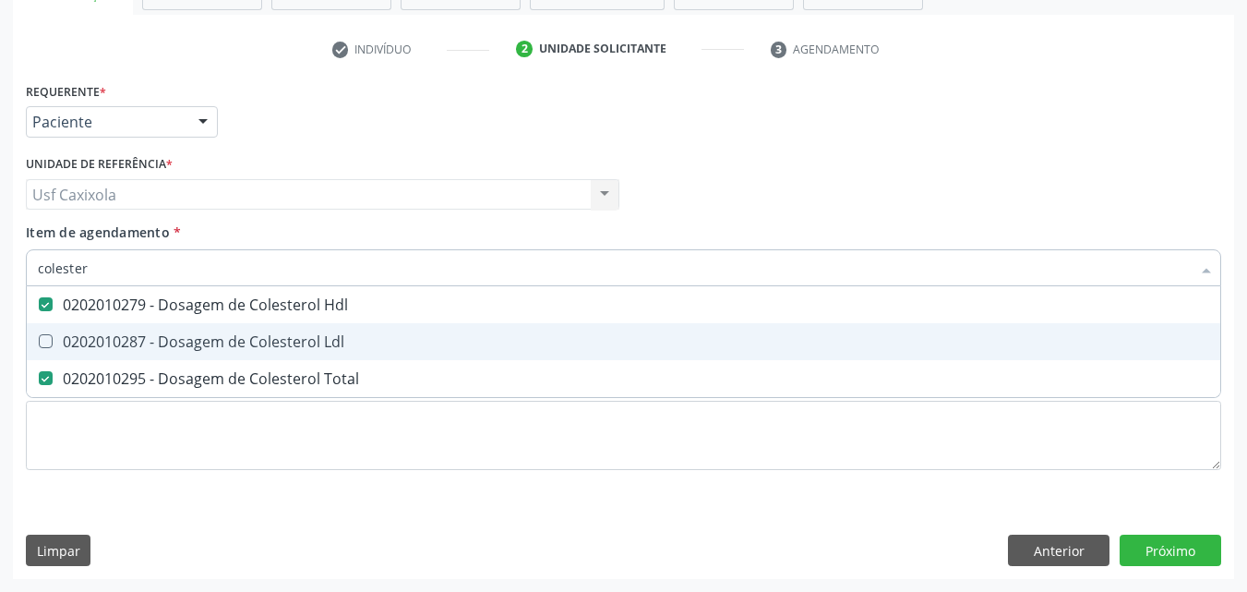
click at [65, 335] on div "0202010287 - Dosagem de Colesterol Ldl" at bounding box center [623, 341] width 1171 height 15
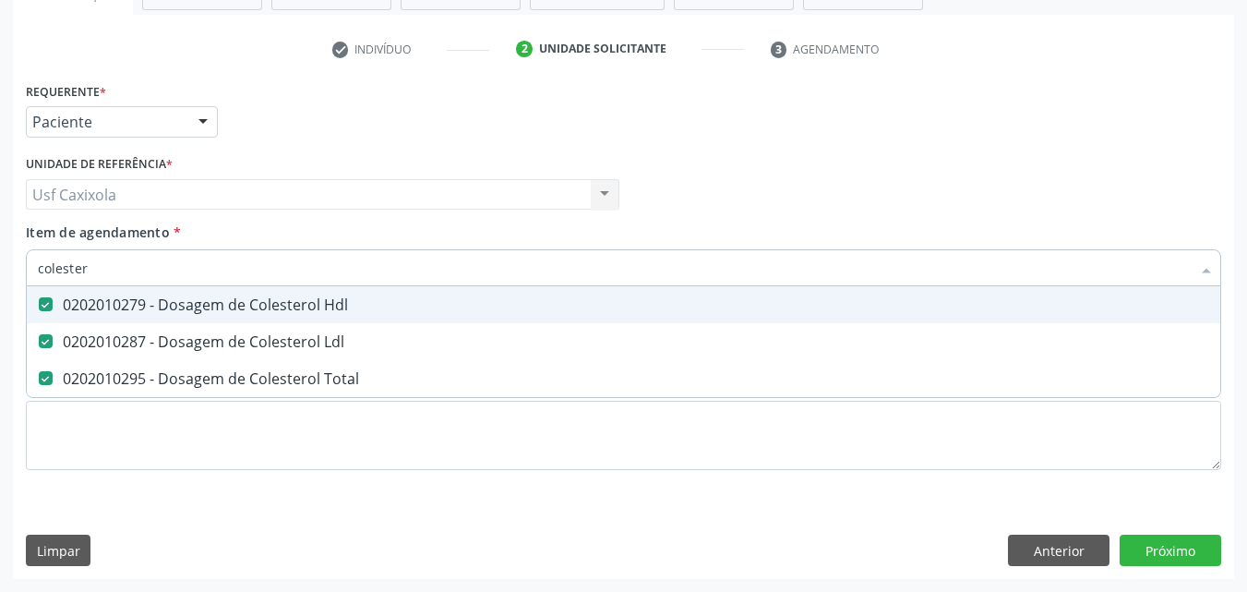
drag, startPoint x: 87, startPoint y: 271, endPoint x: 0, endPoint y: 271, distance: 86.8
click at [0, 271] on div "Acompanhamento Acompanhe a situação das marcações correntes e finalizadas Relat…" at bounding box center [623, 184] width 1247 height 813
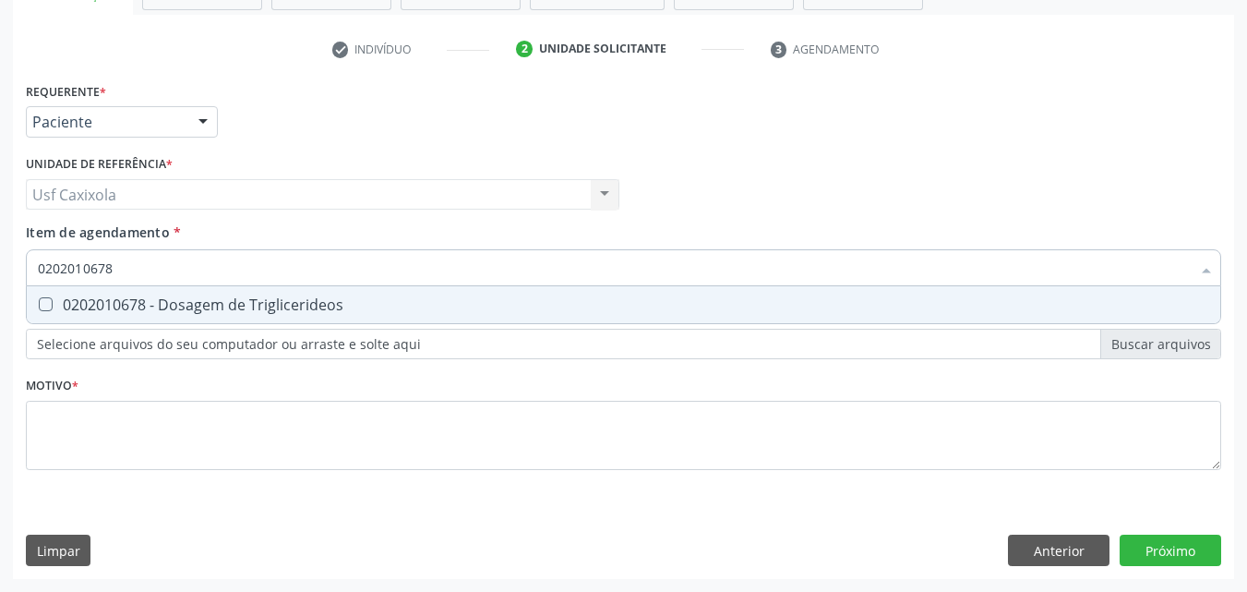
click at [46, 308] on Triglicerideos at bounding box center [46, 304] width 14 height 14
click at [39, 308] on Triglicerideos "checkbox" at bounding box center [33, 304] width 12 height 12
drag, startPoint x: 105, startPoint y: 266, endPoint x: 0, endPoint y: 266, distance: 105.2
click at [0, 266] on div "Acompanhamento Acompanhe a situação das marcações correntes e finalizadas Relat…" at bounding box center [623, 184] width 1247 height 813
click at [45, 304] on Hcg\) at bounding box center [46, 304] width 14 height 14
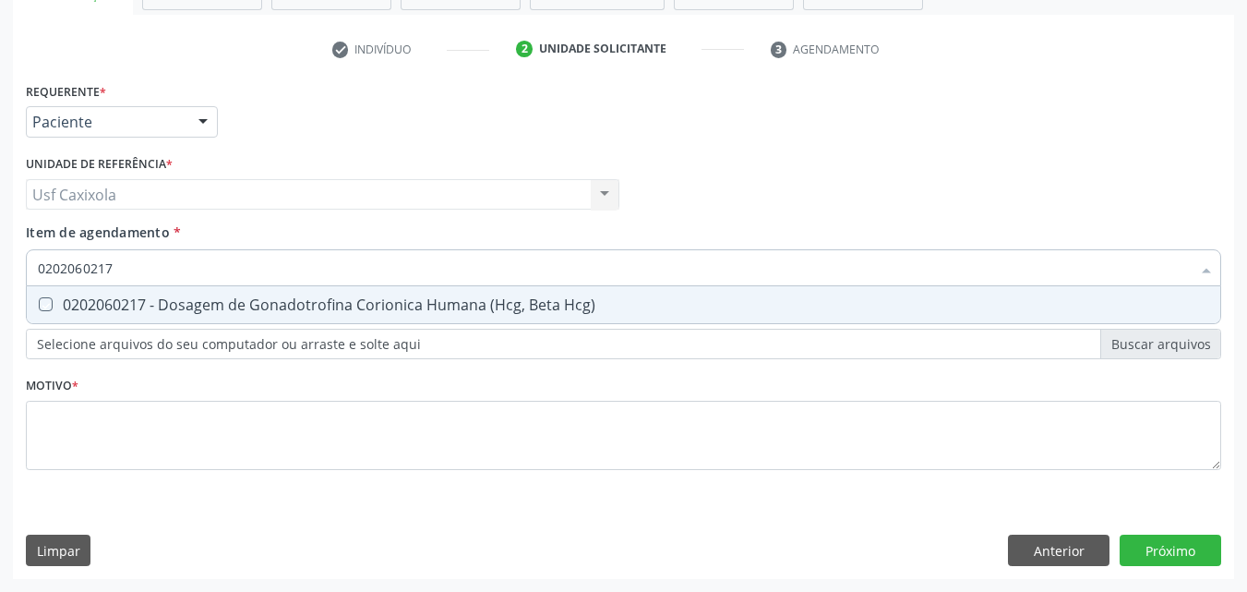
click at [39, 304] on Hcg\) "checkbox" at bounding box center [33, 304] width 12 height 12
drag, startPoint x: 97, startPoint y: 270, endPoint x: 31, endPoint y: 257, distance: 66.8
click at [31, 257] on div "0202060217" at bounding box center [623, 267] width 1195 height 37
click at [77, 300] on div "0202010694 - Dosagem de [PERSON_NAME]" at bounding box center [623, 304] width 1171 height 15
drag, startPoint x: 121, startPoint y: 271, endPoint x: 23, endPoint y: 271, distance: 97.8
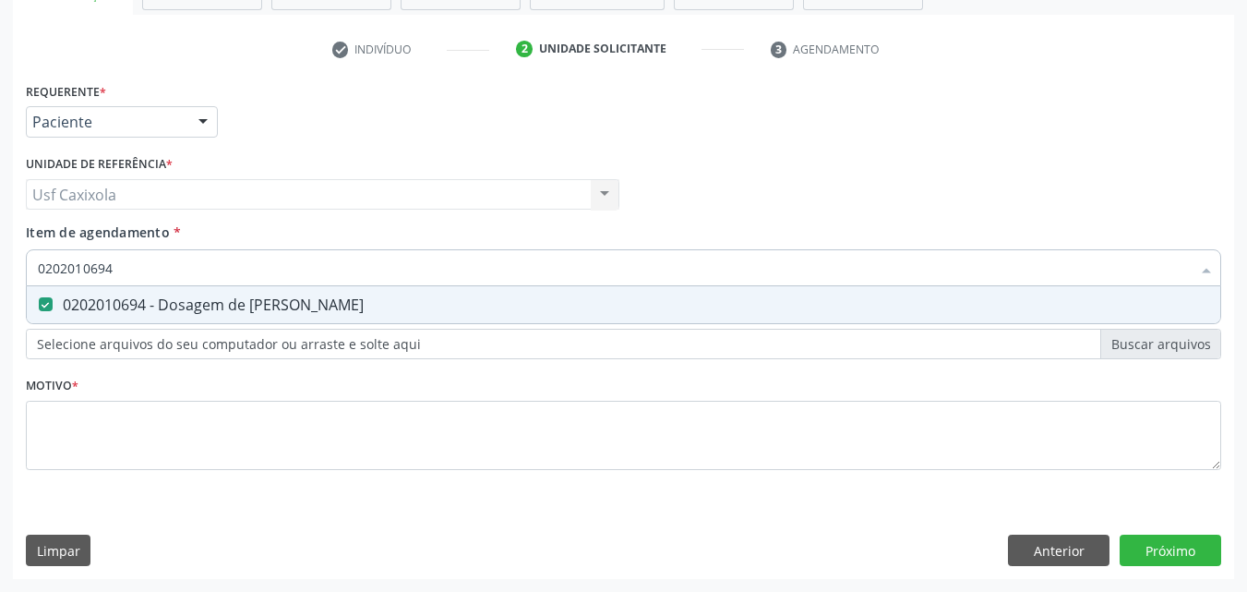
click at [23, 271] on div "Item de agendamento * 0202010694 Desfazer seleção 0202010694 - Dosagem de Ureia…" at bounding box center [623, 257] width 1205 height 71
click at [61, 305] on div "0202010317 - Dosagem de Creatinina" at bounding box center [623, 304] width 1171 height 15
drag, startPoint x: 119, startPoint y: 272, endPoint x: 8, endPoint y: 277, distance: 110.9
click at [8, 277] on div "Acompanhamento Acompanhe a situação das marcações correntes e finalizadas Relat…" at bounding box center [623, 184] width 1247 height 813
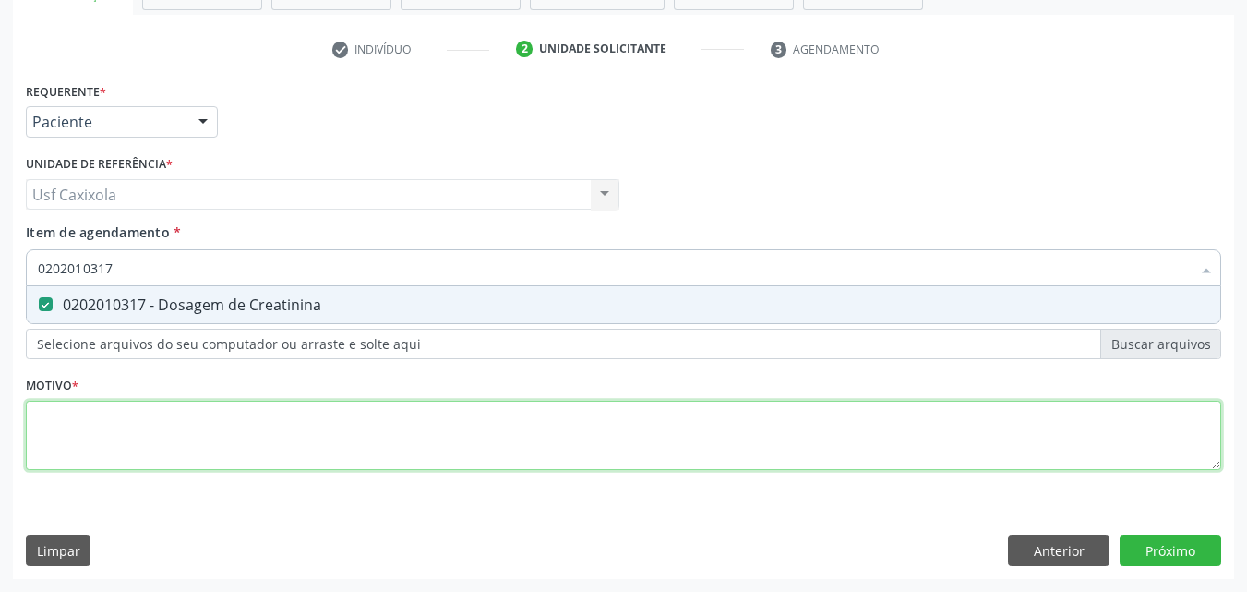
click at [150, 426] on div "Requerente * Paciente Médico(a) Enfermeiro(a) Paciente Nenhum resultado encontr…" at bounding box center [623, 287] width 1195 height 418
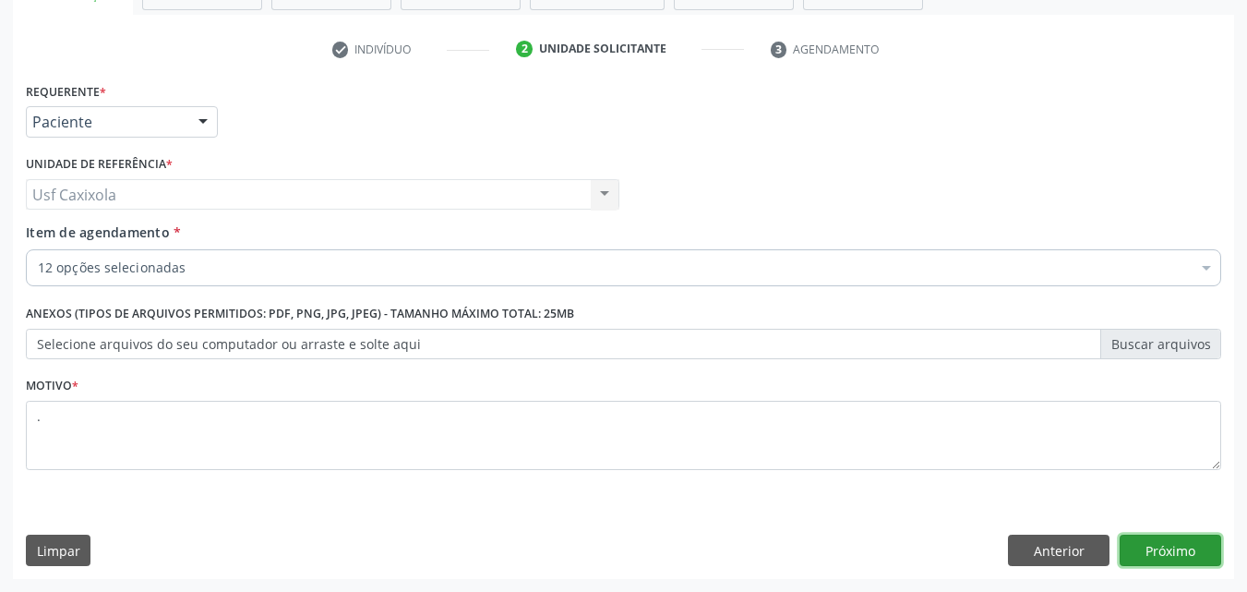
click at [1139, 549] on button "Próximo" at bounding box center [1171, 549] width 102 height 31
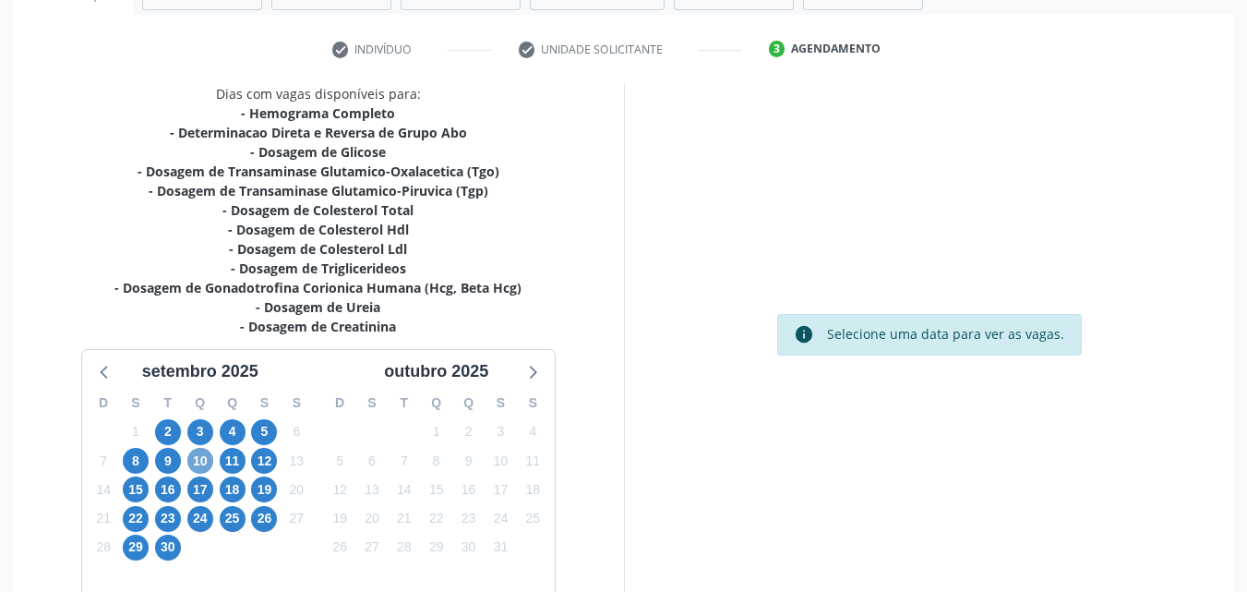
click at [206, 465] on span "10" at bounding box center [200, 461] width 26 height 26
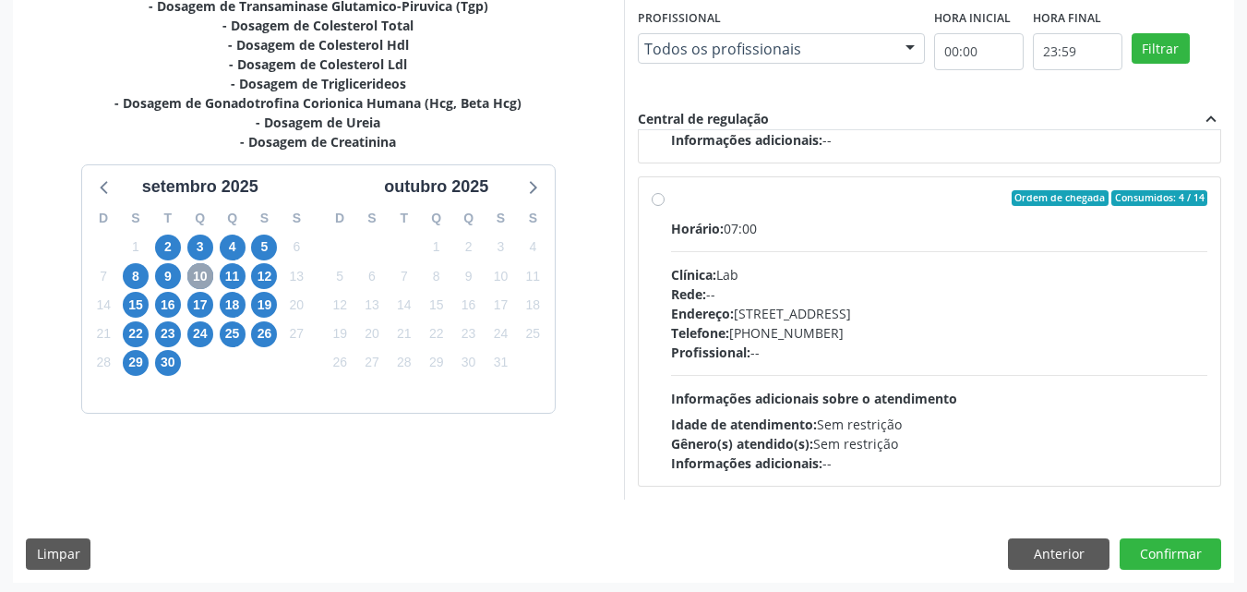
scroll to position [511, 0]
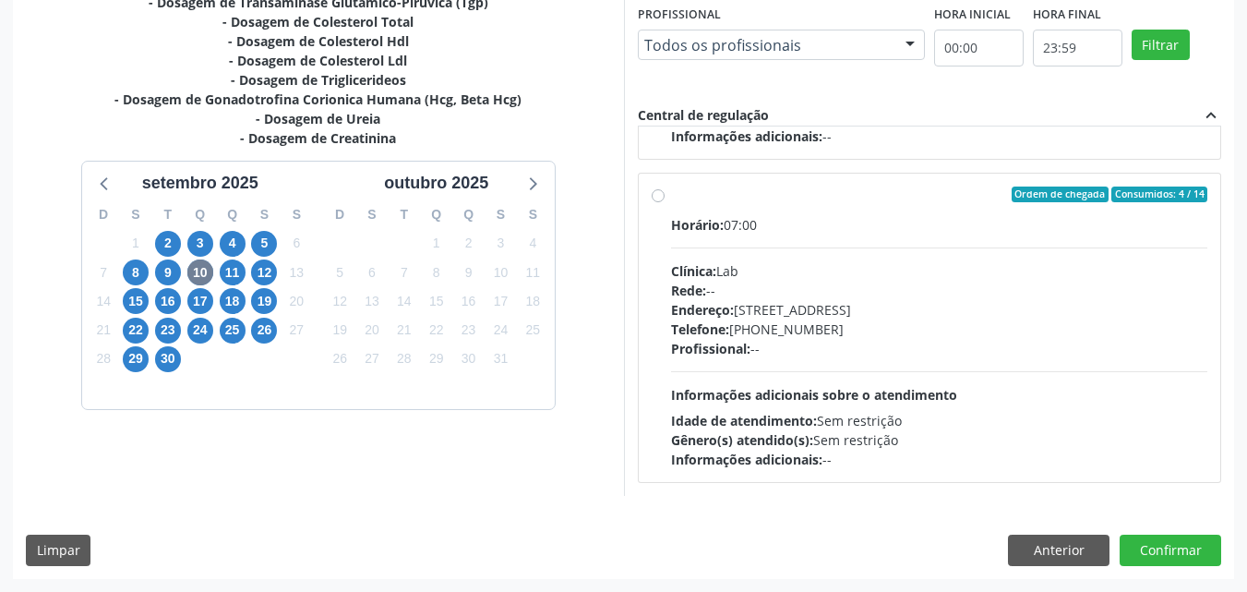
click at [678, 200] on div "Ordem de chegada Consumidos: 4 / 14" at bounding box center [939, 194] width 537 height 17
click at [665, 200] on input "Ordem de chegada Consumidos: 4 / 14 Horário: 07:00 Clínica: Lab Rede: -- Endere…" at bounding box center [658, 194] width 13 height 17
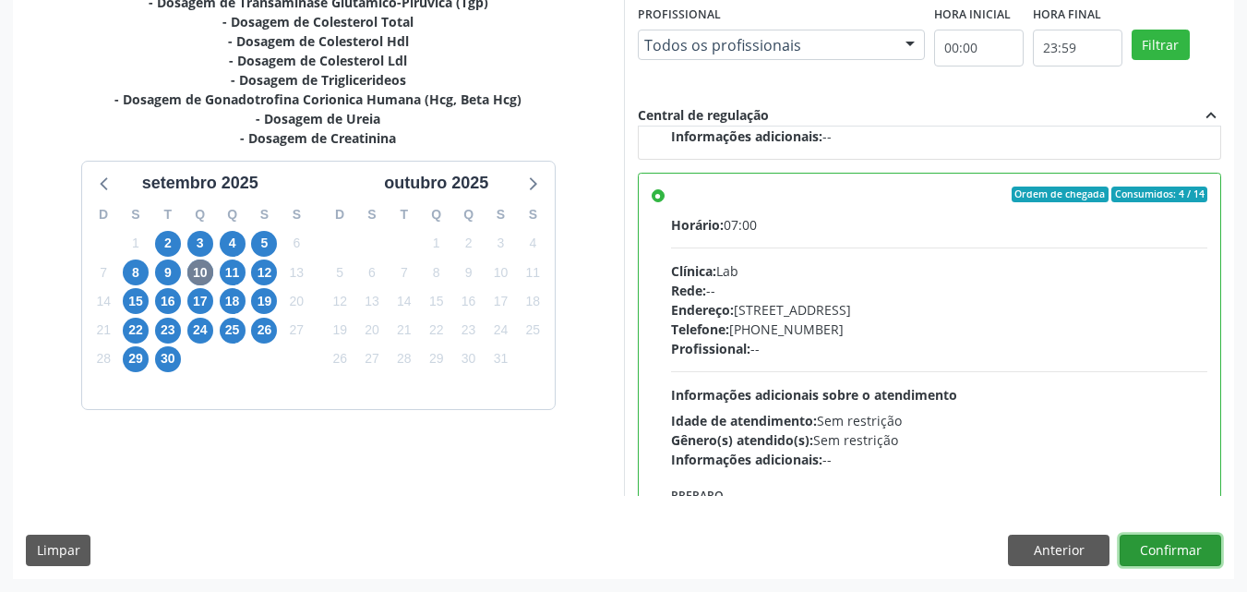
click at [1158, 550] on button "Confirmar" at bounding box center [1171, 549] width 102 height 31
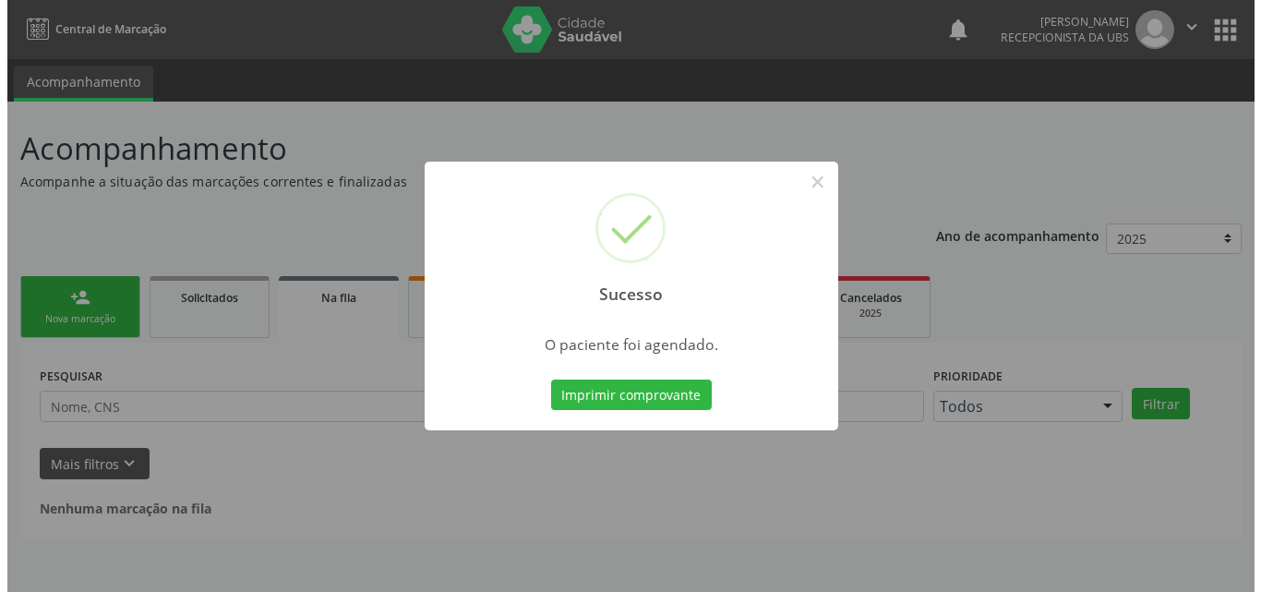
scroll to position [0, 0]
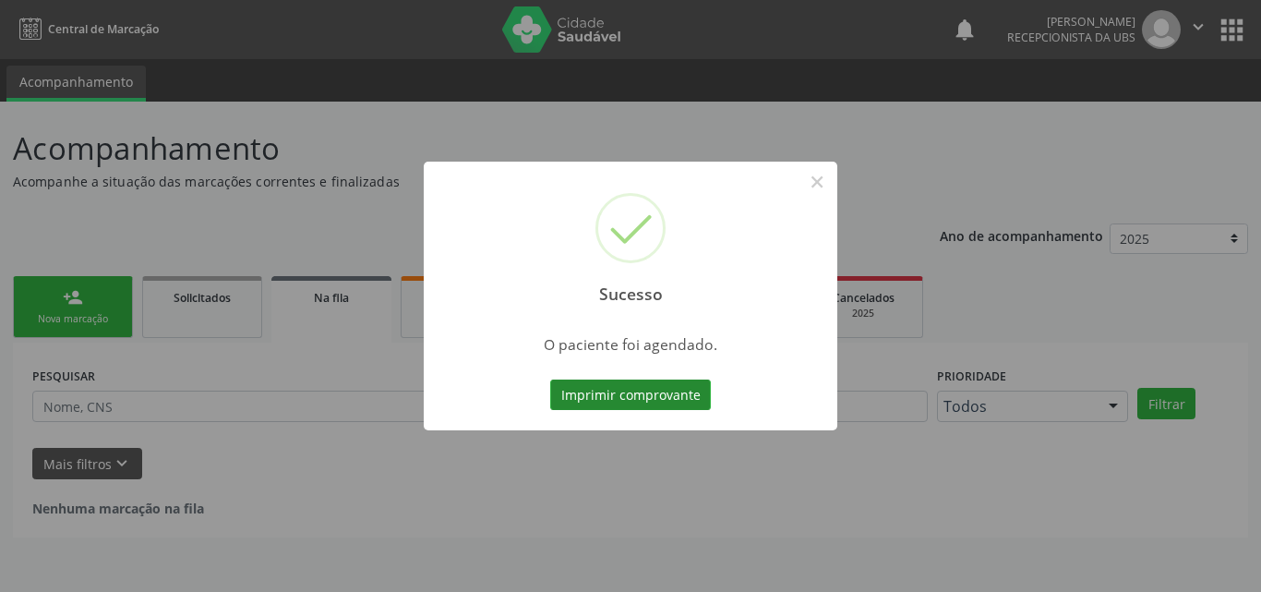
click at [642, 393] on button "Imprimir comprovante" at bounding box center [630, 394] width 161 height 31
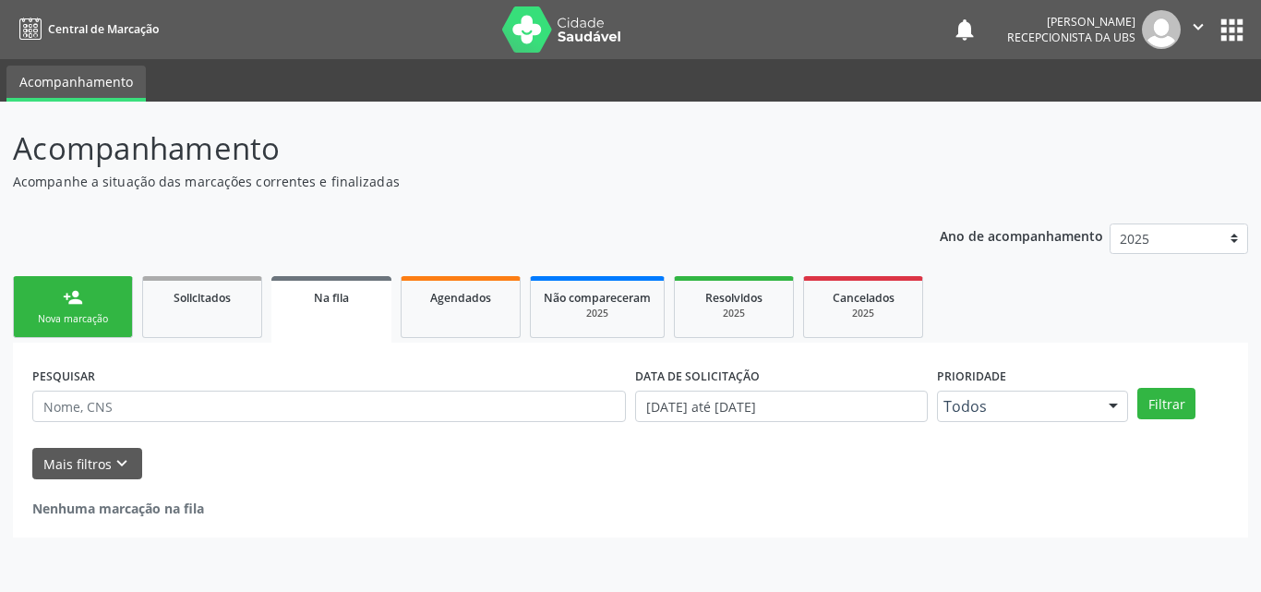
click at [90, 310] on link "person_add Nova marcação" at bounding box center [73, 307] width 120 height 62
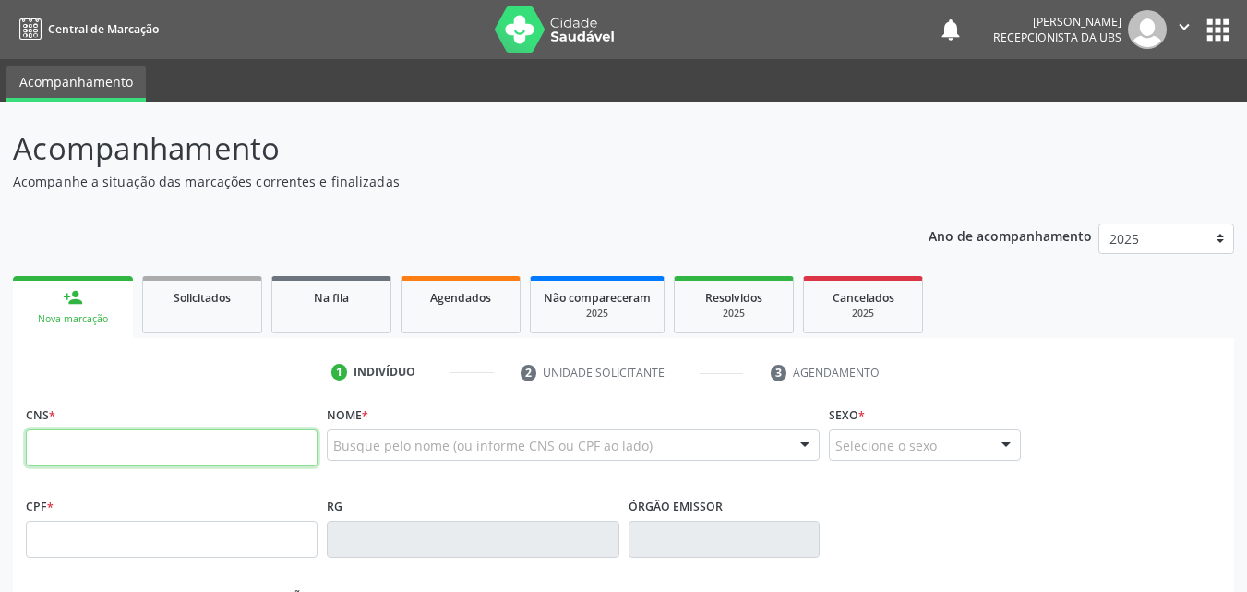
click at [131, 443] on input "text" at bounding box center [172, 447] width 292 height 37
type input "702 0093 1784 9084"
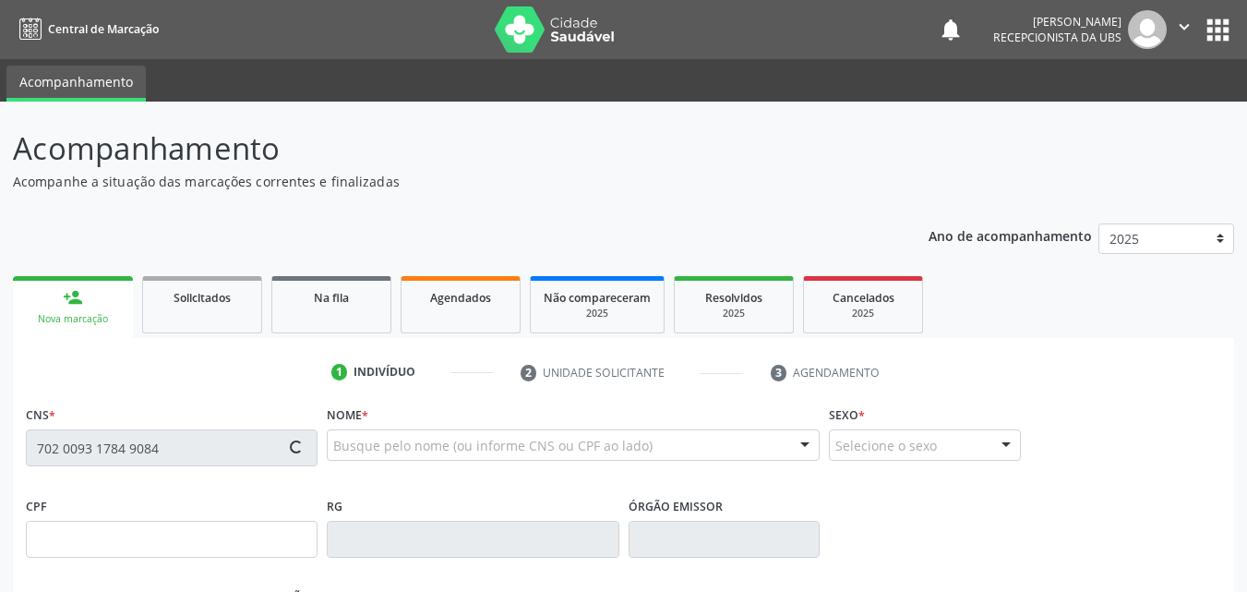
type input "656.623.264-87"
type input "[DATE]"
type input "[PERSON_NAME]"
type input "[PHONE_NUMBER]"
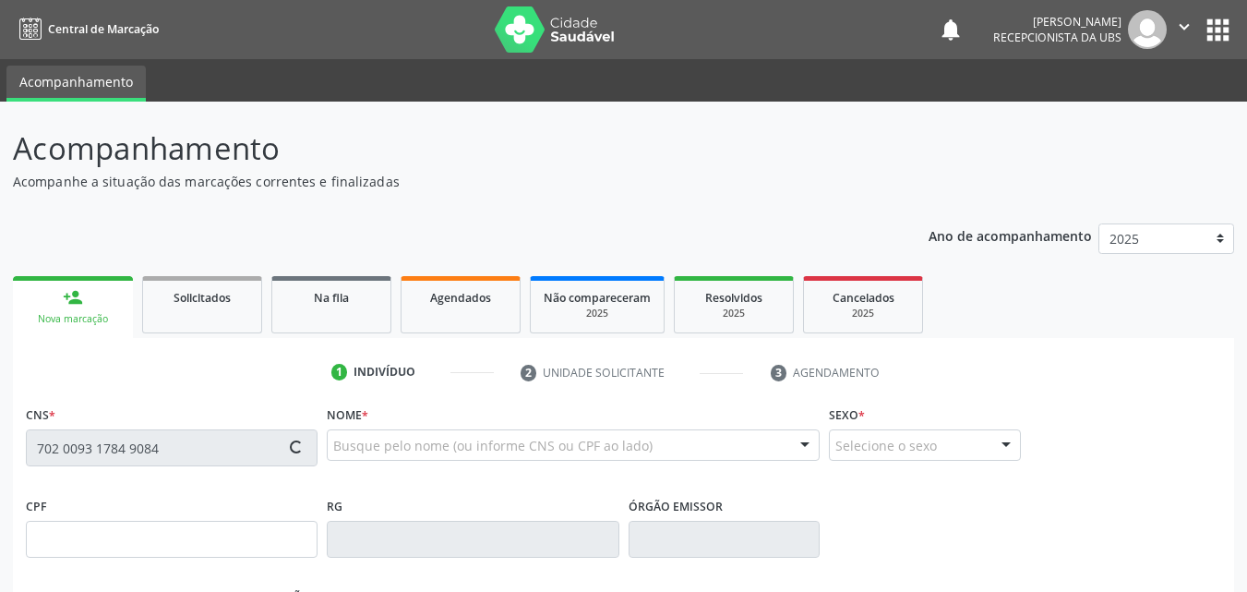
type input "1037"
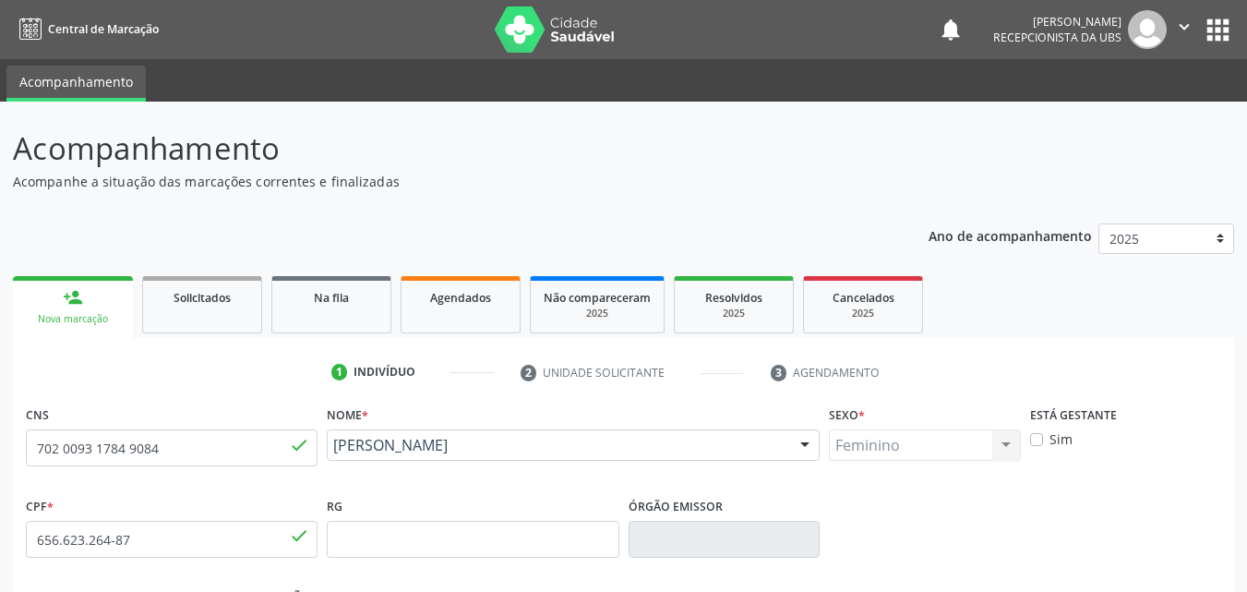
drag, startPoint x: 559, startPoint y: 463, endPoint x: 330, endPoint y: 457, distance: 229.0
click at [330, 457] on div "[PERSON_NAME] [PERSON_NAME] CNS: 702 0093 1784 9084 CPF: 656.623.264-87 Nascime…" at bounding box center [573, 451] width 493 height 44
copy span "[PERSON_NAME]"
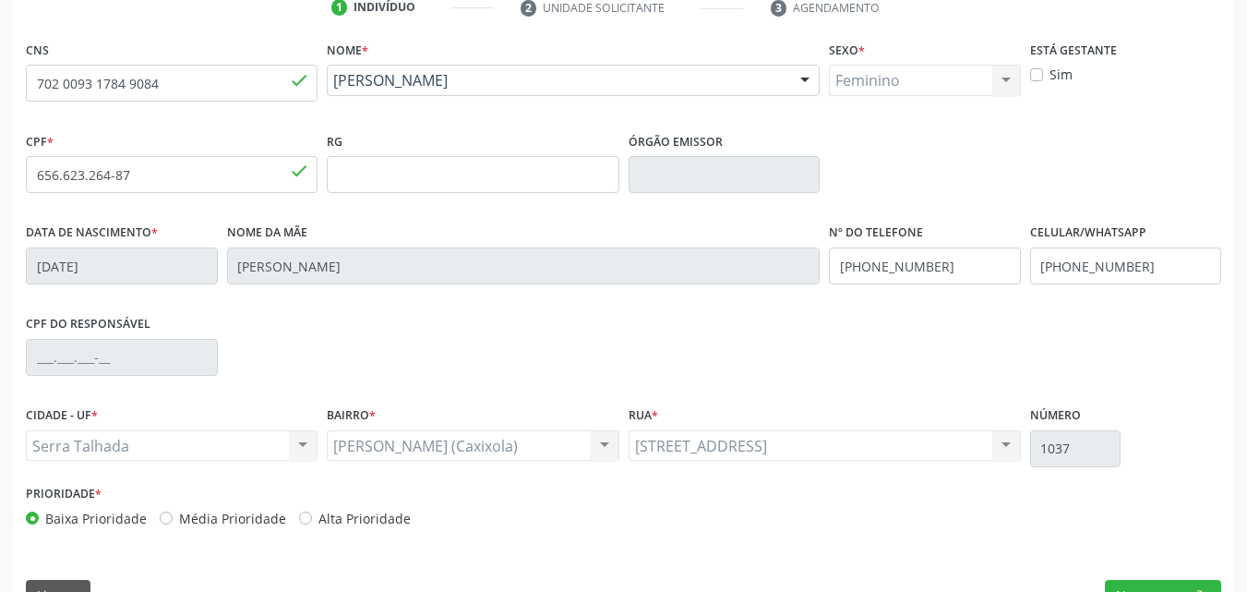
scroll to position [369, 0]
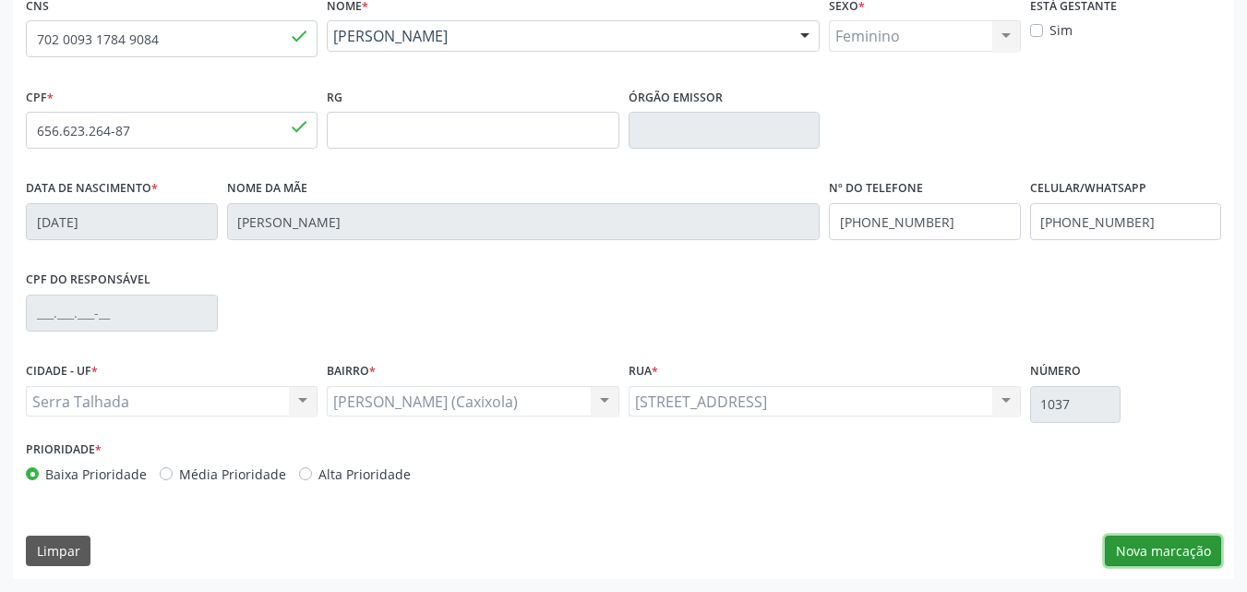
click at [1147, 557] on button "Nova marcação" at bounding box center [1163, 550] width 116 height 31
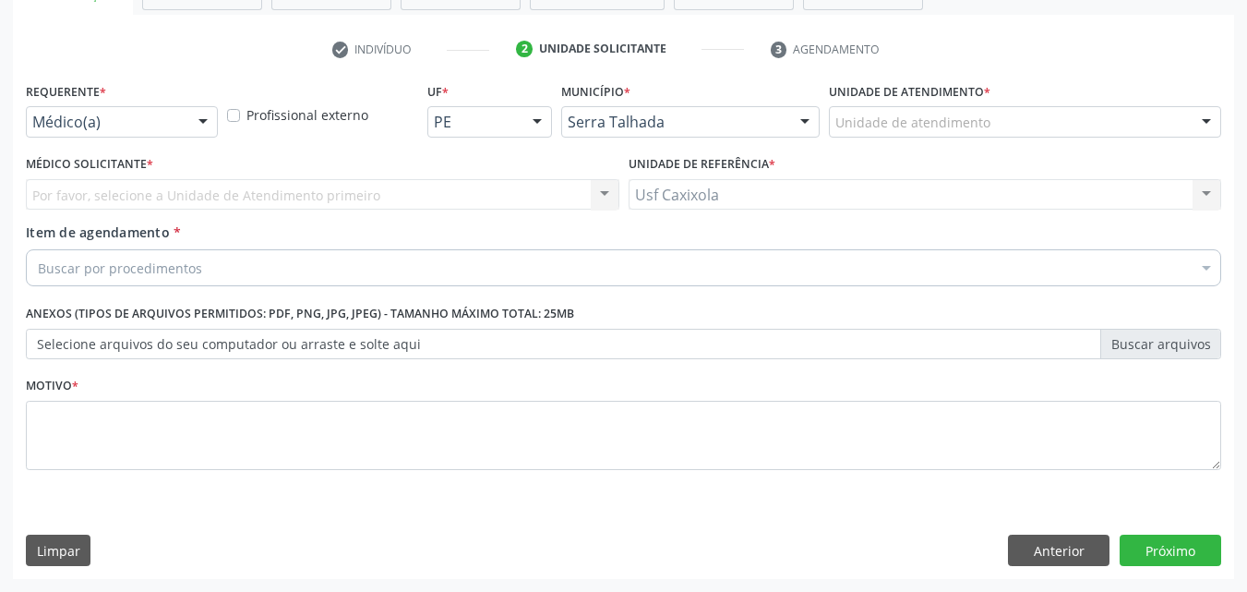
scroll to position [323, 0]
click at [191, 118] on div at bounding box center [203, 122] width 28 height 31
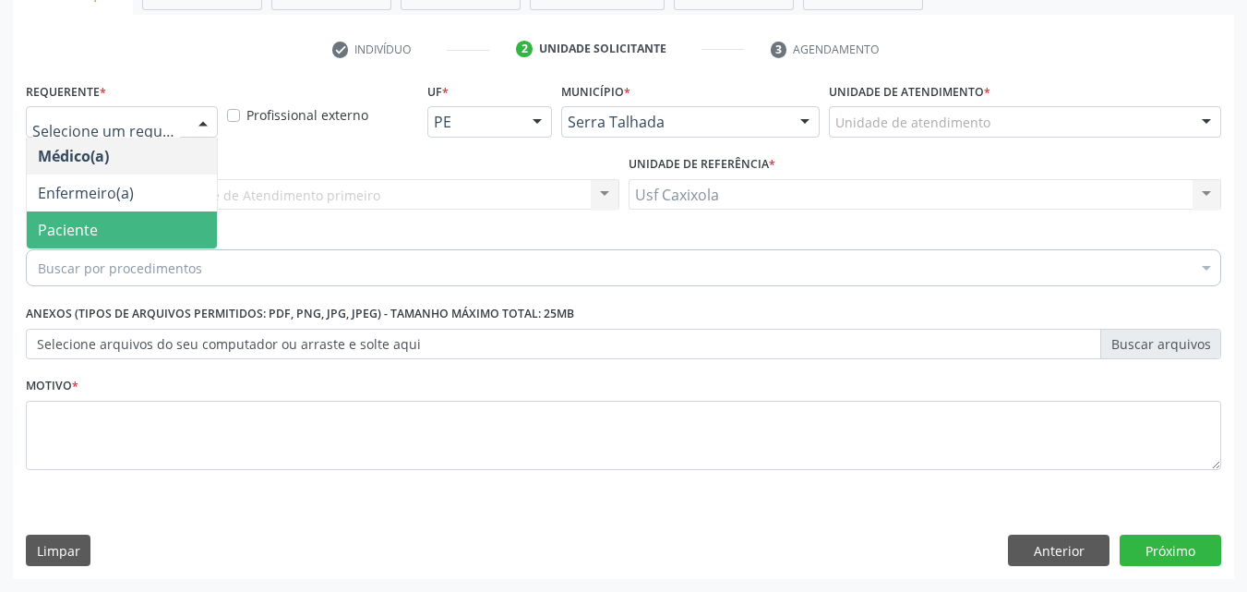
click at [174, 224] on span "Paciente" at bounding box center [122, 229] width 190 height 37
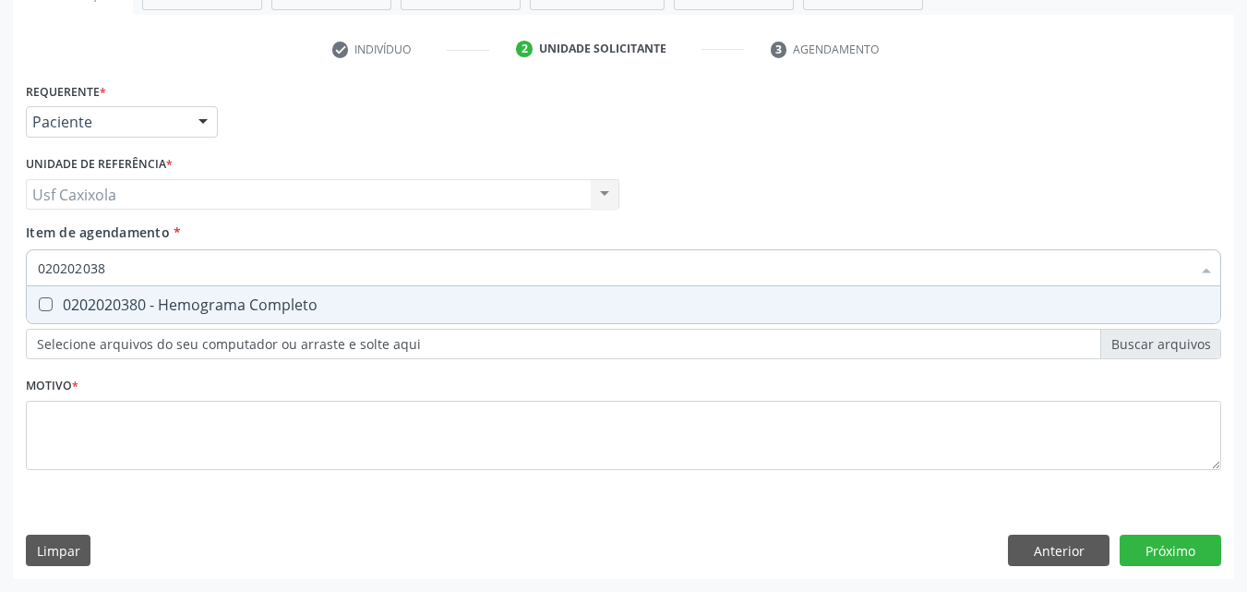
type input "0202020380"
drag, startPoint x: 214, startPoint y: 303, endPoint x: 189, endPoint y: 286, distance: 30.0
click at [213, 303] on div "0202020380 - Hemograma Completo" at bounding box center [623, 304] width 1171 height 15
checkbox Completo "true"
drag, startPoint x: 103, startPoint y: 274, endPoint x: 4, endPoint y: 274, distance: 99.7
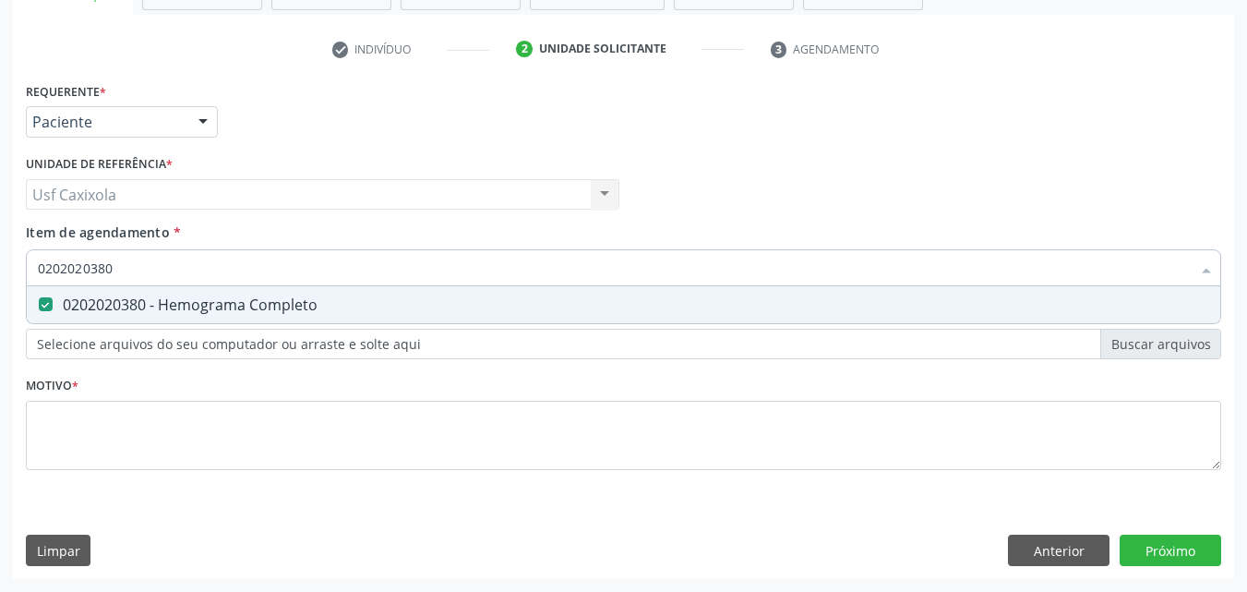
click at [4, 274] on div "Acompanhamento Acompanhe a situação das marcações correntes e finalizadas Relat…" at bounding box center [623, 184] width 1247 height 813
type input "0"
checkbox Completo "false"
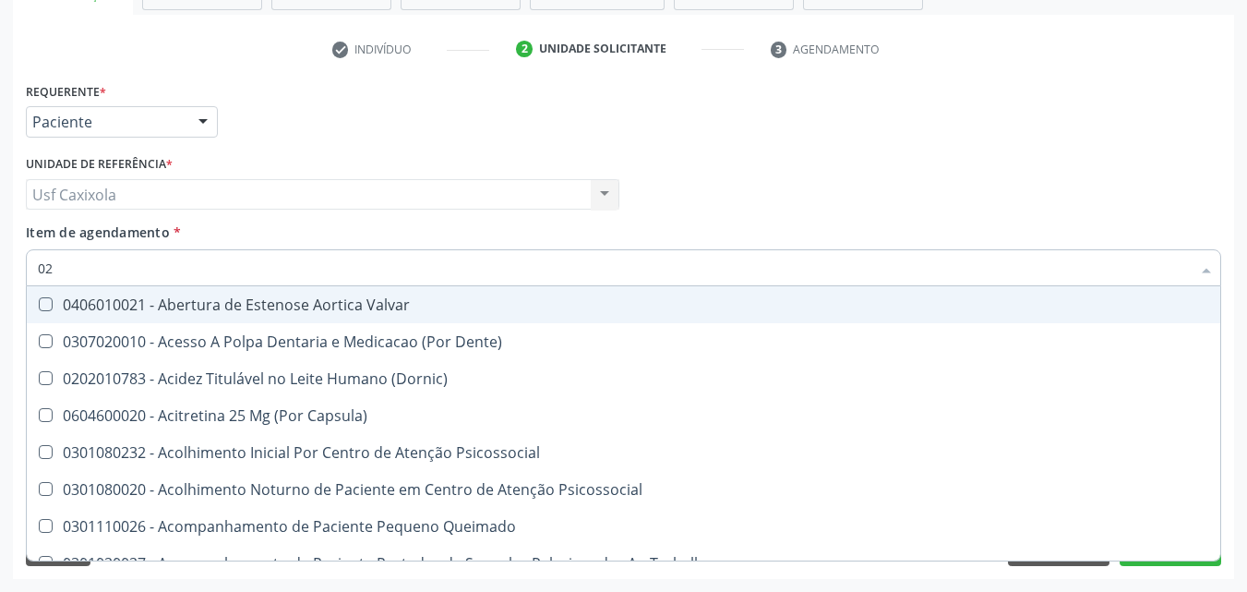
type input "020"
checkbox \(T3\) "true"
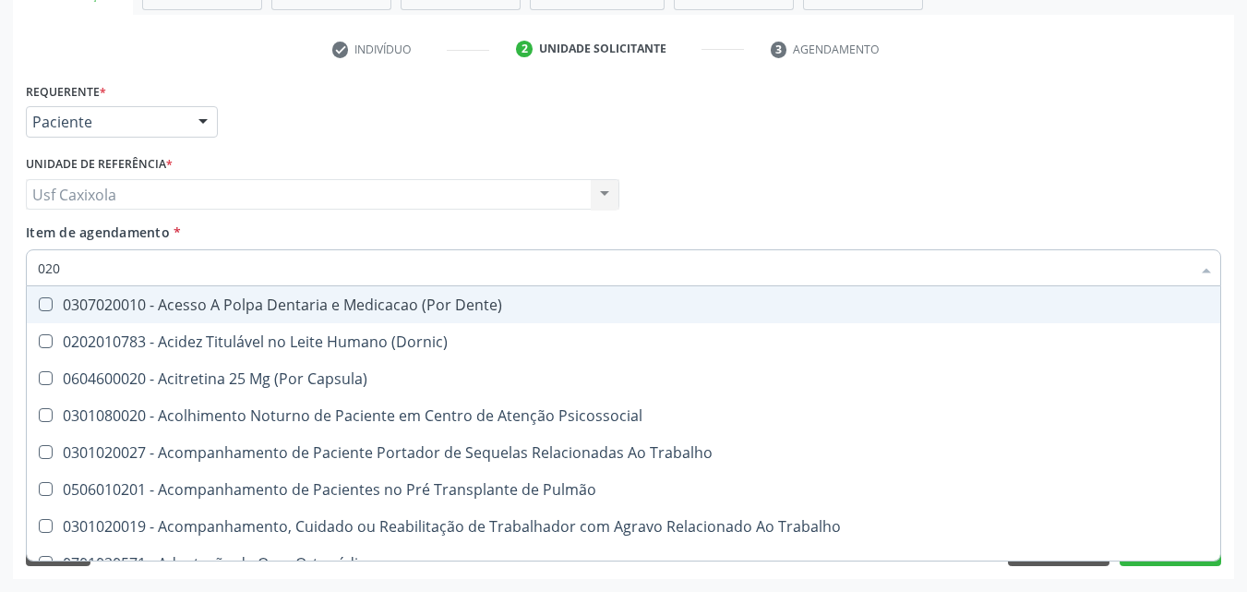
type input "0202"
checkbox Biologica "true"
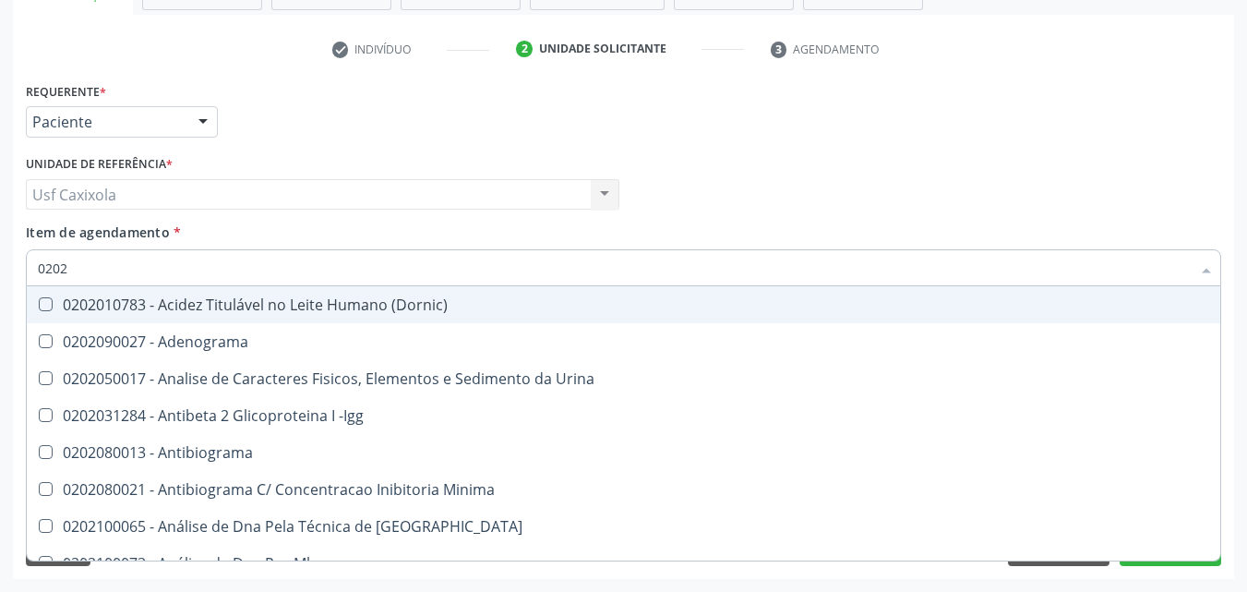
type input "02020"
checkbox Zinco "true"
checkbox Completo "false"
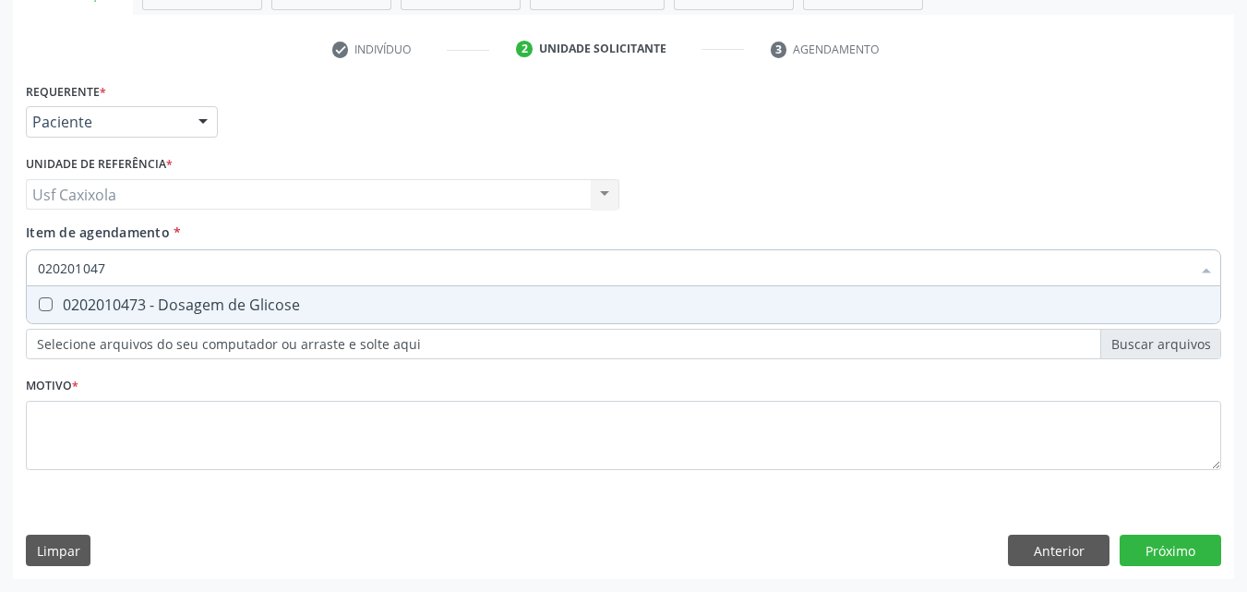
type input "0202010473"
click at [37, 312] on div at bounding box center [34, 304] width 14 height 15
checkbox Glicose "true"
drag, startPoint x: 88, startPoint y: 263, endPoint x: 21, endPoint y: 262, distance: 66.5
click at [23, 263] on div "Item de agendamento * 0202010473 Desfazer seleção 0202010473 - Dosagem de Glico…" at bounding box center [623, 257] width 1205 height 71
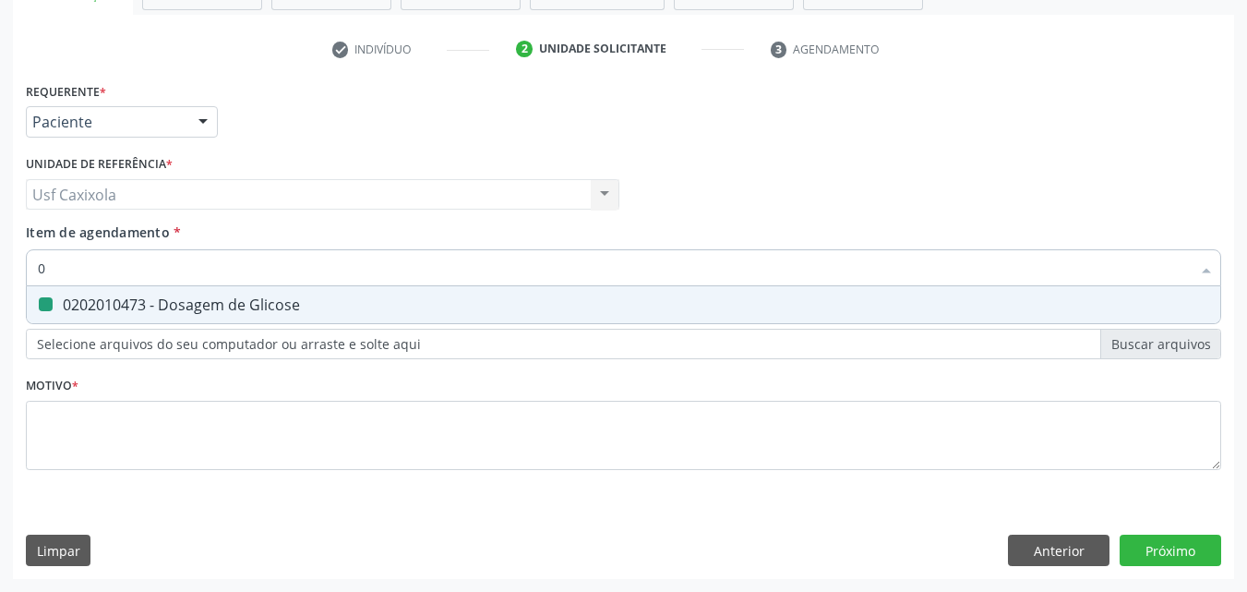
type input "02"
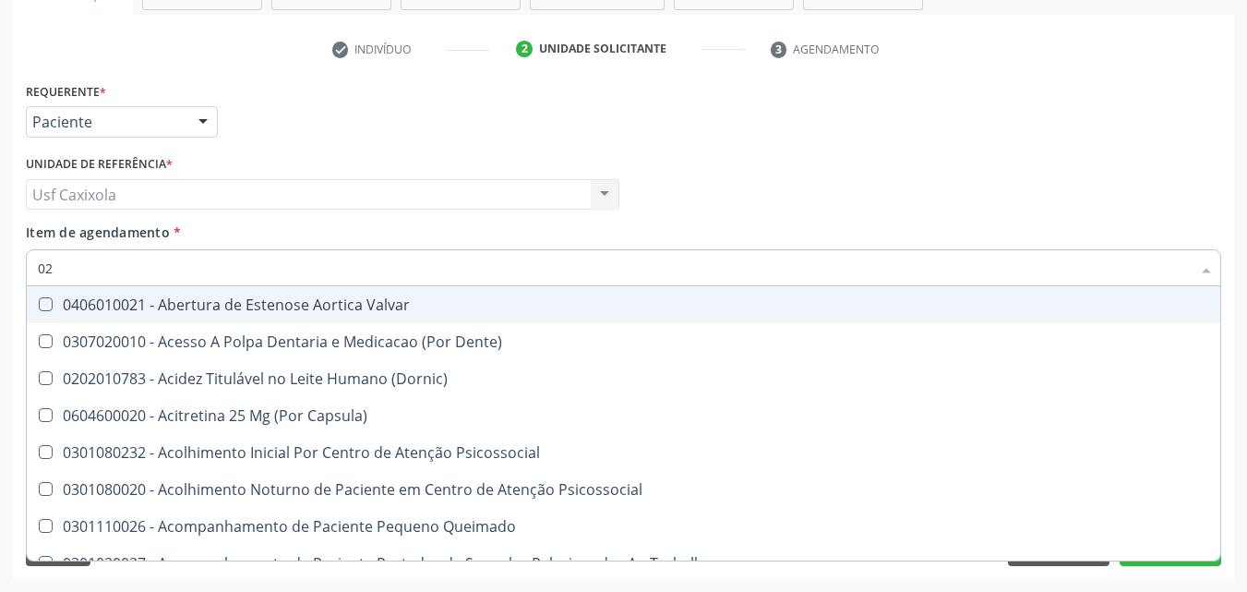
checkbox Valvar "false"
type input "020"
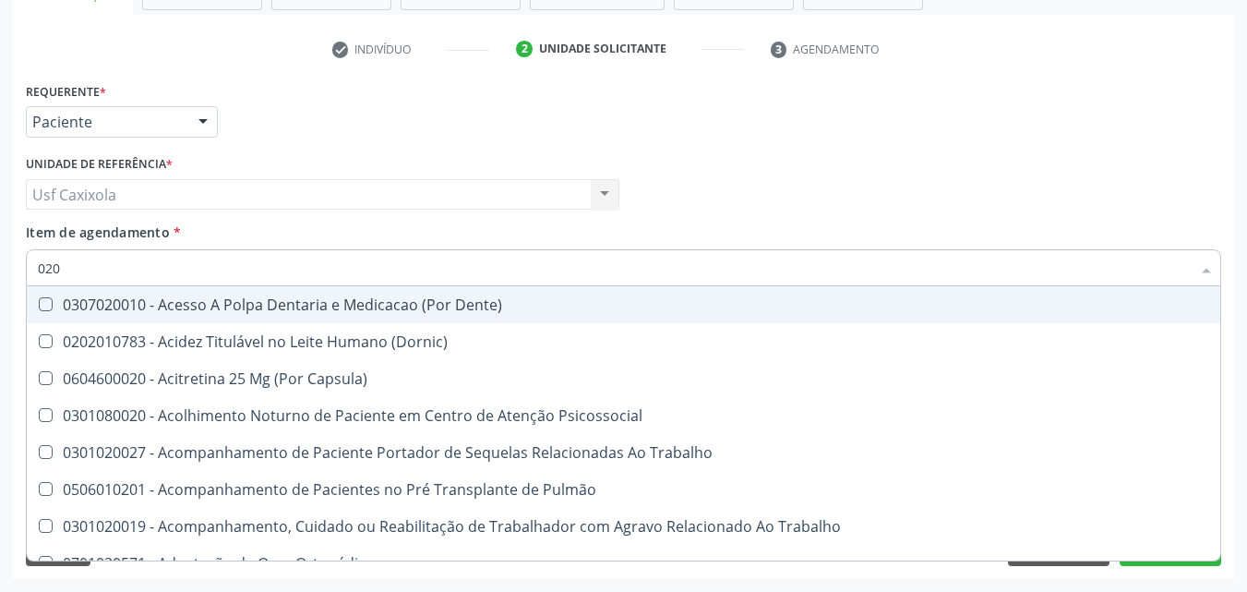
checkbox Glicose "true"
checkbox Segmento\) "false"
checkbox Completo "true"
type input "0202"
checkbox Laser "true"
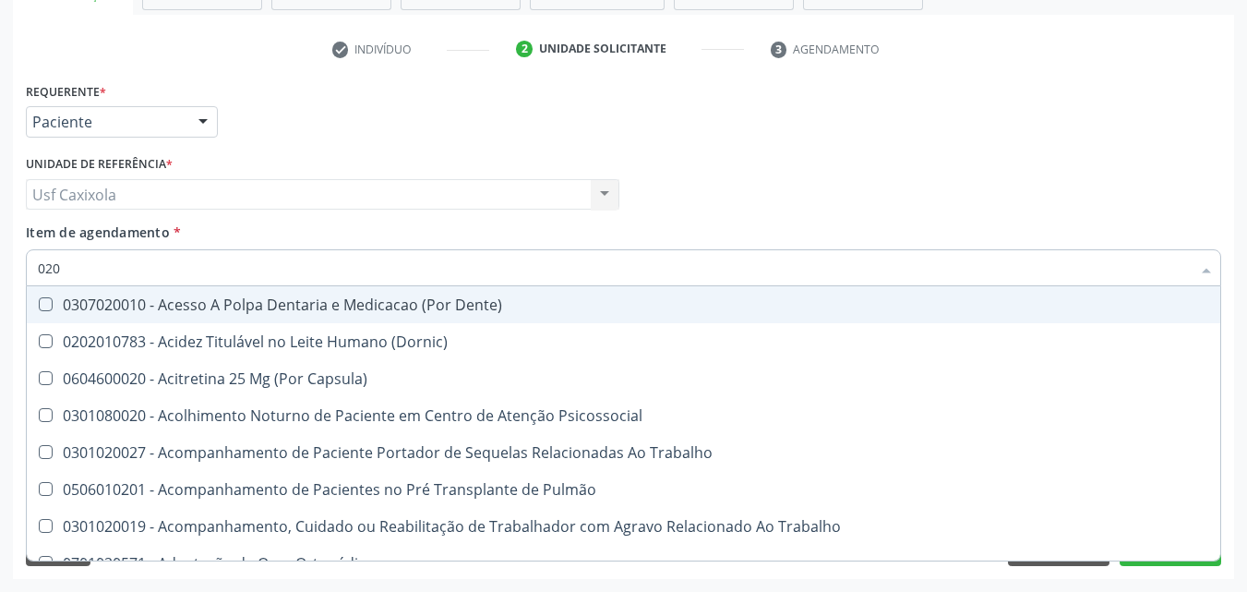
checkbox Biologica "true"
checkbox Glicose "false"
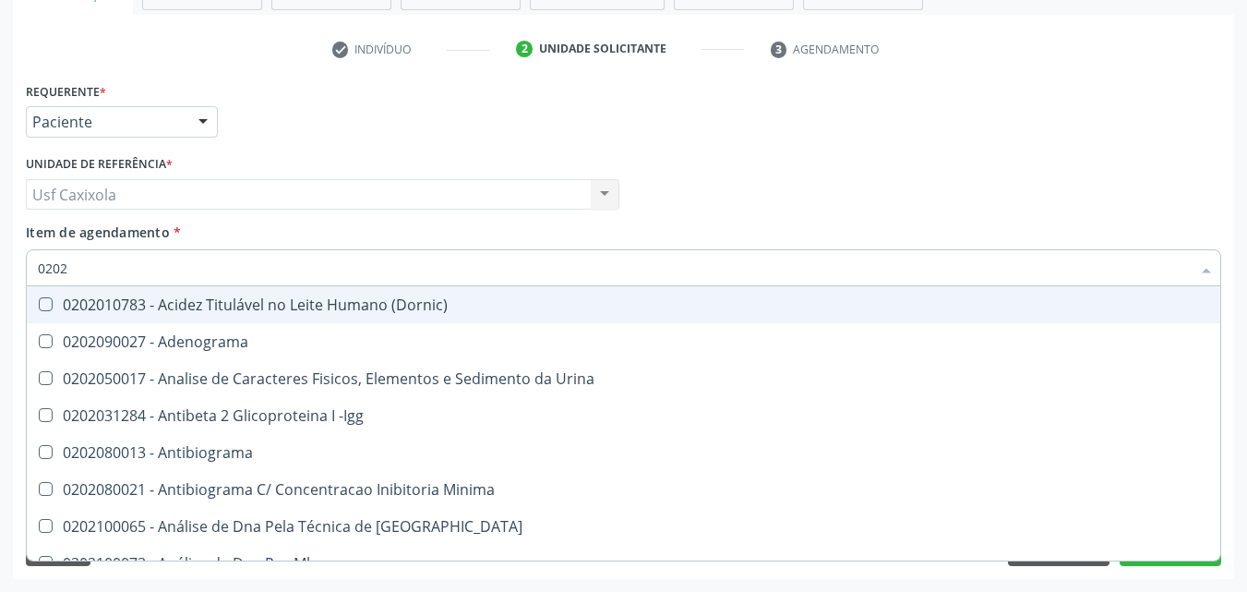
type input "02020"
checkbox Xi "true"
checkbox Glicose "false"
checkbox Zinco "true"
checkbox Completo "false"
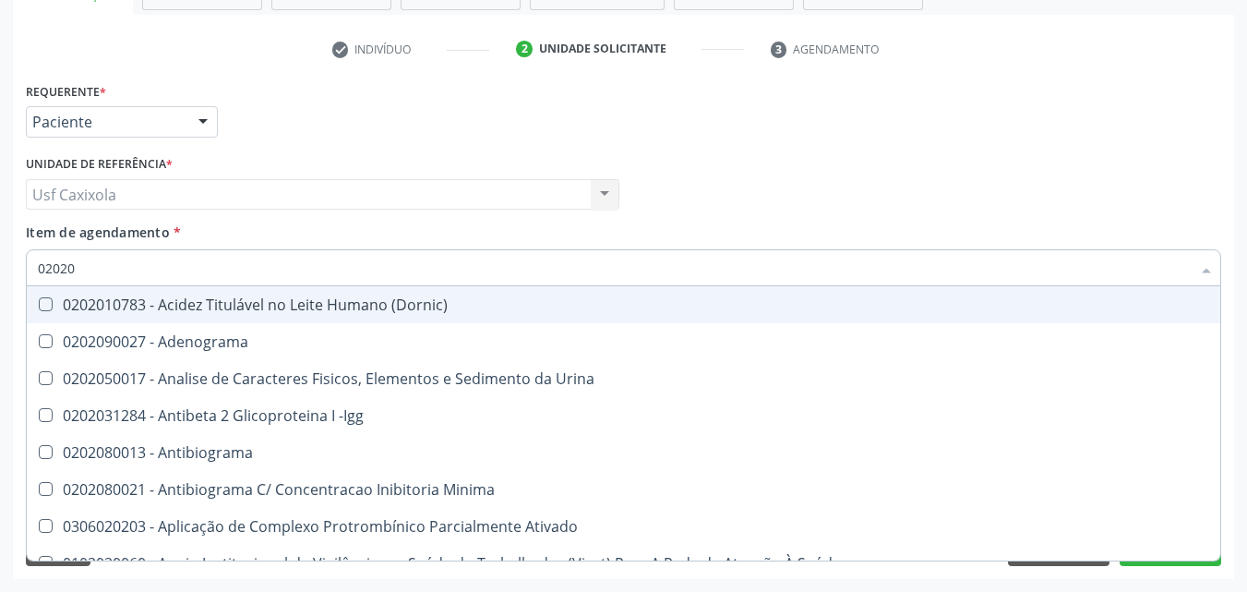
type input "020201"
checkbox T3 "true"
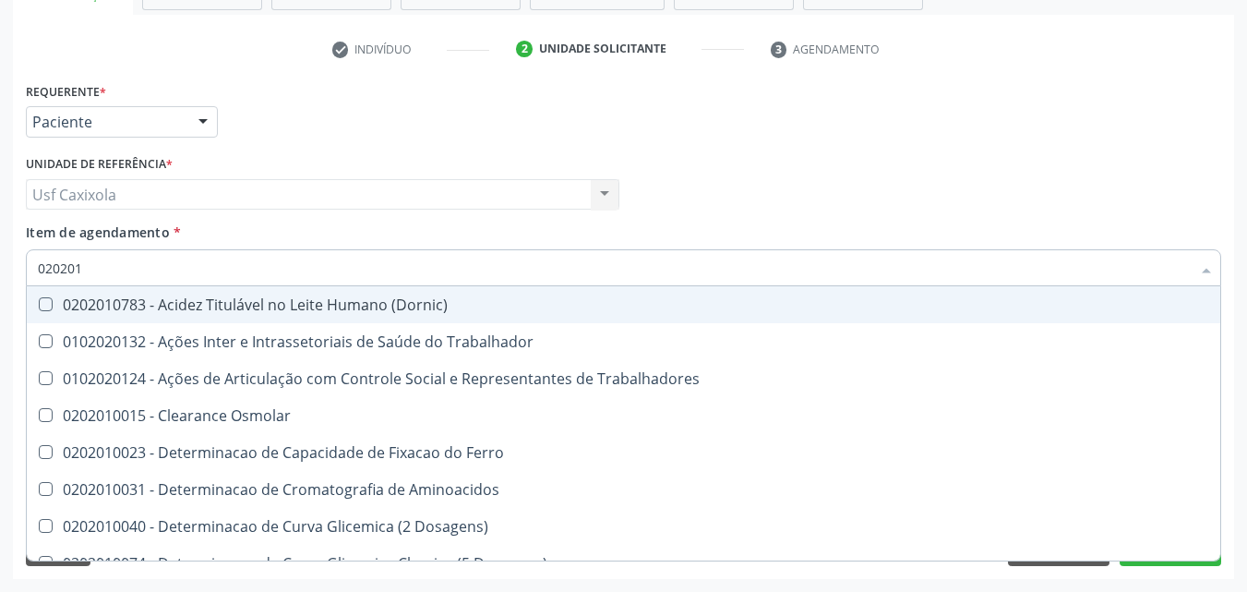
type input "0202010"
checkbox II "true"
checkbox Glicose "false"
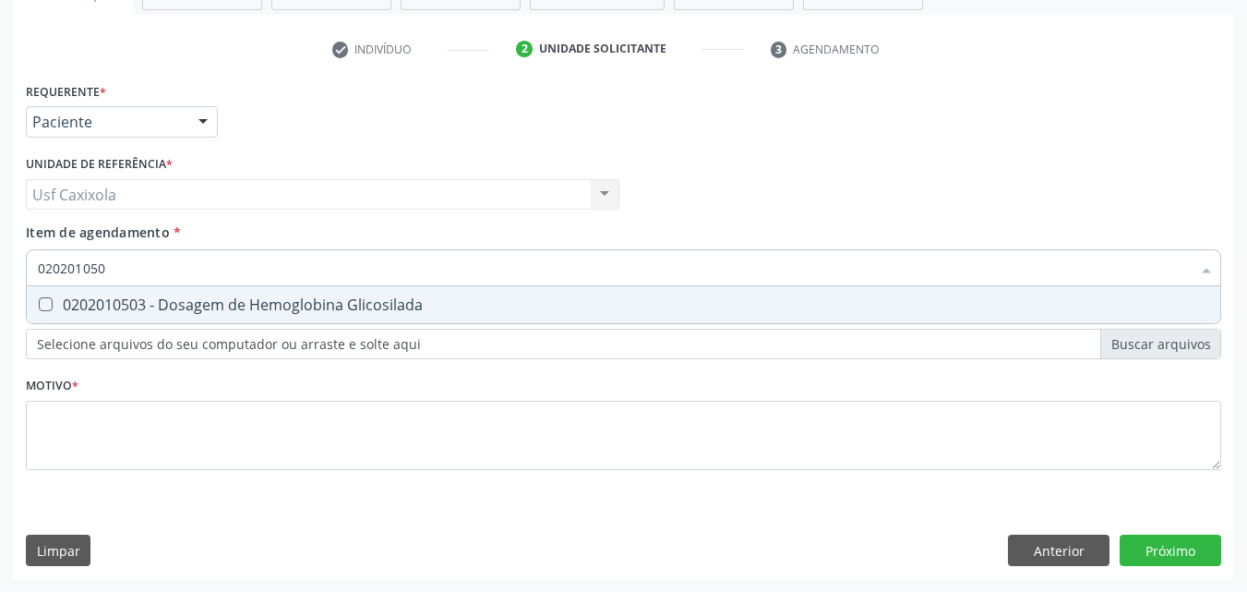
type input "0202010503"
click at [71, 303] on div "0202010503 - Dosagem de Hemoglobina Glicosilada" at bounding box center [623, 304] width 1171 height 15
checkbox Glicosilada "true"
drag, startPoint x: 134, startPoint y: 267, endPoint x: 28, endPoint y: 271, distance: 106.2
click at [28, 271] on div "0202010503" at bounding box center [623, 267] width 1195 height 37
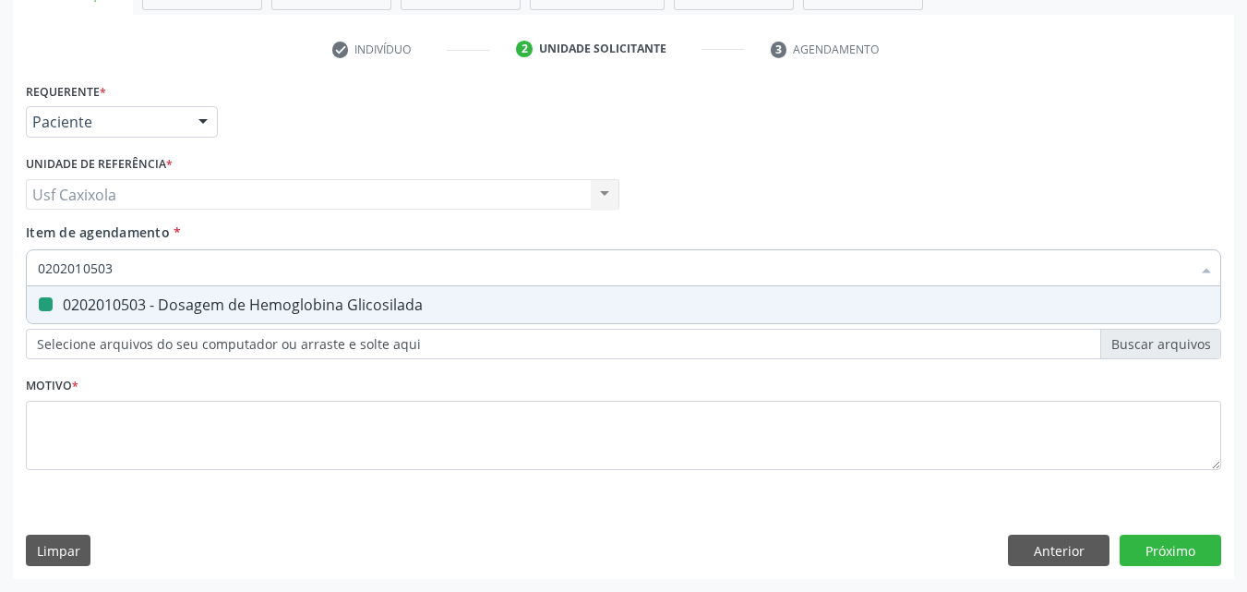
type input "0"
checkbox Glicosilada "false"
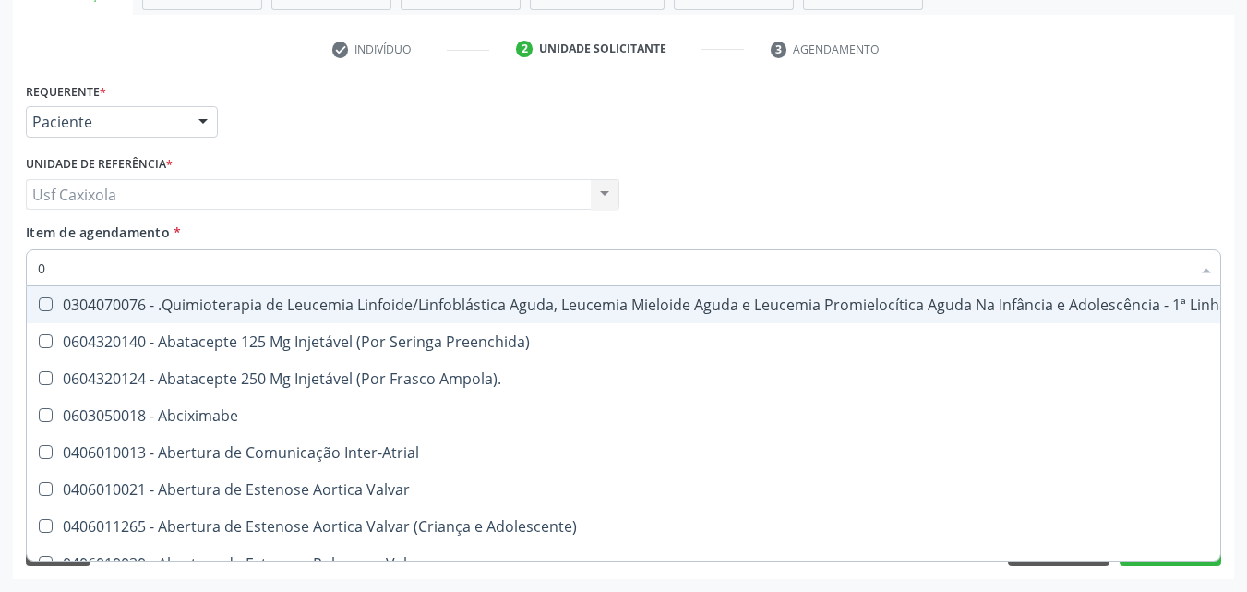
type input "02"
checkbox Bilateral "true"
checkbox Indireta "true"
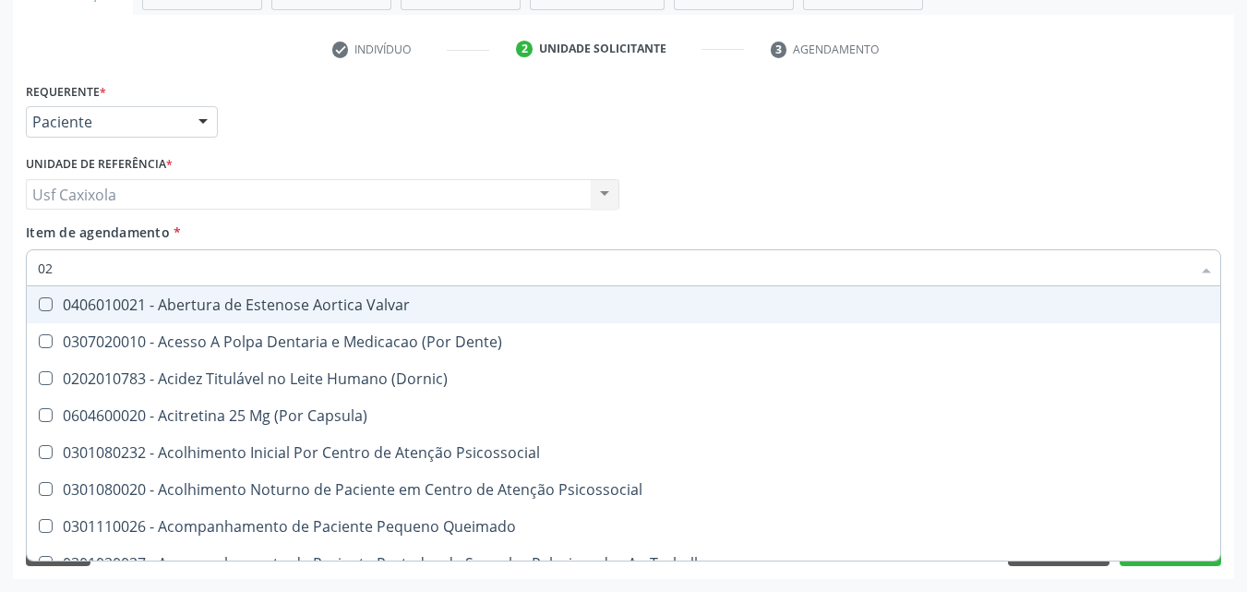
type input "020"
checkbox \(Qualitativo\) "true"
checkbox Glomerular "true"
checkbox Glicose "false"
checkbox Glicosilada "false"
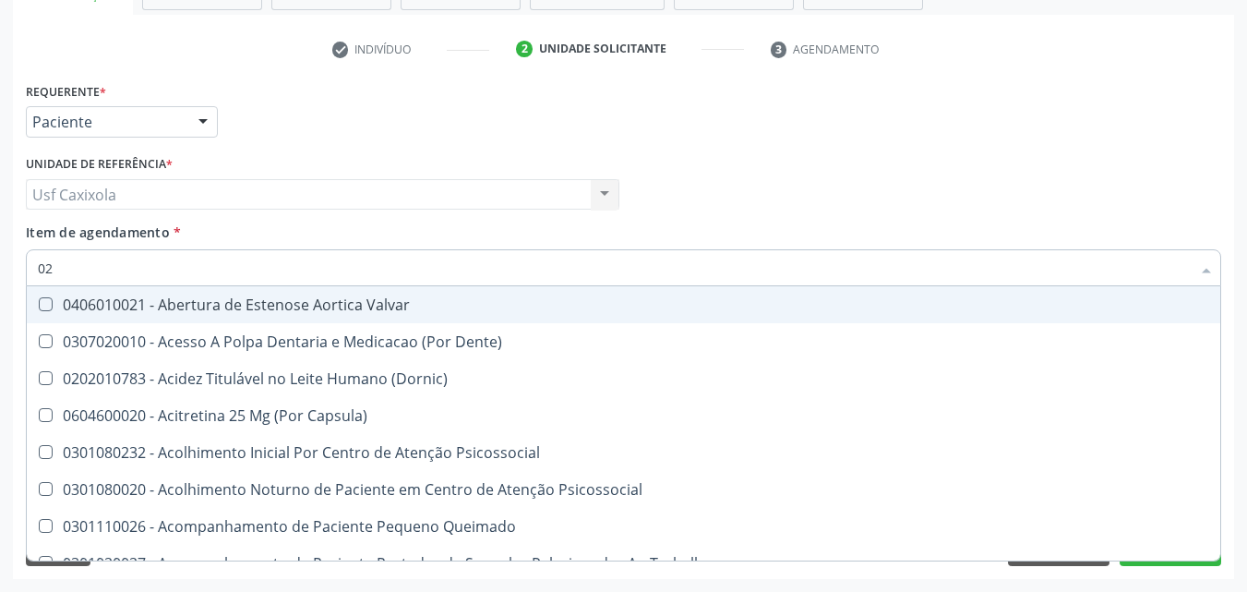
checkbox \(T3\) "true"
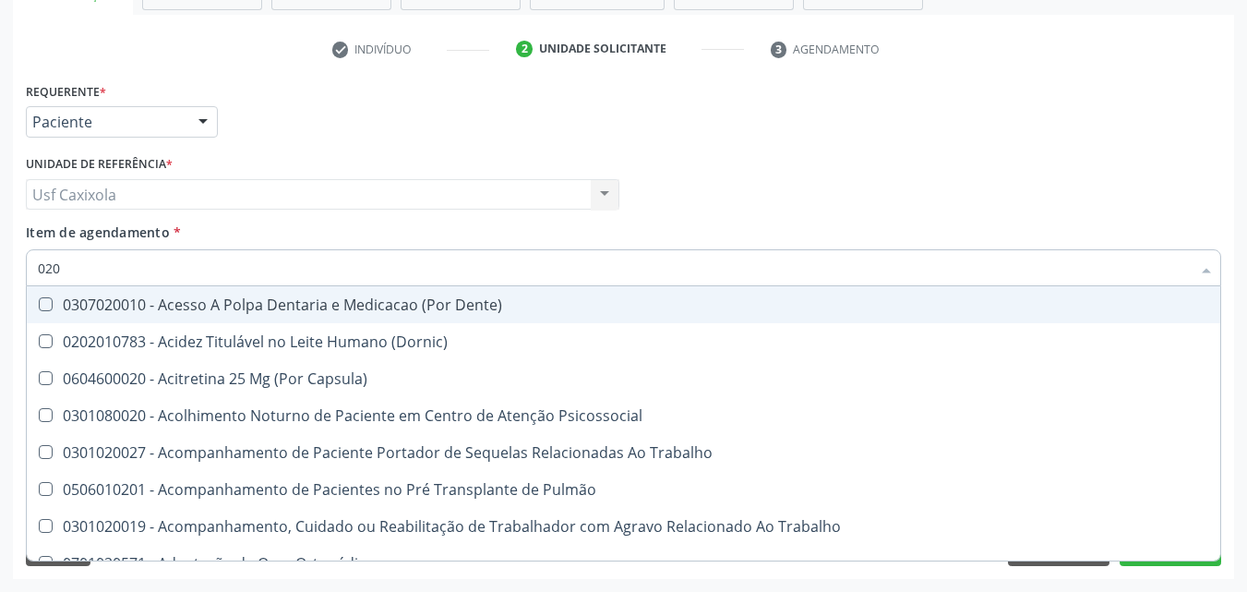
type input "0202"
checkbox Laser "true"
checkbox Septostomia "true"
checkbox Biologica "true"
checkbox Glicose "false"
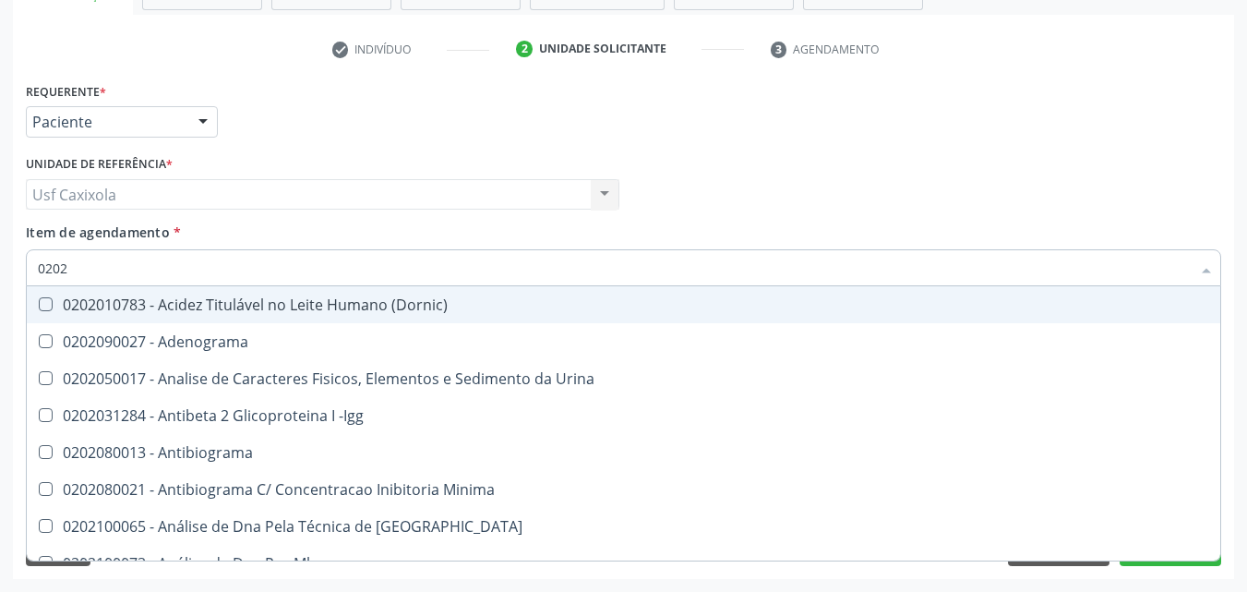
type input "02020"
checkbox Xi "true"
checkbox Fibrinogenio "true"
checkbox Glicose "false"
checkbox Glicosilada "false"
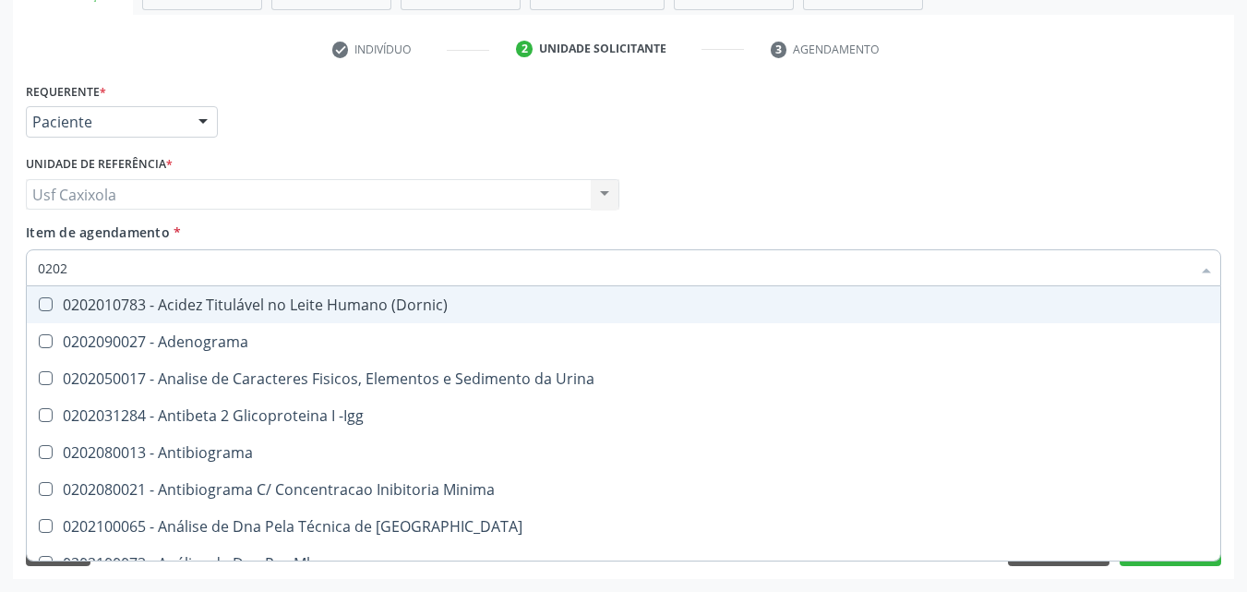
checkbox Zinco "true"
checkbox Completo "false"
type input "020202"
checkbox Molecular "true"
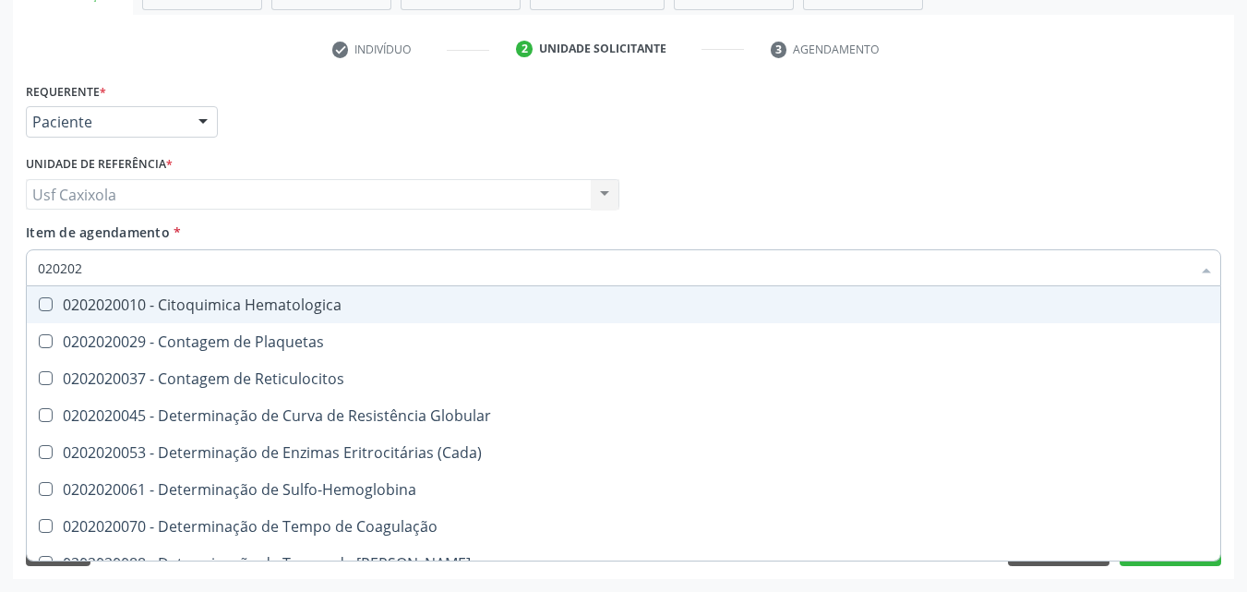
type input "0202020"
checkbox Hematocrito "true"
checkbox Completo "false"
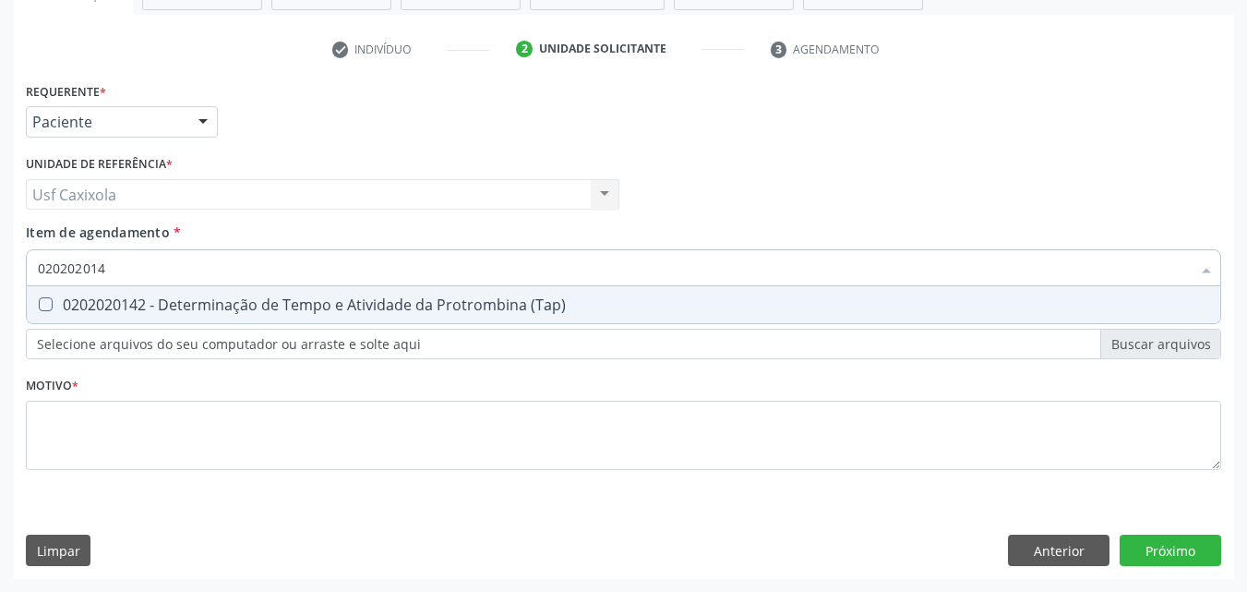
type input "0202020142"
click at [70, 311] on div "0202020142 - Determinação de Tempo e Atividade da Protrombina (Tap)" at bounding box center [623, 304] width 1171 height 15
checkbox \(Tap\) "true"
drag, startPoint x: 103, startPoint y: 266, endPoint x: 24, endPoint y: 272, distance: 79.6
click at [24, 272] on div "Item de agendamento * 0202020142 Desfazer seleção 0202020142 - Determinação de …" at bounding box center [623, 257] width 1205 height 71
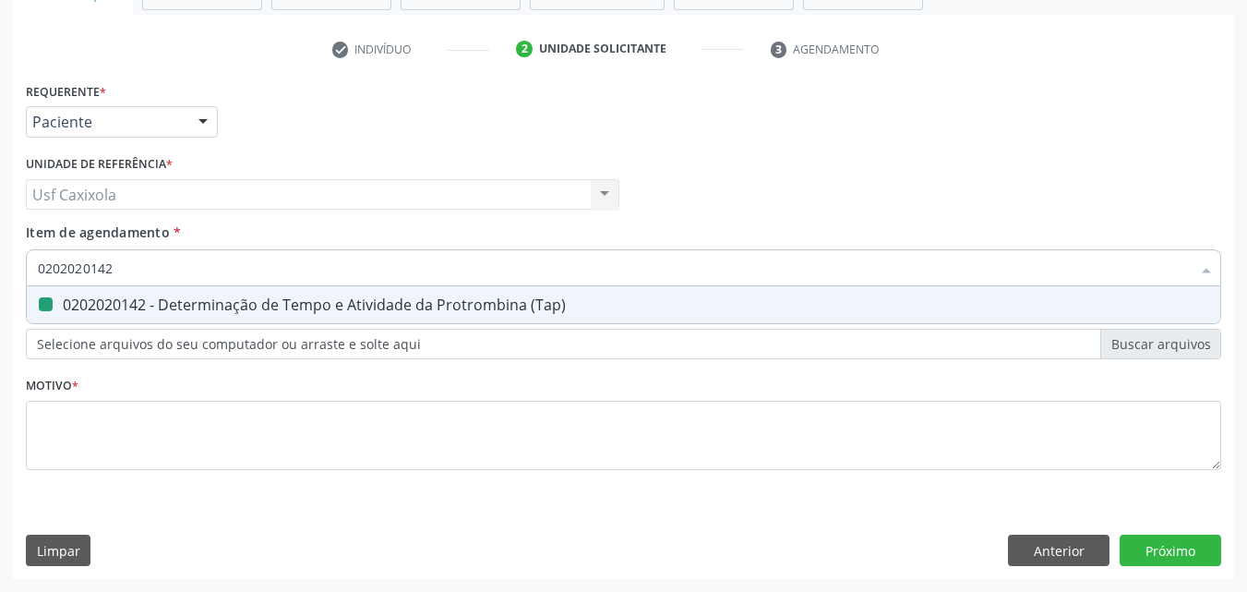
type input "0"
checkbox \(Tap\) "false"
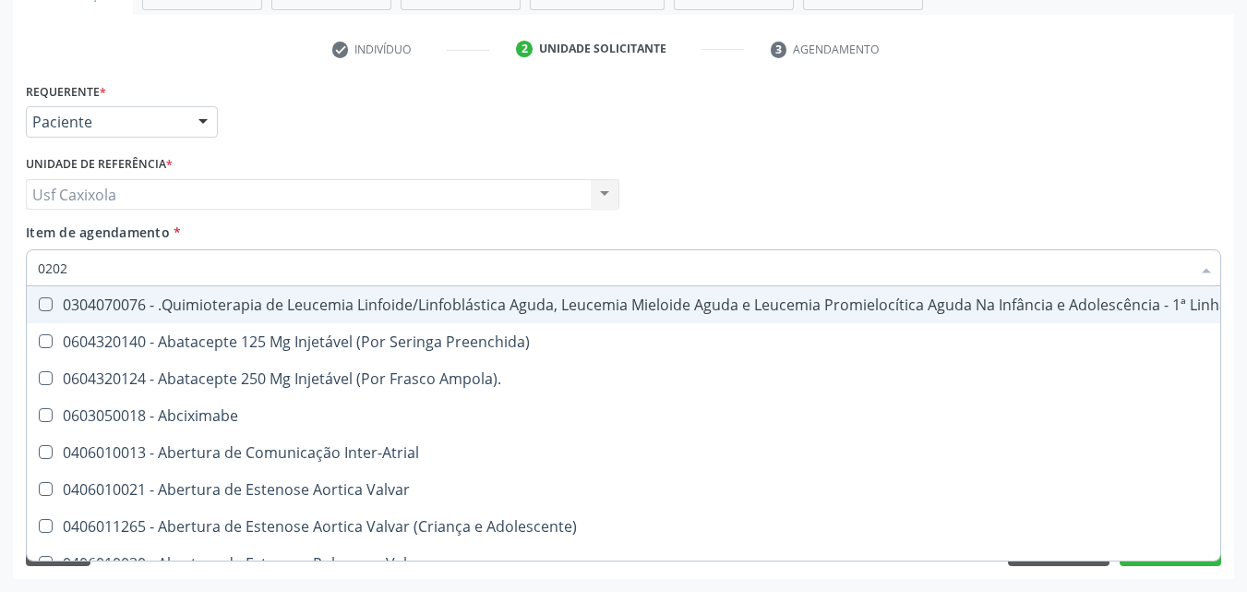
type input "02020"
checkbox Trabalho "true"
checkbox Dentária "false"
checkbox Linfovenosa "true"
checkbox Geral "true"
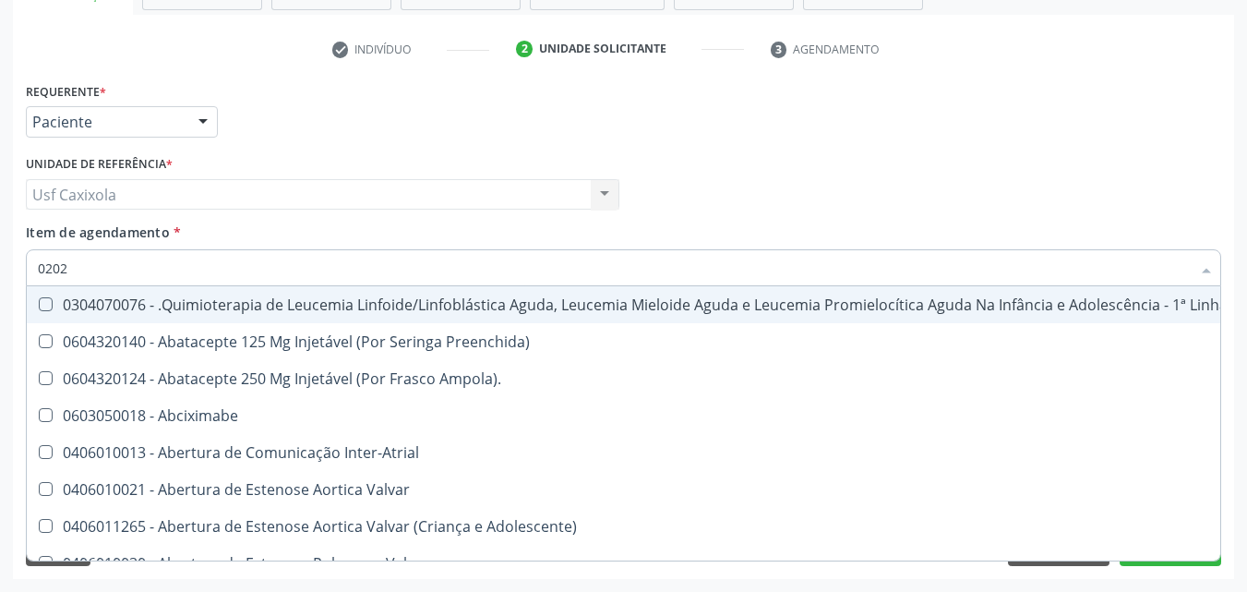
checkbox Stent "false"
checkbox Stent\) "false"
checkbox Distal "true"
checkbox Níveis\, "false"
checkbox Esporotricose\ "false"
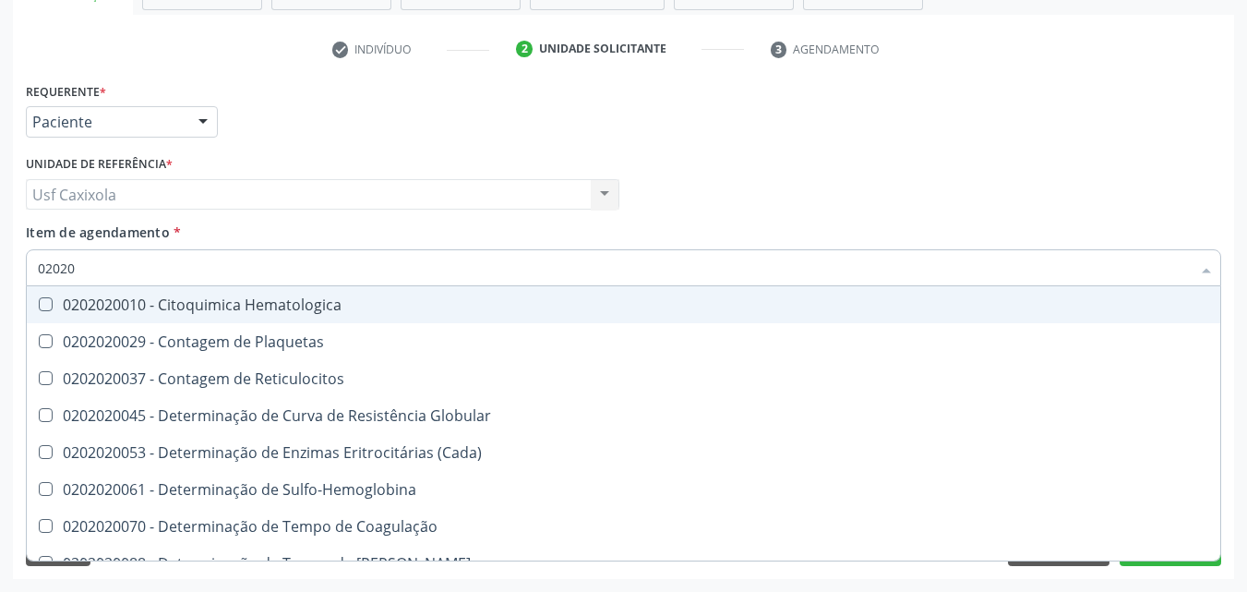
type input "020202"
checkbox \(Tap\) "true"
checkbox Completo "true"
type input "0202020"
checkbox Hematocrito "true"
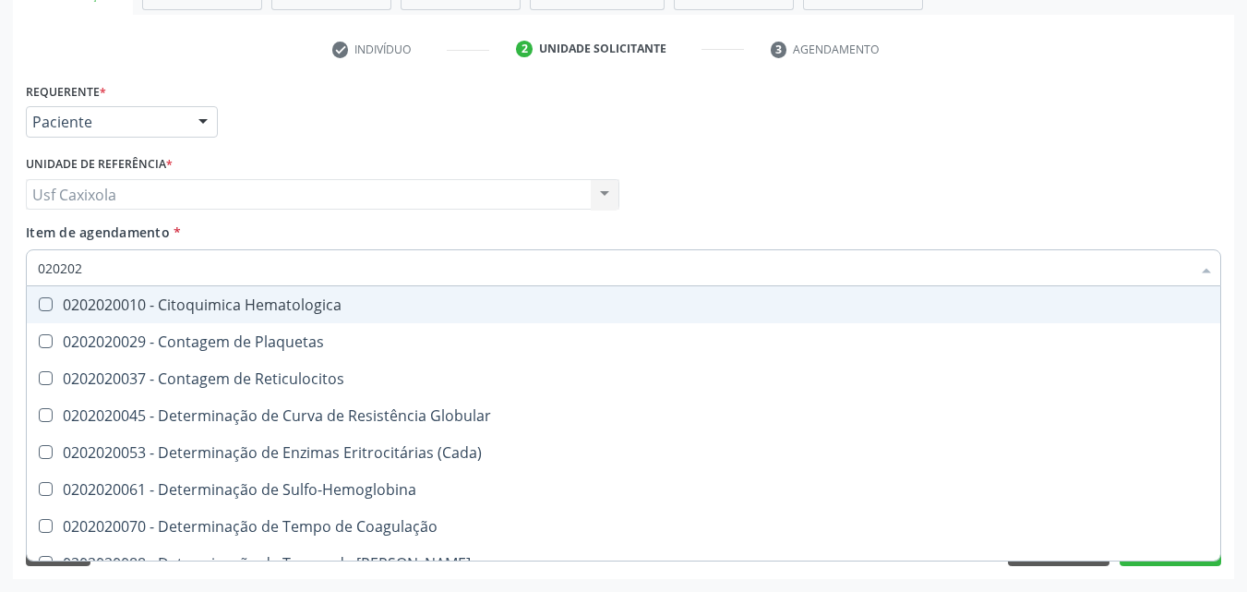
checkbox Completo "false"
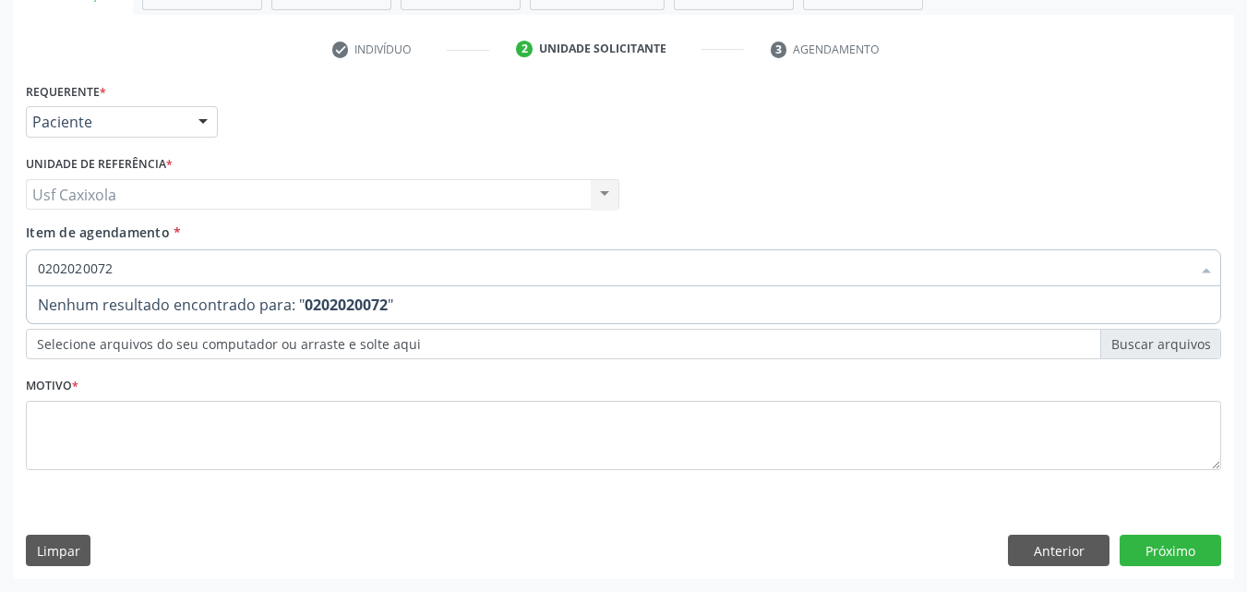
type input "020202007"
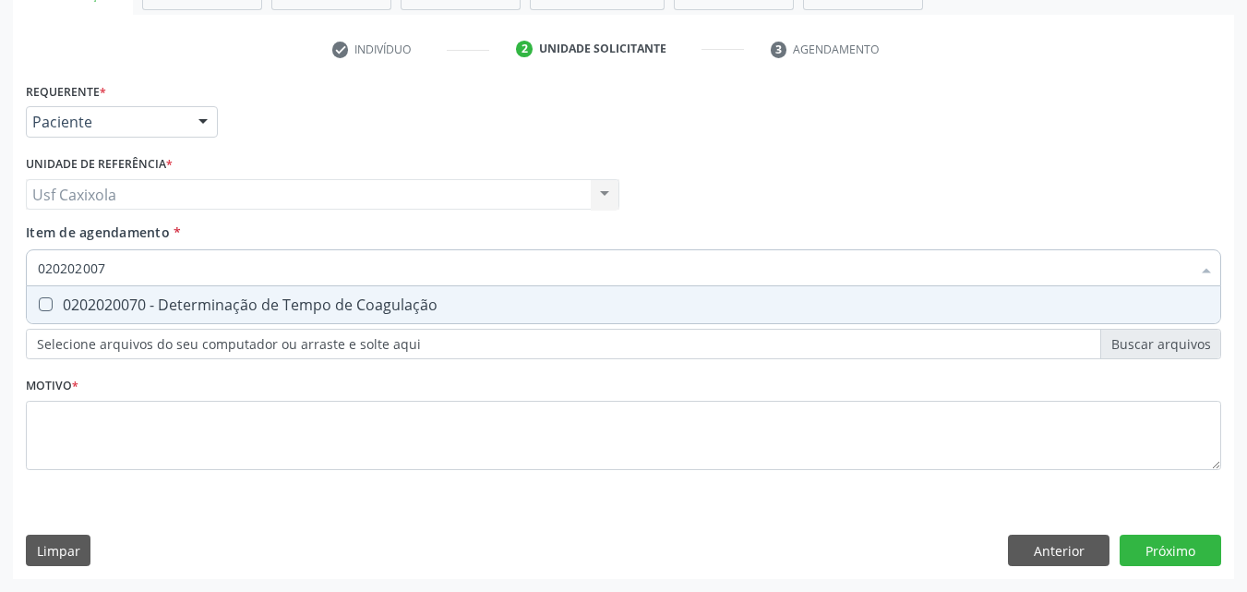
click at [44, 308] on Coagulação at bounding box center [46, 304] width 14 height 14
click at [39, 308] on Coagulação "checkbox" at bounding box center [33, 304] width 12 height 12
checkbox Coagulação "true"
drag, startPoint x: 114, startPoint y: 268, endPoint x: 23, endPoint y: 273, distance: 90.6
click at [23, 273] on div "Item de agendamento * 020202007 Desfazer seleção 0202020070 - Determinação de T…" at bounding box center [623, 257] width 1205 height 71
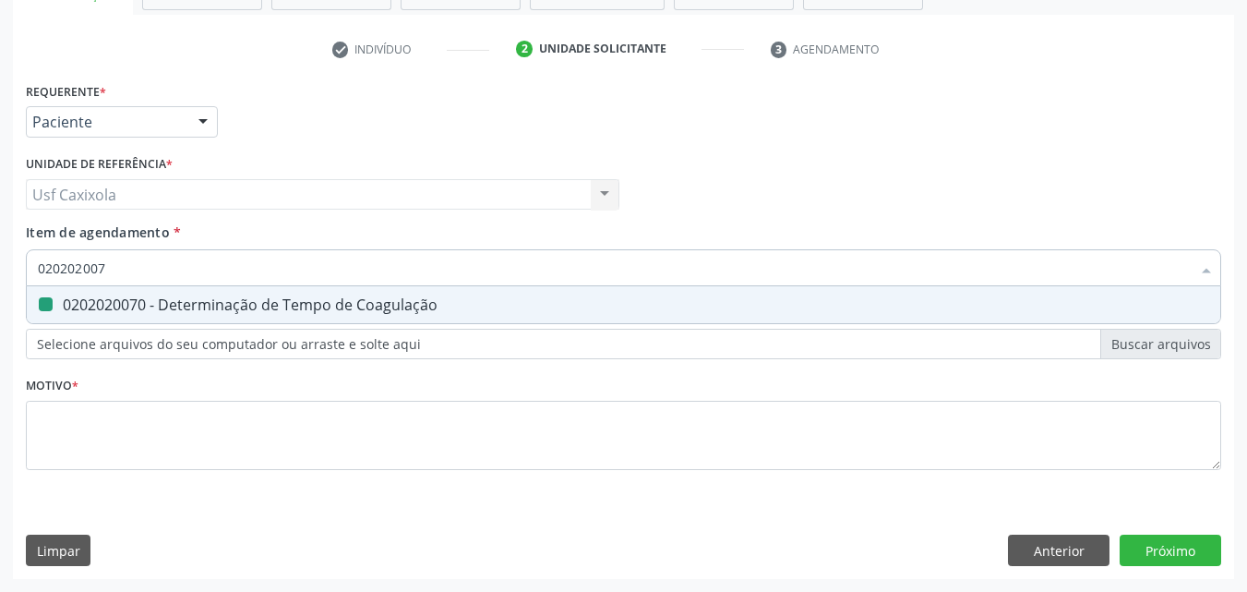
type input "0"
checkbox Coagulação "false"
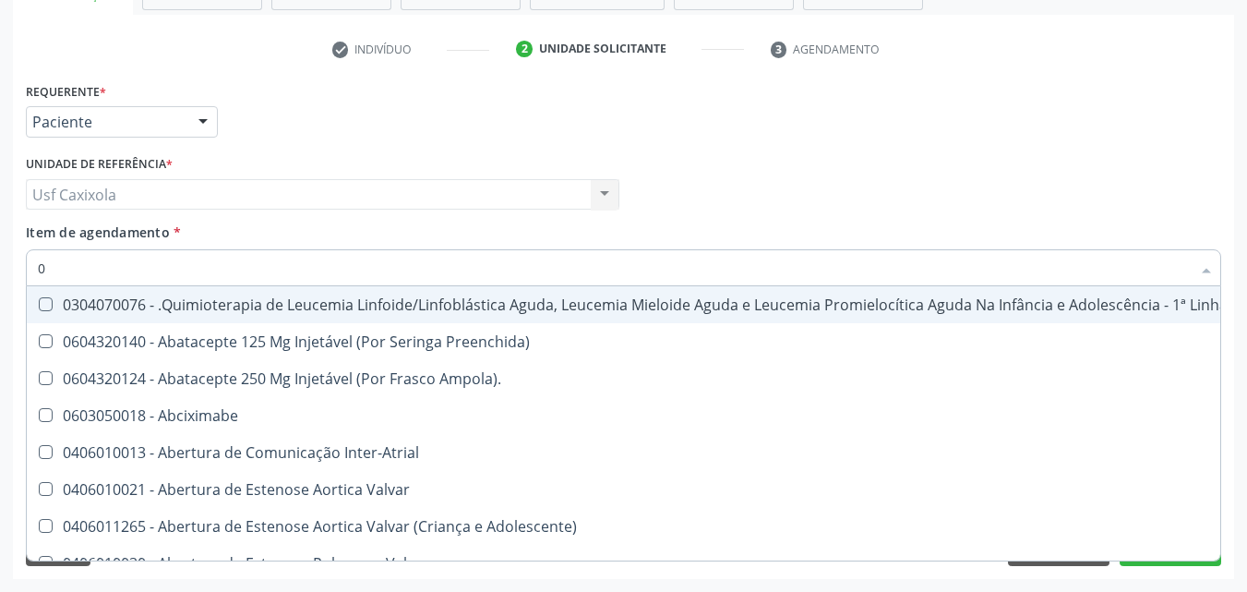
type input "02"
checkbox Inalante\) "true"
checkbox Trabalho "true"
checkbox Bilateral "true"
checkbox Indireta "true"
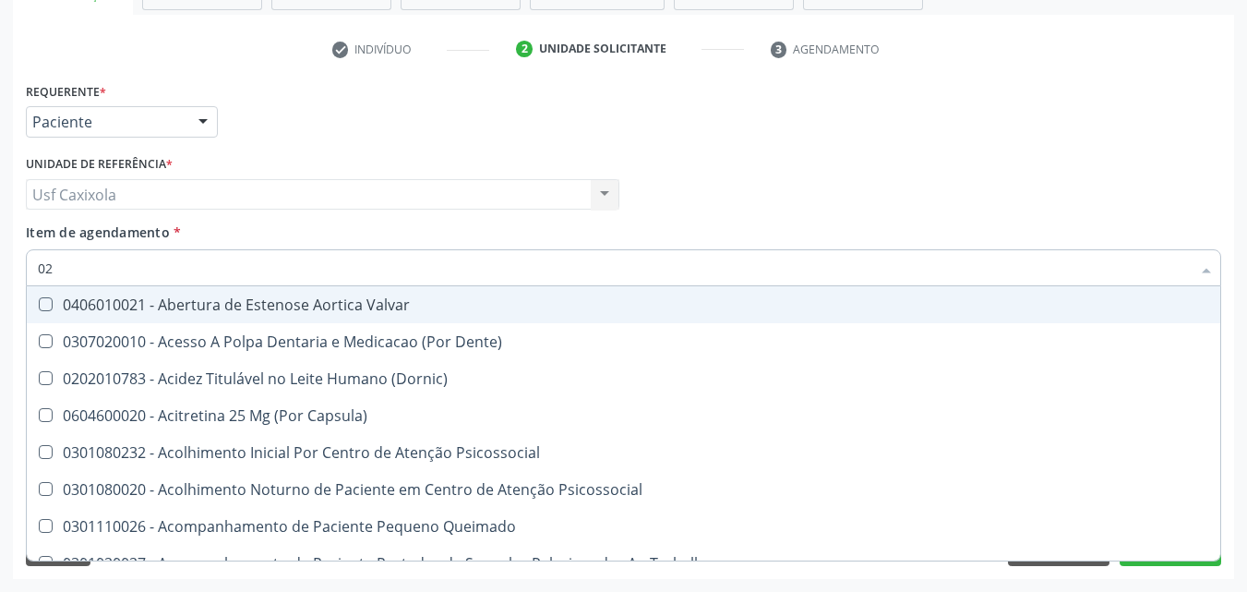
type input "020"
checkbox Comprimido\) "true"
checkbox Pos-Operatoria "true"
checkbox \(Qualitativo\) "true"
checkbox Glomerular "true"
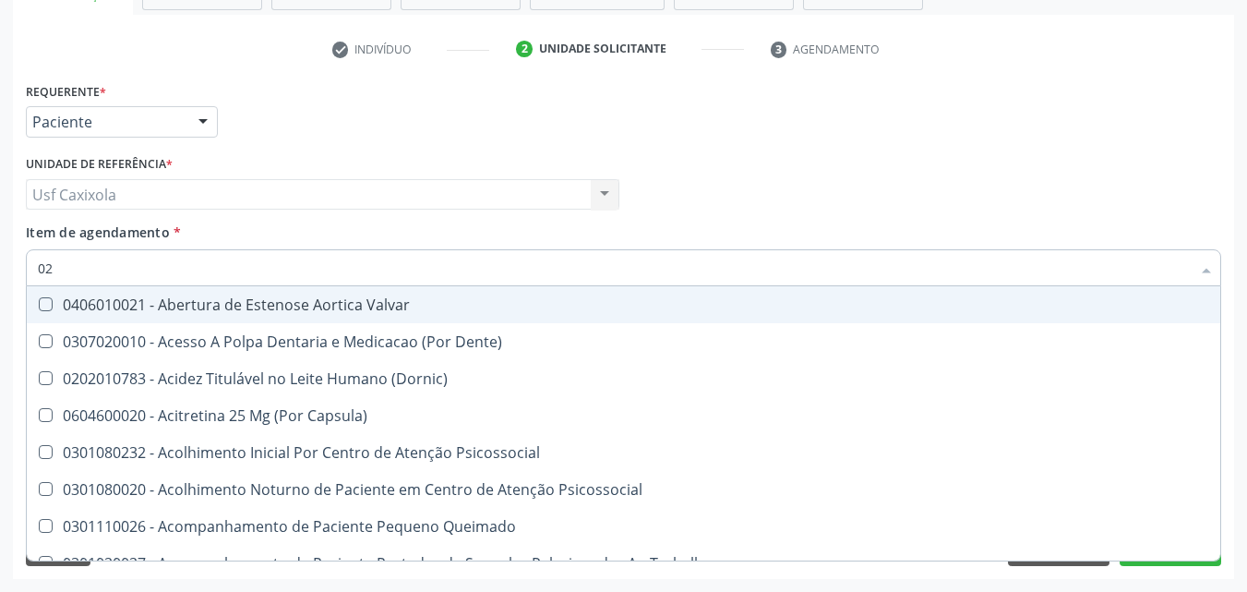
checkbox Coagulação "false"
checkbox \(Tap\) "false"
checkbox Glicose "false"
checkbox Glicosilada "false"
checkbox \(T3\) "true"
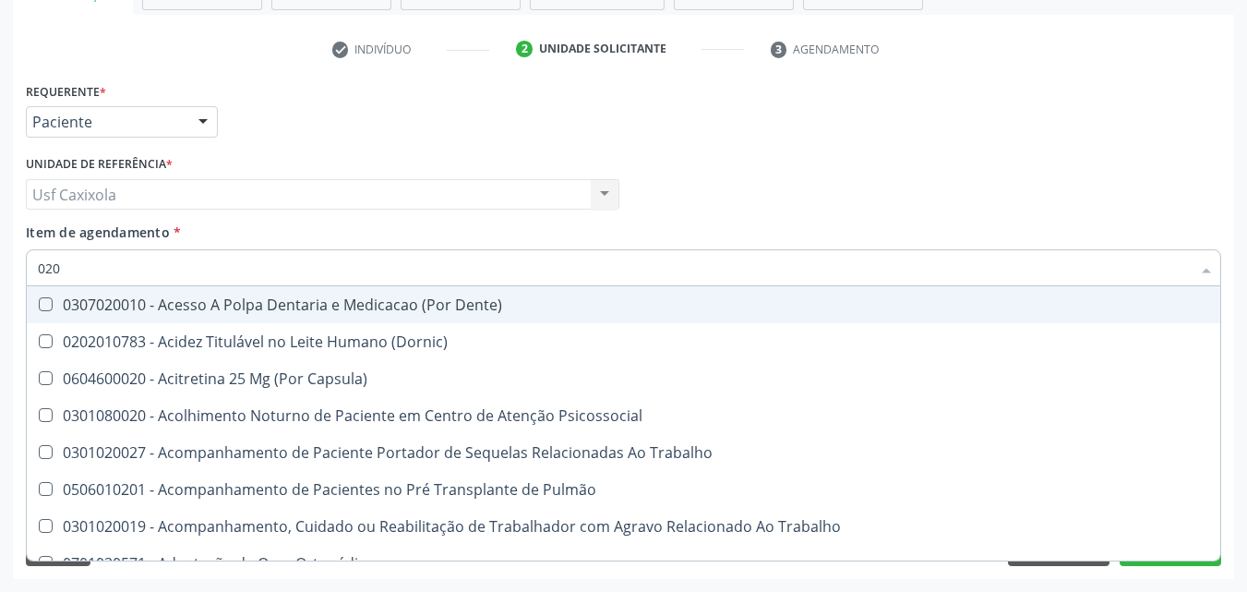
type input "0202"
checkbox Motor "true"
checkbox Cardiovascular "true"
checkbox Laser "true"
checkbox Septostomia "true"
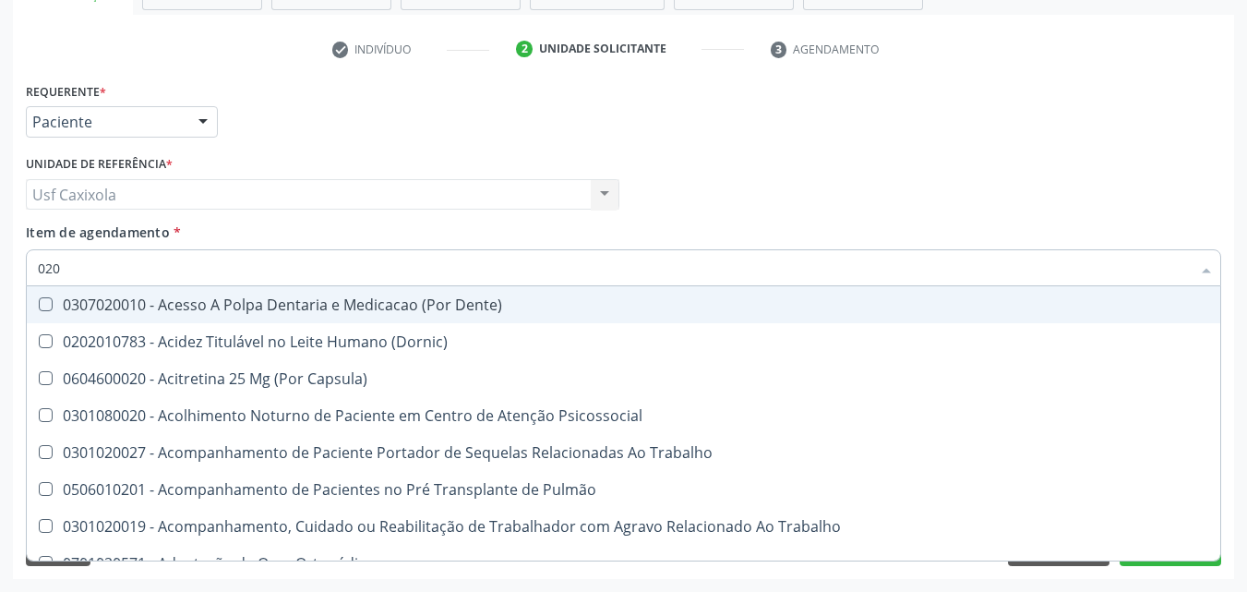
checkbox Biologica "true"
checkbox Coagulação "false"
checkbox \(Tap\) "false"
checkbox Glicose "false"
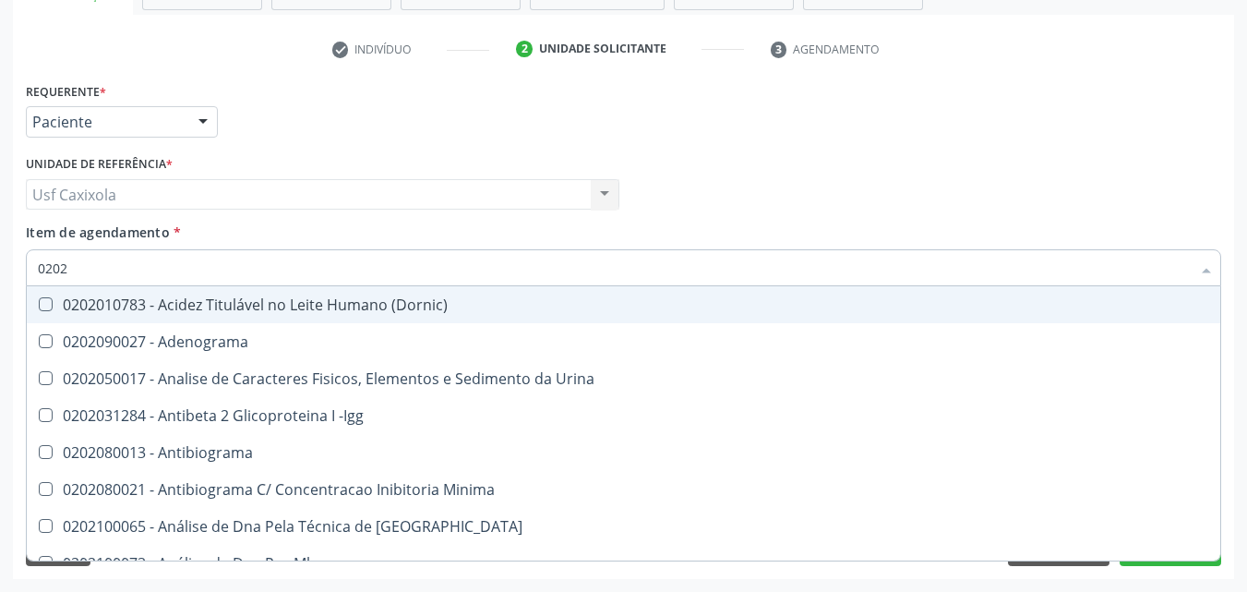
type input "02020"
checkbox Reativa "true"
checkbox Reumatoide "true"
checkbox Coagulação "false"
checkbox \(Tap\) "false"
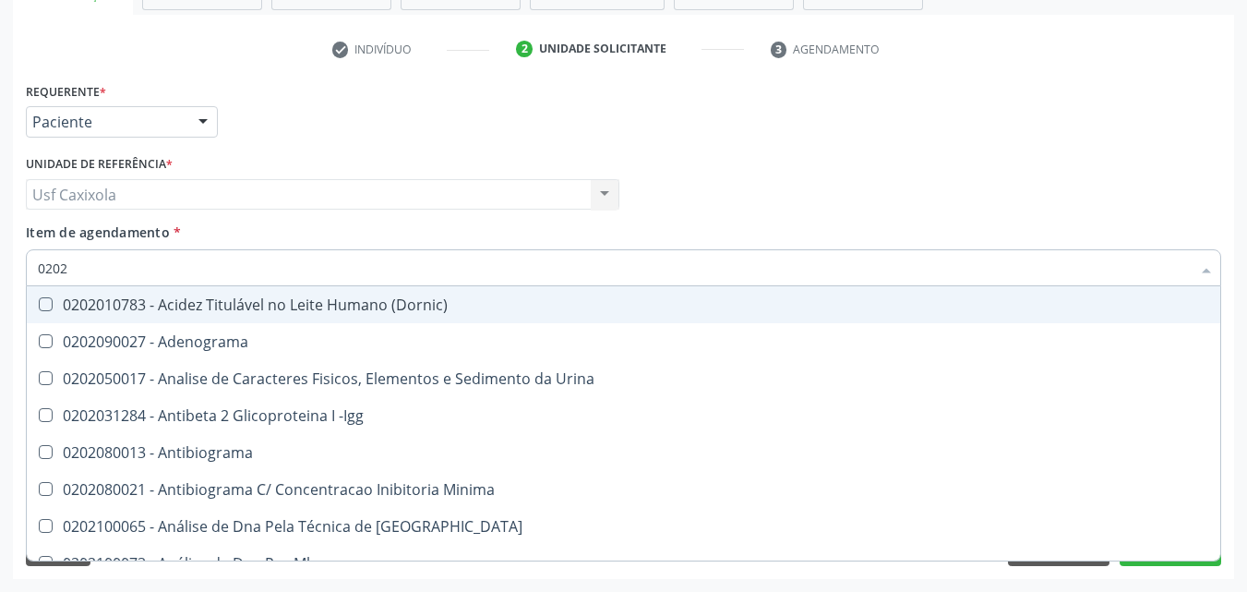
checkbox Xi "true"
checkbox Fibrinogenio "true"
checkbox Glicose "false"
checkbox Glicosilada "false"
checkbox Zinco "true"
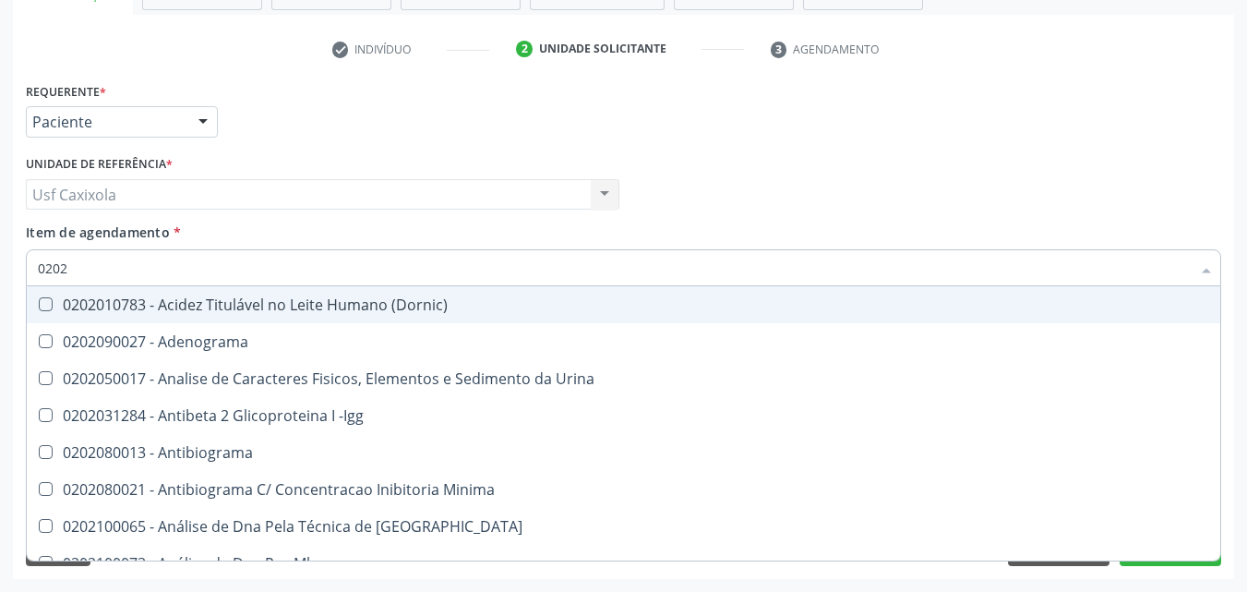
checkbox Completo "false"
type input "020202"
checkbox Ativado "true"
checkbox Trabalhadores "true"
checkbox Molecular "true"
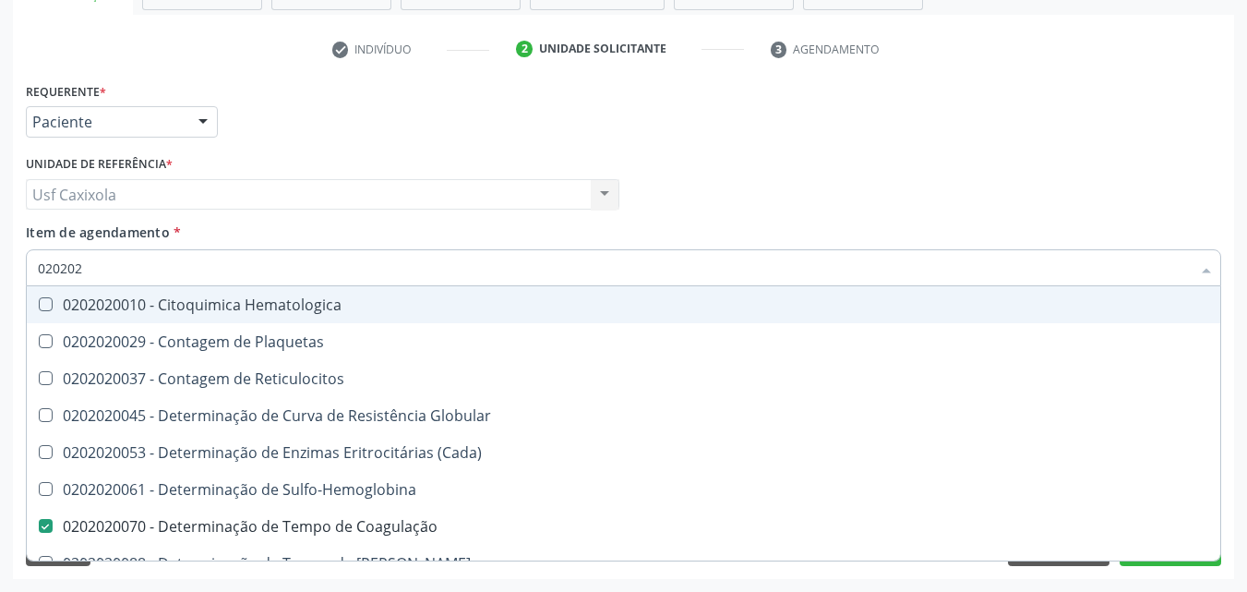
type input "0202020"
checkbox Hematocrito "true"
checkbox Completo "false"
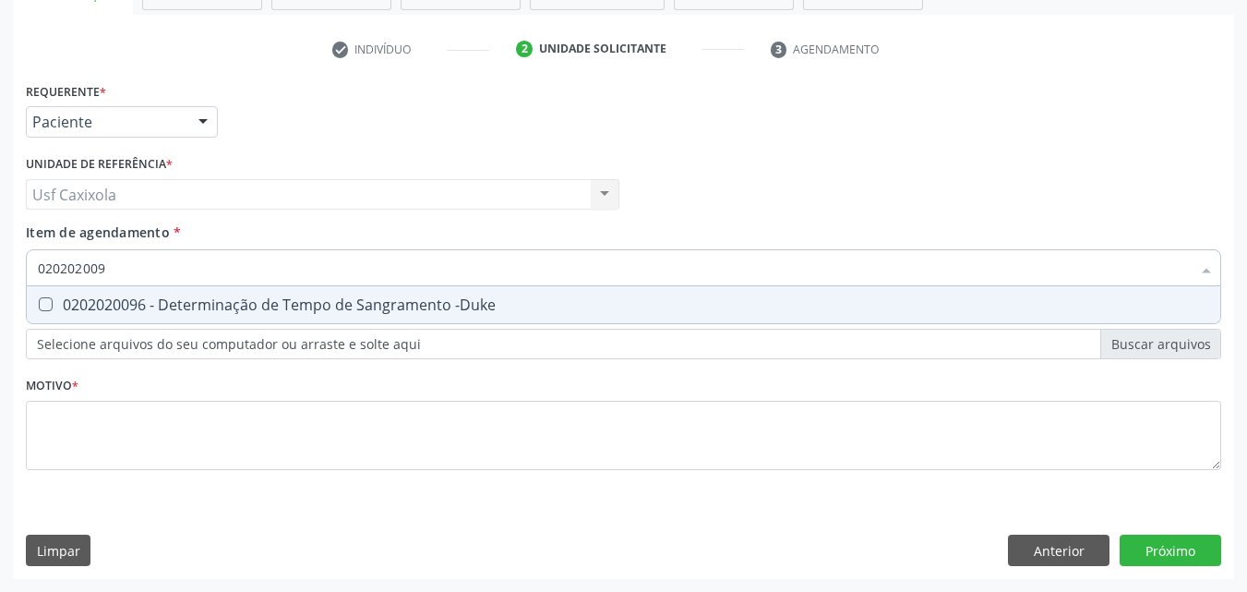
type input "0202020096"
click at [107, 300] on div "0202020096 - Determinação de Tempo de Sangramento -Duke" at bounding box center [623, 304] width 1171 height 15
checkbox -Duke "true"
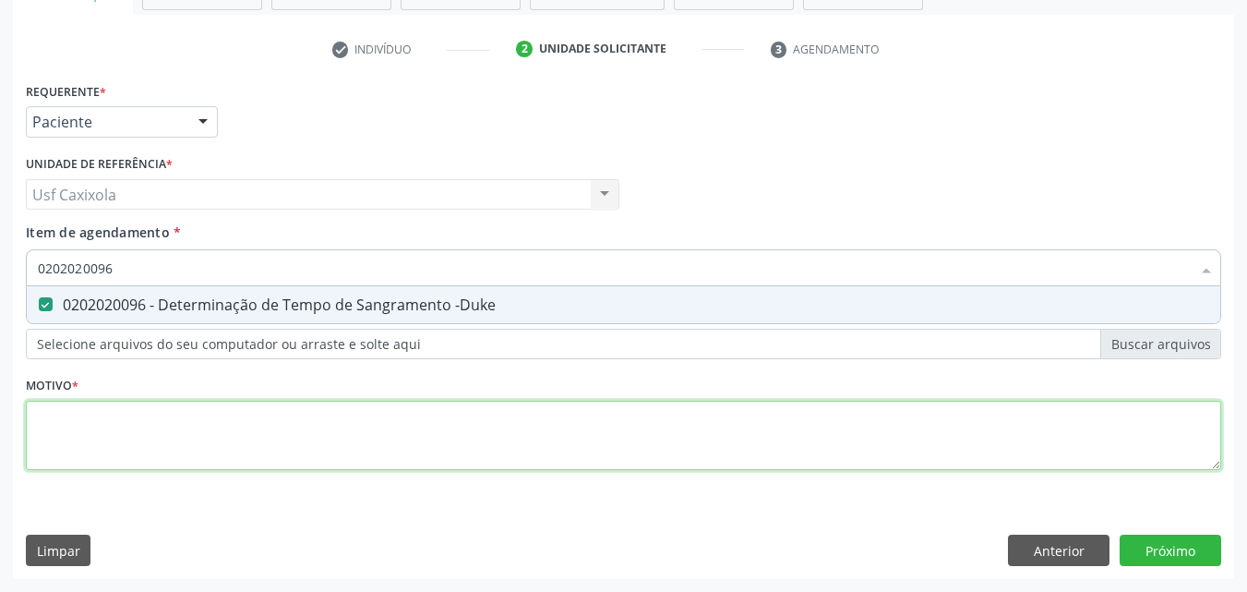
click at [128, 426] on div "Requerente * Paciente Médico(a) Enfermeiro(a) Paciente Nenhum resultado encontr…" at bounding box center [623, 287] width 1195 height 418
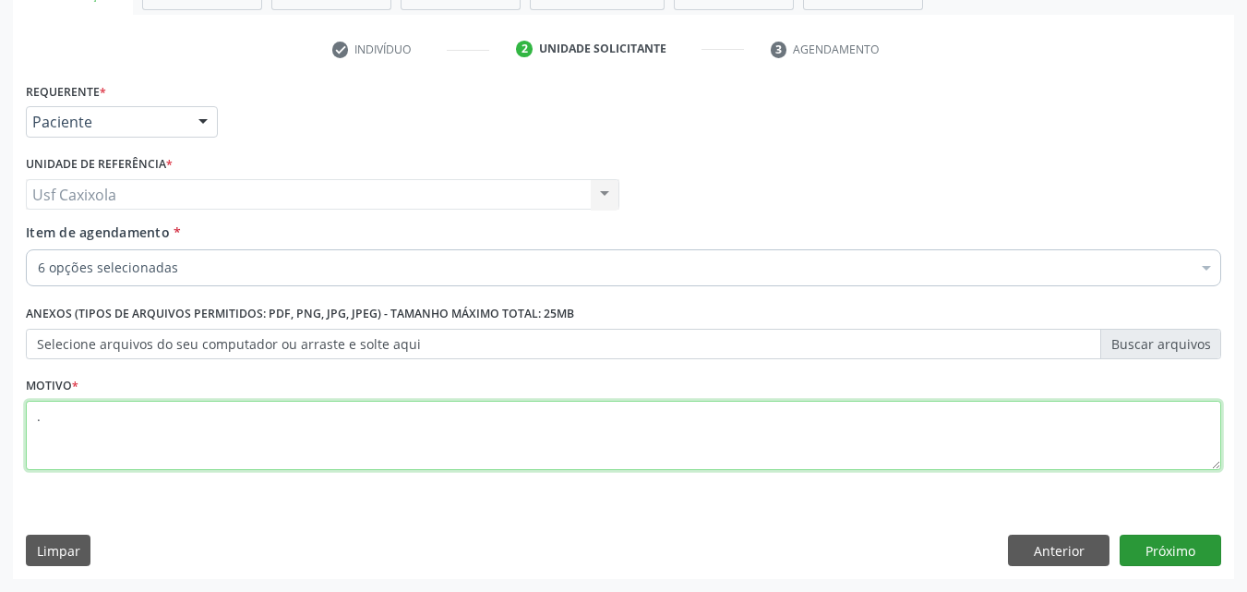
type textarea "."
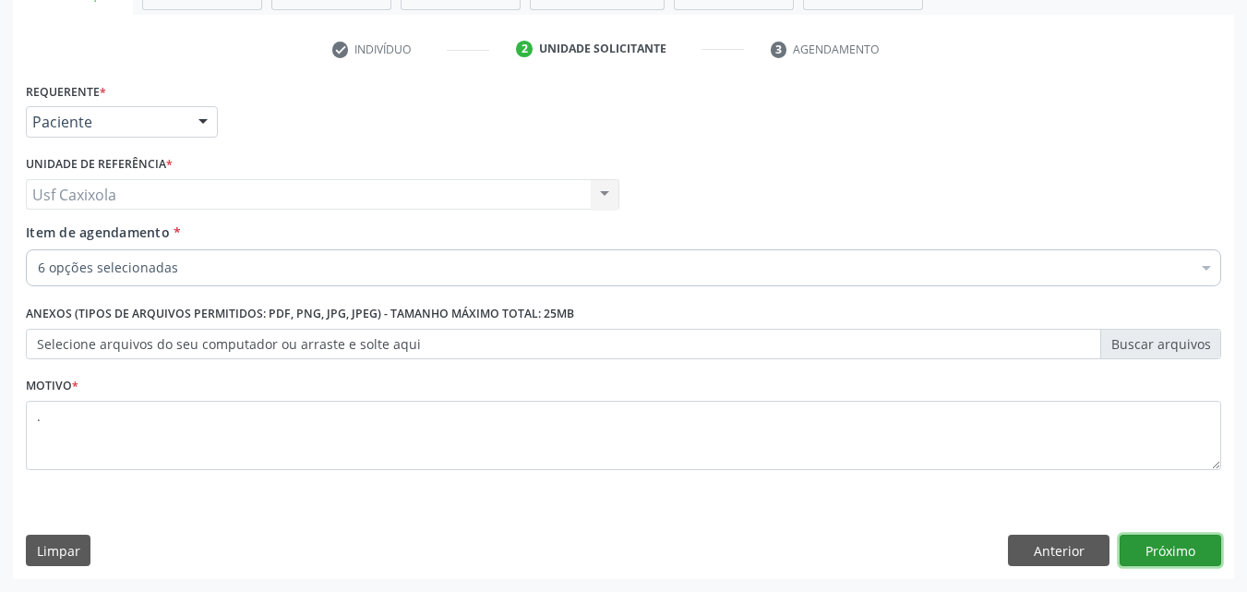
click at [1145, 543] on button "Próximo" at bounding box center [1171, 549] width 102 height 31
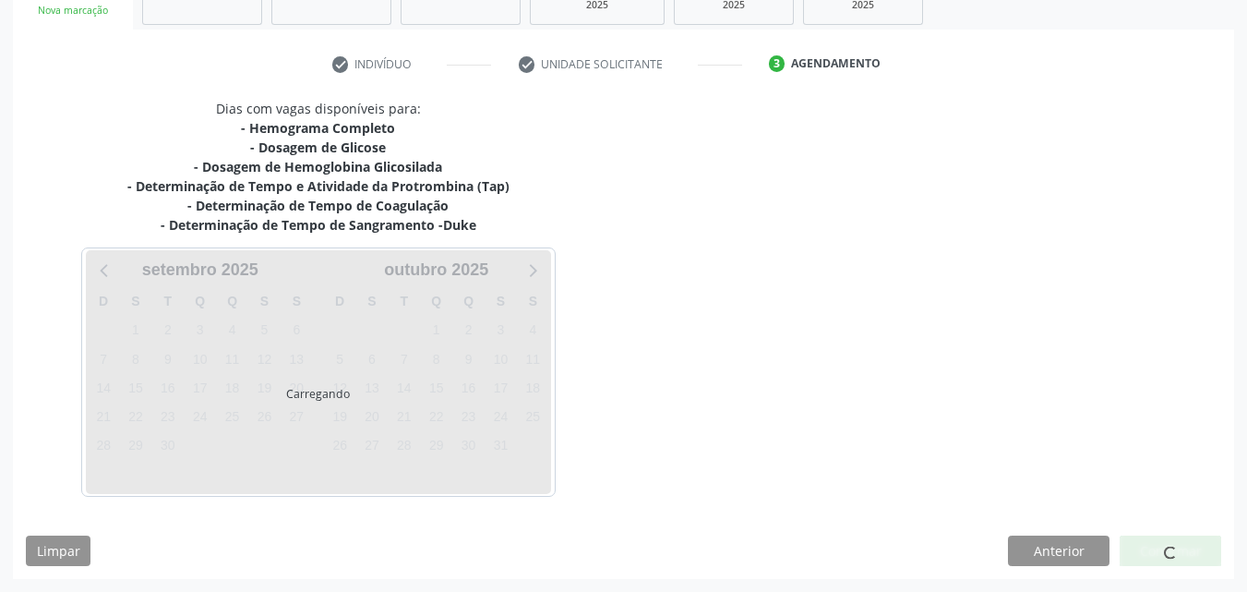
scroll to position [308, 0]
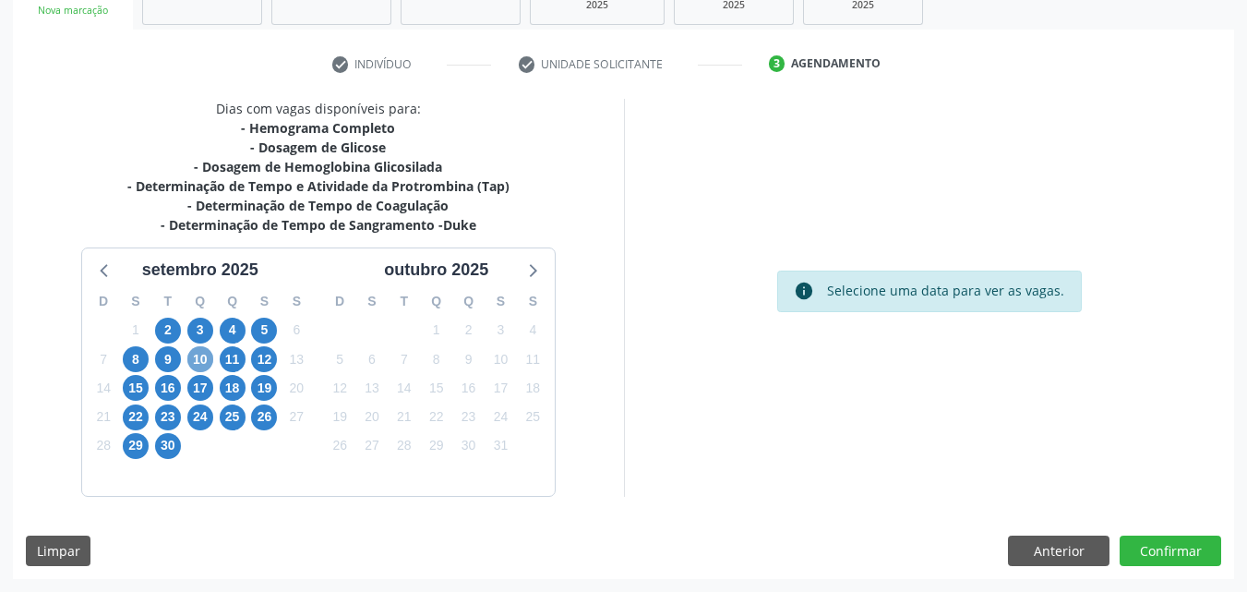
click at [198, 363] on span "10" at bounding box center [200, 359] width 26 height 26
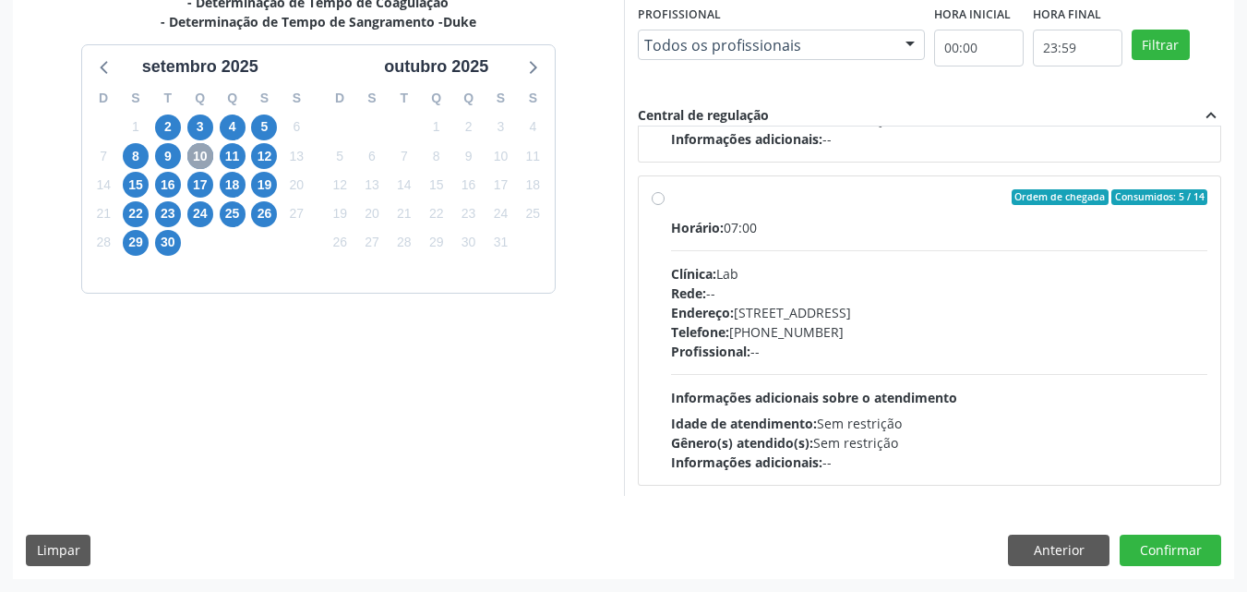
scroll to position [938, 0]
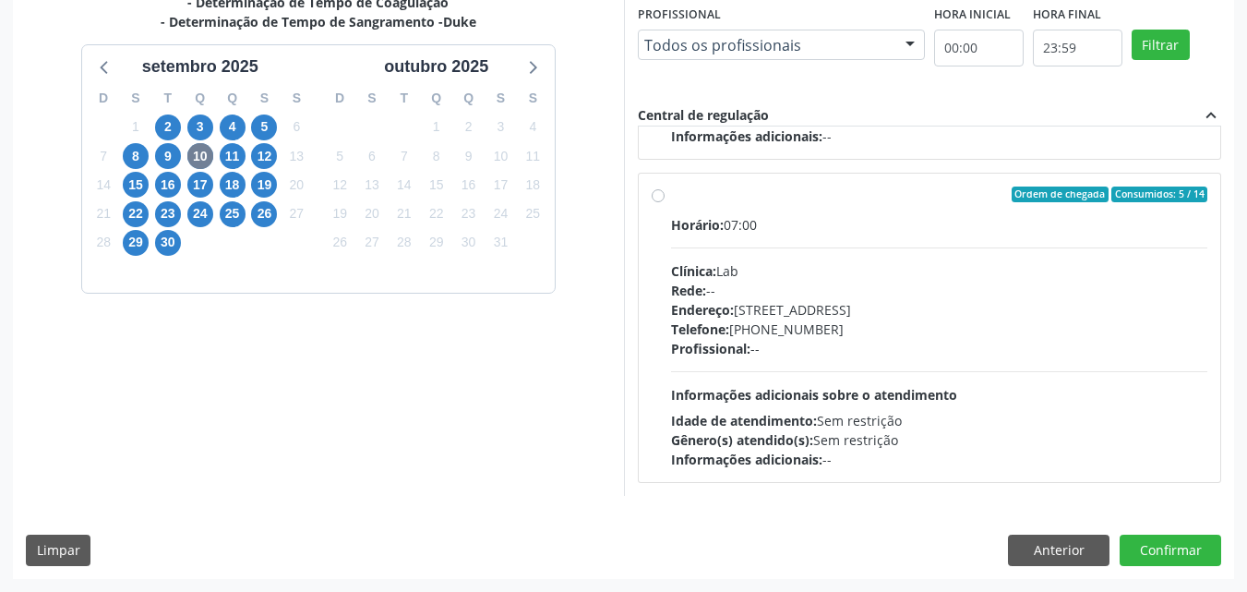
click at [692, 200] on div "Ordem de chegada Consumidos: 5 / 14" at bounding box center [939, 194] width 537 height 17
click at [665, 200] on input "Ordem de chegada Consumidos: 5 / 14 Horário: 07:00 Clínica: Lab Rede: -- Endere…" at bounding box center [658, 194] width 13 height 17
radio input "true"
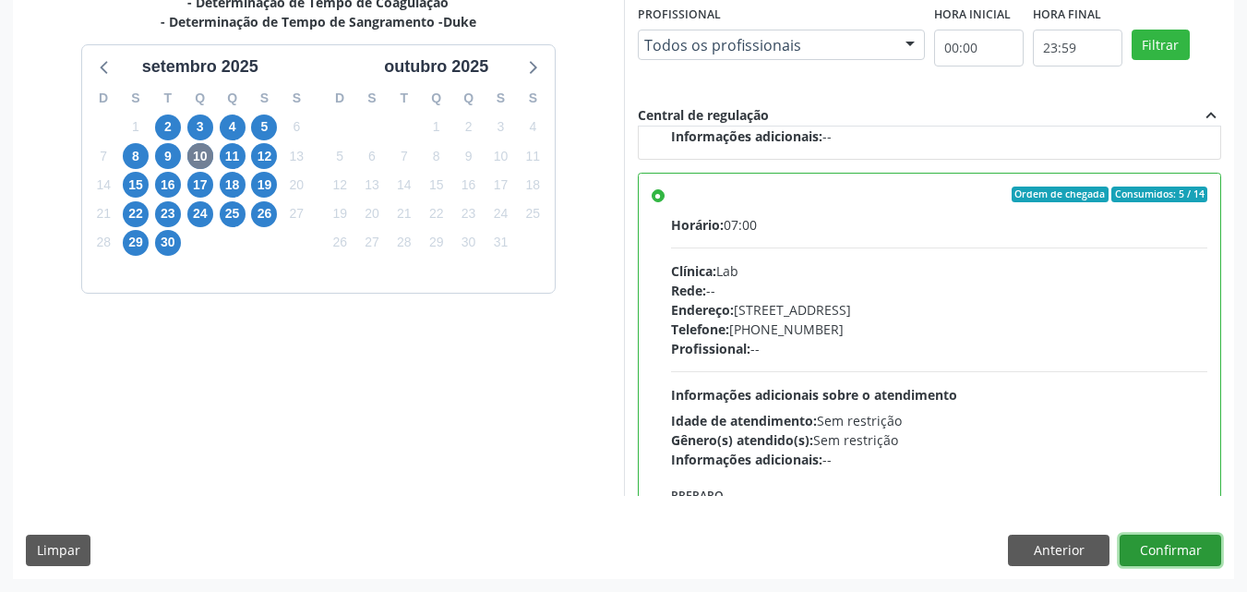
click at [1148, 554] on button "Confirmar" at bounding box center [1171, 549] width 102 height 31
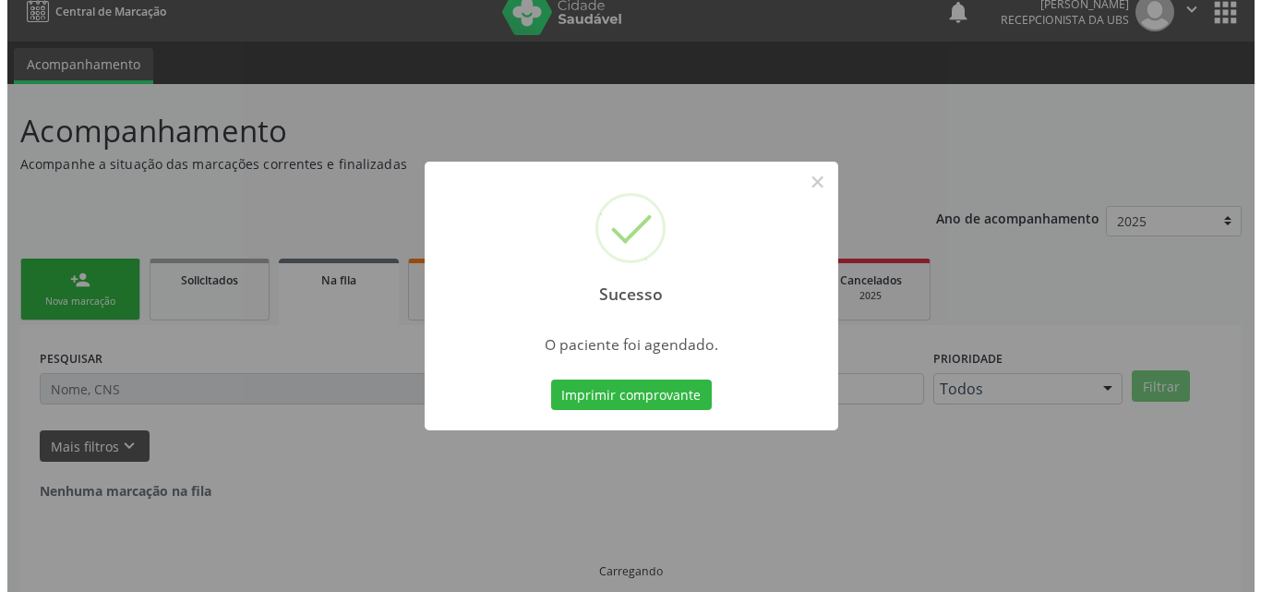
scroll to position [0, 0]
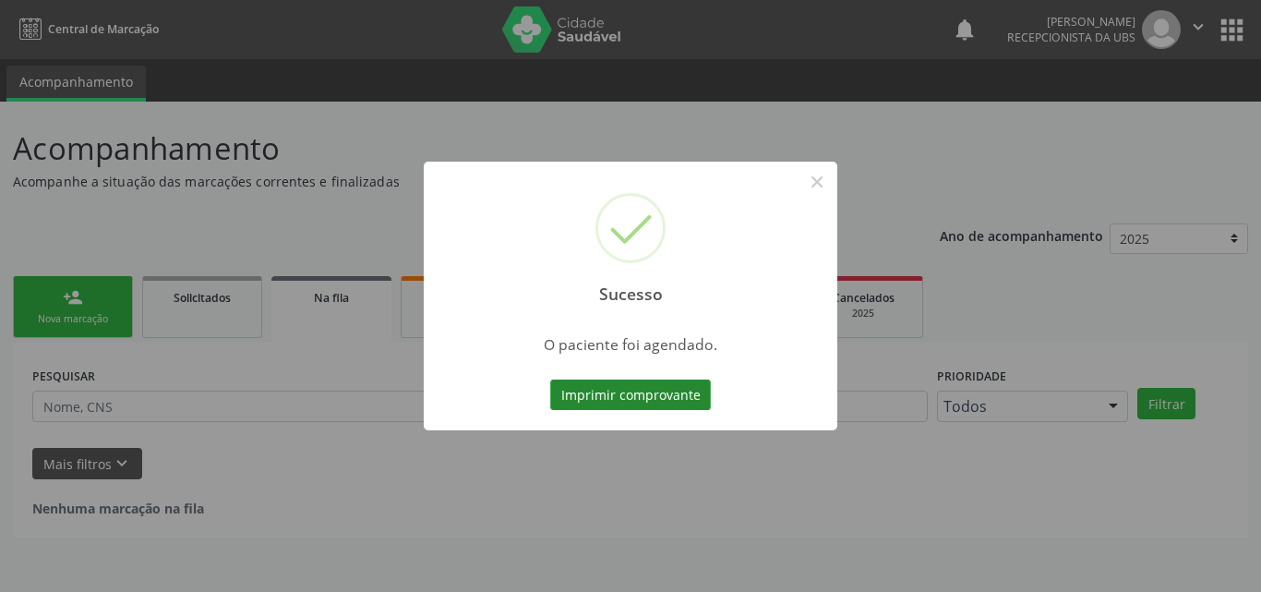
click at [656, 402] on button "Imprimir comprovante" at bounding box center [630, 394] width 161 height 31
